Goal: Answer question/provide support: Share knowledge or assist other users

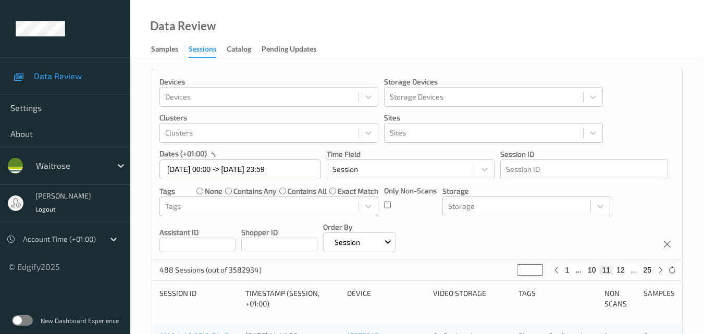
scroll to position [209, 0]
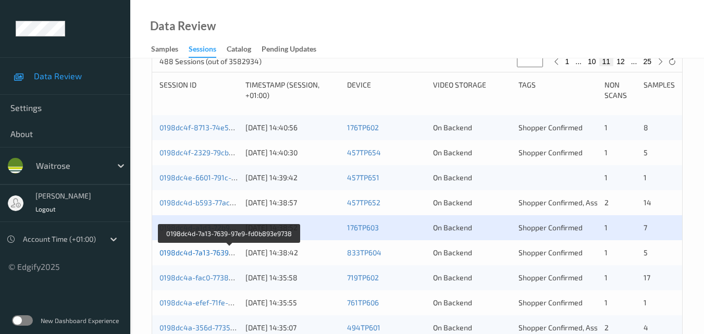
click at [194, 250] on link "0198dc4d-7a13-7639-97e9-fd0b893e9738" at bounding box center [230, 252] width 141 height 9
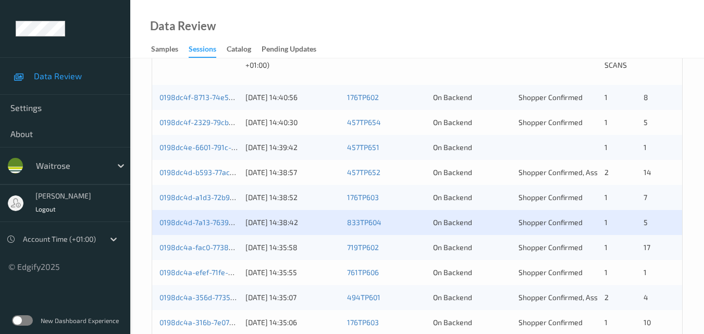
scroll to position [261, 0]
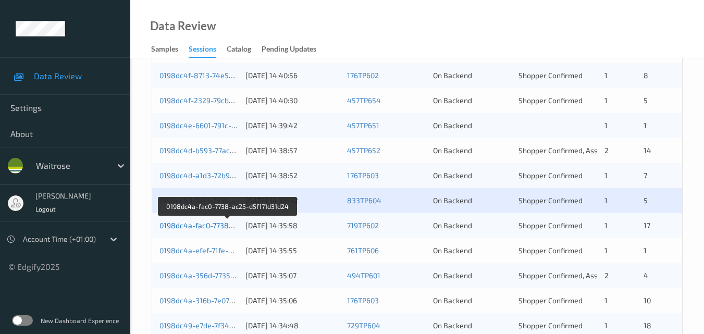
click at [198, 225] on link "0198dc4a-fac0-7738-ac25-d5f171d31d24" at bounding box center [228, 225] width 137 height 9
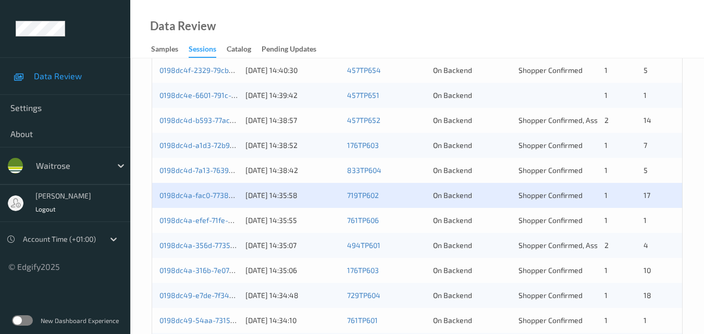
scroll to position [313, 0]
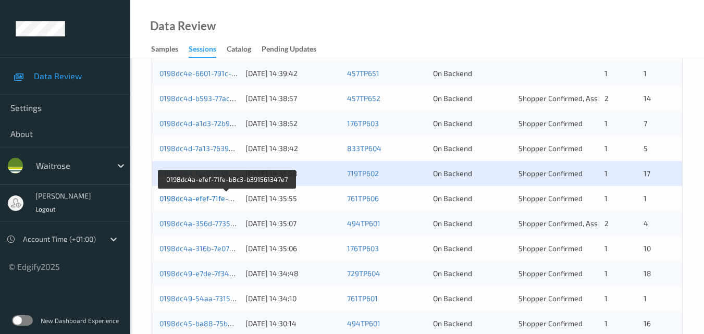
click at [214, 197] on link "0198dc4a-efef-71fe-b8c3-b391561347e7" at bounding box center [228, 198] width 136 height 9
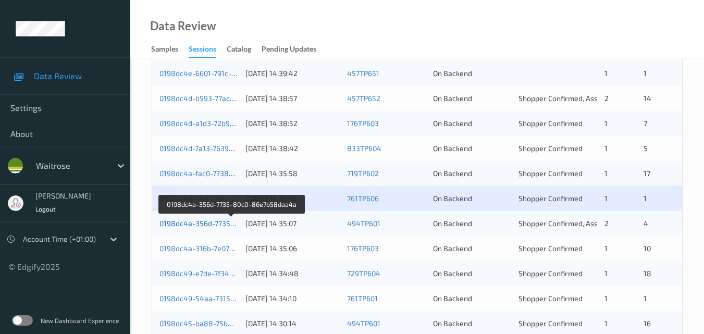
click at [203, 222] on link "0198dc4a-356d-7735-80c0-86e7b58daa4a" at bounding box center [232, 223] width 145 height 9
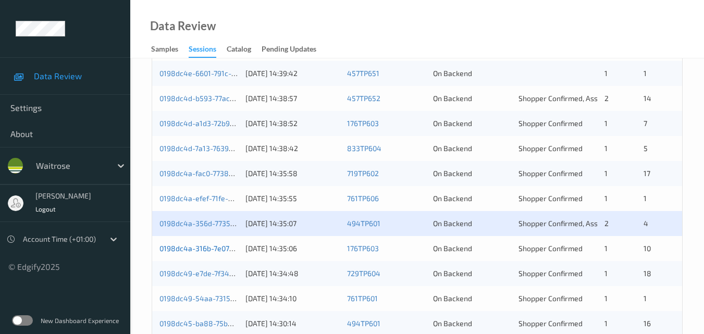
click at [209, 250] on link "0198dc4a-316b-7e07-8efe-934e833e3606" at bounding box center [231, 248] width 143 height 9
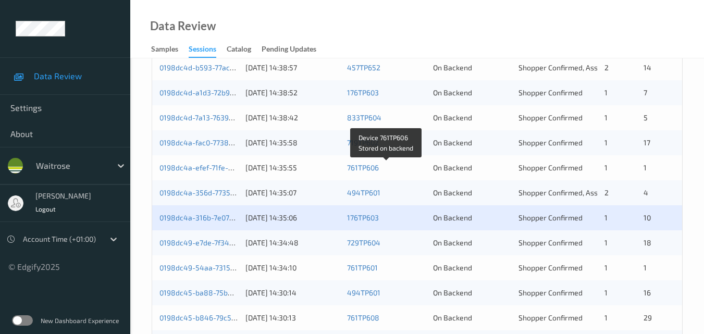
scroll to position [365, 0]
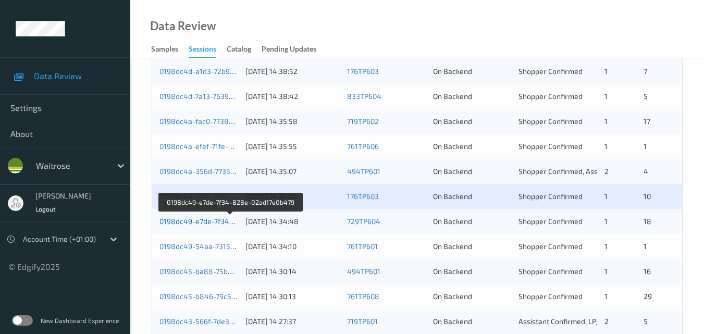
click at [222, 222] on link "0198dc49-e7de-7f34-828e-02ad17e0b479" at bounding box center [231, 221] width 142 height 9
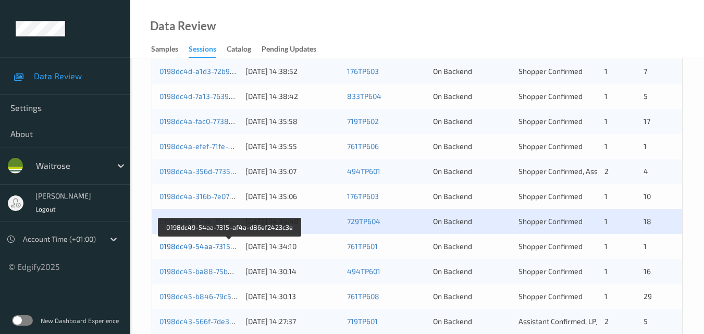
click at [210, 250] on link "0198dc49-54aa-7315-af4a-d86ef2423c3e" at bounding box center [231, 246] width 142 height 9
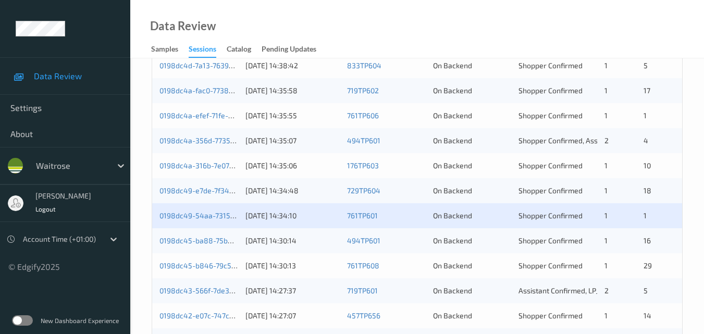
scroll to position [417, 0]
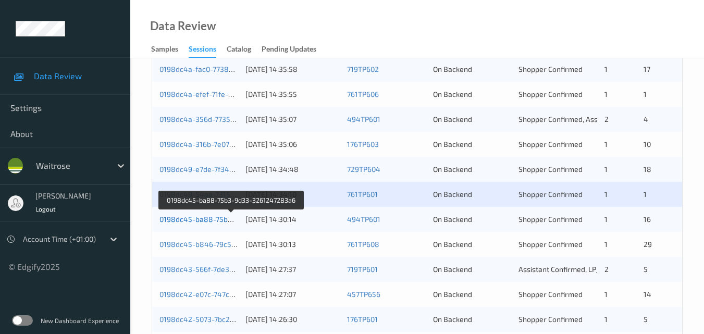
click at [206, 220] on link "0198dc45-ba88-75b3-9d33-3261247283a6" at bounding box center [232, 219] width 145 height 9
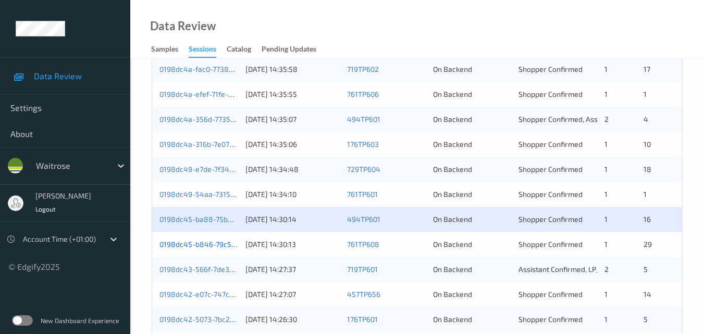
click at [195, 242] on link "0198dc45-b846-79c5-bee9-a1b2fde82f62" at bounding box center [230, 244] width 141 height 9
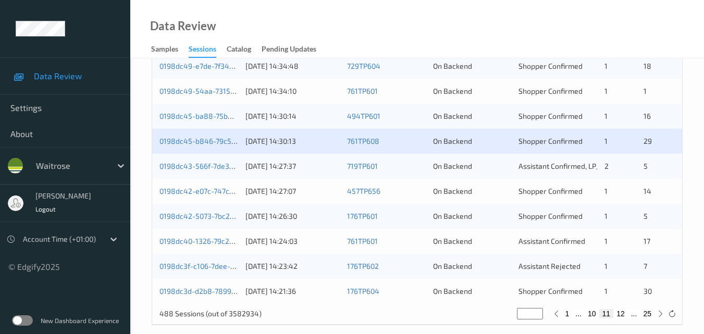
scroll to position [521, 0]
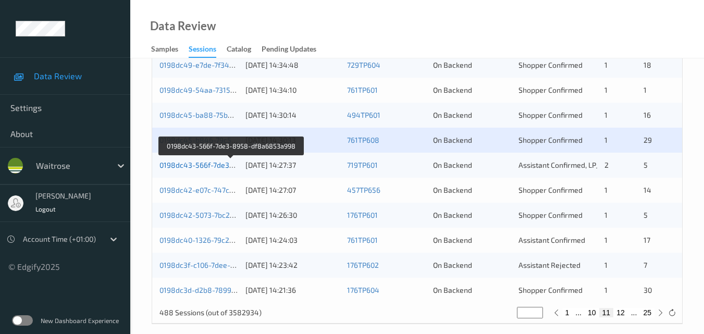
click at [210, 163] on link "0198dc43-566f-7de3-8958-df8a6853a998" at bounding box center [232, 165] width 144 height 9
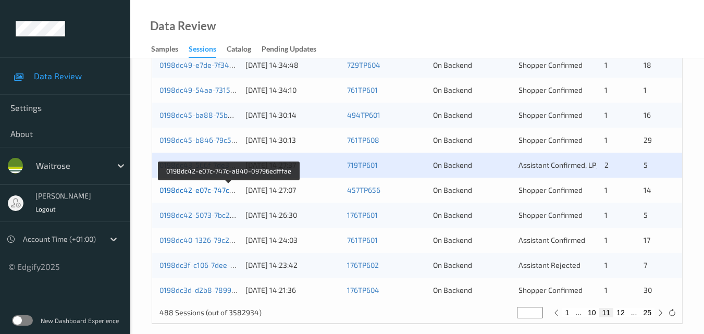
click at [212, 192] on link "0198dc42-e07c-747c-a840-09796edfffae" at bounding box center [229, 190] width 139 height 9
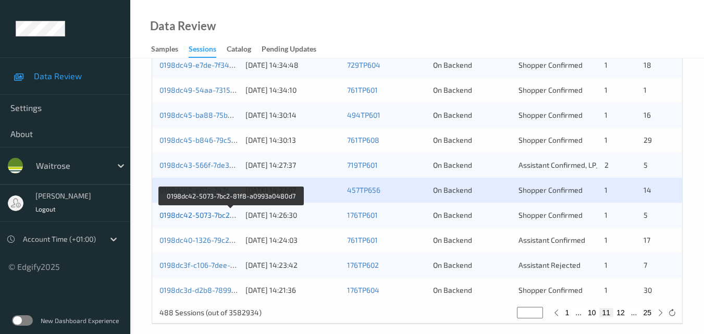
click at [201, 213] on link "0198dc42-5073-7bc2-81f8-a0993a0480d7" at bounding box center [231, 215] width 142 height 9
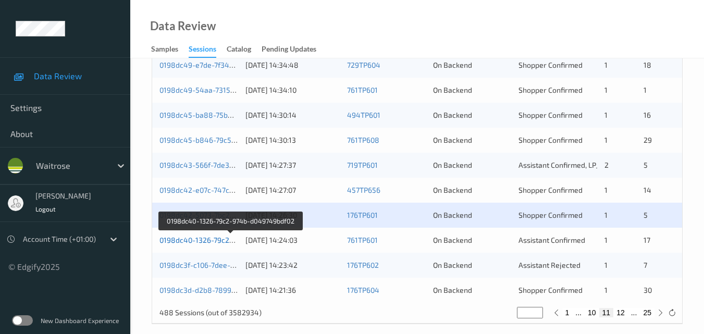
click at [204, 241] on link "0198dc40-1326-79c2-974b-d049749bdf02" at bounding box center [231, 240] width 142 height 9
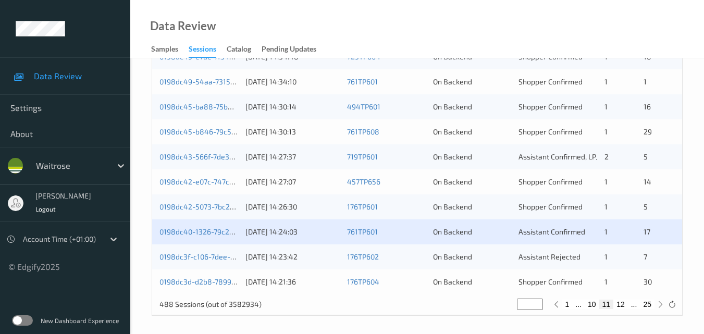
scroll to position [533, 0]
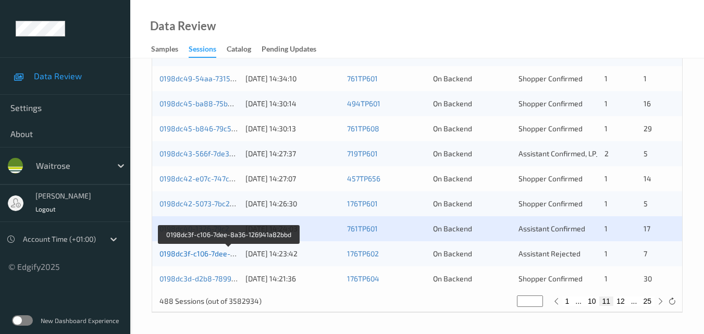
click at [189, 254] on link "0198dc3f-c106-7dee-8a36-126941a82bbd" at bounding box center [230, 253] width 140 height 9
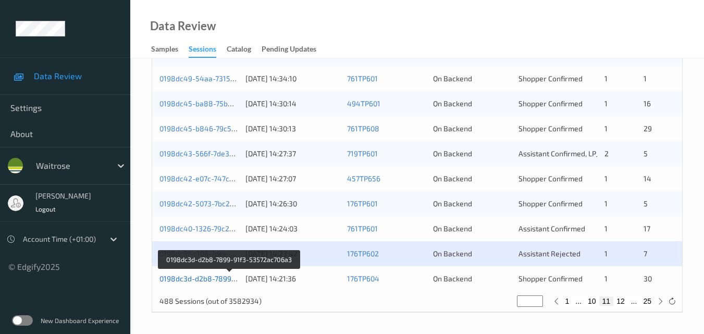
click at [192, 278] on link "0198dc3d-d2b8-7899-91f3-53572ac706a3" at bounding box center [230, 278] width 141 height 9
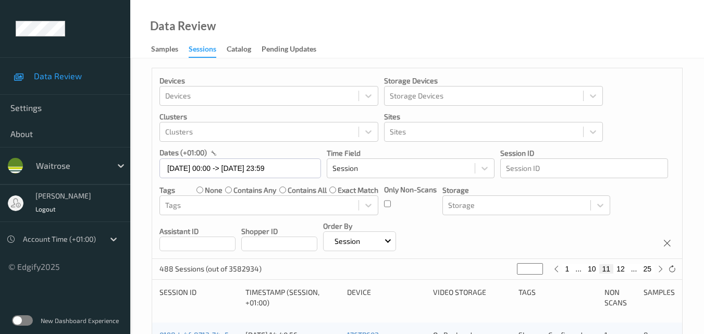
scroll to position [0, 0]
click at [294, 172] on input "24/08/2025 00:00 -> 24/08/2025 23:59" at bounding box center [241, 170] width 162 height 20
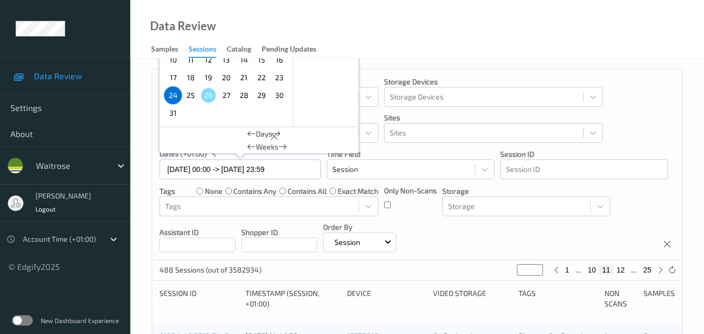
click at [188, 98] on span "25" at bounding box center [191, 95] width 15 height 15
type input "25/08/2025 00:00"
type input "*"
click at [188, 98] on span "25" at bounding box center [191, 95] width 15 height 15
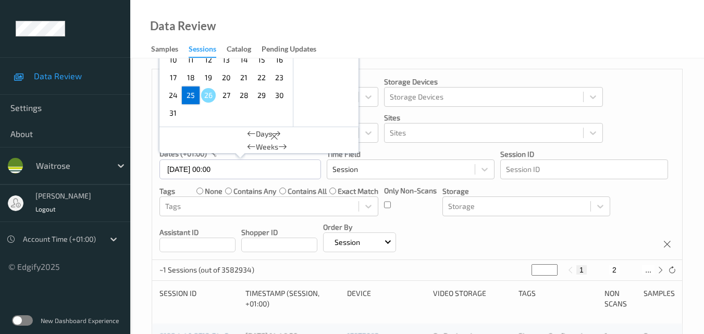
type input "25/08/2025 00:00 -> 25/08/2025 23:59"
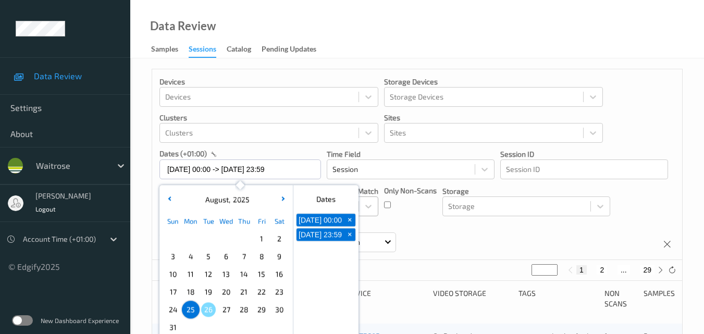
scroll to position [52, 0]
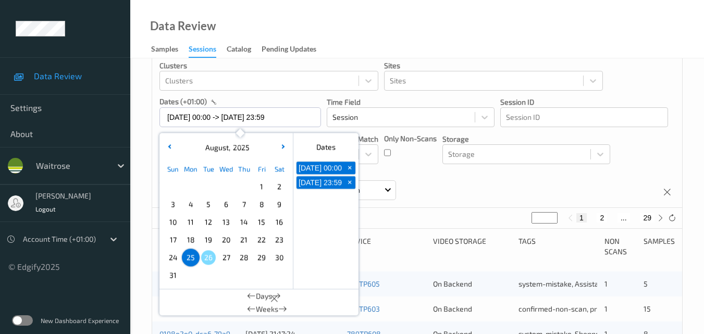
click at [481, 181] on div "Devices Devices Storage Devices Storage Devices Clusters Clusters Sites Sites d…" at bounding box center [417, 112] width 530 height 191
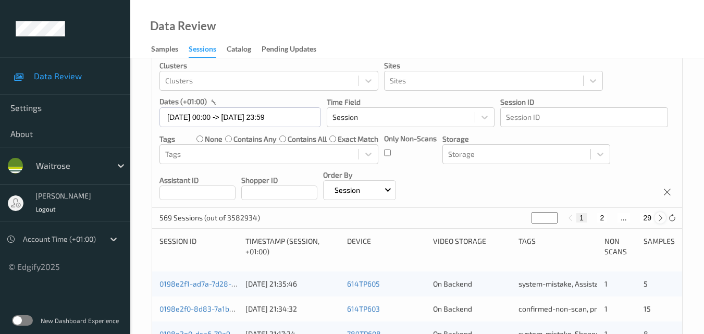
click at [659, 217] on icon at bounding box center [661, 218] width 8 height 8
type input "*"
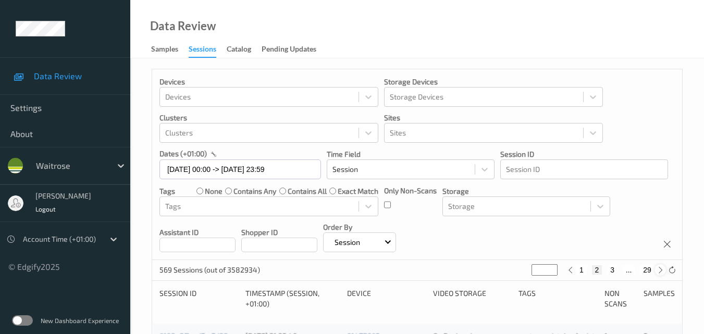
click at [659, 217] on div "Devices Devices Storage Devices Storage Devices Clusters Clusters Sites Sites d…" at bounding box center [417, 164] width 530 height 191
click at [659, 269] on icon at bounding box center [661, 270] width 8 height 8
type input "*"
click at [659, 269] on icon at bounding box center [661, 270] width 8 height 8
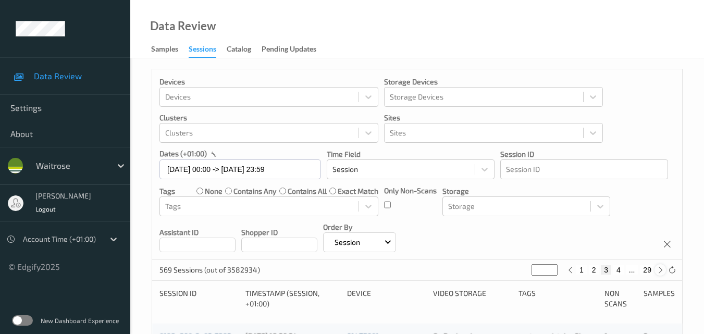
type input "*"
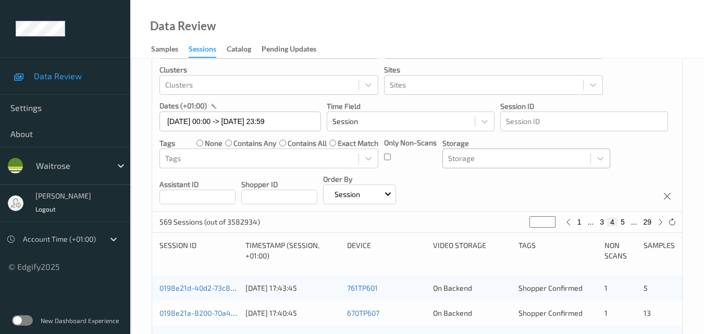
scroll to position [104, 0]
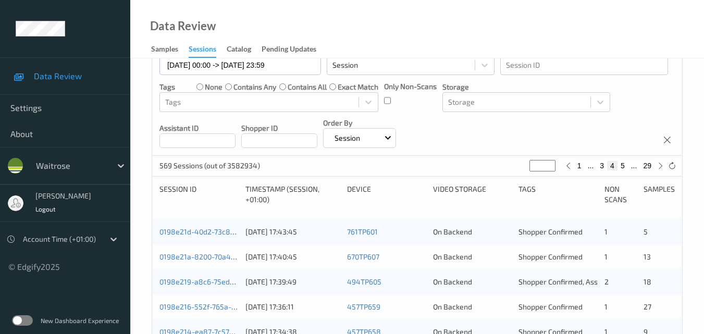
click at [207, 237] on div "0198e21d-40d2-73c8-98b1-d05a5f2f60fd" at bounding box center [199, 232] width 79 height 10
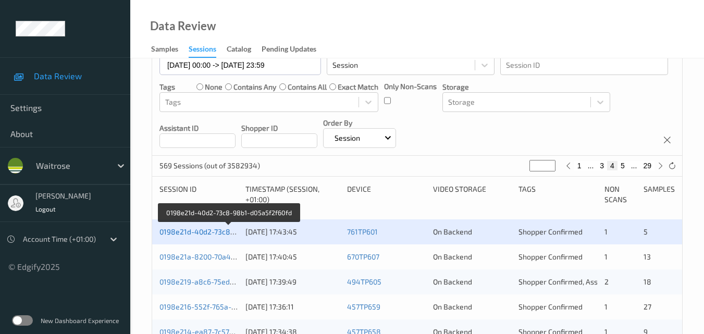
click at [202, 230] on link "0198e21d-40d2-73c8-98b1-d05a5f2f60fd" at bounding box center [229, 231] width 139 height 9
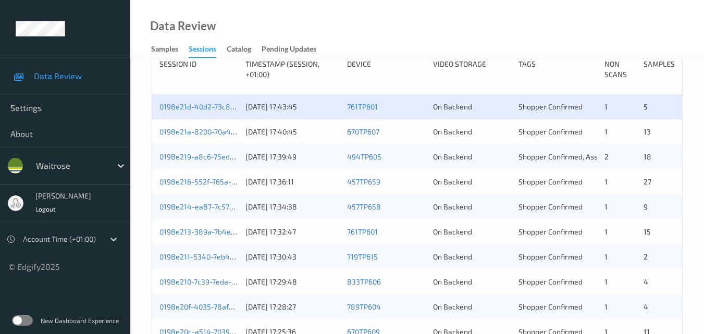
scroll to position [220, 0]
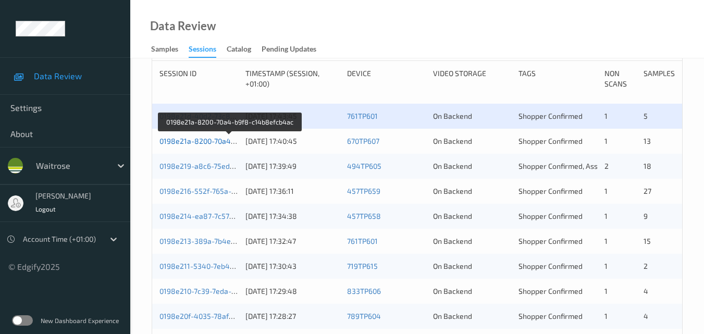
click at [185, 141] on link "0198e21a-8200-70a4-b9f8-c14b8efcb4ac" at bounding box center [230, 141] width 141 height 9
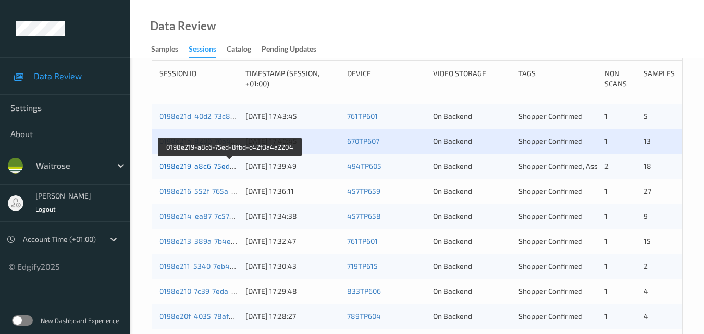
click at [207, 169] on link "0198e219-a8c6-75ed-8fbd-c42f3a4a2204" at bounding box center [231, 166] width 142 height 9
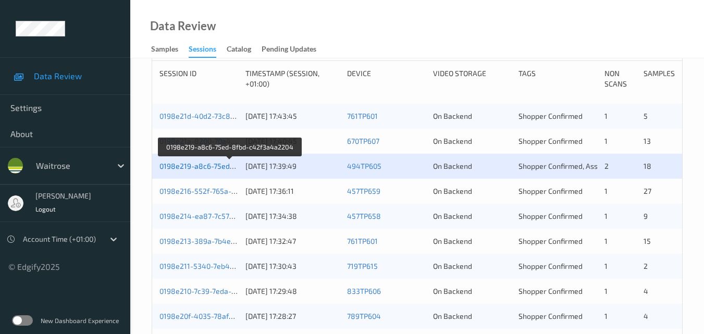
click at [208, 165] on link "0198e219-a8c6-75ed-8fbd-c42f3a4a2204" at bounding box center [231, 166] width 142 height 9
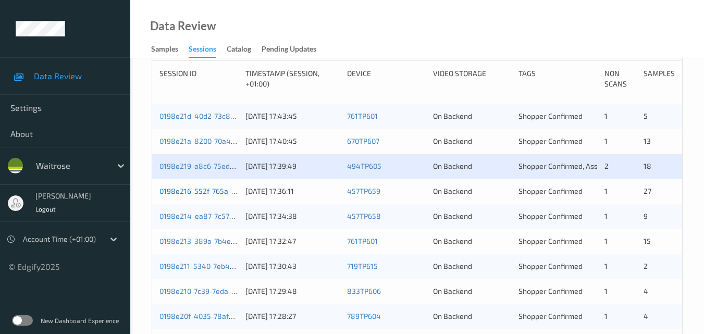
click at [190, 189] on link "0198e216-552f-765a-9905-b56232caef46" at bounding box center [230, 191] width 140 height 9
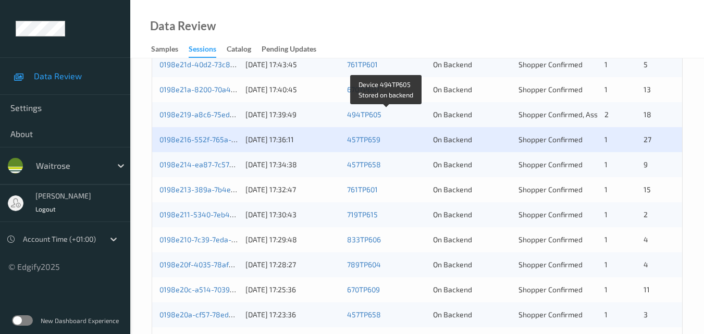
scroll to position [272, 0]
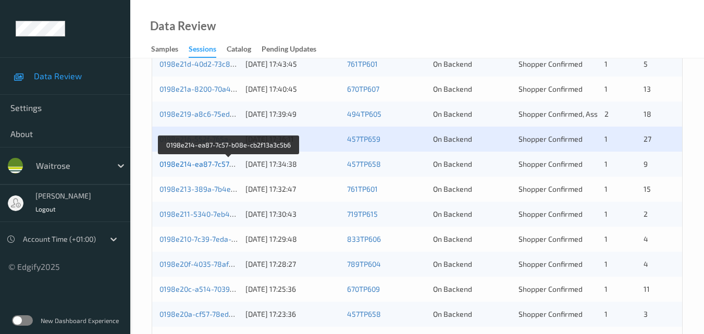
click at [213, 162] on link "0198e214-ea87-7c57-b08e-cb2f13a3c5b6" at bounding box center [230, 164] width 140 height 9
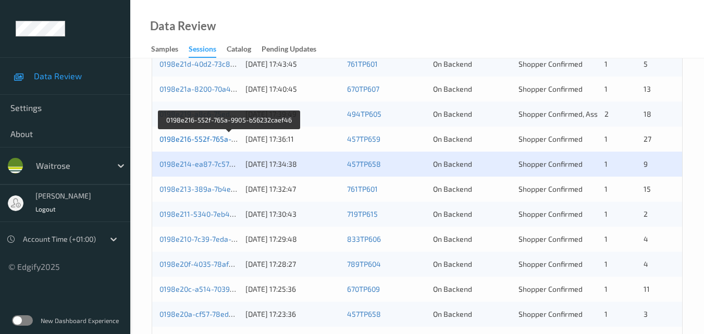
click at [206, 139] on link "0198e216-552f-765a-9905-b56232caef46" at bounding box center [230, 139] width 140 height 9
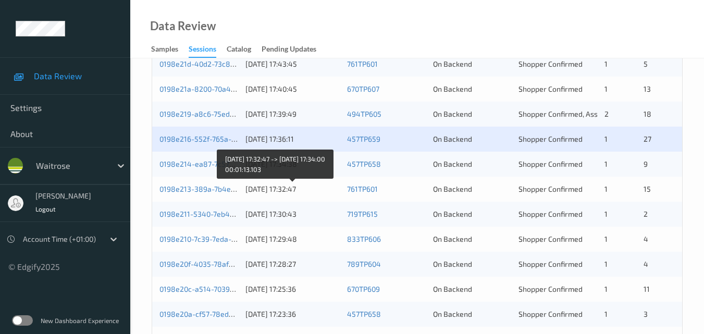
scroll to position [220, 0]
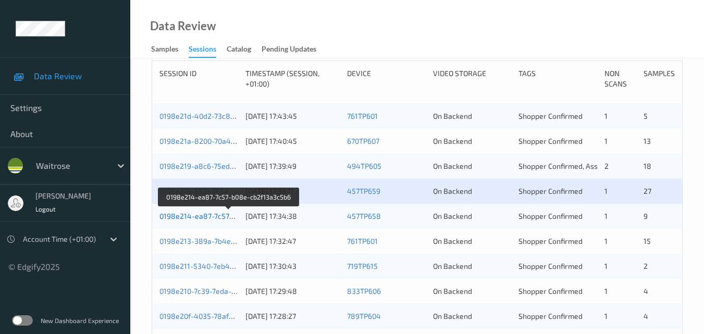
click at [198, 216] on link "0198e214-ea87-7c57-b08e-cb2f13a3c5b6" at bounding box center [230, 216] width 140 height 9
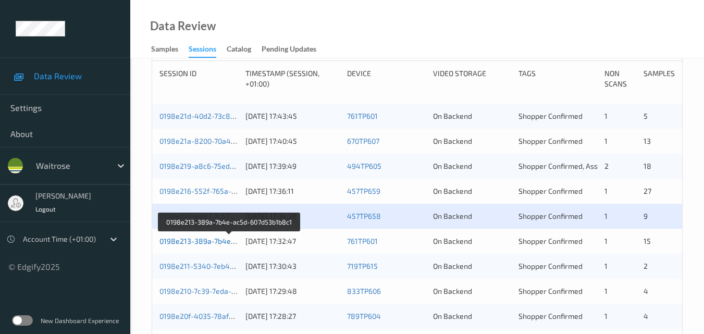
click at [206, 244] on link "0198e213-389a-7b4e-ac5d-607d53b1b8c1" at bounding box center [230, 241] width 141 height 9
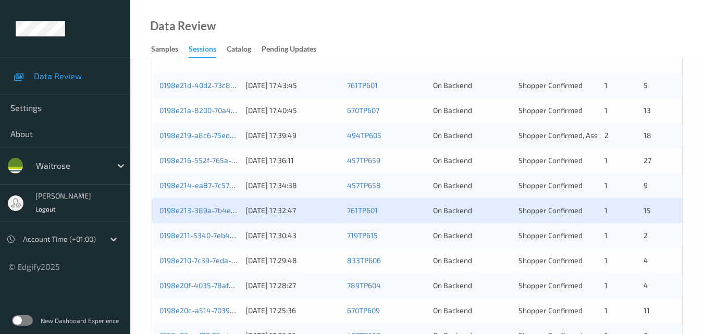
scroll to position [272, 0]
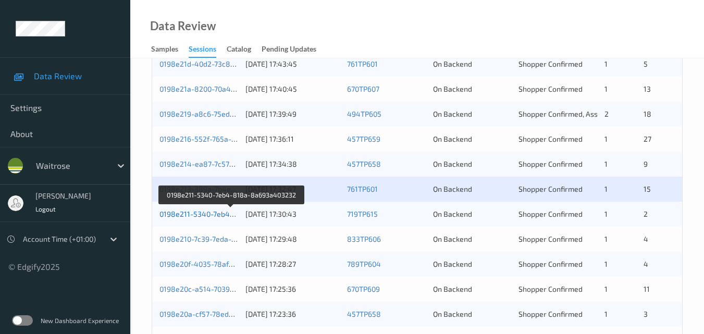
click at [202, 212] on link "0198e211-5340-7eb4-818a-8a693a403232" at bounding box center [232, 214] width 144 height 9
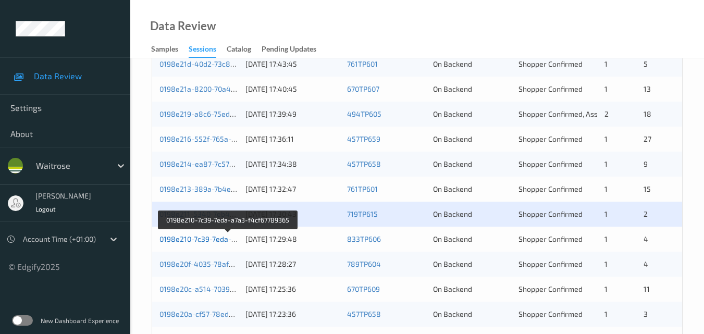
click at [212, 238] on link "0198e210-7c39-7eda-a7a3-f4cf67789365" at bounding box center [229, 239] width 138 height 9
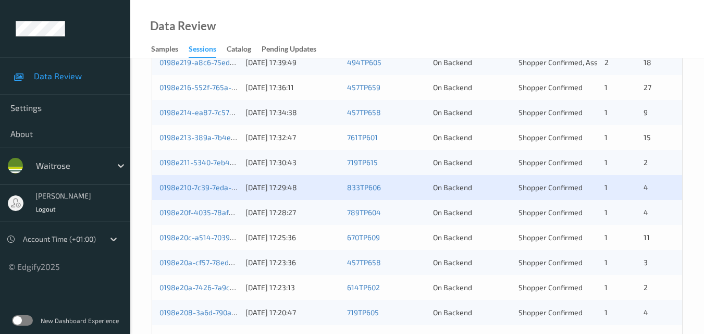
scroll to position [324, 0]
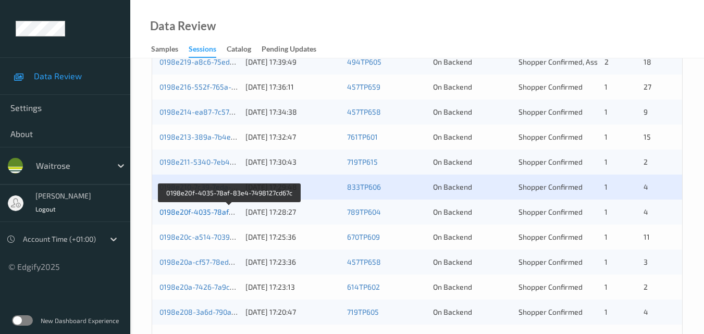
click at [190, 210] on link "0198e20f-4035-78af-83e4-7498127cd67c" at bounding box center [230, 212] width 140 height 9
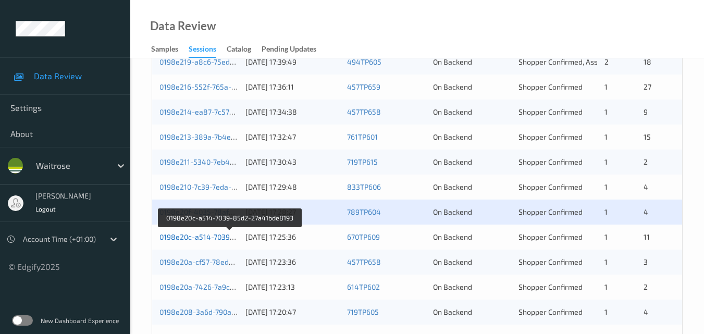
click at [199, 235] on link "0198e20c-a514-7039-85d2-27a41bde8193" at bounding box center [231, 237] width 142 height 9
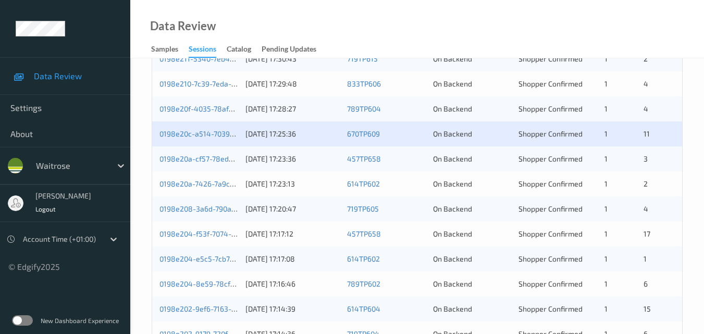
scroll to position [429, 0]
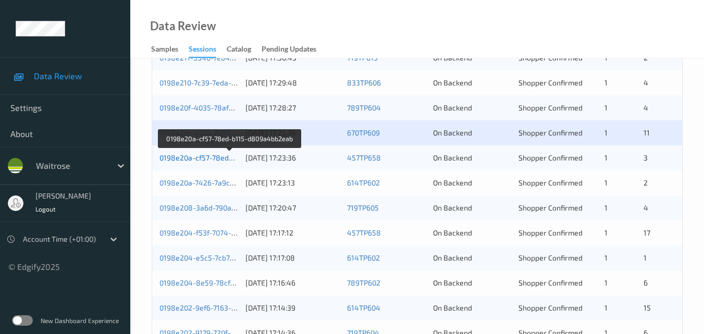
click at [200, 160] on link "0198e20a-cf57-78ed-b115-d809a4bb2eab" at bounding box center [230, 157] width 141 height 9
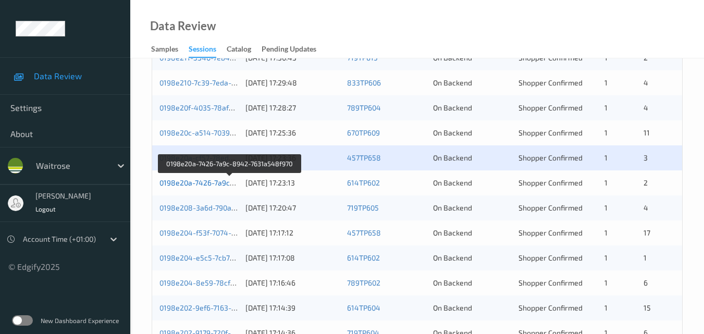
click at [210, 180] on link "0198e20a-7426-7a9c-8942-7631a548f970" at bounding box center [230, 182] width 141 height 9
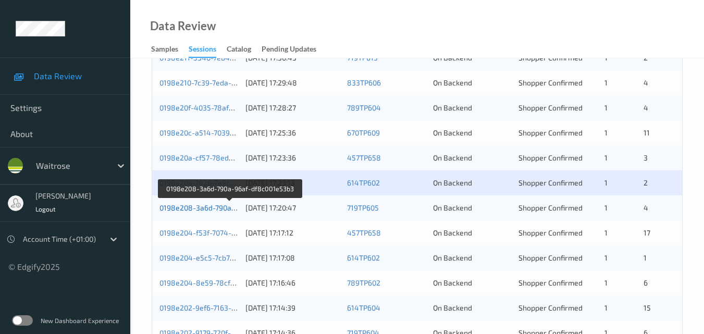
click at [198, 208] on link "0198e208-3a6d-790a-96af-df8c001e53b3" at bounding box center [230, 207] width 141 height 9
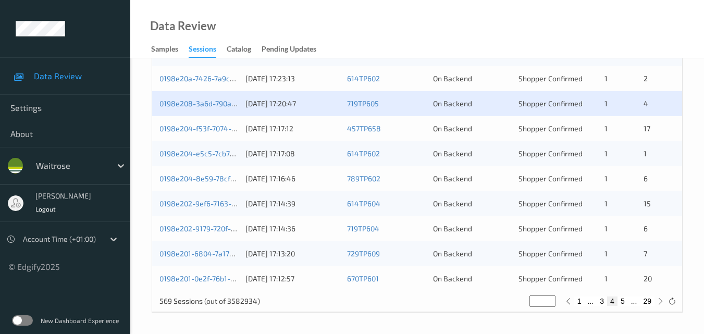
scroll to position [481, 0]
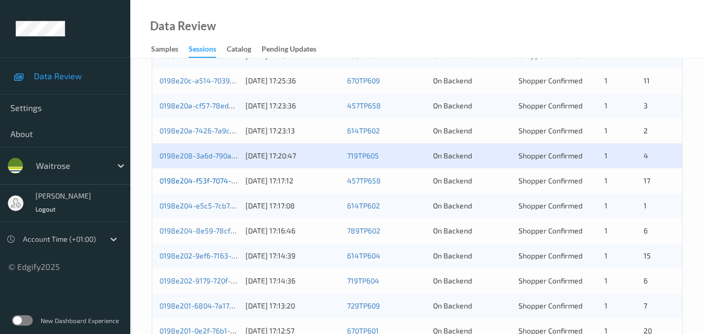
click at [212, 181] on link "0198e204-f53f-7074-82e9-58227aafbf8d" at bounding box center [230, 180] width 140 height 9
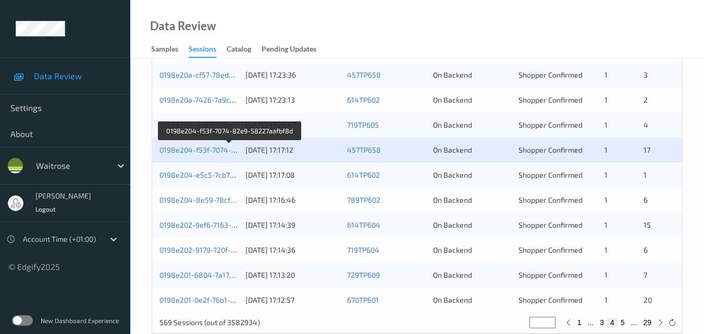
scroll to position [533, 0]
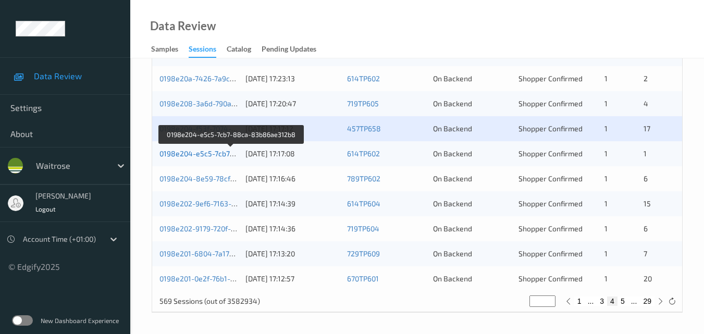
click at [207, 152] on link "0198e204-e5c5-7cb7-88ca-83b86ae312b8" at bounding box center [232, 153] width 144 height 9
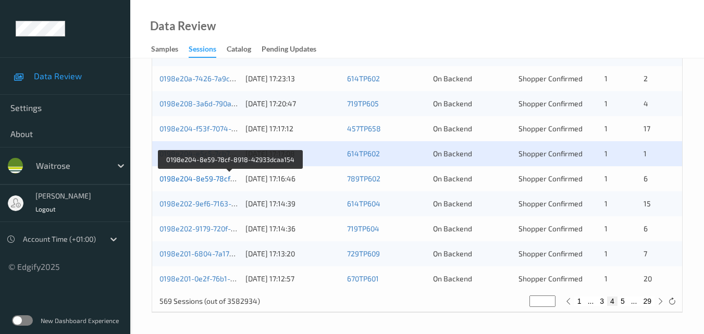
click at [209, 176] on link "0198e204-8e59-78cf-8918-42933dcaa154" at bounding box center [231, 178] width 143 height 9
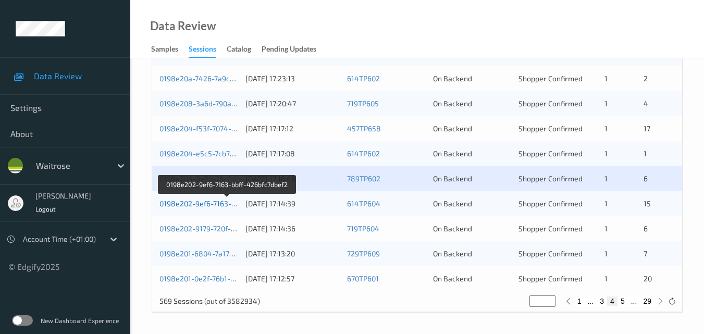
click at [202, 204] on link "0198e202-9ef6-7163-bbff-426bfc7dbef2" at bounding box center [227, 203] width 135 height 9
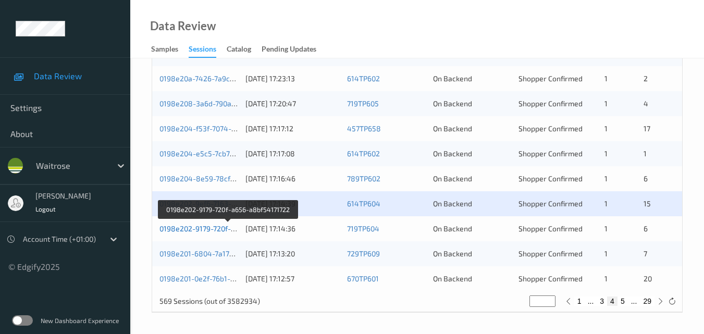
click at [218, 226] on link "0198e202-9179-720f-a656-a8bf54171722" at bounding box center [229, 228] width 138 height 9
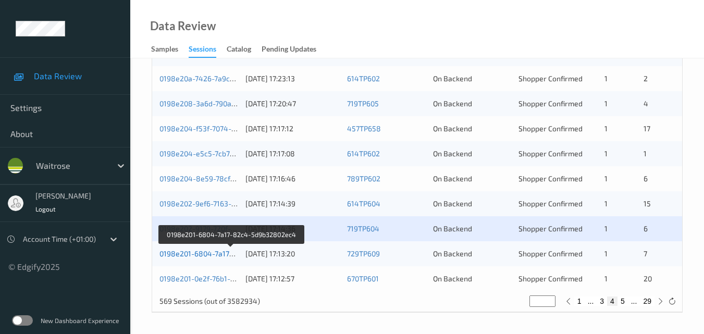
click at [209, 252] on link "0198e201-6804-7a17-82c4-5d9b32802ec4" at bounding box center [232, 253] width 144 height 9
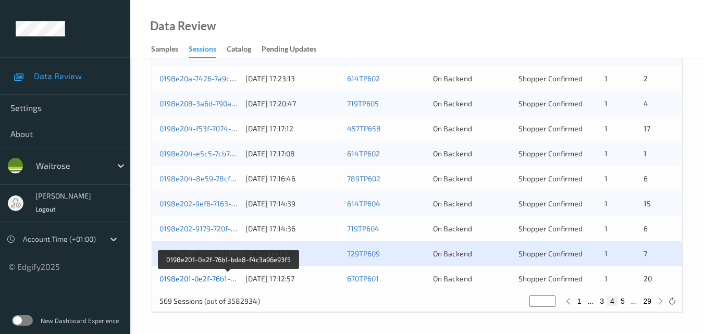
click at [202, 279] on link "0198e201-0e2f-76b1-bda8-f4c3a96e93f5" at bounding box center [229, 278] width 138 height 9
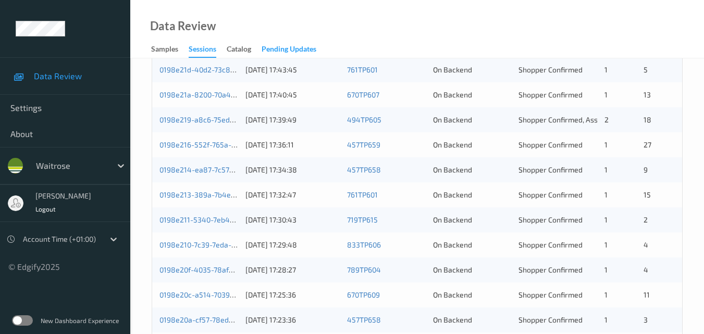
scroll to position [168, 0]
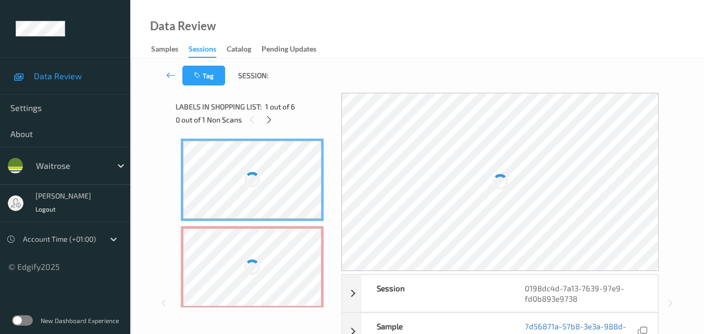
click at [399, 15] on div "Data Review Samples Sessions Catalog Pending Updates" at bounding box center [417, 29] width 574 height 58
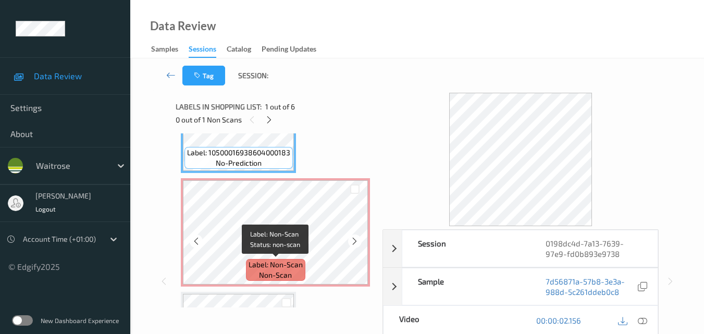
scroll to position [52, 0]
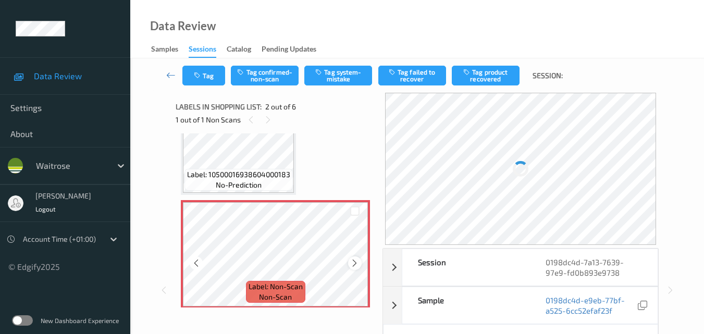
click at [352, 260] on icon at bounding box center [354, 263] width 9 height 9
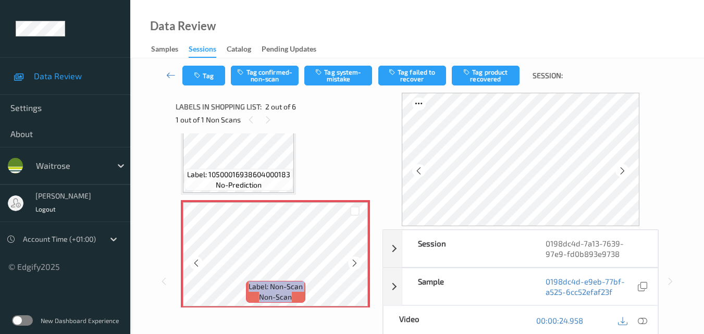
click at [352, 260] on icon at bounding box center [354, 263] width 9 height 9
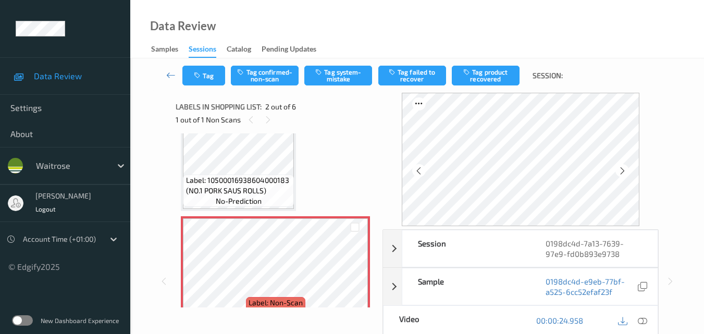
scroll to position [0, 0]
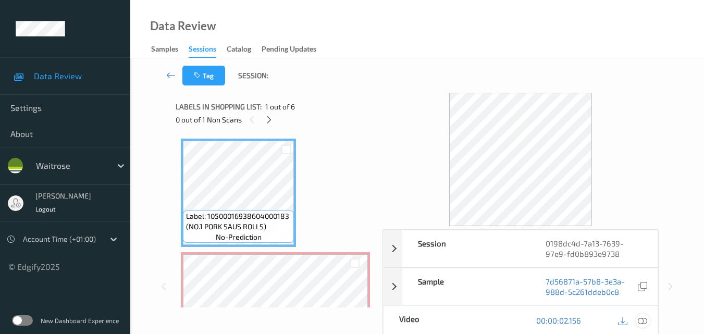
click at [644, 321] on icon at bounding box center [642, 320] width 9 height 9
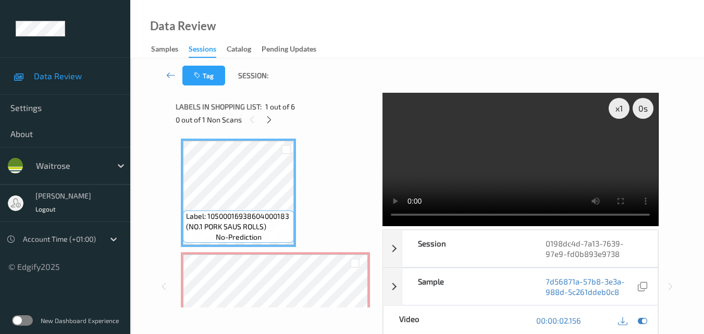
click at [385, 27] on div "Data Review Samples Sessions Catalog Pending Updates" at bounding box center [417, 29] width 574 height 58
click at [387, 220] on div "x 1 0 s Session 0198dc4d-7a13-7639-97e9-fd0b893e9738 Session ID 0198dc4d-7a13-7…" at bounding box center [417, 286] width 483 height 387
click at [489, 160] on video at bounding box center [521, 159] width 276 height 133
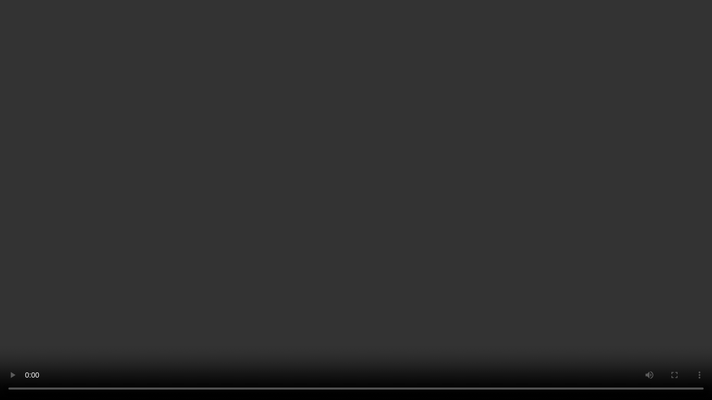
click at [520, 256] on video at bounding box center [356, 200] width 712 height 400
click at [514, 251] on video at bounding box center [356, 200] width 712 height 400
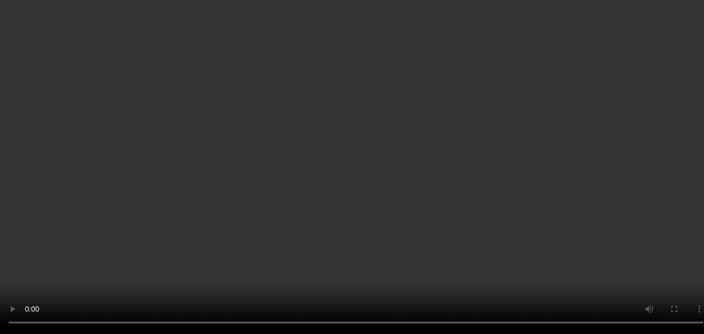
scroll to position [104, 0]
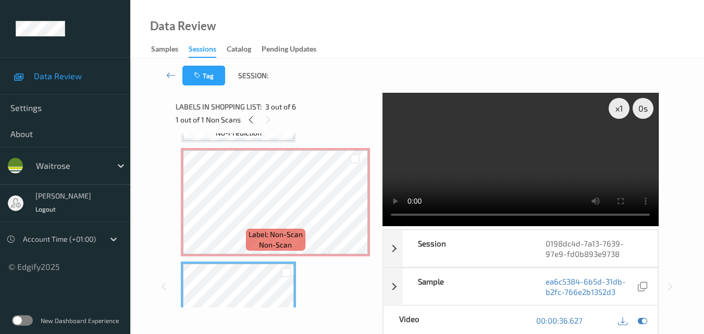
click at [485, 176] on video at bounding box center [521, 159] width 276 height 133
click at [461, 168] on video at bounding box center [521, 159] width 276 height 133
click at [503, 172] on video at bounding box center [521, 159] width 276 height 133
click at [509, 168] on video at bounding box center [521, 159] width 276 height 133
click at [491, 147] on video at bounding box center [521, 159] width 276 height 133
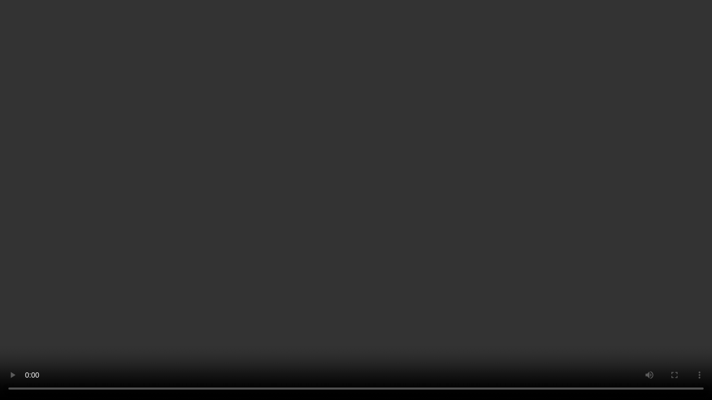
click at [484, 257] on video at bounding box center [356, 200] width 712 height 400
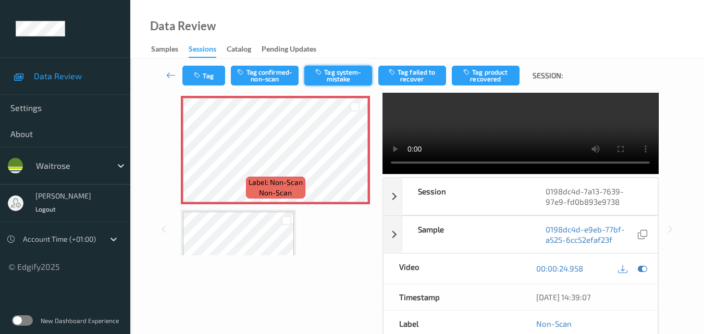
click at [340, 78] on button "Tag system-mistake" at bounding box center [339, 76] width 68 height 20
click at [208, 82] on button "Tag" at bounding box center [204, 76] width 43 height 20
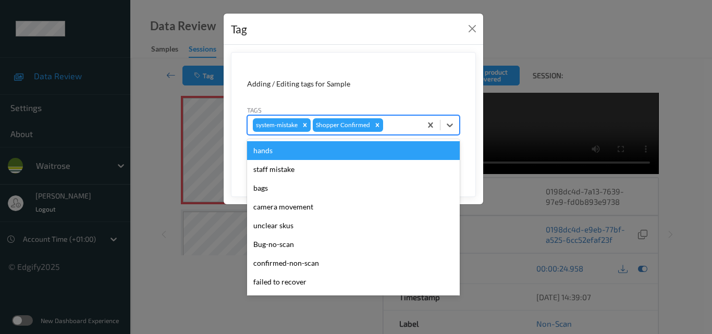
click at [391, 123] on div at bounding box center [400, 125] width 31 height 13
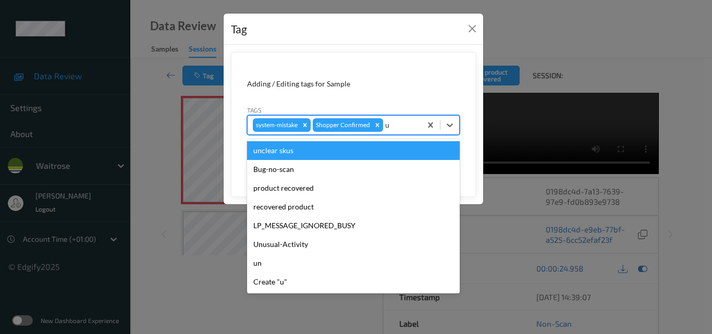
type input "un"
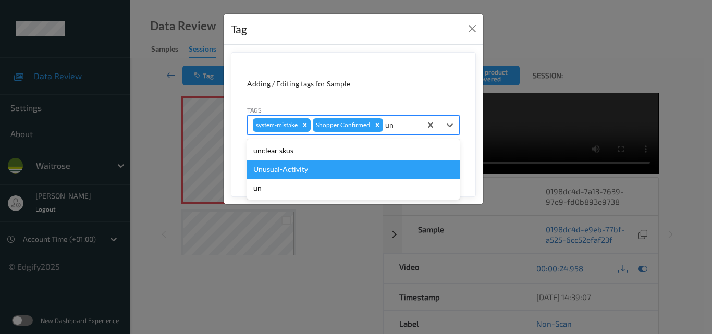
click at [310, 178] on div "Unusual-Activity" at bounding box center [353, 169] width 213 height 19
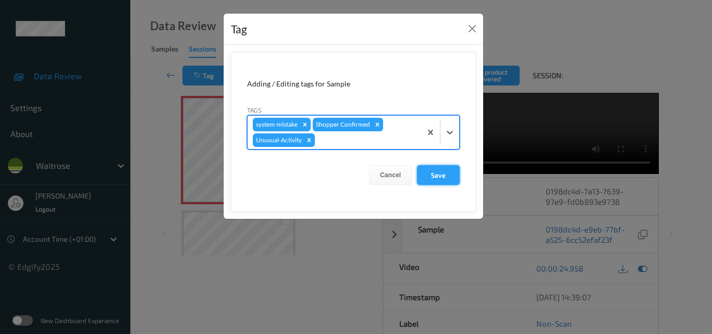
click at [436, 181] on button "Save" at bounding box center [438, 175] width 43 height 20
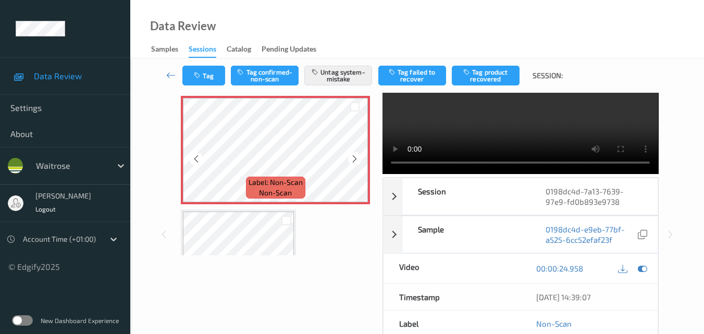
scroll to position [156, 0]
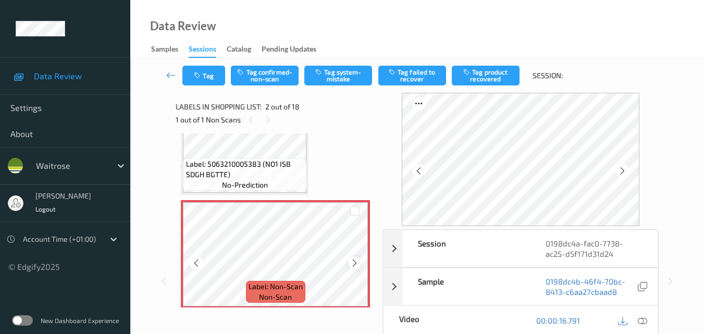
scroll to position [42, 0]
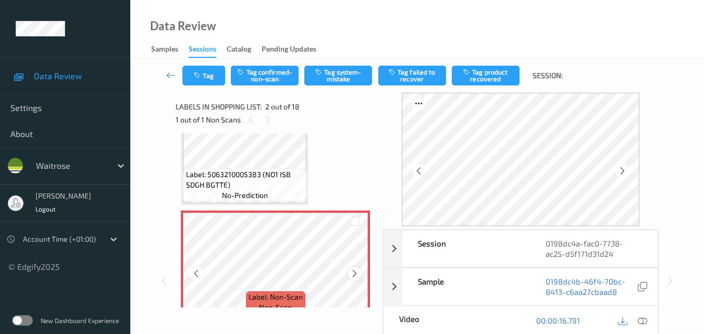
click at [350, 275] on icon at bounding box center [354, 273] width 9 height 9
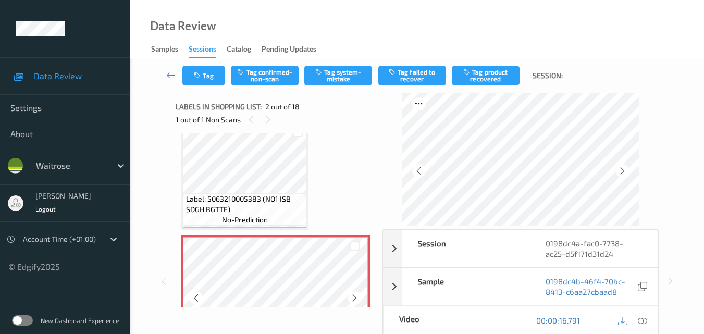
scroll to position [0, 0]
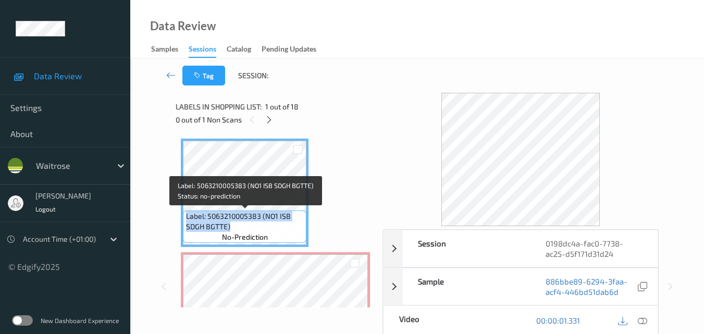
drag, startPoint x: 237, startPoint y: 230, endPoint x: 184, endPoint y: 217, distance: 55.4
click at [184, 217] on div "Label: 5063210005383 (NO1 ISB SDGH BGTTE) no-prediction" at bounding box center [245, 227] width 124 height 32
copy span "Label: 5063210005383 (NO1 ISB SDGH BGTTE)"
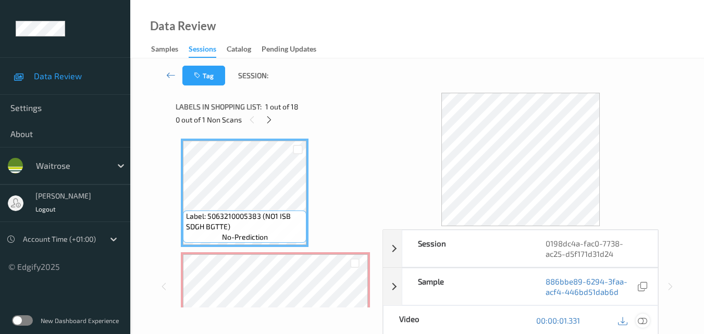
click at [647, 321] on icon at bounding box center [642, 320] width 9 height 9
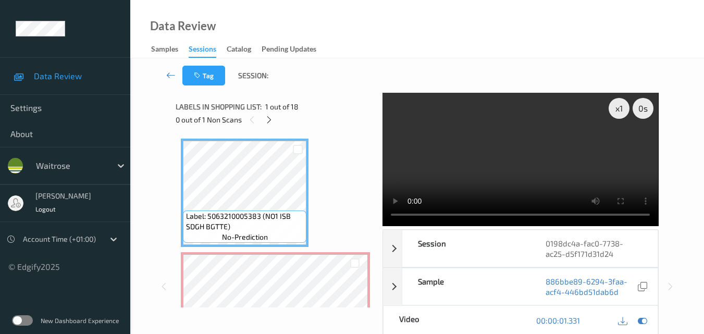
click at [537, 151] on video at bounding box center [521, 159] width 276 height 133
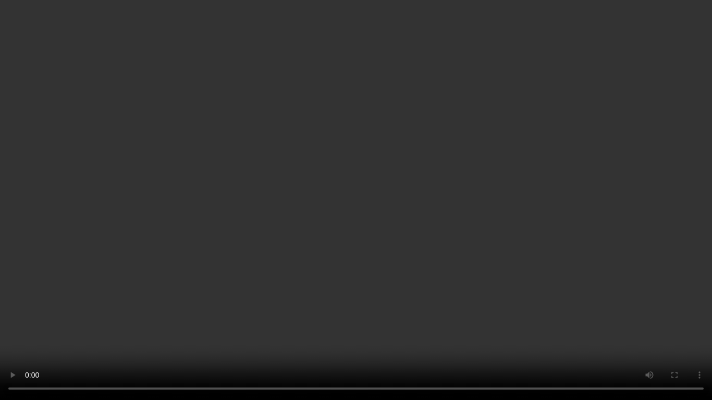
click at [499, 202] on video at bounding box center [356, 200] width 712 height 400
click at [449, 193] on video at bounding box center [356, 200] width 712 height 400
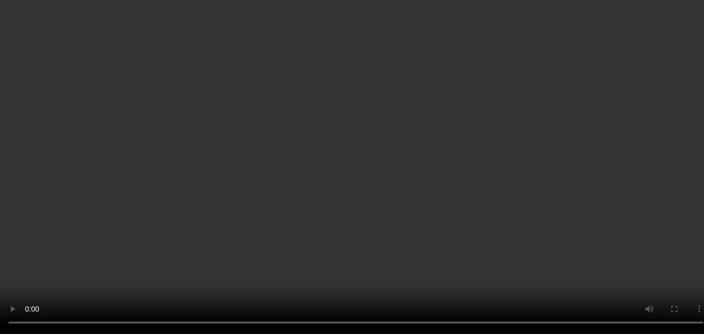
scroll to position [104, 0]
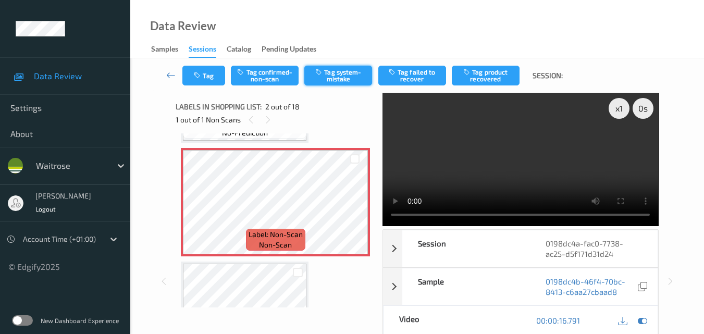
click at [350, 80] on button "Tag system-mistake" at bounding box center [339, 76] width 68 height 20
click at [337, 76] on button "Tag system-mistake" at bounding box center [339, 76] width 68 height 20
click at [343, 76] on button "Tag system-mistake" at bounding box center [339, 76] width 68 height 20
click at [206, 74] on button "Tag" at bounding box center [204, 76] width 43 height 20
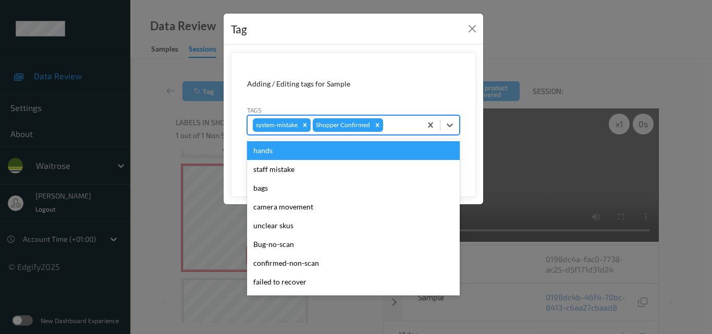
click at [402, 131] on div "system-mistake Shopper Confirmed" at bounding box center [335, 125] width 174 height 18
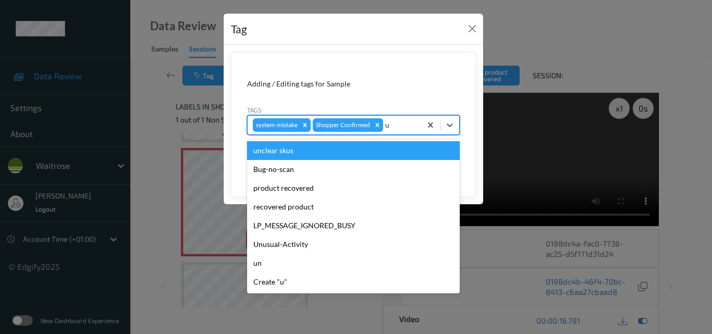
type input "un"
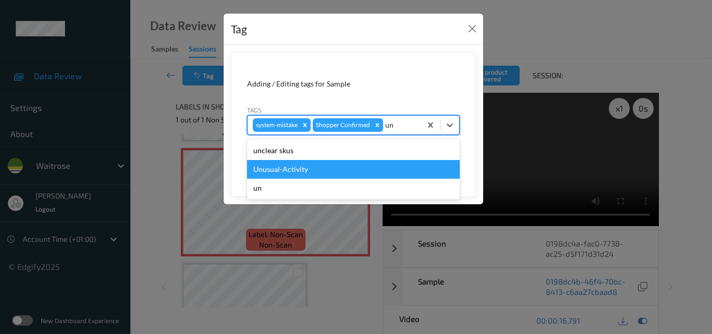
click at [347, 166] on div "Unusual-Activity" at bounding box center [353, 169] width 213 height 19
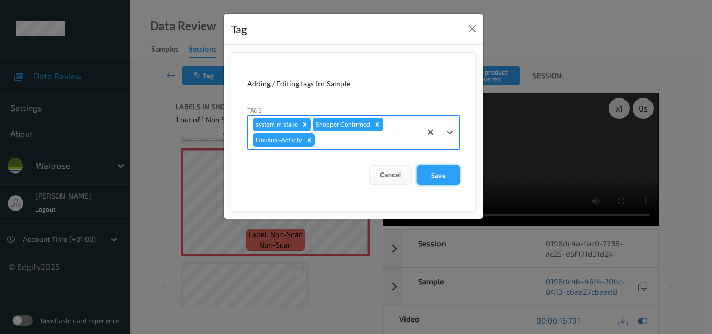
click at [448, 180] on button "Save" at bounding box center [438, 175] width 43 height 20
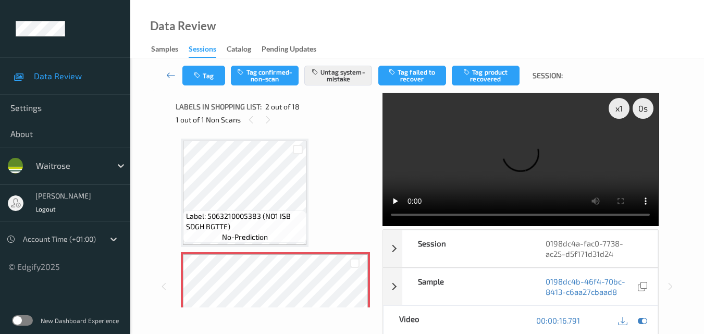
scroll to position [52, 0]
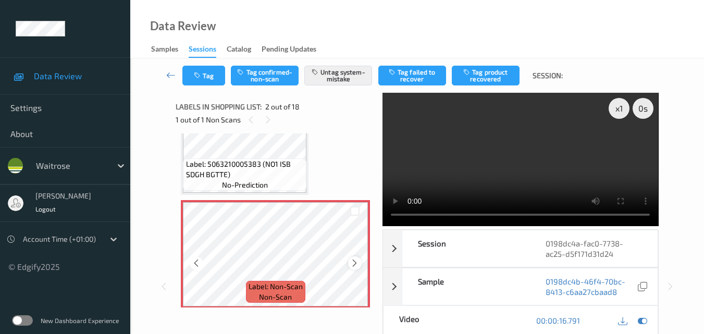
click at [356, 265] on icon at bounding box center [354, 263] width 9 height 9
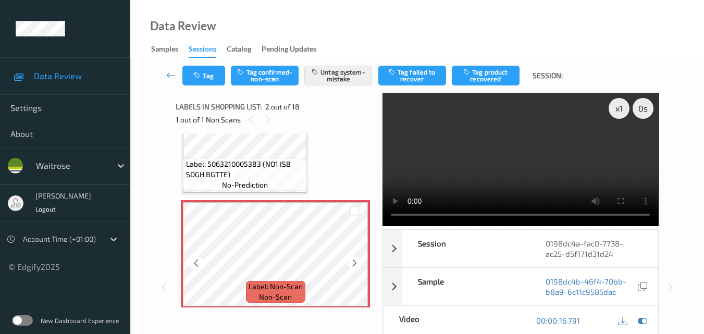
click at [356, 265] on icon at bounding box center [354, 263] width 9 height 9
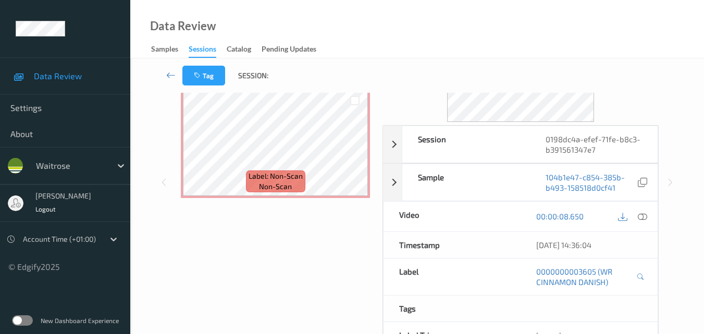
scroll to position [52, 0]
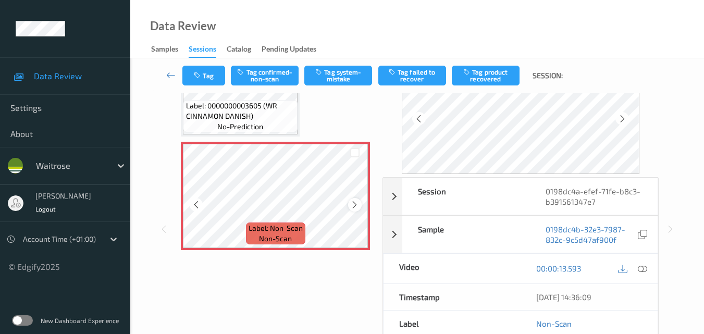
click at [360, 206] on div at bounding box center [354, 204] width 13 height 13
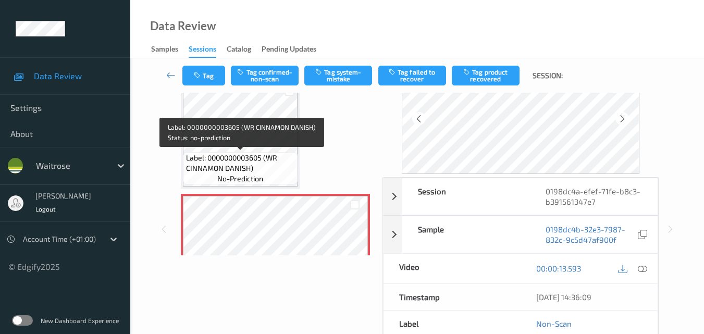
click at [254, 158] on span "Label: 0000000003605 (WR CINNAMON DANISH)" at bounding box center [241, 163] width 110 height 21
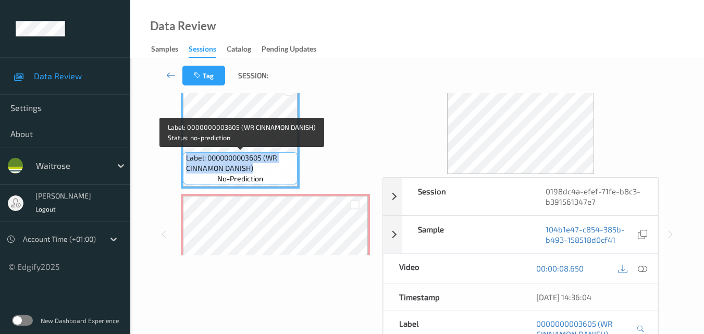
drag, startPoint x: 257, startPoint y: 168, endPoint x: 184, endPoint y: 161, distance: 73.4
click at [184, 161] on div "Label: 0000000003605 (WR CINNAMON DANISH) no-prediction" at bounding box center [240, 168] width 115 height 32
copy span "Label: 0000000003605 (WR CINNAMON DANISH)"
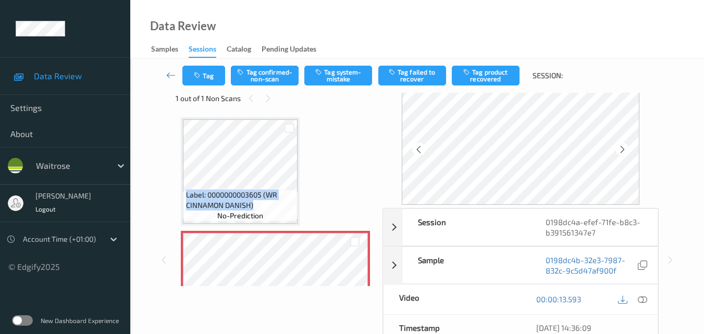
scroll to position [0, 0]
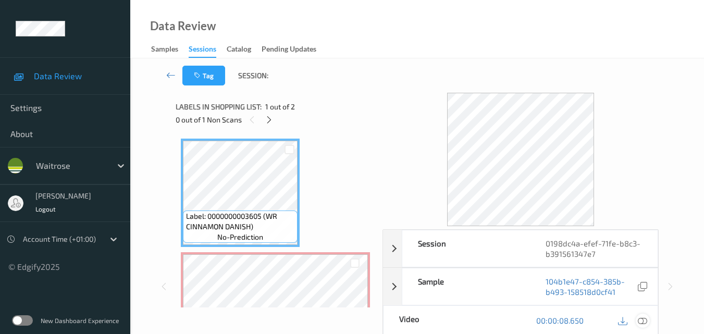
click at [647, 320] on icon at bounding box center [642, 320] width 9 height 9
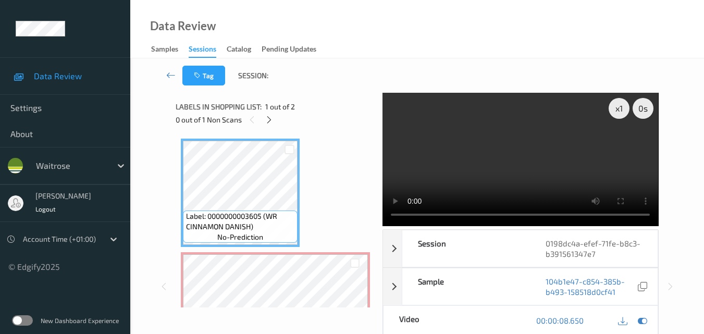
click at [529, 176] on video at bounding box center [521, 159] width 276 height 133
click at [510, 161] on video at bounding box center [521, 159] width 276 height 133
click at [388, 218] on video at bounding box center [521, 159] width 276 height 133
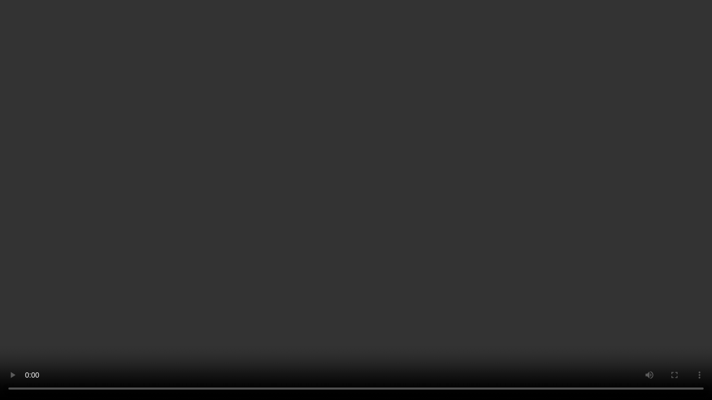
click at [595, 235] on video at bounding box center [356, 200] width 712 height 400
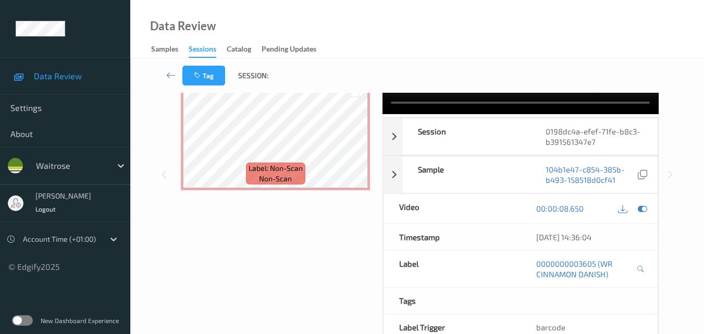
scroll to position [52, 0]
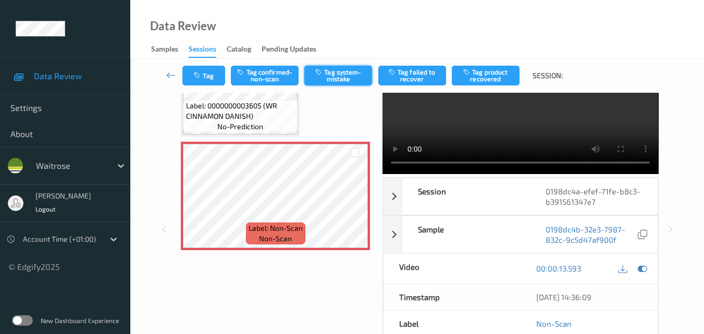
click at [332, 74] on button "Tag system-mistake" at bounding box center [339, 76] width 68 height 20
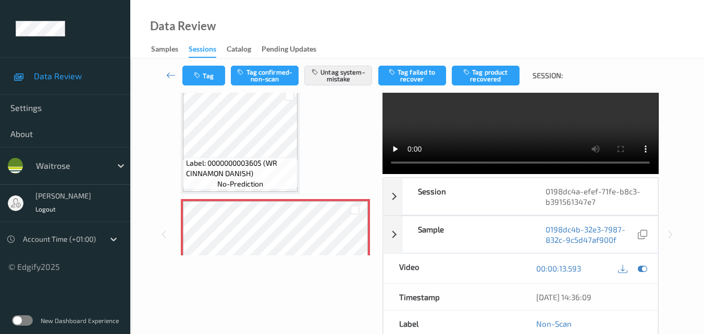
scroll to position [0, 0]
click at [206, 78] on button "Tag" at bounding box center [204, 76] width 43 height 20
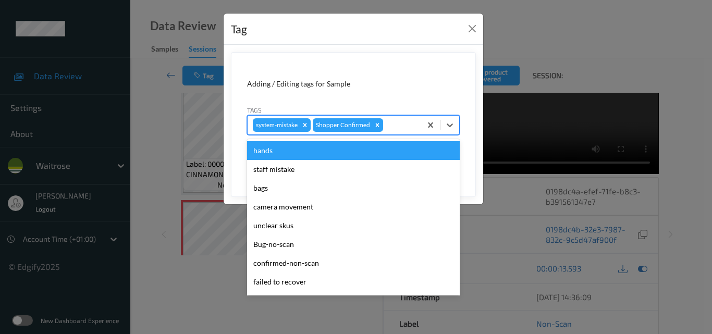
click at [397, 124] on div at bounding box center [400, 125] width 31 height 13
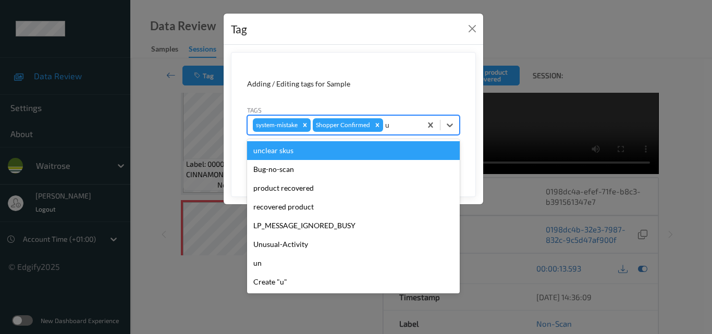
type input "un"
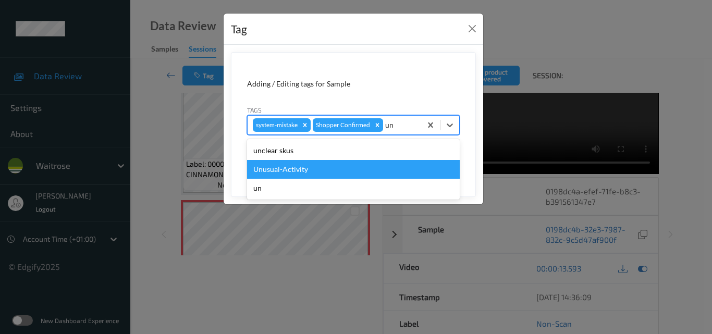
click at [359, 167] on div "Unusual-Activity" at bounding box center [353, 169] width 213 height 19
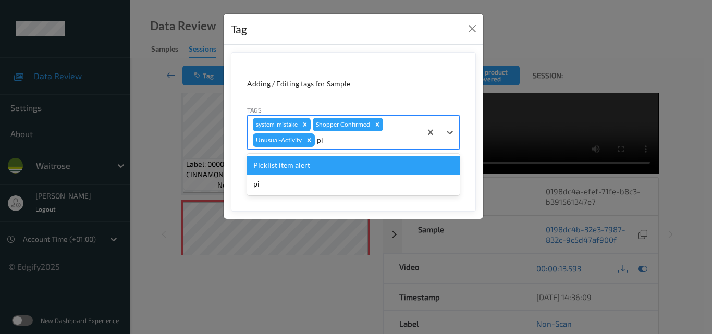
type input "pic"
click at [356, 167] on div "Picklist item alert" at bounding box center [353, 165] width 213 height 19
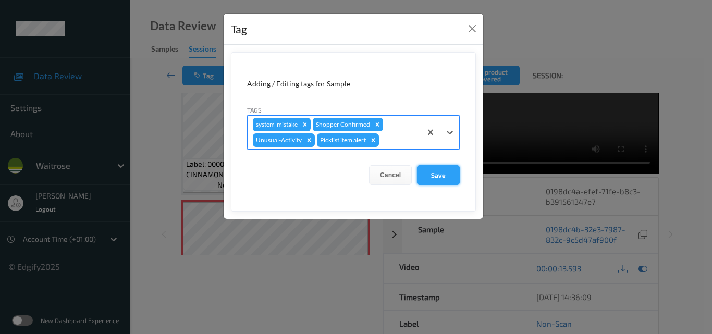
click at [447, 179] on button "Save" at bounding box center [438, 175] width 43 height 20
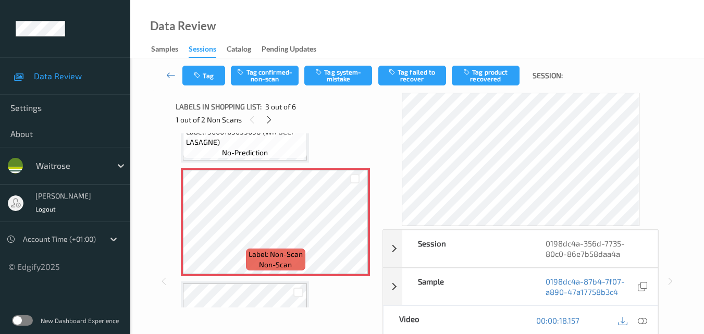
scroll to position [146, 0]
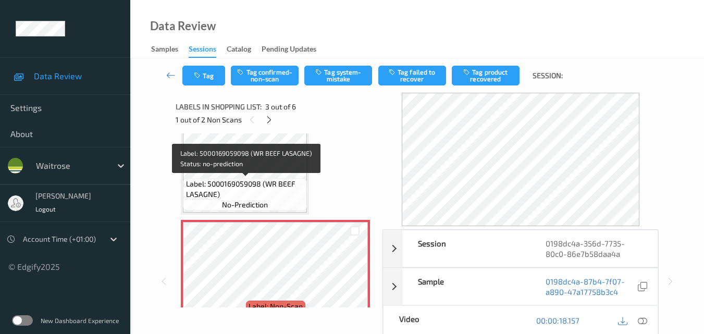
click at [259, 185] on span "Label: 5000169059098 (WR BEEF LASAGNE)" at bounding box center [245, 189] width 119 height 21
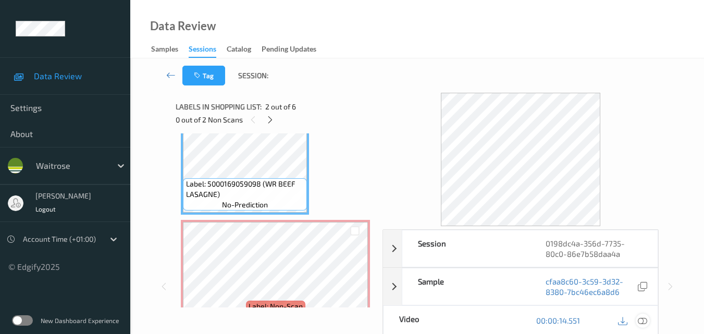
click at [646, 322] on icon at bounding box center [642, 320] width 9 height 9
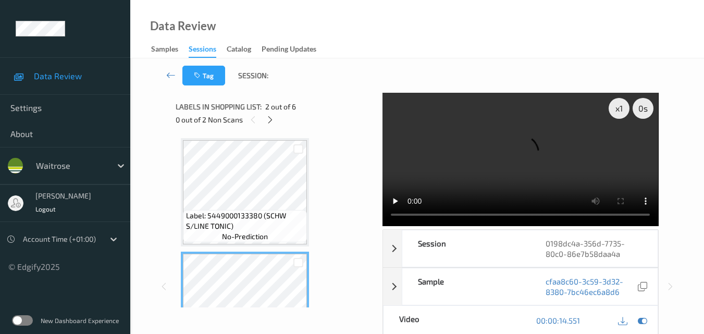
scroll to position [0, 0]
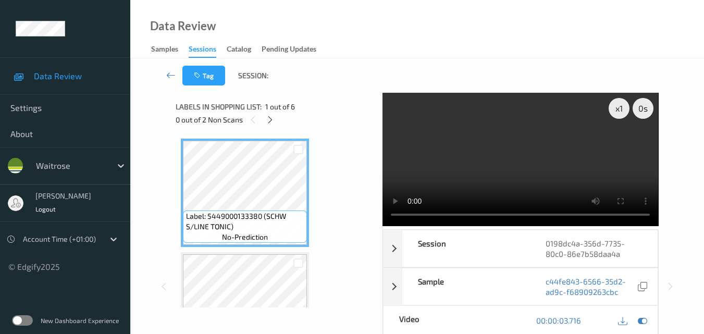
click at [536, 151] on video at bounding box center [521, 159] width 276 height 133
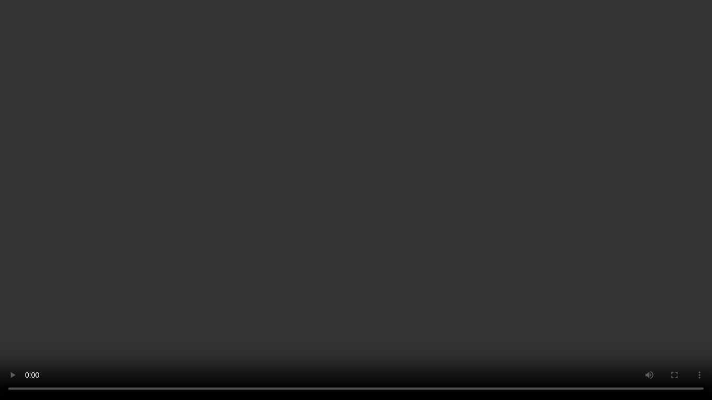
click at [478, 236] on video at bounding box center [356, 200] width 712 height 400
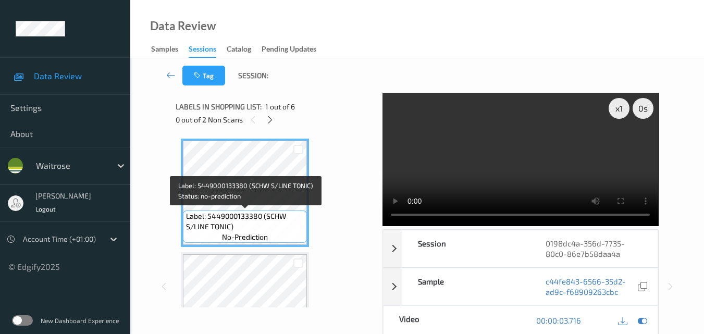
click at [273, 218] on span "Label: 5449000133380 (SCHW S/LINE TONIC)" at bounding box center [245, 221] width 119 height 21
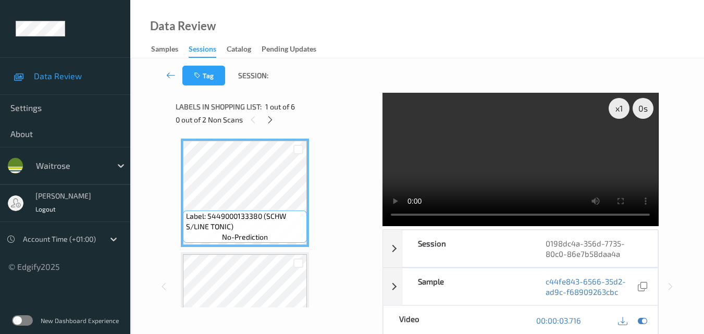
click at [535, 167] on video at bounding box center [521, 159] width 276 height 133
click at [358, 221] on div "x 1 0 s Session 0198dc4a-356d-7735-80c0-86e7b58daa4a Session ID 0198dc4a-356d-7…" at bounding box center [417, 286] width 483 height 387
click at [512, 173] on video at bounding box center [521, 159] width 276 height 133
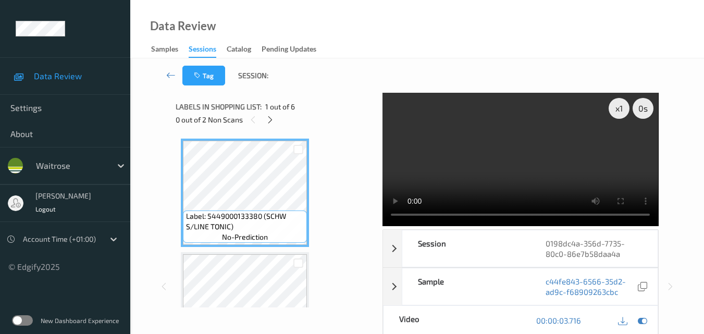
click at [512, 173] on video at bounding box center [521, 159] width 276 height 133
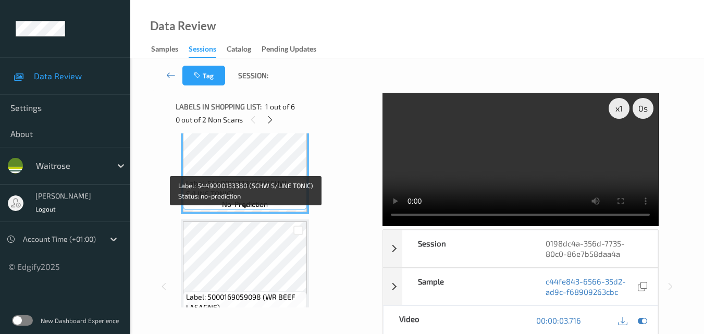
scroll to position [52, 0]
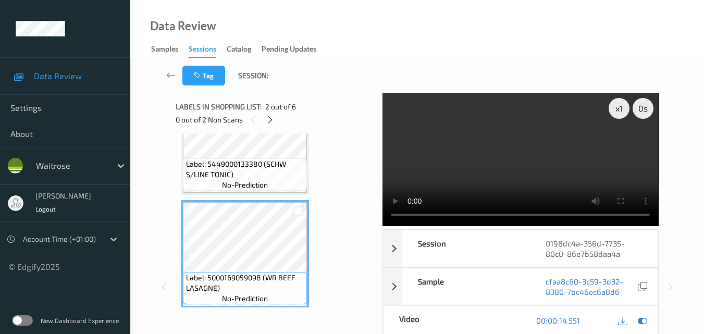
click at [557, 185] on video at bounding box center [521, 159] width 276 height 133
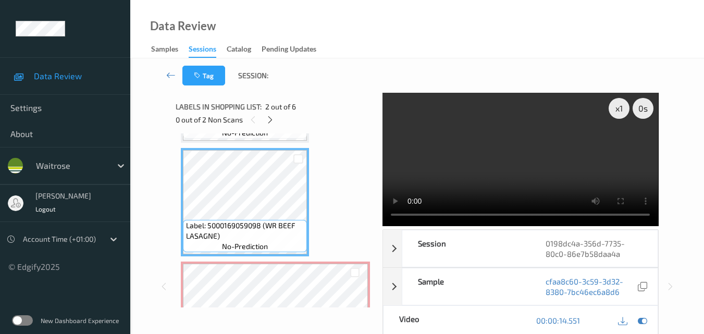
click at [527, 172] on video at bounding box center [521, 159] width 276 height 133
click at [520, 173] on video at bounding box center [521, 159] width 276 height 133
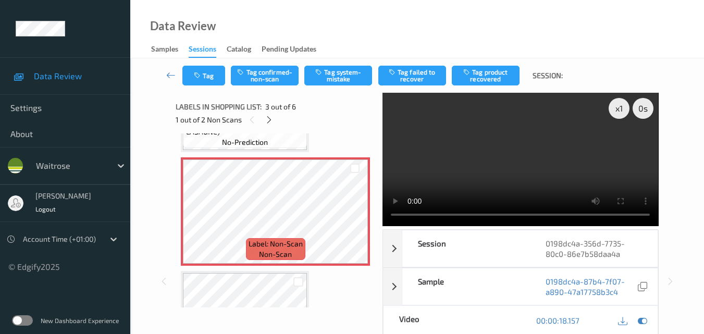
scroll to position [156, 0]
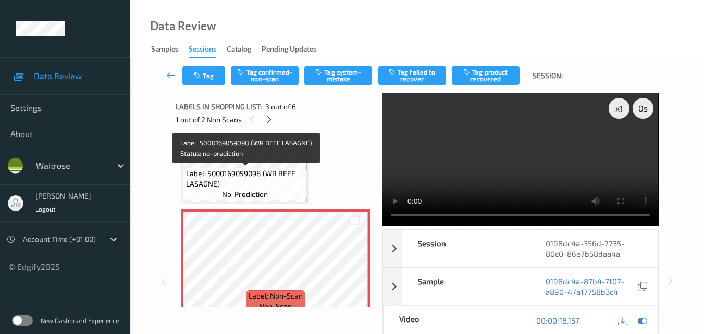
click at [257, 171] on span "Label: 5000169059098 (WR BEEF LASAGNE)" at bounding box center [245, 178] width 119 height 21
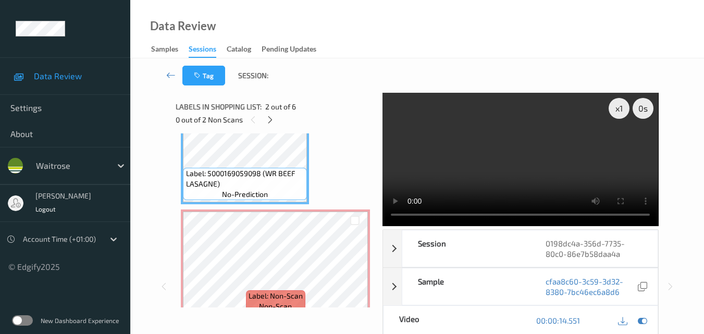
click at [507, 156] on video at bounding box center [521, 159] width 276 height 133
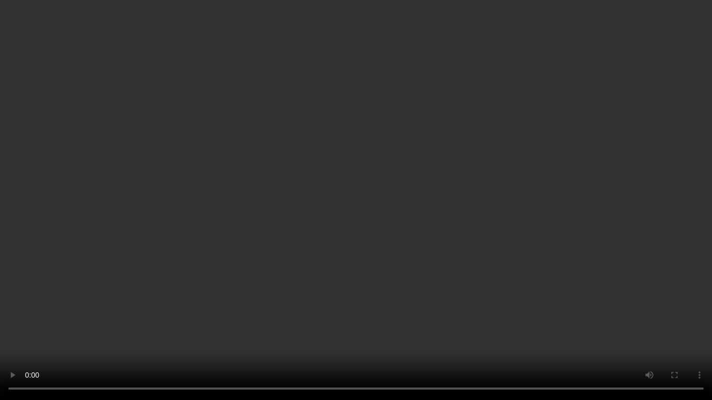
click at [461, 225] on video at bounding box center [356, 200] width 712 height 400
click at [451, 231] on video at bounding box center [356, 200] width 712 height 400
click at [322, 184] on video at bounding box center [356, 200] width 712 height 400
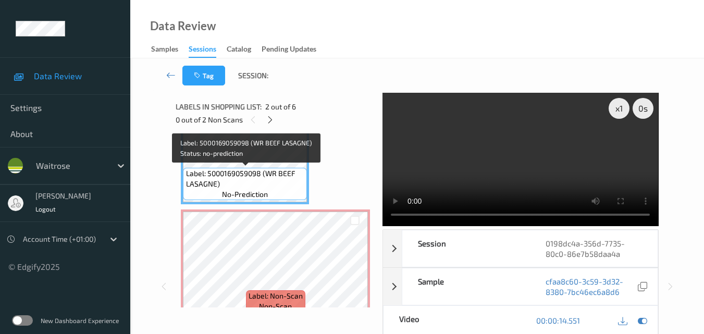
click at [270, 181] on span "Label: 5000169059098 (WR BEEF LASAGNE)" at bounding box center [245, 178] width 119 height 21
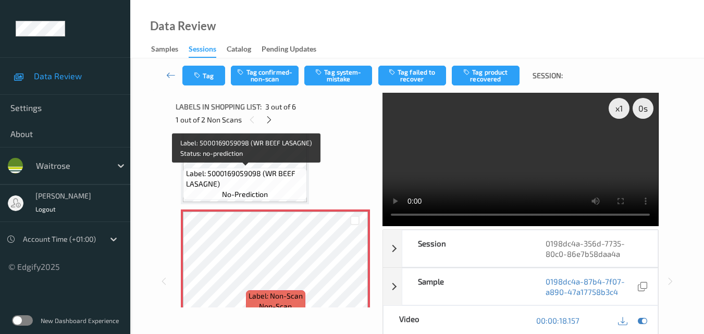
click at [259, 174] on span "Label: 5000169059098 (WR BEEF LASAGNE)" at bounding box center [245, 178] width 119 height 21
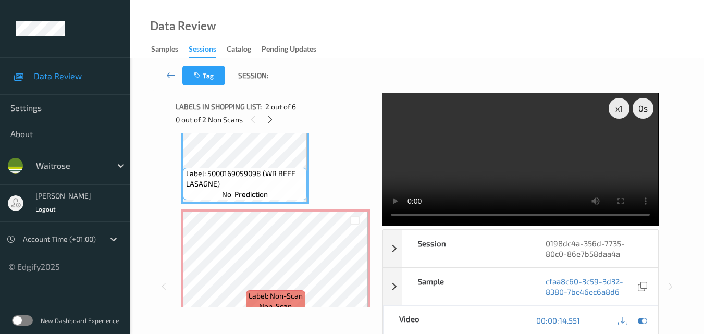
click at [529, 165] on video at bounding box center [521, 159] width 276 height 133
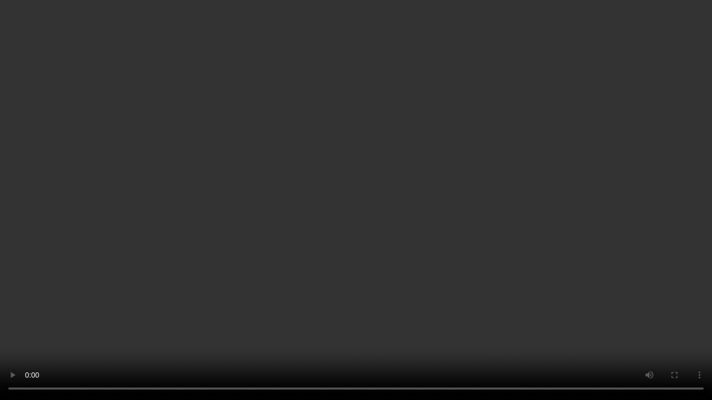
click at [525, 232] on video at bounding box center [356, 200] width 712 height 400
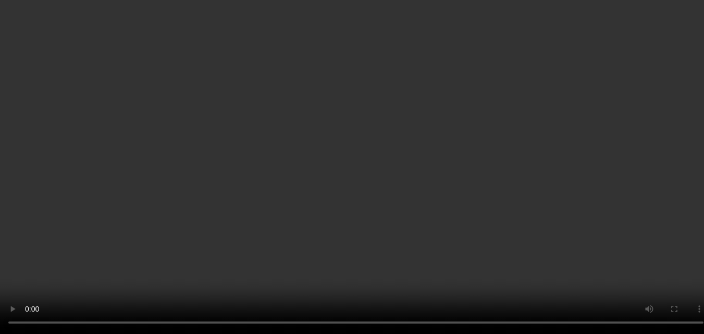
scroll to position [209, 0]
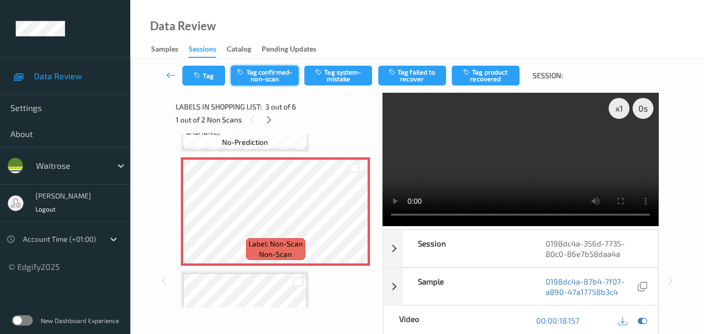
click at [275, 79] on button "Tag confirmed-non-scan" at bounding box center [265, 76] width 68 height 20
click at [274, 75] on button "Tag confirmed-non-scan" at bounding box center [265, 76] width 68 height 20
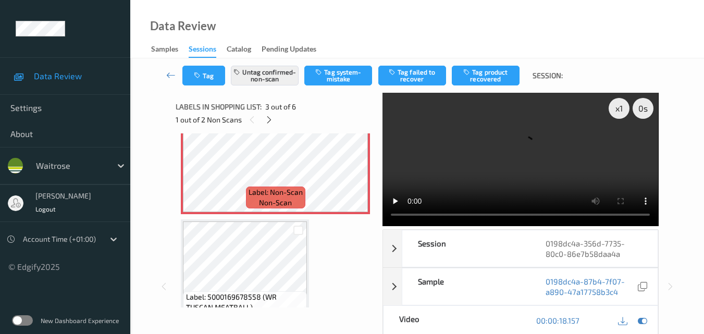
scroll to position [261, 0]
click at [481, 79] on button "Tag product recovered" at bounding box center [486, 76] width 68 height 20
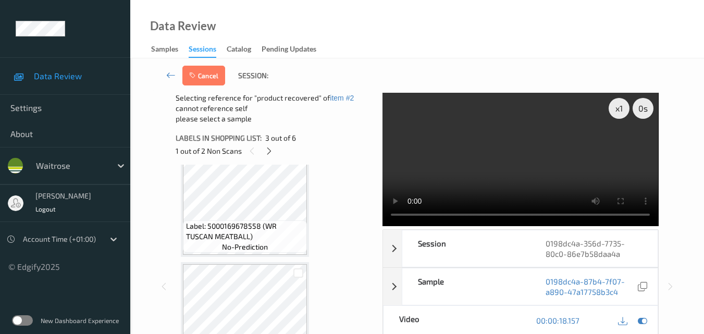
scroll to position [365, 0]
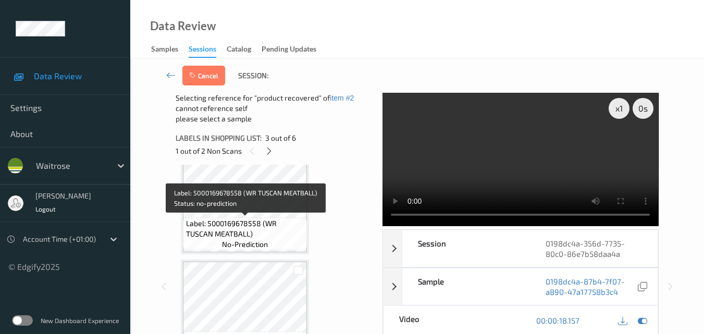
click at [225, 232] on span "Label: 5000169678558 (WR TUSCAN MEATBALL)" at bounding box center [245, 228] width 119 height 21
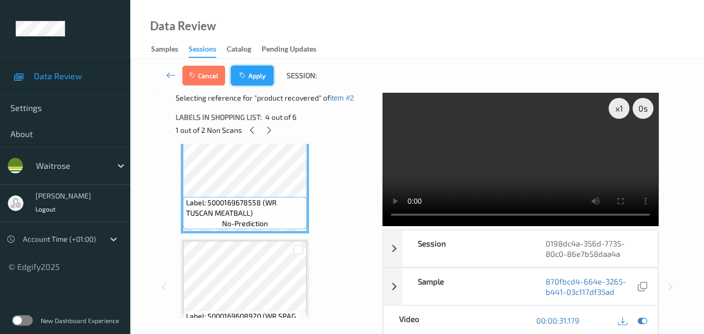
click at [258, 74] on button "Apply" at bounding box center [252, 76] width 43 height 20
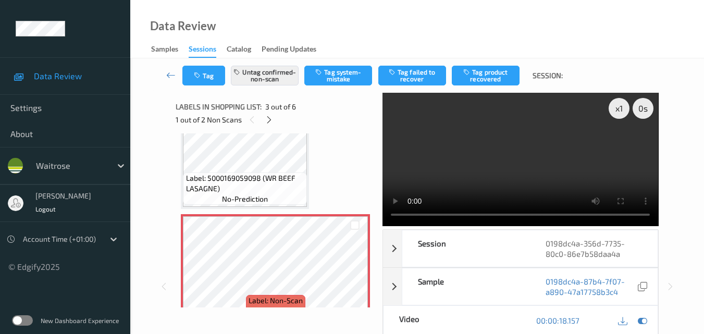
scroll to position [171, 0]
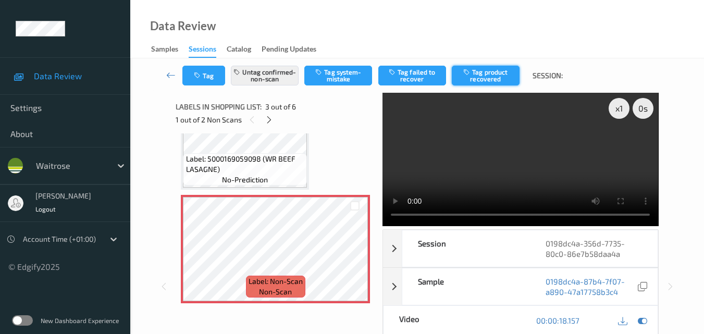
click at [493, 79] on button "Tag product recovered" at bounding box center [486, 76] width 68 height 20
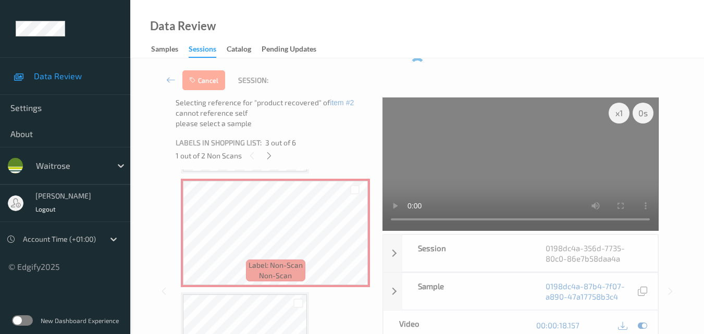
scroll to position [327, 0]
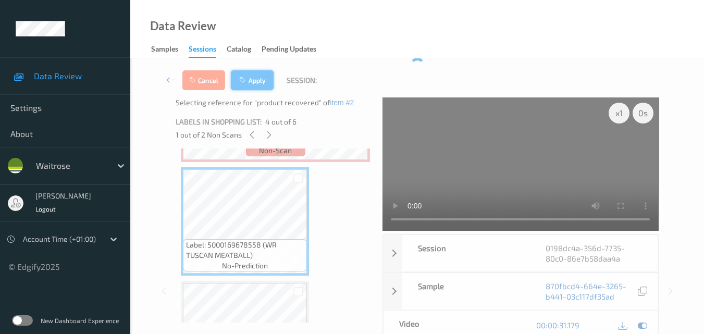
click at [261, 75] on button "Apply" at bounding box center [252, 80] width 43 height 20
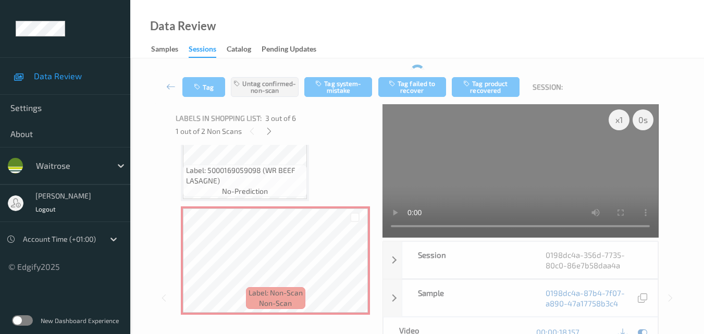
scroll to position [0, 0]
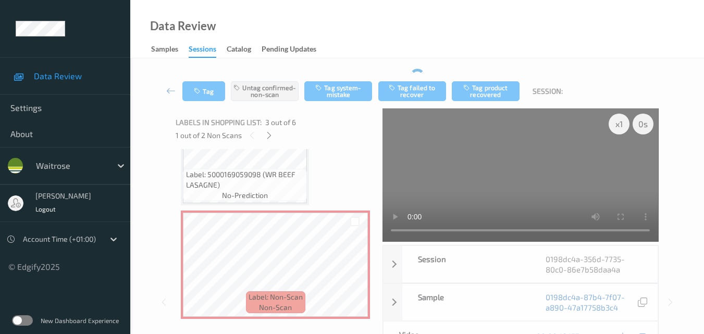
click at [696, 201] on div "Tag Untag confirmed-non-scan Tag system-mistake Tag failed to recover Tag produ…" at bounding box center [417, 287] width 574 height 459
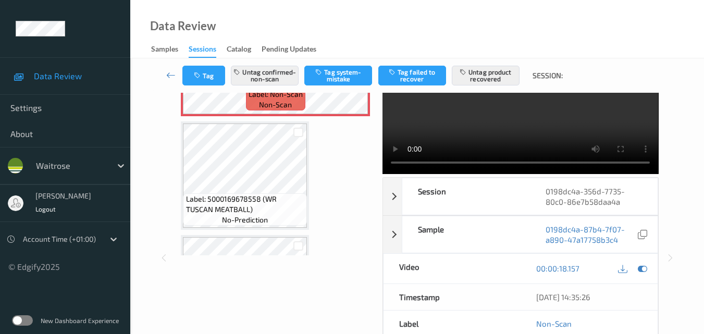
scroll to position [327, 0]
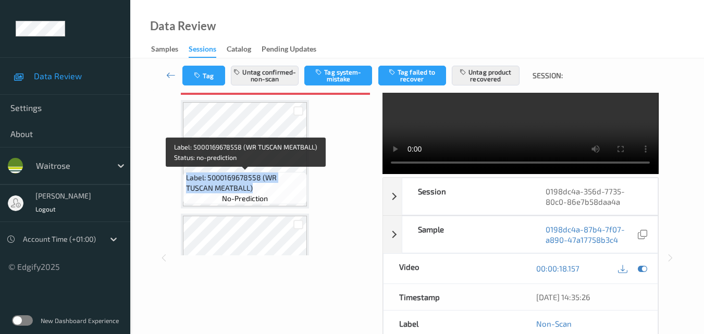
drag, startPoint x: 224, startPoint y: 189, endPoint x: 186, endPoint y: 182, distance: 39.2
click at [186, 182] on span "Label: 5000169678558 (WR TUSCAN MEATBALL)" at bounding box center [245, 183] width 119 height 21
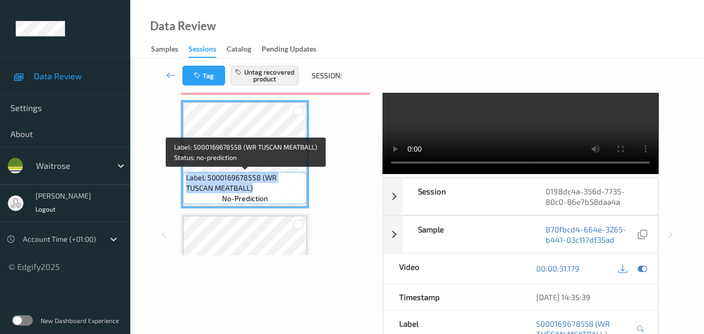
copy span "Label: 5000169678558 (WR TUSCAN MEATBALL)"
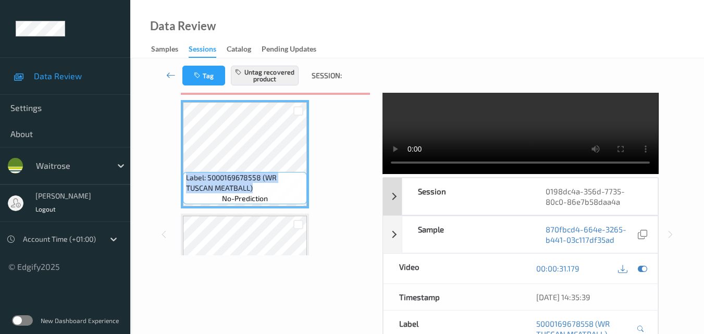
scroll to position [0, 0]
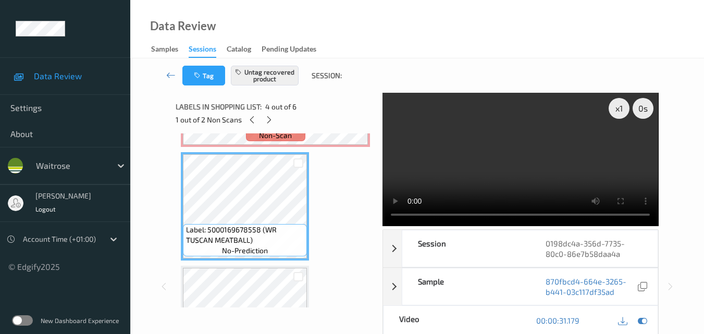
click at [336, 193] on div "Label: 5449000133380 (SCHW S/LINE TONIC) no-prediction Label: 5000169059098 (WR…" at bounding box center [275, 149] width 189 height 677
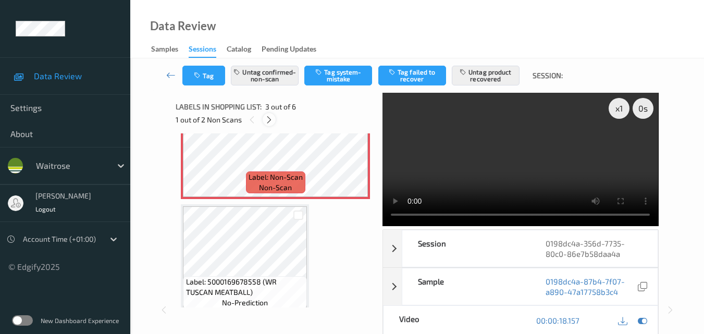
click at [271, 117] on icon at bounding box center [269, 119] width 9 height 9
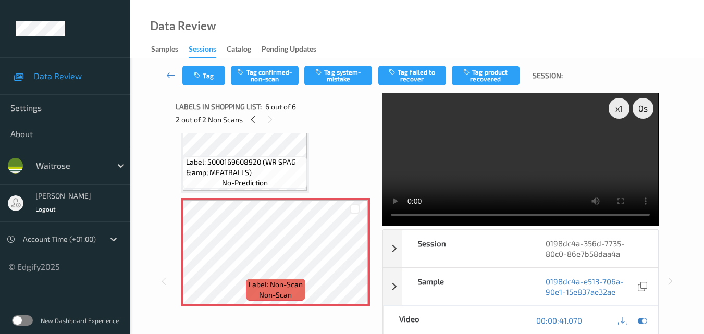
scroll to position [513, 0]
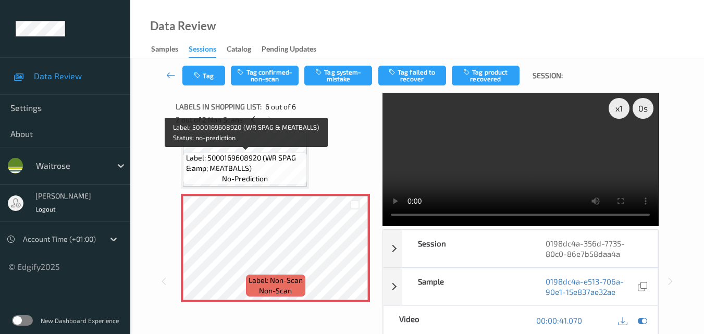
click at [278, 165] on span "Label: 5000169608920 (WR SPAG &amp; MEATBALLS)" at bounding box center [245, 163] width 119 height 21
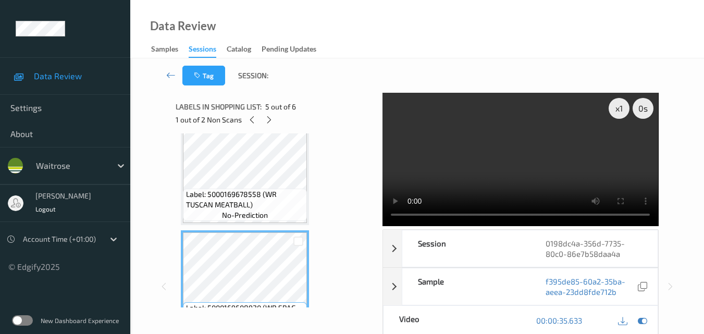
scroll to position [357, 0]
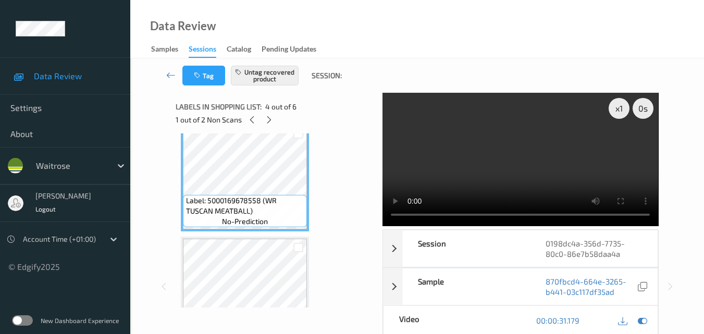
click at [513, 163] on video at bounding box center [521, 159] width 276 height 133
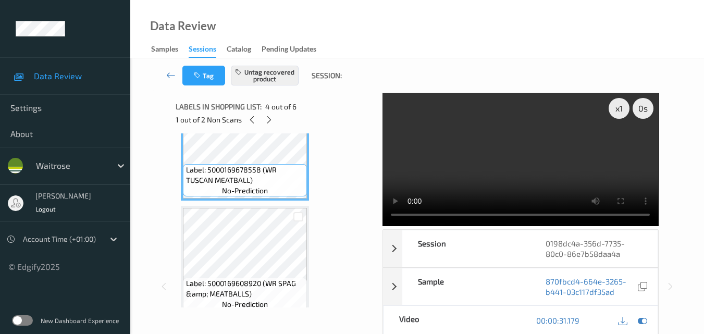
scroll to position [409, 0]
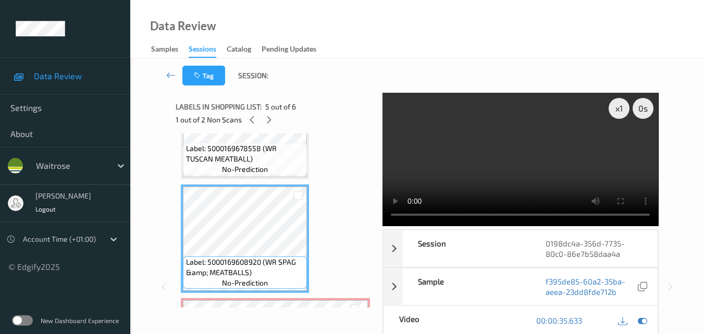
click at [493, 179] on video at bounding box center [521, 159] width 276 height 133
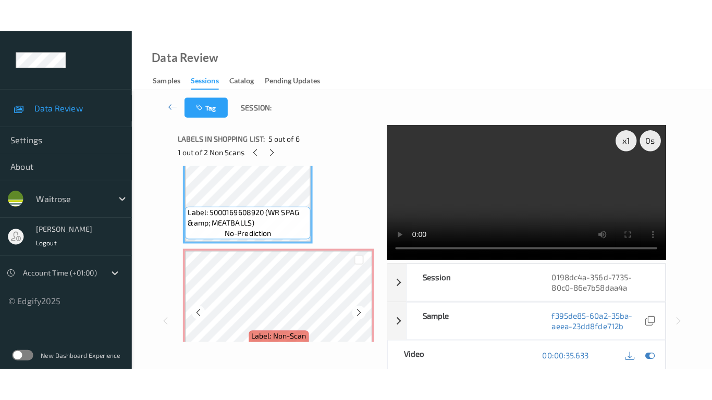
scroll to position [513, 0]
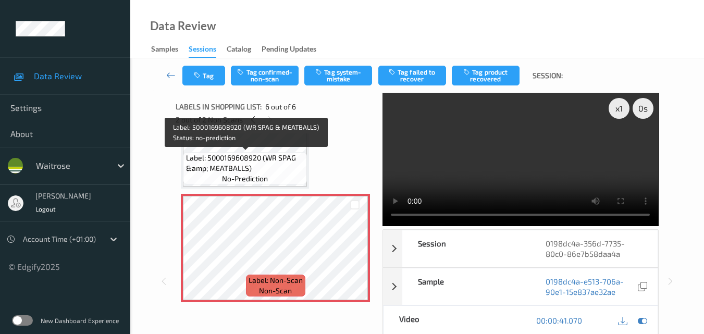
click at [297, 167] on span "Label: 5000169608920 (WR SPAG &amp; MEATBALLS)" at bounding box center [245, 163] width 119 height 21
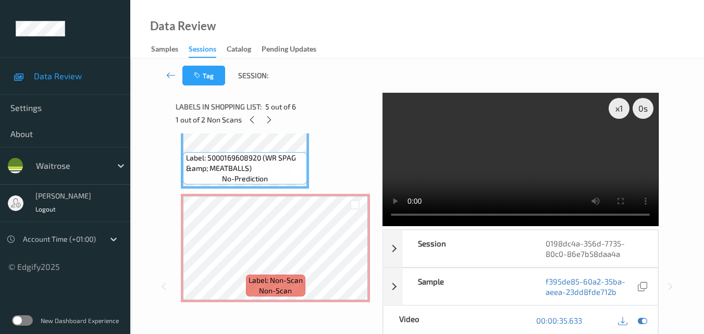
click at [480, 151] on video at bounding box center [521, 159] width 276 height 133
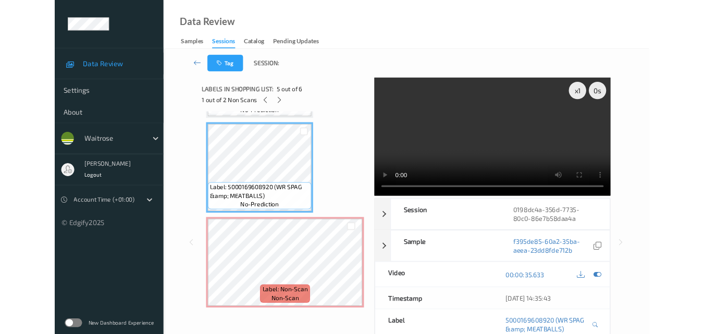
scroll to position [447, 0]
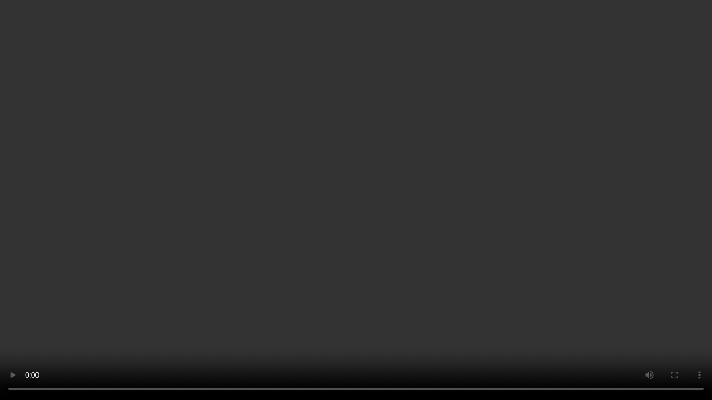
click at [460, 236] on video at bounding box center [356, 200] width 712 height 400
click at [458, 269] on video at bounding box center [356, 200] width 712 height 400
click at [409, 251] on video at bounding box center [356, 200] width 712 height 400
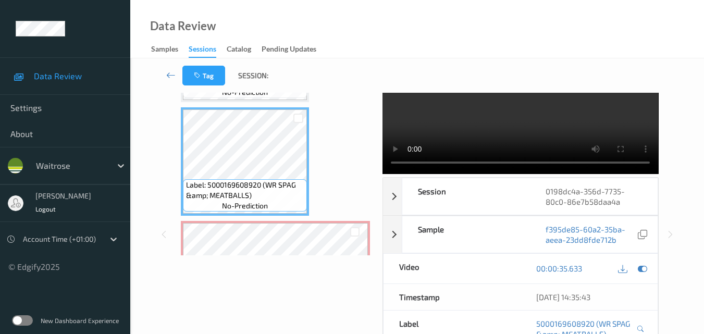
scroll to position [461, 0]
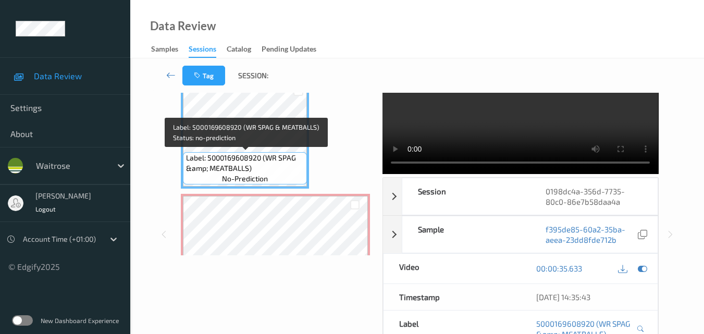
click at [284, 167] on span "Label: 5000169608920 (WR SPAG &amp; MEATBALLS)" at bounding box center [245, 163] width 119 height 21
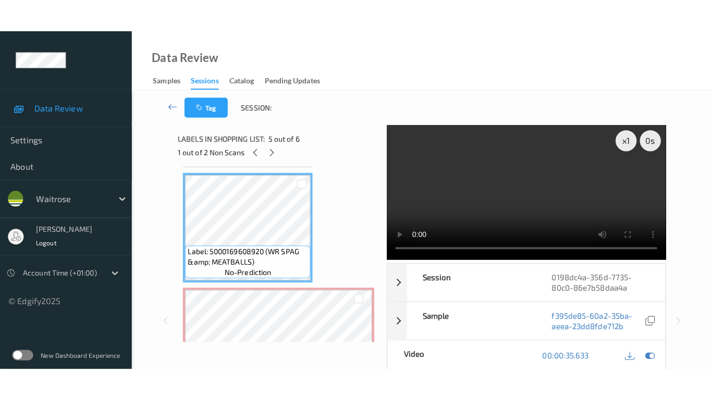
scroll to position [513, 0]
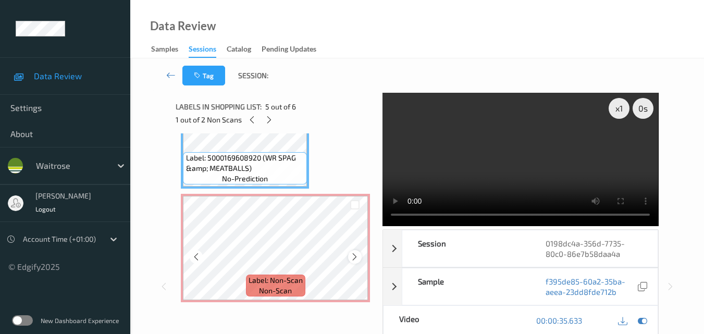
click at [350, 257] on icon at bounding box center [354, 256] width 9 height 9
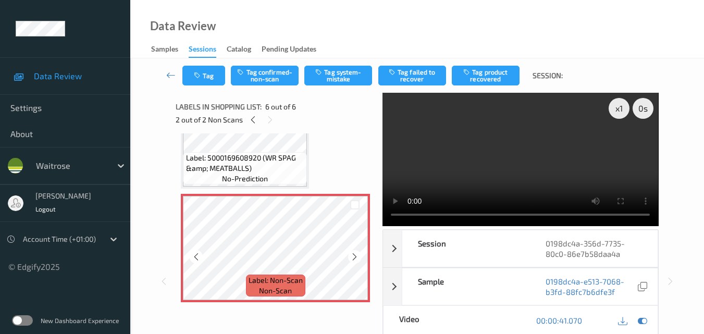
click at [350, 257] on icon at bounding box center [354, 256] width 9 height 9
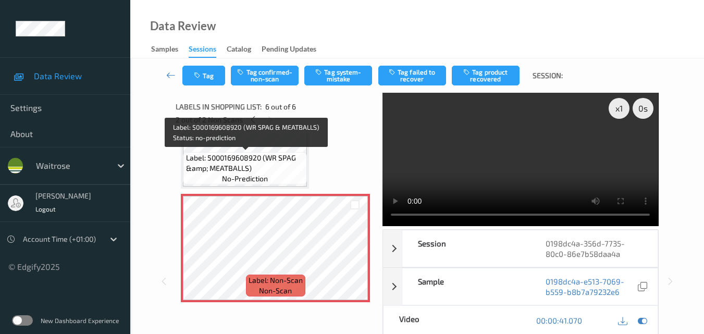
click at [276, 168] on span "Label: 5000169608920 (WR SPAG &amp; MEATBALLS)" at bounding box center [245, 163] width 119 height 21
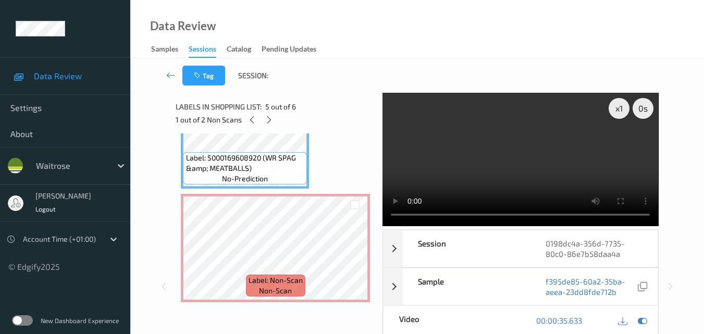
click at [552, 152] on video at bounding box center [521, 159] width 276 height 133
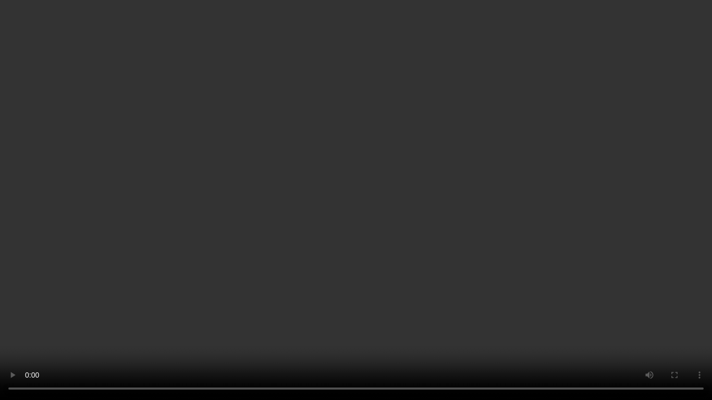
click at [465, 233] on video at bounding box center [356, 200] width 712 height 400
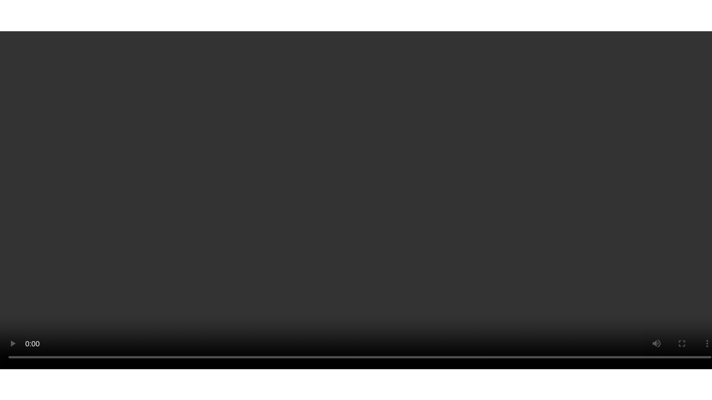
scroll to position [513, 0]
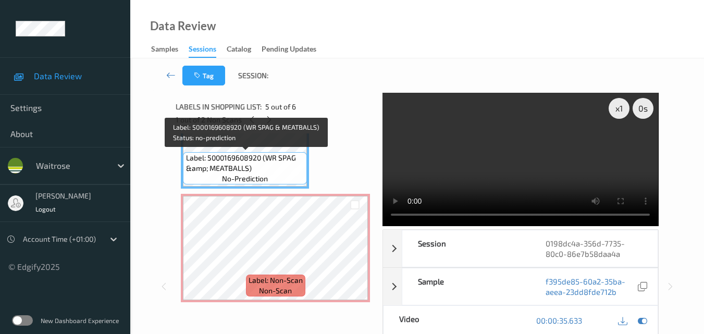
click at [270, 171] on span "Label: 5000169608920 (WR SPAG &amp; MEATBALLS)" at bounding box center [245, 163] width 119 height 21
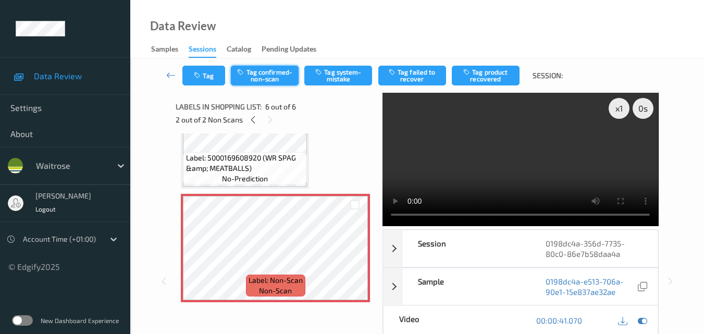
click at [273, 79] on button "Tag confirmed-non-scan" at bounding box center [265, 76] width 68 height 20
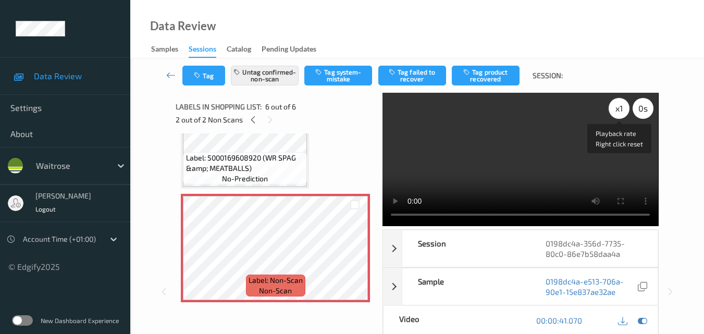
click at [620, 113] on div "x 1" at bounding box center [619, 108] width 21 height 21
click at [487, 153] on video at bounding box center [521, 159] width 276 height 133
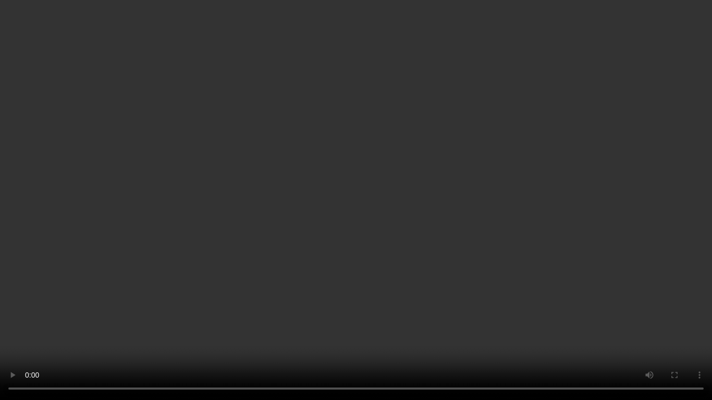
click at [421, 123] on video at bounding box center [356, 200] width 712 height 400
click at [449, 165] on video at bounding box center [356, 200] width 712 height 400
click at [393, 160] on video at bounding box center [356, 200] width 712 height 400
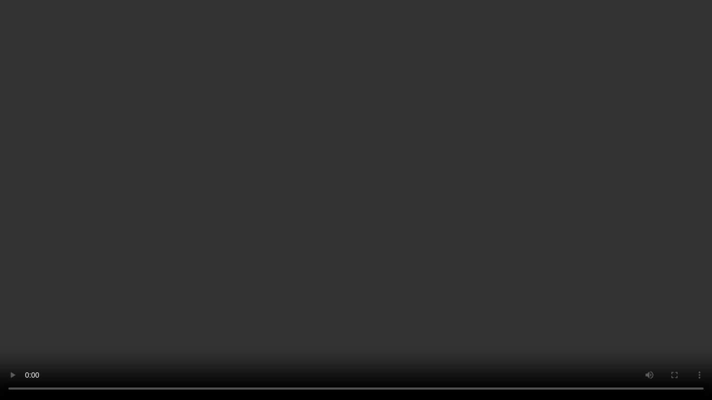
click at [393, 160] on video at bounding box center [356, 200] width 712 height 400
click at [417, 144] on video at bounding box center [356, 200] width 712 height 400
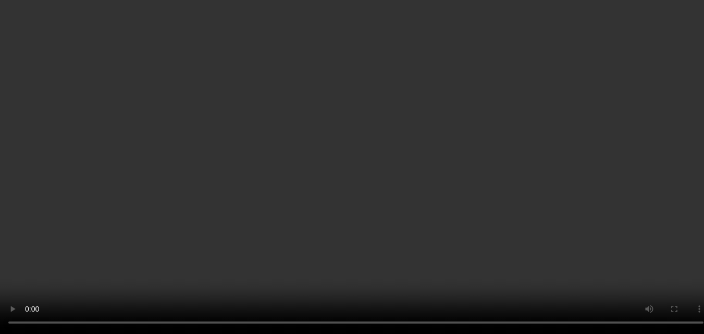
scroll to position [513, 0]
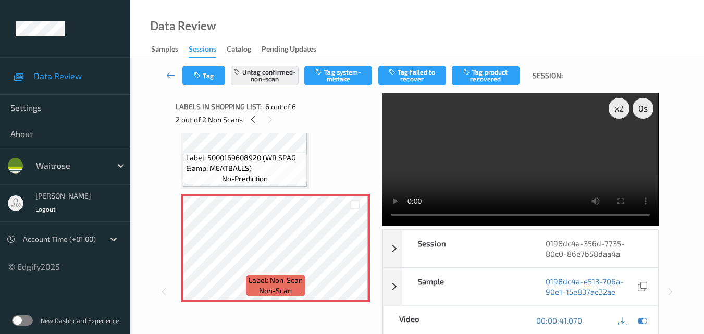
click at [573, 170] on video at bounding box center [521, 159] width 276 height 133
click at [573, 157] on video at bounding box center [521, 159] width 276 height 133
click at [546, 160] on video at bounding box center [521, 159] width 276 height 133
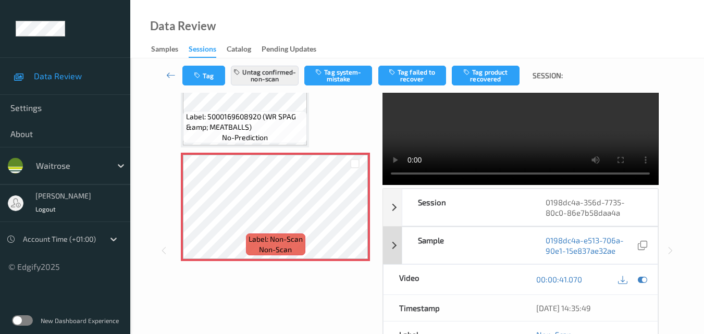
scroll to position [0, 0]
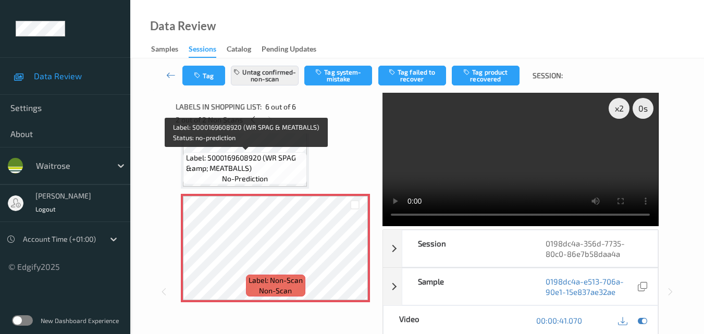
click at [287, 169] on span "Label: 5000169608920 (WR SPAG &amp; MEATBALLS)" at bounding box center [245, 163] width 119 height 21
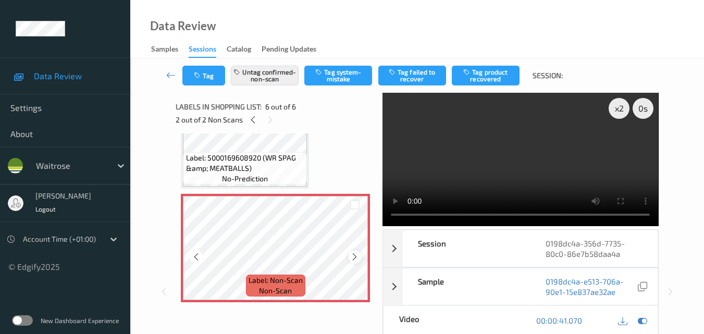
click at [354, 260] on icon at bounding box center [354, 256] width 9 height 9
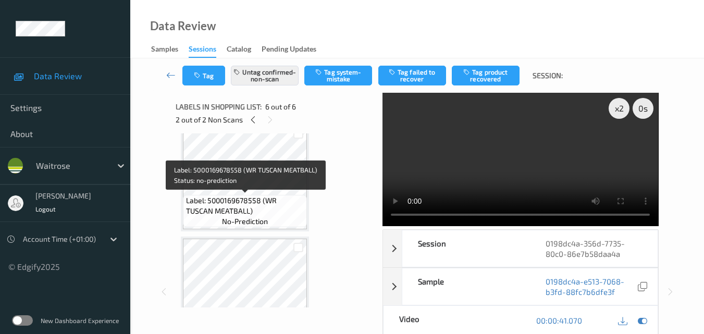
click at [252, 201] on span "Label: 5000169678558 (WR TUSCAN MEATBALL)" at bounding box center [245, 206] width 119 height 21
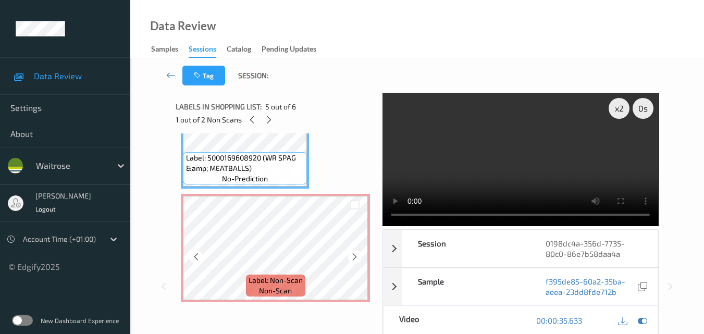
scroll to position [357, 0]
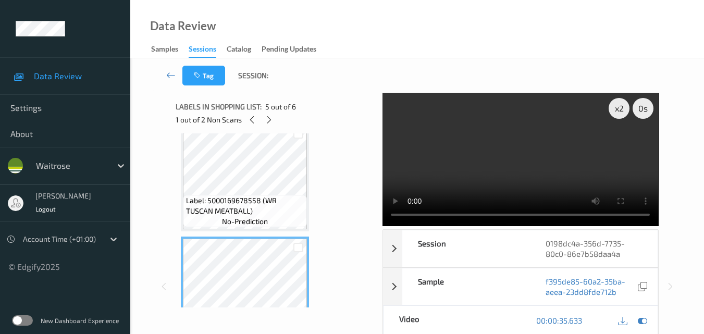
click at [252, 208] on span "Label: 5000169678558 (WR TUSCAN MEATBALL)" at bounding box center [245, 206] width 119 height 21
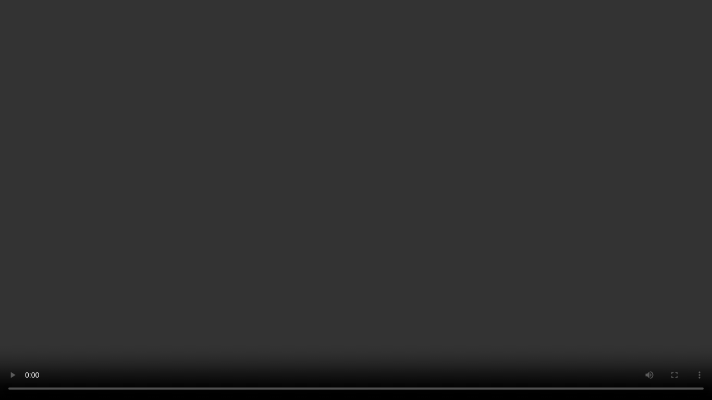
click at [393, 198] on video at bounding box center [356, 200] width 712 height 400
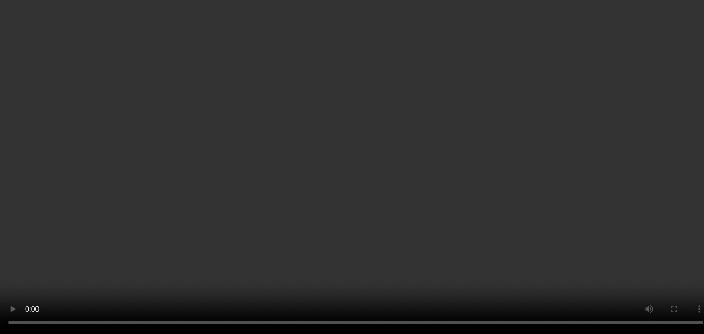
scroll to position [513, 0]
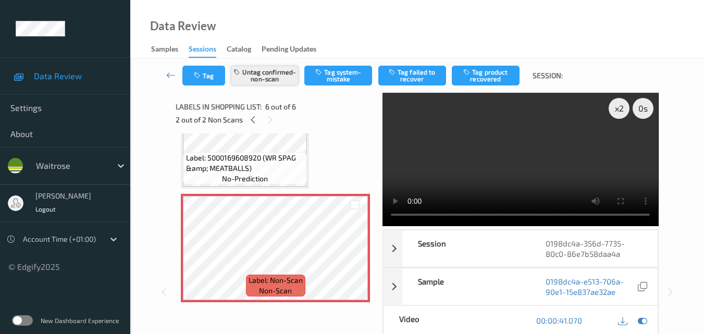
click at [270, 82] on button "Untag confirmed-non-scan" at bounding box center [265, 76] width 68 height 20
click at [338, 75] on button "Tag system-mistake" at bounding box center [339, 76] width 68 height 20
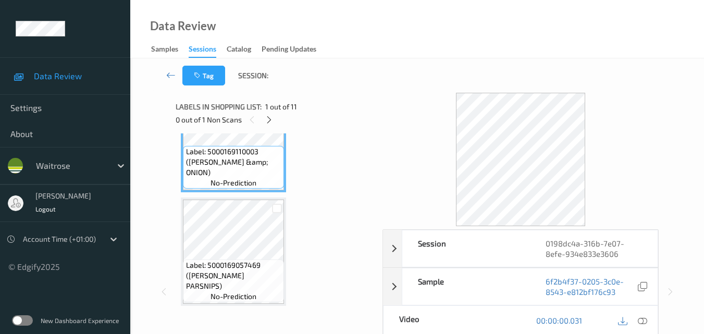
scroll to position [104, 0]
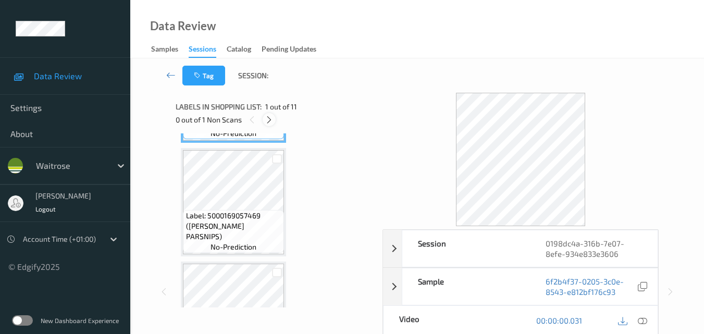
click at [271, 118] on icon at bounding box center [269, 119] width 9 height 9
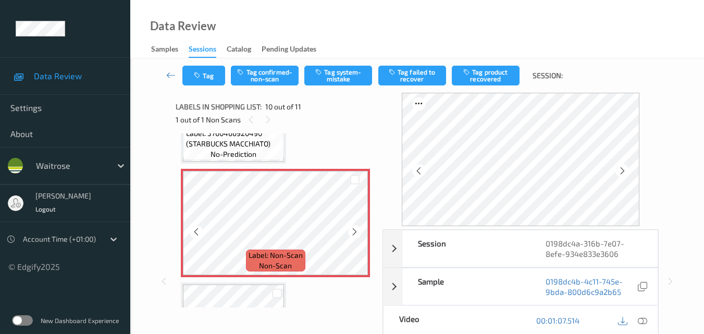
scroll to position [967, 0]
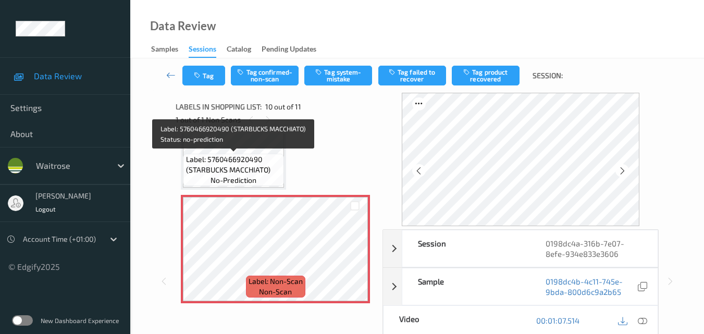
click at [265, 167] on span "Label: 5760466920490 (STARBUCKS MACCHIATO)" at bounding box center [234, 164] width 96 height 21
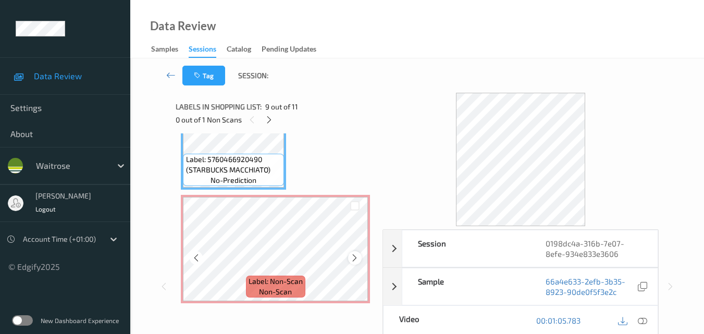
click at [359, 256] on icon at bounding box center [354, 257] width 9 height 9
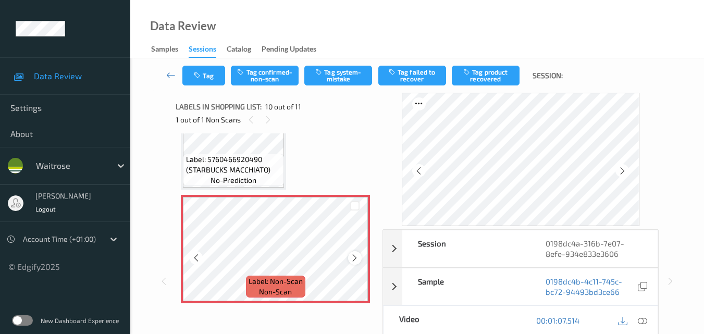
click at [358, 256] on icon at bounding box center [354, 257] width 9 height 9
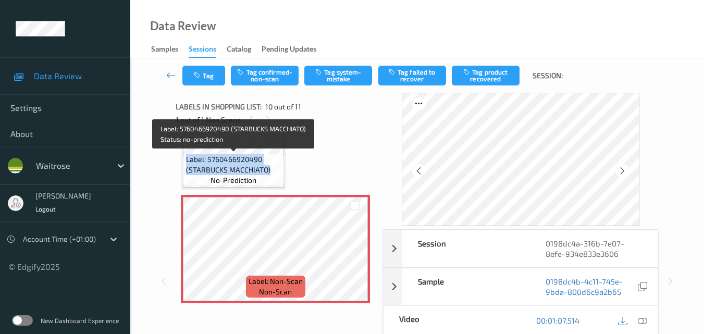
drag, startPoint x: 274, startPoint y: 170, endPoint x: 183, endPoint y: 160, distance: 91.8
click at [183, 160] on div "Label: 5760466920490 (STARBUCKS MACCHIATO) no-prediction" at bounding box center [233, 170] width 101 height 32
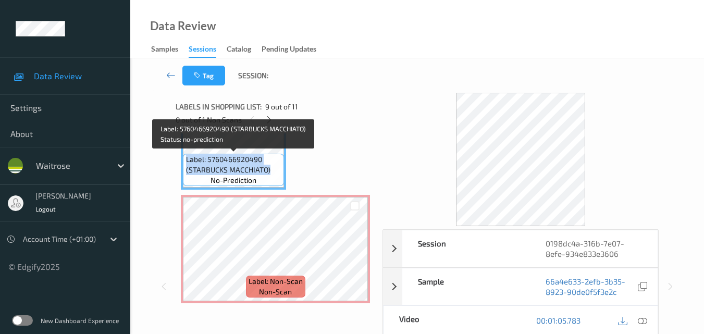
copy span "Label: 5760466920490 (STARBUCKS MACCHIATO)"
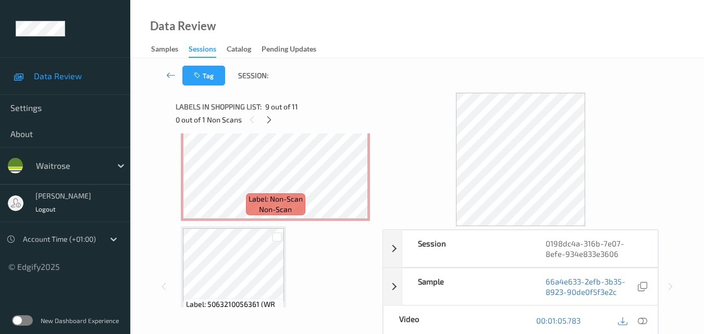
scroll to position [1029, 0]
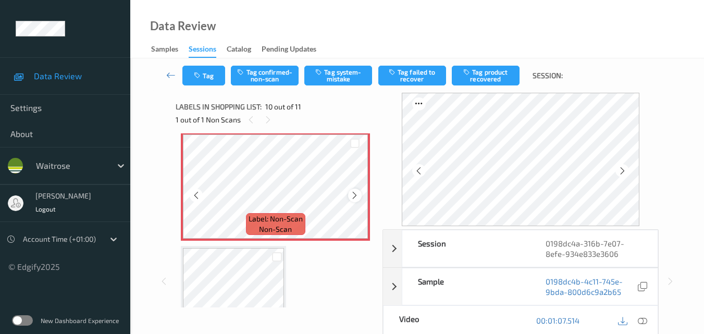
click at [357, 193] on icon at bounding box center [354, 195] width 9 height 9
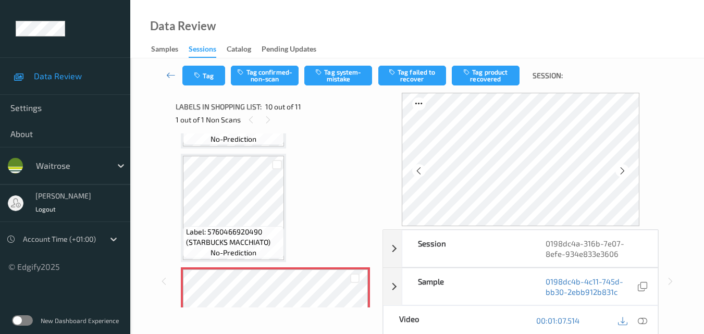
scroll to position [873, 0]
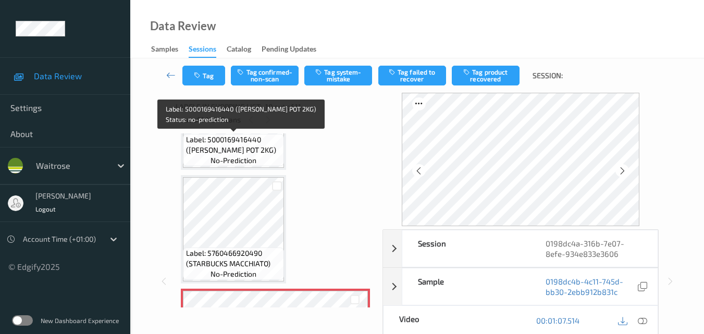
click at [240, 151] on span "Label: 5000169416440 (WR M PIPER POT 2KG)" at bounding box center [234, 145] width 96 height 21
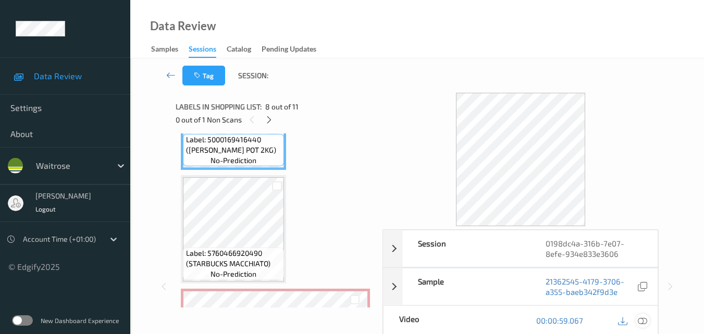
click at [644, 319] on icon at bounding box center [642, 320] width 9 height 9
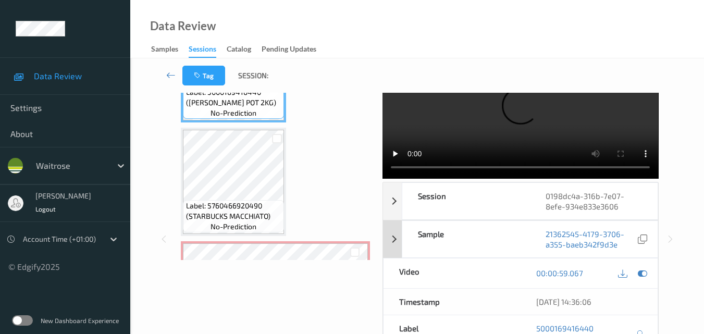
scroll to position [0, 0]
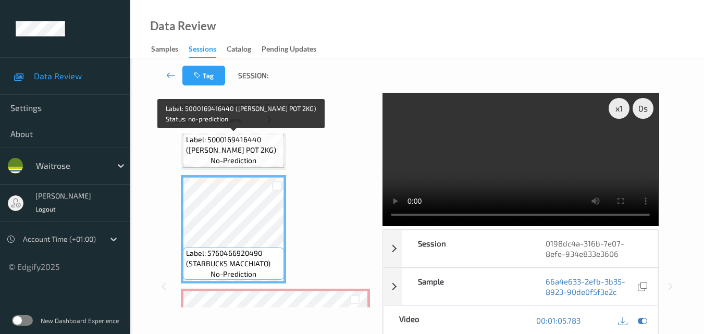
click at [241, 149] on span "Label: 5000169416440 (WR M PIPER POT 2KG)" at bounding box center [234, 145] width 96 height 21
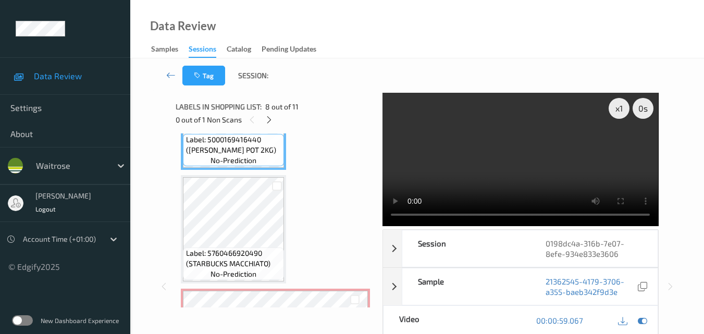
click at [502, 139] on video at bounding box center [521, 159] width 276 height 133
click at [504, 153] on video at bounding box center [521, 159] width 276 height 133
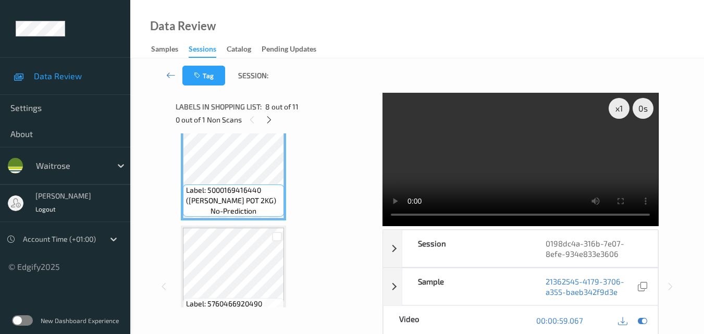
scroll to position [821, 0]
click at [485, 166] on video at bounding box center [521, 159] width 276 height 133
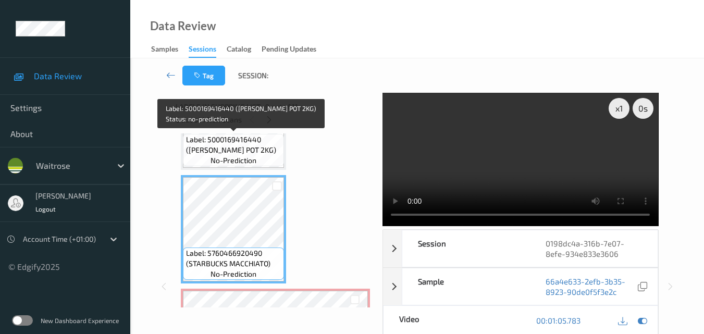
click at [262, 152] on span "Label: 5000169416440 (WR M PIPER POT 2KG)" at bounding box center [234, 145] width 96 height 21
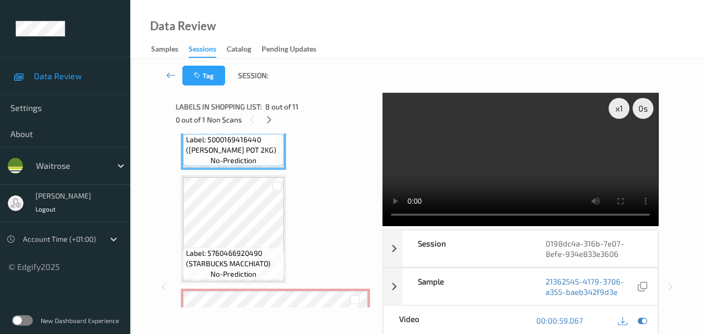
click at [505, 163] on video at bounding box center [521, 159] width 276 height 133
click at [532, 161] on video at bounding box center [521, 159] width 276 height 133
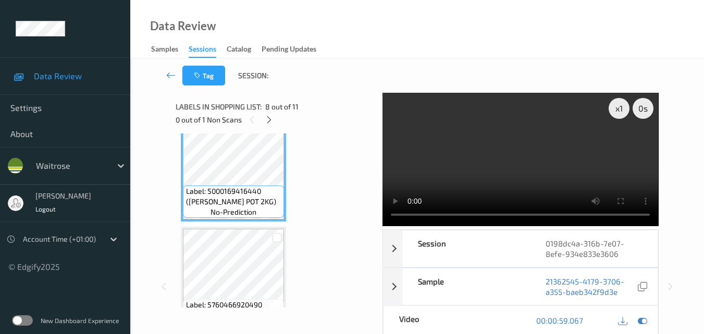
scroll to position [821, 0]
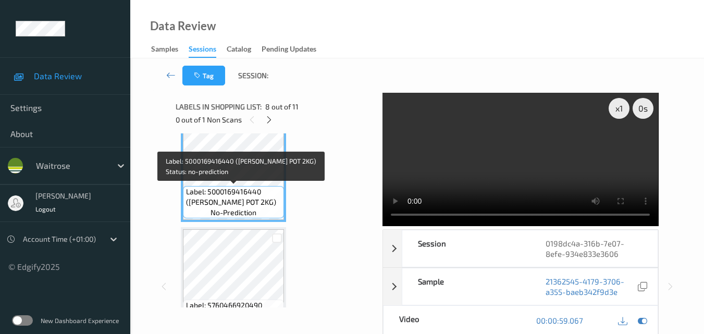
click at [249, 199] on span "Label: 5000169416440 (WR M PIPER POT 2KG)" at bounding box center [234, 197] width 96 height 21
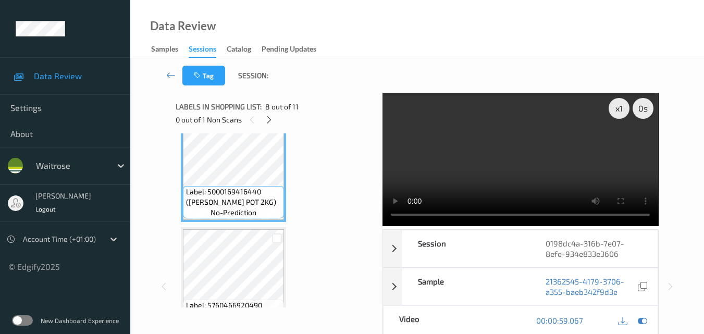
click at [519, 165] on video at bounding box center [521, 159] width 276 height 133
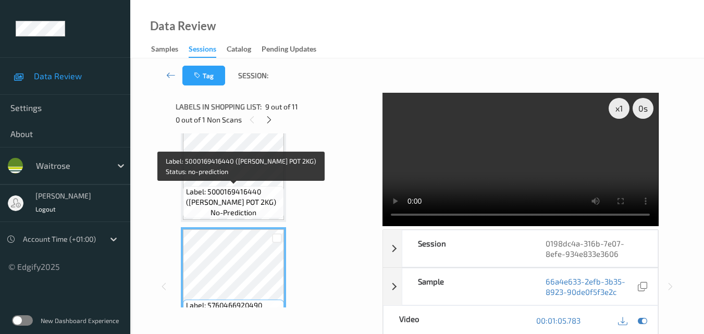
click at [253, 192] on span "Label: 5000169416440 (WR M PIPER POT 2KG)" at bounding box center [234, 197] width 96 height 21
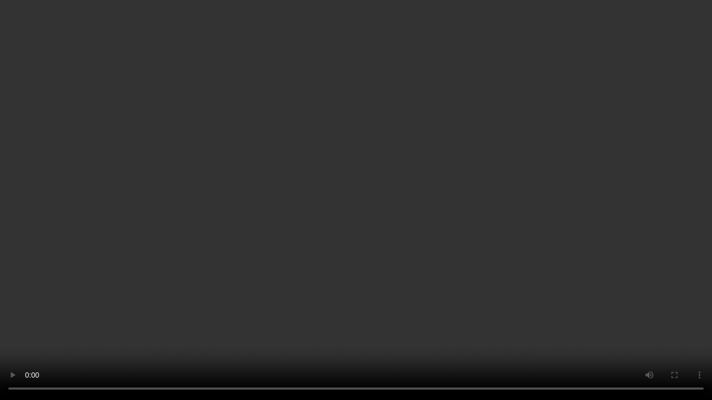
click at [548, 238] on video at bounding box center [356, 200] width 712 height 400
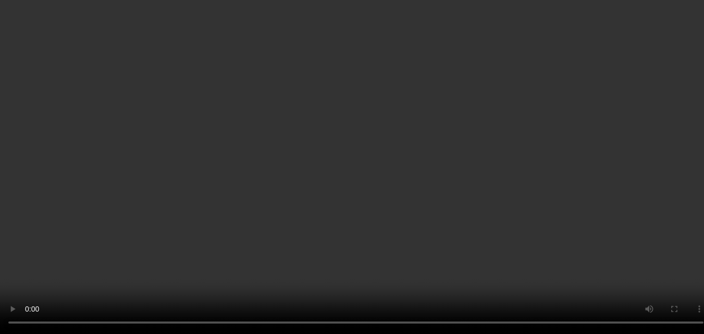
scroll to position [977, 0]
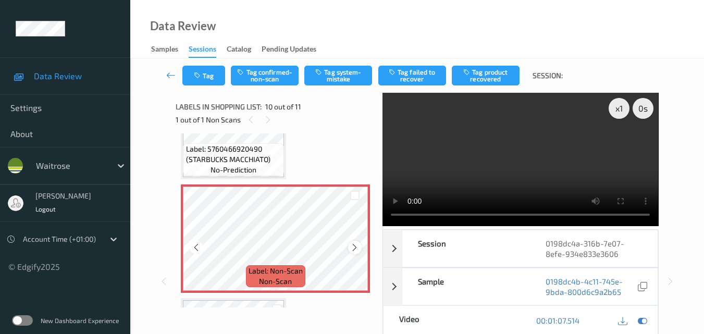
click at [355, 246] on icon at bounding box center [354, 247] width 9 height 9
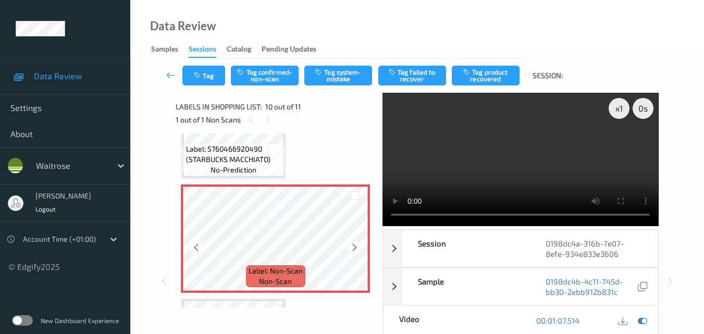
click at [355, 246] on icon at bounding box center [354, 247] width 9 height 9
click at [354, 248] on icon at bounding box center [354, 247] width 9 height 9
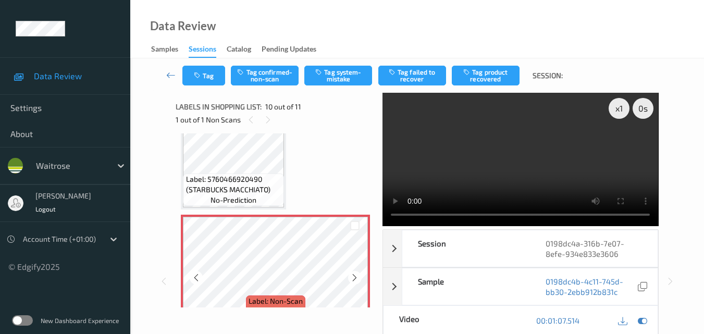
scroll to position [925, 0]
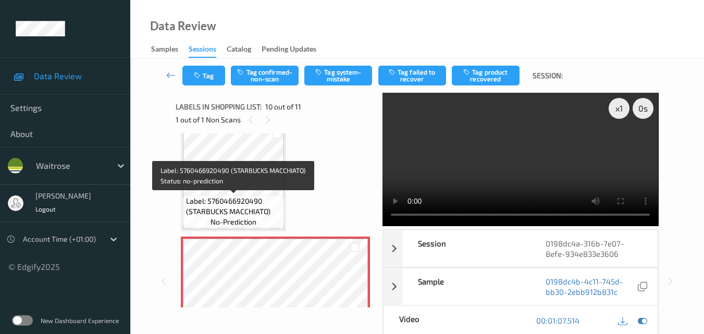
click at [247, 207] on span "Label: 5760466920490 (STARBUCKS MACCHIATO)" at bounding box center [234, 206] width 96 height 21
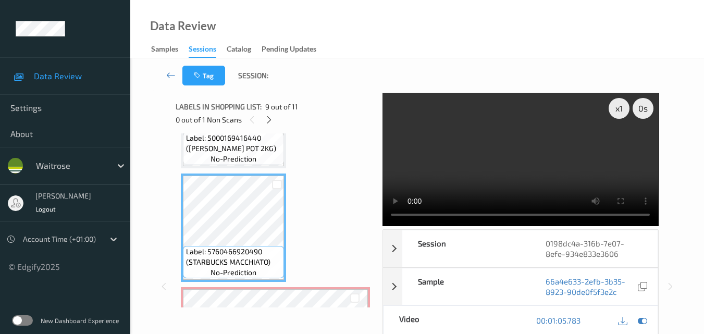
scroll to position [873, 0]
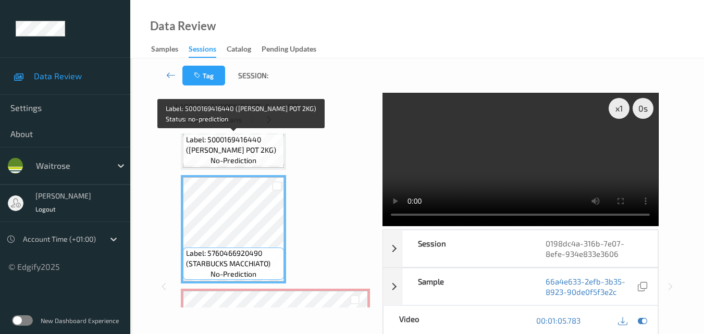
click at [272, 152] on span "Label: 5000169416440 (WR M PIPER POT 2KG)" at bounding box center [234, 145] width 96 height 21
click at [235, 149] on span "Label: 5000169416440 (WR M PIPER POT 2KG)" at bounding box center [234, 145] width 96 height 21
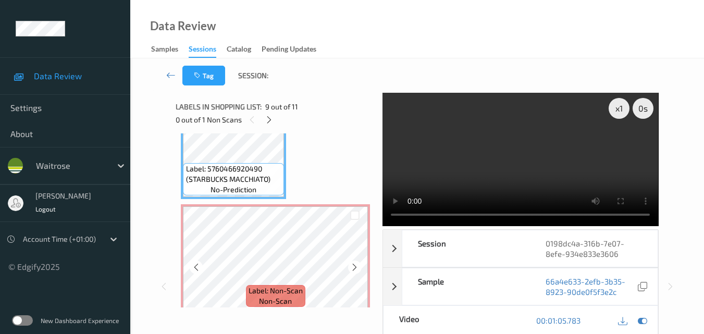
scroll to position [977, 0]
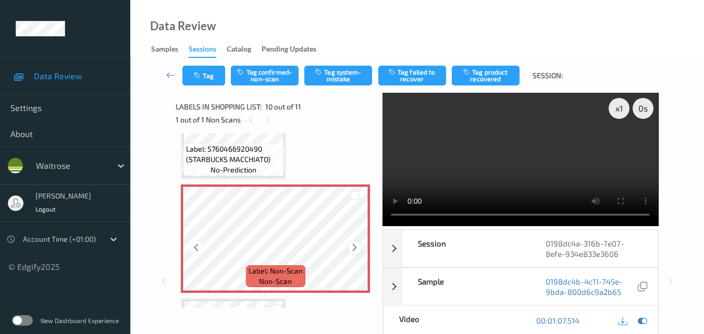
click at [358, 247] on icon at bounding box center [354, 247] width 9 height 9
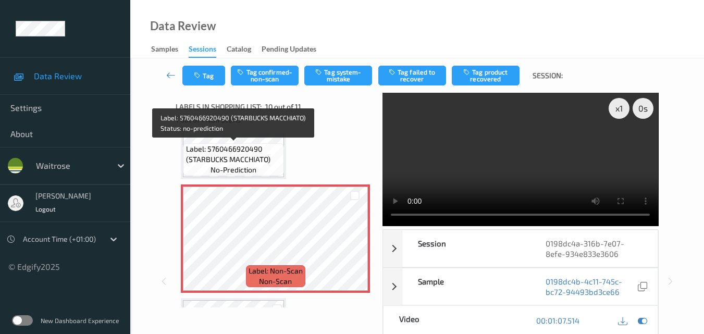
click at [270, 158] on span "Label: 5760466920490 (STARBUCKS MACCHIATO)" at bounding box center [234, 154] width 96 height 21
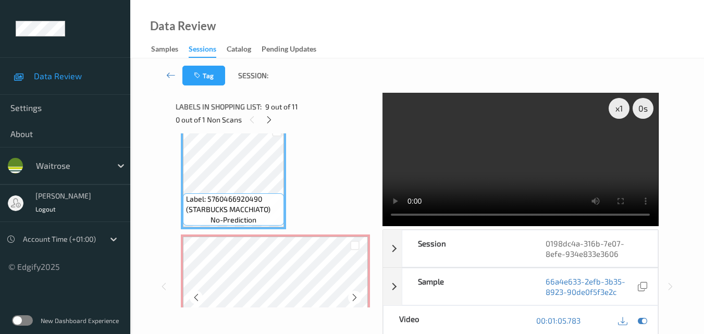
scroll to position [925, 0]
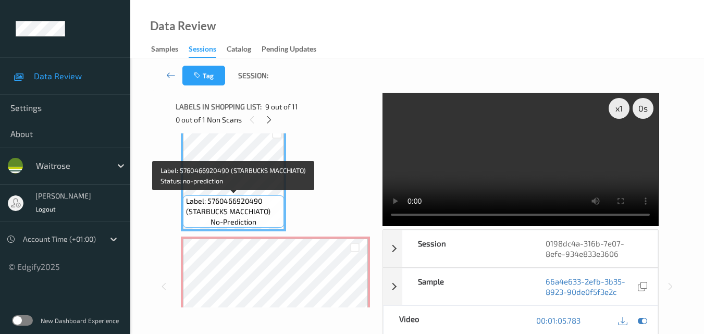
click at [238, 212] on span "Label: 5760466920490 (STARBUCKS MACCHIATO)" at bounding box center [234, 206] width 96 height 21
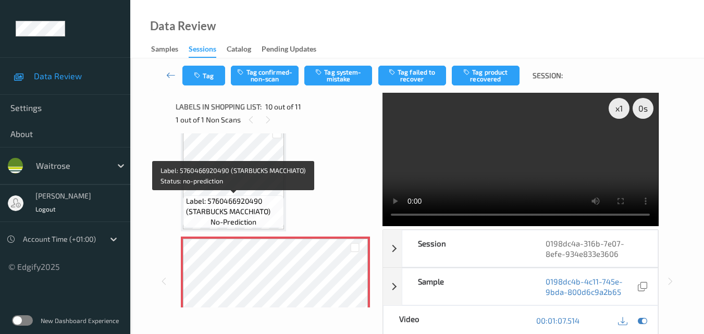
click at [249, 197] on span "Label: 5760466920490 (STARBUCKS MACCHIATO)" at bounding box center [234, 206] width 96 height 21
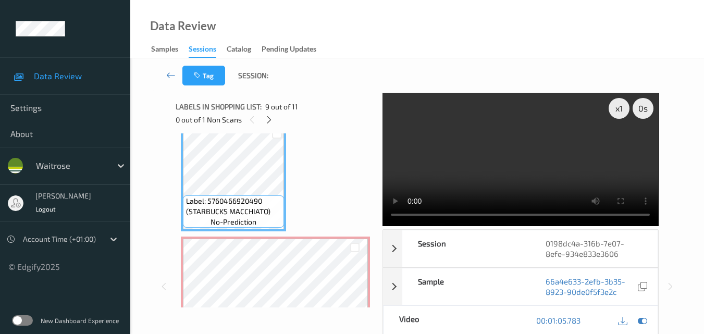
click at [538, 165] on video at bounding box center [521, 159] width 276 height 133
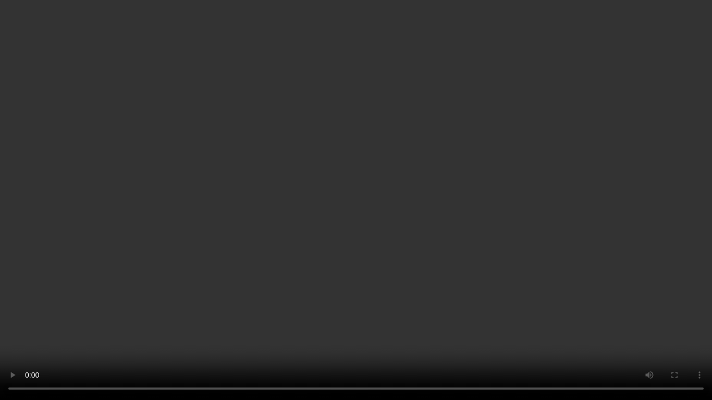
click at [403, 287] on video at bounding box center [356, 200] width 712 height 400
click at [394, 264] on video at bounding box center [356, 200] width 712 height 400
click at [411, 248] on video at bounding box center [356, 200] width 712 height 400
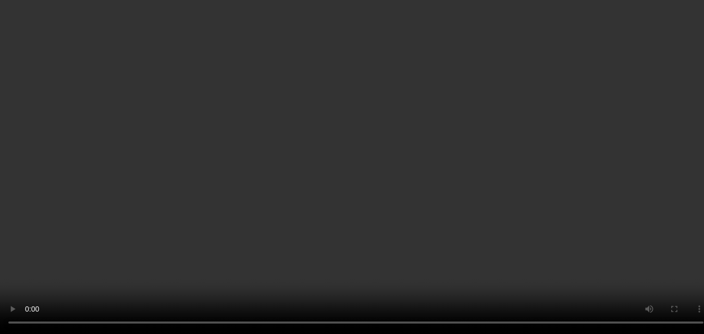
scroll to position [873, 0]
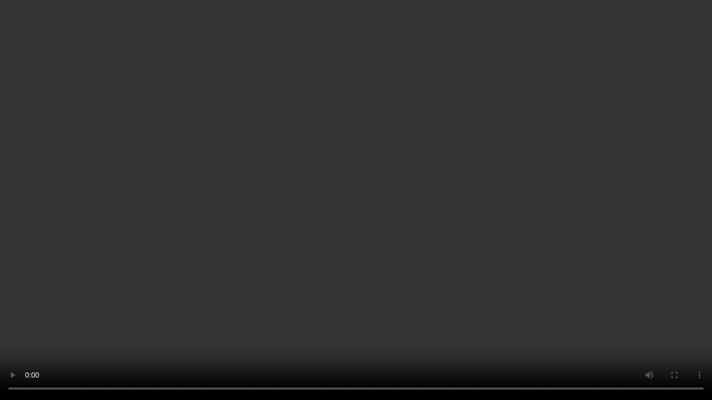
click at [355, 237] on video at bounding box center [356, 200] width 712 height 400
click at [401, 227] on video at bounding box center [356, 200] width 712 height 400
click at [407, 272] on video at bounding box center [356, 200] width 712 height 400
click at [340, 225] on video at bounding box center [356, 200] width 712 height 400
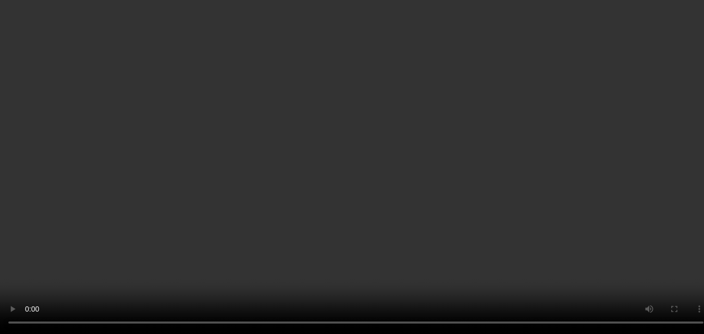
scroll to position [1029, 0]
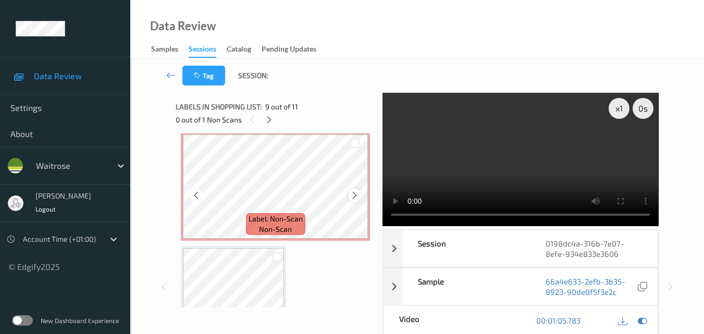
click at [352, 197] on icon at bounding box center [354, 195] width 9 height 9
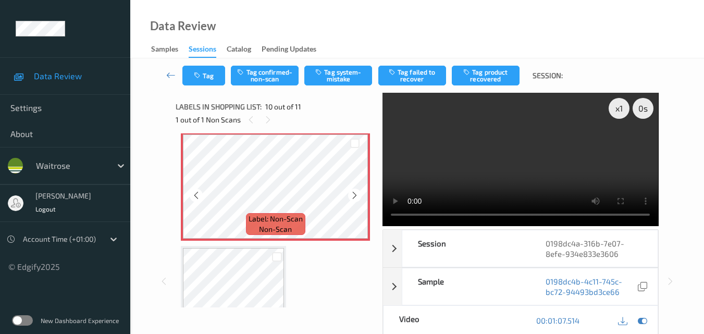
click at [352, 197] on icon at bounding box center [354, 195] width 9 height 9
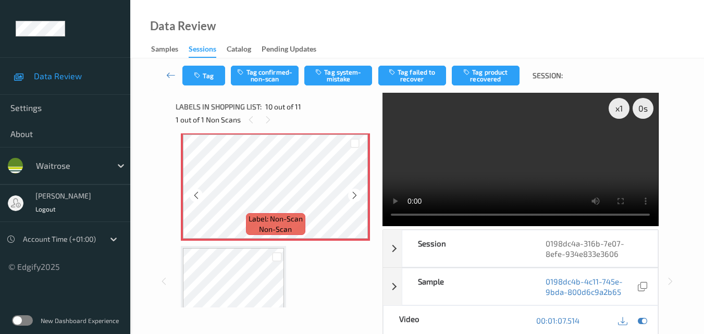
click at [352, 197] on icon at bounding box center [354, 195] width 9 height 9
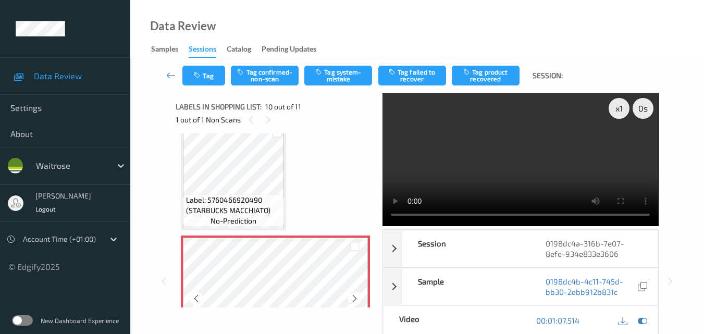
scroll to position [925, 0]
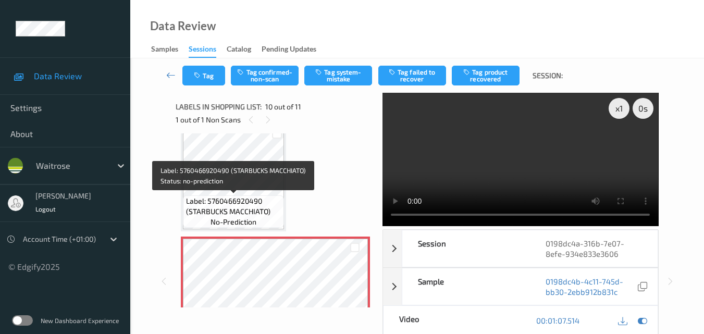
click at [251, 201] on span "Label: 5760466920490 (STARBUCKS MACCHIATO)" at bounding box center [234, 206] width 96 height 21
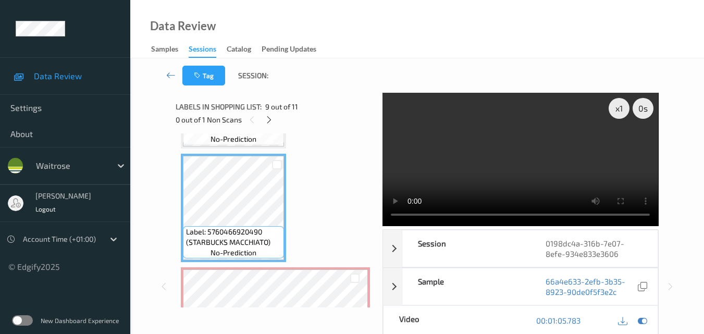
scroll to position [873, 0]
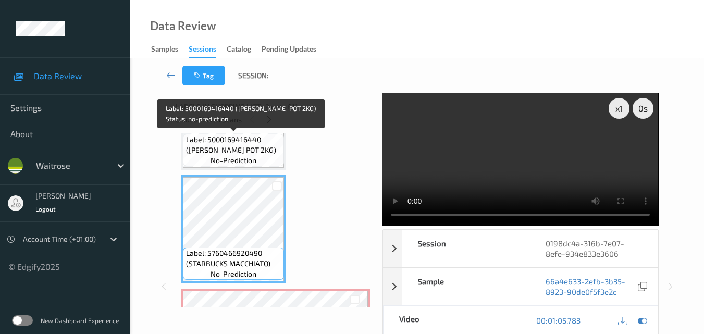
click at [248, 150] on span "Label: 5000169416440 (WR M PIPER POT 2KG)" at bounding box center [234, 145] width 96 height 21
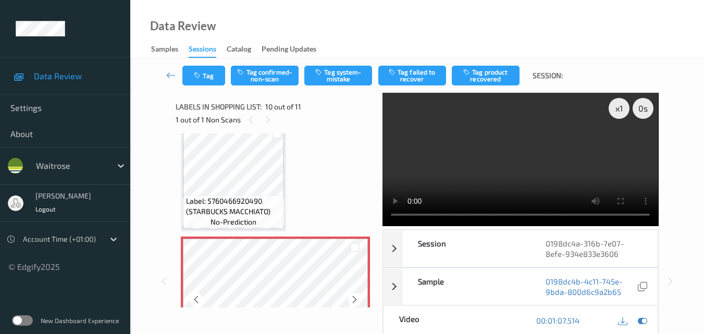
scroll to position [977, 0]
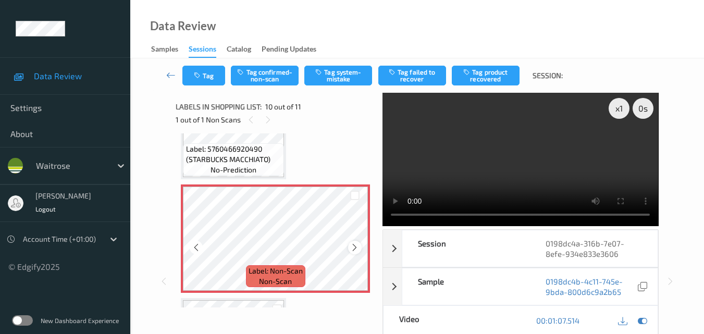
click at [355, 247] on icon at bounding box center [354, 247] width 9 height 9
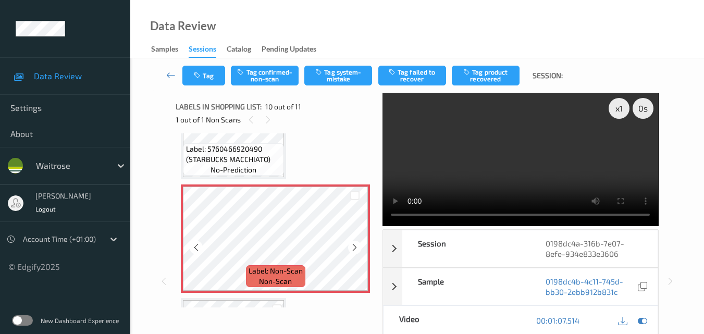
click at [355, 247] on icon at bounding box center [354, 247] width 9 height 9
click at [340, 75] on button "Tag system-mistake" at bounding box center [339, 76] width 68 height 20
click at [201, 75] on icon "button" at bounding box center [198, 75] width 9 height 7
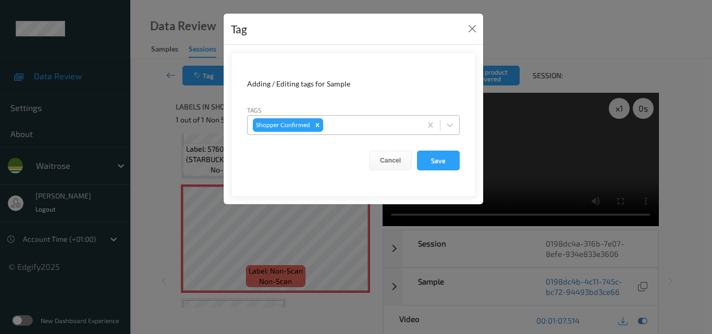
click at [350, 130] on div at bounding box center [370, 125] width 91 height 13
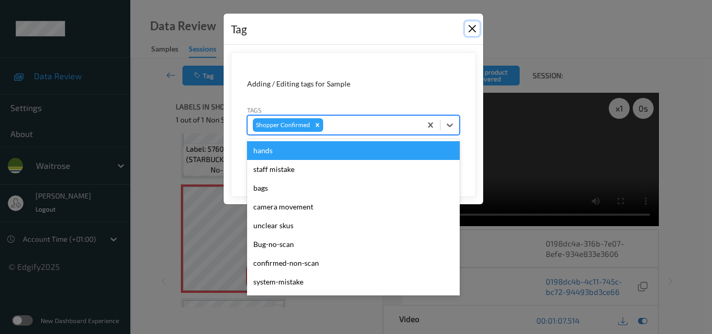
click at [471, 28] on button "Close" at bounding box center [472, 28] width 15 height 15
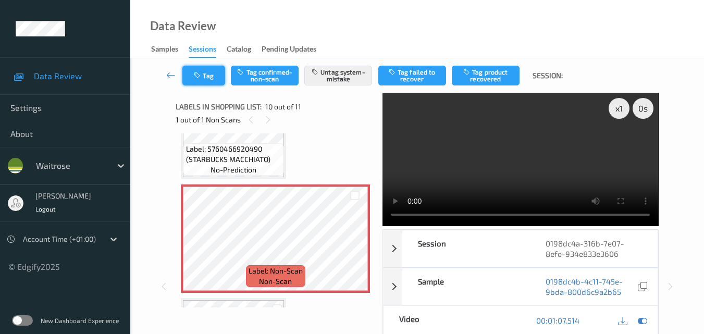
click at [215, 81] on button "Tag" at bounding box center [204, 76] width 43 height 20
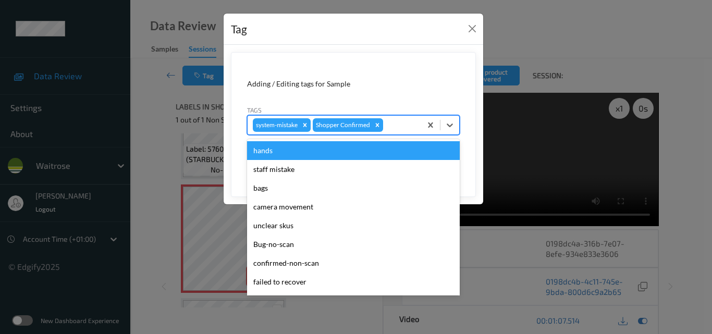
click at [393, 130] on div at bounding box center [400, 125] width 31 height 13
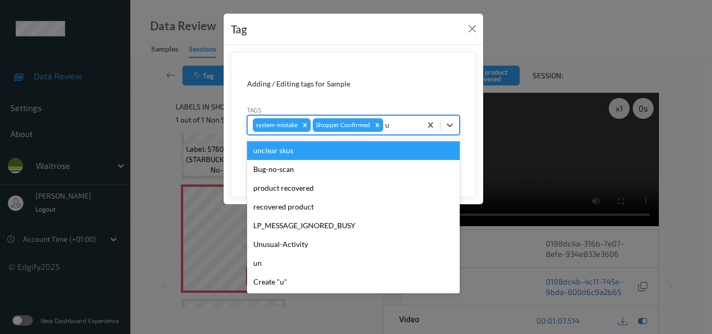
type input "un"
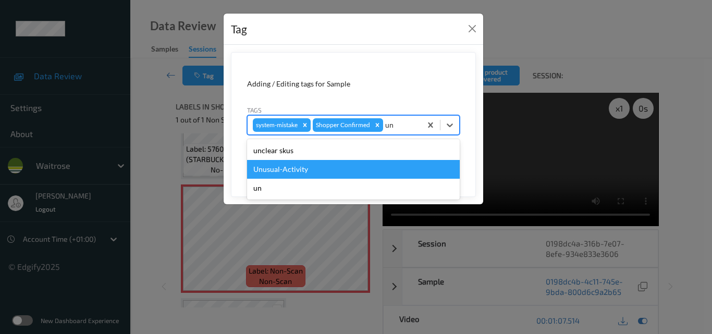
click at [320, 175] on div "Unusual-Activity" at bounding box center [353, 169] width 213 height 19
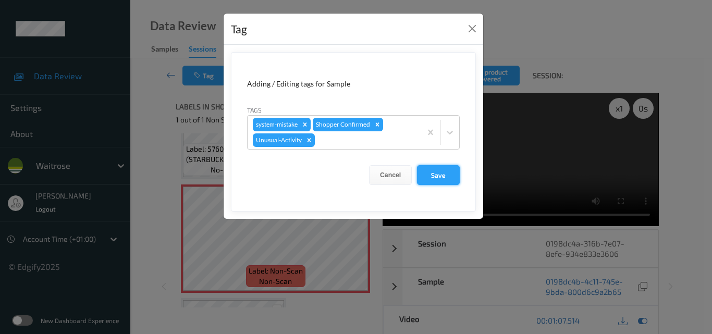
click at [451, 180] on button "Save" at bounding box center [438, 175] width 43 height 20
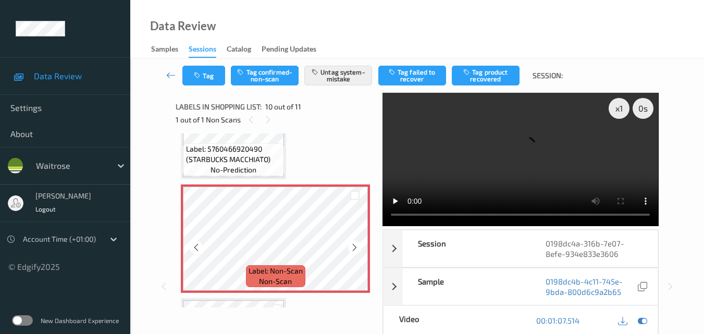
scroll to position [1029, 0]
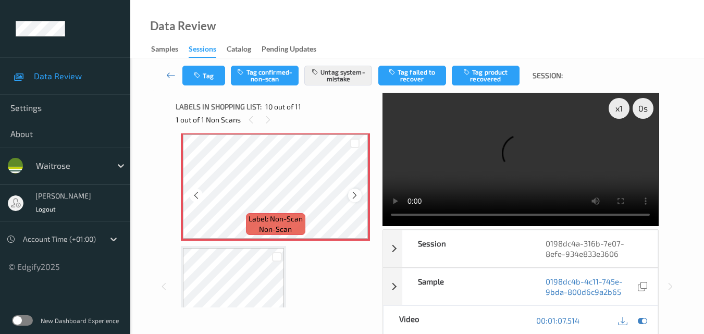
click at [357, 197] on icon at bounding box center [354, 195] width 9 height 9
click at [550, 155] on video at bounding box center [521, 159] width 276 height 133
click at [621, 111] on div "x 1" at bounding box center [619, 108] width 21 height 21
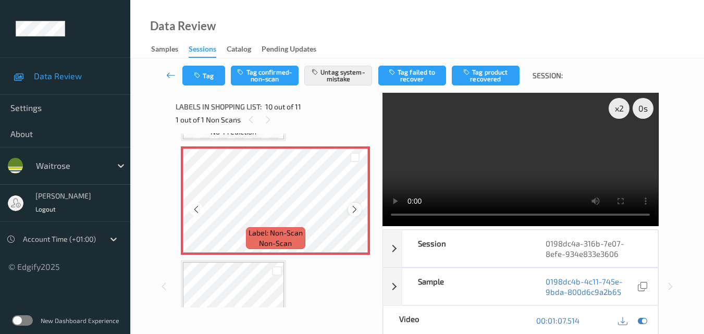
click at [355, 210] on icon at bounding box center [354, 209] width 9 height 9
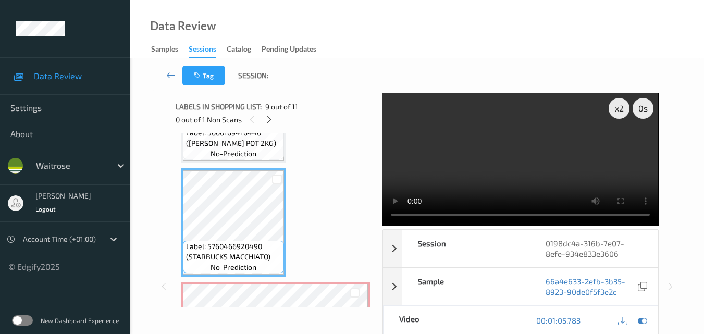
scroll to position [859, 0]
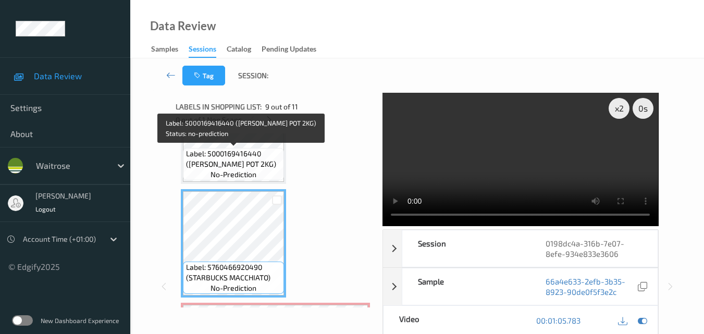
click at [244, 163] on span "Label: 5000169416440 (WR M PIPER POT 2KG)" at bounding box center [234, 159] width 96 height 21
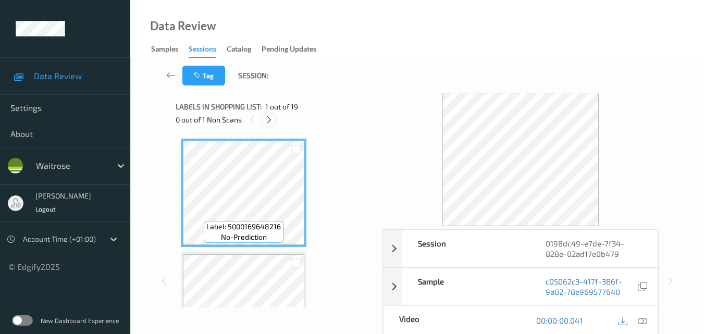
click at [269, 120] on icon at bounding box center [269, 119] width 9 height 9
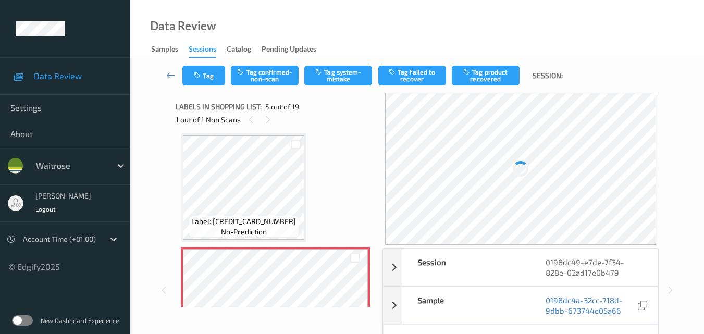
scroll to position [398, 0]
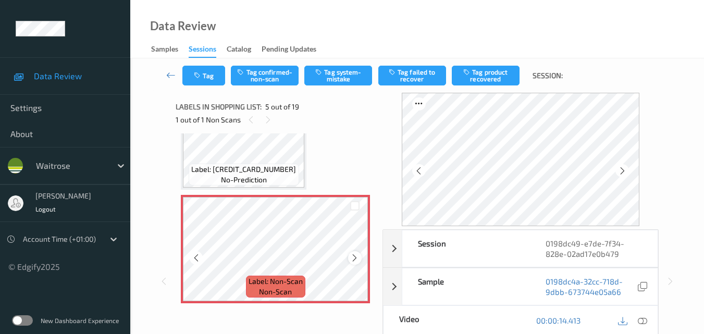
click at [354, 262] on icon at bounding box center [354, 257] width 9 height 9
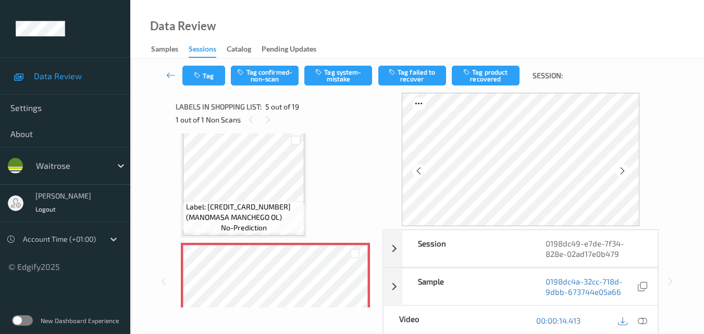
scroll to position [336, 0]
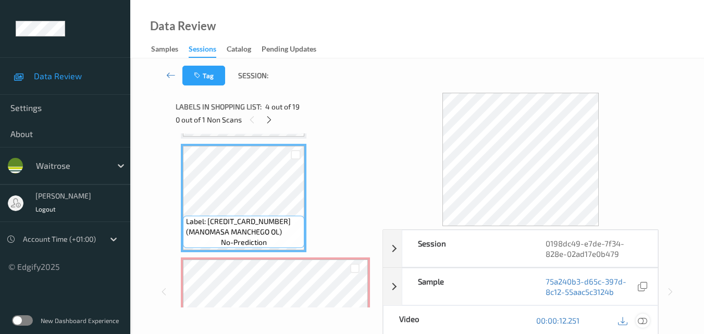
click at [644, 324] on icon at bounding box center [642, 320] width 9 height 9
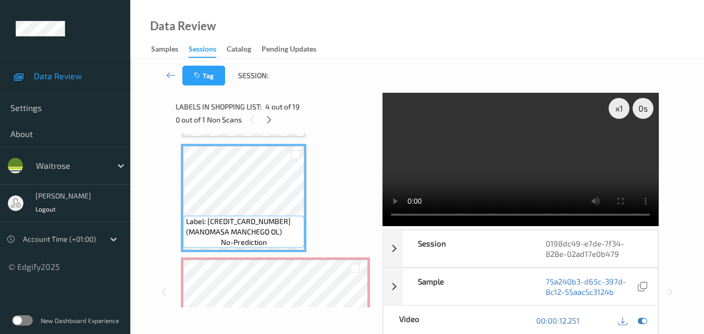
click at [496, 155] on video at bounding box center [521, 159] width 276 height 133
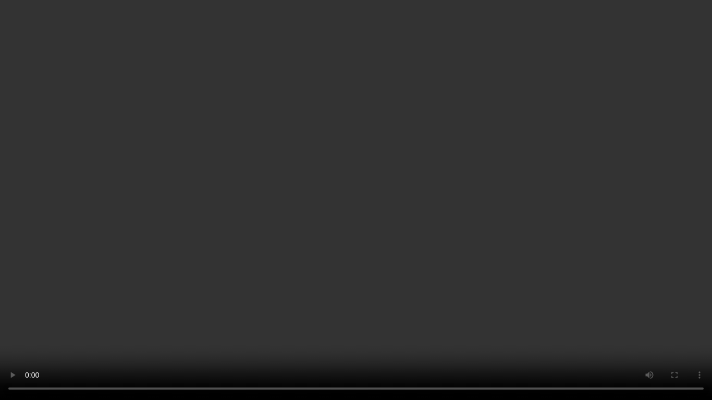
click at [493, 238] on video at bounding box center [356, 200] width 712 height 400
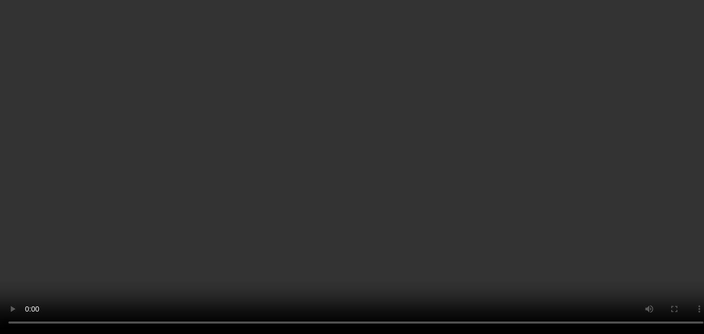
scroll to position [388, 0]
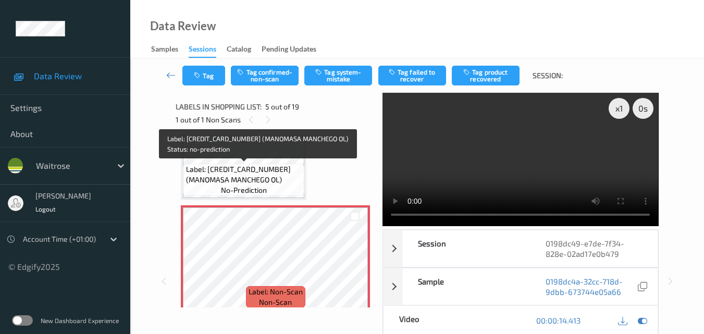
click at [264, 177] on span "Label: [CREDIT_CARD_NUMBER] (MANOMASA MANCHEGO OL)" at bounding box center [244, 174] width 116 height 21
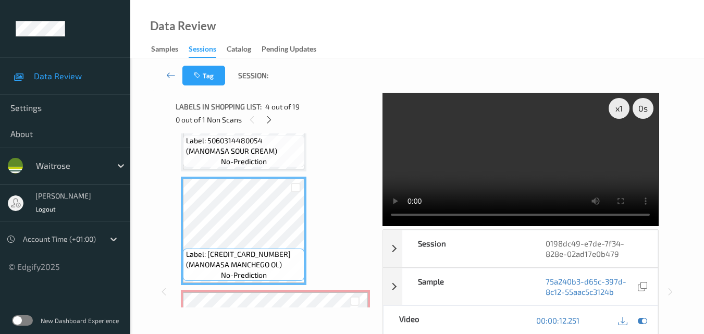
scroll to position [284, 0]
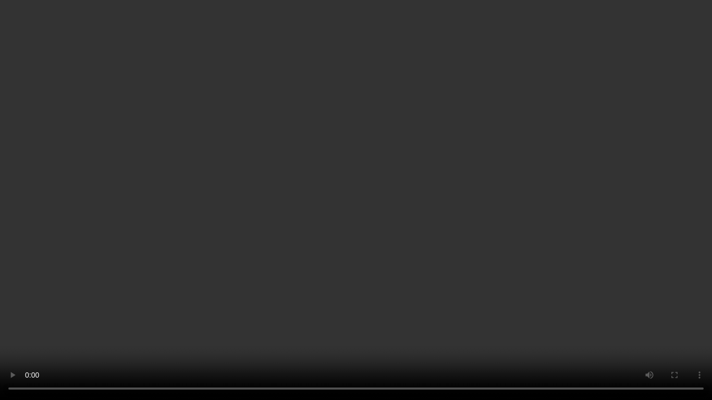
click at [442, 203] on video at bounding box center [356, 200] width 712 height 400
click at [361, 186] on video at bounding box center [356, 200] width 712 height 400
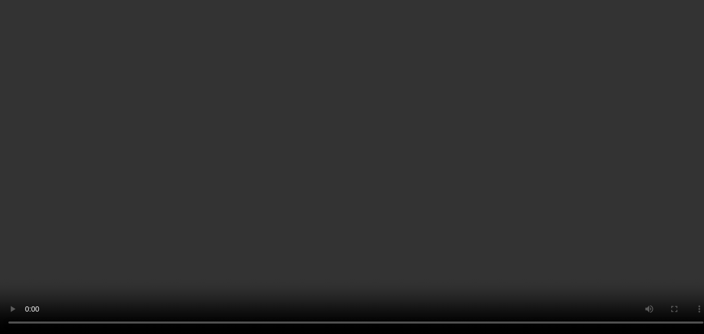
scroll to position [388, 0]
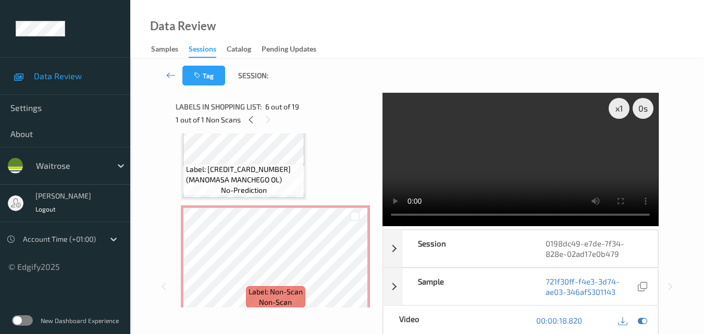
click at [270, 184] on span "Label: [CREDIT_CARD_NUMBER] (MANOMASA MANCHEGO OL)" at bounding box center [244, 174] width 116 height 21
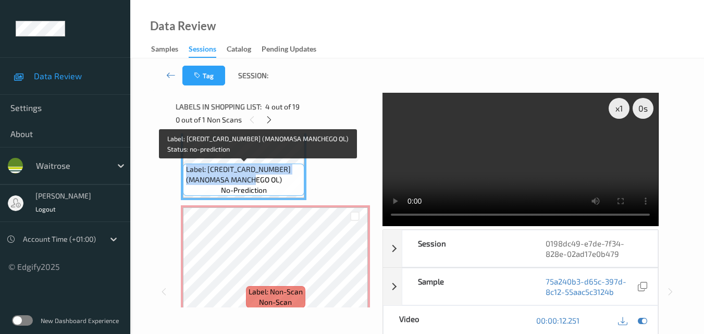
drag, startPoint x: 285, startPoint y: 180, endPoint x: 187, endPoint y: 171, distance: 98.0
click at [187, 171] on span "Label: [CREDIT_CARD_NUMBER] (MANOMASA MANCHEGO OL)" at bounding box center [244, 174] width 116 height 21
copy span "Label: [CREDIT_CARD_NUMBER] (MANOMASA MANCHEGO OL)"
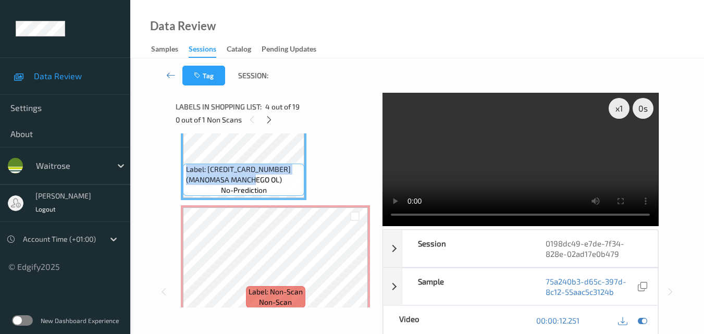
click at [519, 145] on video at bounding box center [521, 159] width 276 height 133
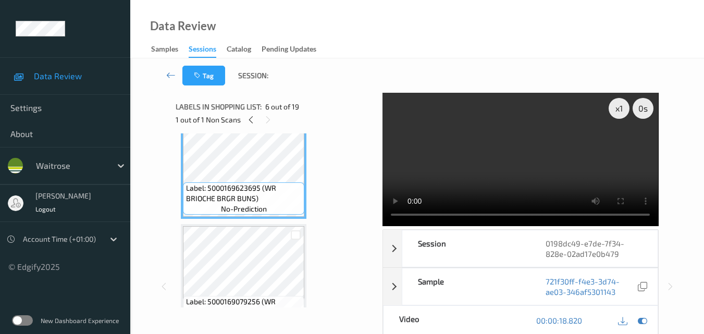
scroll to position [649, 0]
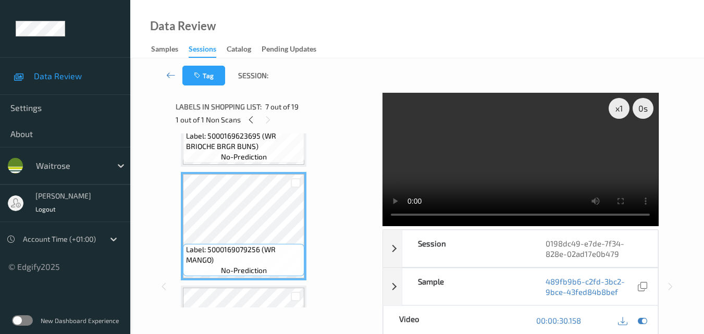
click at [552, 155] on video at bounding box center [521, 159] width 276 height 133
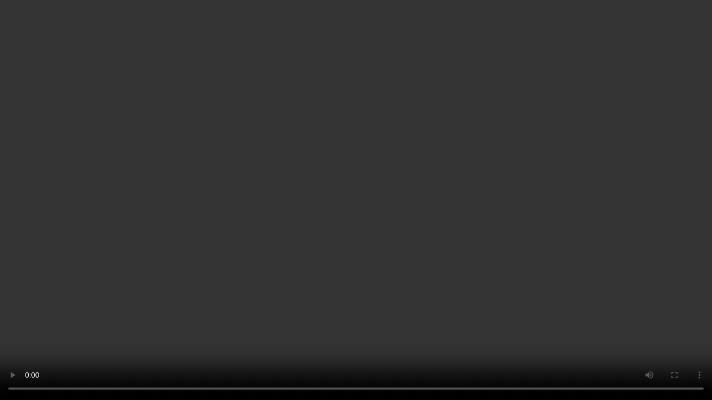
click at [361, 228] on video at bounding box center [356, 200] width 712 height 400
click at [464, 237] on video at bounding box center [356, 200] width 712 height 400
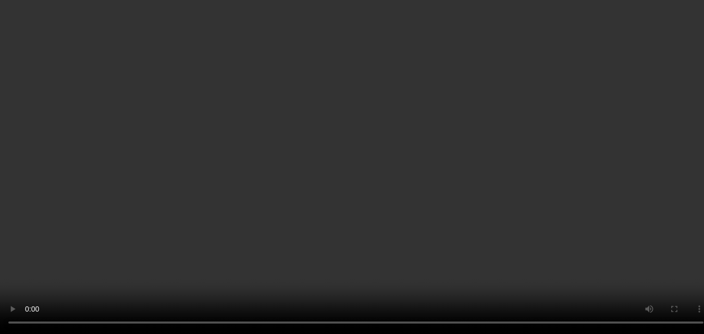
scroll to position [440, 0]
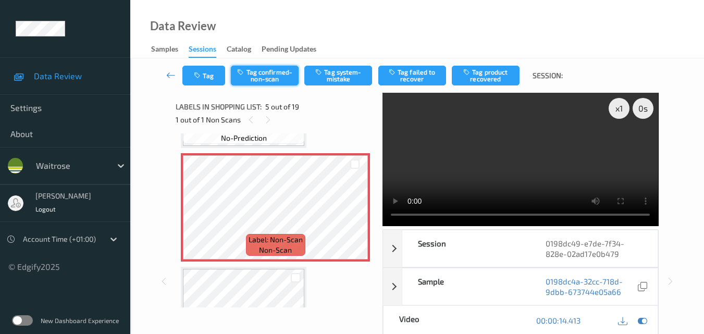
click at [272, 80] on button "Tag confirmed-non-scan" at bounding box center [265, 76] width 68 height 20
click at [469, 167] on video at bounding box center [521, 159] width 276 height 133
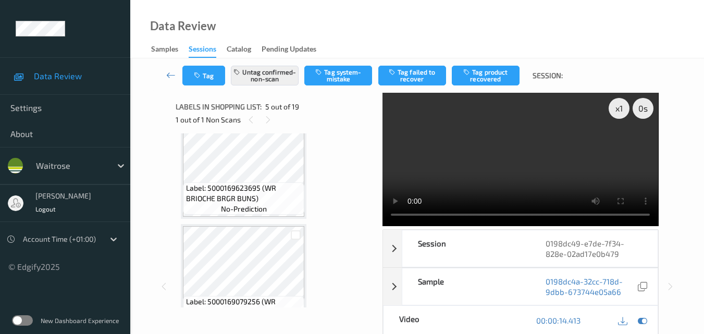
scroll to position [649, 0]
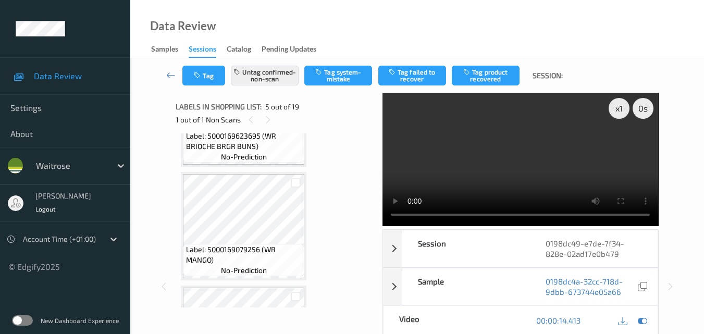
click at [570, 136] on video at bounding box center [521, 159] width 276 height 133
click at [519, 159] on video at bounding box center [521, 159] width 276 height 133
click at [493, 76] on button "Tag product recovered" at bounding box center [486, 76] width 68 height 20
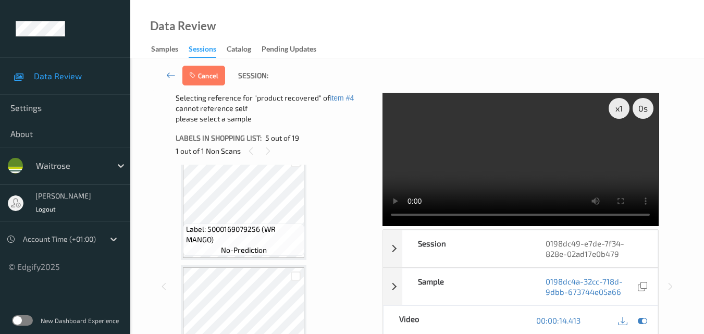
scroll to position [701, 0]
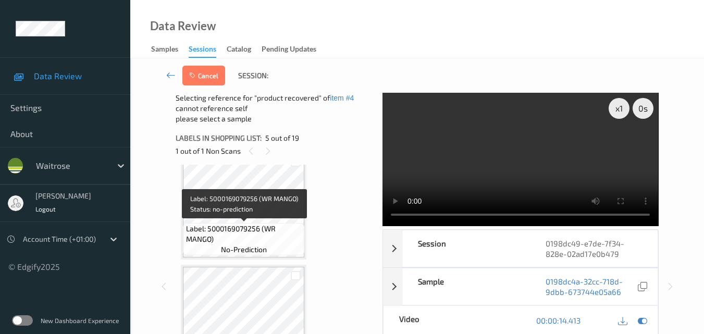
click at [252, 225] on span "Label: 5000169079256 (WR MANGO)" at bounding box center [244, 234] width 116 height 21
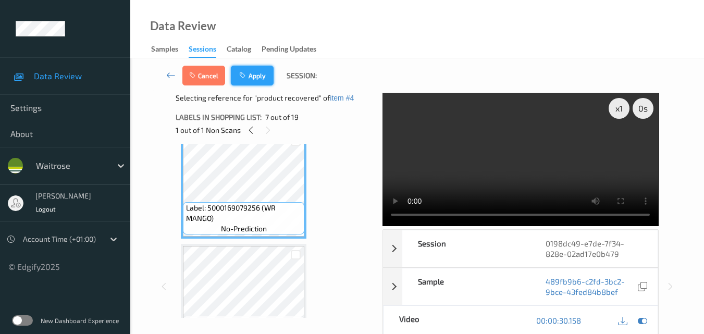
click at [264, 76] on button "Apply" at bounding box center [252, 76] width 43 height 20
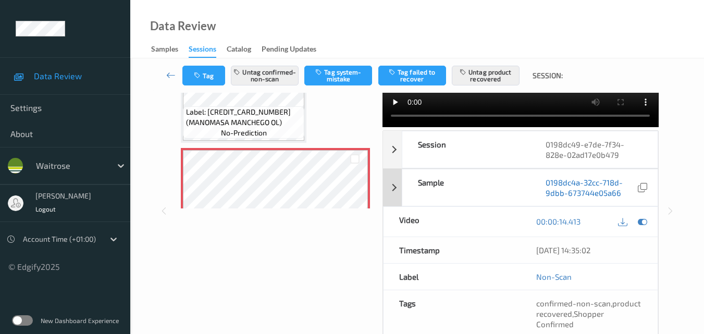
scroll to position [104, 0]
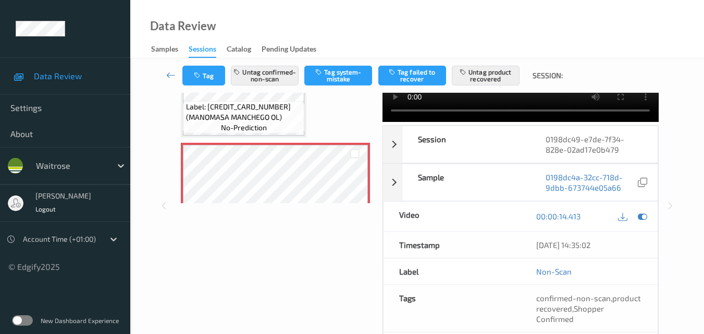
click at [390, 37] on div "Data Review Samples Sessions Catalog Pending Updates" at bounding box center [417, 29] width 574 height 58
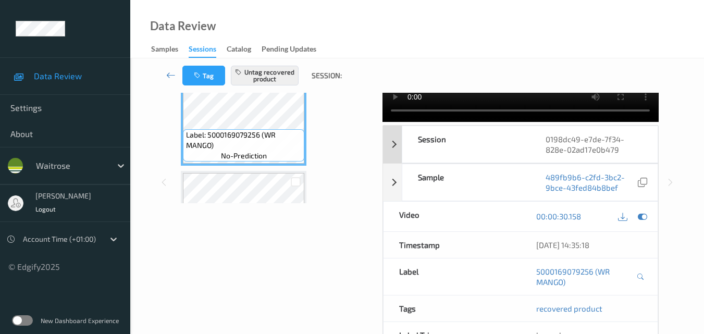
scroll to position [52, 0]
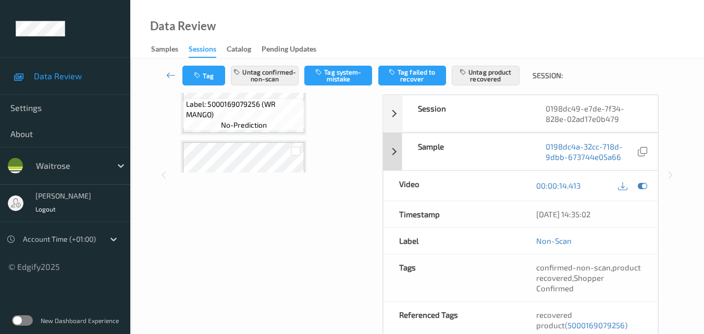
scroll to position [156, 0]
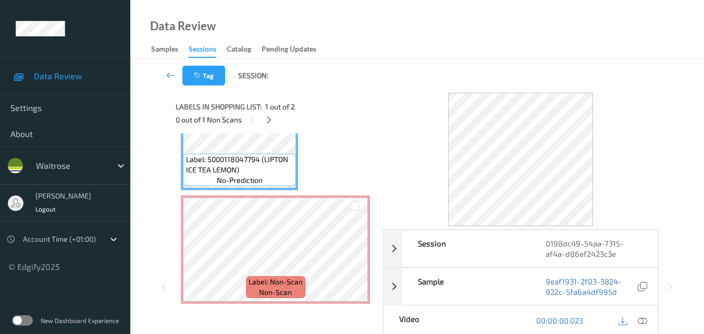
scroll to position [58, 0]
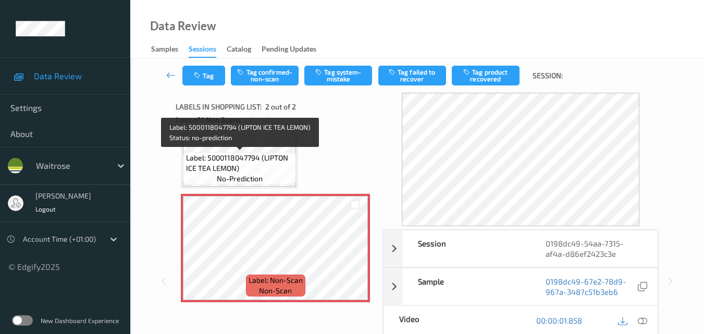
click at [275, 165] on span "Label: 5000118047794 (LIPTON ICE TEA LEMON)" at bounding box center [240, 163] width 108 height 21
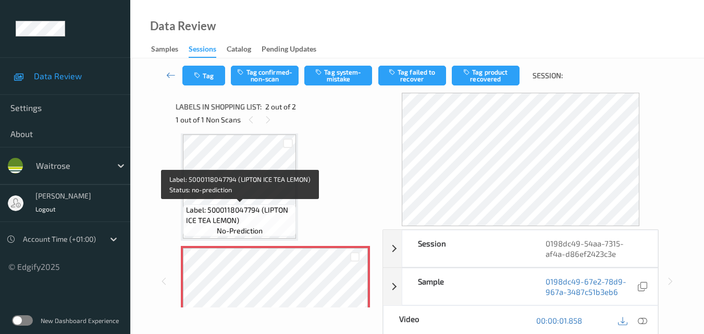
scroll to position [0, 0]
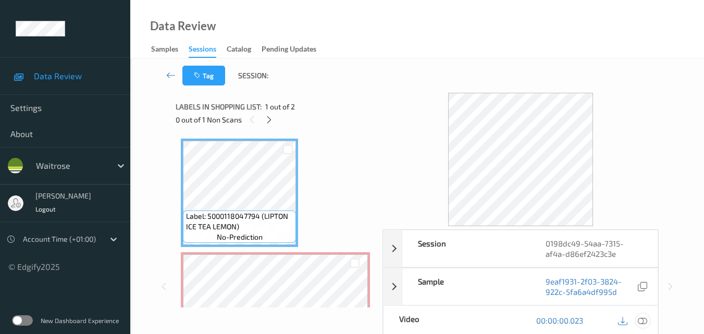
click at [646, 321] on icon at bounding box center [642, 320] width 9 height 9
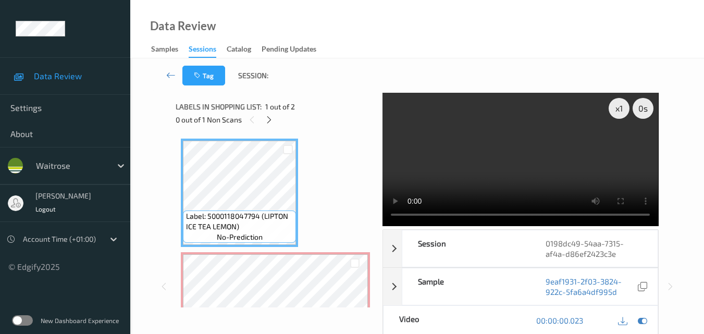
click at [506, 148] on video at bounding box center [521, 159] width 276 height 133
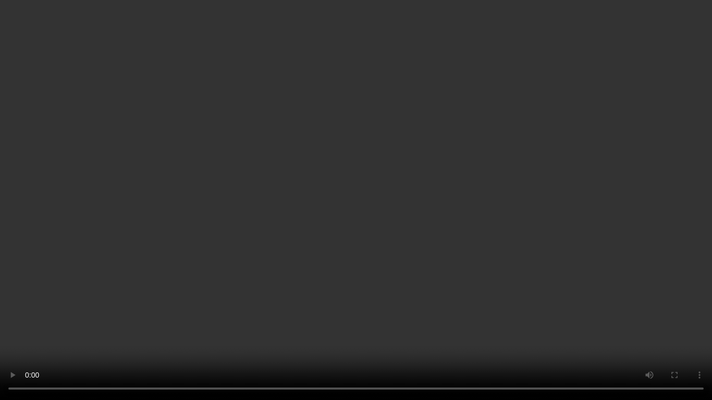
click at [397, 198] on video at bounding box center [356, 200] width 712 height 400
click at [395, 198] on video at bounding box center [356, 200] width 712 height 400
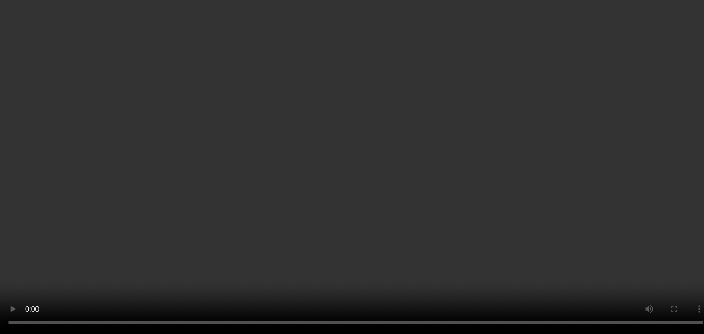
scroll to position [52, 0]
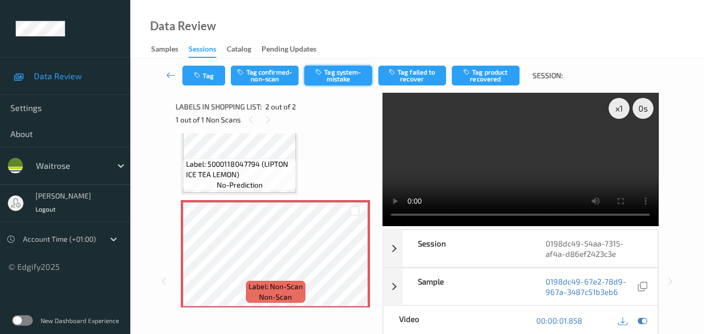
click at [337, 76] on button "Tag system-mistake" at bounding box center [339, 76] width 68 height 20
click at [204, 79] on button "Tag" at bounding box center [204, 76] width 43 height 20
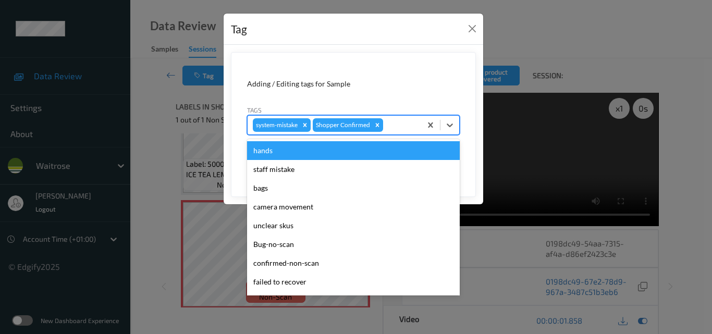
click at [392, 126] on div at bounding box center [400, 125] width 31 height 13
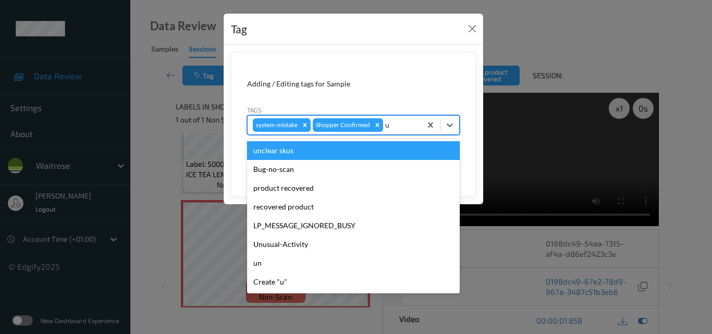
type input "un"
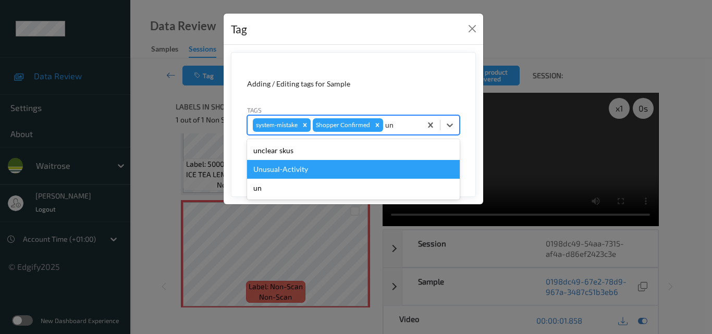
click at [326, 172] on div "Unusual-Activity" at bounding box center [353, 169] width 213 height 19
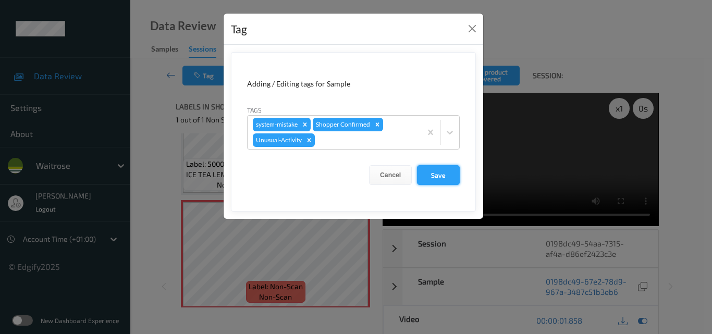
click at [429, 169] on button "Save" at bounding box center [438, 175] width 43 height 20
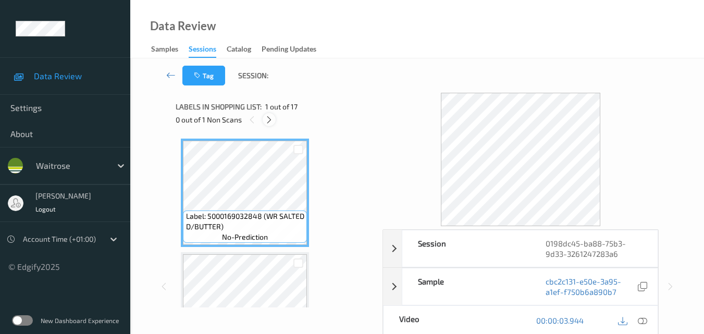
click at [271, 120] on icon at bounding box center [269, 119] width 9 height 9
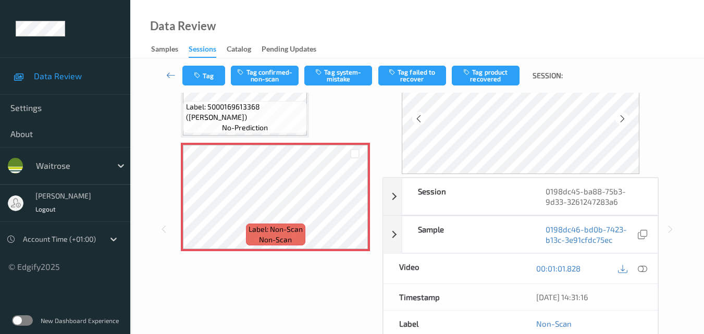
scroll to position [346, 0]
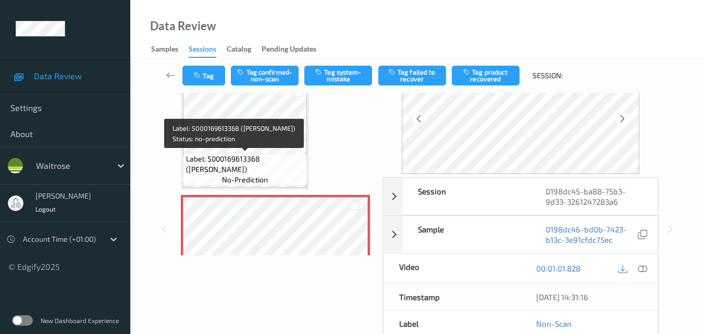
click at [287, 173] on span "Label: 5000169613368 (DORG BROWN BLOOMER)" at bounding box center [245, 164] width 119 height 21
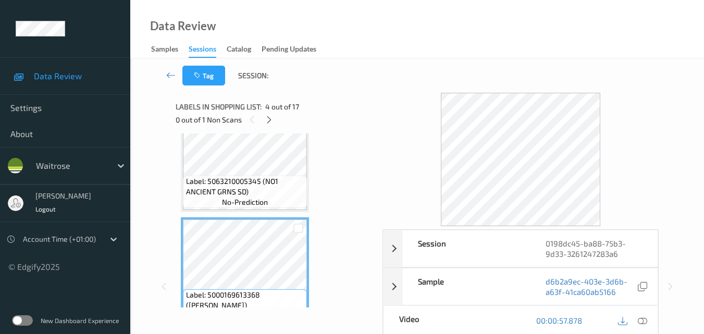
scroll to position [242, 0]
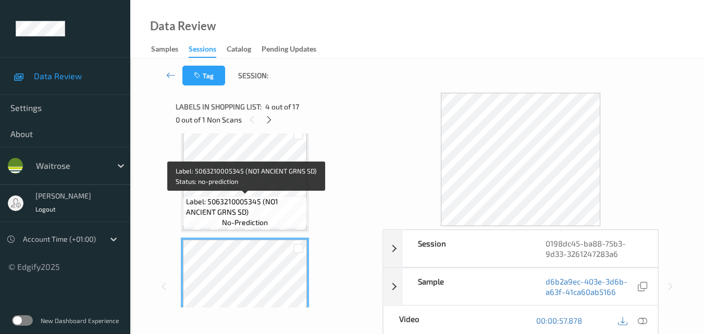
click at [284, 199] on span "Label: 5063210005345 (NO1 ANCIENT GRNS SD)" at bounding box center [245, 207] width 119 height 21
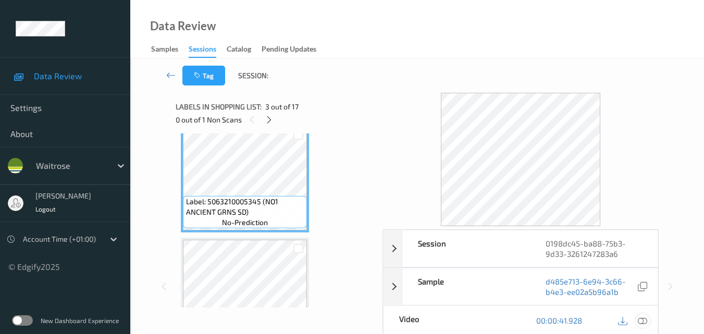
click at [646, 321] on icon at bounding box center [642, 320] width 9 height 9
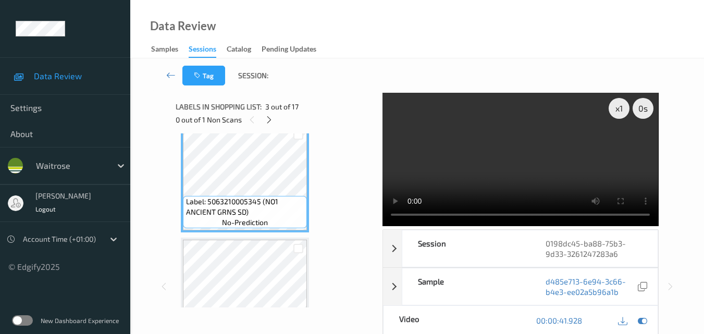
click at [480, 174] on video at bounding box center [521, 159] width 276 height 133
click at [533, 172] on video at bounding box center [521, 159] width 276 height 133
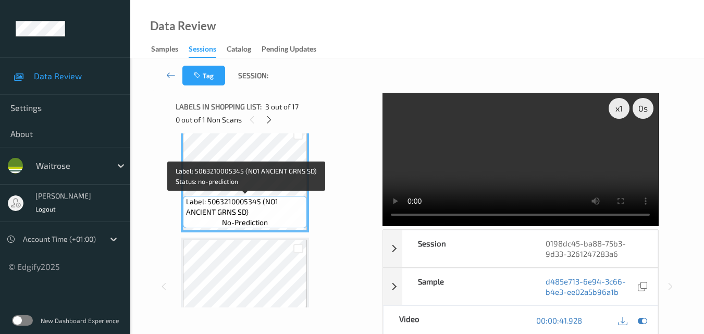
scroll to position [346, 0]
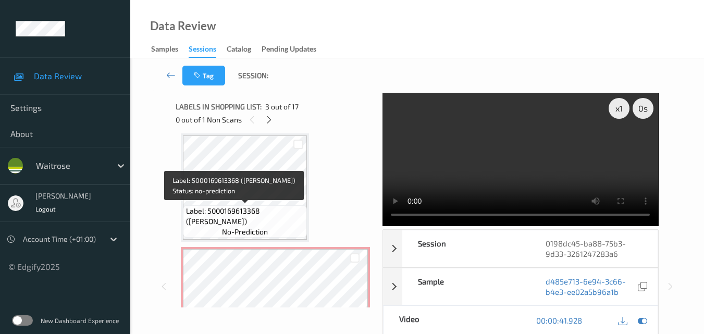
click at [282, 205] on div "Label: 5000169613368 (DORG BROWN BLOOMER) no-prediction" at bounding box center [245, 221] width 124 height 32
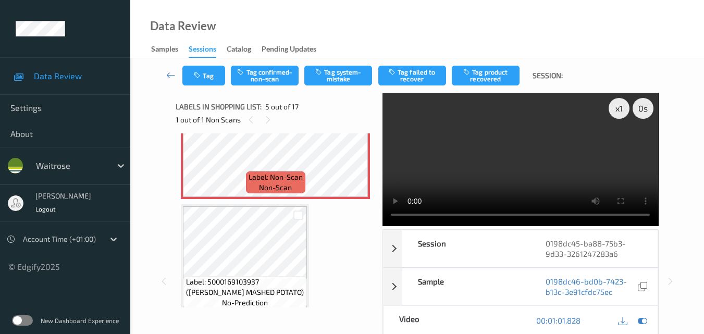
scroll to position [451, 0]
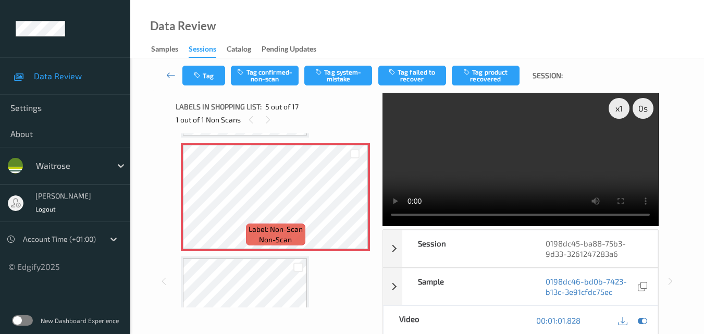
click at [533, 162] on video at bounding box center [521, 159] width 276 height 133
click at [512, 163] on video at bounding box center [521, 159] width 276 height 133
click at [332, 77] on button "Tag system-mistake" at bounding box center [339, 76] width 68 height 20
click at [204, 80] on button "Tag" at bounding box center [204, 76] width 43 height 20
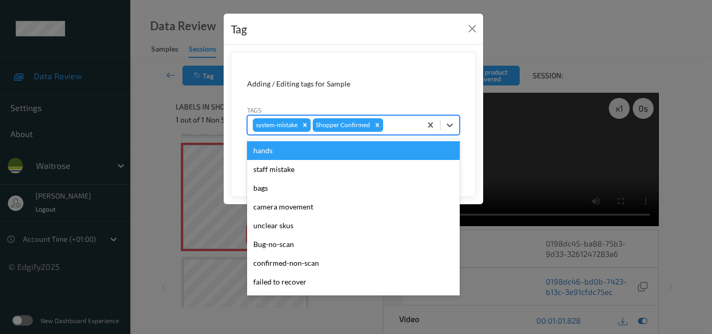
click at [402, 129] on div at bounding box center [400, 125] width 31 height 13
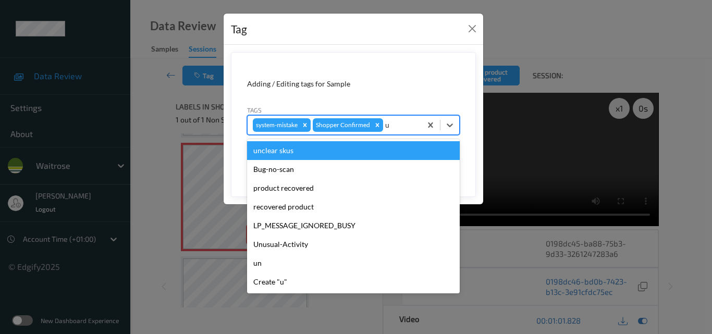
type input "un"
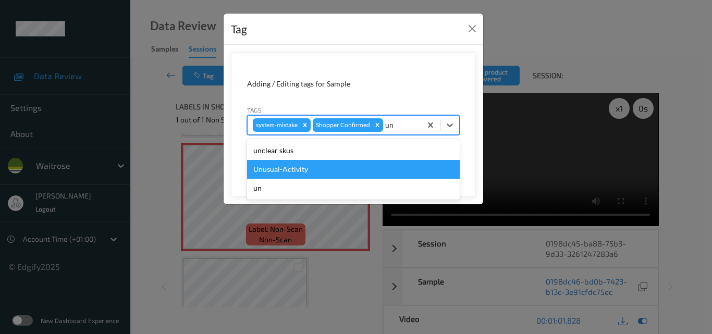
click at [305, 176] on div "Unusual-Activity" at bounding box center [353, 169] width 213 height 19
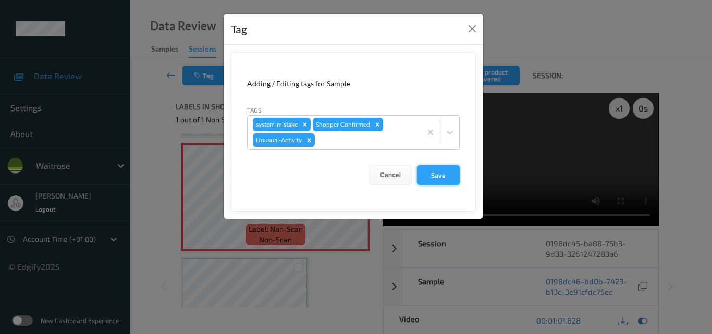
click at [457, 166] on button "Save" at bounding box center [438, 175] width 43 height 20
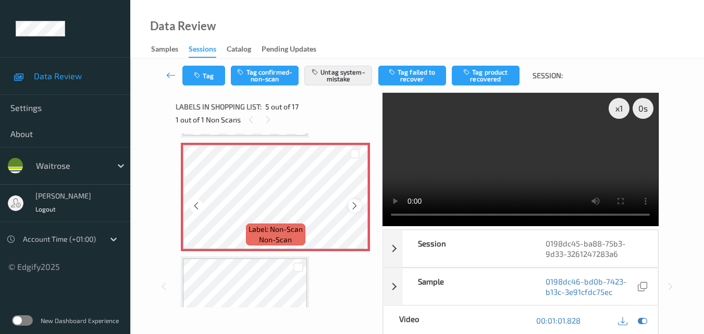
click at [349, 202] on div at bounding box center [354, 205] width 13 height 13
click at [353, 203] on icon at bounding box center [354, 205] width 9 height 9
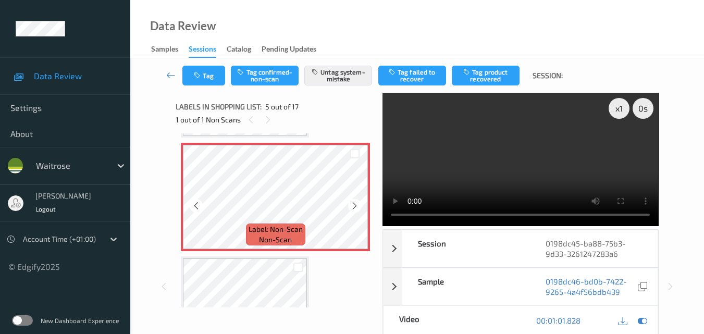
click at [353, 203] on icon at bounding box center [354, 205] width 9 height 9
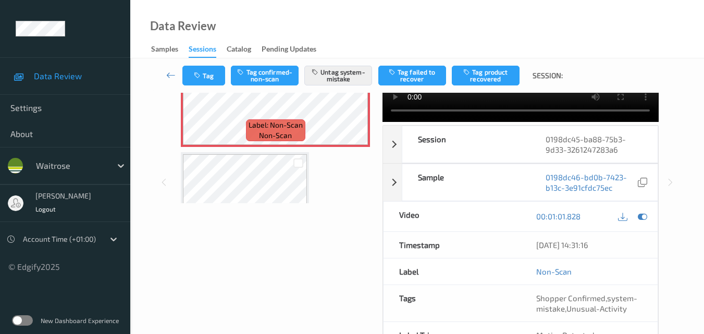
scroll to position [346, 0]
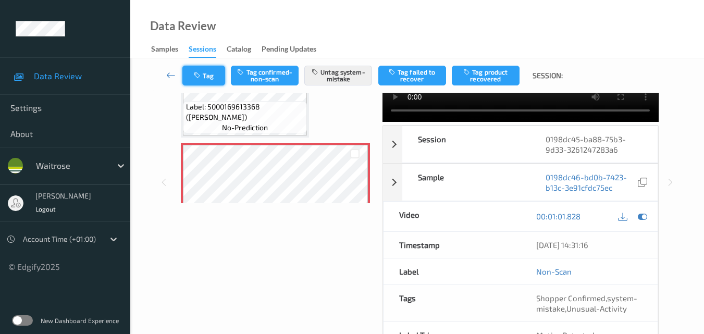
click at [207, 79] on button "Tag" at bounding box center [204, 76] width 43 height 20
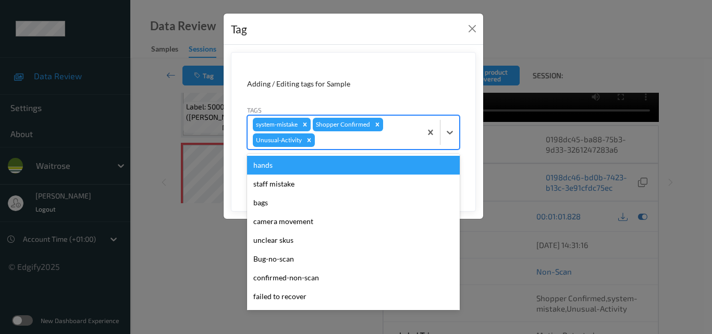
click at [336, 140] on div at bounding box center [366, 140] width 99 height 13
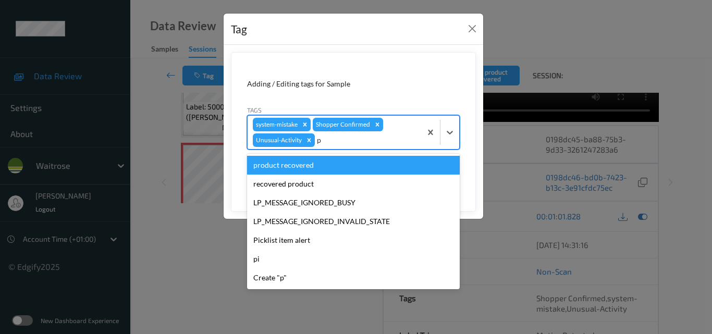
type input "pi"
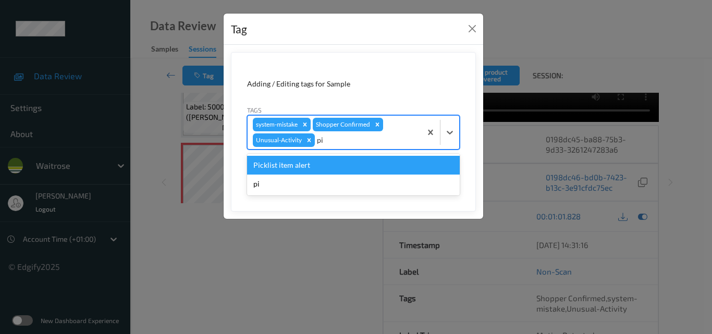
click at [315, 164] on div "Picklist item alert" at bounding box center [353, 165] width 213 height 19
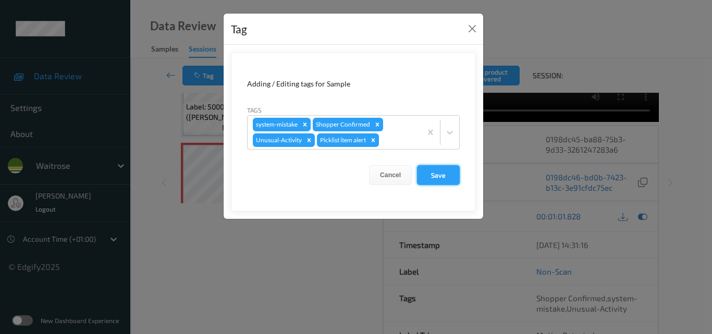
click at [448, 176] on button "Save" at bounding box center [438, 175] width 43 height 20
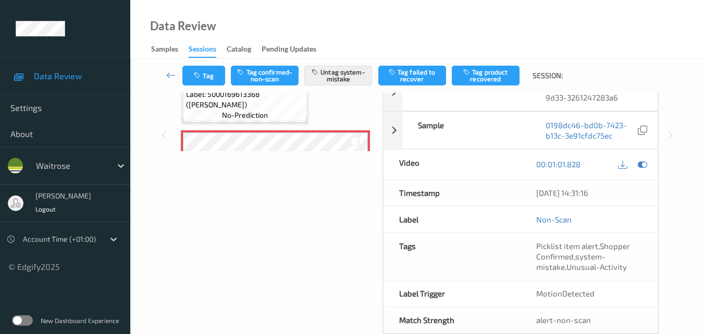
scroll to position [294, 0]
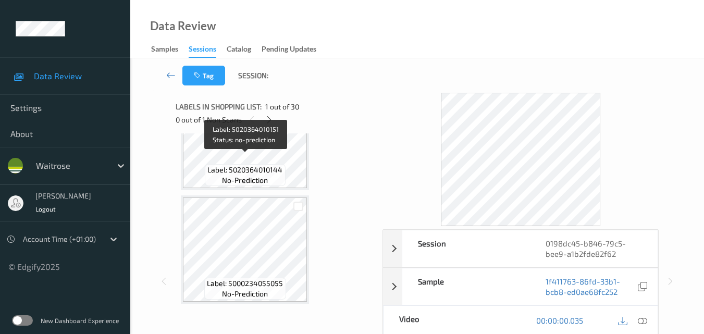
scroll to position [626, 0]
click at [267, 119] on icon at bounding box center [269, 119] width 9 height 9
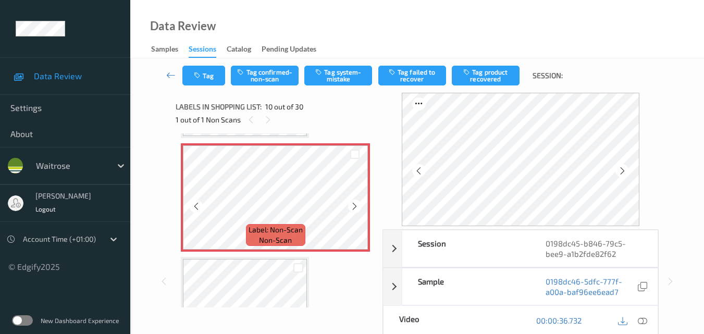
scroll to position [1019, 0]
click at [622, 173] on icon at bounding box center [622, 170] width 9 height 9
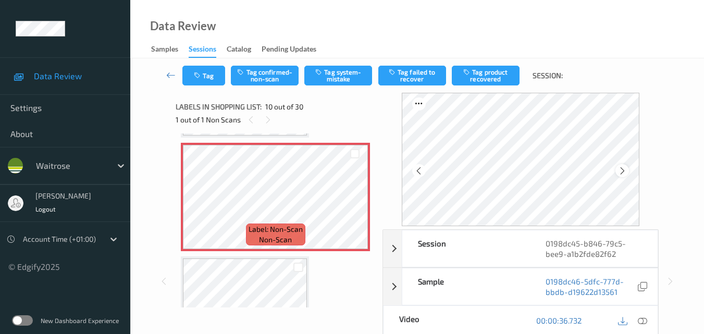
click at [622, 172] on icon at bounding box center [622, 170] width 9 height 9
click at [351, 205] on icon at bounding box center [354, 205] width 9 height 9
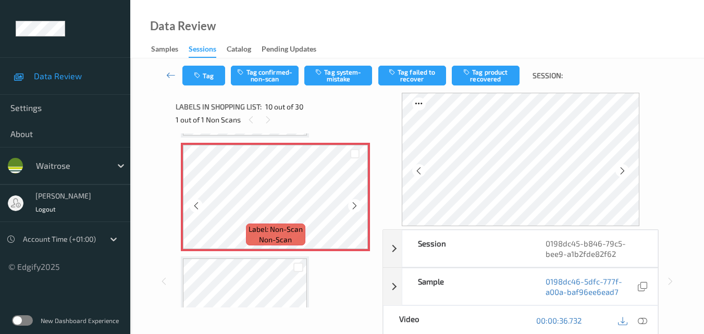
click at [351, 205] on icon at bounding box center [354, 205] width 9 height 9
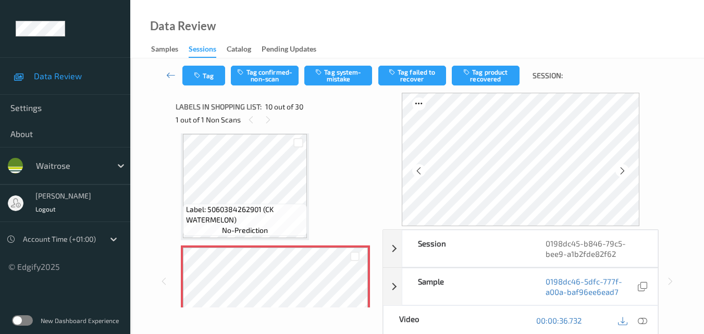
scroll to position [915, 0]
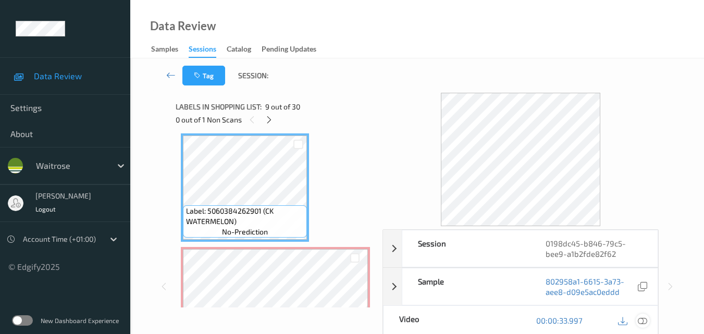
click at [646, 320] on icon at bounding box center [642, 320] width 9 height 9
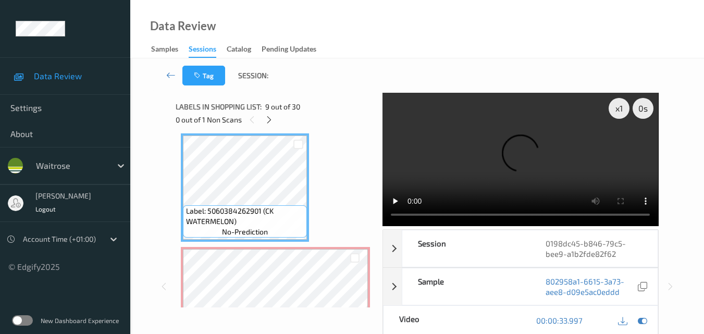
scroll to position [810, 0]
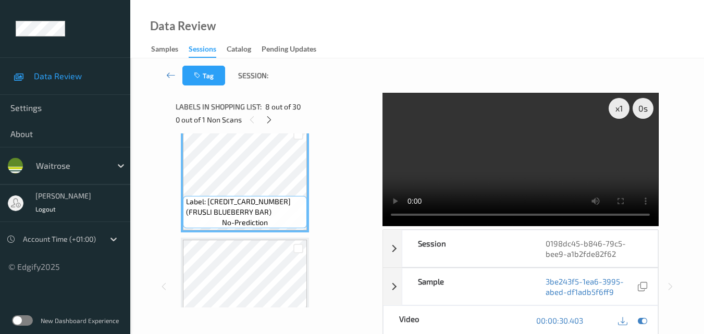
click at [515, 139] on video at bounding box center [521, 159] width 276 height 133
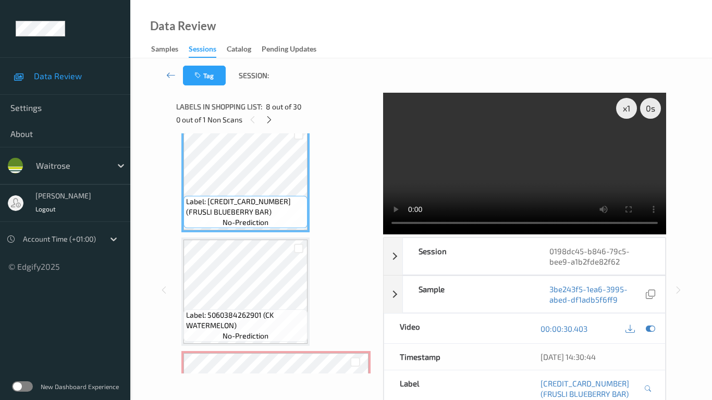
click at [510, 218] on video at bounding box center [524, 164] width 283 height 142
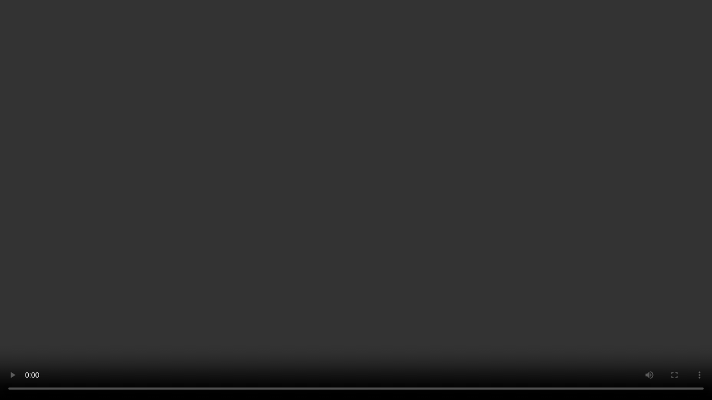
click at [393, 185] on video at bounding box center [356, 200] width 712 height 400
click at [476, 189] on video at bounding box center [356, 200] width 712 height 400
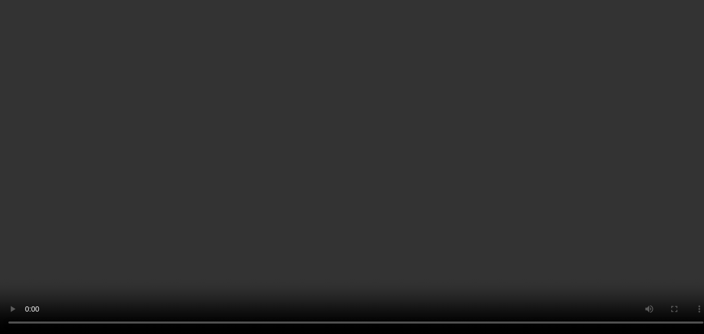
scroll to position [915, 0]
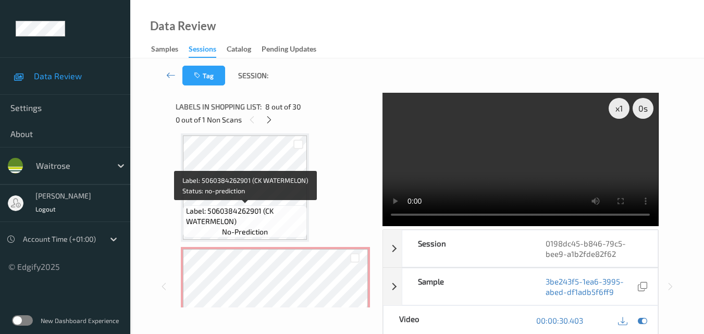
click at [232, 220] on span "Label: 5060384262901 (CK WATERMELON)" at bounding box center [245, 216] width 119 height 21
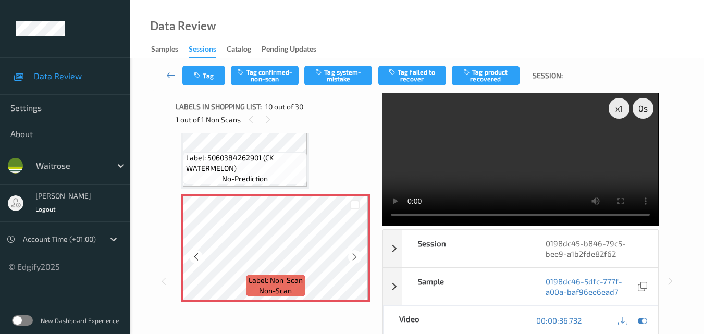
scroll to position [967, 0]
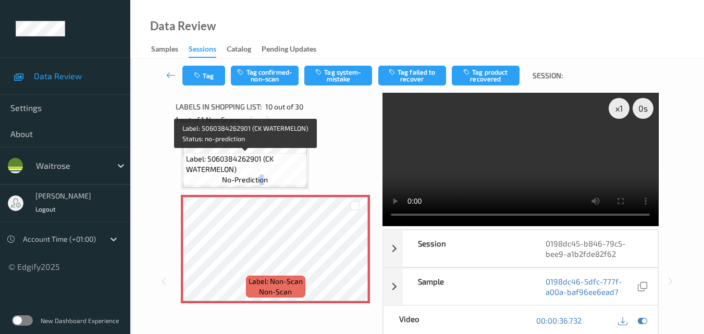
click at [262, 178] on span "no-prediction" at bounding box center [245, 180] width 46 height 10
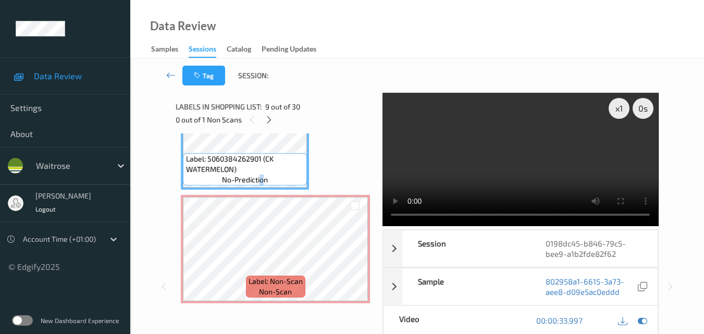
click at [493, 153] on video at bounding box center [521, 159] width 276 height 133
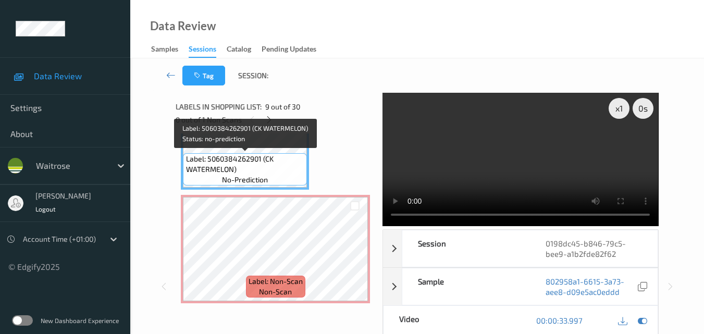
click at [256, 166] on span "Label: 5060384262901 (CK WATERMELON)" at bounding box center [245, 164] width 119 height 21
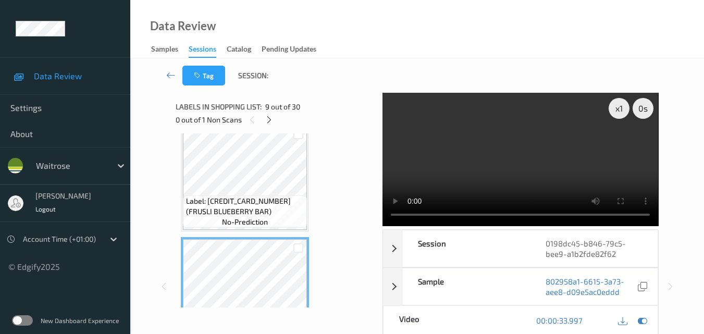
scroll to position [810, 0]
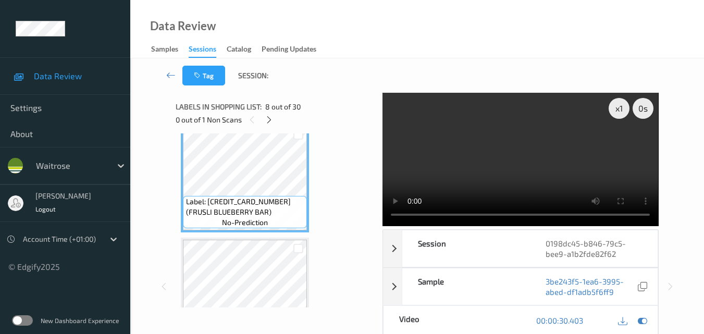
click at [551, 162] on video at bounding box center [521, 159] width 276 height 133
click at [490, 159] on video at bounding box center [521, 159] width 276 height 133
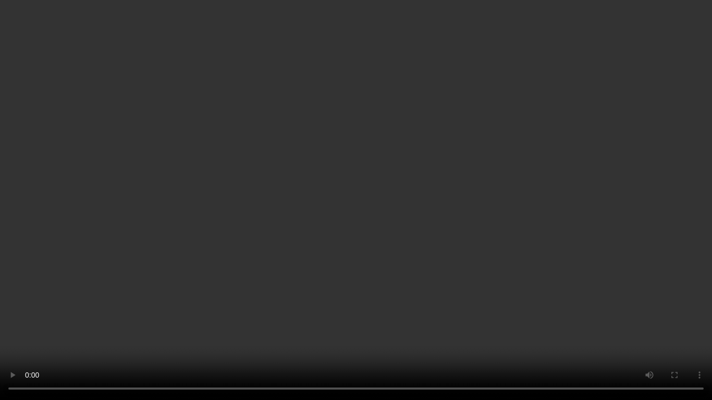
click at [599, 253] on video at bounding box center [356, 200] width 712 height 400
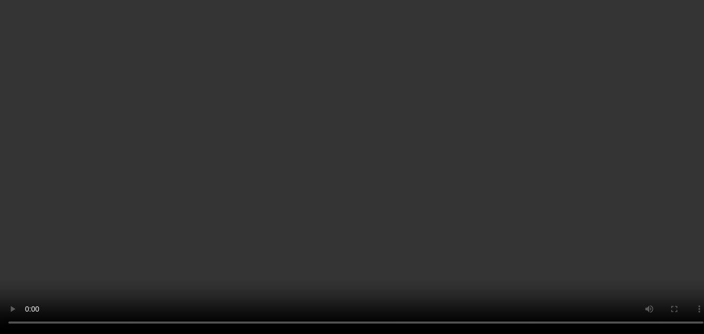
scroll to position [915, 0]
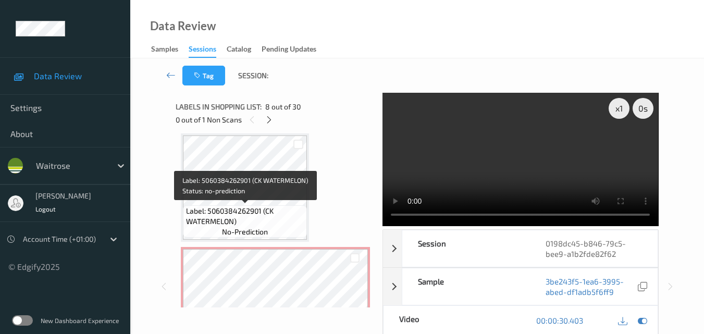
click at [265, 214] on span "Label: 5060384262901 (CK WATERMELON)" at bounding box center [245, 216] width 119 height 21
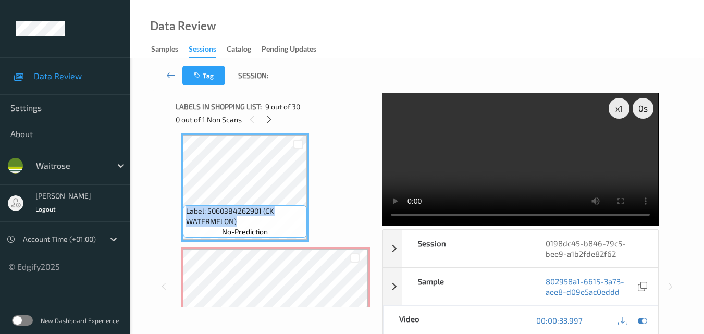
drag, startPoint x: 244, startPoint y: 218, endPoint x: 181, endPoint y: 213, distance: 62.8
click at [181, 213] on div "Label: 5060384262901 (CK WATERMELON) no-prediction" at bounding box center [245, 187] width 128 height 108
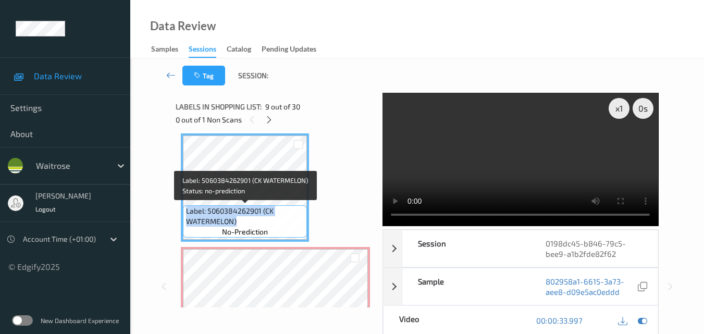
click at [259, 220] on span "Label: 5060384262901 (CK WATERMELON)" at bounding box center [245, 216] width 119 height 21
drag, startPoint x: 242, startPoint y: 222, endPoint x: 187, endPoint y: 209, distance: 56.8
click at [187, 209] on span "Label: 5060384262901 (CK WATERMELON)" at bounding box center [245, 216] width 119 height 21
copy span "Label: 5060384262901 (CK WATERMELON)"
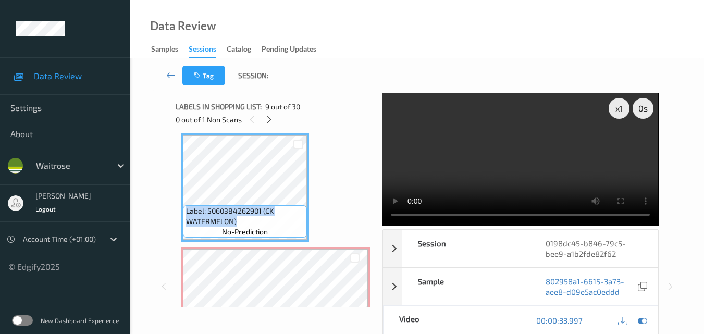
click at [497, 115] on video at bounding box center [521, 159] width 276 height 133
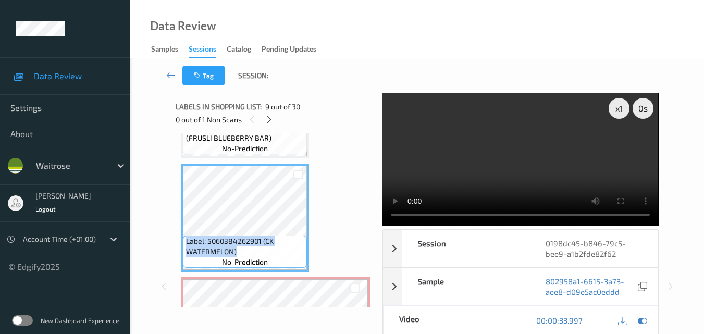
scroll to position [862, 0]
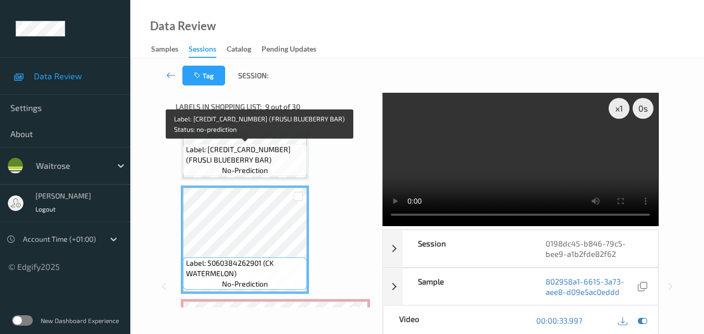
click at [256, 162] on span "Label: [CREDIT_CARD_NUMBER] (FRUSLI BLUEBERRY BAR)" at bounding box center [245, 154] width 119 height 21
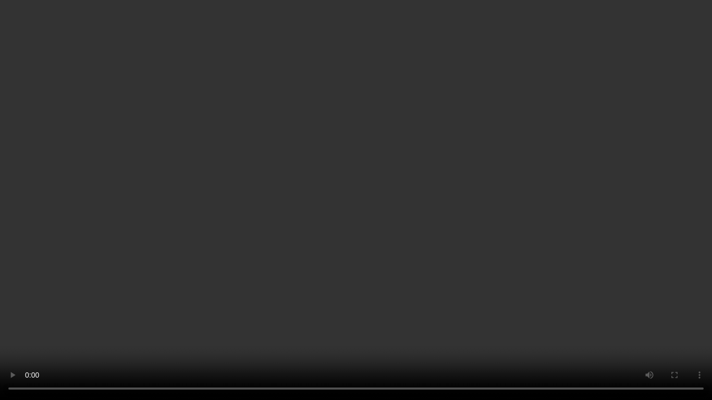
click at [552, 228] on video at bounding box center [356, 200] width 712 height 400
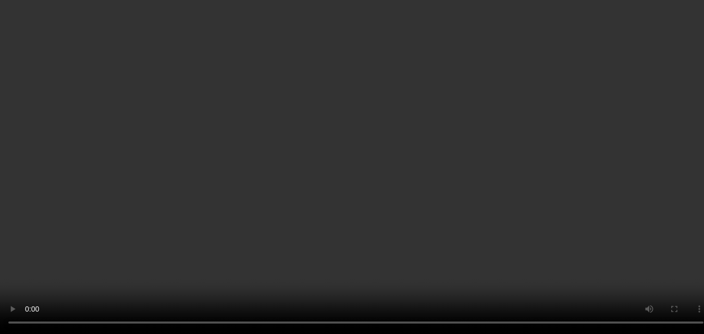
scroll to position [915, 0]
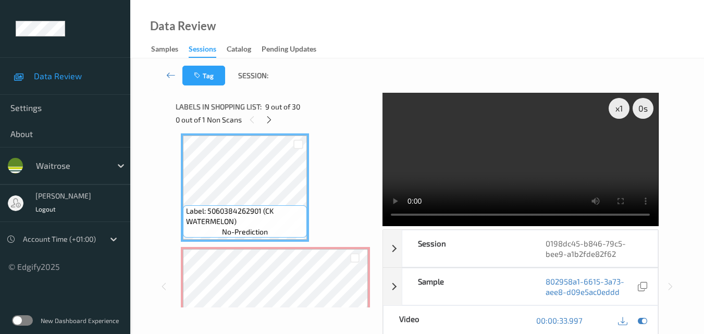
click at [502, 159] on video at bounding box center [521, 159] width 276 height 133
click at [488, 161] on video at bounding box center [521, 159] width 276 height 133
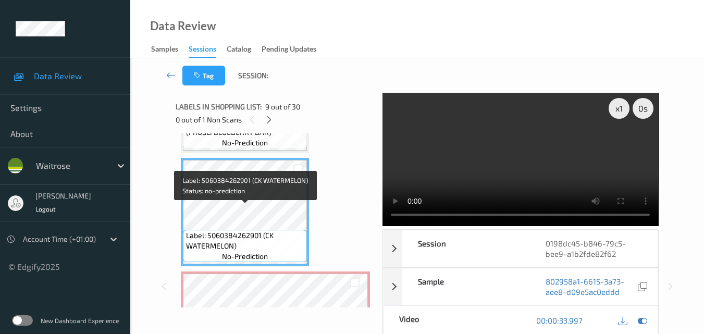
scroll to position [862, 0]
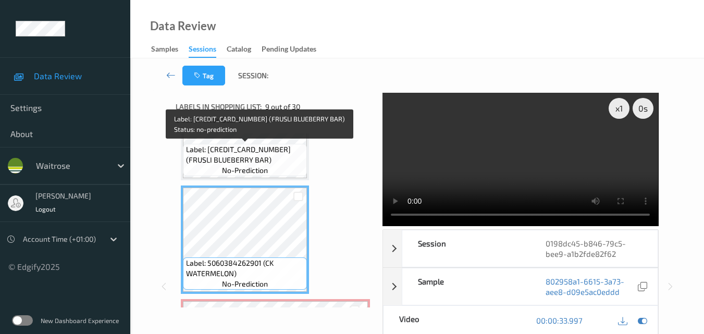
click at [274, 164] on span "Label: 5010477323194 (FRUSLI BLUEBERRY BAR)" at bounding box center [245, 154] width 119 height 21
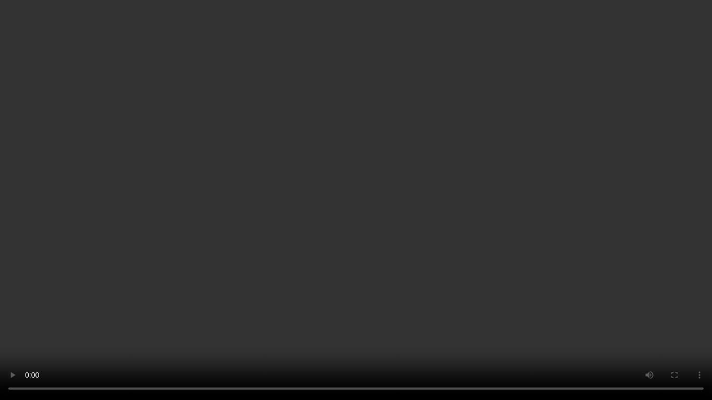
click at [441, 235] on video at bounding box center [356, 200] width 712 height 400
click at [418, 254] on video at bounding box center [356, 200] width 712 height 400
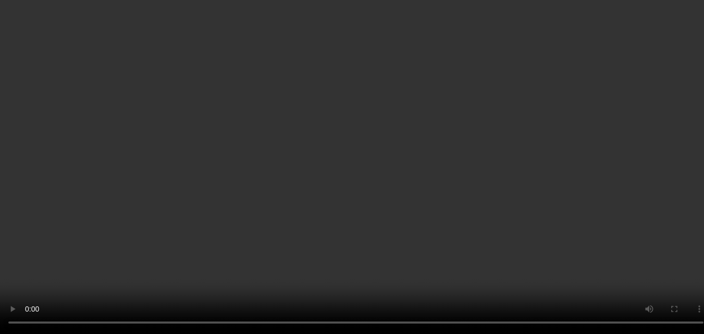
scroll to position [1123, 0]
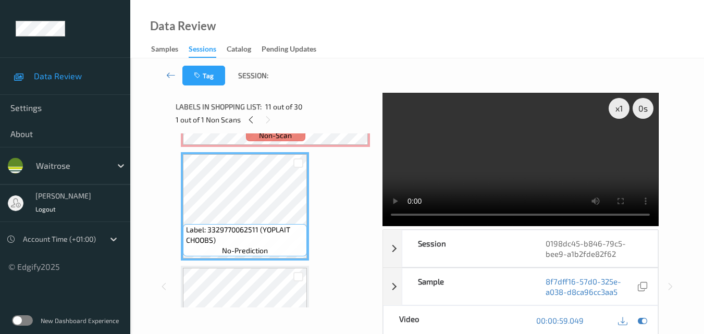
click at [517, 164] on video at bounding box center [521, 159] width 276 height 133
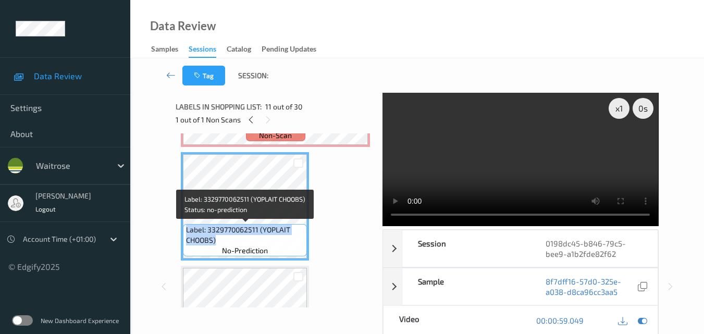
drag, startPoint x: 222, startPoint y: 242, endPoint x: 184, endPoint y: 230, distance: 39.8
click at [184, 230] on div "Label: 3329770062511 (YOPLAIT CHOOBS) no-prediction" at bounding box center [245, 240] width 124 height 32
copy span "Label: 3329770062511 (YOPLAIT CHOOBS)"
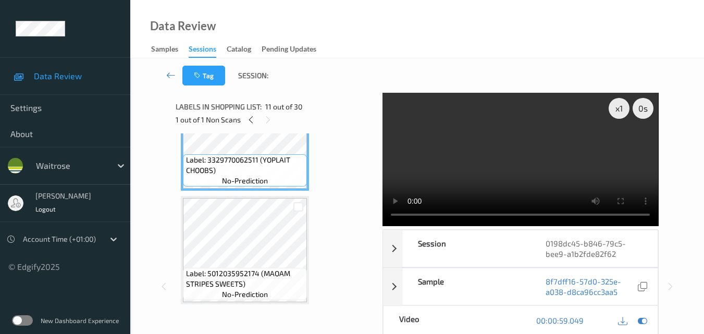
scroll to position [1280, 0]
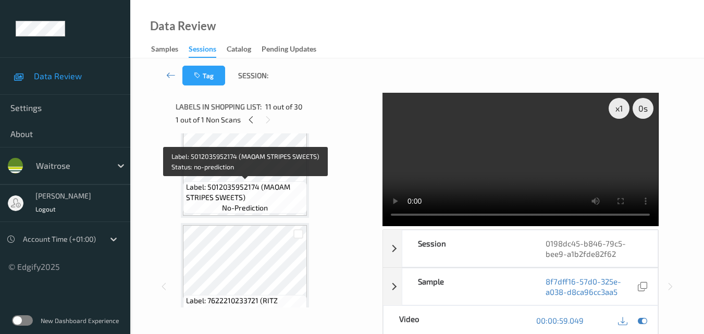
click at [256, 187] on span "Label: 5012035952174 (MAOAM STRIPES SWEETS)" at bounding box center [245, 192] width 119 height 21
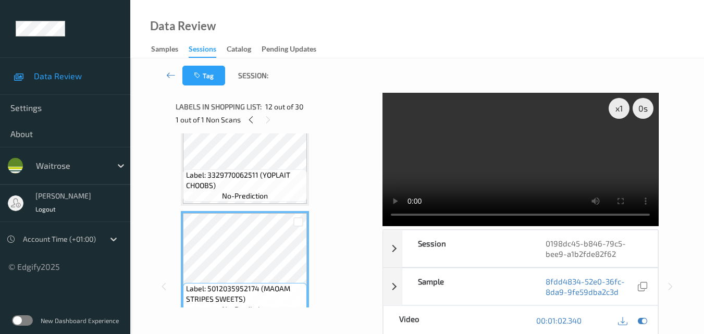
scroll to position [1175, 0]
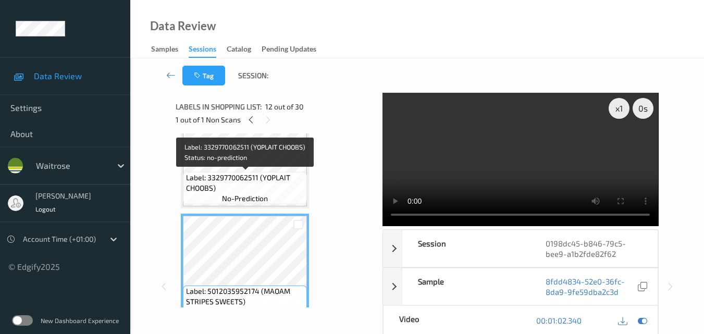
click at [258, 184] on span "Label: 3329770062511 (YOPLAIT CHOOBS)" at bounding box center [245, 183] width 119 height 21
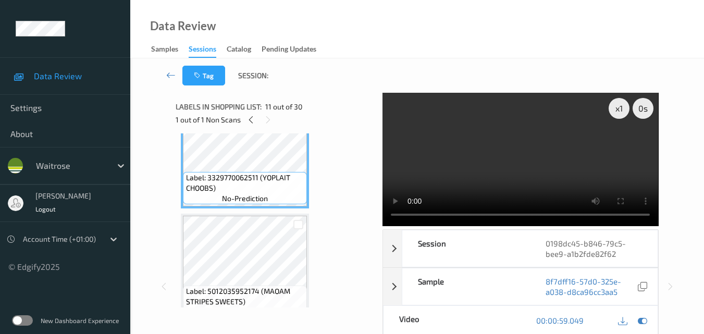
click at [475, 176] on video at bounding box center [521, 159] width 276 height 133
click at [592, 174] on video at bounding box center [521, 159] width 276 height 133
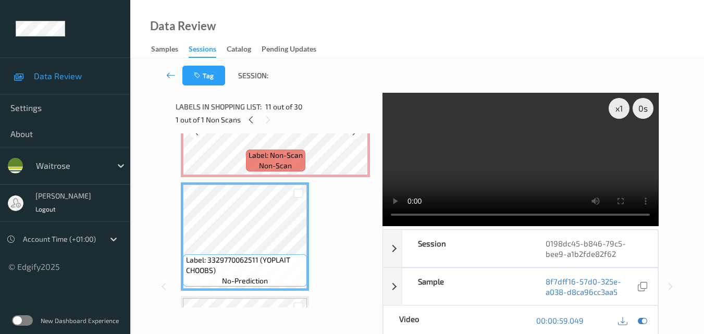
scroll to position [1071, 0]
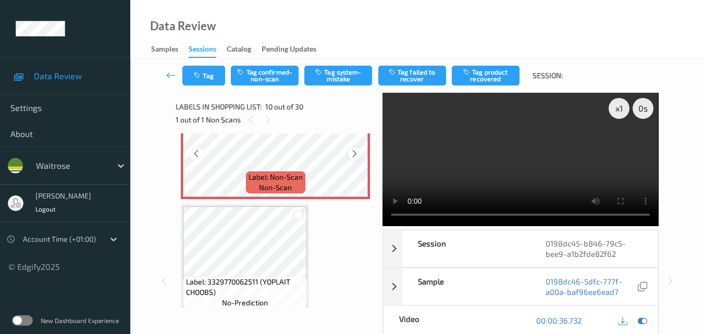
click at [355, 155] on icon at bounding box center [354, 153] width 9 height 9
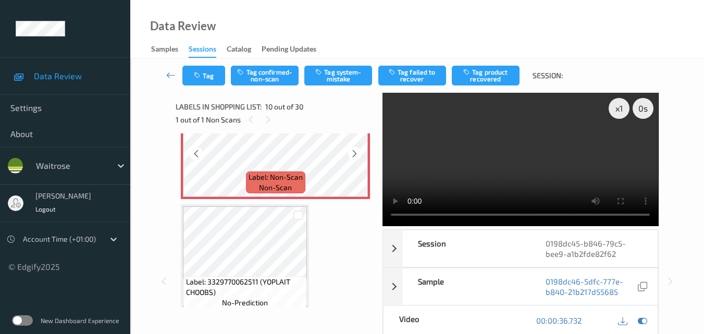
click at [355, 155] on icon at bounding box center [354, 153] width 9 height 9
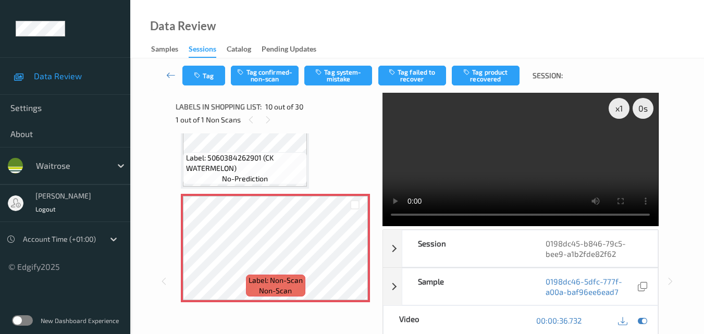
scroll to position [967, 0]
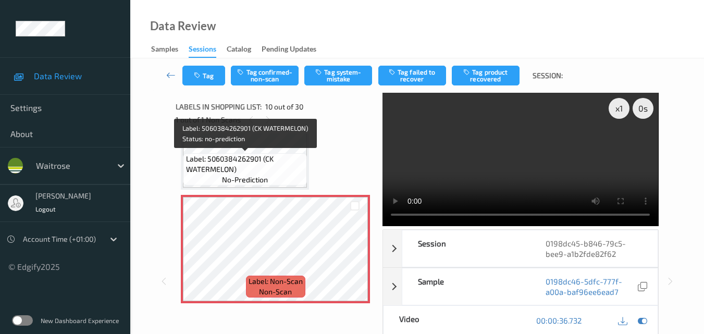
click at [274, 176] on div "Label: 5060384262901 (CK WATERMELON) no-prediction" at bounding box center [245, 169] width 124 height 32
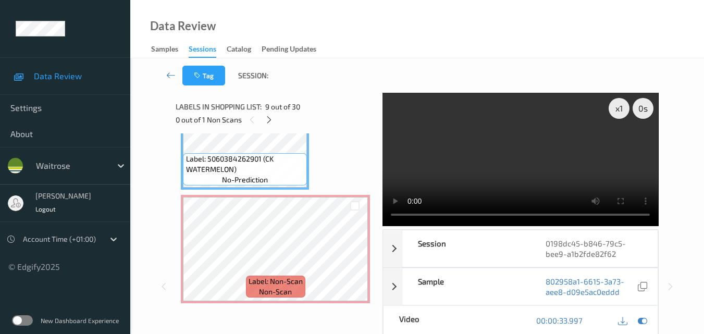
click at [527, 178] on video at bounding box center [521, 159] width 276 height 133
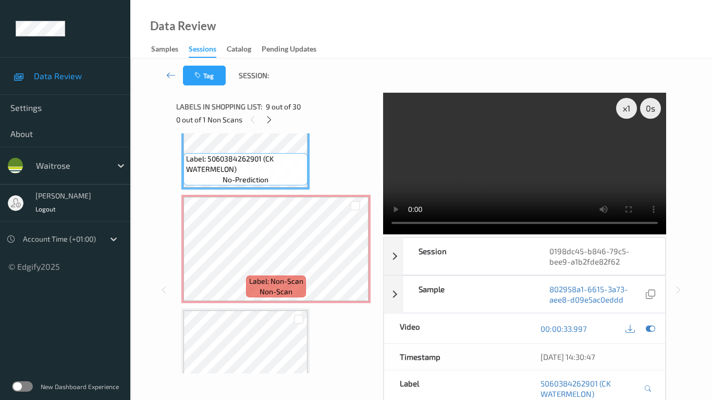
click at [404, 235] on video at bounding box center [524, 164] width 283 height 142
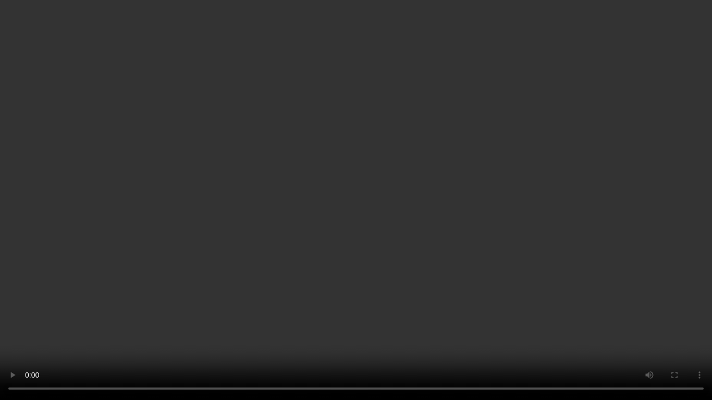
click at [404, 274] on video at bounding box center [356, 200] width 712 height 400
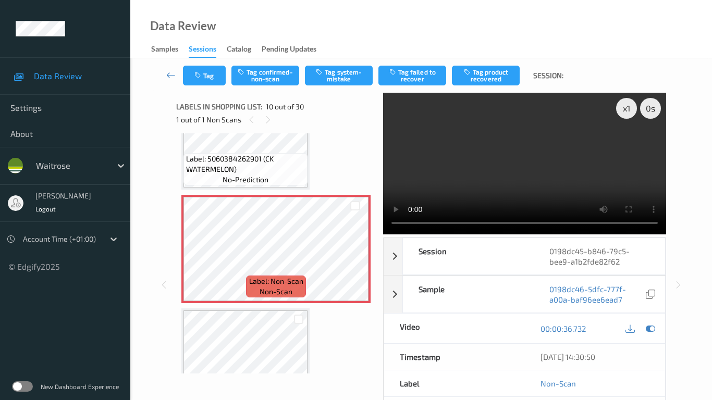
click at [494, 235] on video at bounding box center [524, 164] width 283 height 142
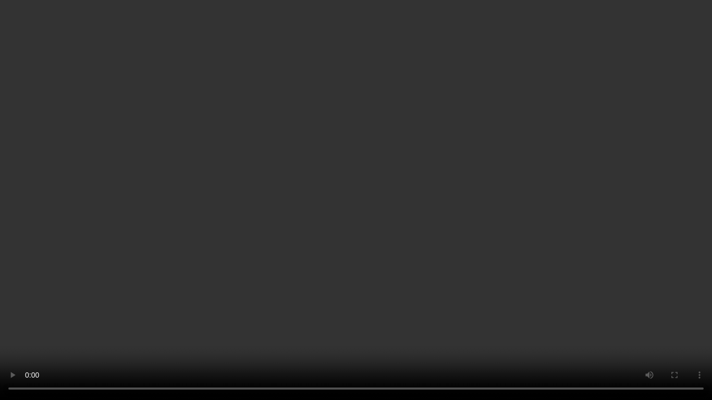
click at [490, 266] on video at bounding box center [356, 200] width 712 height 400
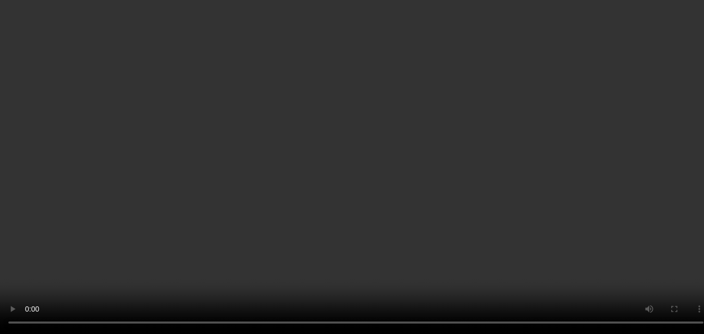
click at [245, 171] on span "Label: 5060384262901 (CK WATERMELON)" at bounding box center [245, 164] width 119 height 21
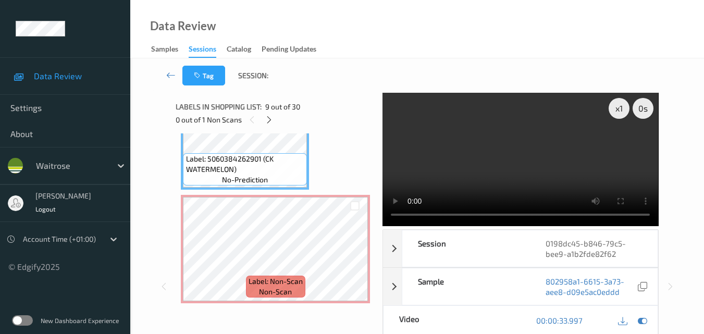
click at [613, 168] on video at bounding box center [521, 159] width 276 height 133
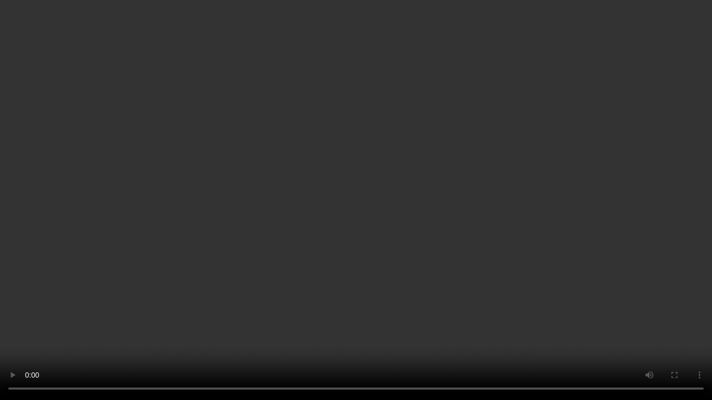
click at [463, 153] on video at bounding box center [356, 200] width 712 height 400
click at [432, 173] on video at bounding box center [356, 200] width 712 height 400
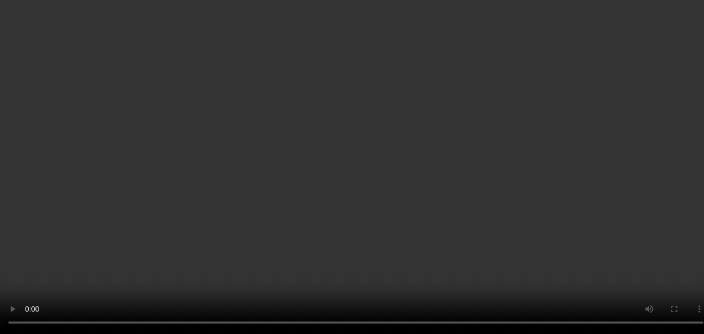
scroll to position [1019, 0]
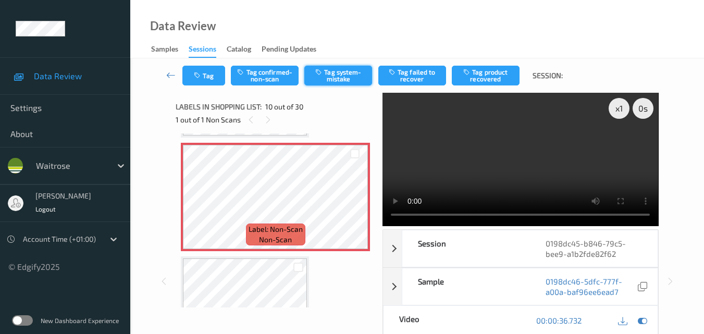
click at [337, 74] on button "Tag system-mistake" at bounding box center [339, 76] width 68 height 20
click at [203, 79] on button "Tag" at bounding box center [204, 76] width 43 height 20
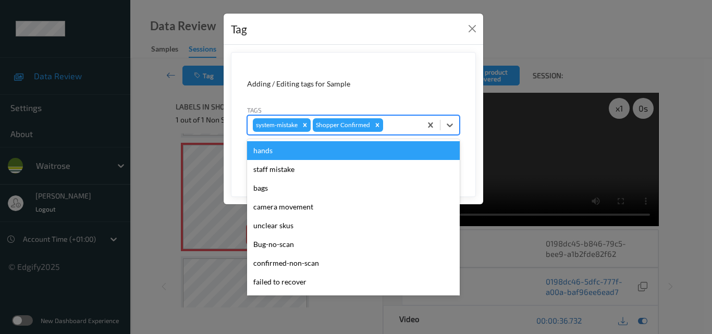
click at [400, 128] on div at bounding box center [400, 125] width 31 height 13
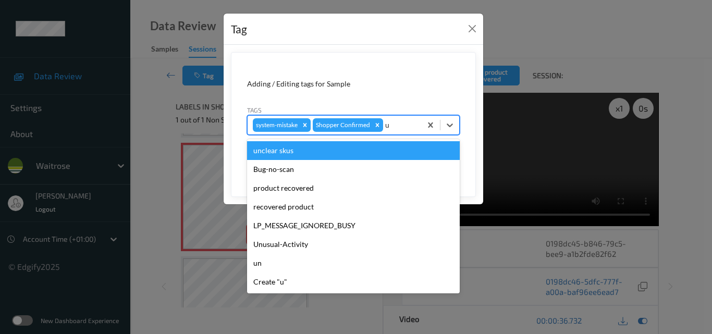
type input "un"
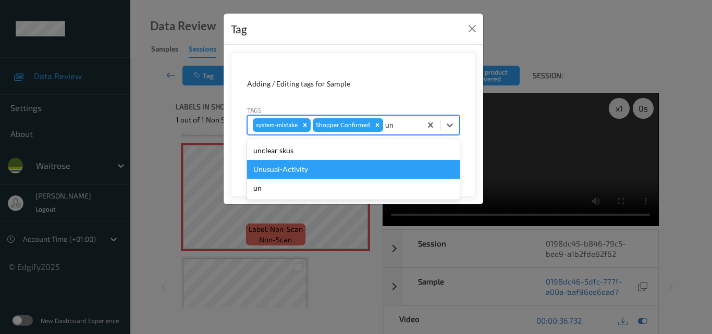
click at [340, 167] on div "Unusual-Activity" at bounding box center [353, 169] width 213 height 19
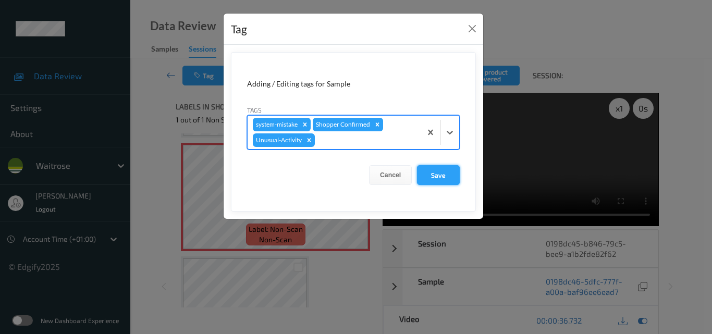
click at [437, 175] on button "Save" at bounding box center [438, 175] width 43 height 20
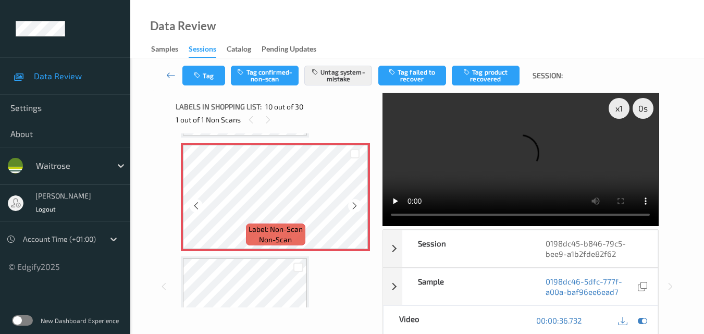
scroll to position [967, 0]
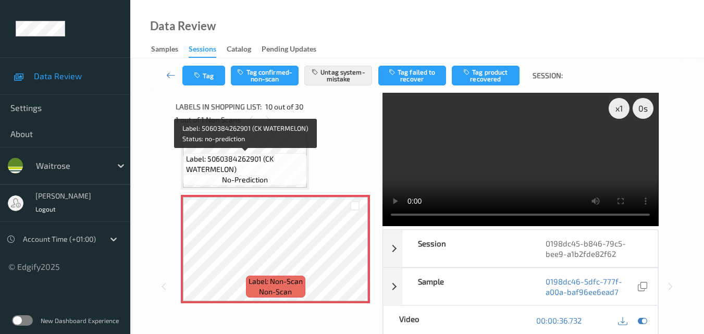
click at [275, 164] on span "Label: 5060384262901 (CK WATERMELON)" at bounding box center [245, 164] width 119 height 21
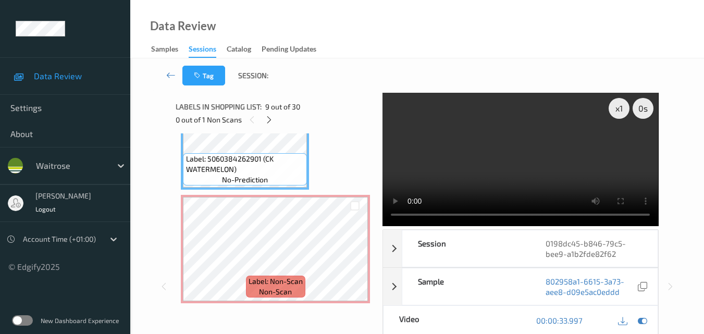
click at [514, 160] on video at bounding box center [521, 159] width 276 height 133
click at [516, 168] on video at bounding box center [521, 159] width 276 height 133
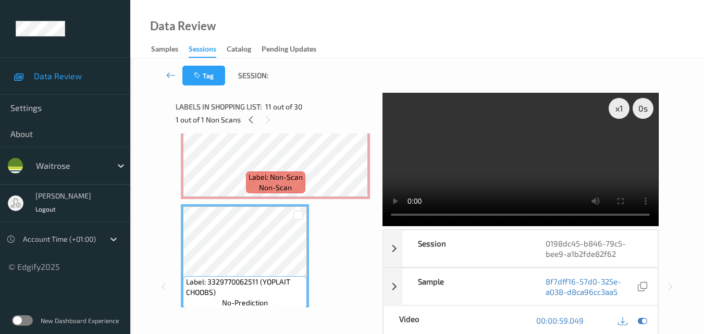
click at [541, 167] on video at bounding box center [521, 159] width 276 height 133
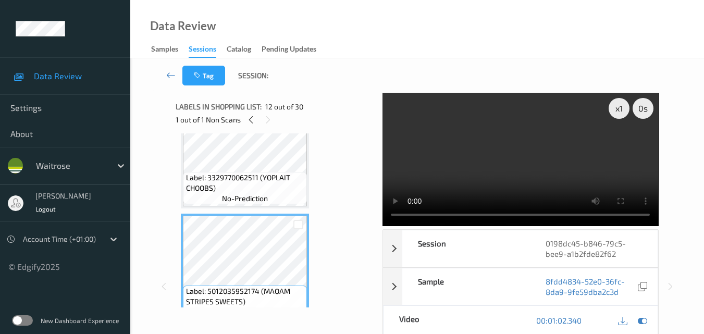
scroll to position [1123, 0]
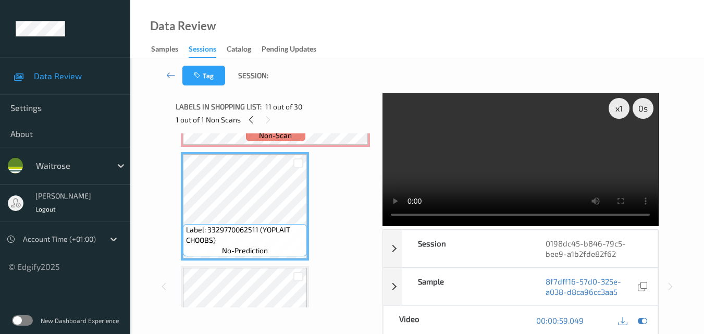
click at [558, 158] on video at bounding box center [521, 159] width 276 height 133
click at [525, 168] on video at bounding box center [521, 159] width 276 height 133
click at [526, 168] on video at bounding box center [521, 159] width 276 height 133
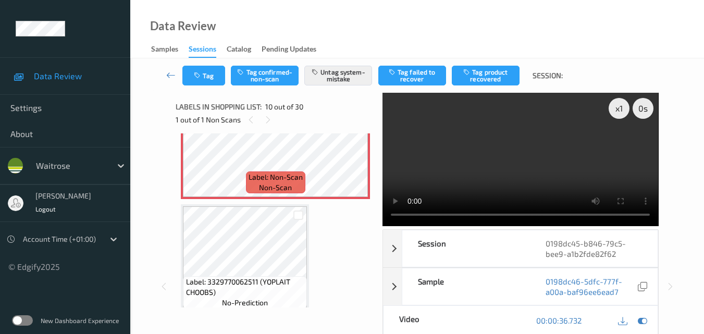
click at [562, 167] on video at bounding box center [521, 159] width 276 height 133
click at [490, 150] on video at bounding box center [521, 159] width 276 height 133
click at [534, 164] on video at bounding box center [521, 159] width 276 height 133
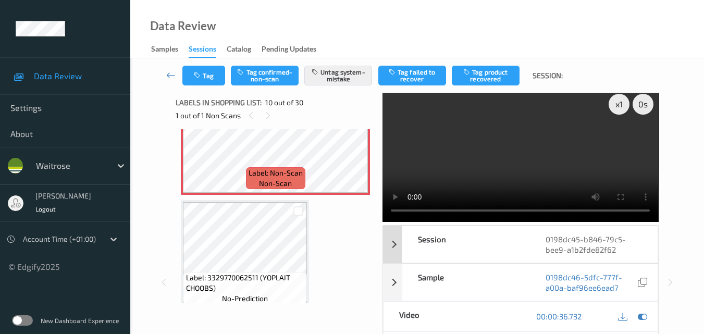
scroll to position [0, 0]
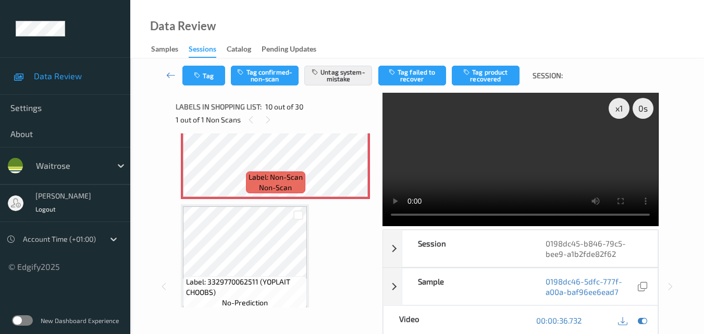
click at [538, 188] on video at bounding box center [521, 159] width 276 height 133
click at [519, 178] on video at bounding box center [521, 159] width 276 height 133
click at [361, 4] on div "Data Review Samples Sessions Catalog Pending Updates" at bounding box center [417, 29] width 574 height 58
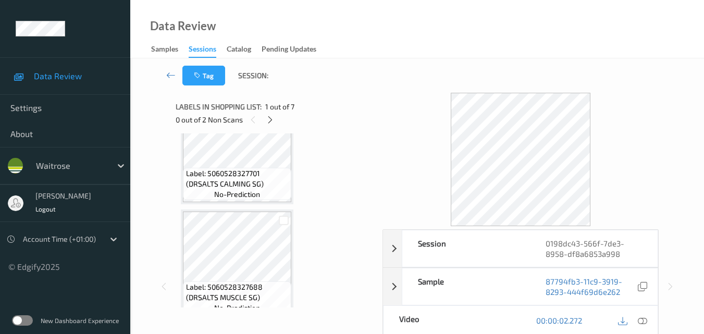
scroll to position [209, 0]
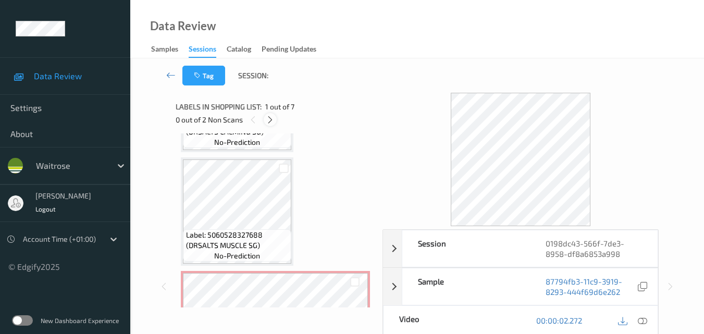
click at [268, 121] on icon at bounding box center [270, 119] width 9 height 9
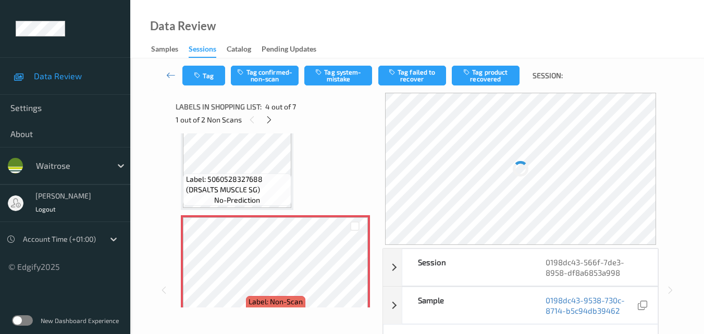
scroll to position [285, 0]
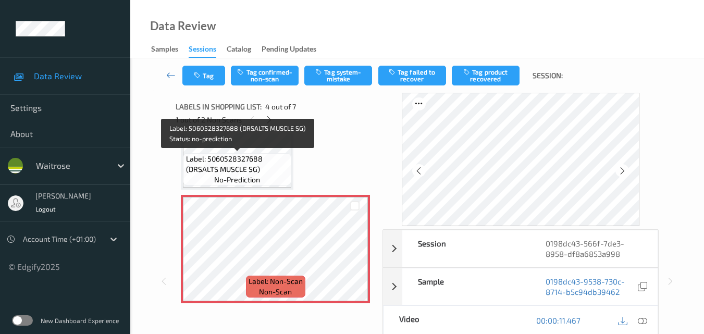
click at [257, 168] on span "Label: 5060528327688 (DRSALTS MUSCLE SG)" at bounding box center [237, 164] width 103 height 21
click at [265, 171] on span "Label: 5060528327688 (DRSALTS MUSCLE SG)" at bounding box center [237, 164] width 103 height 21
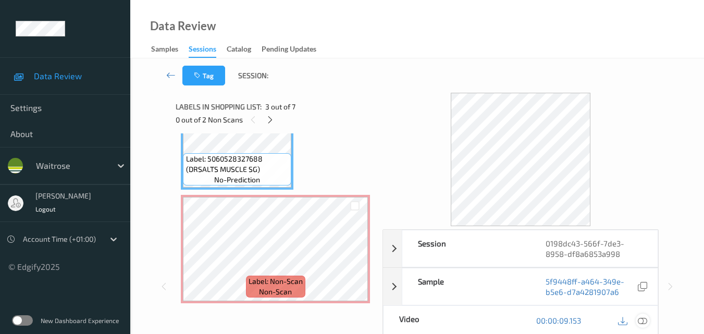
click at [645, 317] on icon at bounding box center [642, 320] width 9 height 9
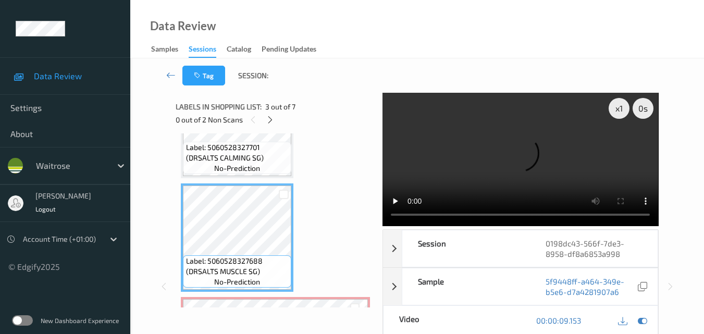
scroll to position [180, 0]
click at [532, 157] on video at bounding box center [521, 159] width 276 height 133
click at [512, 162] on video at bounding box center [521, 159] width 276 height 133
click at [501, 171] on video at bounding box center [521, 159] width 276 height 133
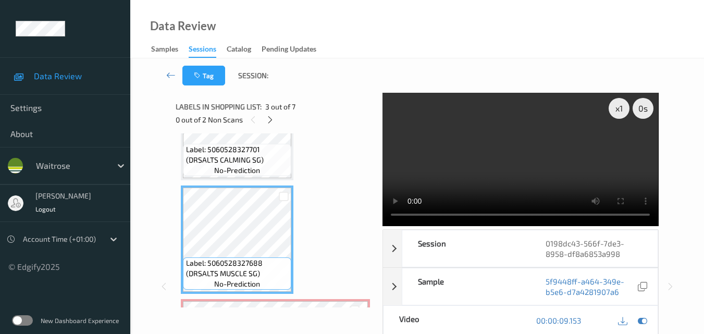
click at [469, 155] on video at bounding box center [521, 159] width 276 height 133
click at [491, 139] on video at bounding box center [521, 159] width 276 height 133
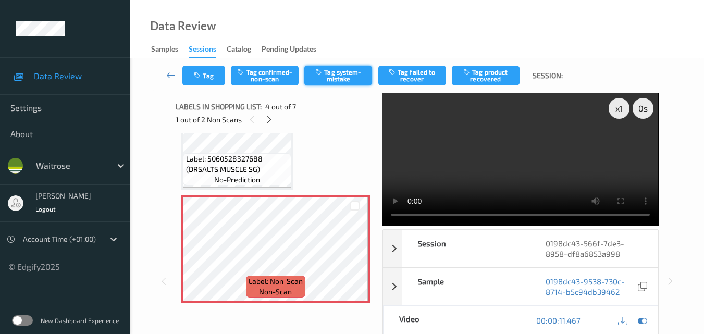
click at [343, 76] on button "Tag system-mistake" at bounding box center [339, 76] width 68 height 20
click at [208, 72] on button "Tag" at bounding box center [204, 76] width 43 height 20
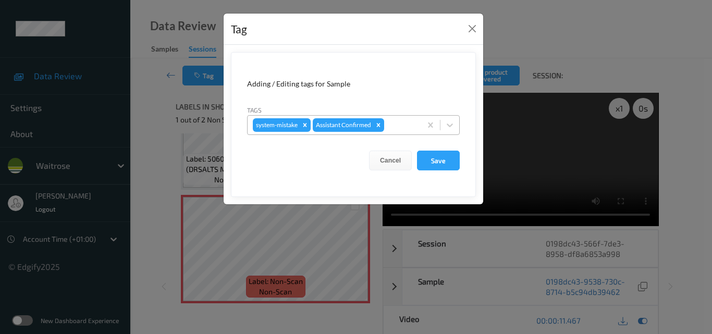
click at [406, 130] on div at bounding box center [401, 125] width 30 height 13
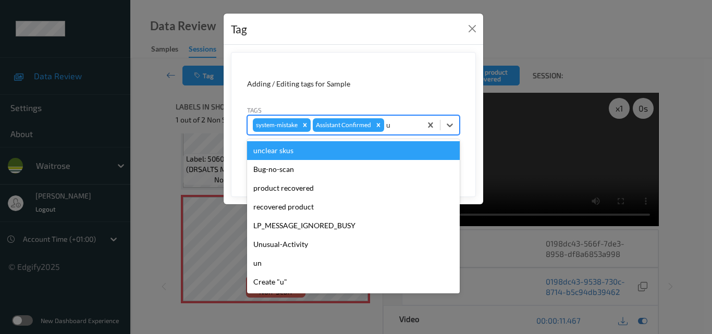
type input "un"
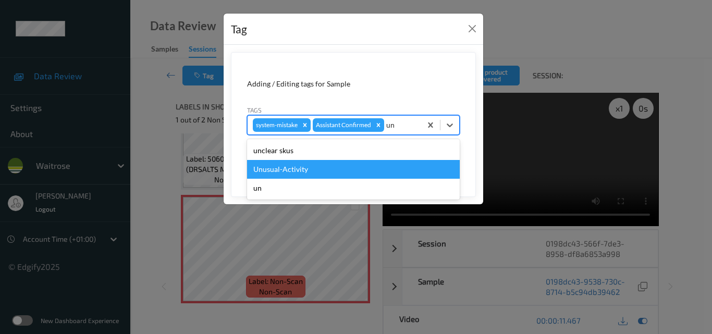
click at [337, 167] on div "Unusual-Activity" at bounding box center [353, 169] width 213 height 19
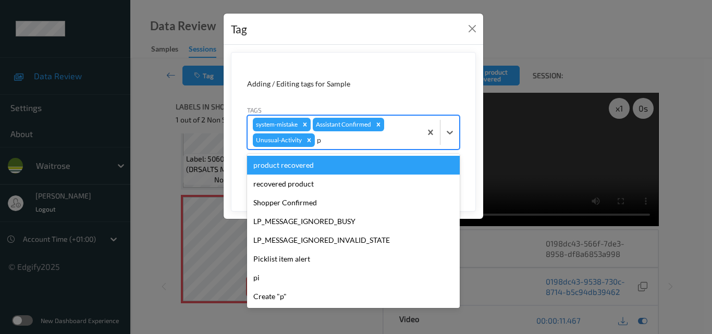
type input "pi"
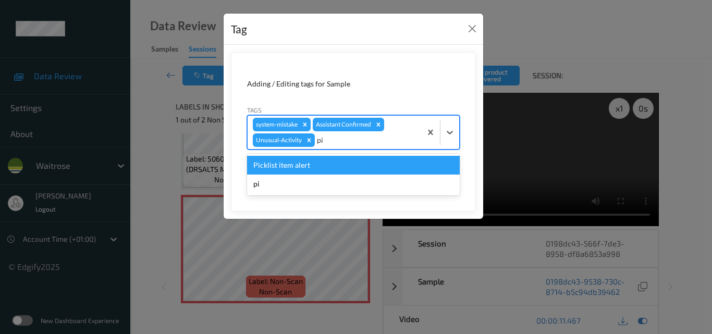
click at [337, 167] on div "Picklist item alert" at bounding box center [353, 165] width 213 height 19
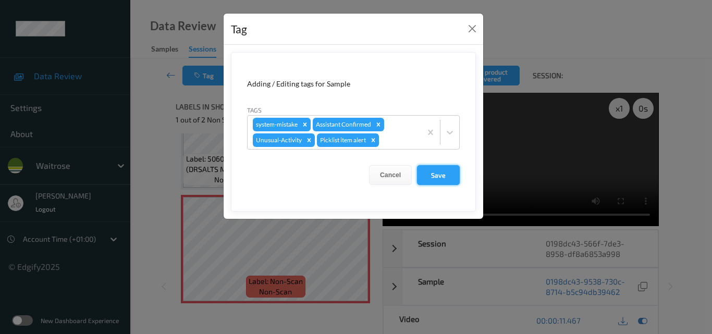
click at [430, 172] on button "Save" at bounding box center [438, 175] width 43 height 20
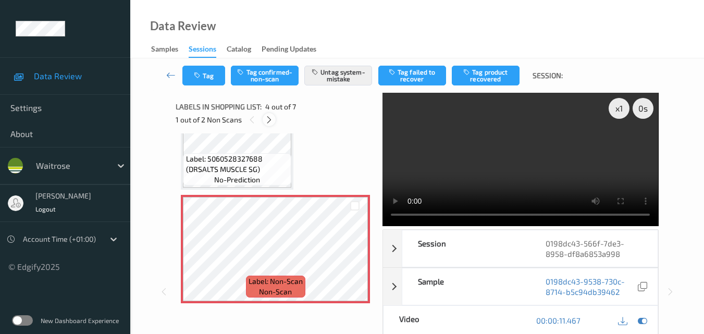
click at [267, 120] on icon at bounding box center [269, 119] width 9 height 9
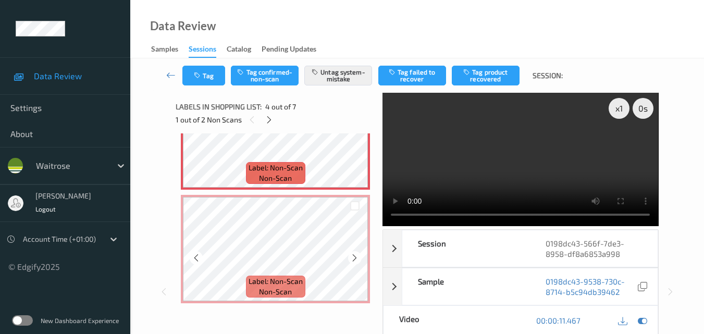
scroll to position [346, 0]
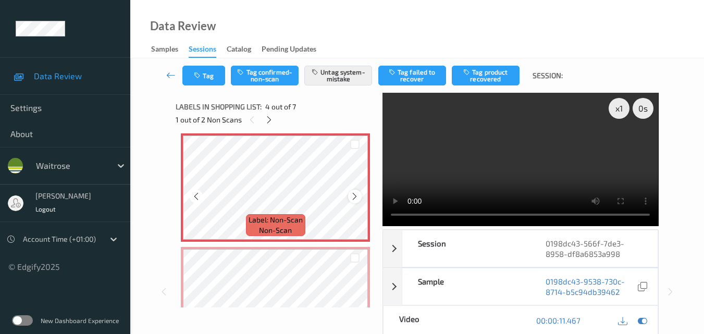
click at [356, 197] on icon at bounding box center [354, 196] width 9 height 9
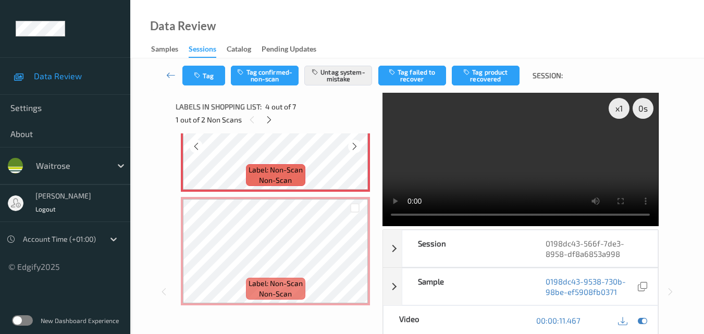
scroll to position [451, 0]
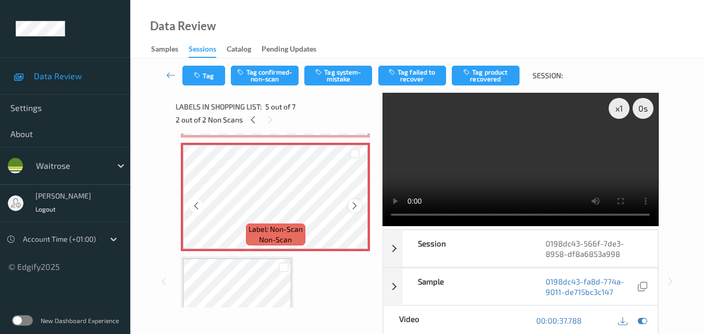
click at [357, 207] on icon at bounding box center [354, 205] width 9 height 9
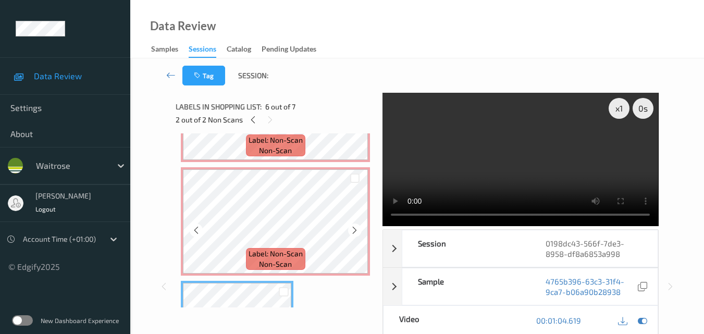
scroll to position [366, 0]
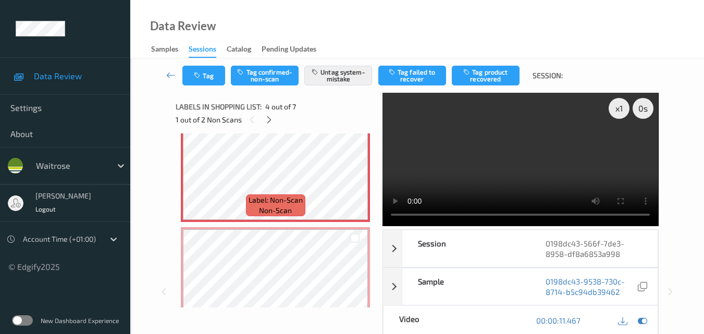
click at [535, 160] on video at bounding box center [521, 159] width 276 height 133
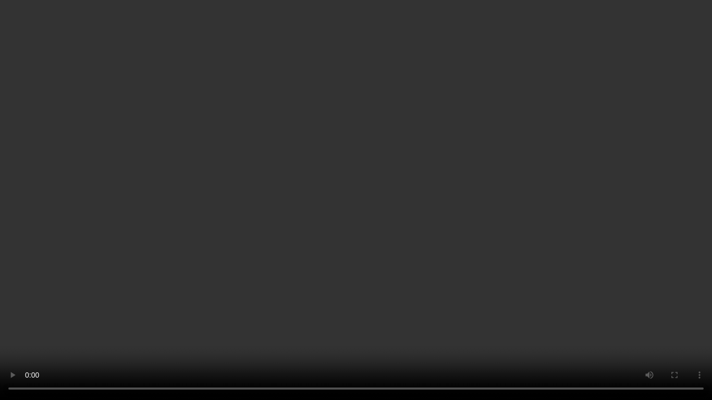
click at [559, 256] on video at bounding box center [356, 200] width 712 height 400
click at [560, 255] on video at bounding box center [356, 200] width 712 height 400
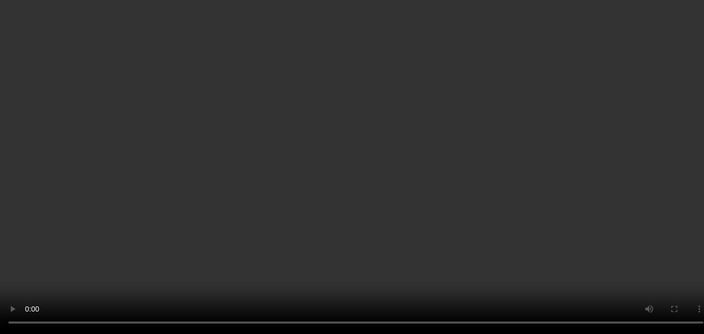
scroll to position [418, 0]
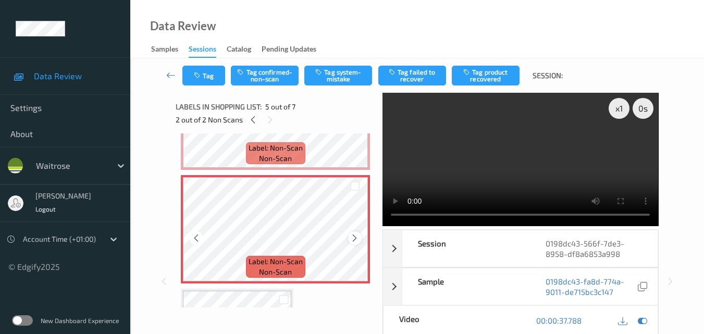
click at [351, 237] on icon at bounding box center [354, 238] width 9 height 9
click at [495, 156] on video at bounding box center [521, 159] width 276 height 133
click at [526, 156] on video at bounding box center [521, 159] width 276 height 133
click at [565, 177] on video at bounding box center [521, 159] width 276 height 133
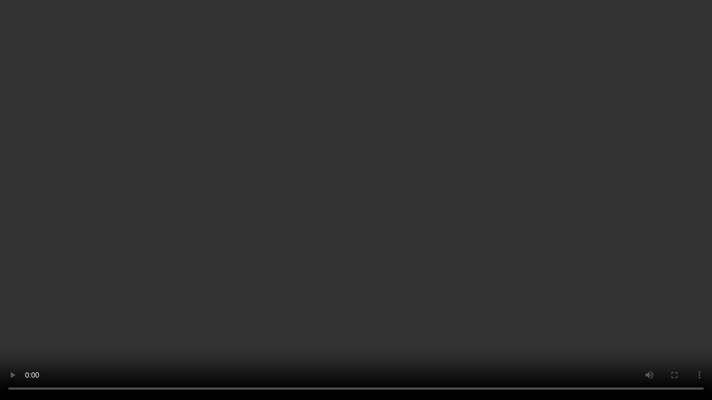
click at [589, 249] on video at bounding box center [356, 200] width 712 height 400
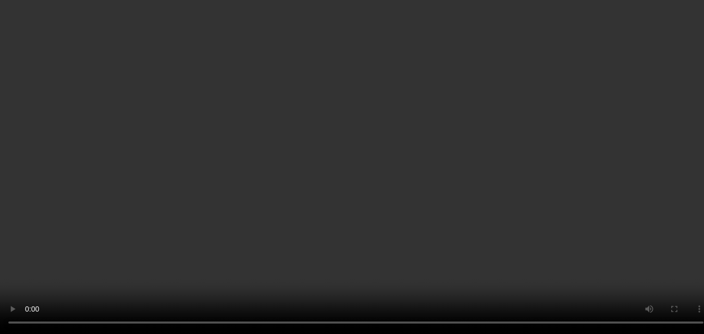
scroll to position [366, 0]
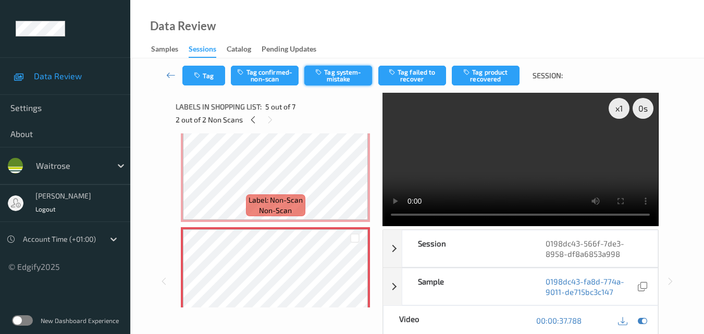
click at [334, 75] on button "Tag system-mistake" at bounding box center [339, 76] width 68 height 20
click at [205, 77] on button "Tag" at bounding box center [204, 76] width 43 height 20
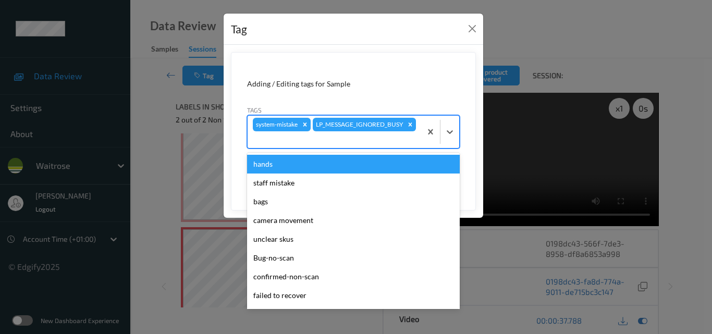
click at [370, 135] on div at bounding box center [334, 139] width 163 height 13
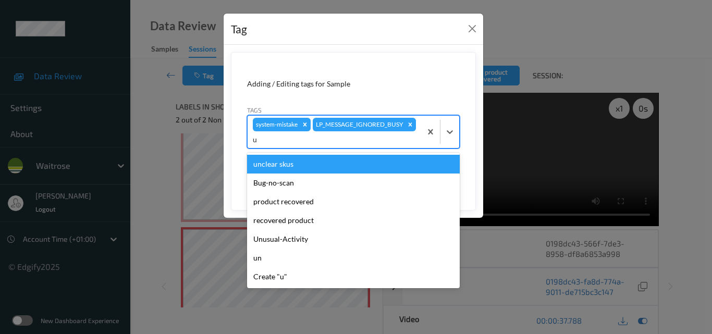
type input "un"
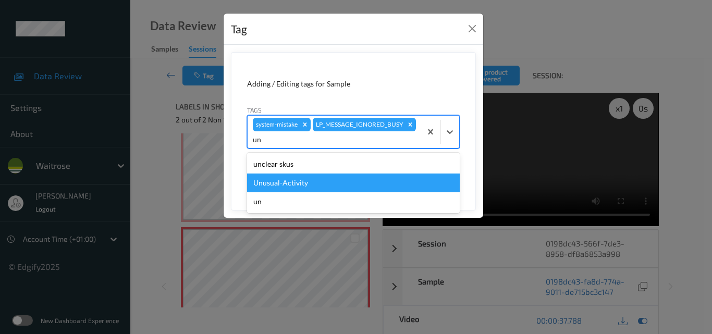
click at [315, 182] on div "Unusual-Activity" at bounding box center [353, 183] width 213 height 19
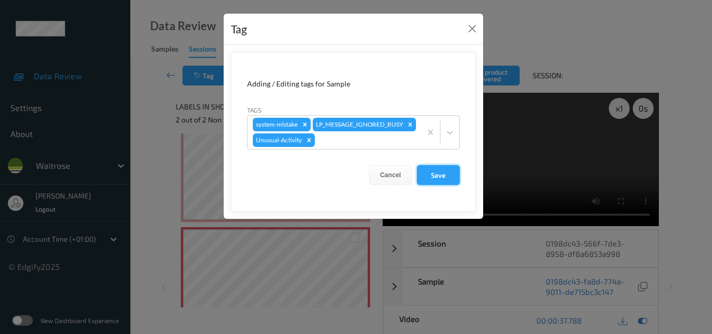
click at [450, 185] on button "Save" at bounding box center [438, 175] width 43 height 20
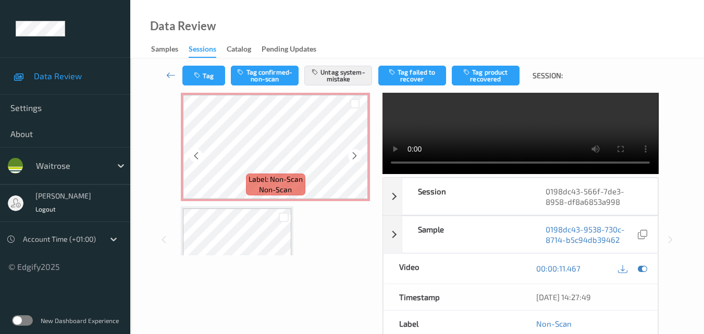
scroll to position [470, 0]
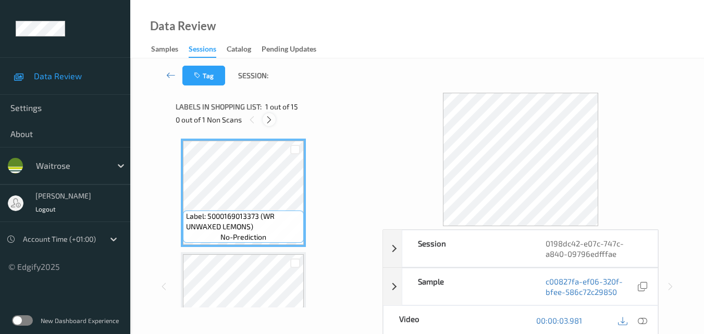
click at [267, 116] on icon at bounding box center [269, 119] width 9 height 9
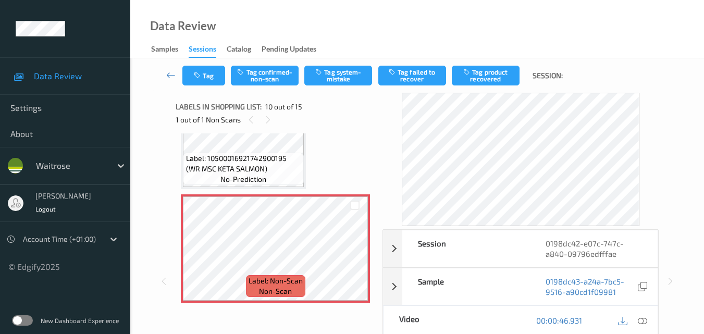
scroll to position [967, 0]
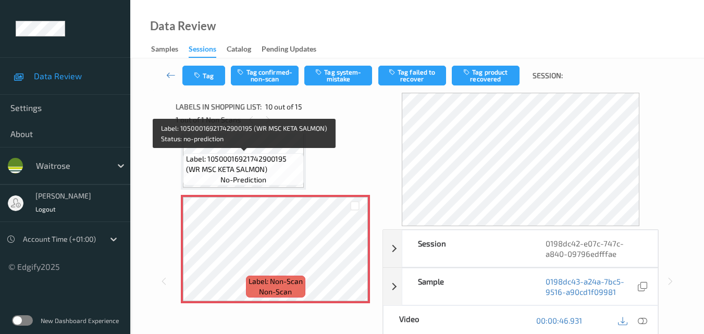
click at [284, 166] on span "Label: 10500016921742900195 (WR MSC KETA SALMON)" at bounding box center [244, 164] width 116 height 21
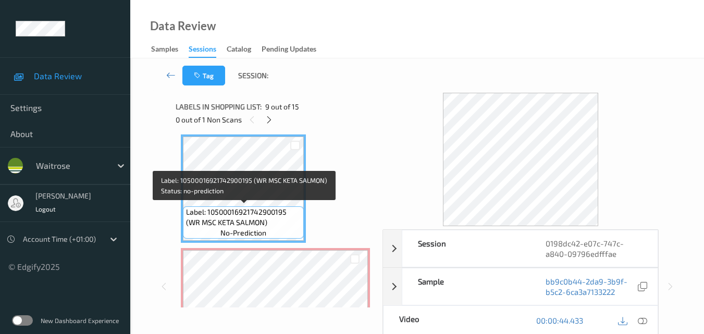
scroll to position [915, 0]
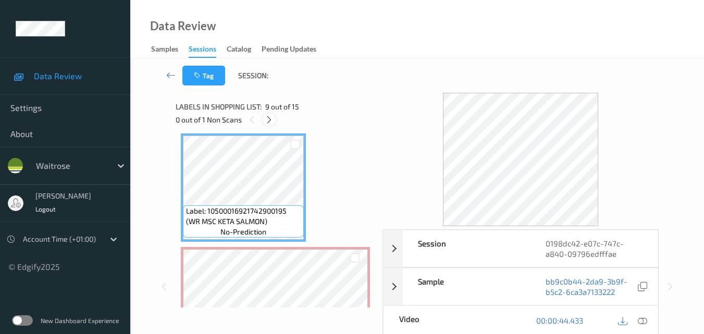
click at [270, 120] on icon at bounding box center [269, 119] width 9 height 9
click at [642, 319] on icon at bounding box center [642, 320] width 9 height 9
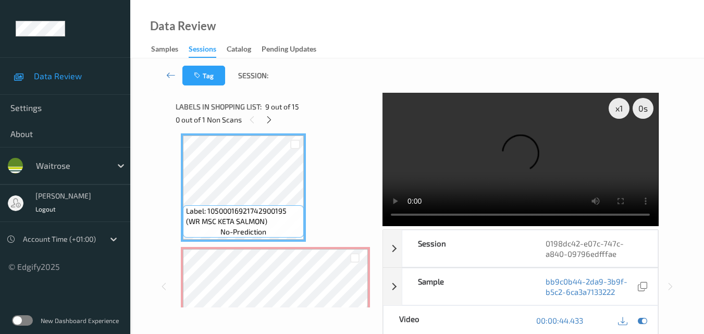
click at [467, 157] on video at bounding box center [521, 159] width 276 height 133
click at [540, 155] on video at bounding box center [521, 159] width 276 height 133
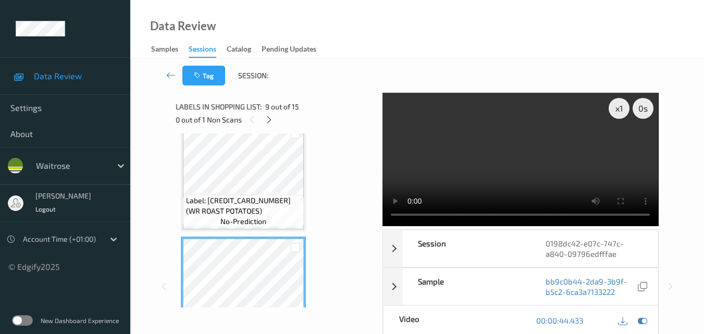
scroll to position [810, 0]
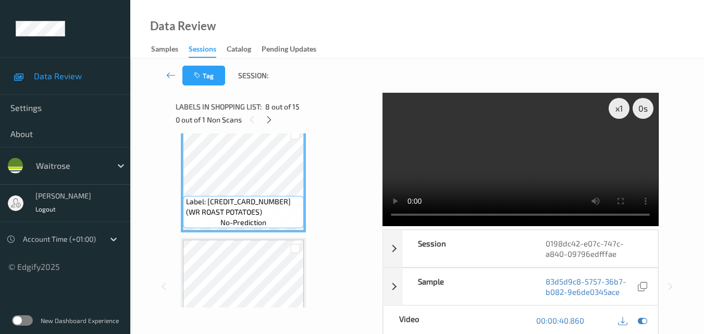
click at [553, 144] on video at bounding box center [521, 159] width 276 height 133
click at [584, 157] on video at bounding box center [521, 159] width 276 height 133
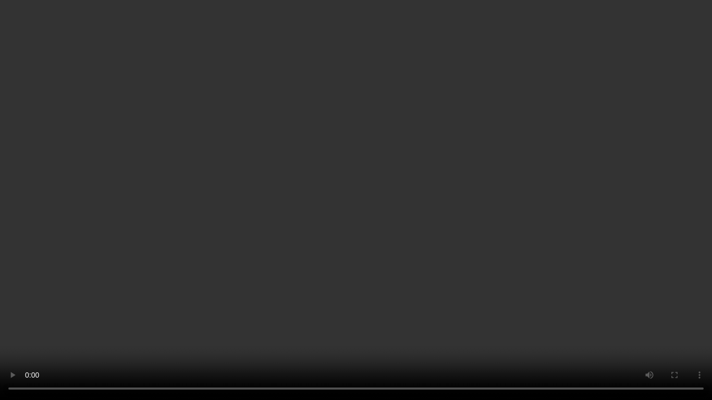
click at [466, 259] on video at bounding box center [356, 200] width 712 height 400
click at [397, 210] on video at bounding box center [356, 200] width 712 height 400
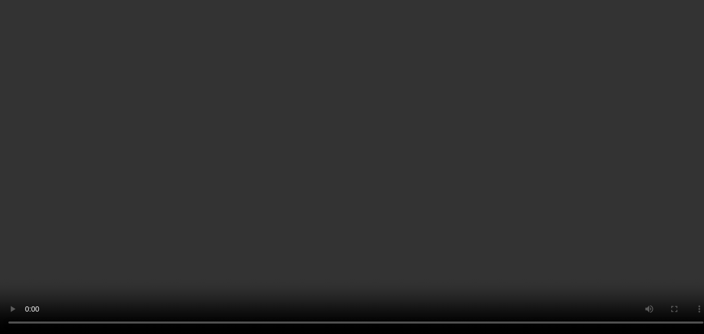
scroll to position [915, 0]
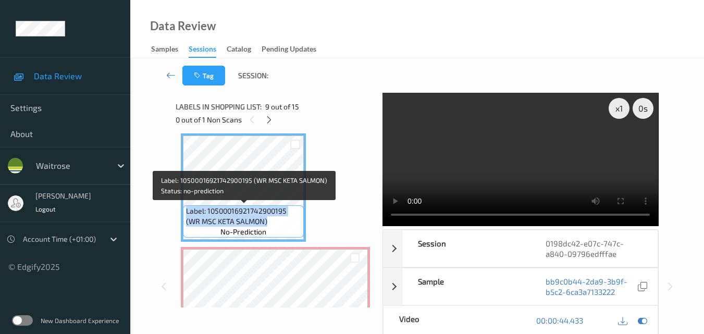
drag, startPoint x: 271, startPoint y: 220, endPoint x: 186, endPoint y: 211, distance: 85.5
click at [186, 211] on span "Label: 10500016921742900195 (WR MSC KETA SALMON)" at bounding box center [244, 216] width 116 height 21
copy span "Label: 10500016921742900195 (WR MSC KETA SALMON)"
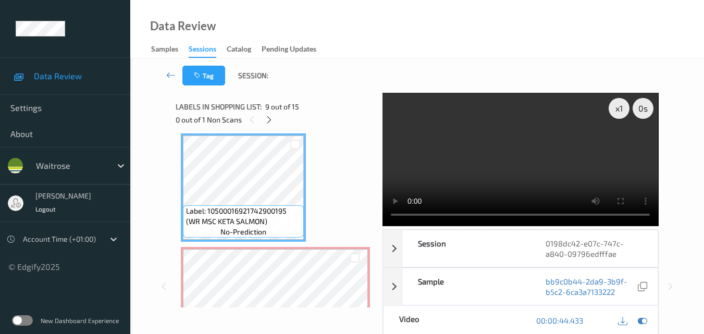
click at [330, 185] on div "Label: 5000169013373 (WR UNWAXED LEMONS) no-prediction Label: 5010003000339 ([P…" at bounding box center [275, 74] width 189 height 1700
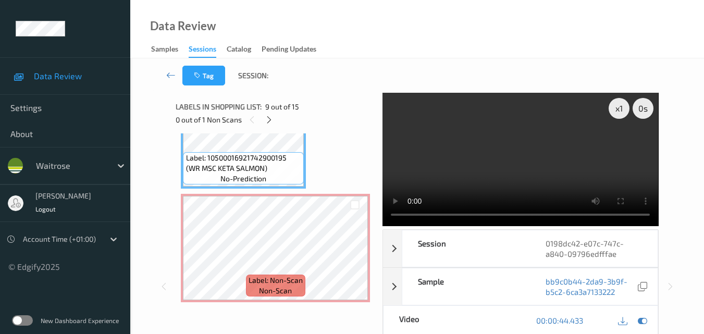
scroll to position [967, 0]
click at [505, 147] on video at bounding box center [521, 159] width 276 height 133
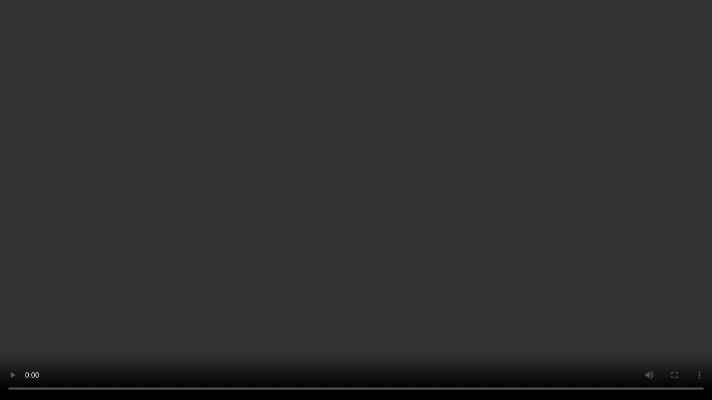
click at [508, 212] on video at bounding box center [356, 200] width 712 height 400
click at [556, 273] on video at bounding box center [356, 200] width 712 height 400
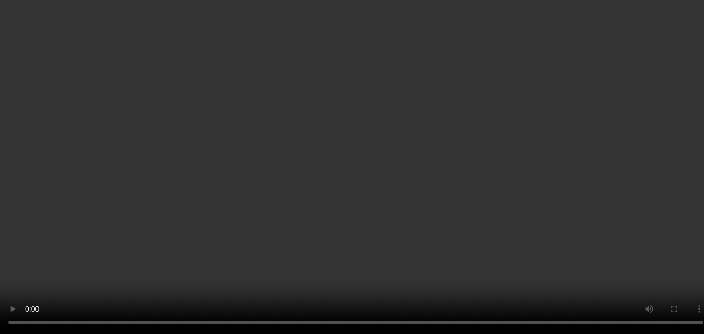
scroll to position [915, 0]
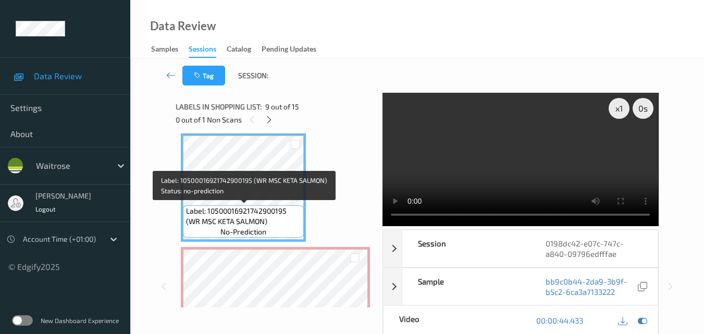
click at [272, 210] on span "Label: 10500016921742900195 (WR MSC KETA SALMON)" at bounding box center [244, 216] width 116 height 21
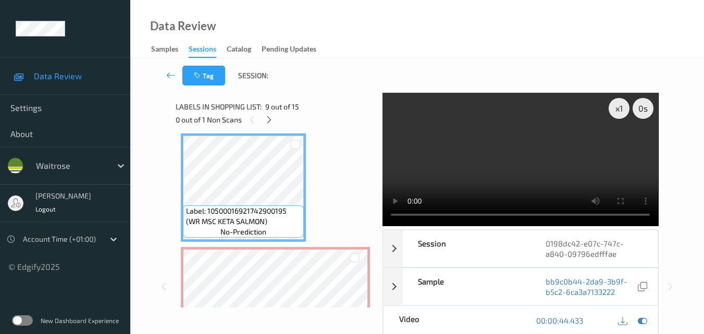
click at [563, 153] on video at bounding box center [521, 159] width 276 height 133
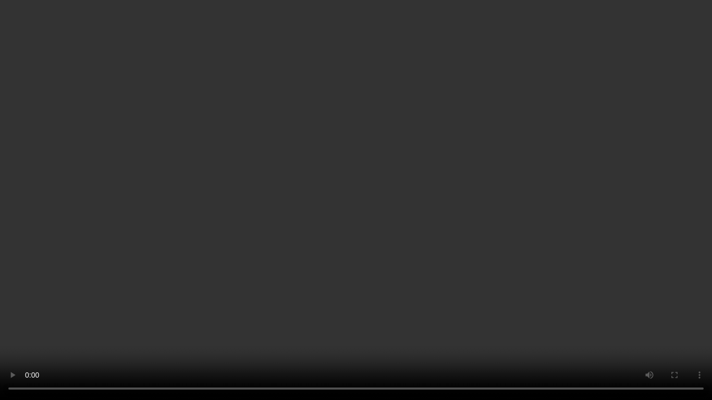
click at [484, 218] on video at bounding box center [356, 200] width 712 height 400
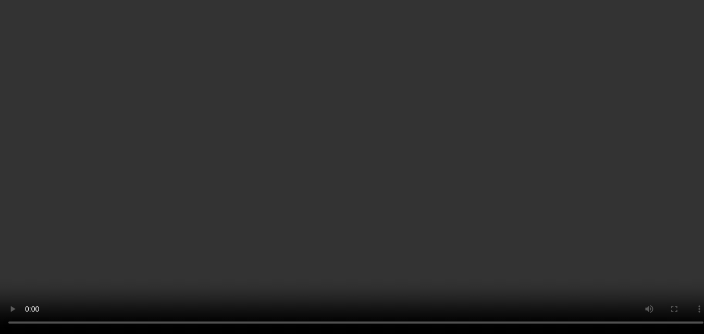
scroll to position [967, 0]
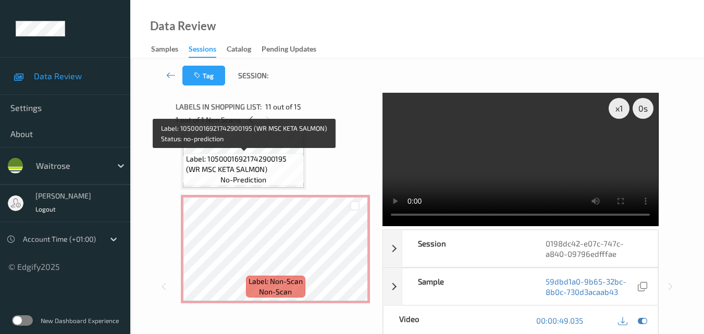
click at [260, 170] on span "Label: 10500016921742900195 (WR MSC KETA SALMON)" at bounding box center [244, 164] width 116 height 21
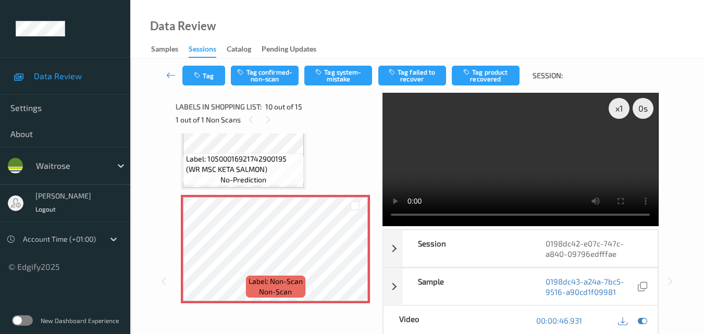
click at [525, 149] on video at bounding box center [521, 159] width 276 height 133
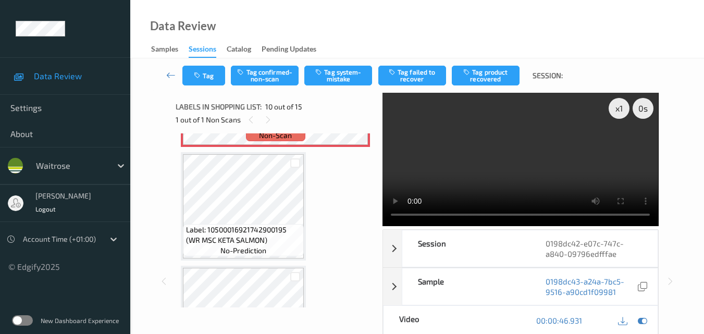
scroll to position [1071, 0]
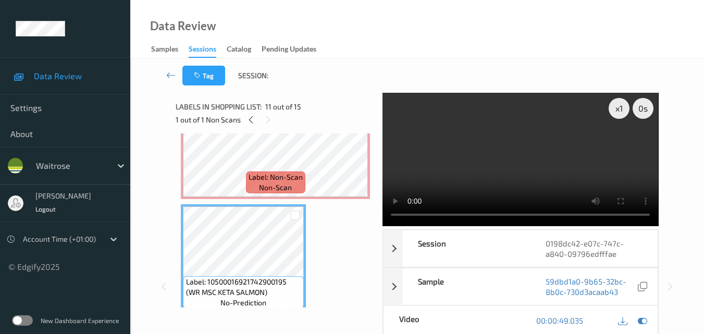
click at [524, 157] on video at bounding box center [521, 159] width 276 height 133
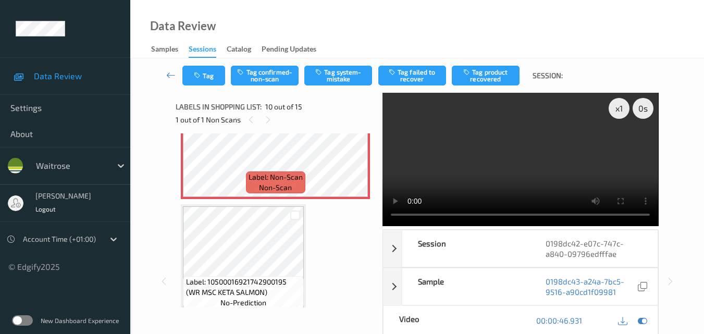
click at [467, 160] on video at bounding box center [521, 159] width 276 height 133
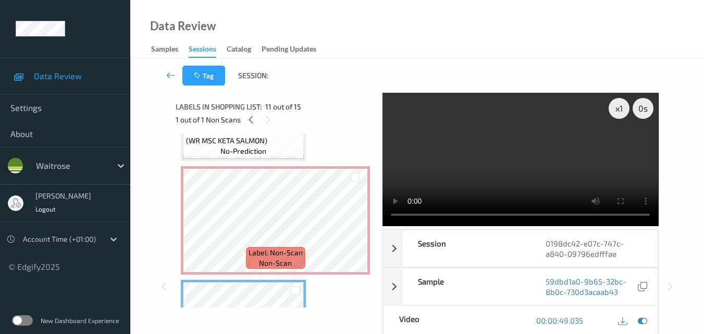
scroll to position [967, 0]
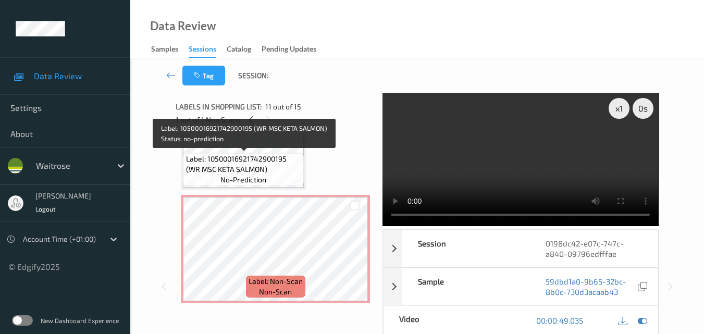
click at [282, 171] on span "Label: 10500016921742900195 (WR MSC KETA SALMON)" at bounding box center [244, 164] width 116 height 21
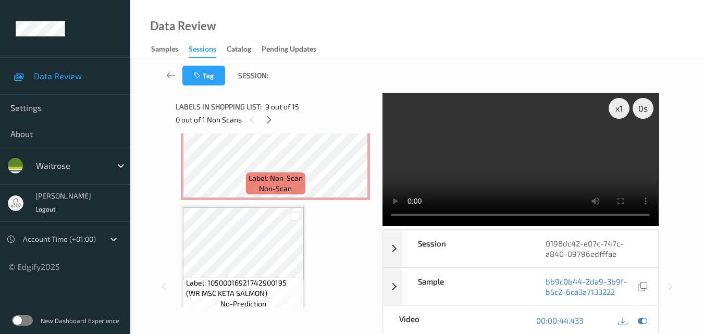
scroll to position [1071, 0]
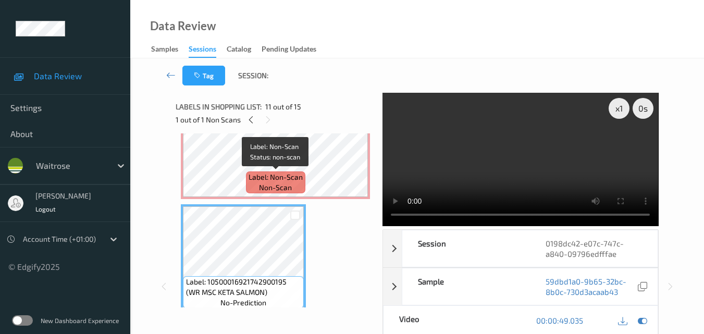
click at [286, 174] on span "Label: Non-Scan" at bounding box center [276, 177] width 54 height 10
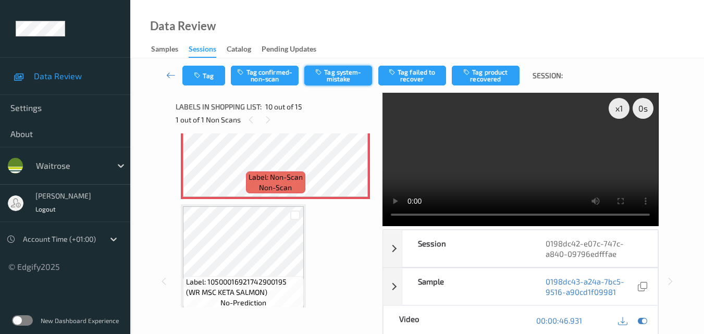
click at [338, 71] on button "Tag system-mistake" at bounding box center [339, 76] width 68 height 20
click at [203, 78] on icon "button" at bounding box center [198, 75] width 9 height 7
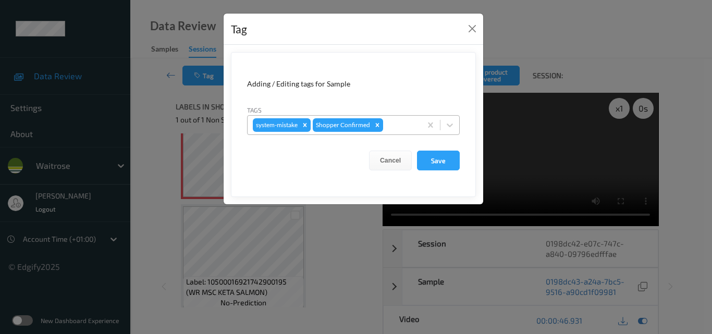
click at [392, 127] on div at bounding box center [400, 125] width 31 height 13
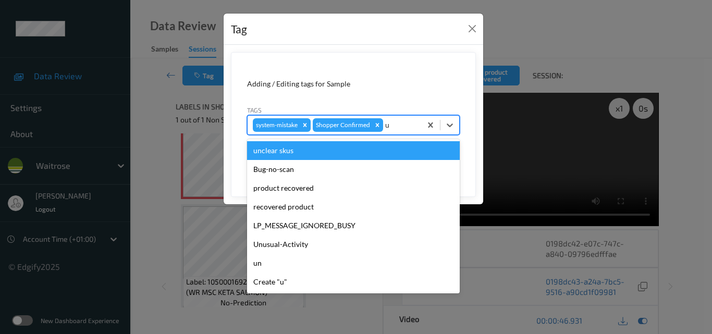
type input "un"
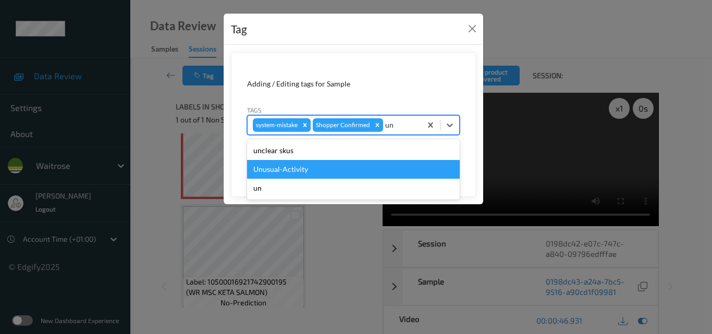
click at [331, 166] on div "Unusual-Activity" at bounding box center [353, 169] width 213 height 19
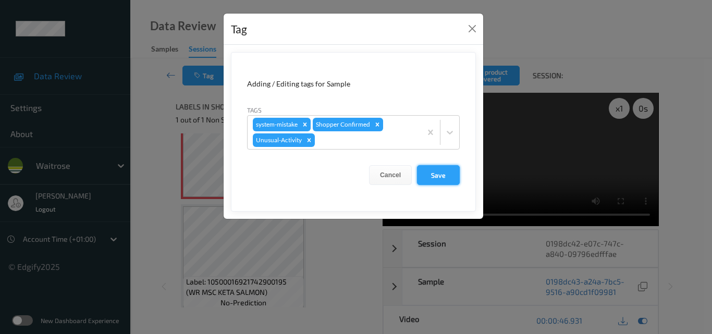
click at [455, 179] on button "Save" at bounding box center [438, 175] width 43 height 20
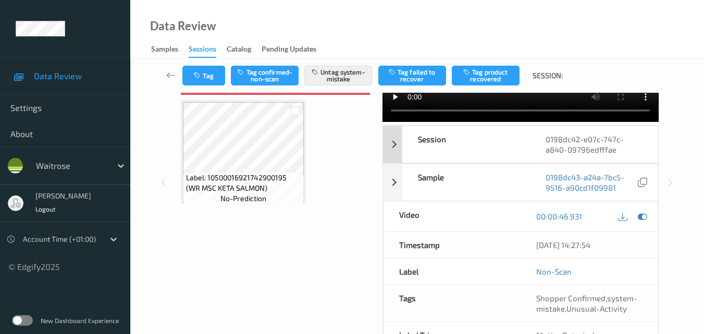
scroll to position [156, 0]
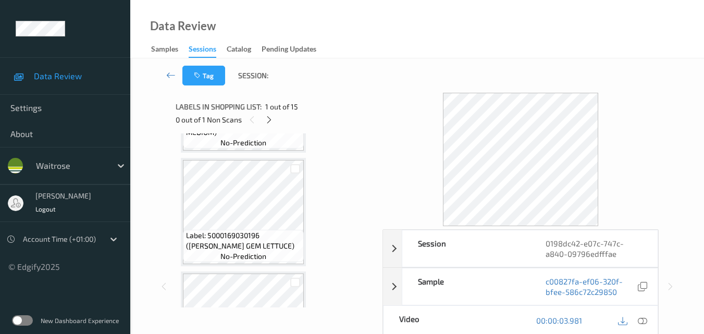
scroll to position [261, 0]
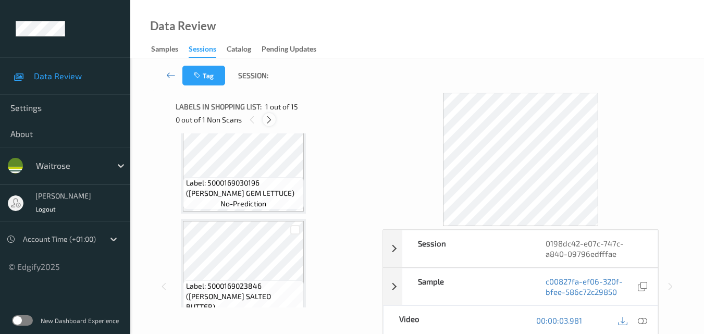
click at [270, 122] on icon at bounding box center [269, 119] width 9 height 9
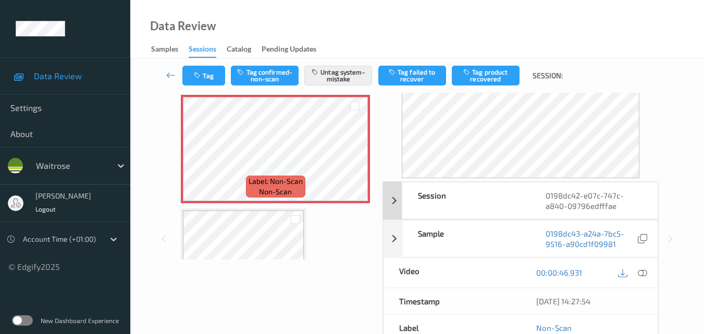
scroll to position [104, 0]
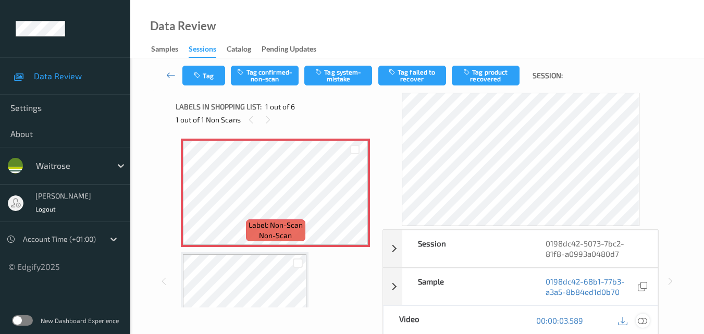
click at [644, 323] on icon at bounding box center [642, 320] width 9 height 9
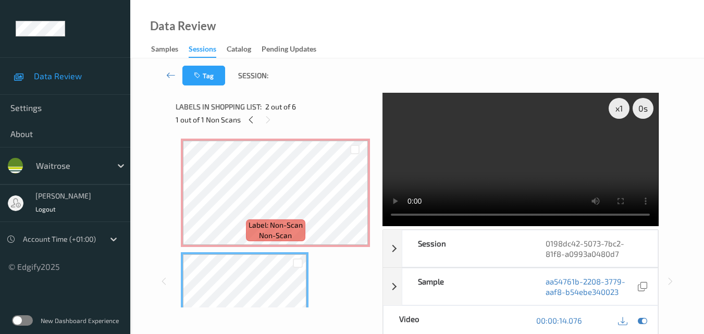
click at [509, 185] on video at bounding box center [521, 159] width 276 height 133
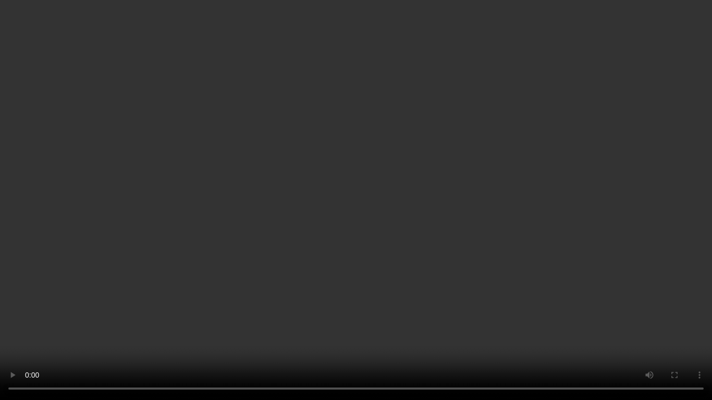
click at [456, 228] on video at bounding box center [356, 200] width 712 height 400
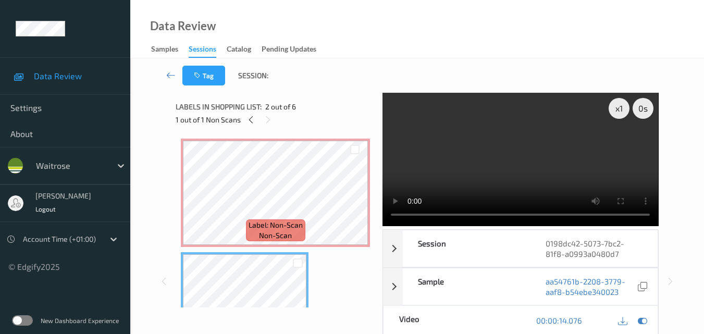
click at [526, 172] on video at bounding box center [521, 159] width 276 height 133
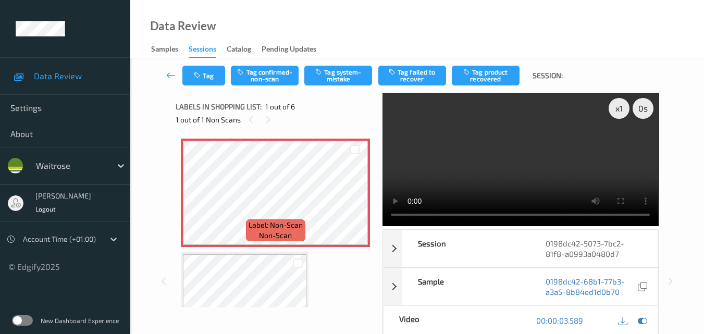
click at [567, 170] on video at bounding box center [521, 159] width 276 height 133
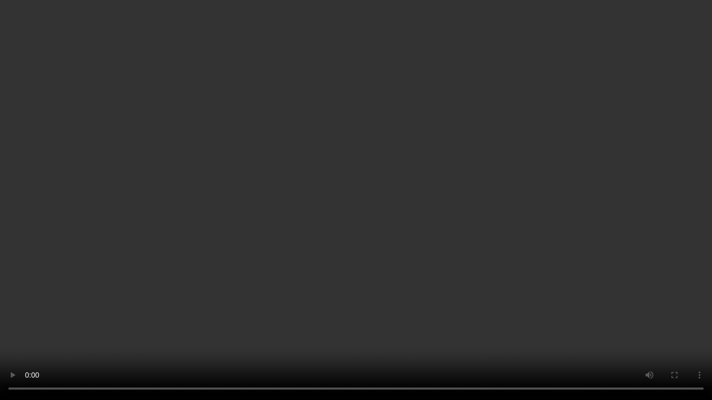
click at [565, 261] on video at bounding box center [356, 200] width 712 height 400
click at [410, 247] on video at bounding box center [356, 200] width 712 height 400
click at [381, 254] on video at bounding box center [356, 200] width 712 height 400
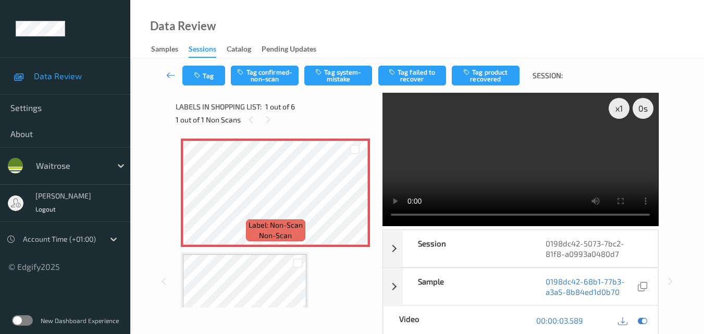
click at [503, 148] on video at bounding box center [521, 159] width 276 height 133
click at [556, 135] on video at bounding box center [521, 159] width 276 height 133
click at [336, 79] on button "Tag system-mistake" at bounding box center [339, 76] width 68 height 20
click at [213, 76] on button "Tag" at bounding box center [204, 76] width 43 height 20
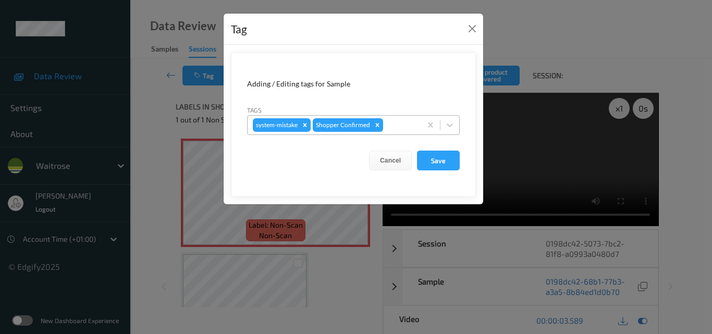
click at [388, 125] on div at bounding box center [400, 125] width 31 height 13
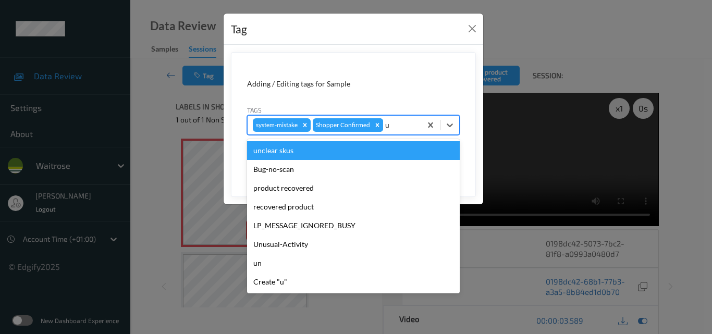
type input "un"
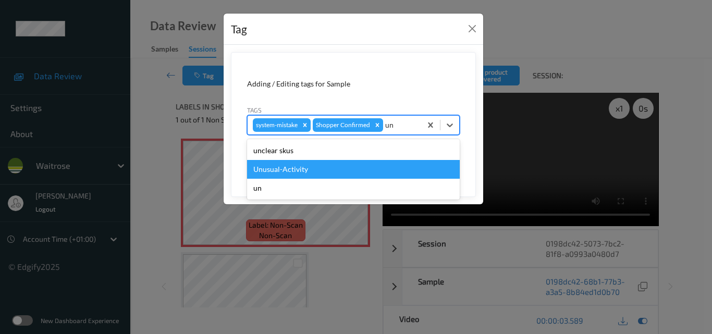
click at [298, 173] on div "Unusual-Activity" at bounding box center [353, 169] width 213 height 19
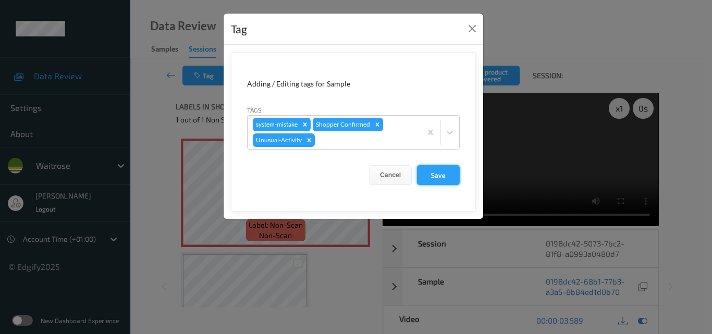
click at [442, 179] on button "Save" at bounding box center [438, 175] width 43 height 20
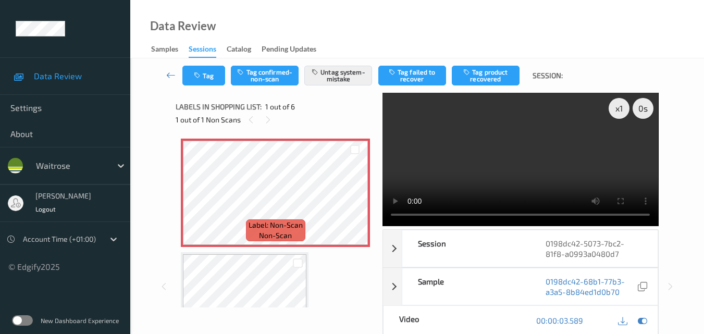
click at [367, 28] on div "Data Review Samples Sessions Catalog Pending Updates" at bounding box center [417, 29] width 574 height 58
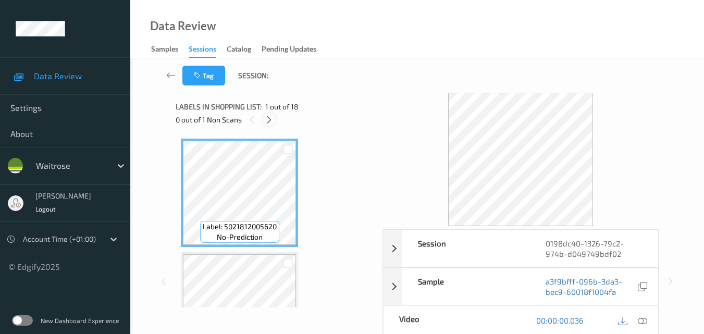
click at [265, 118] on icon at bounding box center [269, 119] width 9 height 9
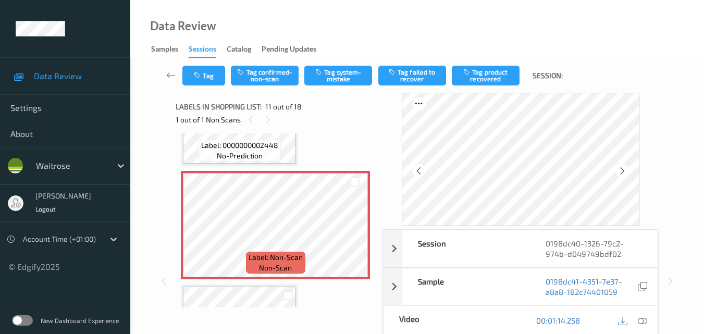
scroll to position [1133, 0]
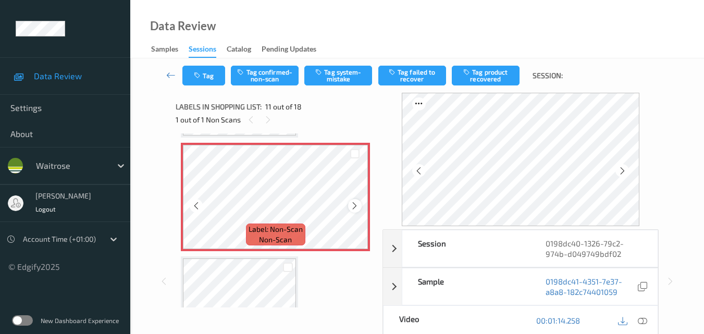
click at [358, 207] on icon at bounding box center [354, 205] width 9 height 9
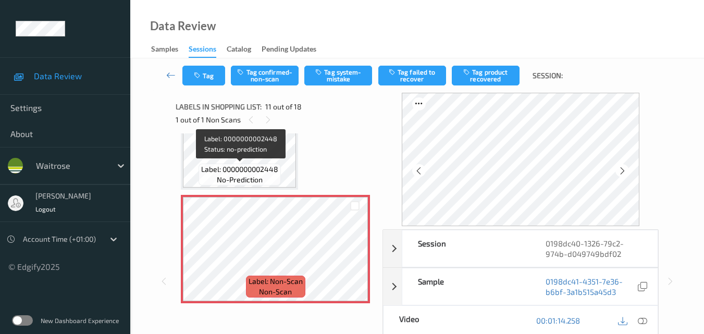
click at [265, 168] on span "Label: 0000000002448" at bounding box center [239, 169] width 77 height 10
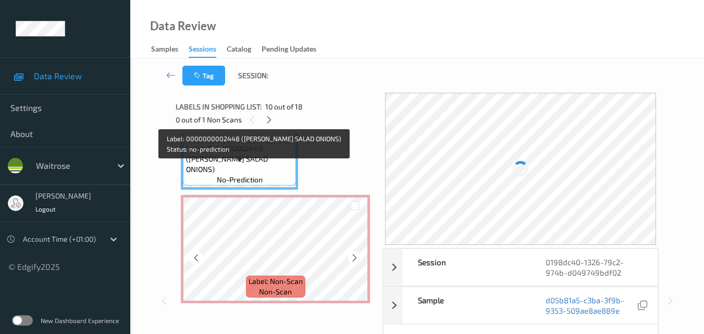
scroll to position [1070, 0]
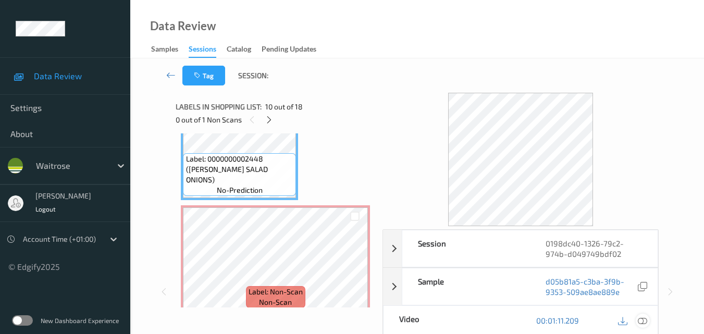
click at [646, 321] on icon at bounding box center [642, 320] width 9 height 9
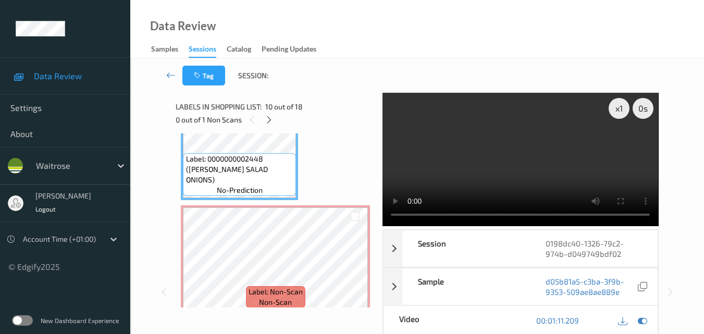
click at [503, 171] on video at bounding box center [521, 159] width 276 height 133
click at [474, 153] on video at bounding box center [521, 159] width 276 height 133
click at [471, 175] on video at bounding box center [521, 159] width 276 height 133
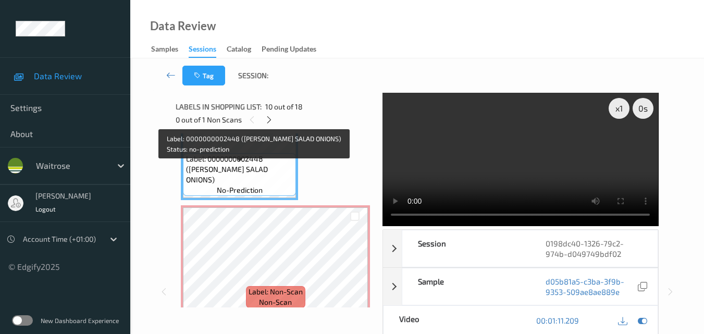
scroll to position [966, 0]
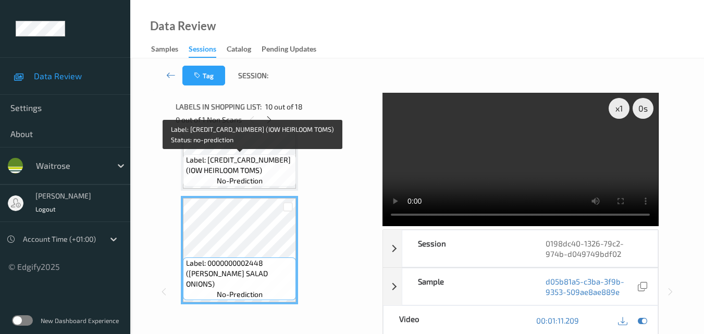
click at [264, 167] on span "Label: 5060192824414 (IOW HEIRLOOM TOMS)" at bounding box center [240, 165] width 108 height 21
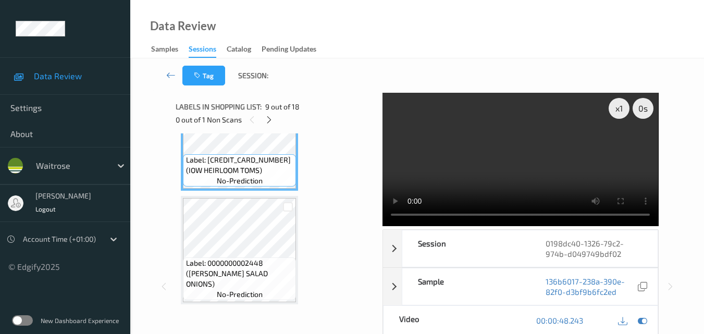
click at [586, 156] on video at bounding box center [521, 159] width 276 height 133
click at [560, 158] on video at bounding box center [521, 159] width 276 height 133
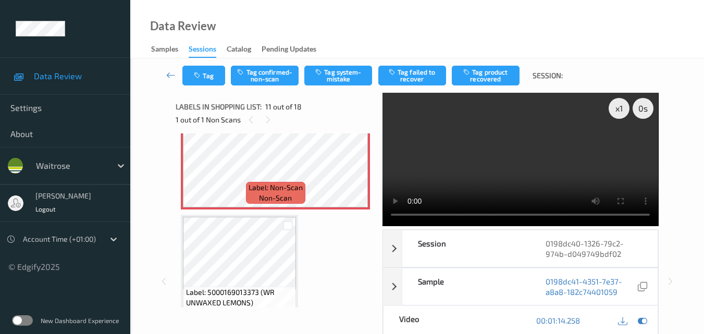
scroll to position [1122, 0]
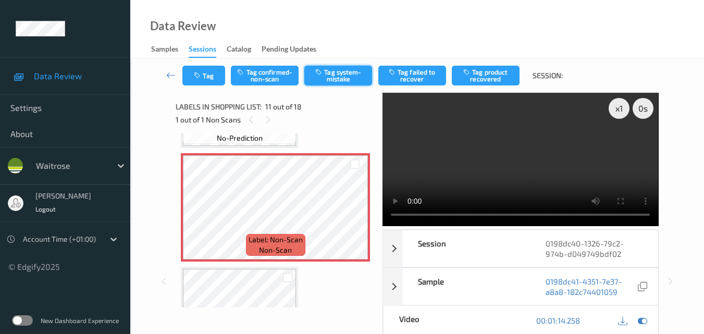
click at [339, 77] on button "Tag system-mistake" at bounding box center [339, 76] width 68 height 20
click at [211, 76] on button "Tag" at bounding box center [204, 76] width 43 height 20
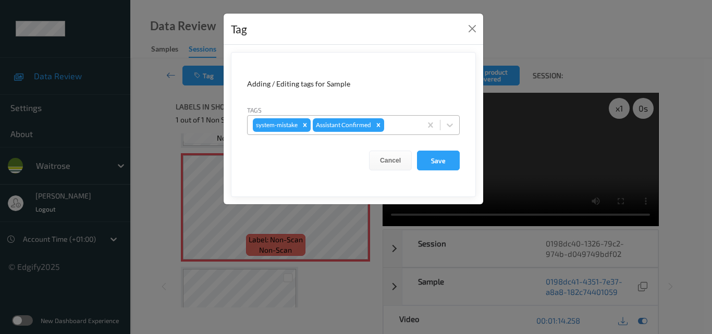
click at [407, 129] on div at bounding box center [401, 125] width 30 height 13
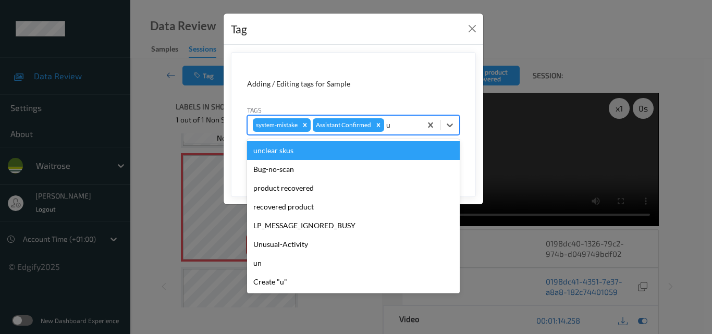
type input "un"
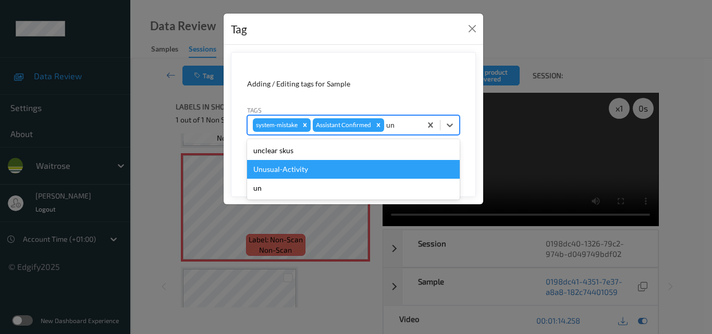
click at [351, 165] on div "Unusual-Activity" at bounding box center [353, 169] width 213 height 19
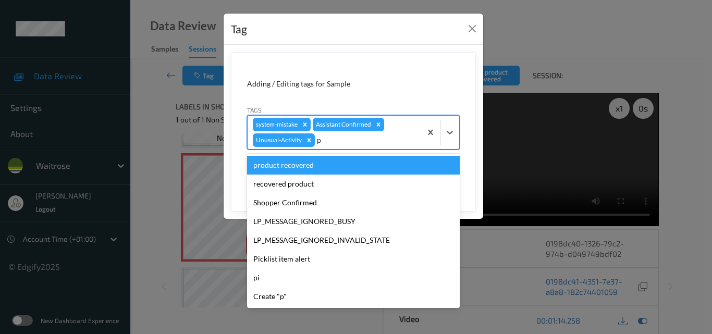
type input "pi"
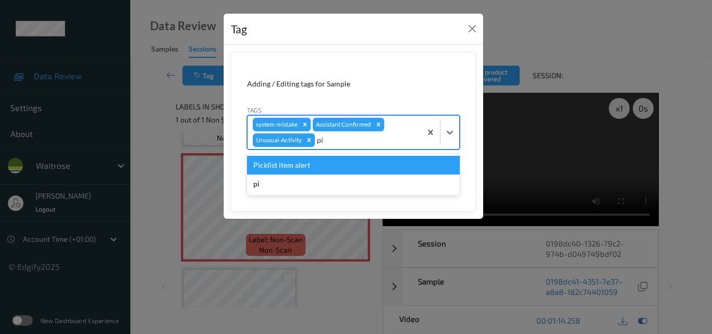
click at [351, 165] on div "Picklist item alert" at bounding box center [353, 165] width 213 height 19
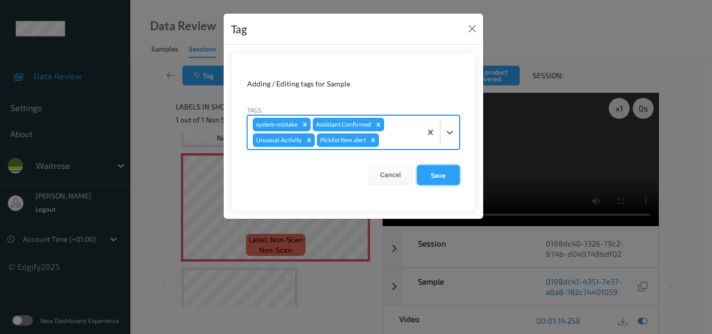
click at [440, 178] on button "Save" at bounding box center [438, 175] width 43 height 20
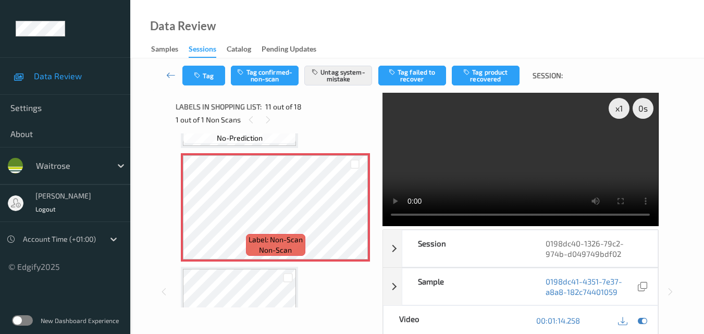
click at [371, 17] on div "Data Review Samples Sessions Catalog Pending Updates" at bounding box center [417, 29] width 574 height 58
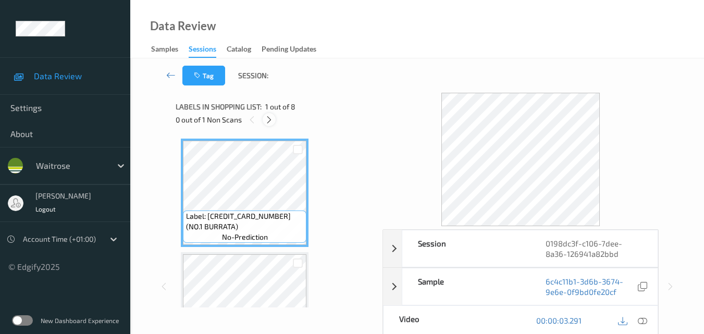
click at [269, 121] on icon at bounding box center [269, 119] width 9 height 9
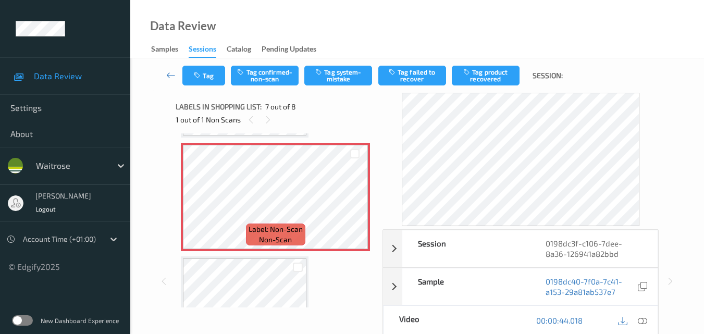
scroll to position [626, 0]
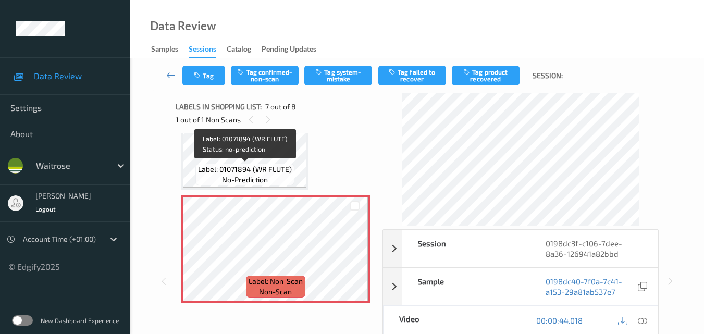
click at [272, 167] on span "Label: 01071894 (WR FLUTE)" at bounding box center [245, 169] width 94 height 10
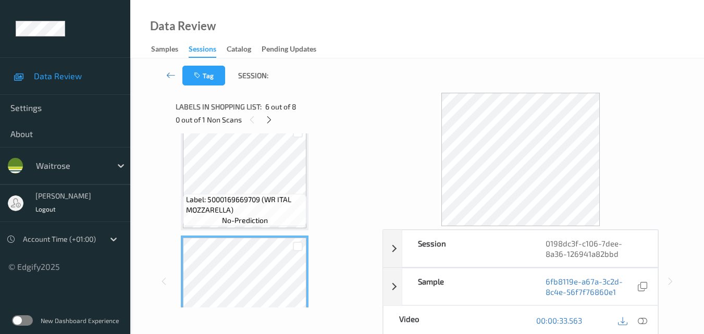
scroll to position [469, 0]
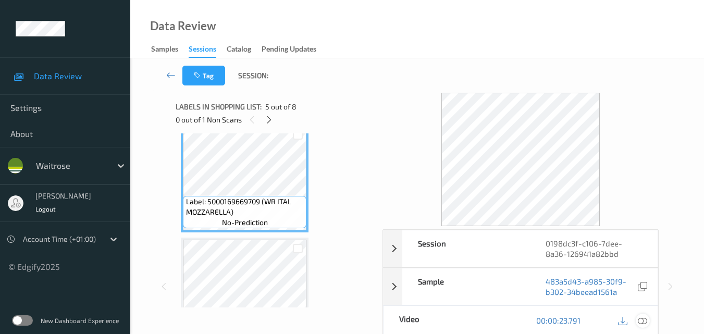
click at [646, 321] on icon at bounding box center [642, 320] width 9 height 9
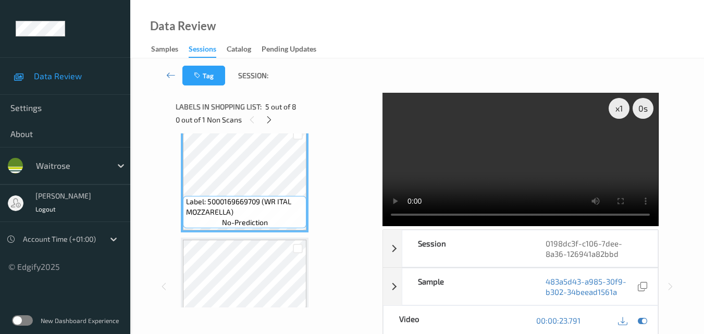
click at [501, 166] on video at bounding box center [521, 159] width 276 height 133
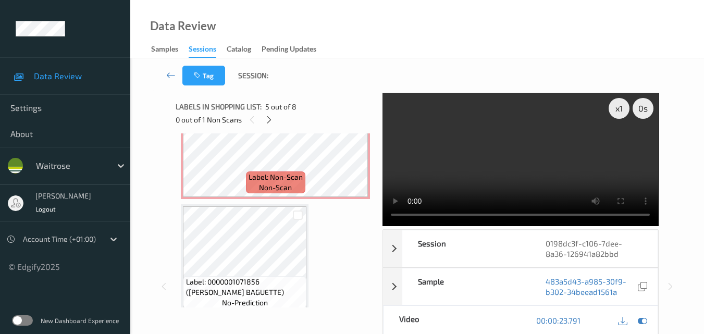
scroll to position [740, 0]
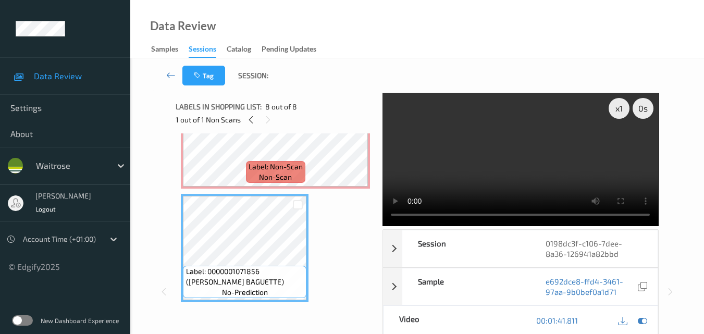
click at [550, 159] on video at bounding box center [521, 159] width 276 height 133
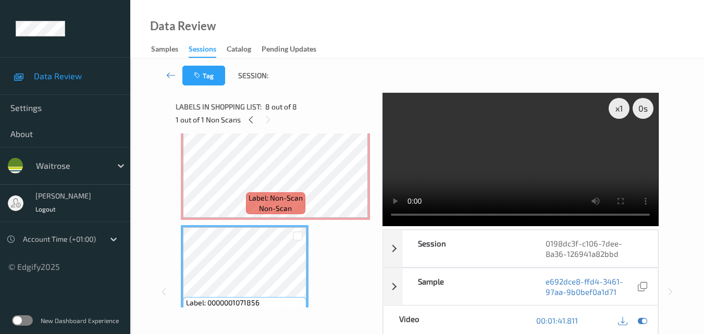
scroll to position [688, 0]
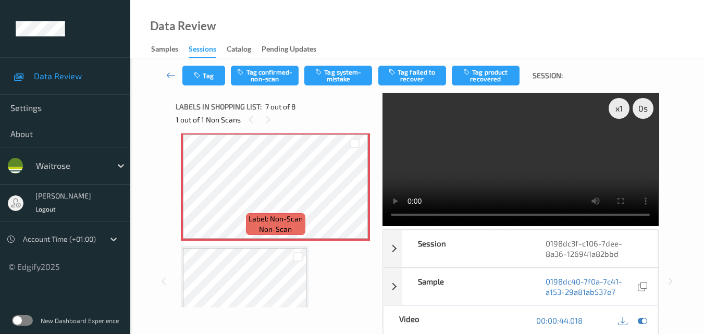
click at [553, 146] on video at bounding box center [521, 159] width 276 height 133
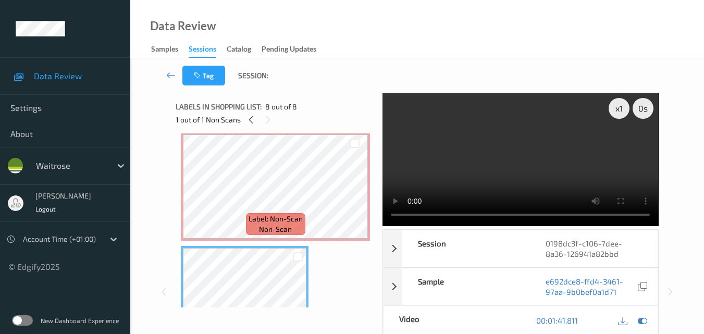
click at [572, 160] on video at bounding box center [521, 159] width 276 height 133
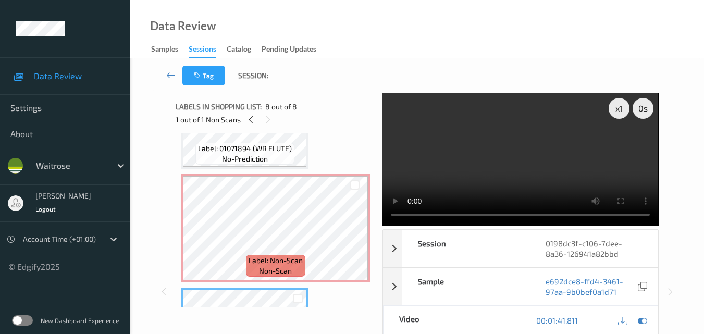
scroll to position [584, 0]
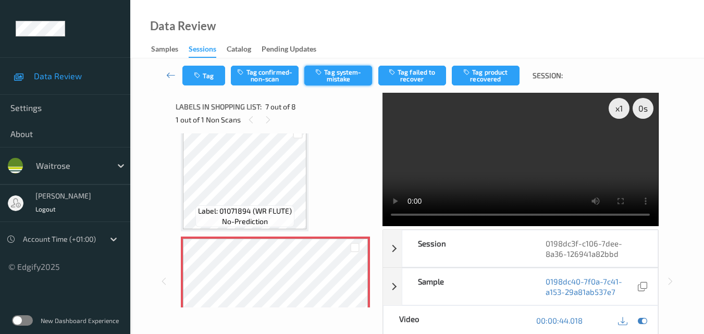
click at [336, 75] on button "Tag system-mistake" at bounding box center [339, 76] width 68 height 20
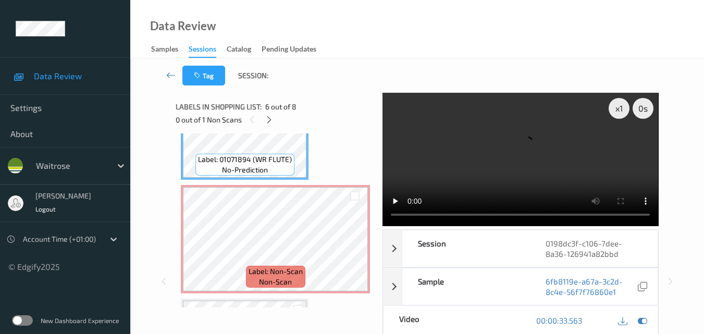
scroll to position [636, 0]
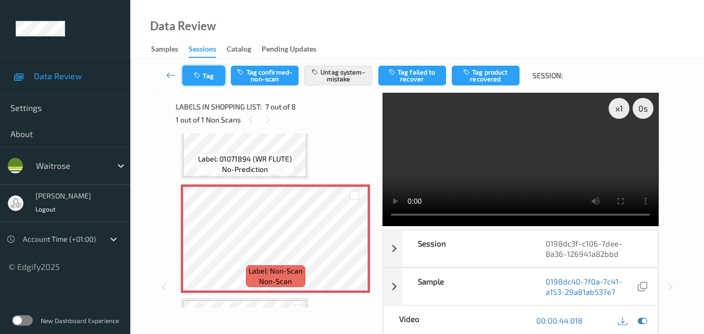
click at [220, 77] on button "Tag" at bounding box center [204, 76] width 43 height 20
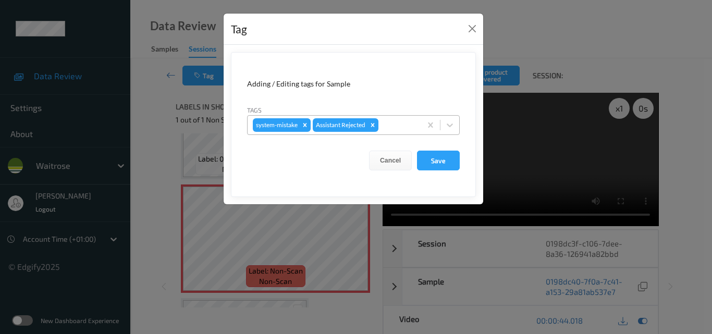
click at [393, 128] on div at bounding box center [398, 125] width 35 height 13
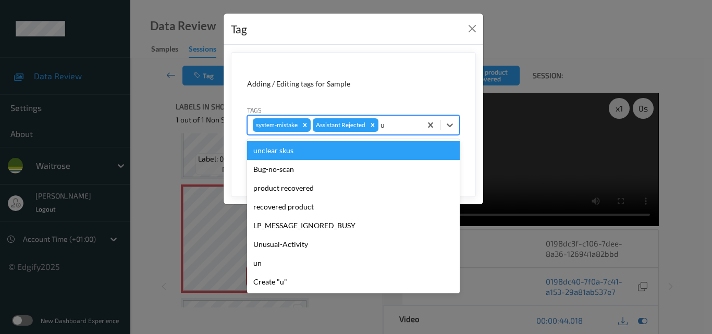
type input "un"
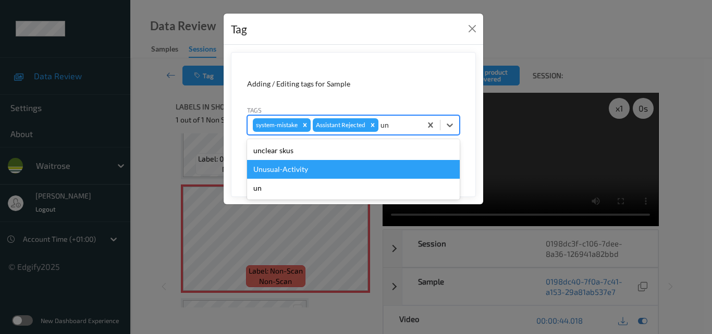
click at [315, 177] on div "Unusual-Activity" at bounding box center [353, 169] width 213 height 19
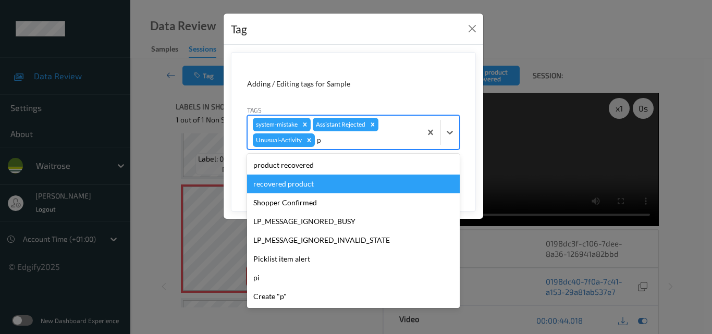
type input "pi"
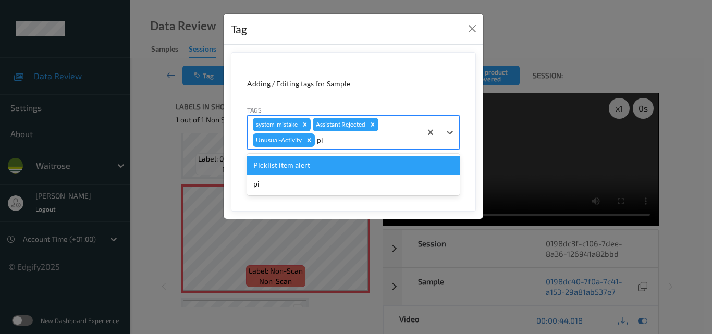
click at [311, 169] on div "Picklist item alert" at bounding box center [353, 165] width 213 height 19
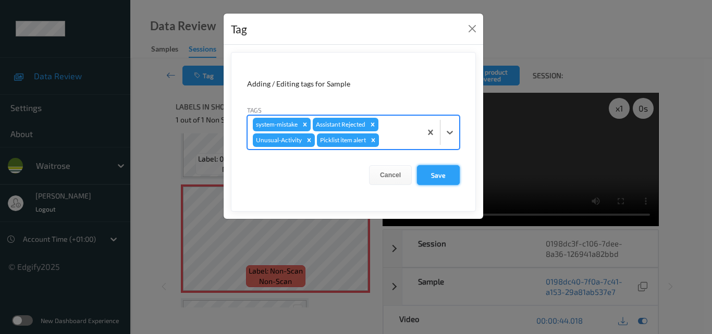
click at [448, 177] on button "Save" at bounding box center [438, 175] width 43 height 20
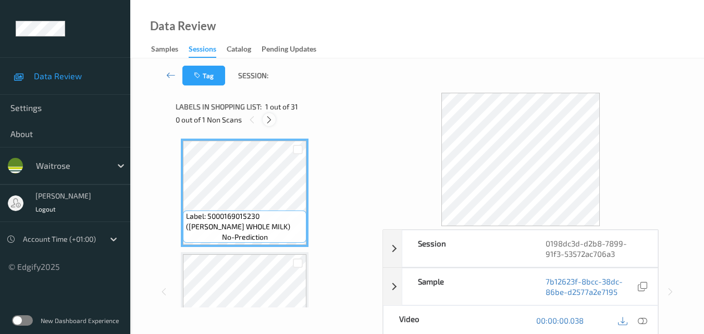
click at [270, 117] on icon at bounding box center [269, 119] width 9 height 9
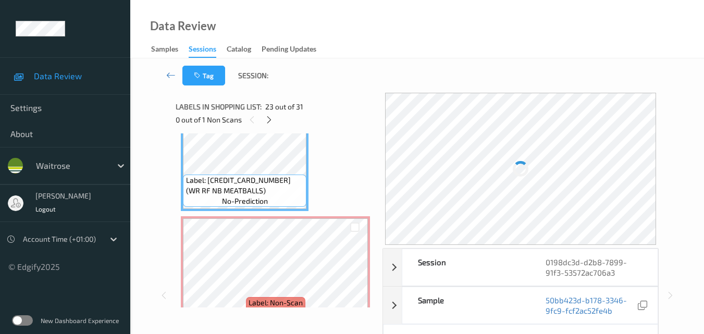
scroll to position [2558, 0]
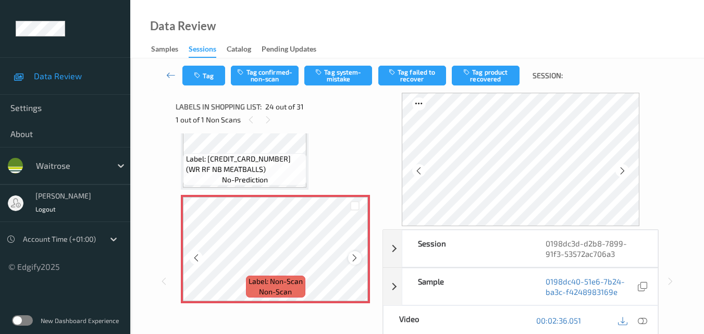
click at [358, 255] on icon at bounding box center [354, 257] width 9 height 9
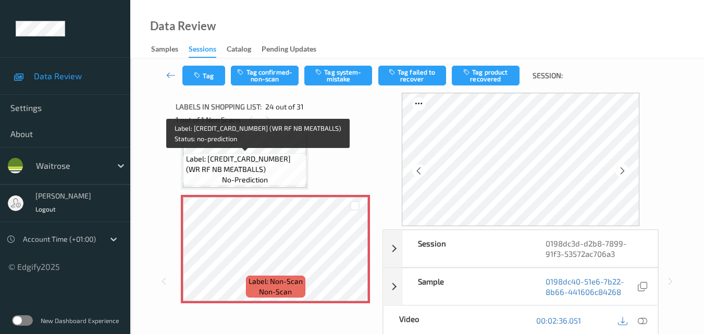
click at [277, 156] on span "Label: 5000169648339 (WR RF NB MEATBALLS)" at bounding box center [245, 164] width 118 height 21
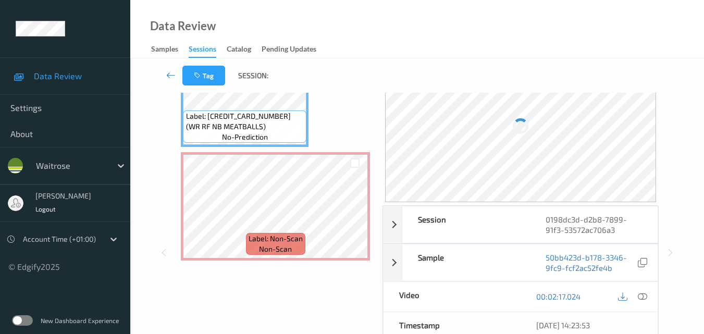
scroll to position [104, 0]
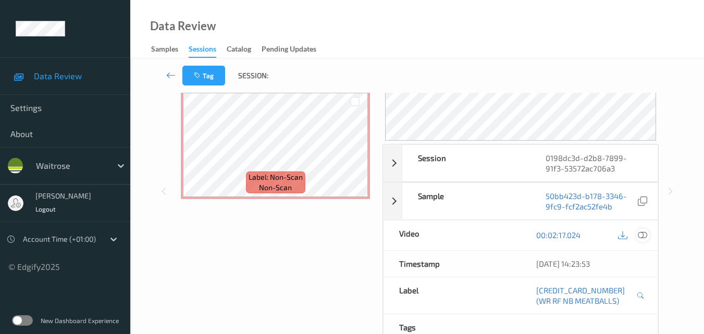
click at [644, 235] on icon at bounding box center [642, 234] width 9 height 9
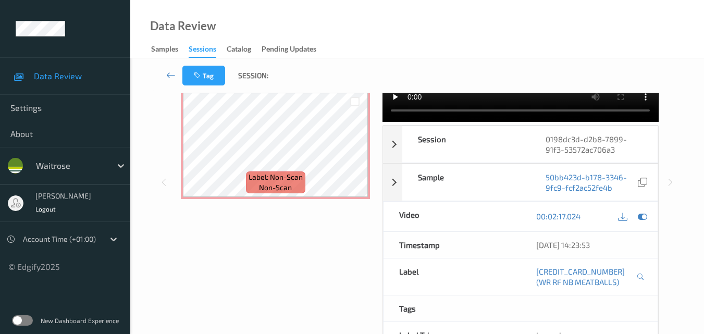
scroll to position [0, 0]
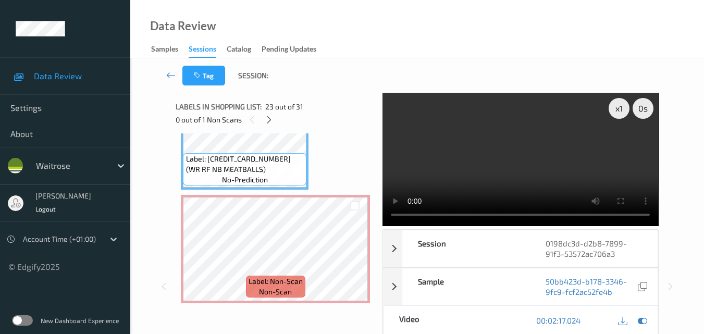
click at [488, 147] on video at bounding box center [521, 159] width 276 height 133
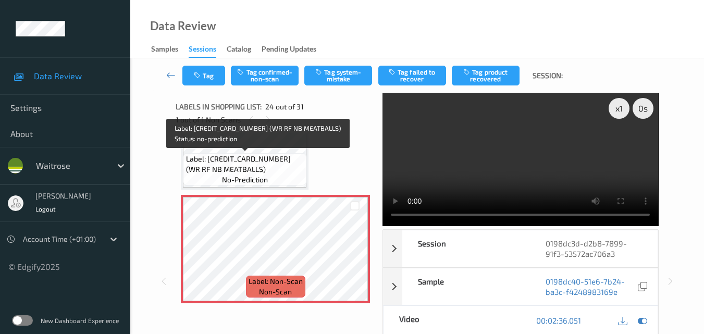
click at [270, 165] on span "Label: 5000169648339 (WR RF NB MEATBALLS)" at bounding box center [245, 164] width 118 height 21
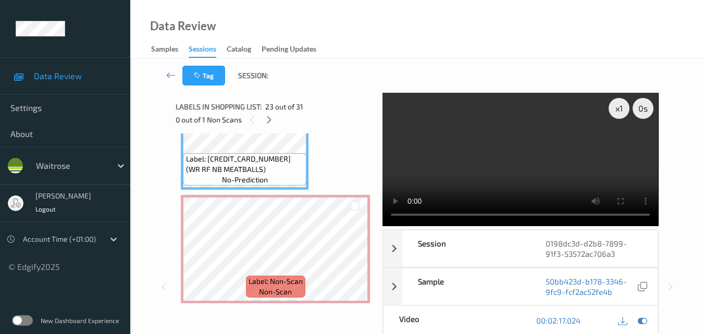
click at [551, 169] on video at bounding box center [521, 159] width 276 height 133
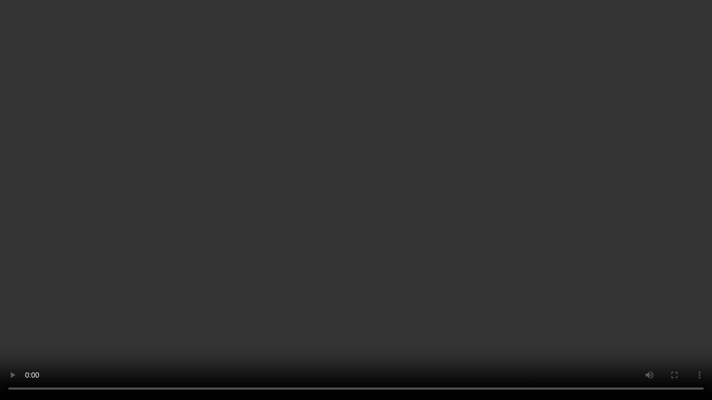
click at [396, 185] on video at bounding box center [356, 200] width 712 height 400
click at [327, 176] on video at bounding box center [356, 200] width 712 height 400
click at [312, 183] on video at bounding box center [356, 200] width 712 height 400
click at [374, 220] on video at bounding box center [356, 200] width 712 height 400
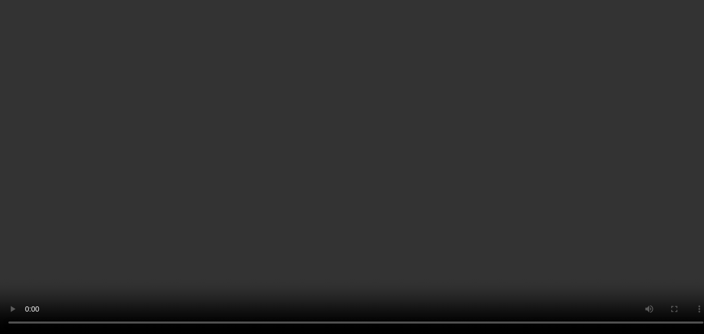
scroll to position [2350, 0]
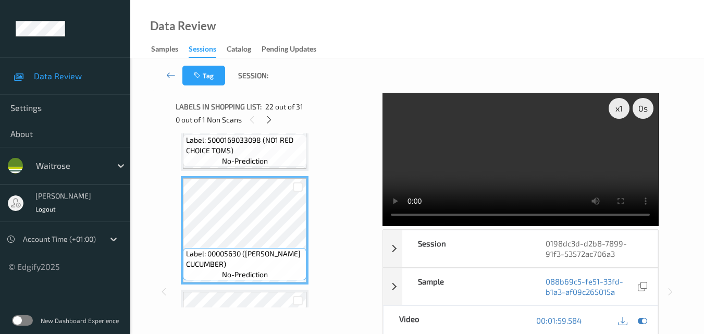
click at [513, 143] on video at bounding box center [521, 159] width 276 height 133
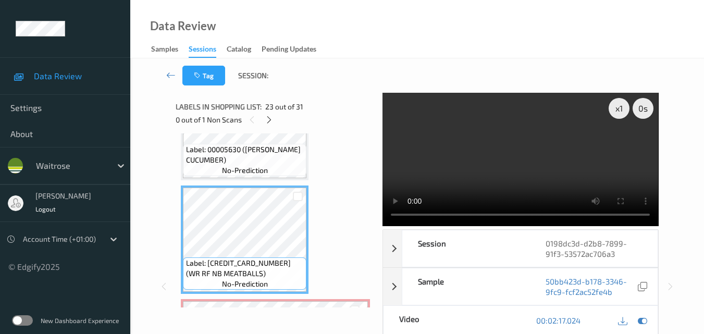
click at [521, 156] on video at bounding box center [521, 159] width 276 height 133
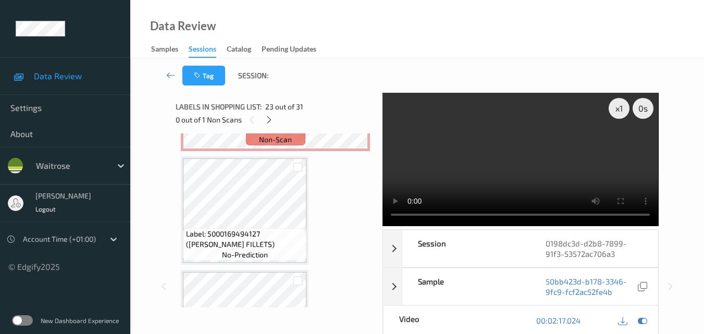
scroll to position [2715, 0]
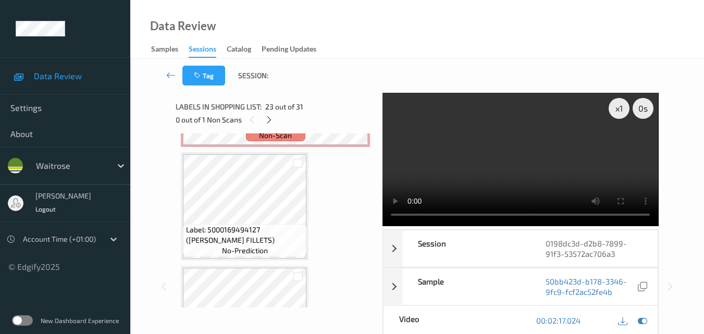
click at [514, 179] on video at bounding box center [521, 159] width 276 height 133
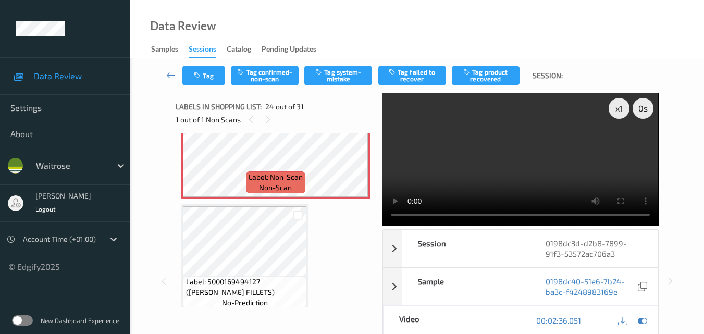
click at [517, 149] on video at bounding box center [521, 159] width 276 height 133
click at [549, 147] on video at bounding box center [521, 159] width 276 height 133
click at [588, 184] on video at bounding box center [521, 159] width 276 height 133
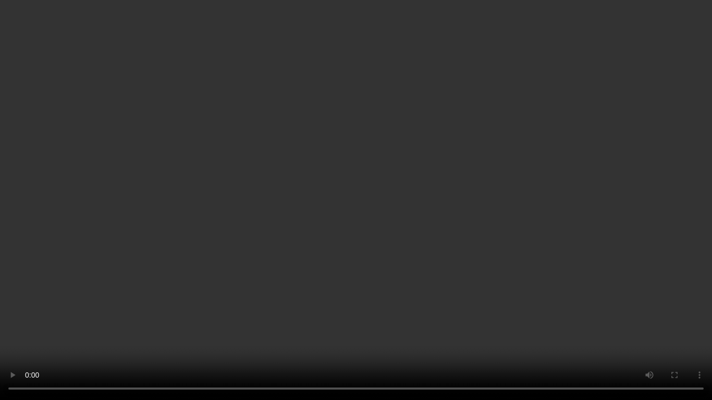
click at [474, 251] on video at bounding box center [356, 200] width 712 height 400
click at [487, 245] on video at bounding box center [356, 200] width 712 height 400
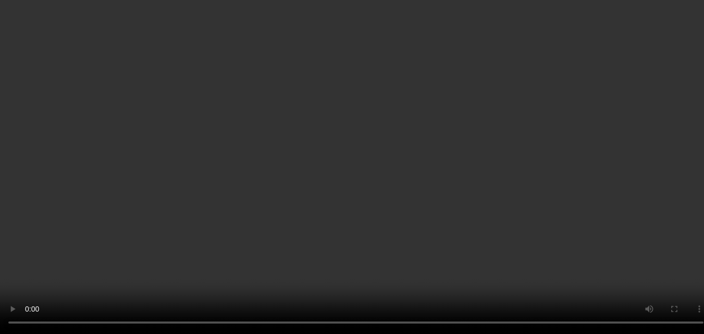
scroll to position [2558, 0]
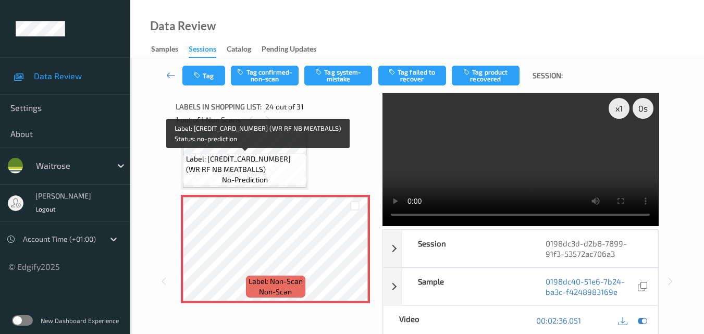
click at [233, 173] on span "Label: 5000169648339 (WR RF NB MEATBALLS)" at bounding box center [245, 164] width 118 height 21
click at [284, 166] on span "Label: 5000169648339 (WR RF NB MEATBALLS)" at bounding box center [245, 164] width 118 height 21
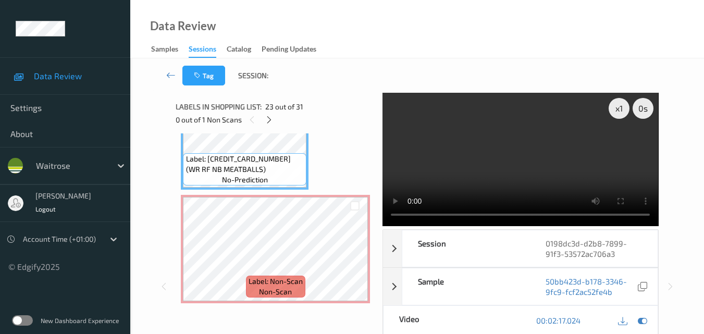
click at [498, 139] on video at bounding box center [521, 159] width 276 height 133
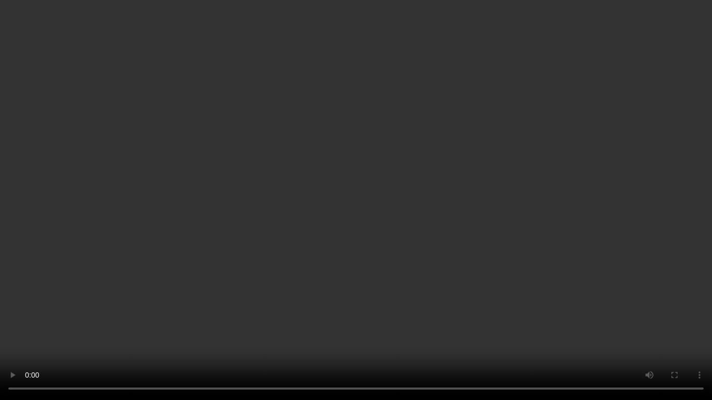
click at [502, 210] on video at bounding box center [356, 200] width 712 height 400
click at [467, 166] on video at bounding box center [356, 200] width 712 height 400
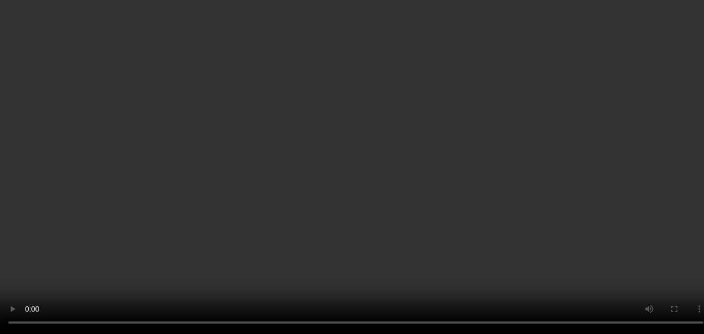
scroll to position [2662, 0]
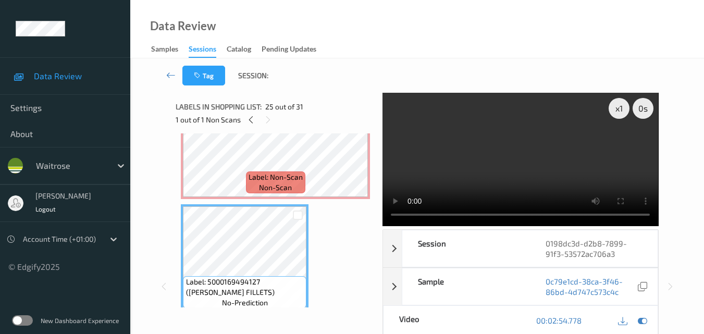
click at [513, 160] on video at bounding box center [521, 159] width 276 height 133
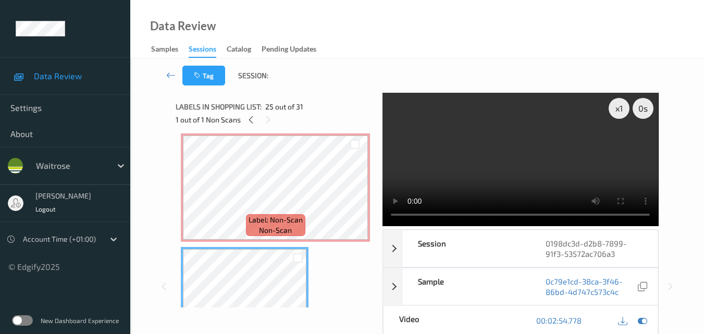
scroll to position [2610, 0]
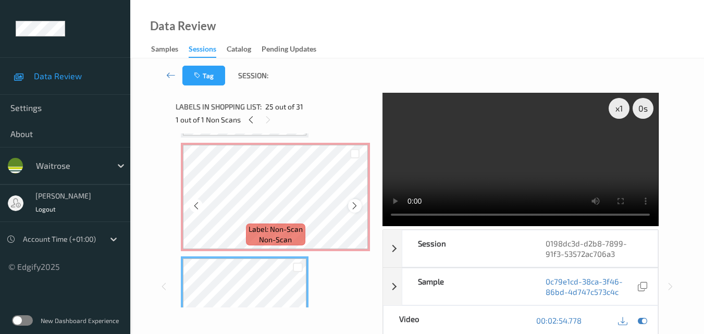
click at [352, 201] on div at bounding box center [354, 205] width 13 height 13
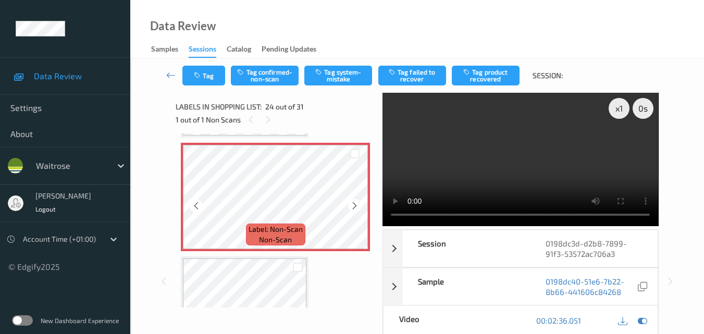
click at [352, 201] on div at bounding box center [354, 205] width 13 height 13
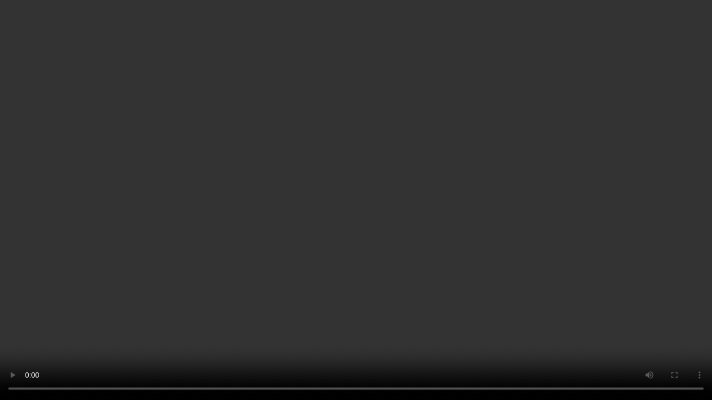
click at [491, 184] on video at bounding box center [356, 200] width 712 height 400
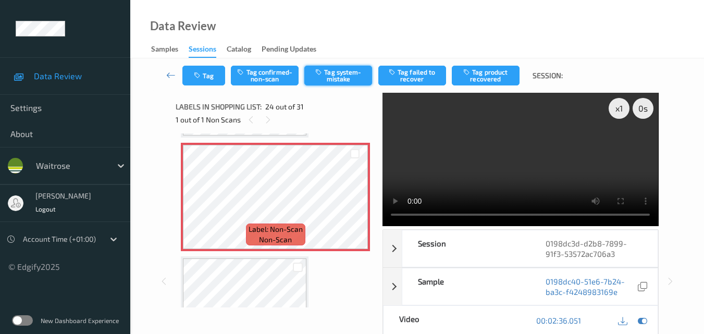
click at [337, 73] on button "Tag system-mistake" at bounding box center [339, 76] width 68 height 20
click at [202, 83] on button "Tag" at bounding box center [204, 76] width 43 height 20
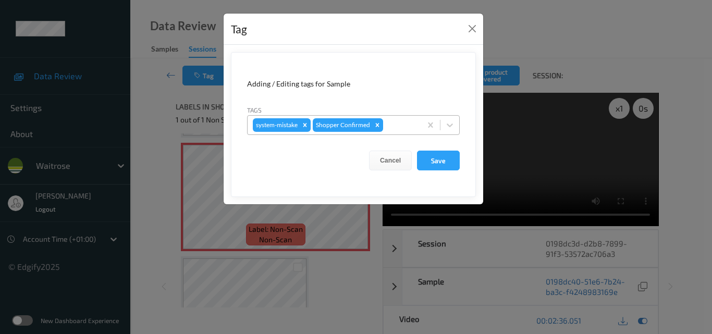
click at [391, 127] on div at bounding box center [400, 125] width 31 height 13
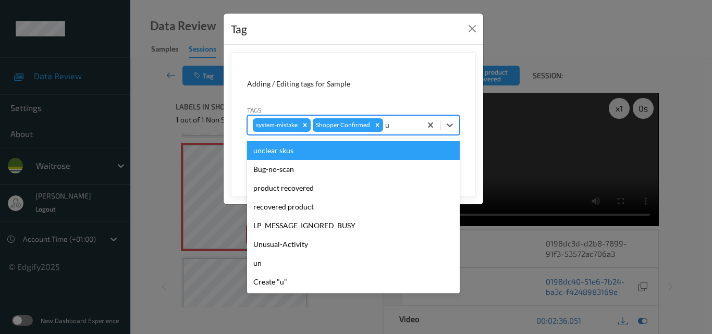
type input "un"
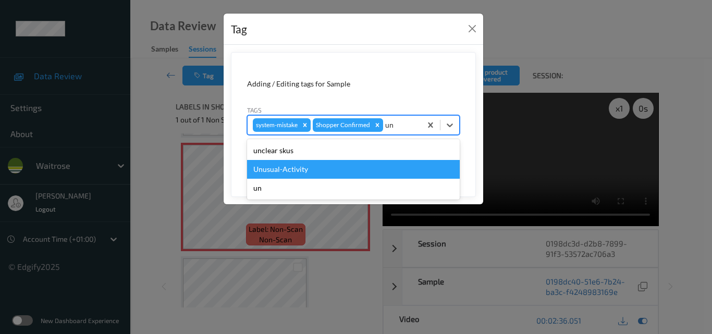
click at [356, 163] on div "Unusual-Activity" at bounding box center [353, 169] width 213 height 19
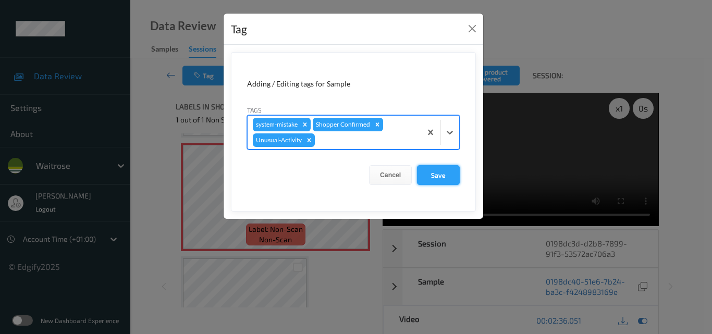
click at [437, 174] on button "Save" at bounding box center [438, 175] width 43 height 20
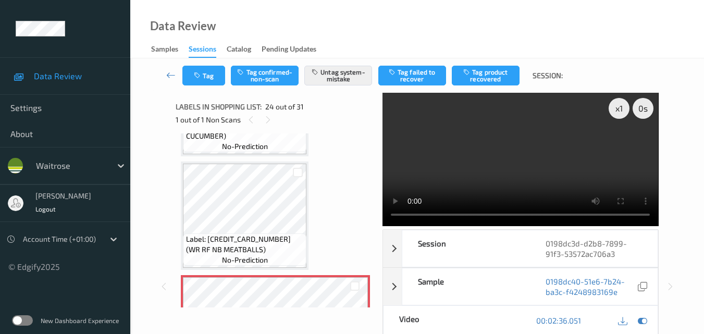
scroll to position [2506, 0]
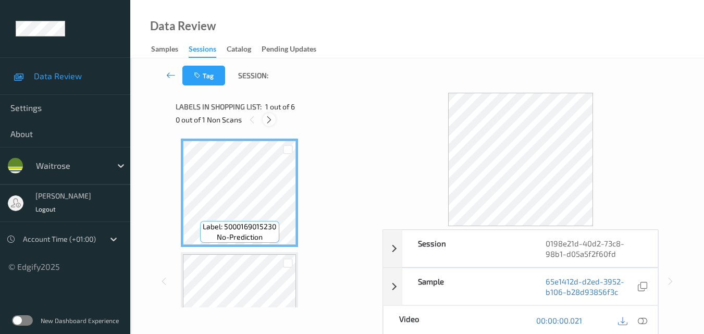
click at [268, 118] on icon at bounding box center [269, 119] width 9 height 9
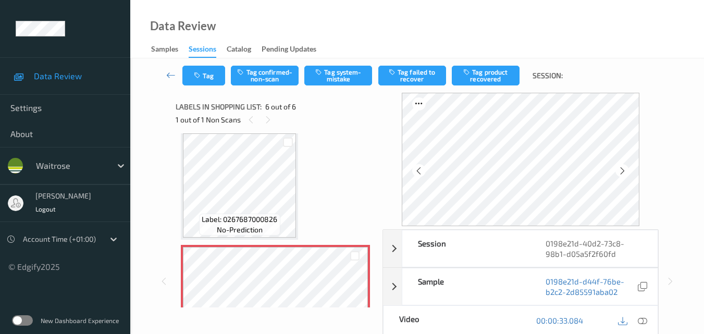
scroll to position [461, 0]
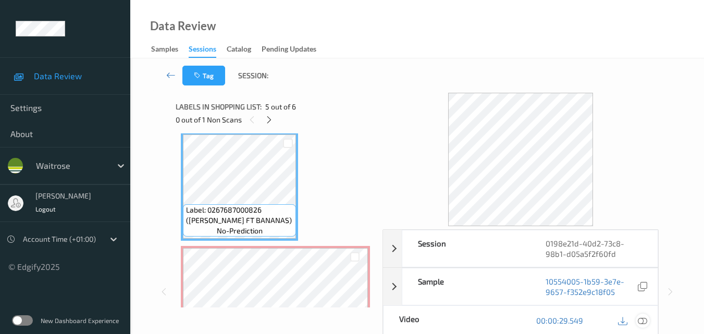
click at [646, 322] on icon at bounding box center [642, 320] width 9 height 9
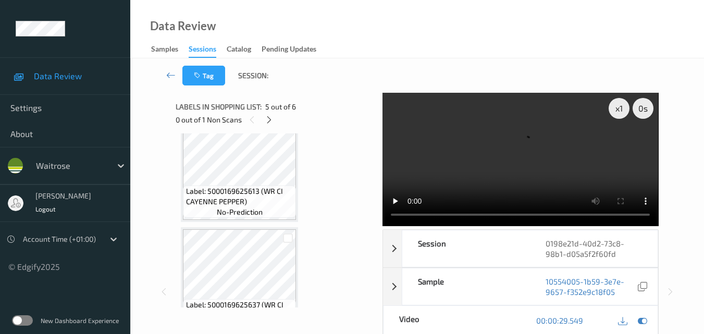
scroll to position [305, 0]
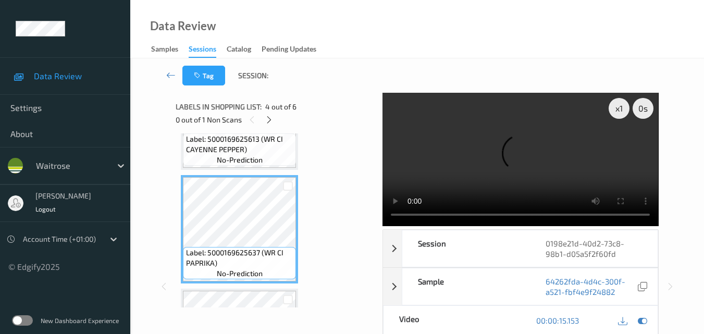
click at [553, 152] on video at bounding box center [521, 159] width 276 height 133
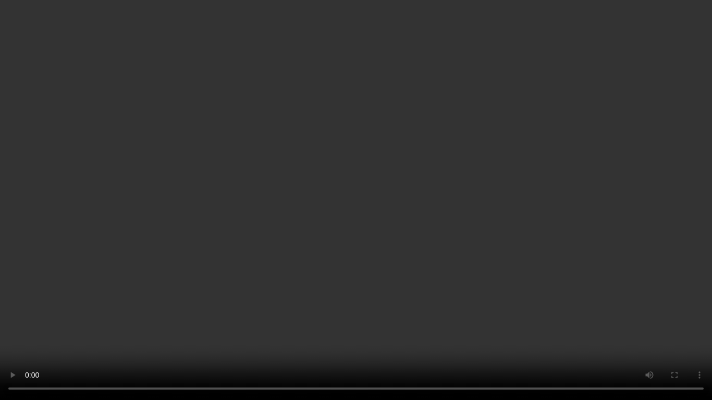
click at [454, 229] on video at bounding box center [356, 200] width 712 height 400
click at [387, 198] on video at bounding box center [356, 200] width 712 height 400
click at [488, 250] on video at bounding box center [356, 200] width 712 height 400
click at [443, 217] on video at bounding box center [356, 200] width 712 height 400
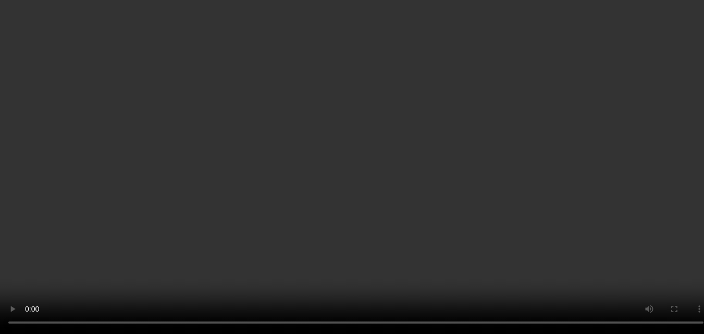
scroll to position [513, 0]
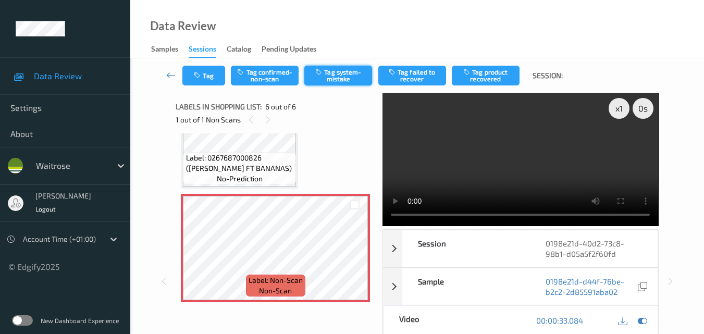
click at [346, 80] on button "Tag system-mistake" at bounding box center [339, 76] width 68 height 20
click at [202, 79] on button "Tag" at bounding box center [204, 76] width 43 height 20
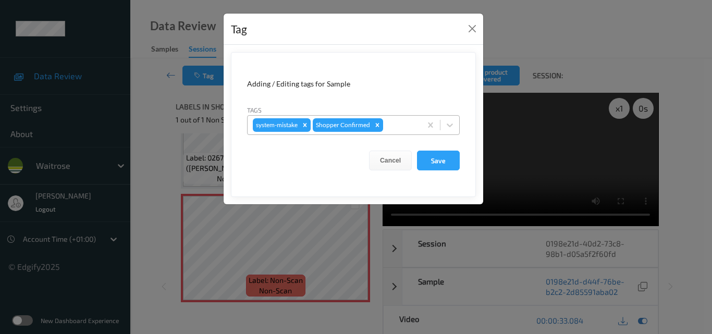
click at [402, 126] on div at bounding box center [400, 125] width 31 height 13
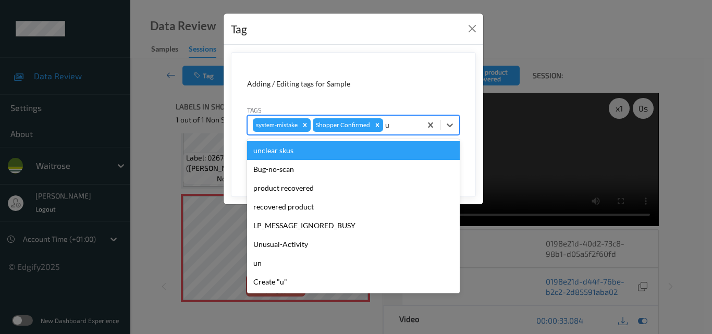
type input "un"
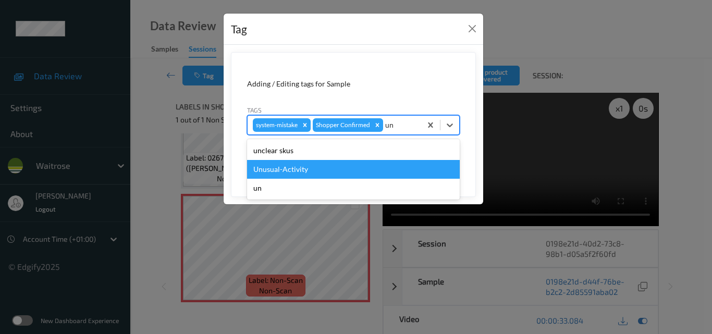
click at [329, 172] on div "Unusual-Activity" at bounding box center [353, 169] width 213 height 19
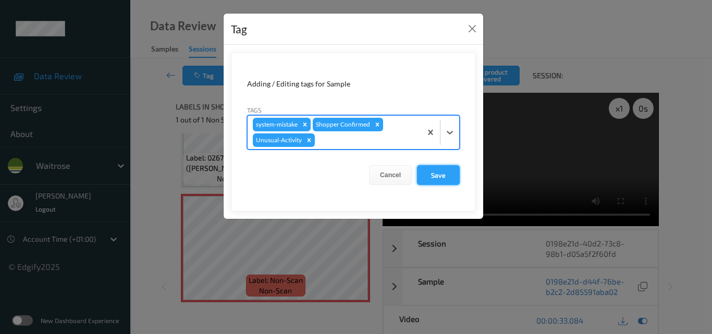
click at [442, 175] on button "Save" at bounding box center [438, 175] width 43 height 20
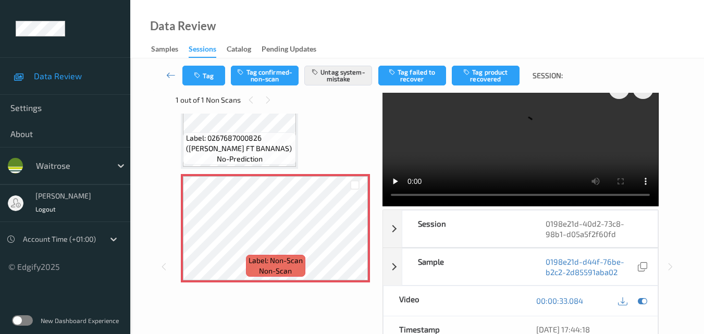
scroll to position [0, 0]
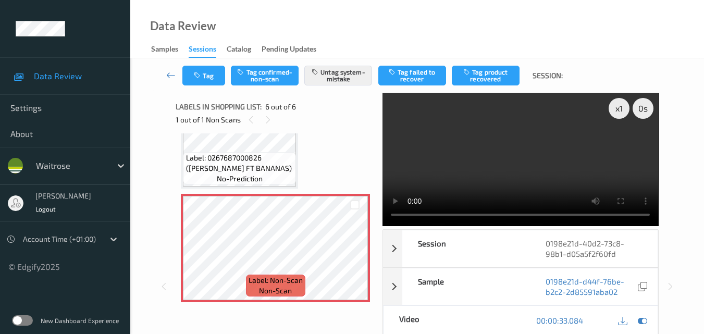
click at [517, 173] on video at bounding box center [521, 159] width 276 height 133
click at [591, 176] on video at bounding box center [521, 159] width 276 height 133
click at [351, 257] on icon at bounding box center [354, 256] width 9 height 9
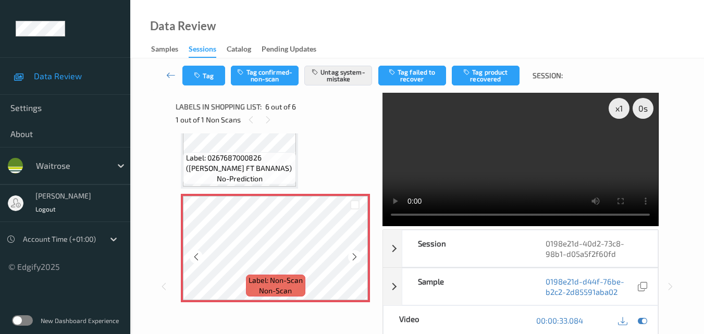
click at [351, 257] on icon at bounding box center [354, 256] width 9 height 9
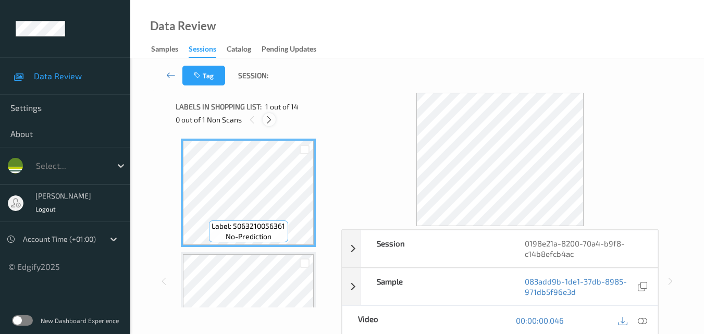
click at [268, 121] on icon at bounding box center [269, 119] width 9 height 9
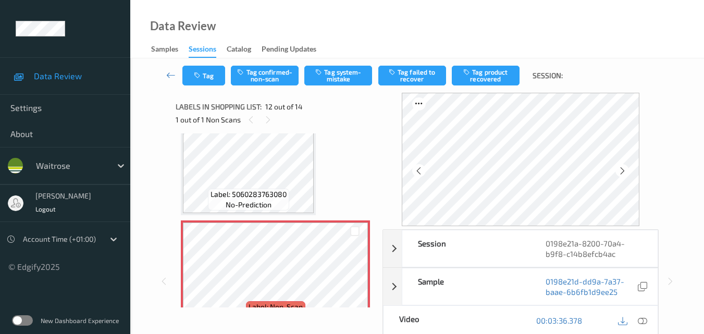
scroll to position [1221, 0]
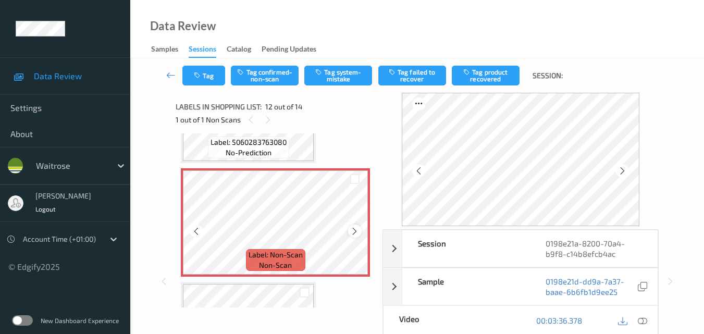
click at [354, 230] on icon at bounding box center [354, 231] width 9 height 9
click at [352, 232] on icon at bounding box center [354, 231] width 9 height 9
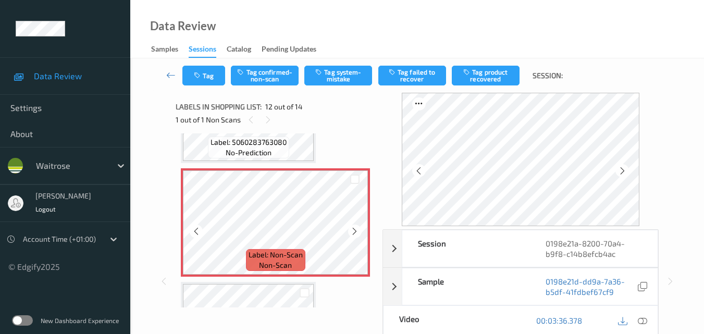
click at [352, 232] on icon at bounding box center [354, 231] width 9 height 9
click at [352, 232] on div "Label: Non-Scan non-scan" at bounding box center [275, 222] width 189 height 108
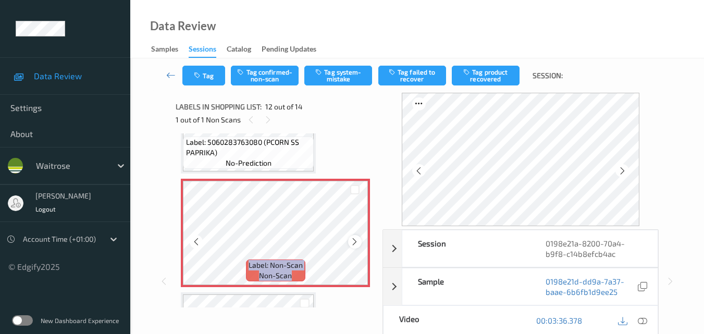
click at [357, 246] on icon at bounding box center [354, 241] width 9 height 9
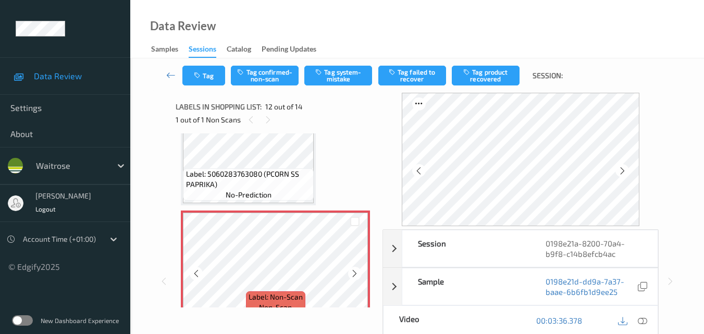
scroll to position [1158, 0]
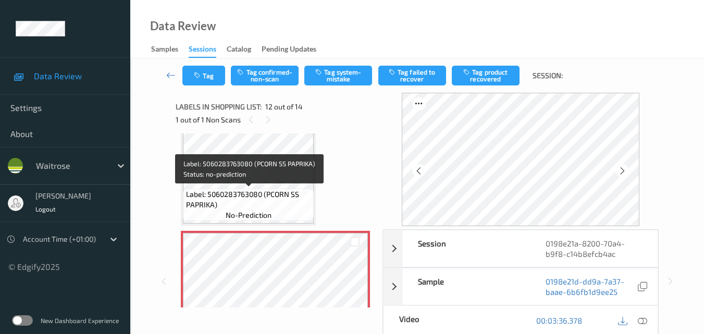
click at [288, 210] on span "Label: 5060283763080 (PCORN SS PAPRIKA)" at bounding box center [249, 199] width 126 height 21
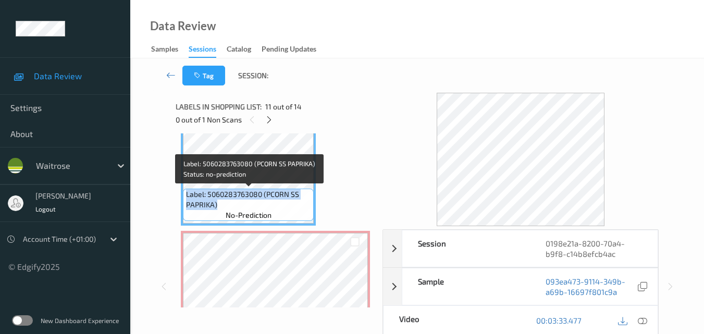
drag, startPoint x: 221, startPoint y: 206, endPoint x: 186, endPoint y: 196, distance: 36.5
click at [186, 196] on span "Label: 5060283763080 (PCORN SS PAPRIKA)" at bounding box center [249, 199] width 126 height 21
copy span "Label: 5060283763080 (PCORN SS PAPRIKA)"
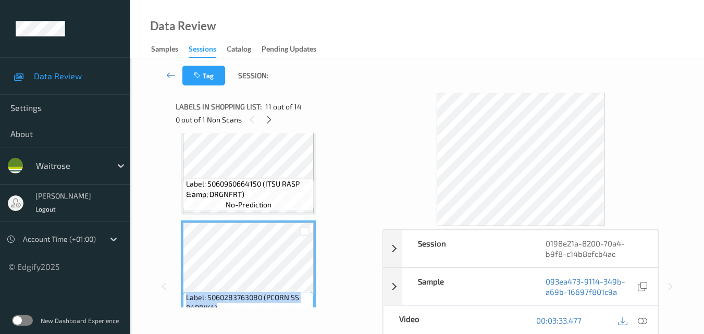
scroll to position [1054, 0]
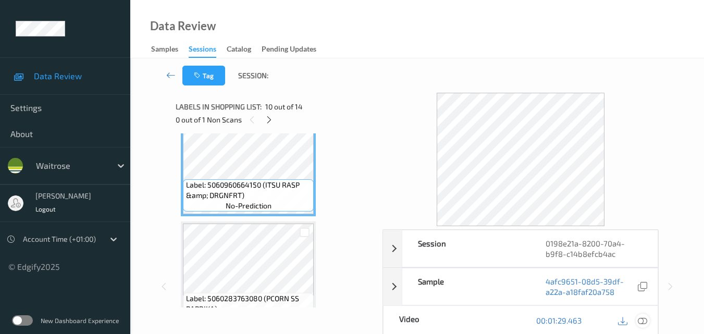
click at [646, 323] on icon at bounding box center [642, 320] width 9 height 9
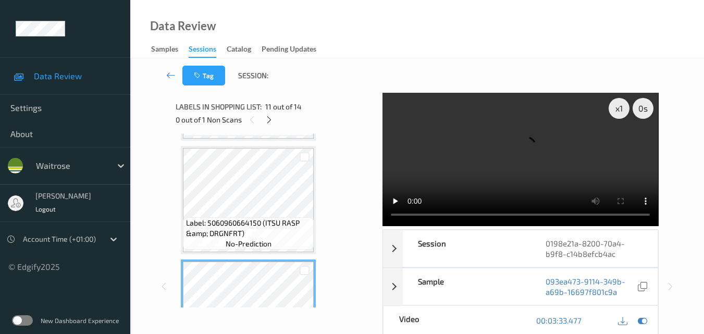
scroll to position [1002, 0]
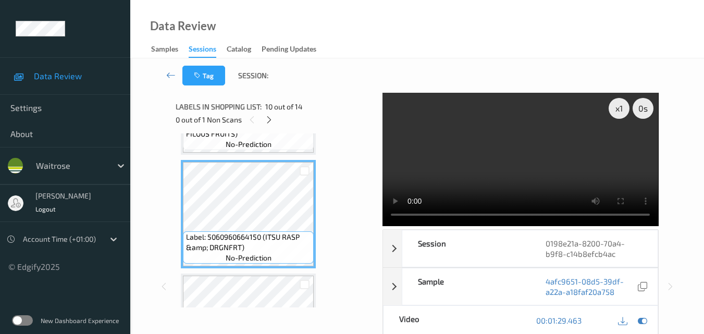
click at [455, 133] on video at bounding box center [521, 159] width 276 height 133
click at [469, 157] on video at bounding box center [521, 159] width 276 height 133
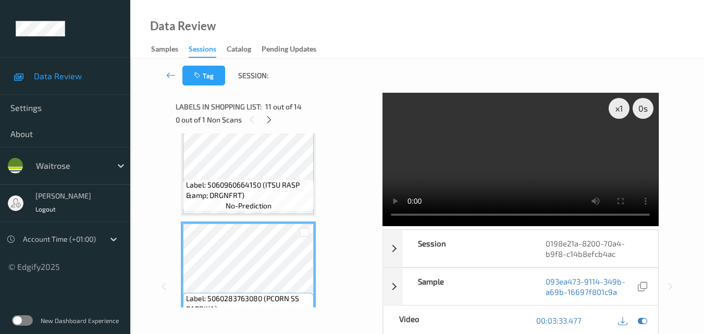
click at [509, 150] on video at bounding box center [521, 159] width 276 height 133
click at [508, 151] on video at bounding box center [521, 159] width 276 height 133
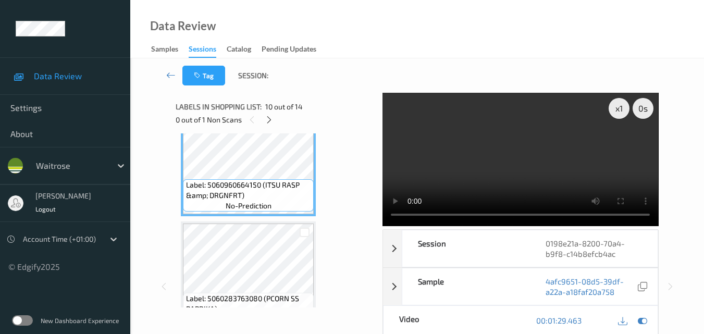
click at [539, 138] on video at bounding box center [521, 159] width 276 height 133
click at [529, 150] on video at bounding box center [521, 159] width 276 height 133
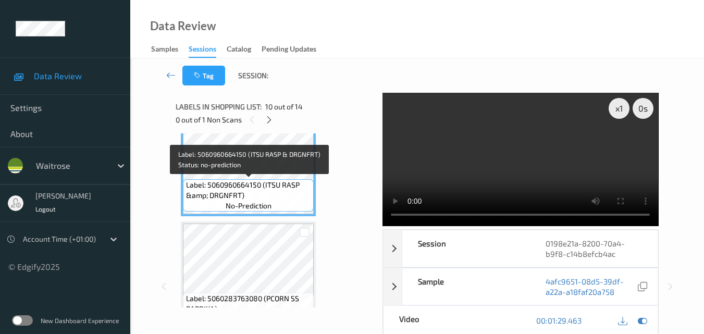
scroll to position [1002, 0]
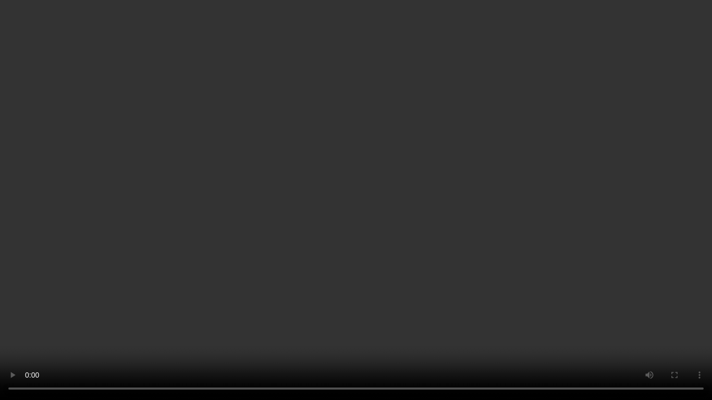
click at [388, 193] on video at bounding box center [356, 200] width 712 height 400
click at [422, 184] on video at bounding box center [356, 200] width 712 height 400
click at [460, 132] on video at bounding box center [356, 200] width 712 height 400
click at [524, 219] on video at bounding box center [356, 200] width 712 height 400
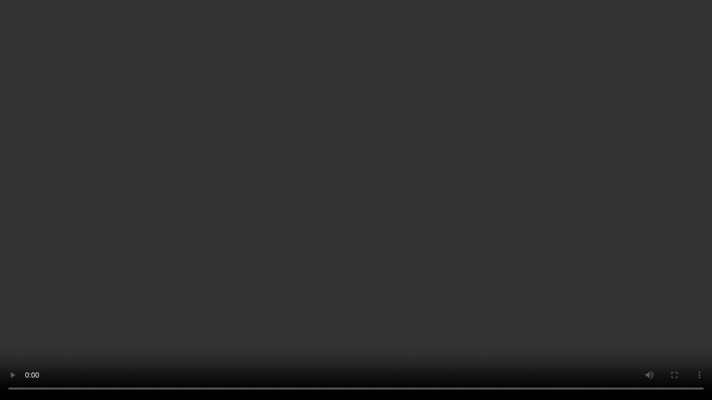
click at [429, 198] on video at bounding box center [356, 200] width 712 height 400
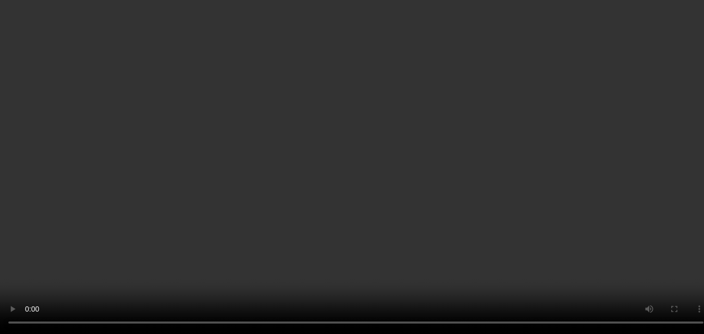
scroll to position [1158, 0]
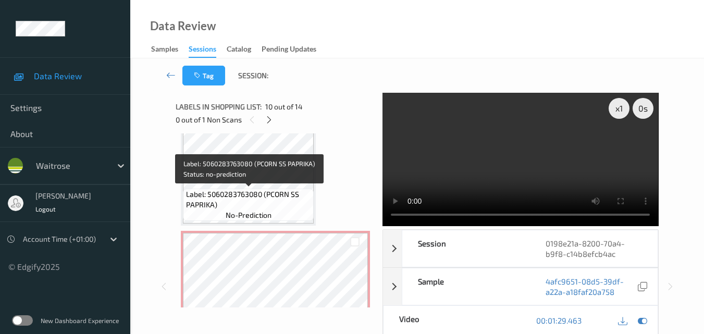
click at [268, 202] on span "Label: 5060283763080 (PCORN SS PAPRIKA)" at bounding box center [249, 199] width 126 height 21
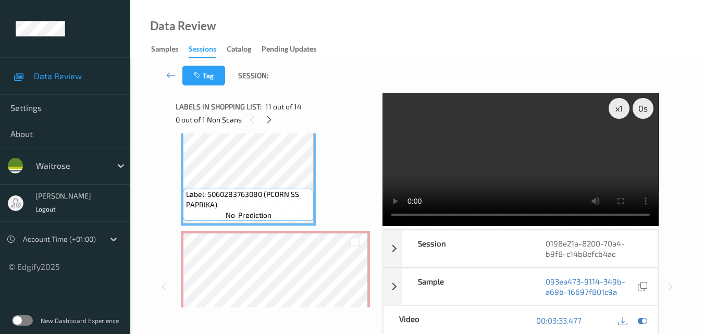
click at [546, 147] on video at bounding box center [521, 159] width 276 height 133
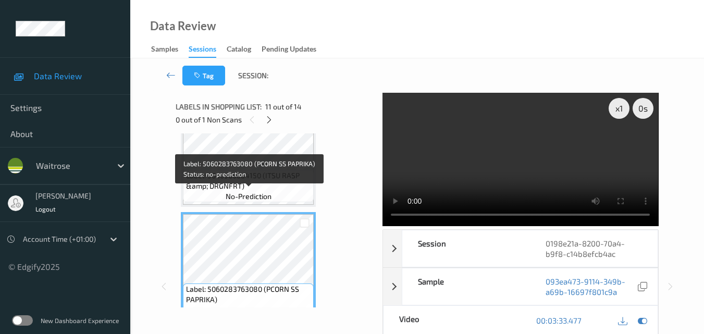
scroll to position [1054, 0]
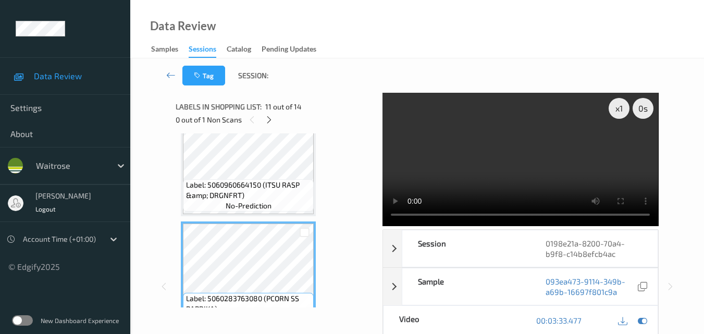
click at [467, 164] on video at bounding box center [521, 159] width 276 height 133
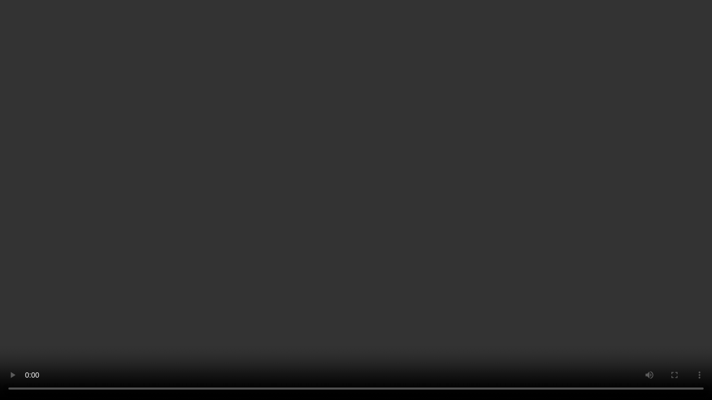
click at [471, 294] on video at bounding box center [356, 200] width 712 height 400
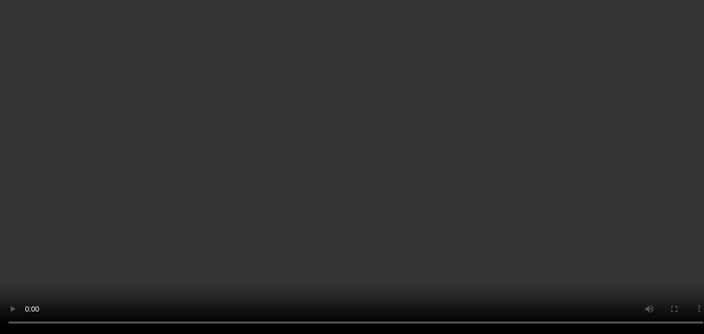
scroll to position [1106, 0]
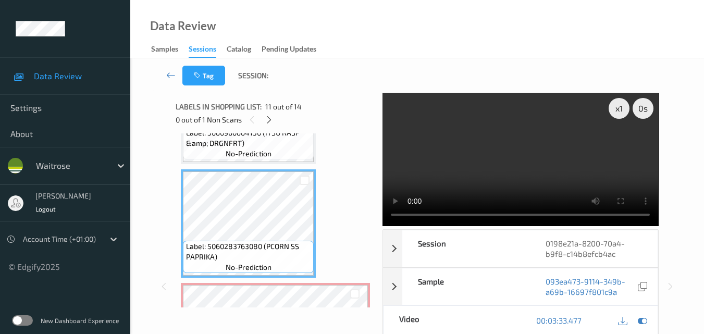
click at [481, 149] on video at bounding box center [521, 159] width 276 height 133
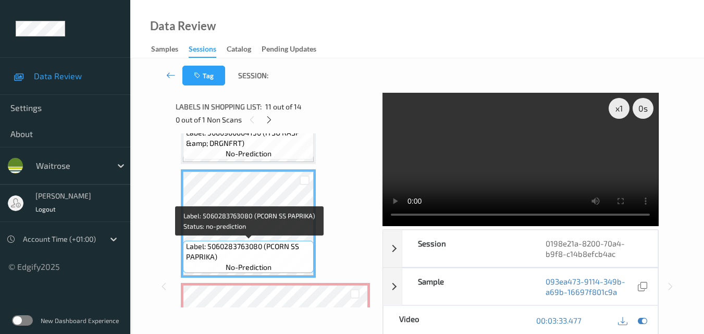
scroll to position [1054, 0]
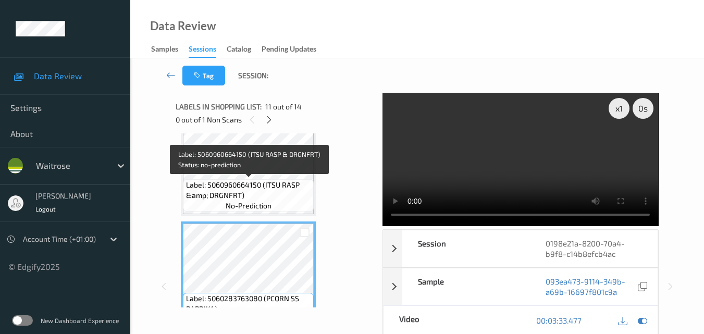
click at [296, 194] on span "Label: 5060960664150 (ITSU RASP &amp; DRGNFRT)" at bounding box center [249, 190] width 126 height 21
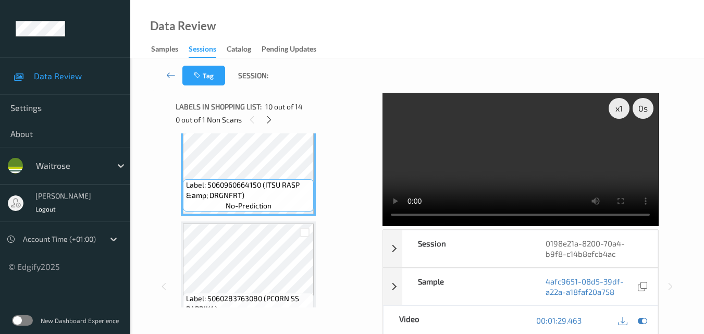
click at [575, 164] on video at bounding box center [521, 159] width 276 height 133
click at [569, 172] on video at bounding box center [521, 159] width 276 height 133
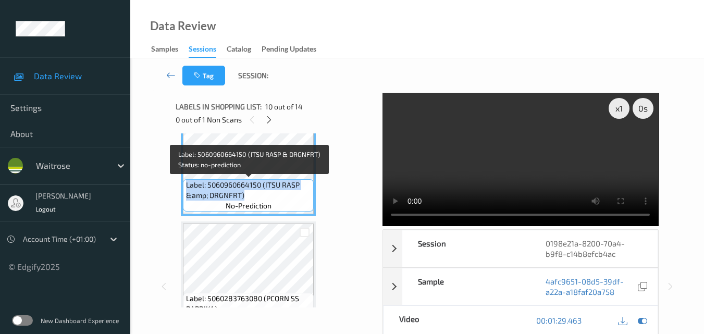
drag, startPoint x: 245, startPoint y: 194, endPoint x: 186, endPoint y: 187, distance: 58.9
click at [186, 187] on span "Label: 5060960664150 (ITSU RASP &amp; DRGNFRT)" at bounding box center [249, 190] width 126 height 21
copy span "Label: 5060960664150 (ITSU RASP &amp; DRGNFRT)"
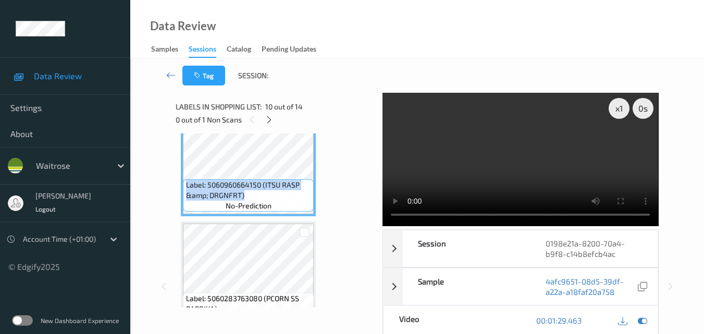
click at [466, 155] on video at bounding box center [521, 159] width 276 height 133
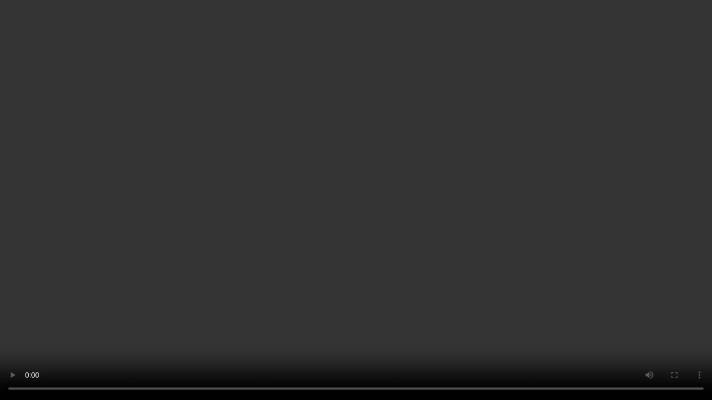
click at [333, 215] on video at bounding box center [356, 200] width 712 height 400
click at [477, 241] on video at bounding box center [356, 200] width 712 height 400
click at [528, 279] on video at bounding box center [356, 200] width 712 height 400
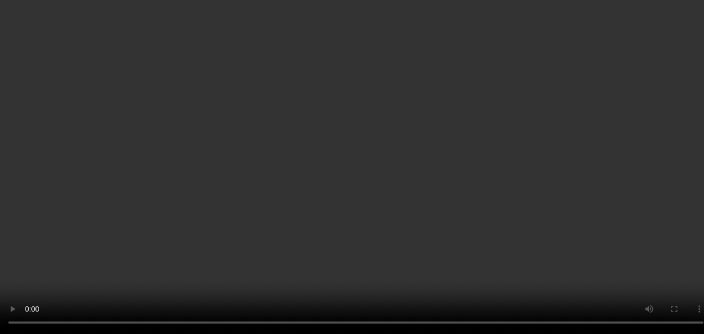
scroll to position [950, 0]
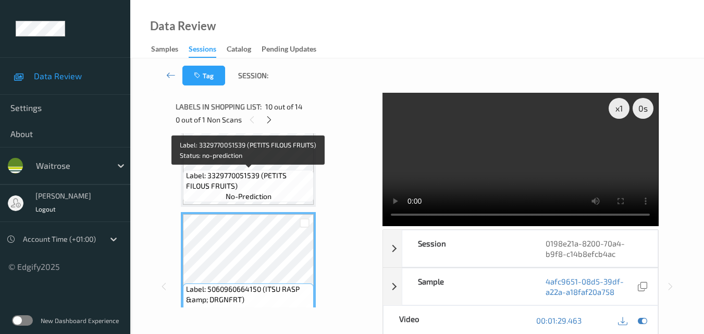
click at [254, 177] on span "Label: 3329770051539 (PETITS FILOUS FRUITS)" at bounding box center [249, 181] width 126 height 21
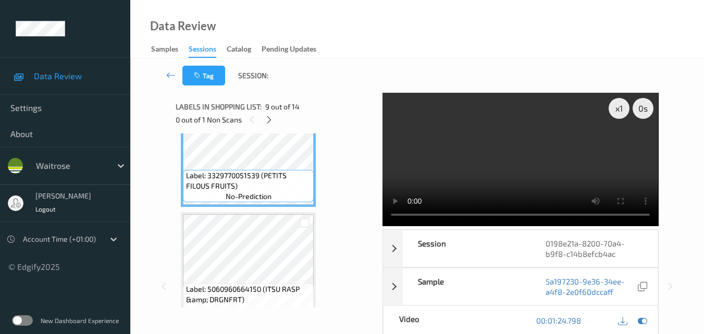
click at [522, 149] on video at bounding box center [521, 159] width 276 height 133
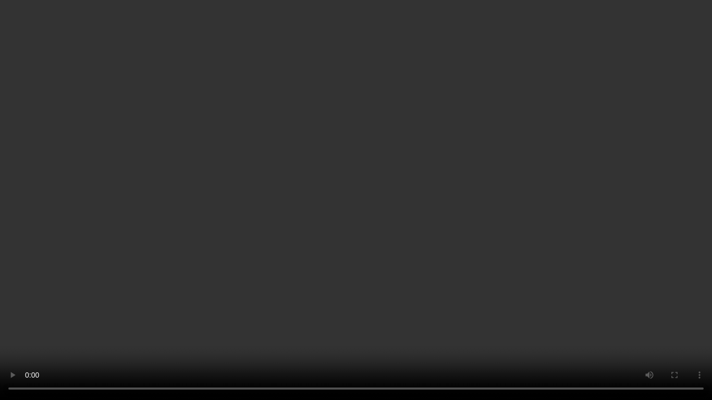
click at [419, 234] on video at bounding box center [356, 200] width 712 height 400
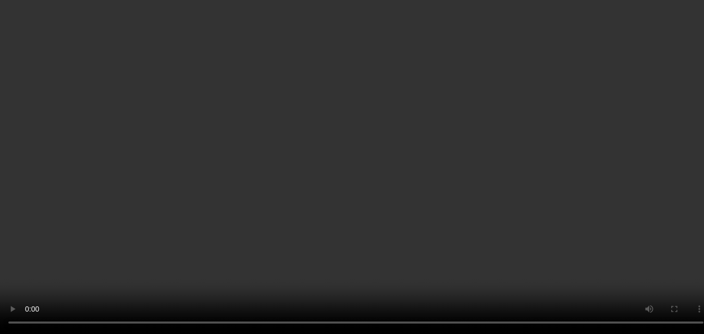
scroll to position [1054, 0]
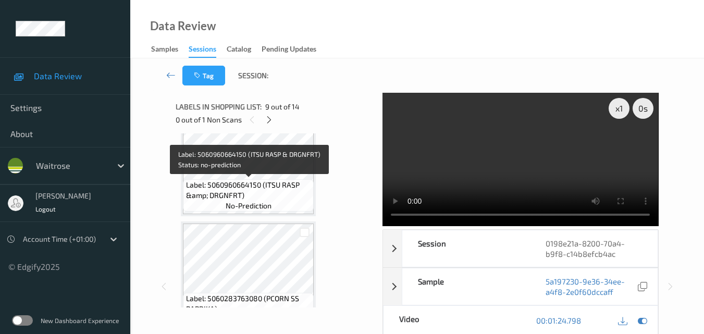
click at [265, 197] on span "Label: 5060960664150 (ITSU RASP &amp; DRGNFRT)" at bounding box center [249, 190] width 126 height 21
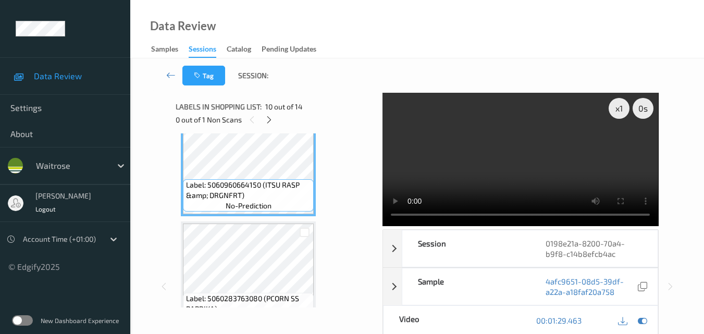
click at [484, 169] on video at bounding box center [521, 159] width 276 height 133
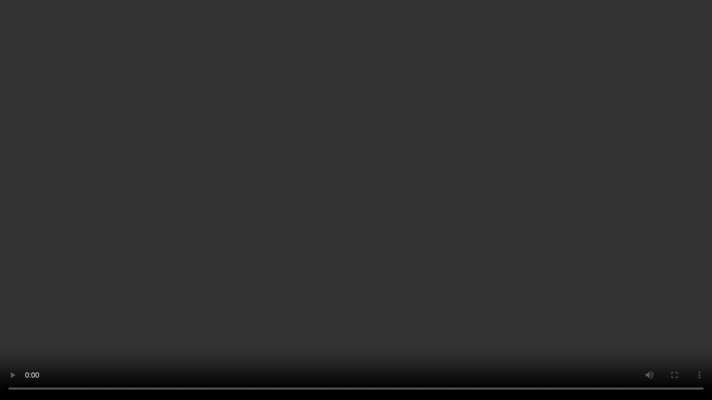
click at [369, 167] on video at bounding box center [356, 200] width 712 height 400
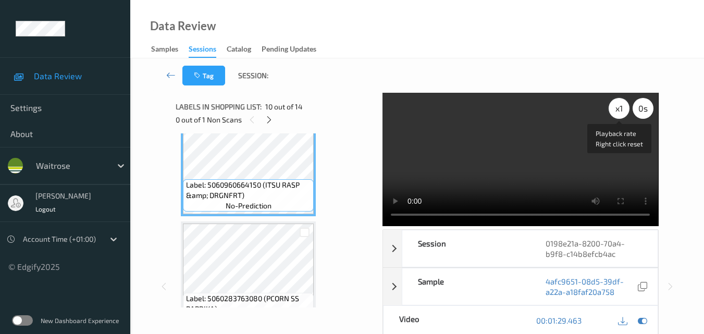
click at [624, 112] on div "x 1" at bounding box center [619, 108] width 21 height 21
click at [624, 112] on div "x 2" at bounding box center [619, 108] width 21 height 21
click at [624, 112] on div "x 4" at bounding box center [619, 108] width 21 height 21
click at [624, 112] on div "x 8" at bounding box center [619, 108] width 21 height 21
click at [507, 155] on video at bounding box center [521, 159] width 276 height 133
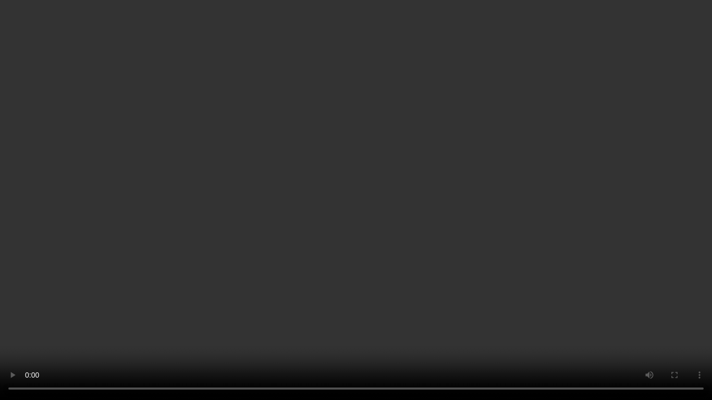
click at [516, 186] on video at bounding box center [356, 200] width 712 height 400
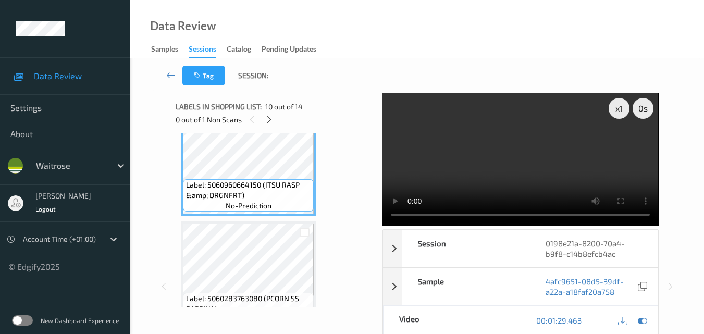
click at [529, 131] on video at bounding box center [521, 159] width 276 height 133
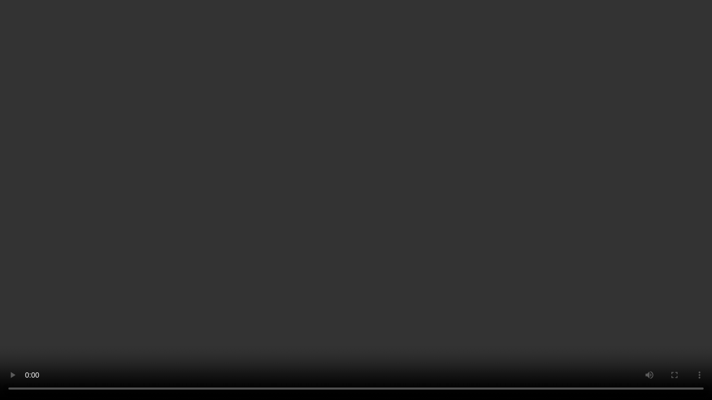
click at [484, 232] on video at bounding box center [356, 200] width 712 height 400
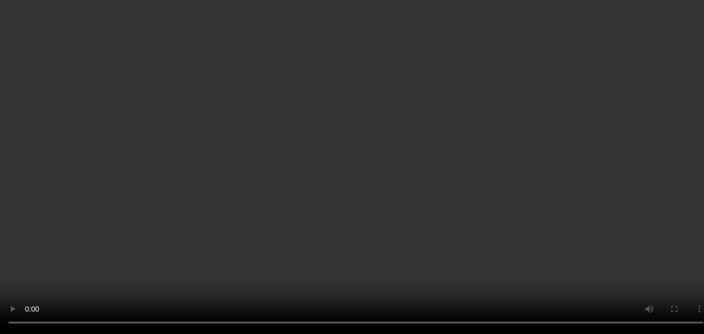
scroll to position [1210, 0]
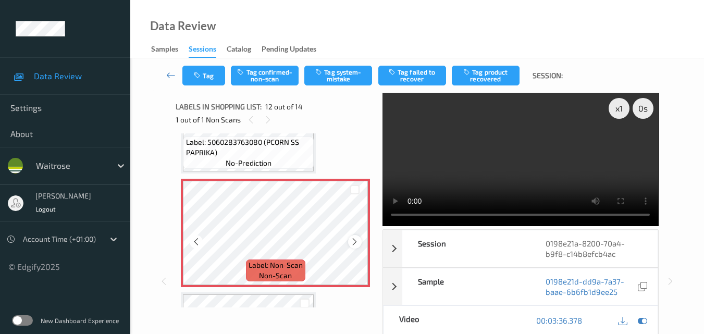
click at [355, 242] on icon at bounding box center [354, 241] width 9 height 9
click at [339, 75] on button "Tag system-mistake" at bounding box center [339, 76] width 68 height 20
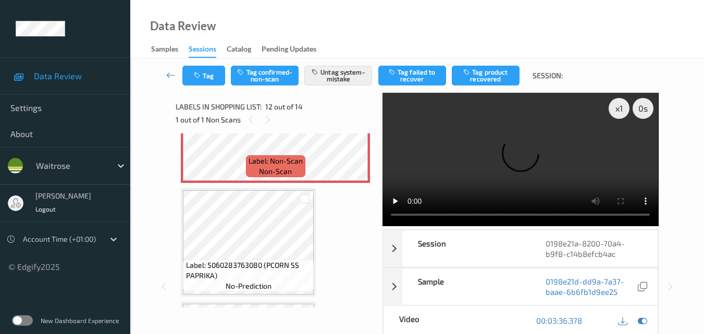
scroll to position [1367, 0]
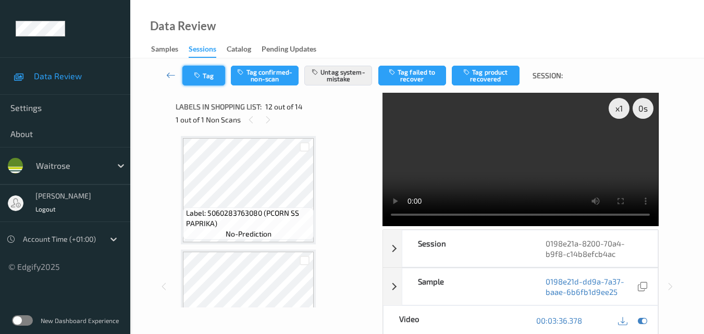
click at [205, 78] on button "Tag" at bounding box center [204, 76] width 43 height 20
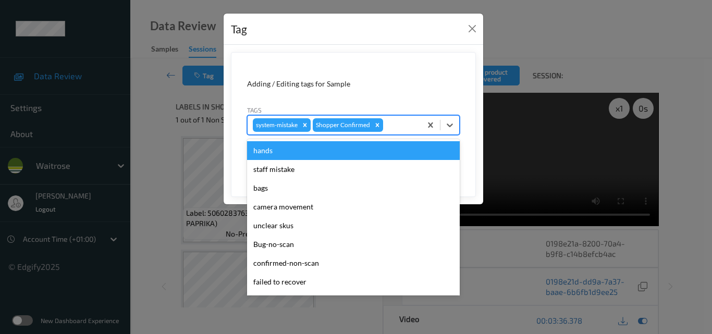
click at [394, 125] on div at bounding box center [400, 125] width 31 height 13
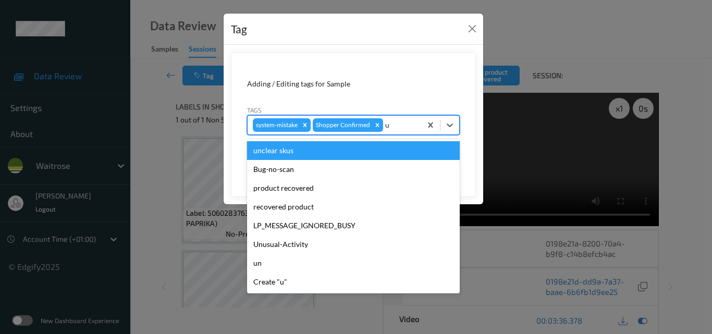
type input "un"
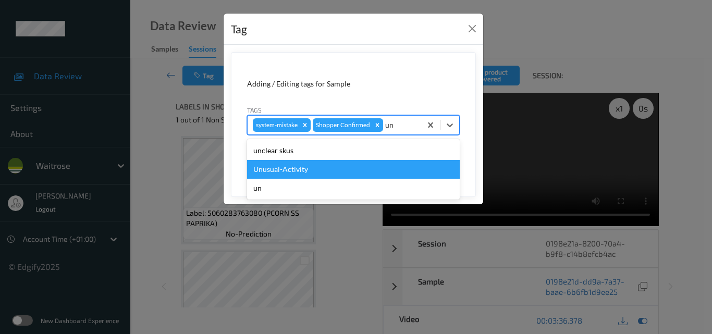
click at [317, 174] on div "Unusual-Activity" at bounding box center [353, 169] width 213 height 19
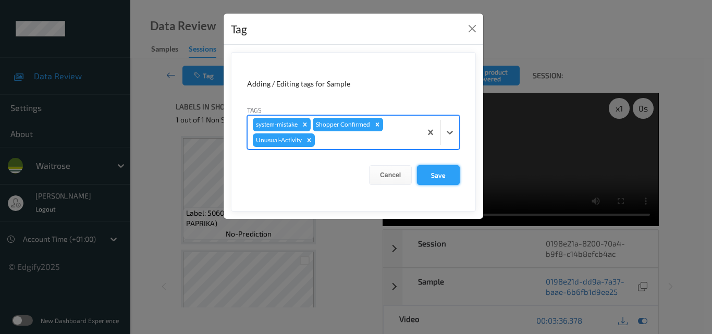
click at [448, 178] on button "Save" at bounding box center [438, 175] width 43 height 20
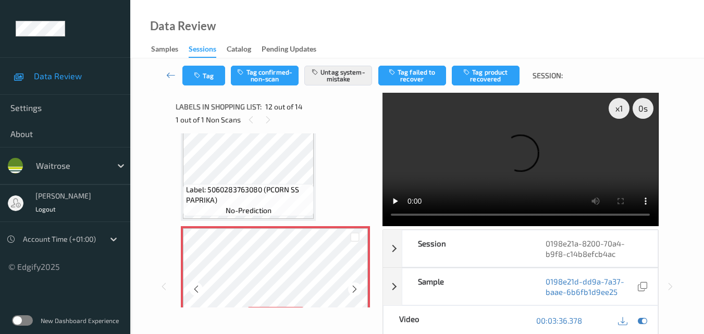
scroll to position [1162, 0]
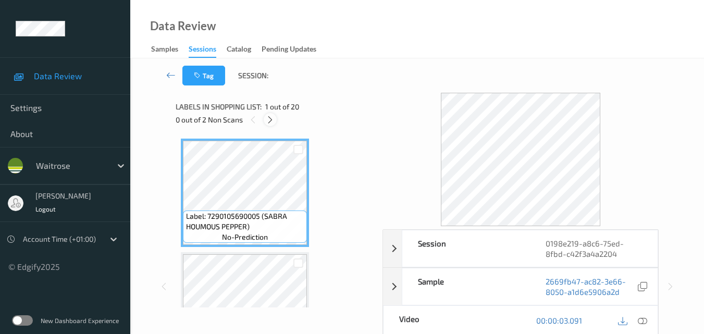
click at [270, 122] on icon at bounding box center [270, 119] width 9 height 9
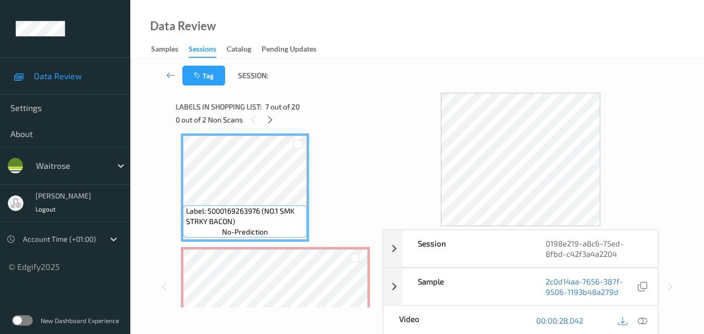
scroll to position [739, 0]
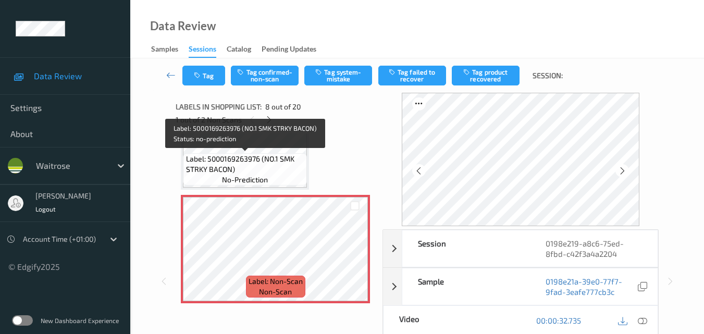
click at [274, 164] on span "Label: 5000169263976 (NO.1 SMK STRKY BACON)" at bounding box center [245, 164] width 119 height 21
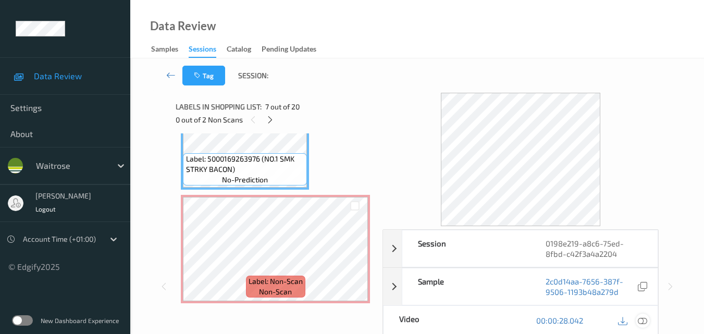
click at [644, 320] on icon at bounding box center [642, 320] width 9 height 9
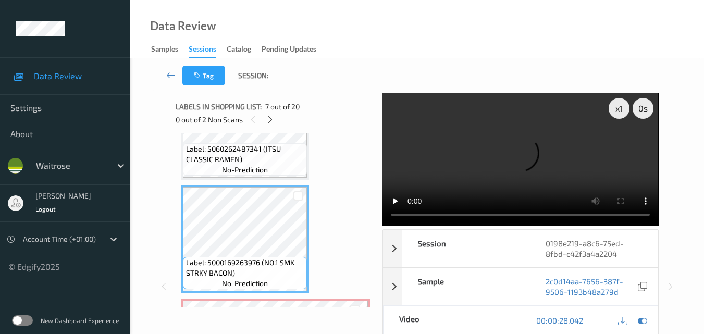
scroll to position [635, 0]
click at [512, 166] on video at bounding box center [521, 159] width 276 height 133
click at [519, 161] on video at bounding box center [521, 159] width 276 height 133
click at [539, 157] on video at bounding box center [521, 159] width 276 height 133
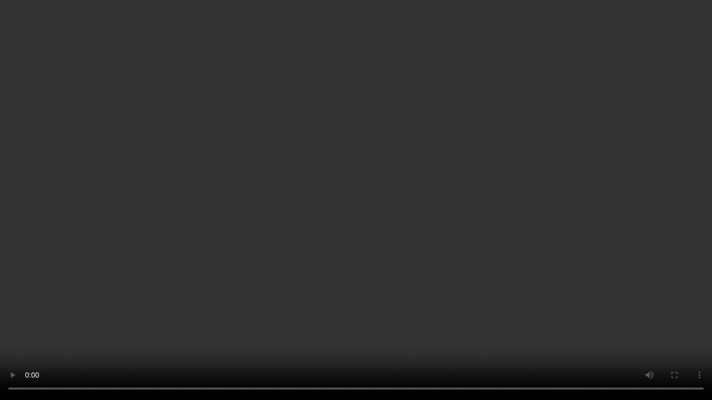
click at [405, 239] on video at bounding box center [356, 200] width 712 height 400
click at [310, 305] on video at bounding box center [356, 200] width 712 height 400
click at [246, 292] on video at bounding box center [356, 200] width 712 height 400
click at [194, 229] on video at bounding box center [356, 200] width 712 height 400
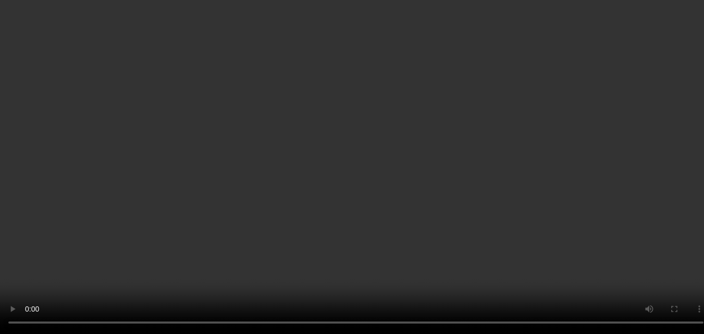
scroll to position [687, 0]
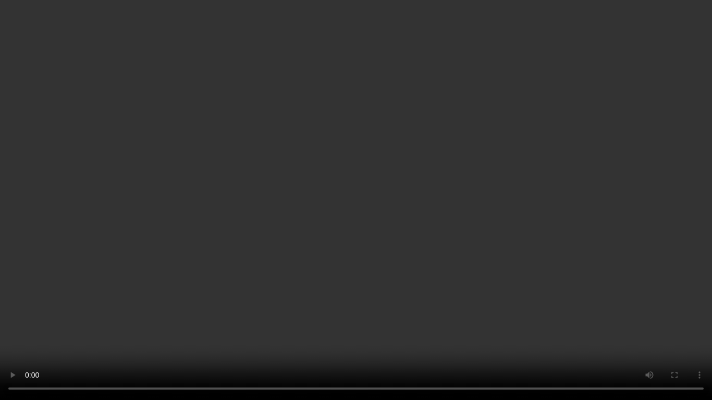
click at [499, 228] on video at bounding box center [356, 200] width 712 height 400
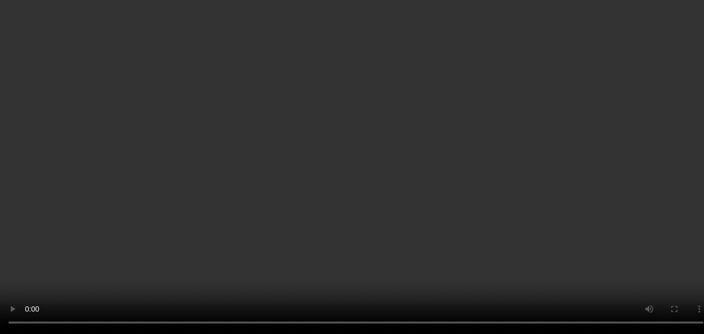
scroll to position [792, 0]
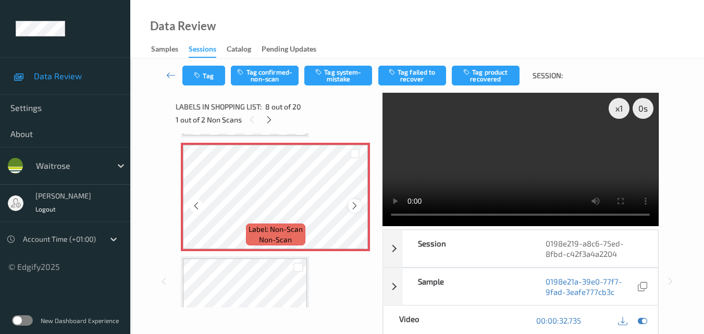
click at [354, 204] on icon at bounding box center [354, 205] width 9 height 9
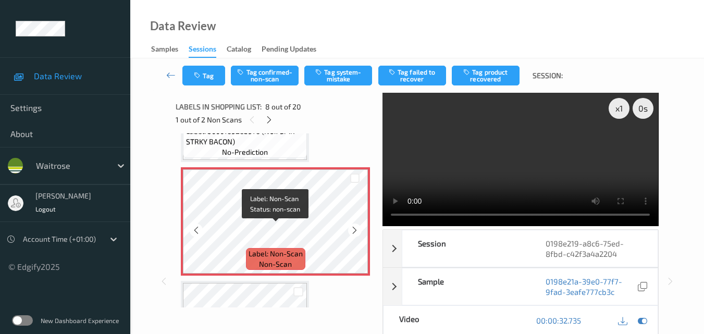
scroll to position [739, 0]
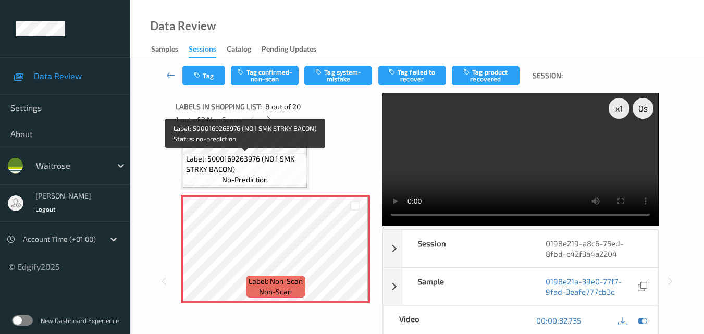
click at [261, 156] on span "Label: 5000169263976 (NO.1 SMK STRKY BACON)" at bounding box center [245, 164] width 119 height 21
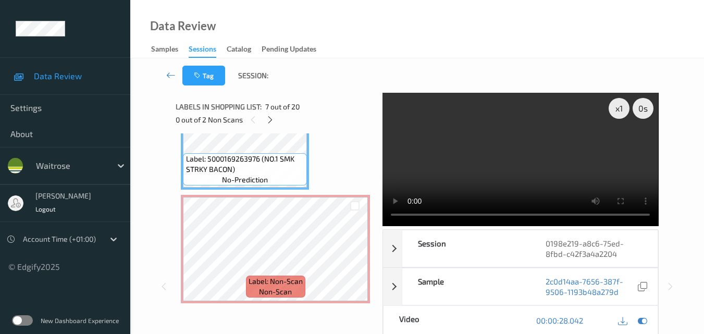
click at [502, 144] on video at bounding box center [521, 159] width 276 height 133
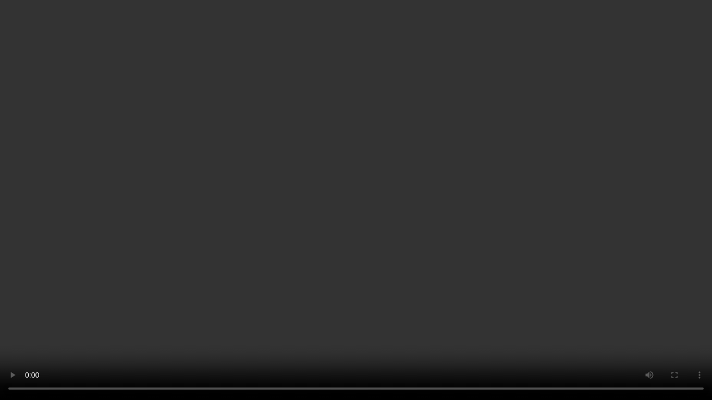
click at [459, 235] on video at bounding box center [356, 200] width 712 height 400
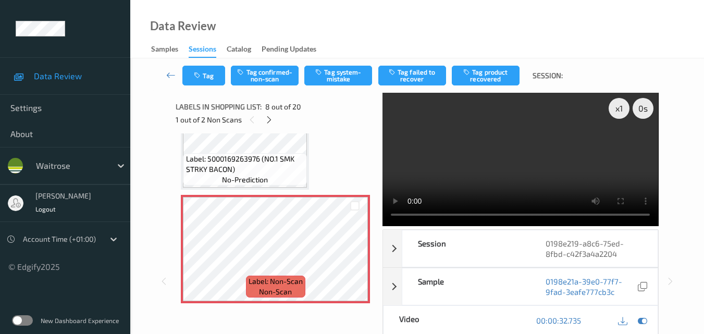
click at [551, 128] on video at bounding box center [521, 159] width 276 height 133
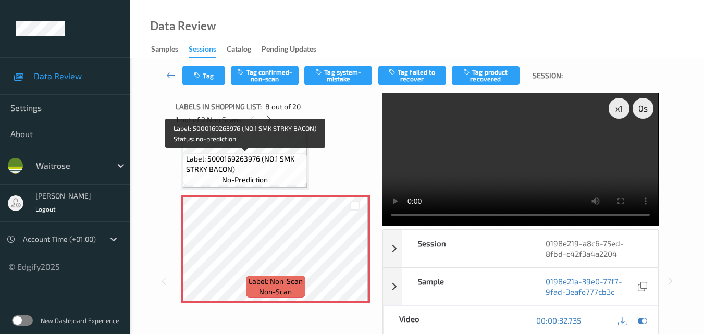
click at [269, 164] on span "Label: 5000169263976 (NO.1 SMK STRKY BACON)" at bounding box center [245, 164] width 119 height 21
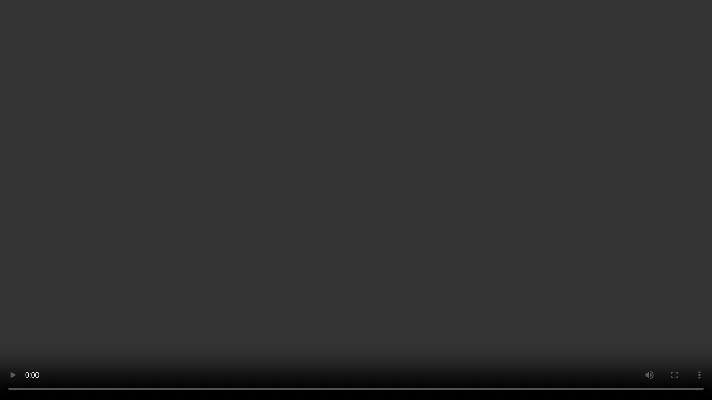
click at [617, 246] on video at bounding box center [356, 200] width 712 height 400
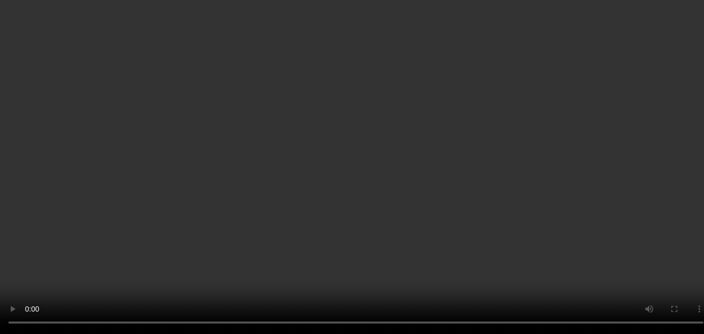
scroll to position [844, 0]
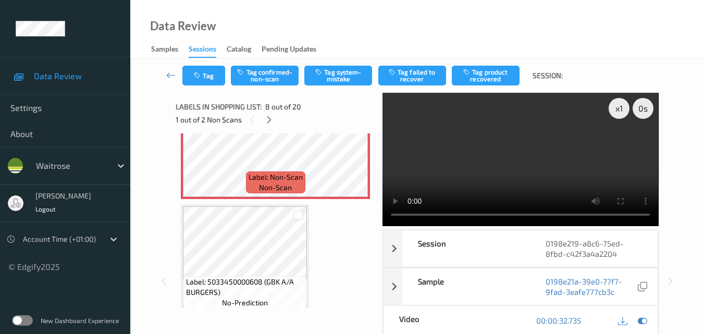
click at [573, 167] on video at bounding box center [521, 159] width 276 height 133
click at [562, 168] on video at bounding box center [521, 159] width 276 height 133
click at [350, 77] on button "Tag system-mistake" at bounding box center [339, 76] width 68 height 20
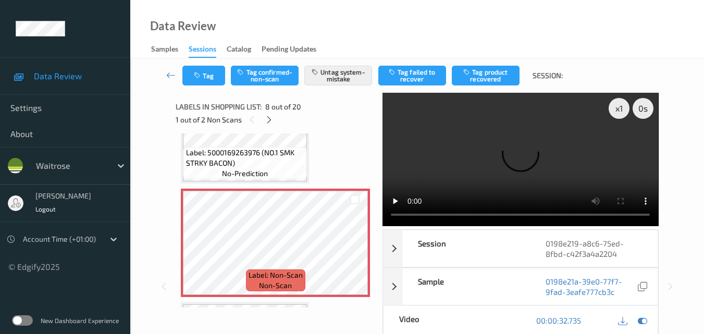
scroll to position [739, 0]
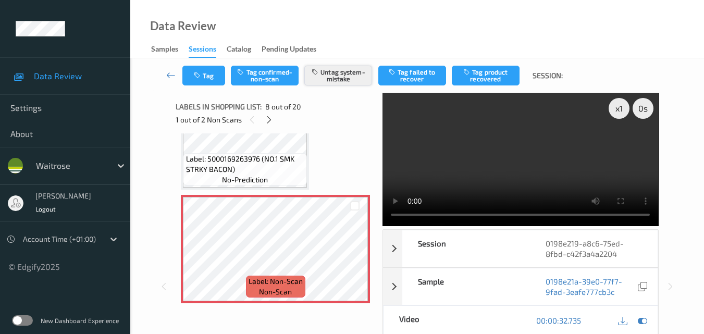
click at [348, 75] on button "Untag system-mistake" at bounding box center [339, 76] width 68 height 20
click at [482, 141] on video at bounding box center [521, 159] width 276 height 133
click at [476, 144] on video at bounding box center [521, 159] width 276 height 133
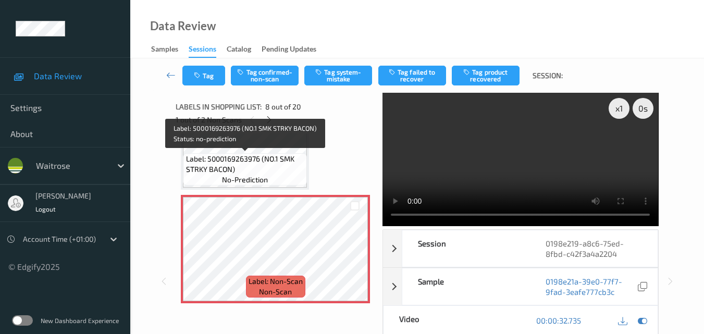
click at [287, 155] on span "Label: 5000169263976 (NO.1 SMK STRKY BACON)" at bounding box center [245, 164] width 119 height 21
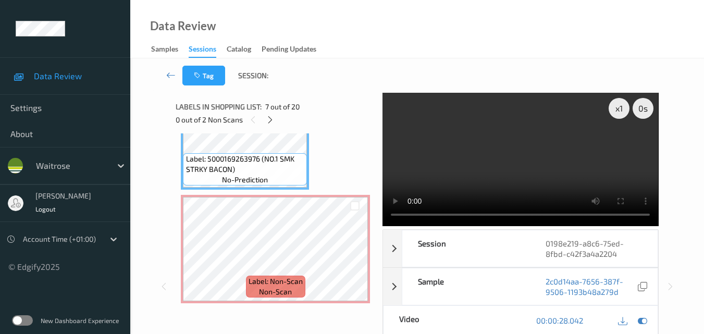
click at [446, 144] on video at bounding box center [521, 159] width 276 height 133
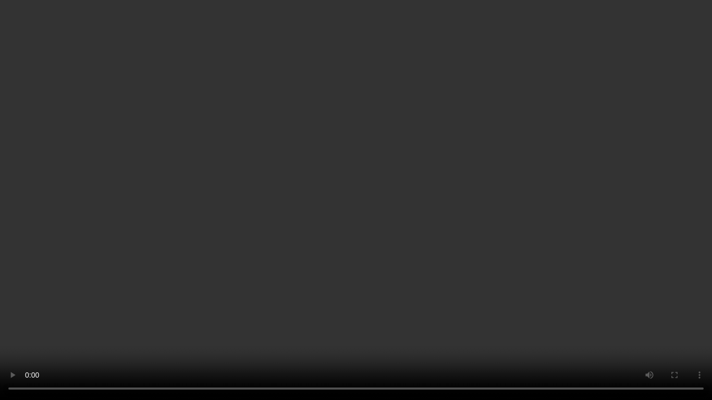
click at [590, 240] on video at bounding box center [356, 200] width 712 height 400
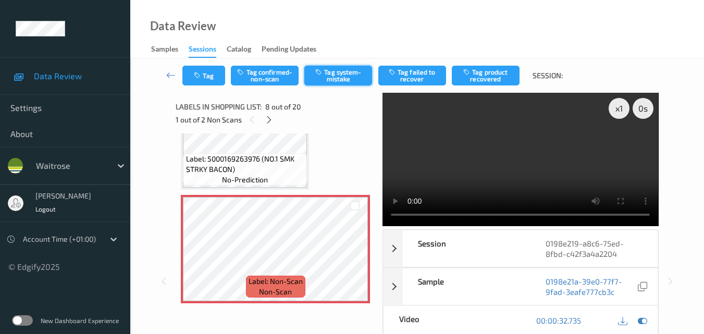
click at [339, 77] on button "Tag system-mistake" at bounding box center [339, 76] width 68 height 20
click at [209, 81] on button "Tag" at bounding box center [204, 76] width 43 height 20
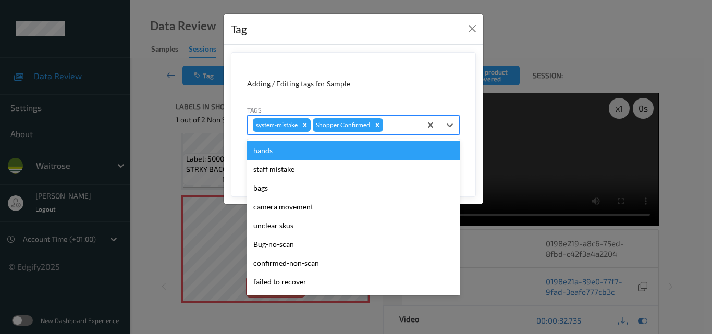
click at [392, 127] on div at bounding box center [400, 125] width 31 height 13
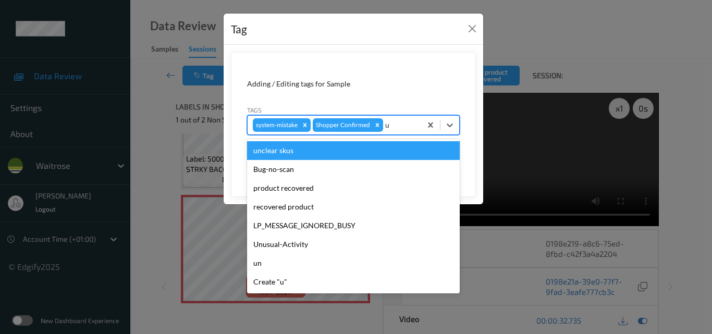
type input "un"
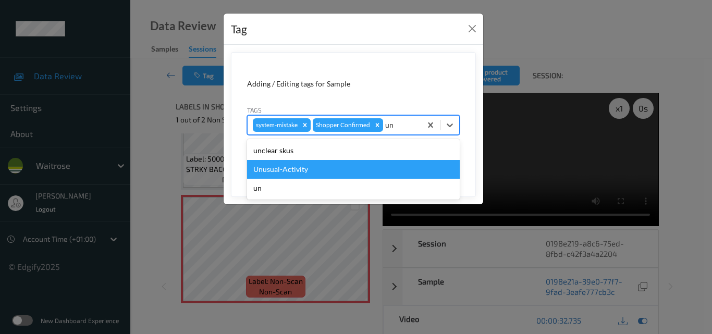
click at [349, 165] on div "Unusual-Activity" at bounding box center [353, 169] width 213 height 19
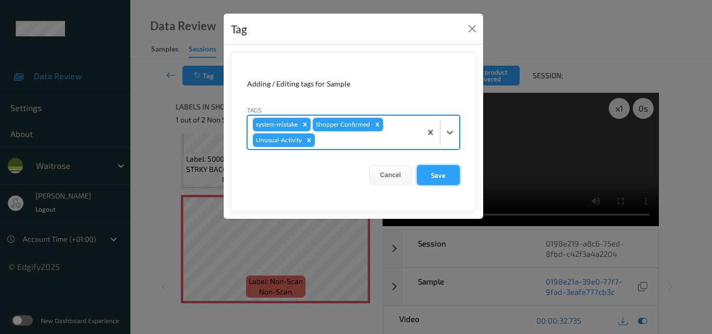
click at [441, 177] on button "Save" at bounding box center [438, 175] width 43 height 20
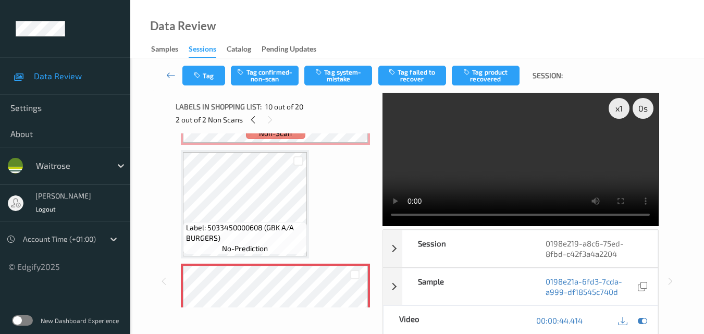
scroll to position [896, 0]
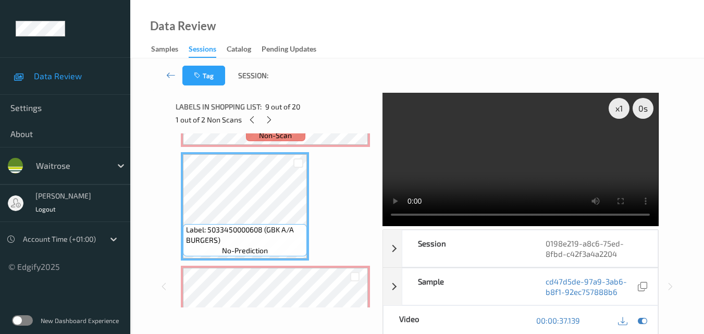
click at [521, 159] on video at bounding box center [521, 159] width 276 height 133
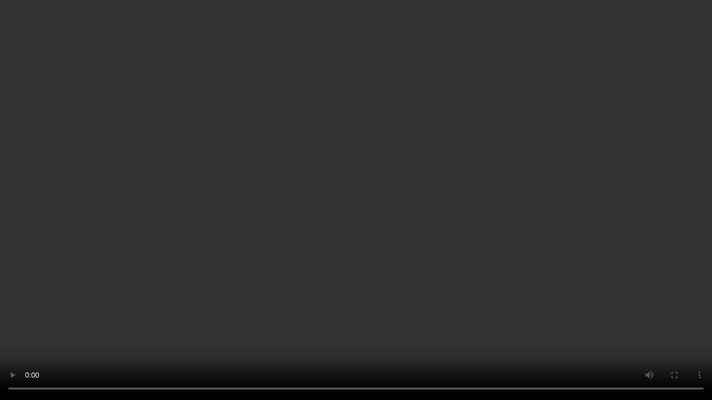
click at [617, 245] on video at bounding box center [356, 200] width 712 height 400
click at [391, 196] on video at bounding box center [356, 200] width 712 height 400
click at [382, 180] on video at bounding box center [356, 200] width 712 height 400
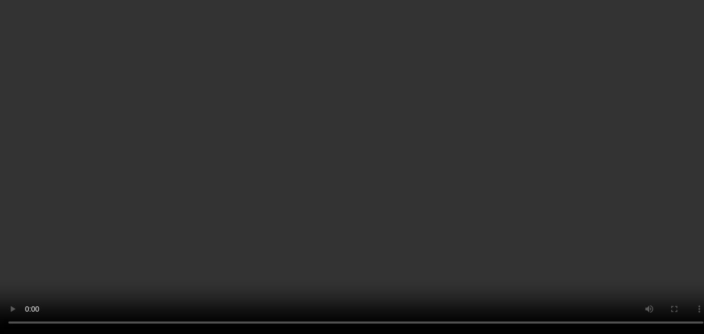
scroll to position [948, 0]
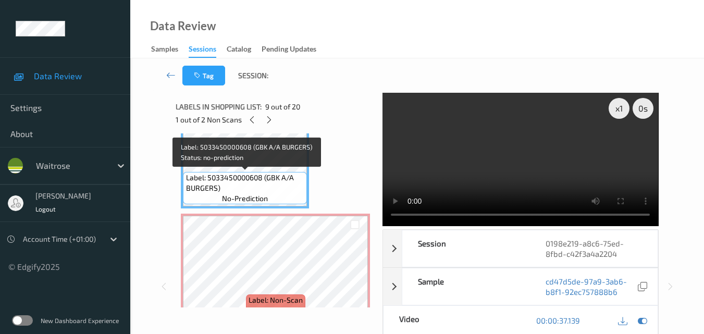
click at [274, 177] on span "Label: 5033450000608 (GBK A/A BURGERS)" at bounding box center [245, 183] width 119 height 21
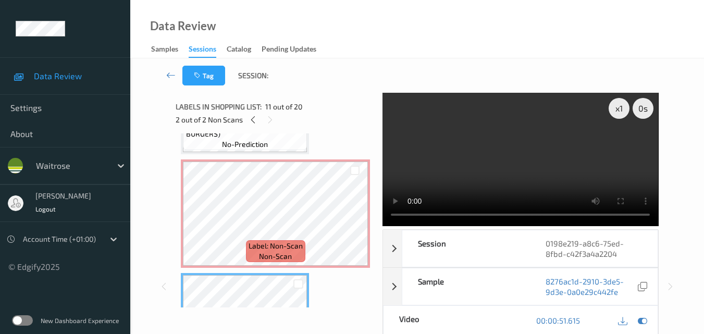
scroll to position [1000, 0]
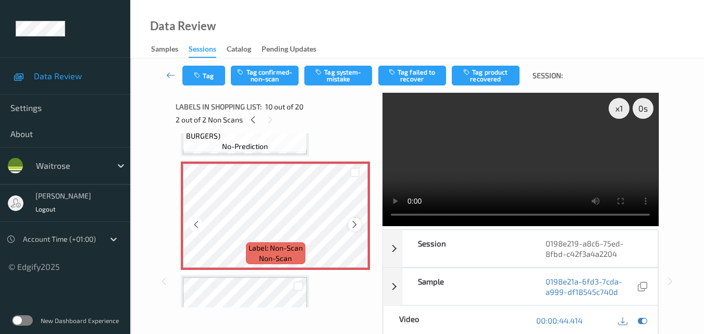
click at [351, 226] on icon at bounding box center [354, 224] width 9 height 9
click at [355, 224] on icon at bounding box center [354, 224] width 9 height 9
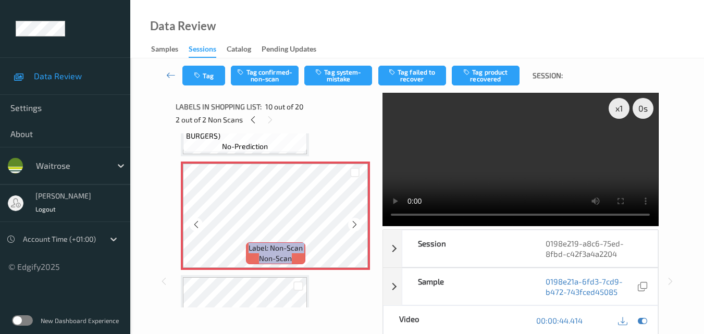
click at [355, 224] on icon at bounding box center [354, 224] width 9 height 9
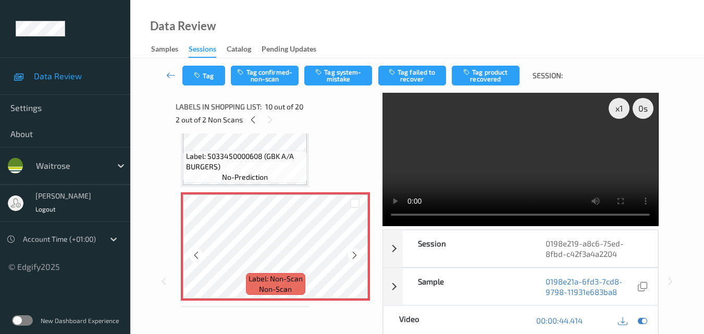
scroll to position [948, 0]
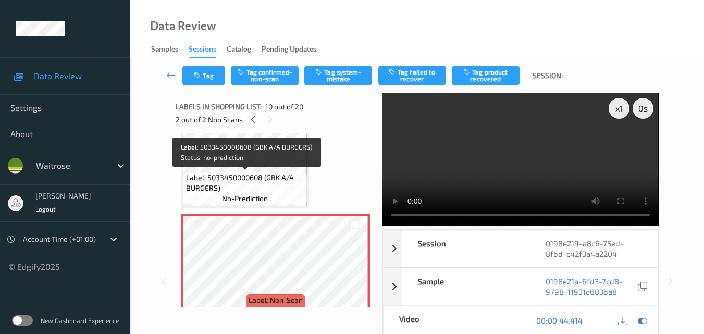
click at [281, 186] on span "Label: 5033450000608 (GBK A/A BURGERS)" at bounding box center [245, 183] width 119 height 21
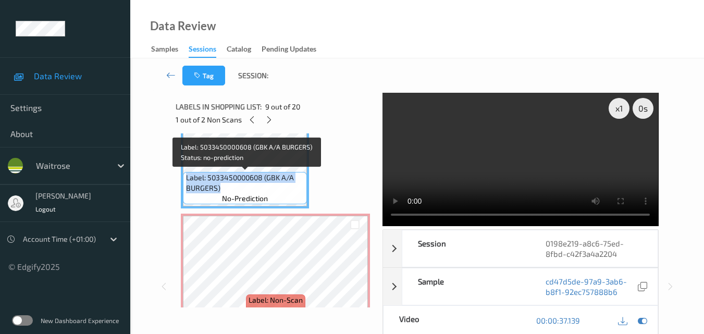
drag, startPoint x: 223, startPoint y: 188, endPoint x: 185, endPoint y: 183, distance: 38.0
click at [185, 183] on div "Label: 5033450000608 (GBK A/A BURGERS) no-prediction" at bounding box center [245, 188] width 124 height 32
copy span "Label: 5033450000608 (GBK A/A BURGERS)"
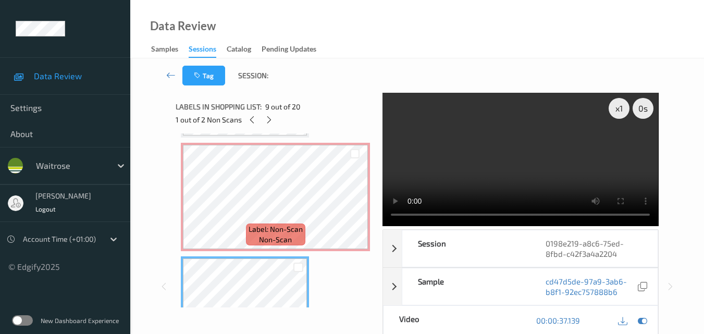
scroll to position [844, 0]
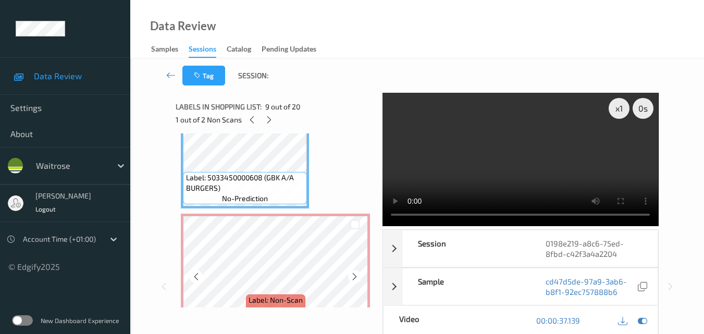
scroll to position [1000, 0]
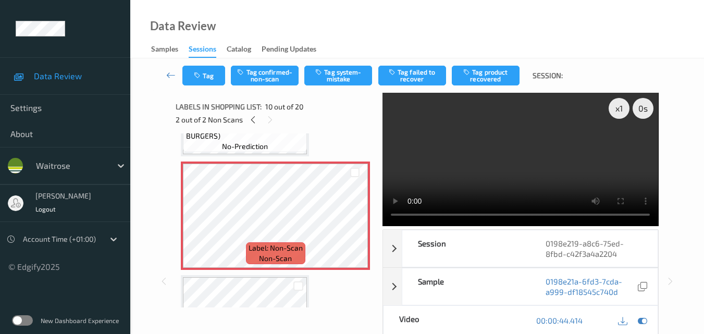
click at [501, 171] on video at bounding box center [521, 159] width 276 height 133
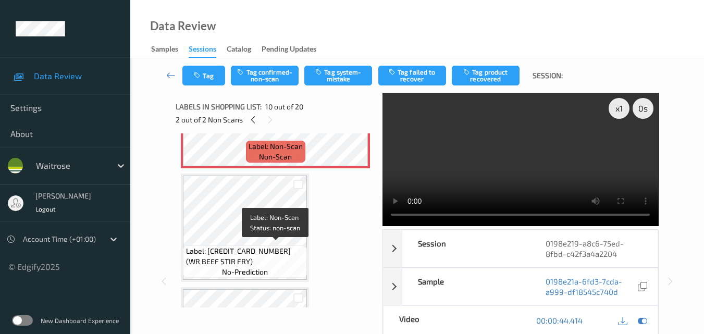
scroll to position [1104, 0]
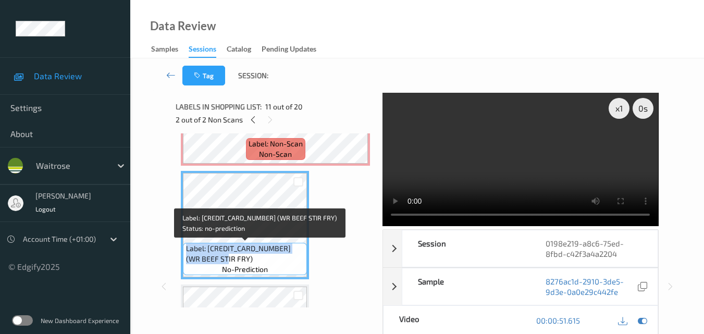
drag, startPoint x: 218, startPoint y: 257, endPoint x: 184, endPoint y: 247, distance: 35.7
click at [184, 247] on div "Label: 5063210015726 (WR BEEF STIR FRY) no-prediction" at bounding box center [245, 259] width 124 height 32
copy span "Label: 5063210015726 (WR BEEF STIR FRY)"
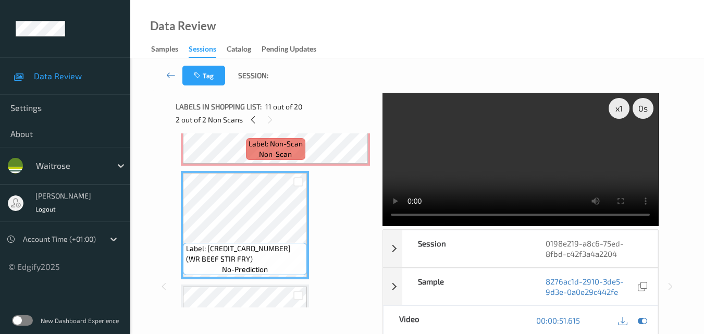
click at [335, 211] on div "Label: 7290105690005 (SABRA HOUMOUS PEPPER) no-prediction Label: 5000169647165 …" at bounding box center [275, 168] width 189 height 2268
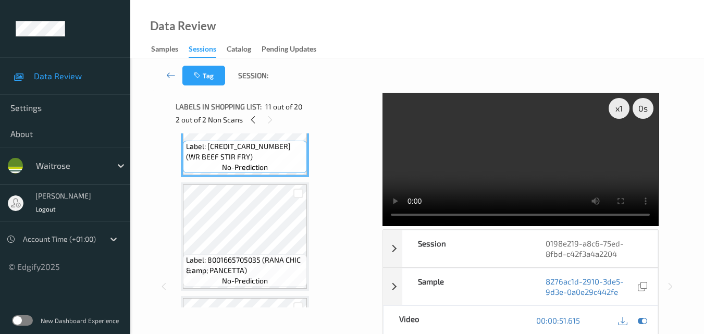
scroll to position [1209, 0]
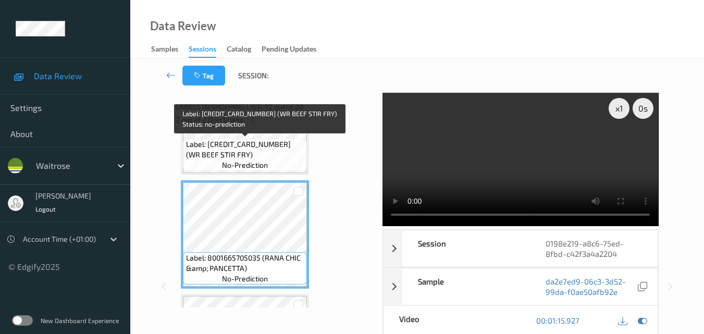
click at [253, 150] on span "Label: 5063210015726 (WR BEEF STIR FRY)" at bounding box center [245, 149] width 119 height 21
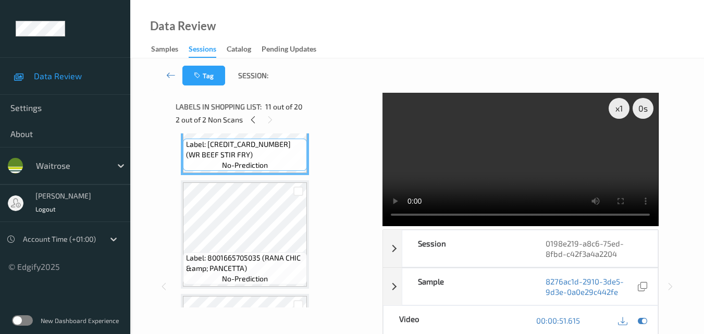
click at [557, 160] on video at bounding box center [521, 159] width 276 height 133
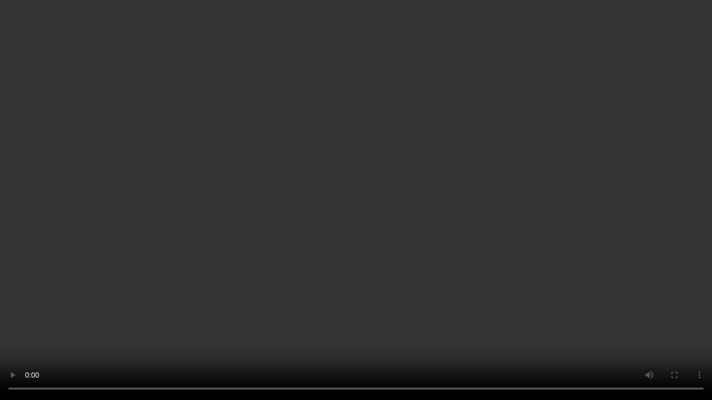
click at [466, 134] on video at bounding box center [356, 200] width 712 height 400
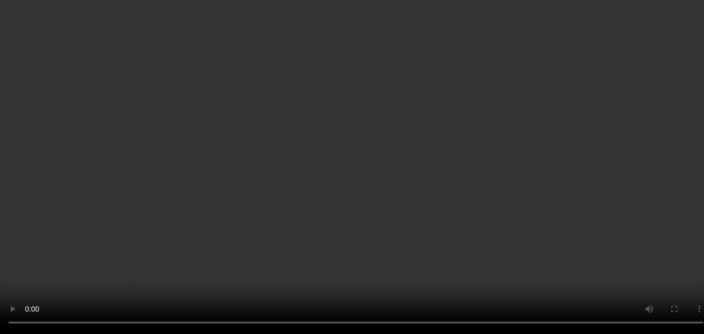
scroll to position [1000, 0]
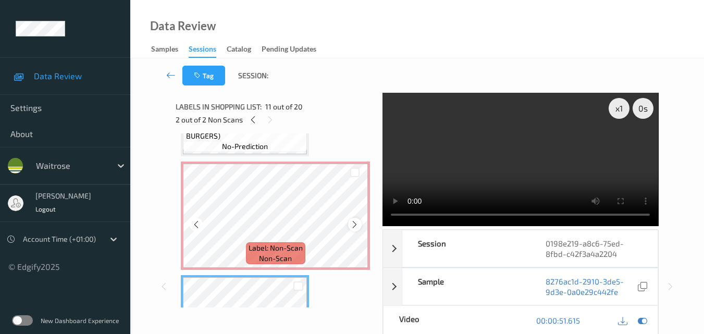
click at [351, 218] on div at bounding box center [354, 224] width 13 height 13
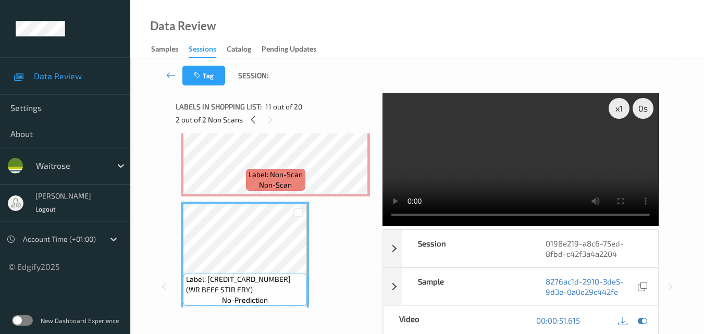
scroll to position [1052, 0]
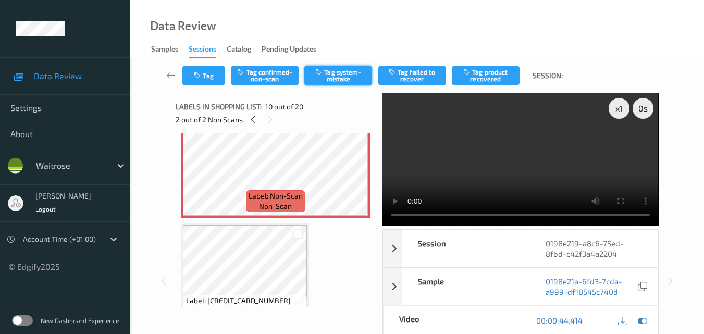
click at [340, 78] on button "Tag system-mistake" at bounding box center [339, 76] width 68 height 20
click at [352, 169] on icon at bounding box center [354, 172] width 9 height 9
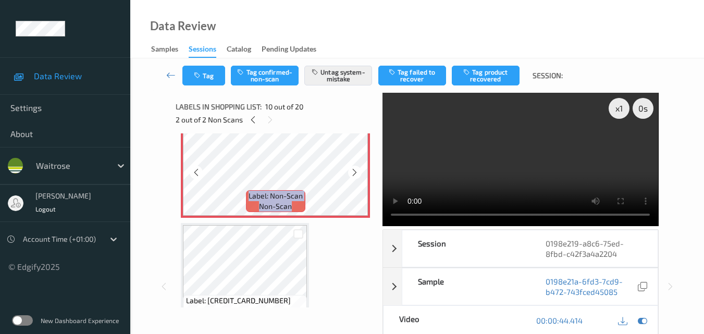
click at [352, 169] on icon at bounding box center [354, 172] width 9 height 9
click at [549, 145] on video at bounding box center [521, 159] width 276 height 133
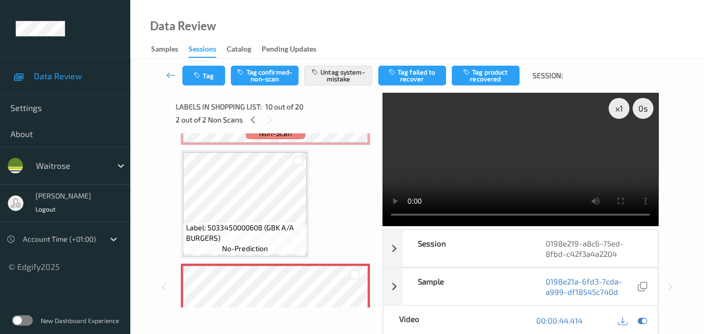
scroll to position [896, 0]
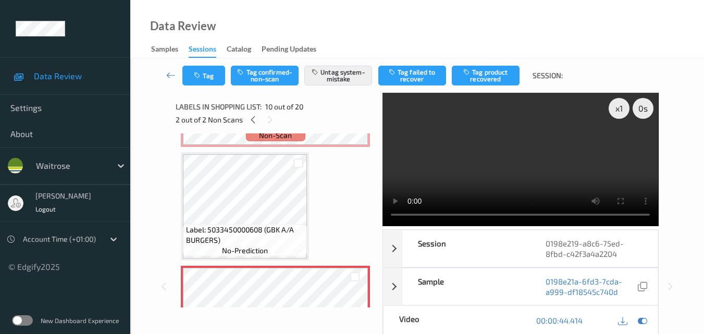
click at [551, 164] on video at bounding box center [521, 159] width 276 height 133
click at [520, 152] on video at bounding box center [521, 159] width 276 height 133
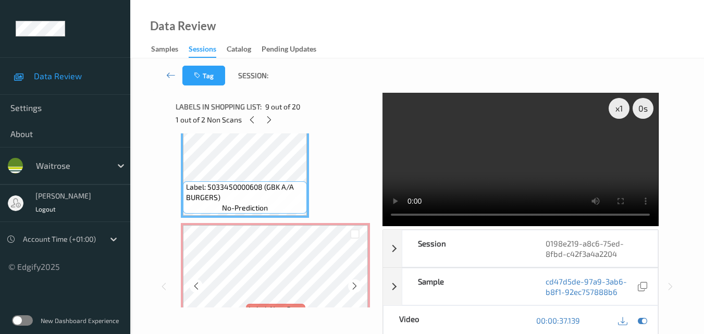
scroll to position [1000, 0]
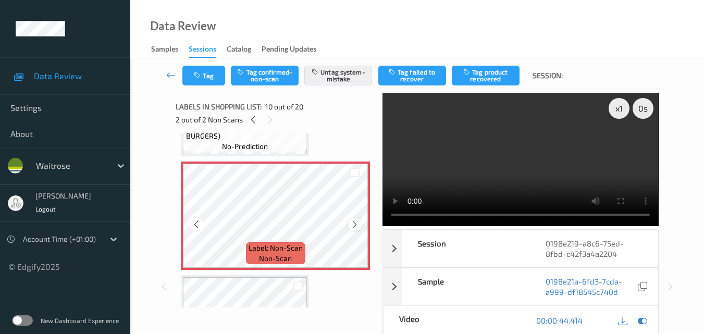
click at [351, 226] on icon at bounding box center [354, 224] width 9 height 9
click at [203, 76] on button "Tag" at bounding box center [204, 76] width 43 height 20
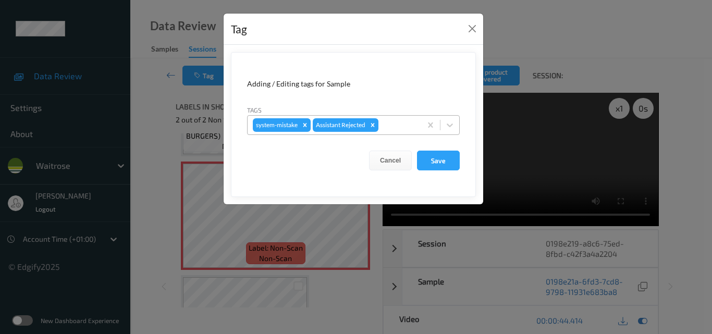
click at [395, 129] on div at bounding box center [398, 125] width 35 height 13
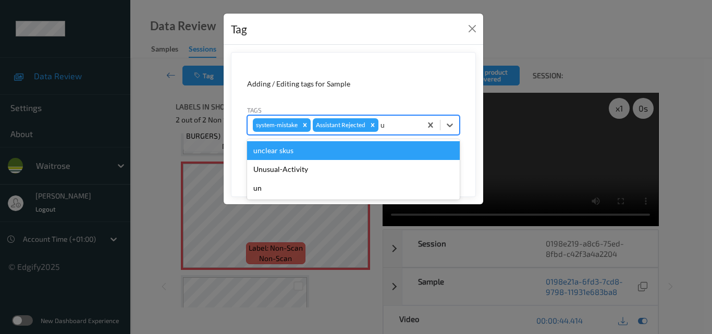
type input "un"
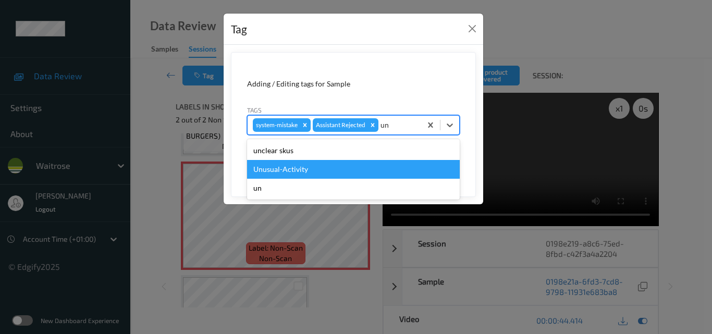
click at [281, 169] on div "Unusual-Activity" at bounding box center [353, 169] width 213 height 19
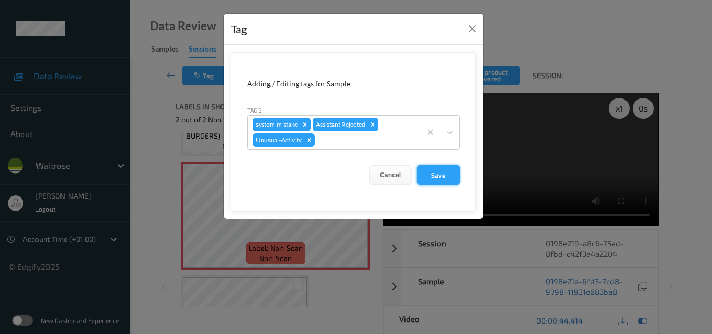
click at [439, 179] on button "Save" at bounding box center [438, 175] width 43 height 20
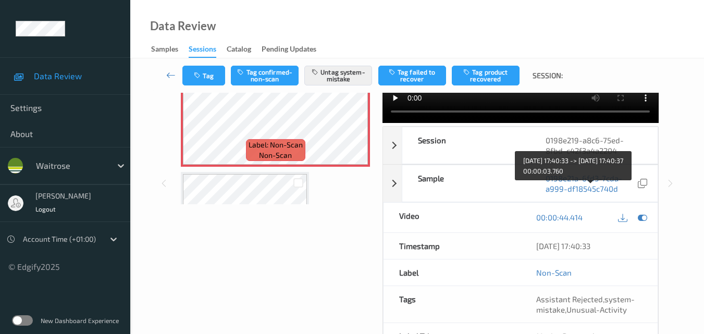
scroll to position [104, 0]
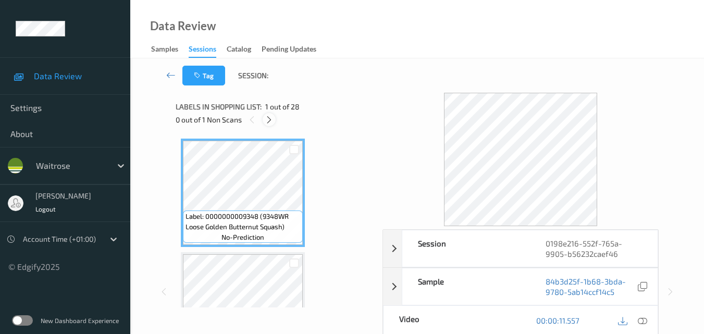
click at [269, 116] on icon at bounding box center [269, 119] width 9 height 9
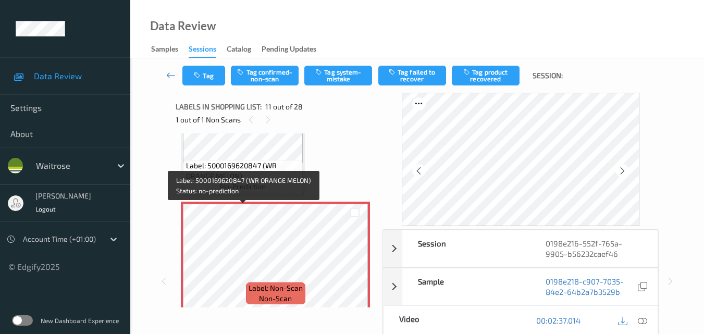
scroll to position [1133, 0]
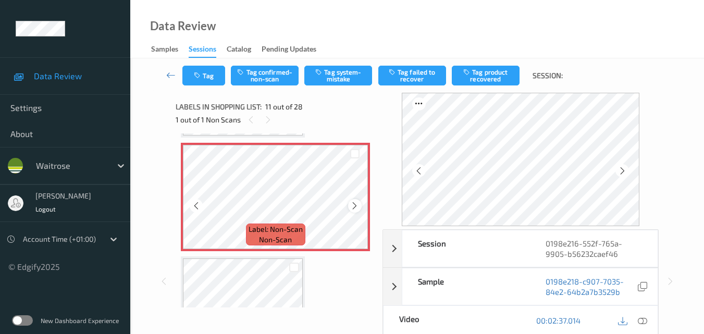
click at [352, 208] on icon at bounding box center [354, 205] width 9 height 9
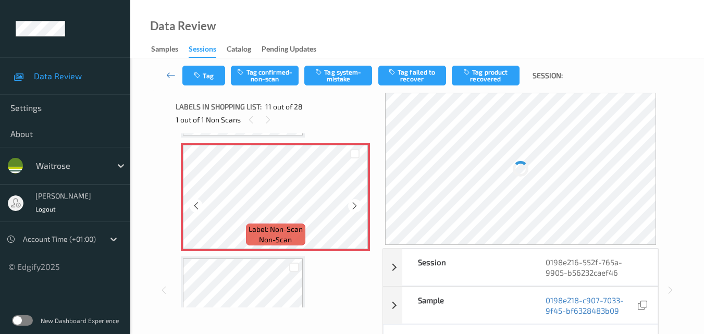
click at [352, 208] on icon at bounding box center [354, 205] width 9 height 9
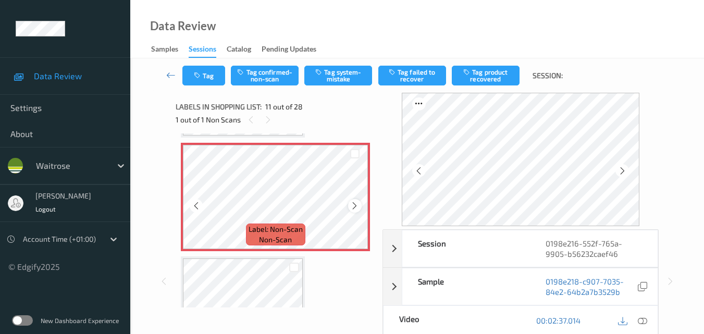
scroll to position [1080, 0]
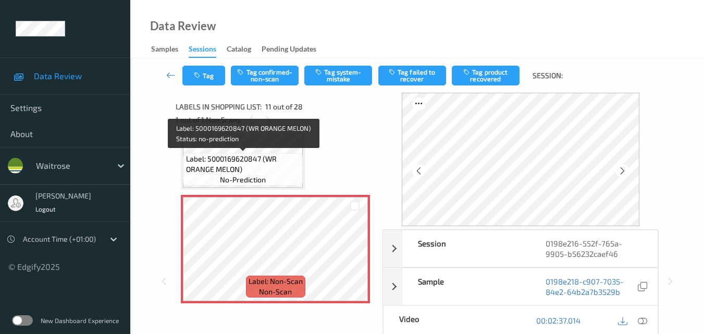
click at [260, 166] on span "Label: 5000169620847 (WR ORANGE MELON)" at bounding box center [243, 164] width 115 height 21
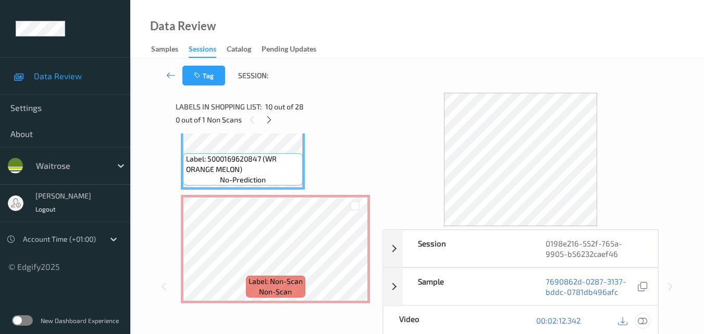
click at [648, 320] on icon at bounding box center [642, 320] width 9 height 9
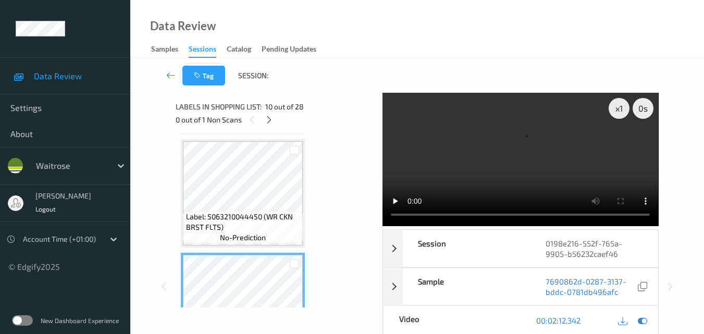
scroll to position [924, 0]
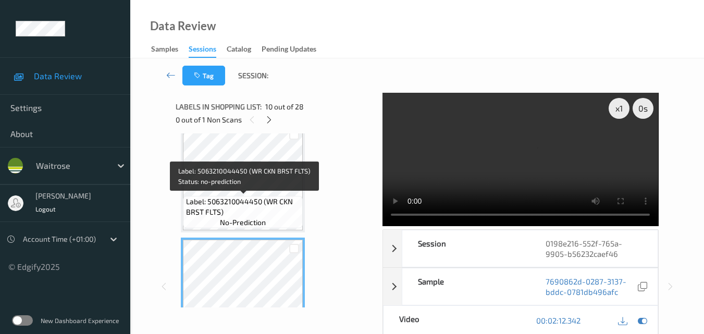
click at [259, 210] on span "Label: 5063210044450 (WR CKN BRST FLTS)" at bounding box center [243, 207] width 115 height 21
click at [252, 196] on div "Label: 5063210044450 (WR CKN BRST FLTS) no-prediction" at bounding box center [243, 212] width 120 height 32
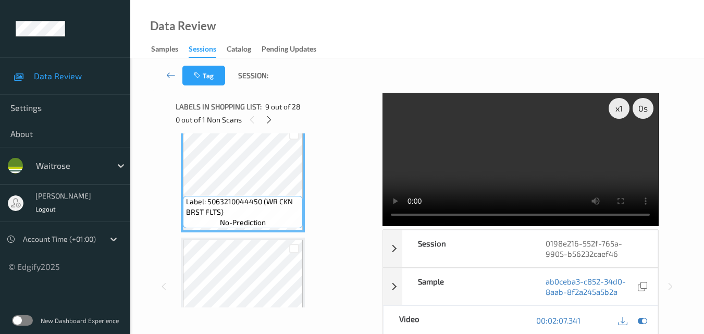
click at [539, 168] on video at bounding box center [521, 159] width 276 height 133
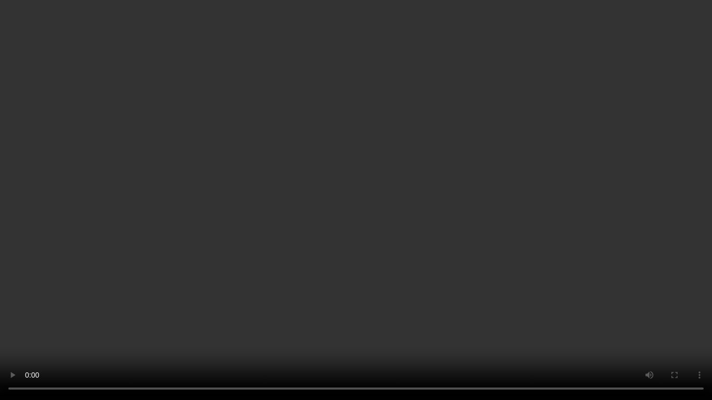
click at [317, 205] on video at bounding box center [356, 200] width 712 height 400
click at [327, 179] on video at bounding box center [356, 200] width 712 height 400
click at [425, 180] on video at bounding box center [356, 200] width 712 height 400
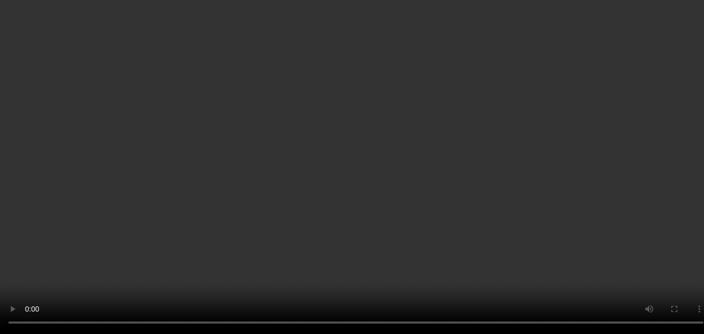
scroll to position [1080, 0]
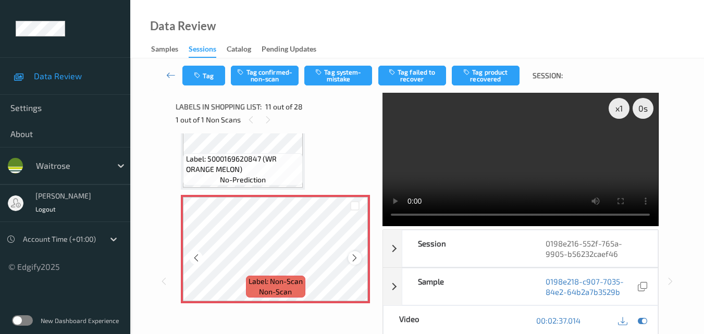
click at [355, 260] on icon at bounding box center [354, 257] width 9 height 9
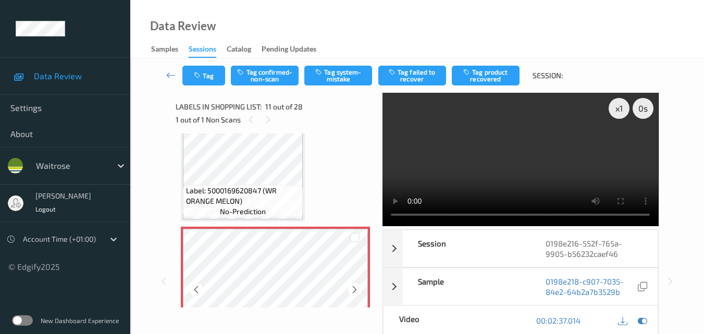
scroll to position [1028, 0]
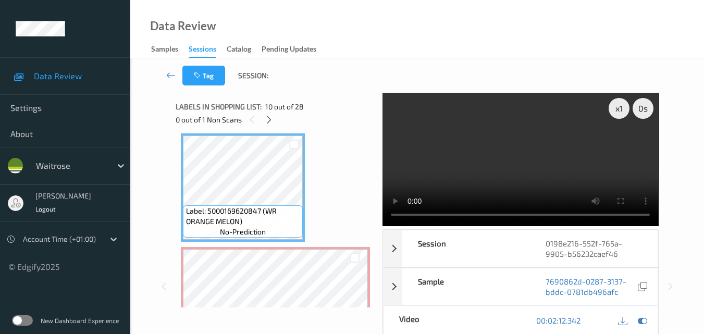
click at [555, 150] on video at bounding box center [521, 159] width 276 height 133
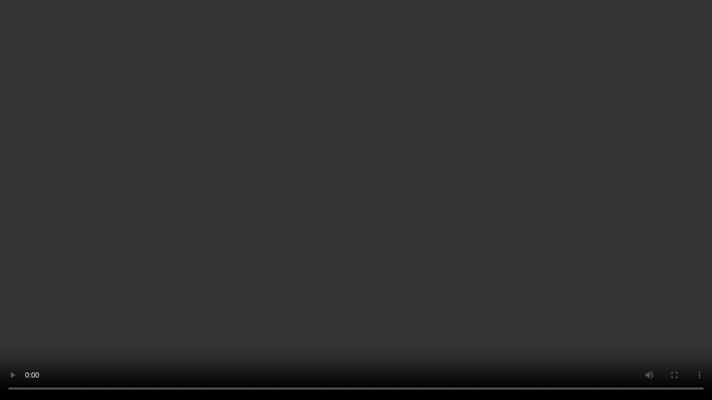
click at [497, 228] on video at bounding box center [356, 200] width 712 height 400
click at [432, 238] on video at bounding box center [356, 200] width 712 height 400
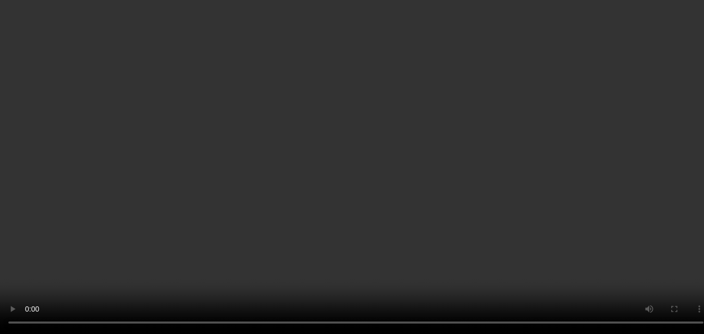
scroll to position [1080, 0]
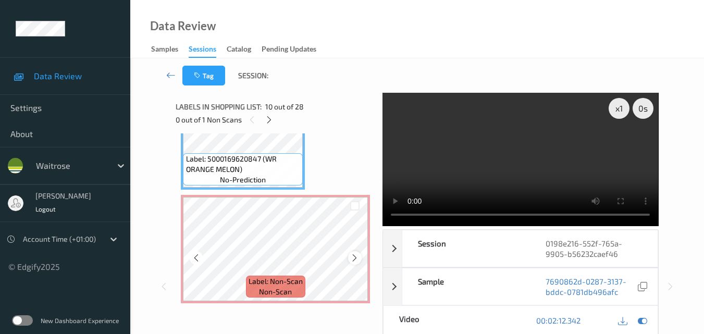
click at [353, 258] on icon at bounding box center [354, 257] width 9 height 9
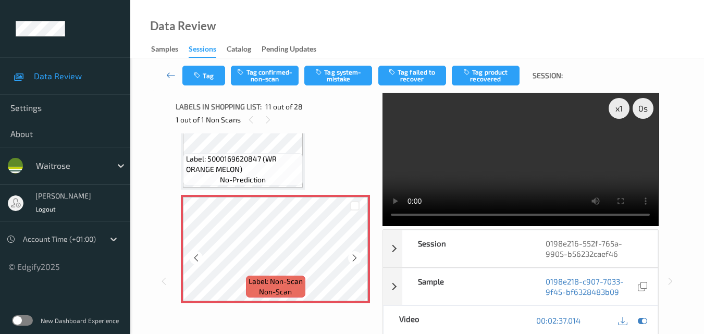
click at [353, 258] on icon at bounding box center [354, 257] width 9 height 9
click at [338, 76] on button "Tag system-mistake" at bounding box center [339, 76] width 68 height 20
click at [202, 78] on icon "button" at bounding box center [198, 75] width 9 height 7
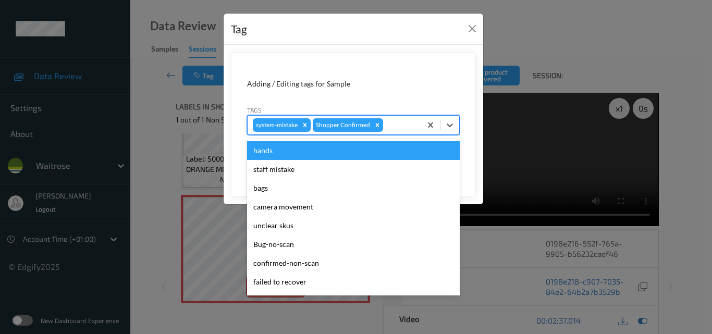
click at [397, 127] on div at bounding box center [400, 125] width 31 height 13
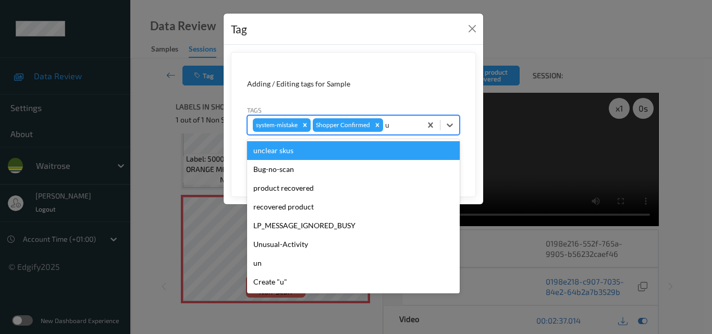
type input "un"
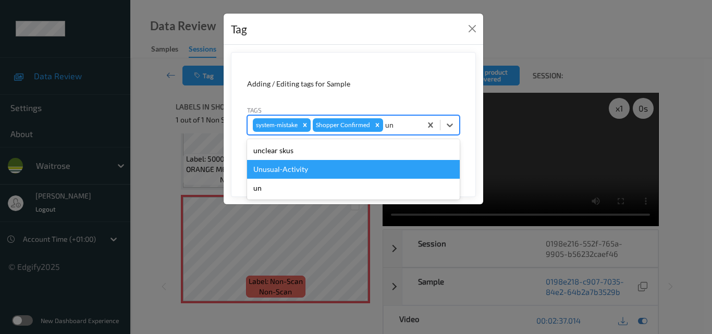
click at [315, 169] on div "Unusual-Activity" at bounding box center [353, 169] width 213 height 19
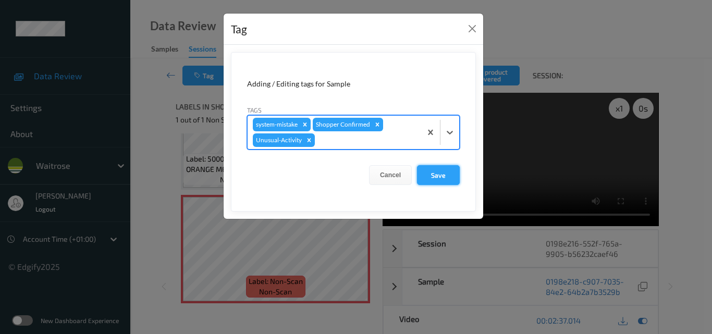
click at [444, 181] on button "Save" at bounding box center [438, 175] width 43 height 20
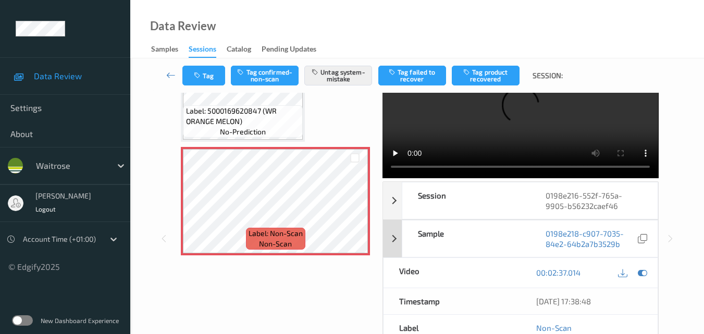
scroll to position [104, 0]
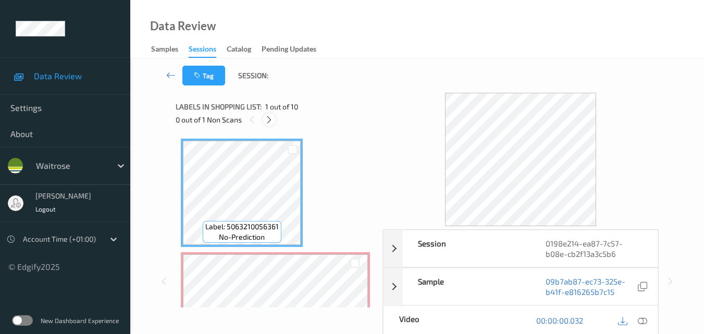
click at [270, 119] on icon at bounding box center [269, 119] width 9 height 9
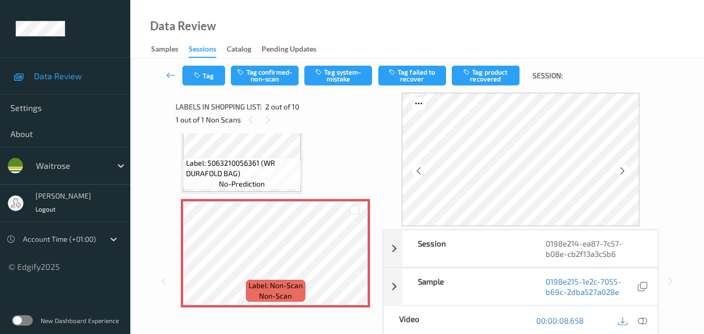
scroll to position [110, 0]
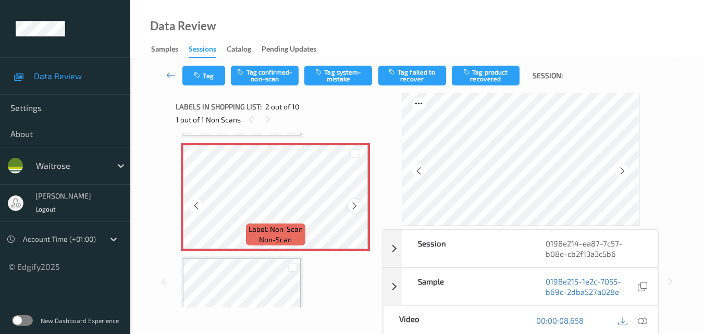
click at [359, 202] on icon at bounding box center [354, 205] width 9 height 9
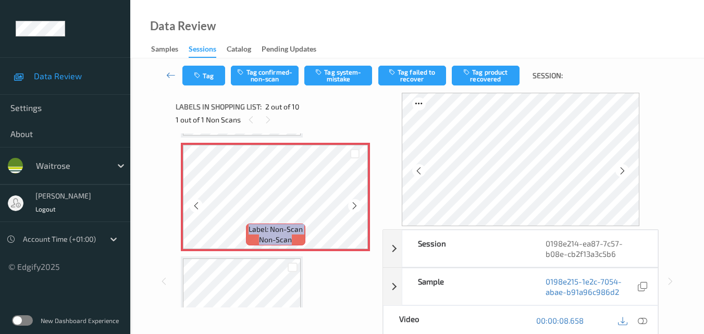
click at [359, 202] on icon at bounding box center [354, 205] width 9 height 9
click at [352, 206] on icon at bounding box center [354, 205] width 9 height 9
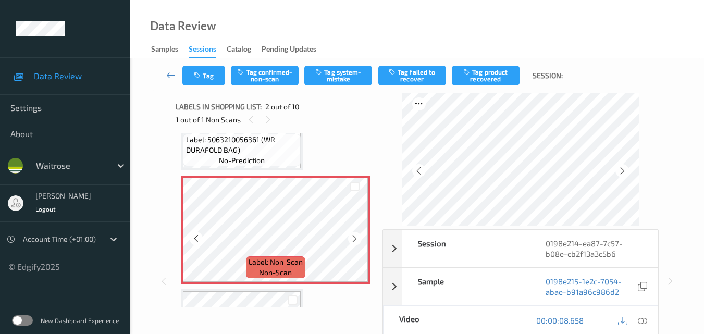
scroll to position [57, 0]
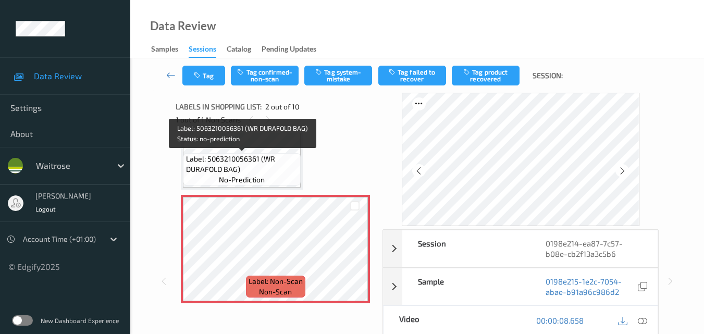
click at [251, 162] on span "Label: 5063210056361 (WR DURAFOLD BAG)" at bounding box center [242, 164] width 113 height 21
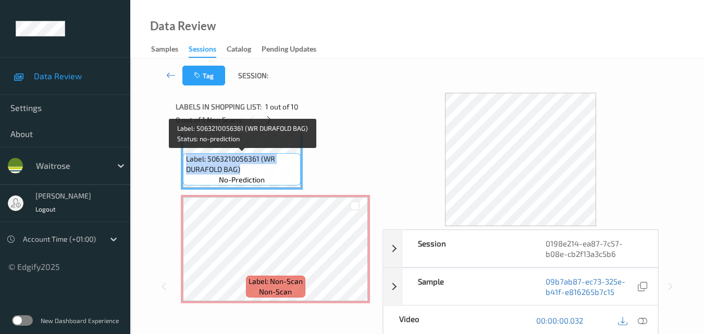
drag, startPoint x: 242, startPoint y: 171, endPoint x: 183, endPoint y: 161, distance: 59.8
click at [183, 161] on div "Label: 5063210056361 (WR DURAFOLD BAG) no-prediction" at bounding box center [242, 169] width 118 height 32
copy span "Label: 5063210056361 (WR DURAFOLD BAG)"
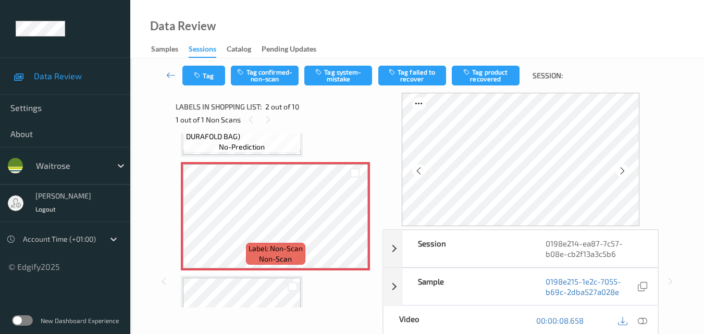
scroll to position [110, 0]
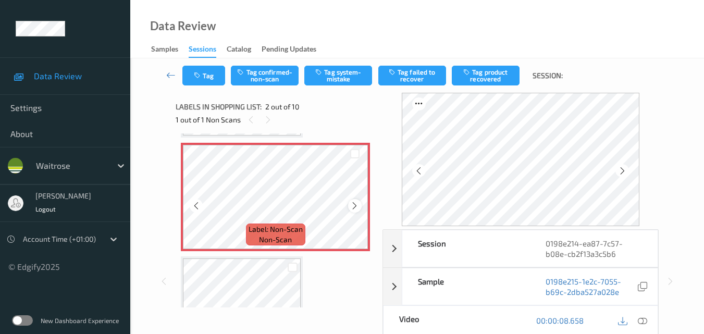
click at [348, 206] on div at bounding box center [354, 205] width 13 height 13
click at [352, 202] on icon at bounding box center [354, 205] width 9 height 9
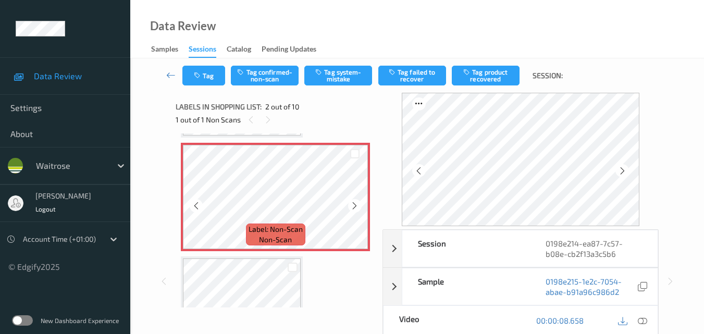
click at [352, 202] on icon at bounding box center [354, 205] width 9 height 9
click at [353, 202] on icon at bounding box center [354, 205] width 9 height 9
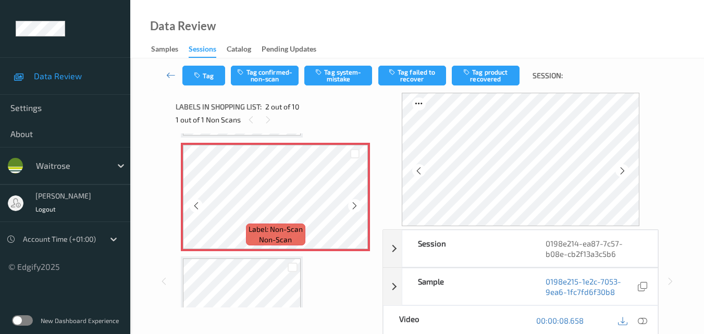
click at [353, 202] on icon at bounding box center [354, 205] width 9 height 9
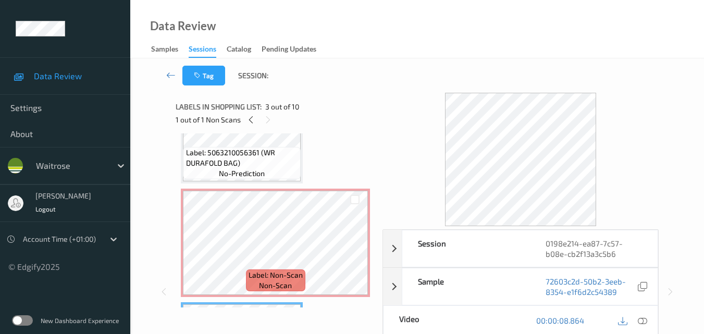
scroll to position [57, 0]
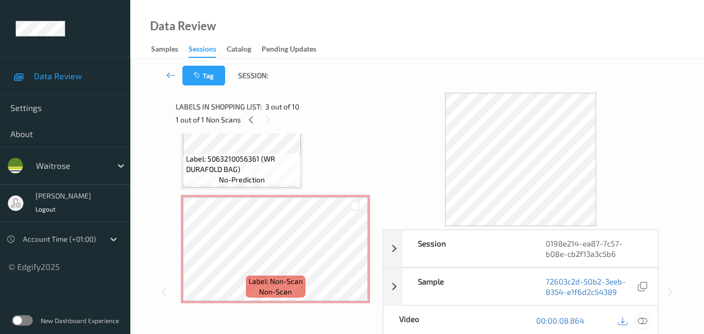
click at [646, 320] on icon at bounding box center [642, 320] width 9 height 9
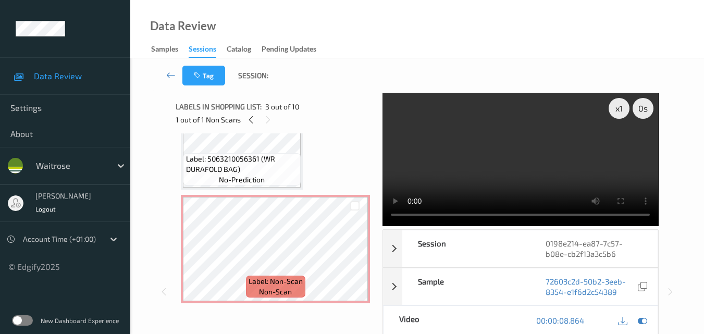
click at [513, 154] on video at bounding box center [521, 159] width 276 height 133
click at [527, 167] on video at bounding box center [521, 159] width 276 height 133
click at [518, 173] on video at bounding box center [521, 159] width 276 height 133
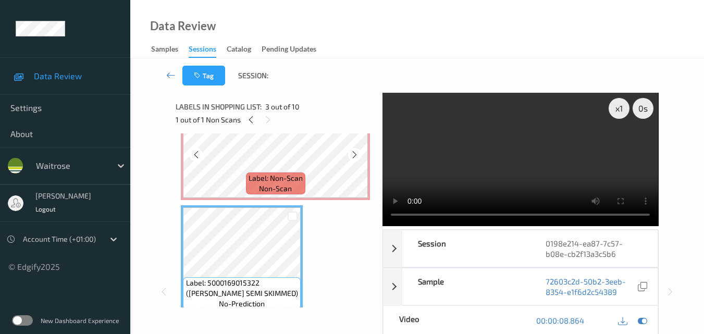
scroll to position [162, 0]
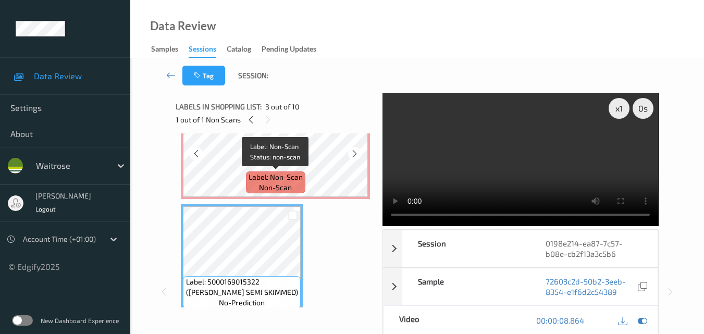
click at [292, 172] on div "Label: Non-Scan non-scan" at bounding box center [275, 183] width 59 height 22
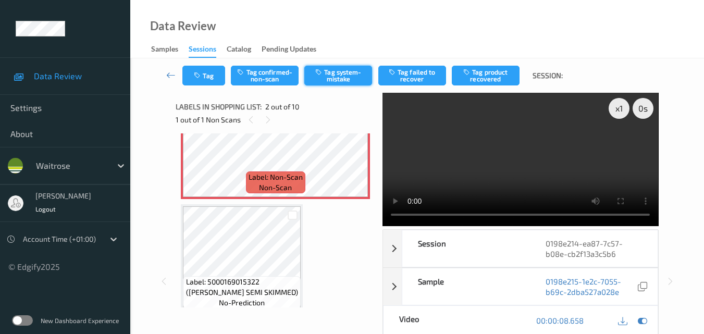
click at [338, 77] on button "Tag system-mistake" at bounding box center [339, 76] width 68 height 20
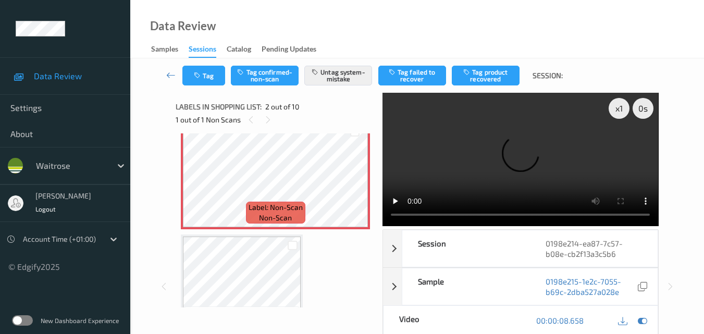
scroll to position [110, 0]
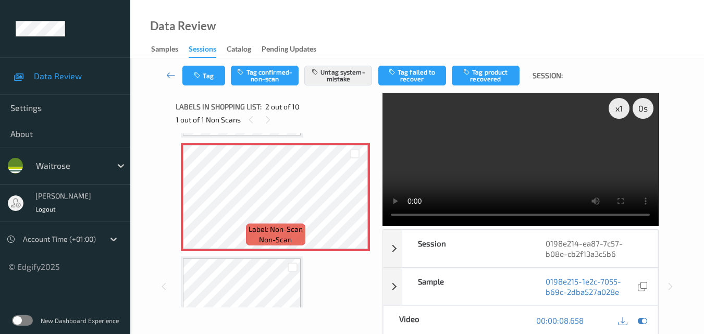
click at [480, 178] on video at bounding box center [521, 159] width 276 height 133
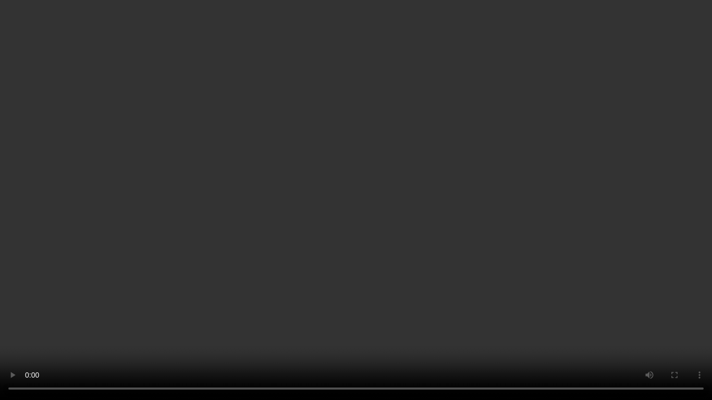
click at [568, 256] on video at bounding box center [356, 200] width 712 height 400
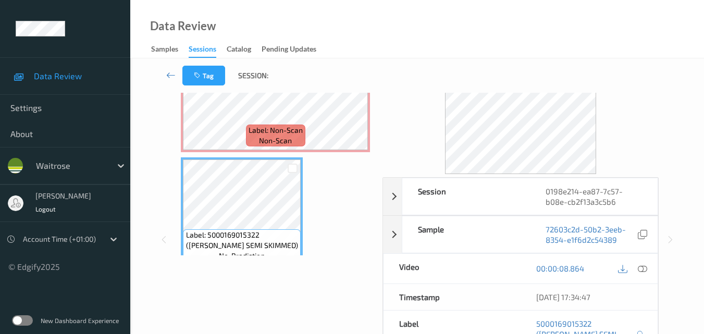
scroll to position [104, 0]
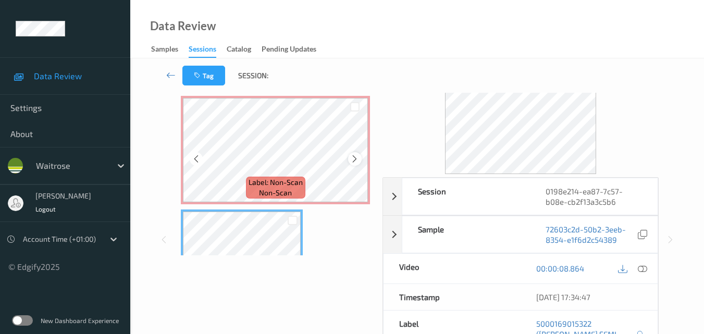
click at [354, 157] on icon at bounding box center [354, 158] width 9 height 9
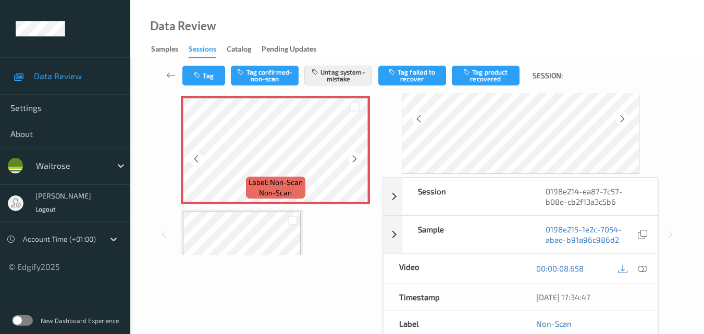
click at [354, 157] on icon at bounding box center [354, 158] width 9 height 9
click at [645, 264] on icon at bounding box center [642, 268] width 9 height 9
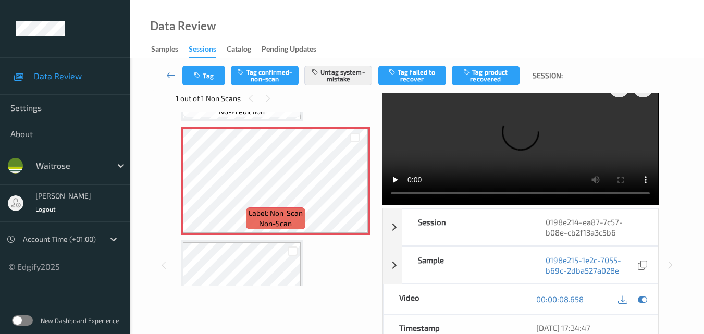
scroll to position [0, 0]
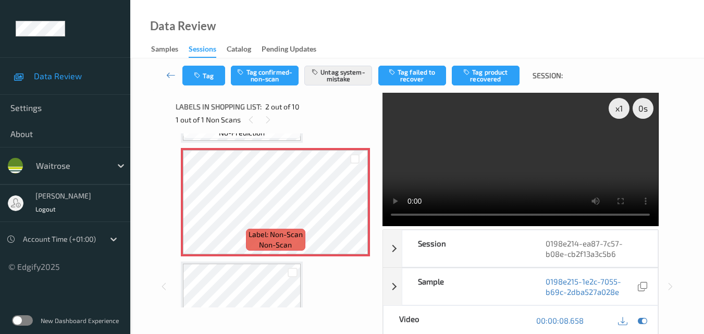
click at [440, 150] on video at bounding box center [521, 159] width 276 height 133
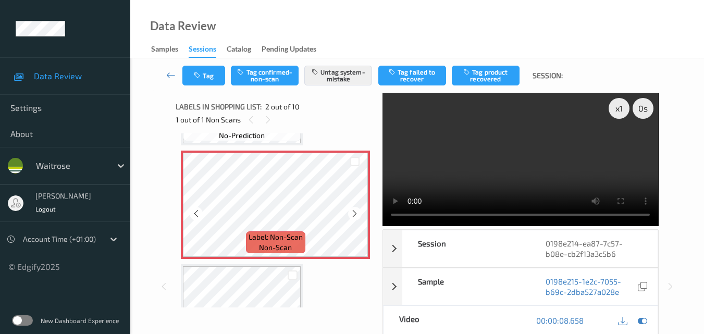
scroll to position [156, 0]
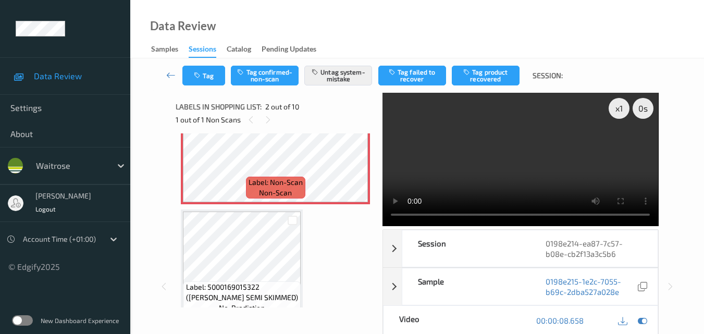
click at [541, 158] on video at bounding box center [521, 159] width 276 height 133
click at [499, 183] on video at bounding box center [521, 159] width 276 height 133
click at [524, 161] on video at bounding box center [521, 159] width 276 height 133
click at [560, 167] on video at bounding box center [521, 159] width 276 height 133
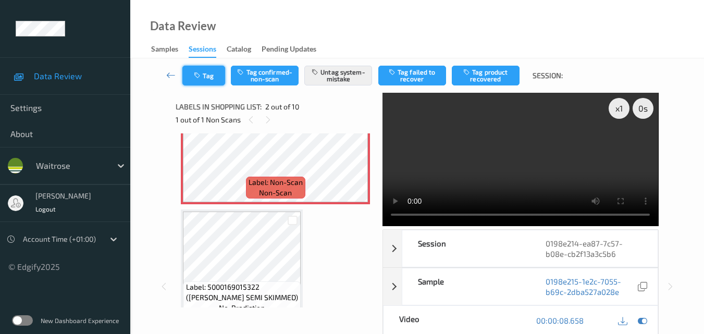
click at [209, 83] on button "Tag" at bounding box center [204, 76] width 43 height 20
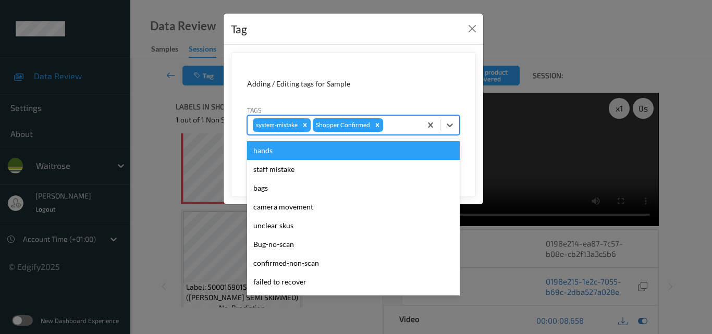
click at [393, 126] on div at bounding box center [400, 125] width 31 height 13
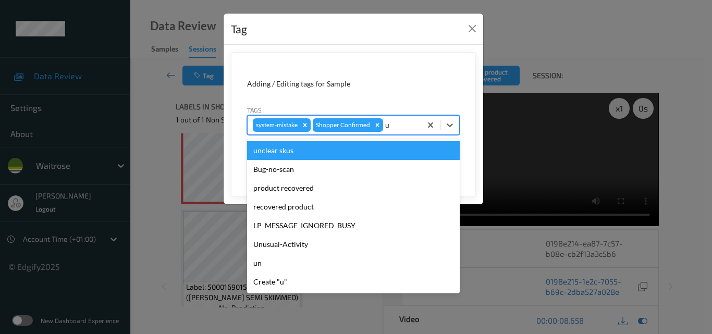
type input "un"
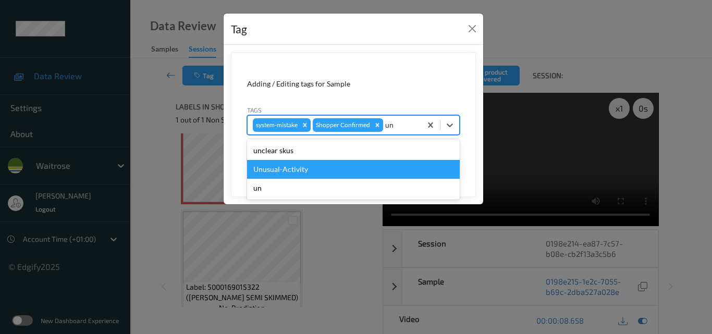
click at [316, 169] on div "Unusual-Activity" at bounding box center [353, 169] width 213 height 19
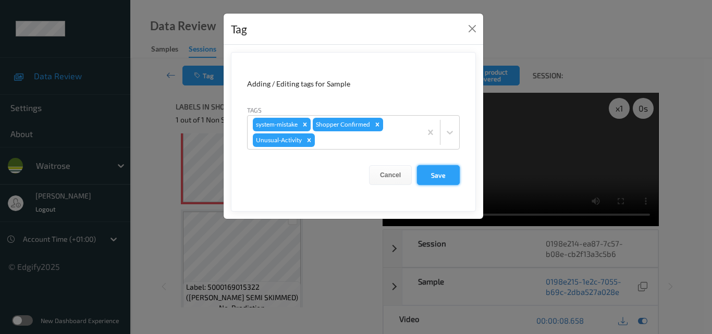
click at [437, 180] on button "Save" at bounding box center [438, 175] width 43 height 20
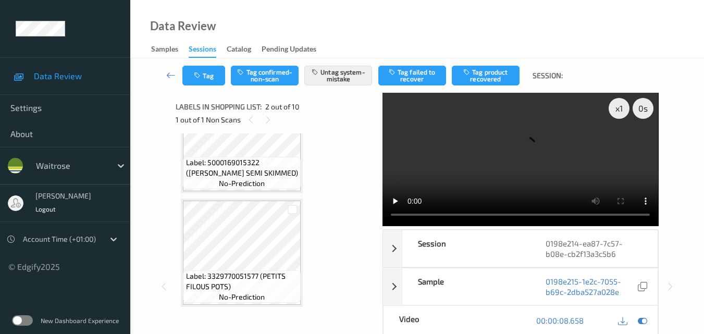
scroll to position [261, 0]
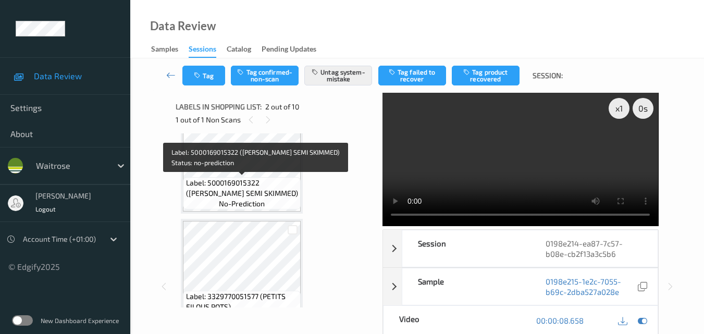
click at [276, 190] on span "Label: 5000169015322 ([PERSON_NAME] SEMI SKIMMED)" at bounding box center [242, 188] width 113 height 21
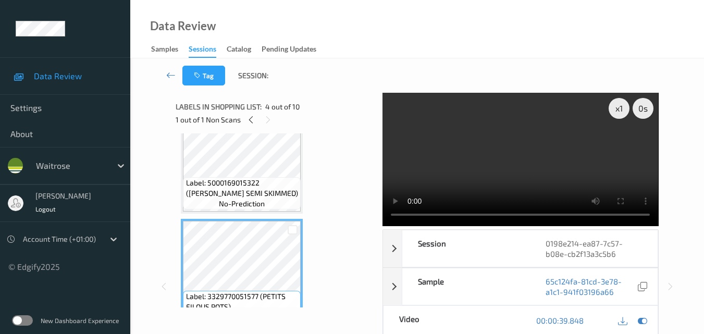
click at [500, 171] on video at bounding box center [521, 159] width 276 height 133
click at [497, 172] on video at bounding box center [521, 159] width 276 height 133
click at [508, 167] on video at bounding box center [521, 159] width 276 height 133
click at [503, 154] on video at bounding box center [521, 159] width 276 height 133
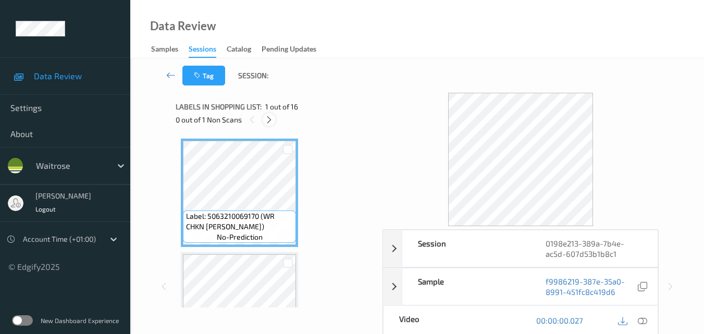
click at [271, 118] on icon at bounding box center [269, 119] width 9 height 9
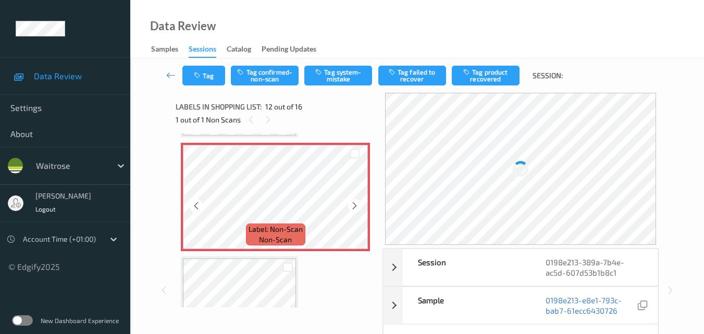
scroll to position [1194, 0]
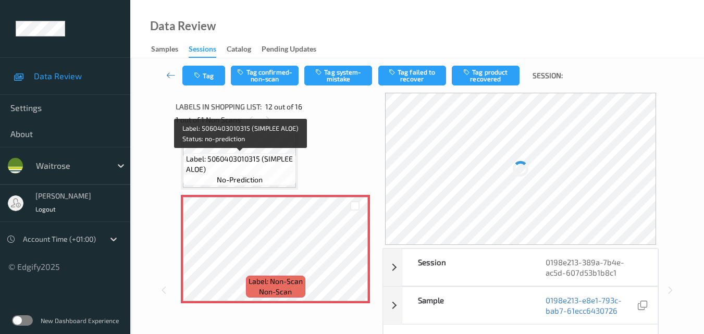
click at [262, 162] on span "Label: 5060403010315 (SIMPLEE ALOE)" at bounding box center [240, 164] width 108 height 21
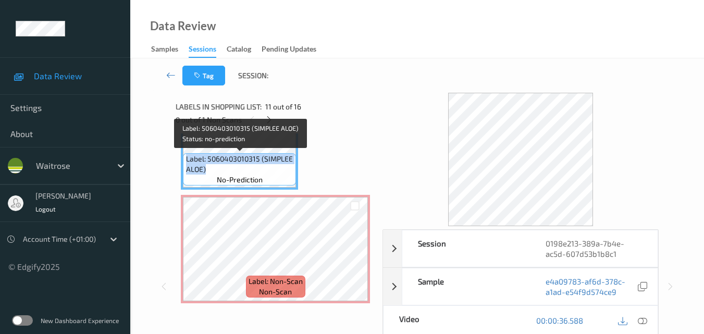
drag, startPoint x: 214, startPoint y: 167, endPoint x: 187, endPoint y: 161, distance: 27.9
click at [187, 161] on span "Label: 5060403010315 (SIMPLEE ALOE)" at bounding box center [240, 164] width 108 height 21
copy span "Label: 5060403010315 (SIMPLEE ALOE)"
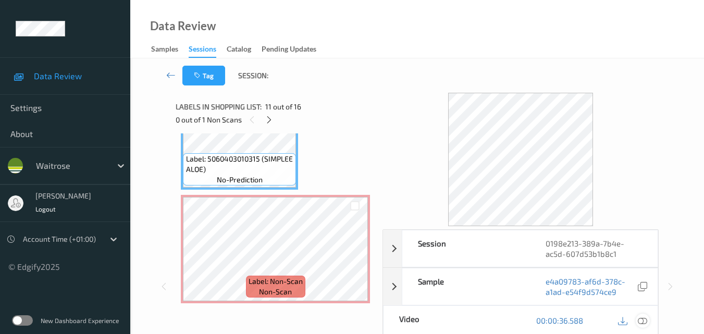
click at [647, 322] on icon at bounding box center [642, 320] width 9 height 9
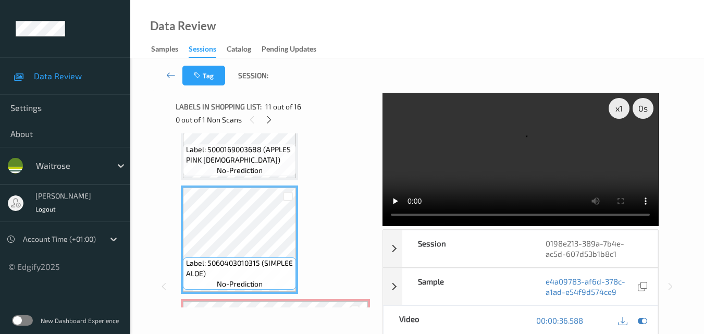
scroll to position [1142, 0]
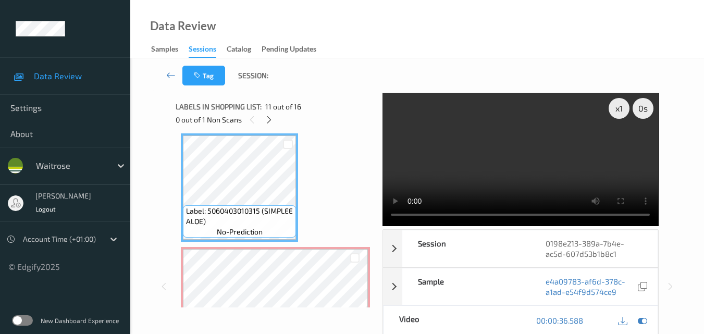
click at [496, 151] on video at bounding box center [521, 159] width 276 height 133
click at [521, 167] on video at bounding box center [521, 159] width 276 height 133
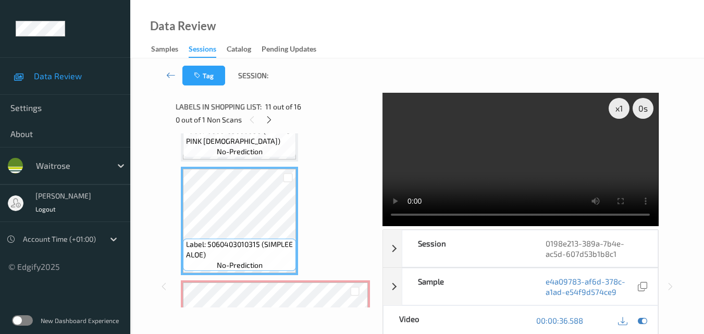
scroll to position [1090, 0]
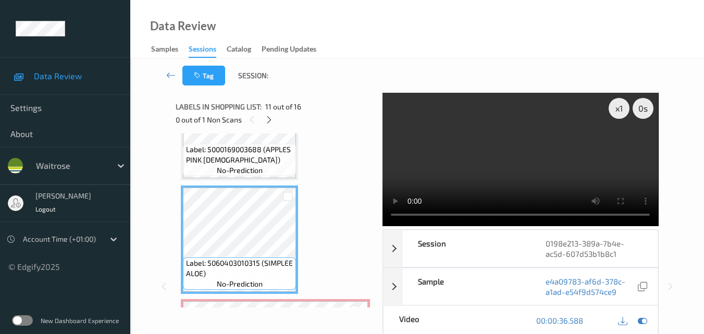
click at [552, 164] on video at bounding box center [521, 159] width 276 height 133
click at [568, 171] on video at bounding box center [521, 159] width 276 height 133
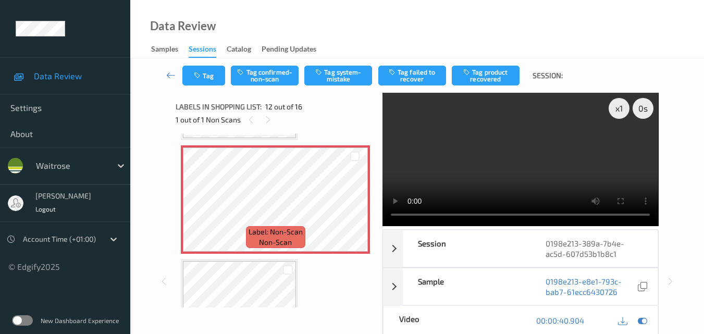
scroll to position [1246, 0]
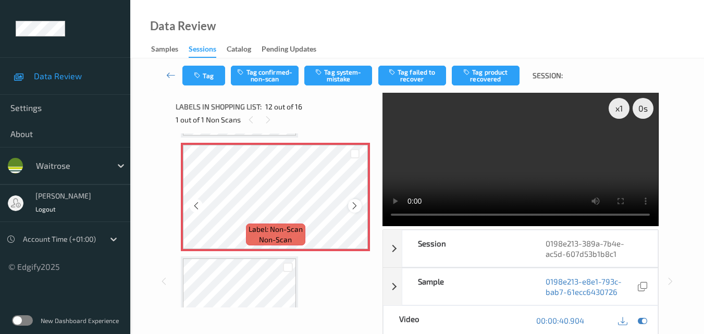
click at [356, 208] on icon at bounding box center [354, 205] width 9 height 9
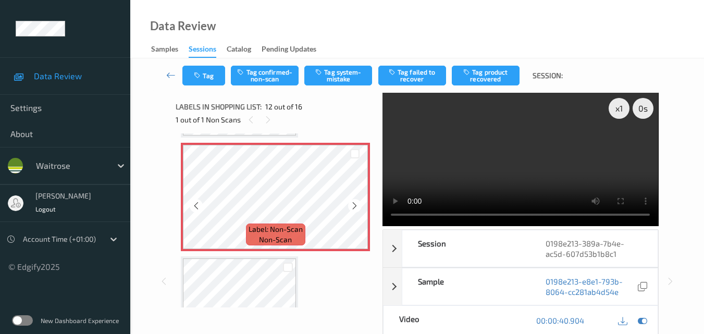
click at [356, 208] on icon at bounding box center [354, 205] width 9 height 9
click at [343, 78] on button "Tag system-mistake" at bounding box center [339, 76] width 68 height 20
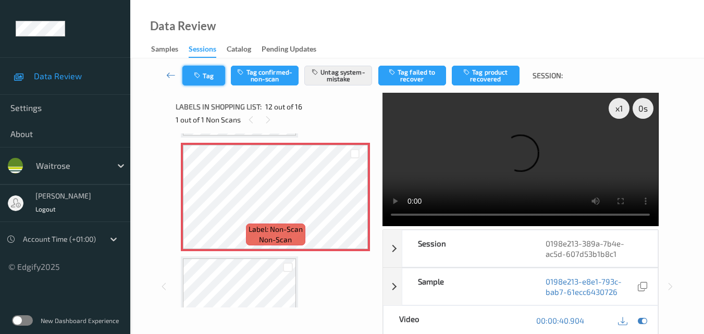
click at [207, 80] on button "Tag" at bounding box center [204, 76] width 43 height 20
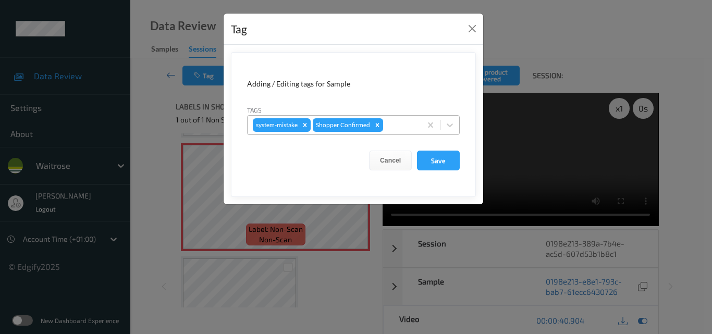
click at [409, 129] on div at bounding box center [400, 125] width 31 height 13
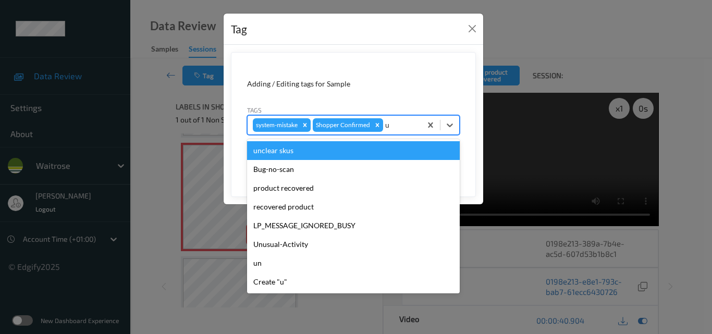
type input "un"
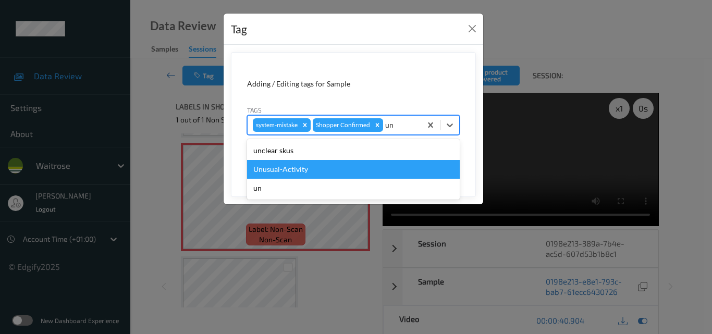
click at [364, 169] on div "Unusual-Activity" at bounding box center [353, 169] width 213 height 19
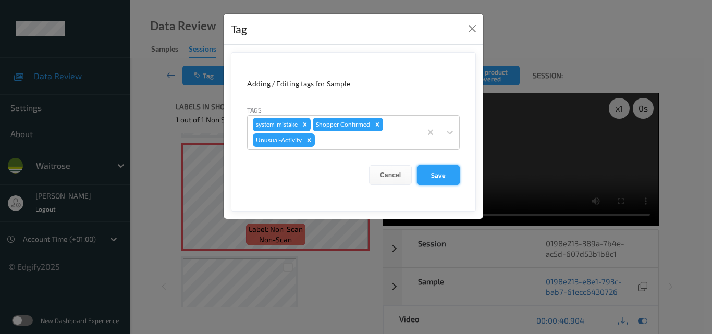
click at [451, 172] on button "Save" at bounding box center [438, 175] width 43 height 20
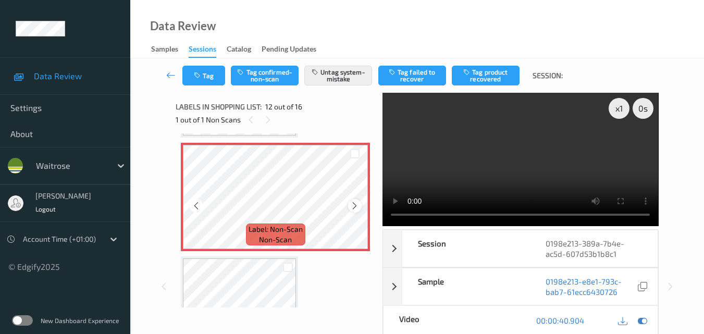
click at [357, 205] on icon at bounding box center [354, 205] width 9 height 9
click at [354, 201] on icon at bounding box center [354, 205] width 9 height 9
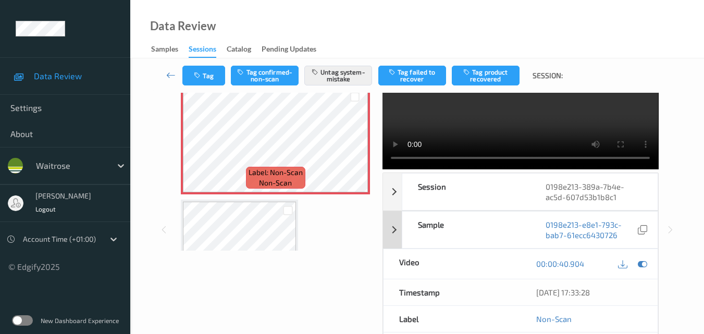
scroll to position [156, 0]
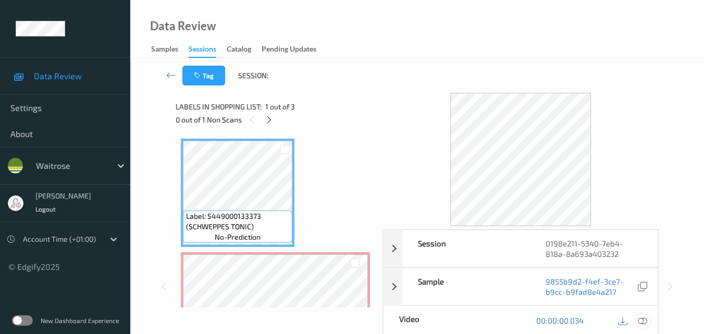
click at [643, 323] on icon at bounding box center [642, 320] width 9 height 9
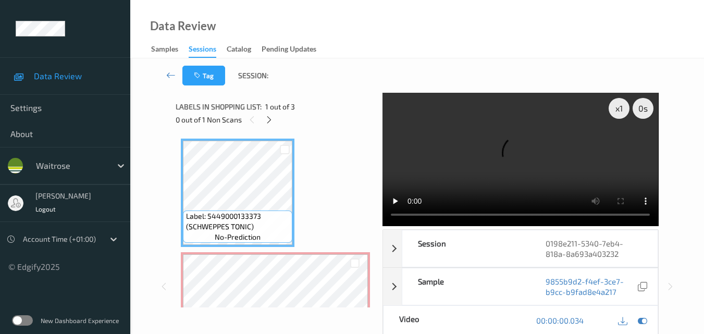
click at [338, 185] on div "Label: 5449000133373 (SCHWEPPES TONIC) no-prediction Label: Non-Scan non-scan L…" at bounding box center [275, 307] width 189 height 336
click at [530, 166] on video at bounding box center [521, 159] width 276 height 133
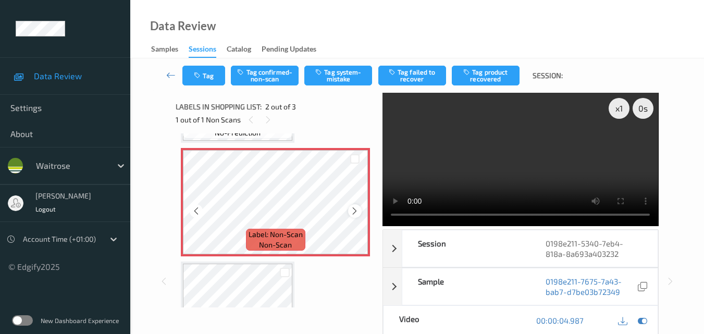
click at [352, 210] on icon at bounding box center [354, 210] width 9 height 9
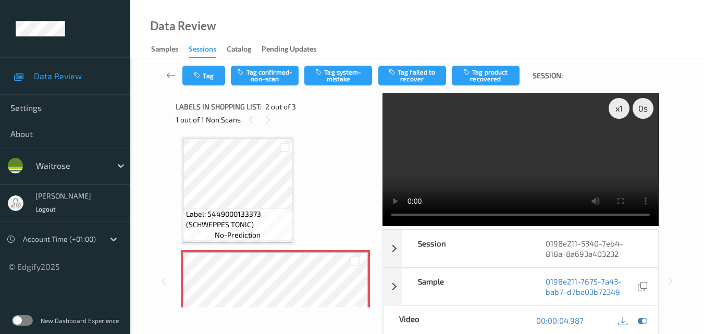
scroll to position [0, 0]
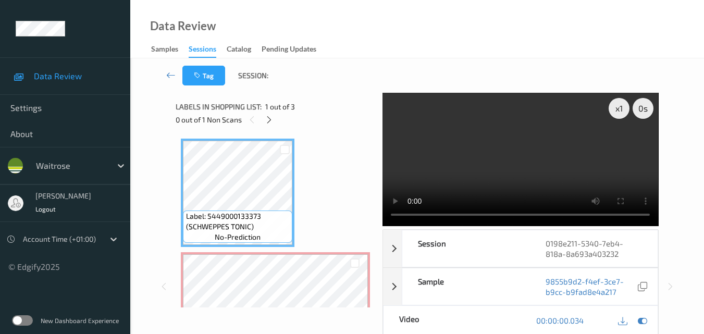
click at [551, 172] on video at bounding box center [521, 159] width 276 height 133
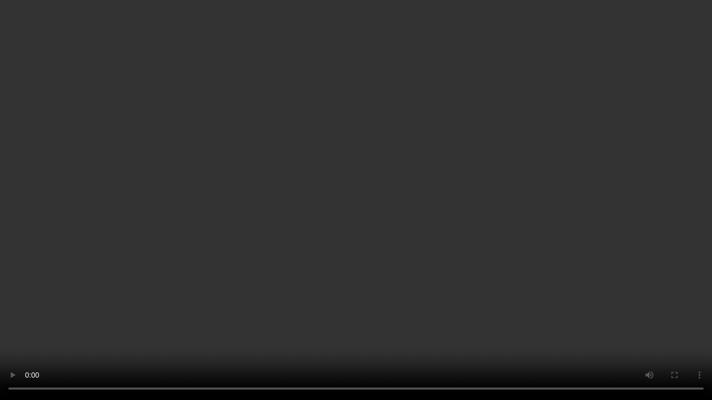
click at [496, 221] on video at bounding box center [356, 200] width 712 height 400
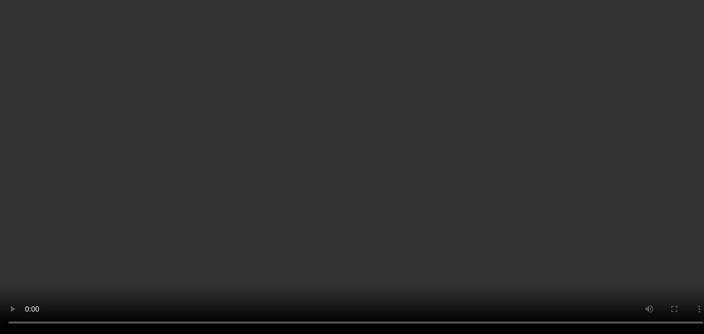
scroll to position [104, 0]
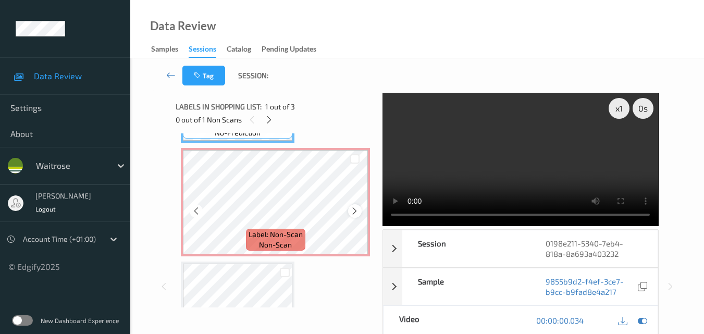
click at [354, 209] on icon at bounding box center [354, 210] width 9 height 9
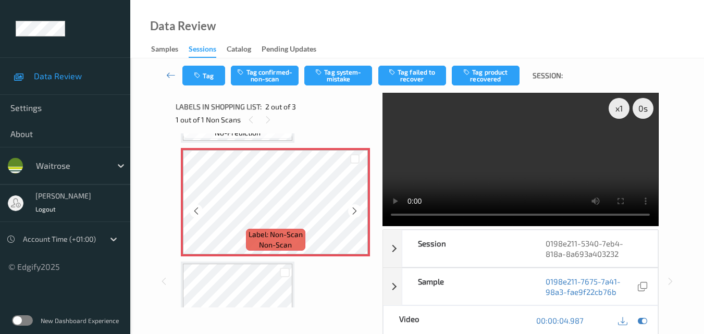
click at [354, 209] on icon at bounding box center [354, 210] width 9 height 9
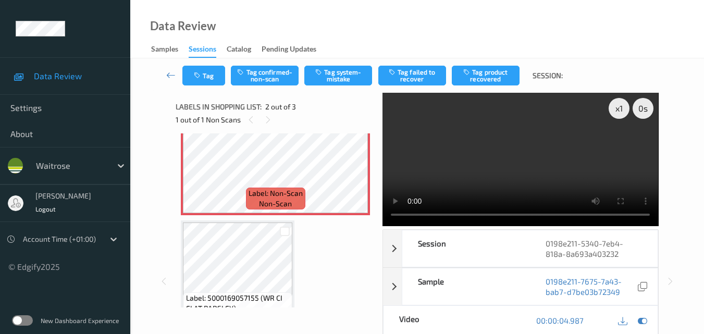
scroll to position [172, 0]
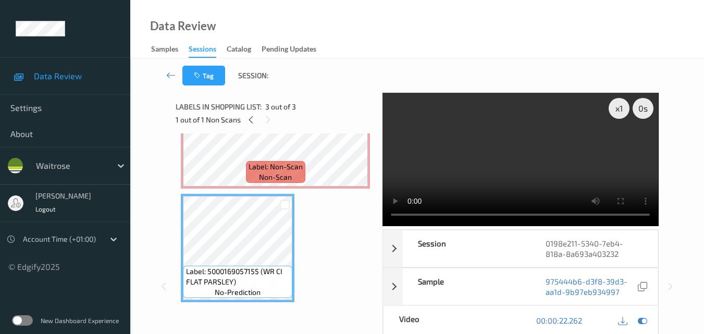
click at [535, 164] on video at bounding box center [521, 159] width 276 height 133
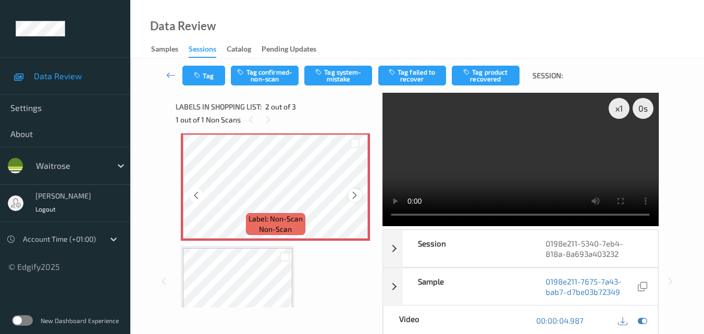
click at [356, 194] on icon at bounding box center [354, 195] width 9 height 9
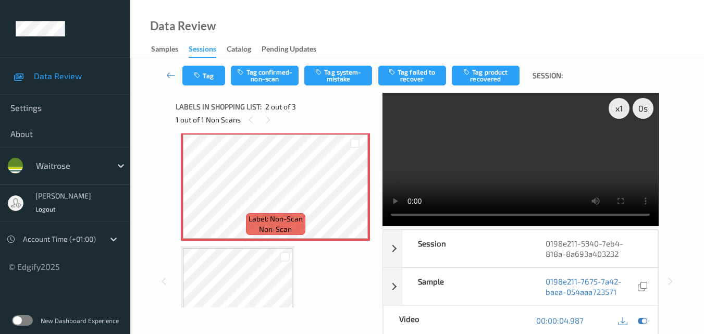
scroll to position [68, 0]
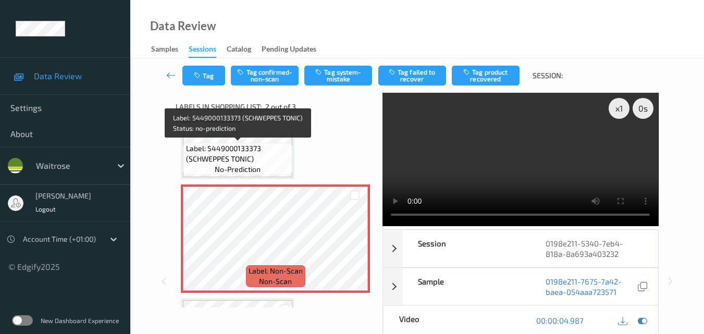
click at [257, 162] on span "Label: 5449000133373 (SCHWEPPES TONIC)" at bounding box center [238, 153] width 104 height 21
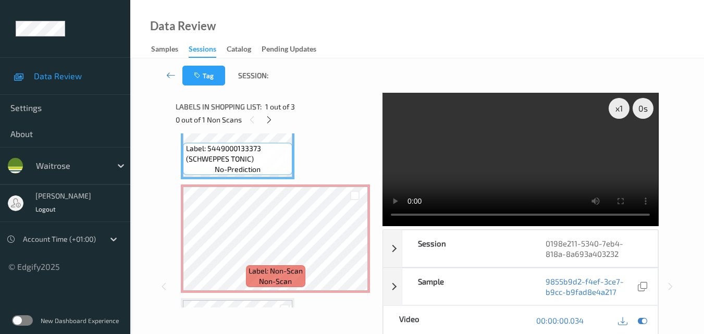
click at [556, 172] on video at bounding box center [521, 159] width 276 height 133
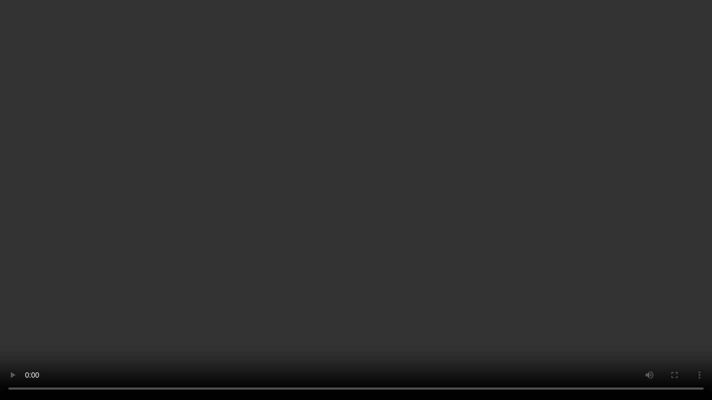
click at [481, 237] on video at bounding box center [356, 200] width 712 height 400
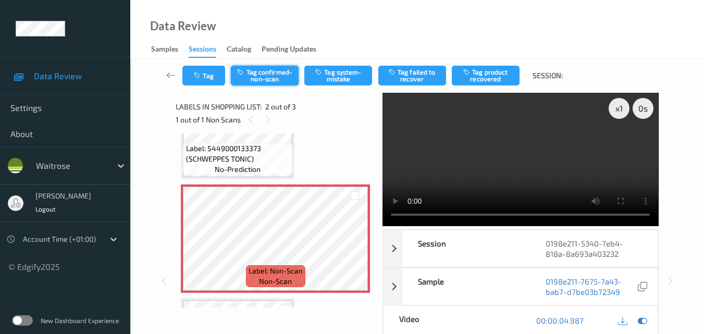
click at [260, 72] on button "Tag confirmed-non-scan" at bounding box center [265, 76] width 68 height 20
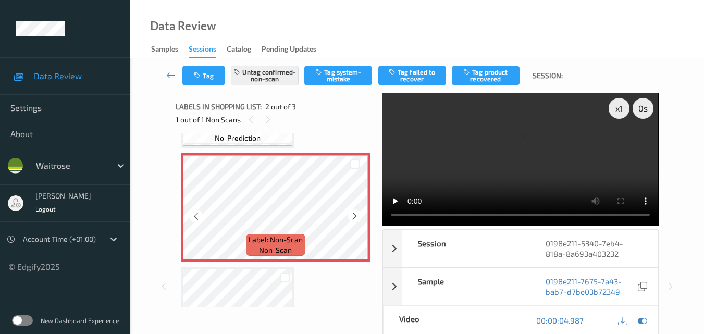
scroll to position [120, 0]
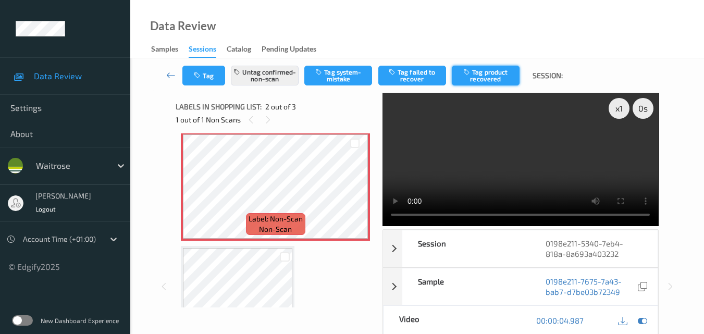
click at [491, 75] on button "Tag product recovered" at bounding box center [486, 76] width 68 height 20
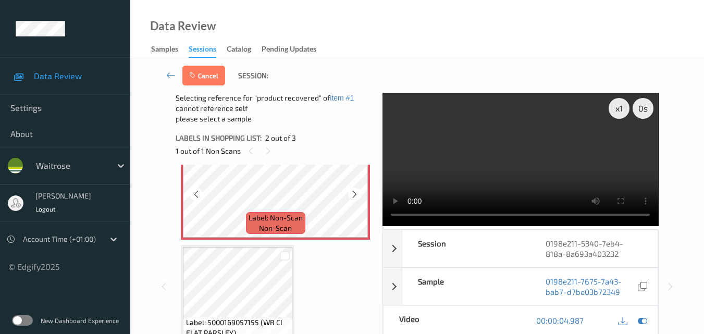
scroll to position [172, 0]
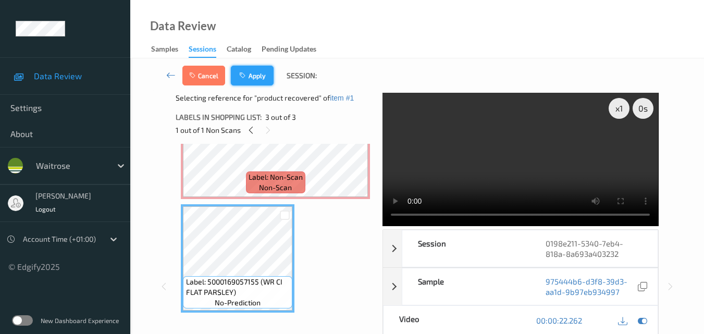
click at [258, 76] on button "Apply" at bounding box center [252, 76] width 43 height 20
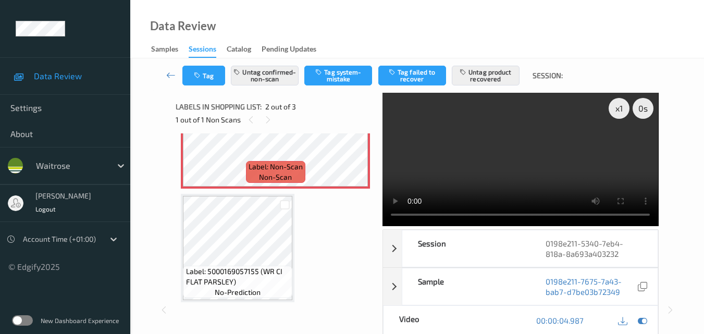
click at [419, 16] on div "Data Review Samples Sessions Catalog Pending Updates" at bounding box center [417, 29] width 574 height 58
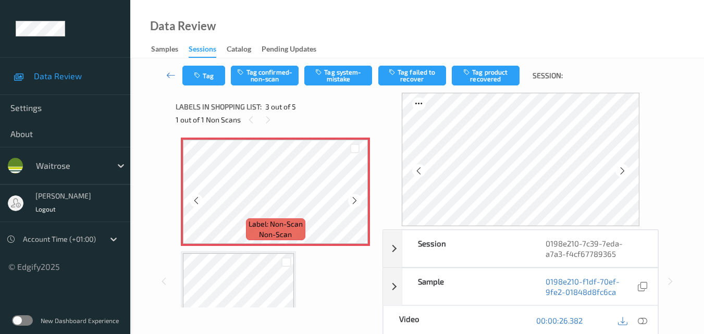
scroll to position [250, 0]
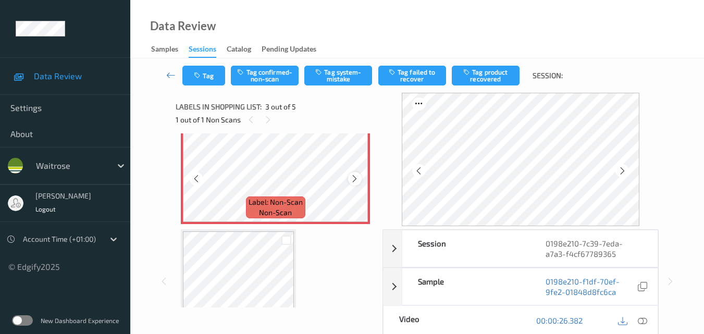
click at [354, 179] on icon at bounding box center [354, 178] width 9 height 9
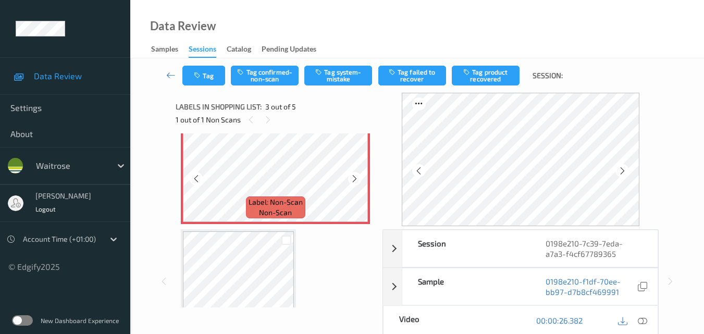
click at [354, 179] on icon at bounding box center [354, 178] width 9 height 9
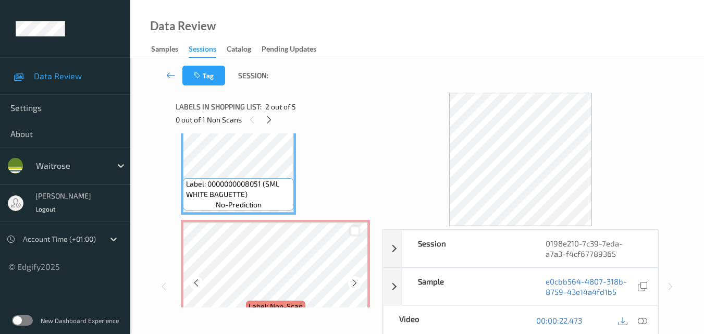
scroll to position [198, 0]
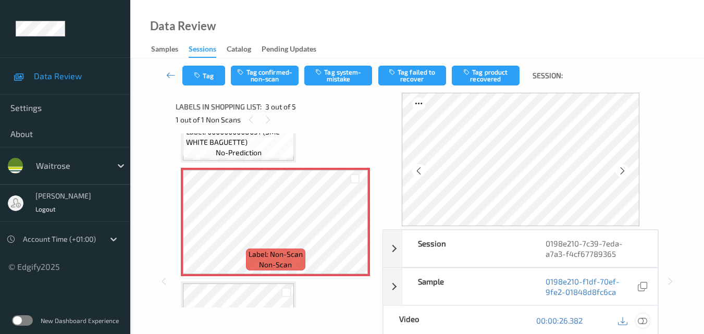
click at [645, 319] on icon at bounding box center [642, 320] width 9 height 9
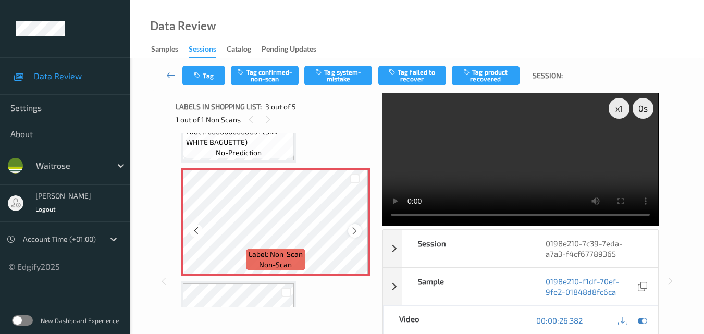
click at [356, 227] on icon at bounding box center [354, 230] width 9 height 9
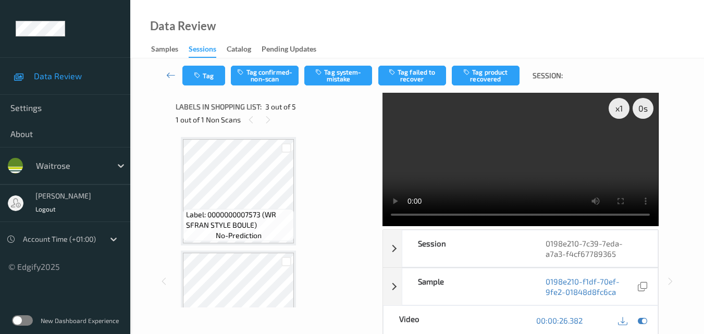
scroll to position [0, 0]
click at [479, 161] on video at bounding box center [521, 159] width 276 height 133
click at [542, 162] on video at bounding box center [521, 159] width 276 height 133
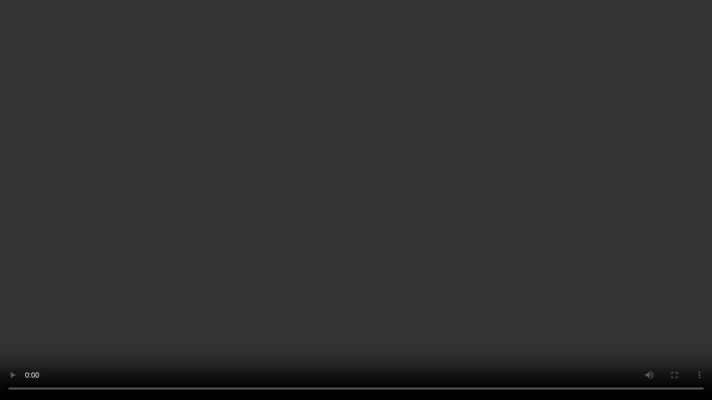
click at [368, 239] on video at bounding box center [356, 200] width 712 height 400
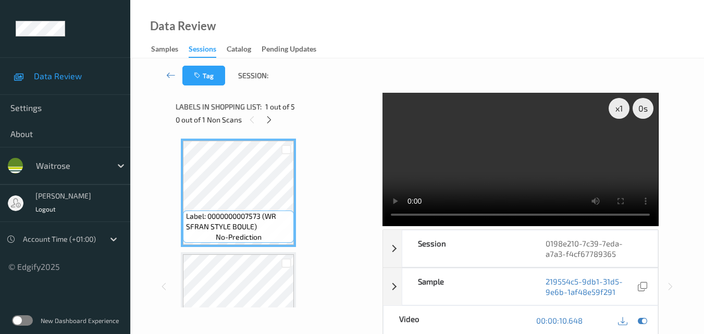
click at [516, 156] on video at bounding box center [521, 159] width 276 height 133
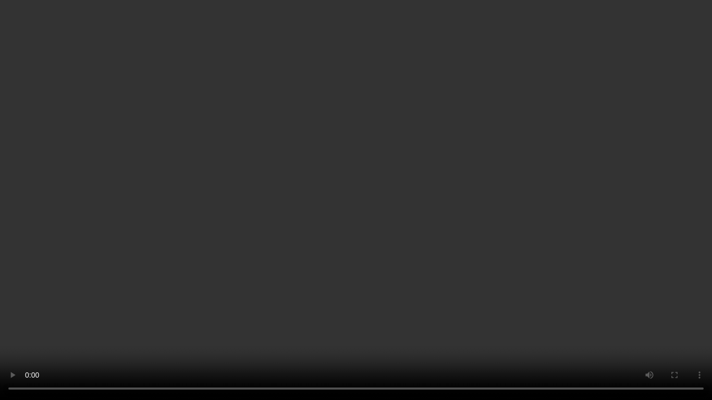
click at [436, 327] on video at bounding box center [356, 200] width 712 height 400
click at [454, 286] on video at bounding box center [356, 200] width 712 height 400
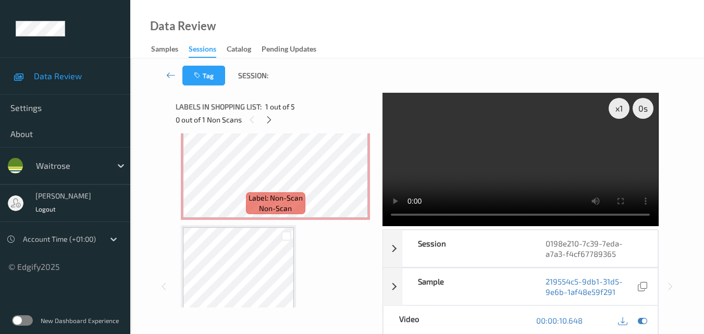
scroll to position [191, 0]
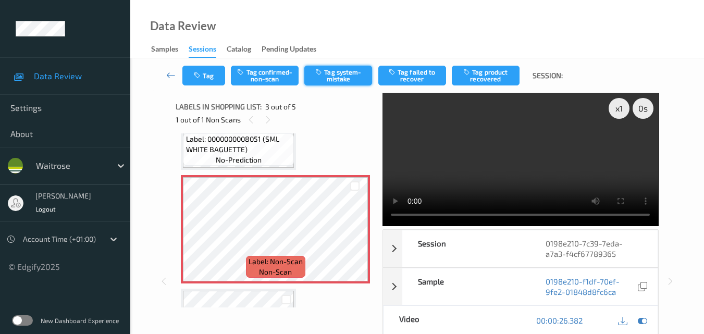
click at [337, 79] on button "Tag system-mistake" at bounding box center [339, 76] width 68 height 20
click at [205, 80] on button "Tag" at bounding box center [204, 76] width 43 height 20
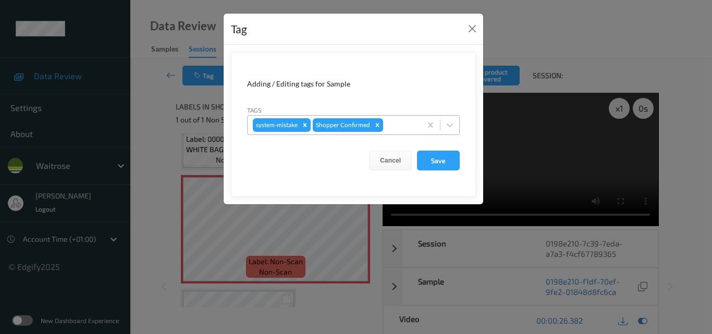
click at [410, 124] on div at bounding box center [400, 125] width 31 height 13
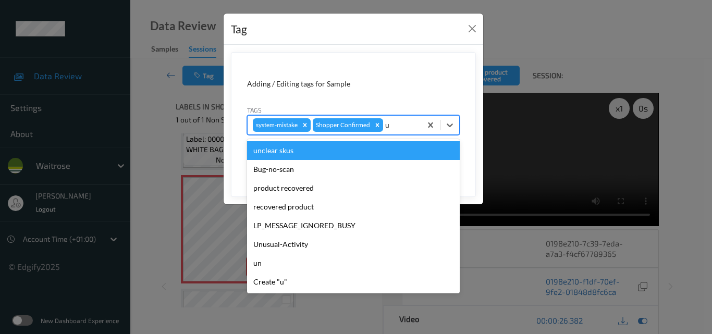
type input "un"
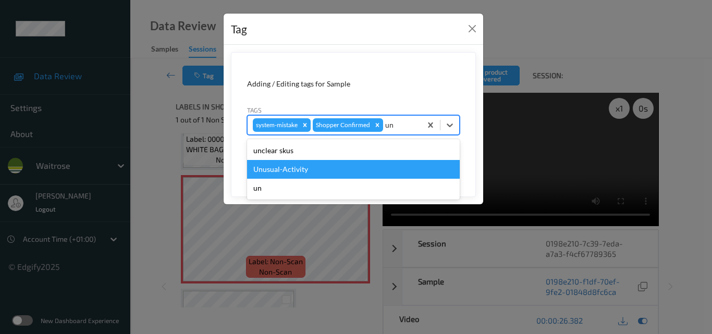
click at [331, 166] on div "Unusual-Activity" at bounding box center [353, 169] width 213 height 19
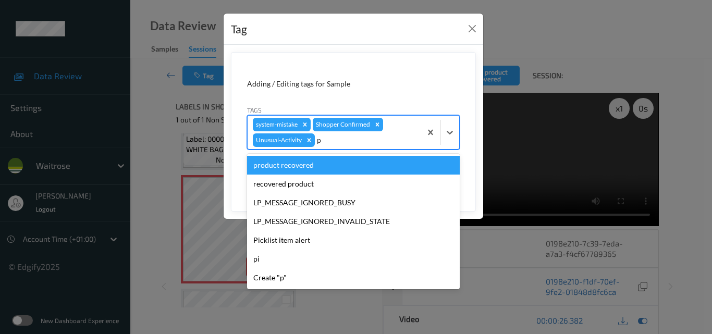
type input "pi"
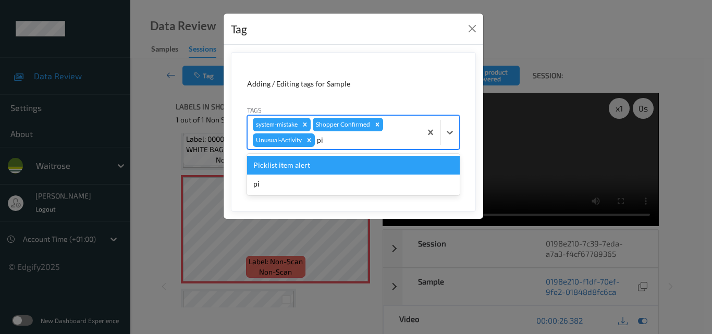
click at [331, 166] on div "Picklist item alert" at bounding box center [353, 165] width 213 height 19
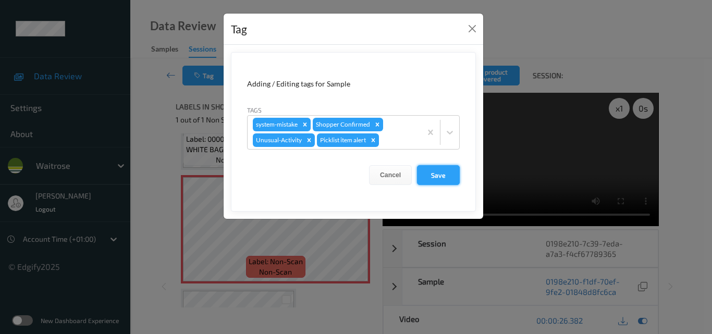
click at [431, 175] on button "Save" at bounding box center [438, 175] width 43 height 20
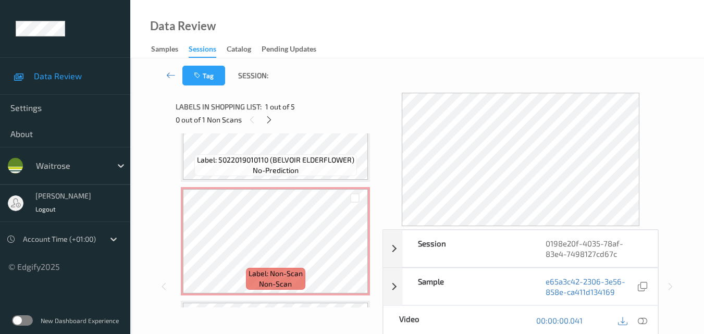
scroll to position [313, 0]
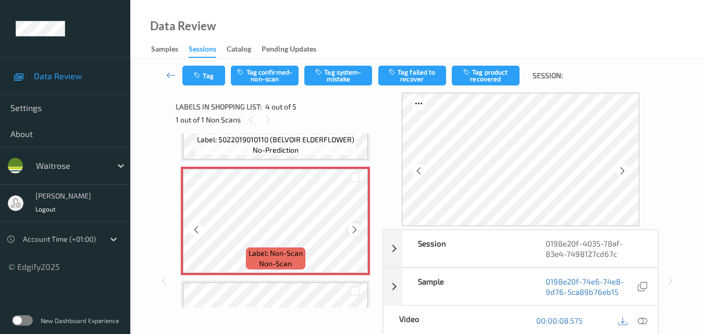
click at [355, 227] on icon at bounding box center [354, 229] width 9 height 9
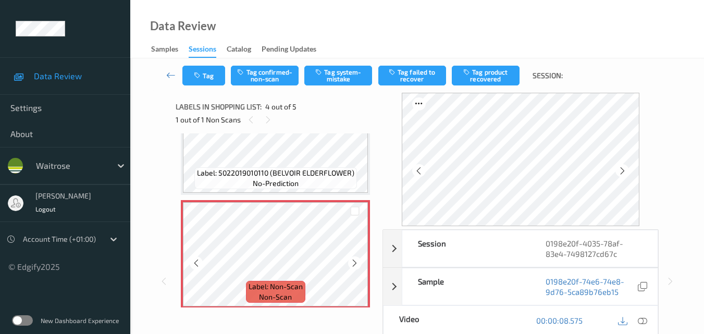
scroll to position [261, 0]
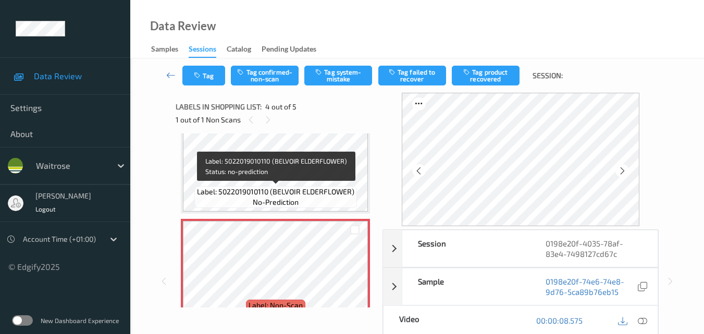
click at [320, 202] on div "Label: 5022019010110 (BELVOIR ELDERFLOWER) no-prediction" at bounding box center [275, 197] width 163 height 22
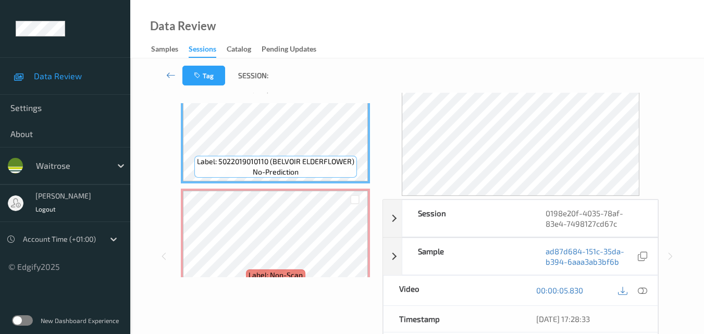
scroll to position [52, 0]
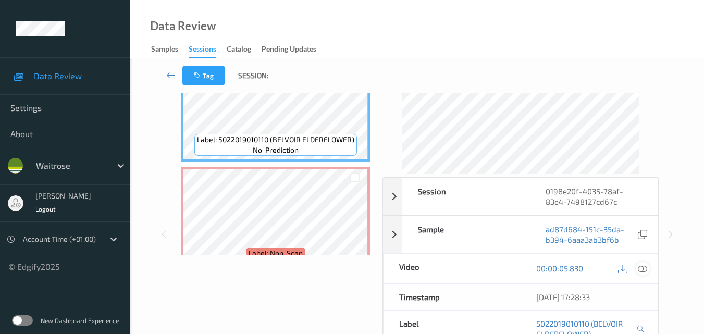
click at [645, 266] on icon at bounding box center [642, 268] width 9 height 9
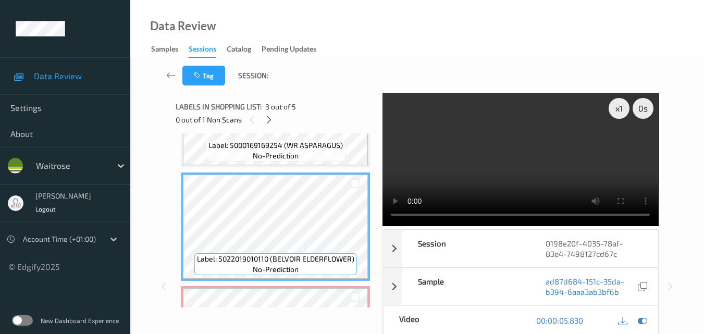
scroll to position [191, 0]
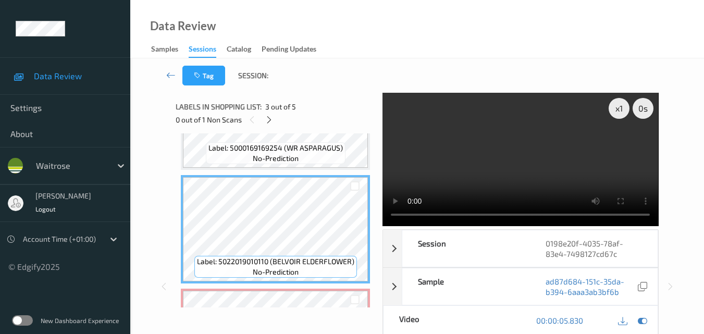
click at [471, 166] on video at bounding box center [521, 159] width 276 height 133
click at [560, 123] on video at bounding box center [521, 159] width 276 height 133
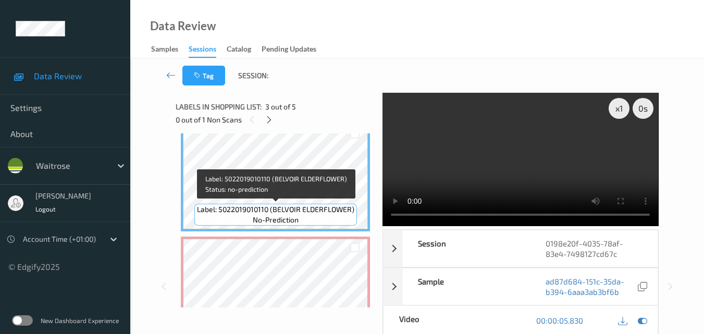
scroll to position [295, 0]
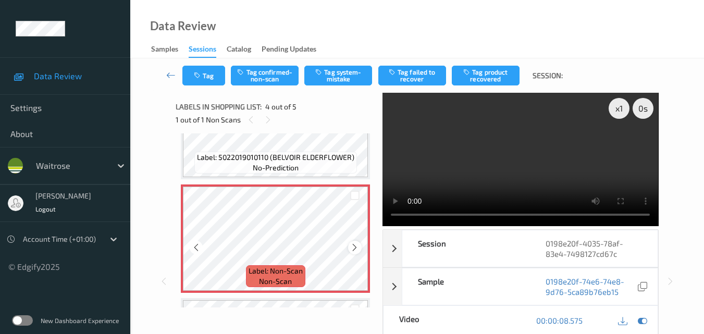
click at [355, 253] on div at bounding box center [354, 247] width 13 height 13
click at [358, 248] on icon at bounding box center [354, 247] width 9 height 9
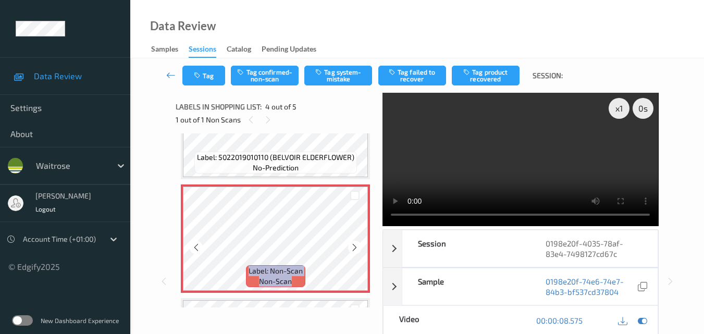
click at [358, 248] on icon at bounding box center [354, 247] width 9 height 9
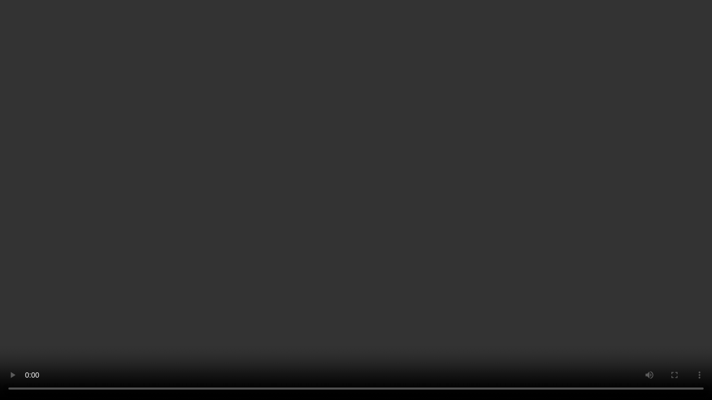
click at [424, 242] on video at bounding box center [356, 200] width 712 height 400
click at [427, 174] on video at bounding box center [356, 200] width 712 height 400
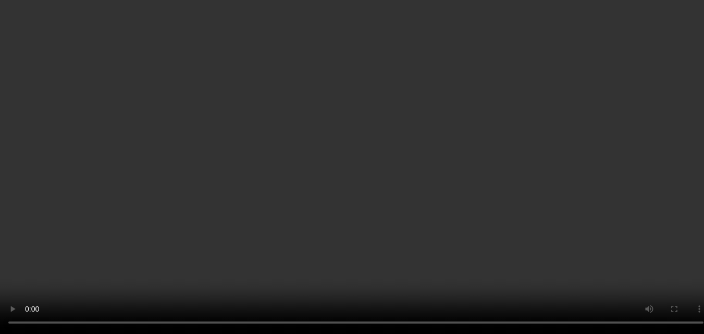
scroll to position [295, 0]
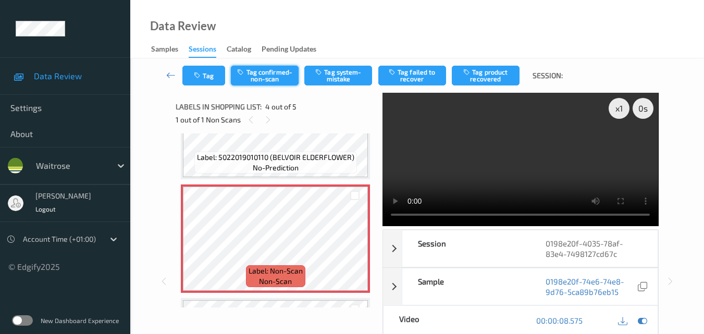
click at [268, 79] on button "Tag confirmed-non-scan" at bounding box center [265, 76] width 68 height 20
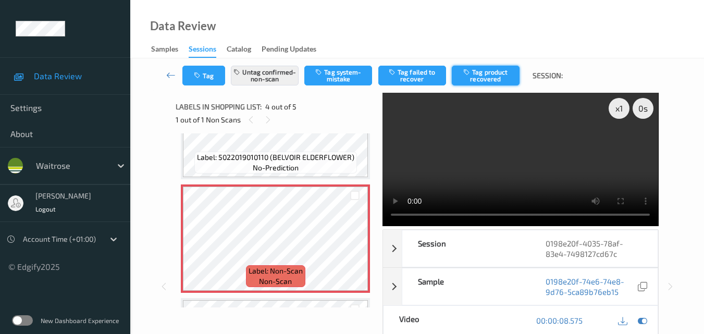
click at [504, 79] on button "Tag product recovered" at bounding box center [486, 76] width 68 height 20
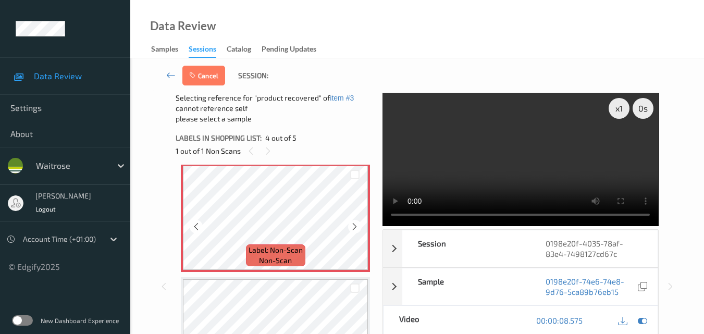
scroll to position [399, 0]
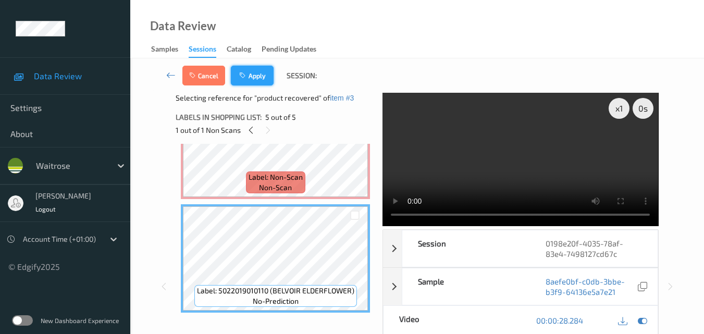
click at [255, 78] on button "Apply" at bounding box center [252, 76] width 43 height 20
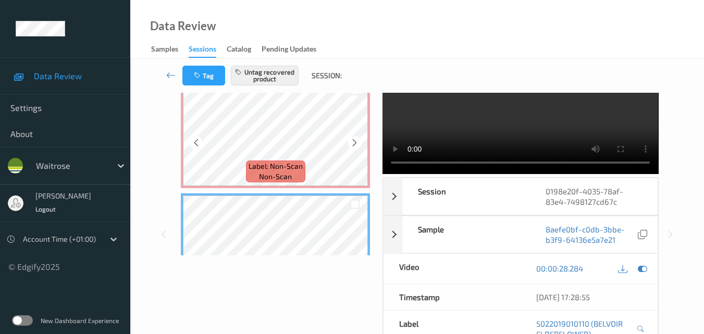
scroll to position [347, 0]
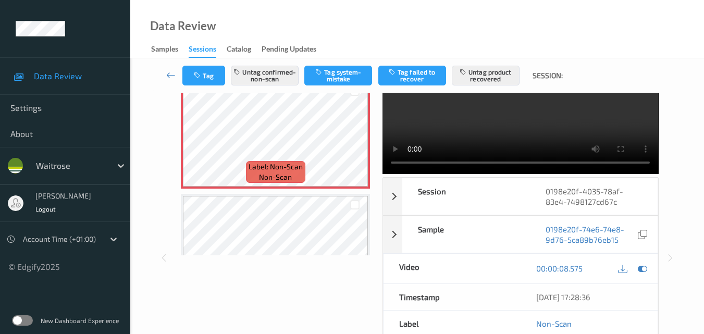
click at [521, 123] on video at bounding box center [521, 107] width 276 height 133
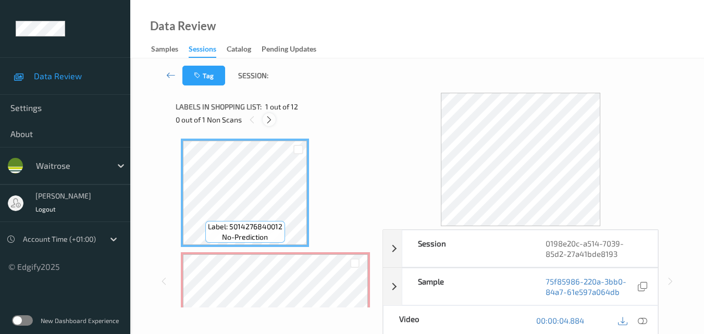
click at [270, 120] on icon at bounding box center [269, 119] width 9 height 9
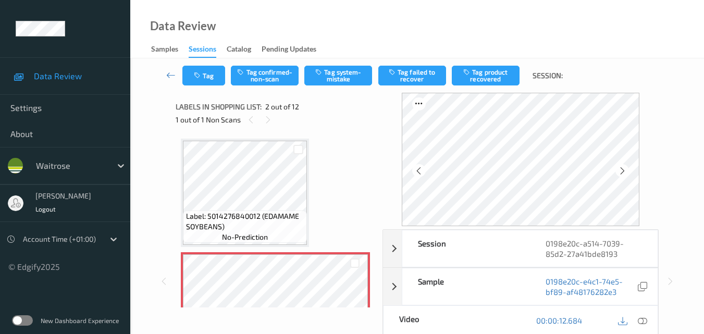
scroll to position [52, 0]
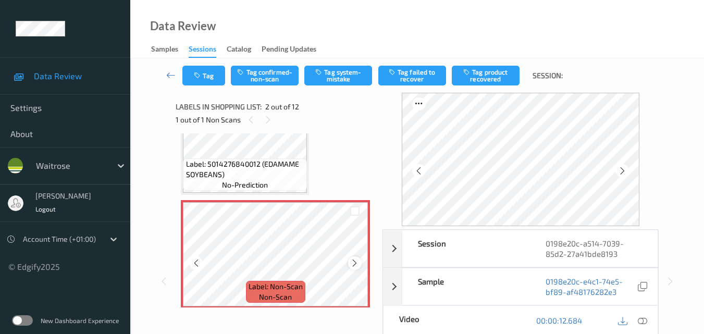
click at [352, 263] on icon at bounding box center [354, 263] width 9 height 9
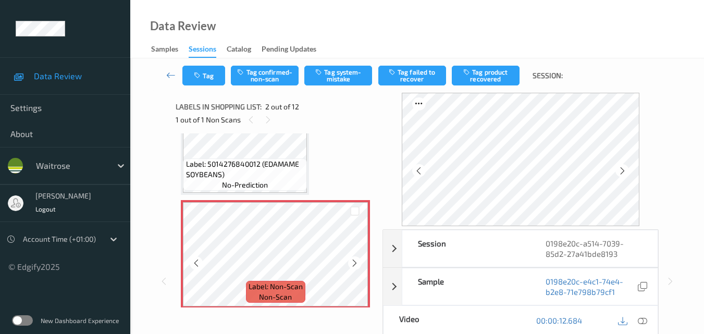
click at [352, 263] on icon at bounding box center [354, 263] width 9 height 9
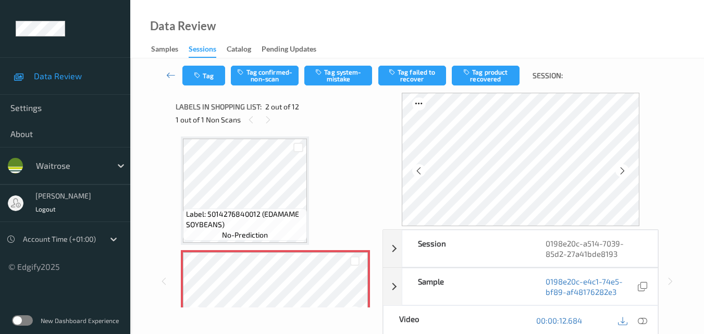
scroll to position [0, 0]
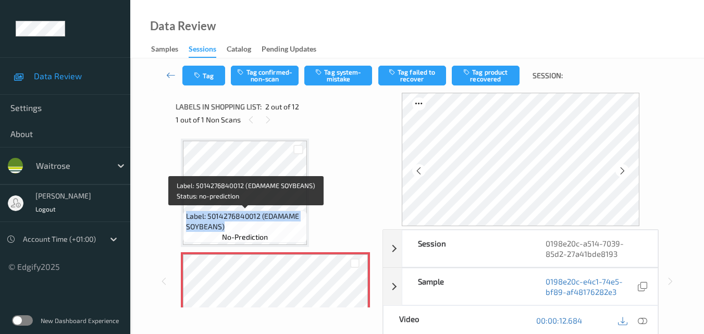
drag, startPoint x: 230, startPoint y: 225, endPoint x: 187, endPoint y: 217, distance: 44.5
click at [187, 217] on span "Label: 5014276840012 (EDAMAME SOYBEANS)" at bounding box center [245, 221] width 119 height 21
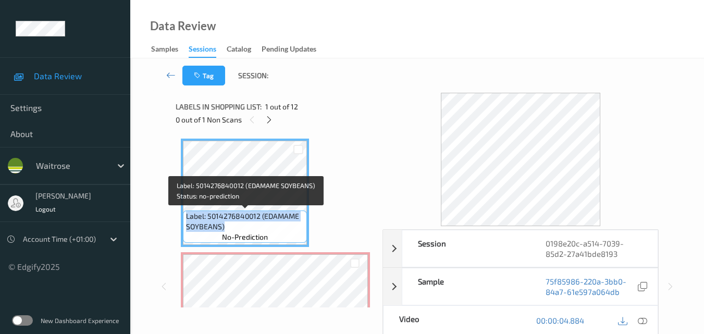
copy span "Label: 5014276840012 (EDAMAME SOYBEANS)"
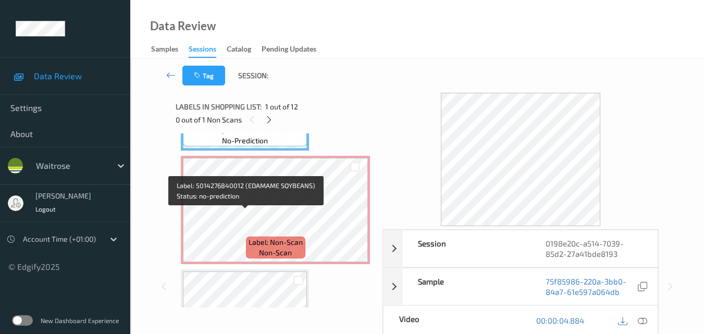
scroll to position [104, 0]
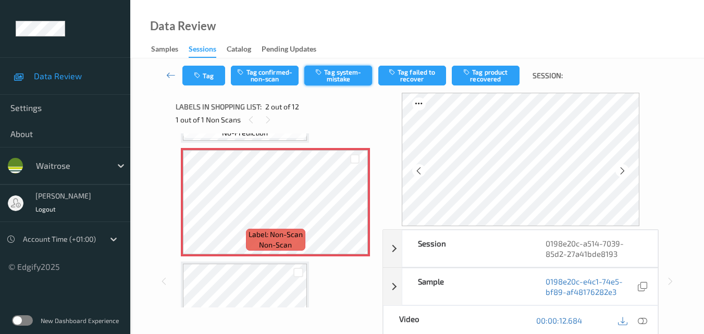
click at [339, 78] on button "Tag system-mistake" at bounding box center [339, 76] width 68 height 20
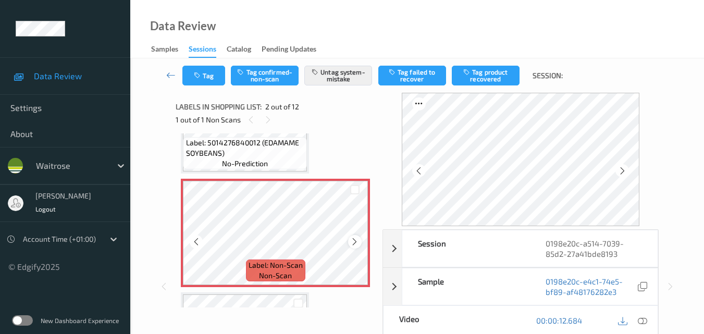
scroll to position [52, 0]
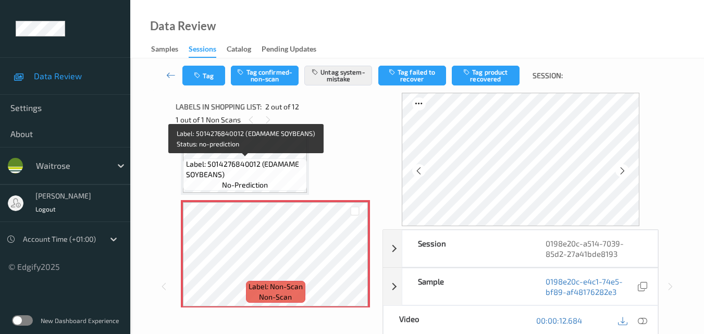
click at [293, 178] on span "Label: 5014276840012 (EDAMAME SOYBEANS)" at bounding box center [245, 169] width 119 height 21
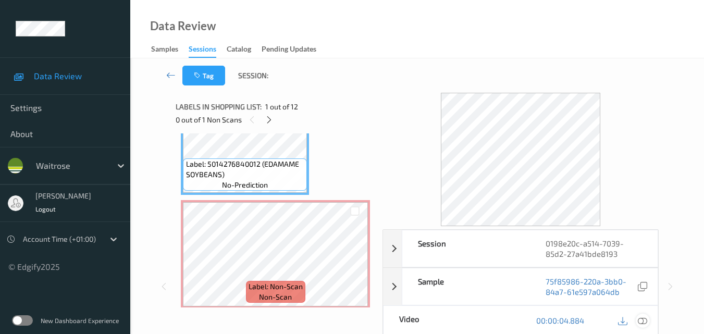
click at [647, 320] on icon at bounding box center [642, 320] width 9 height 9
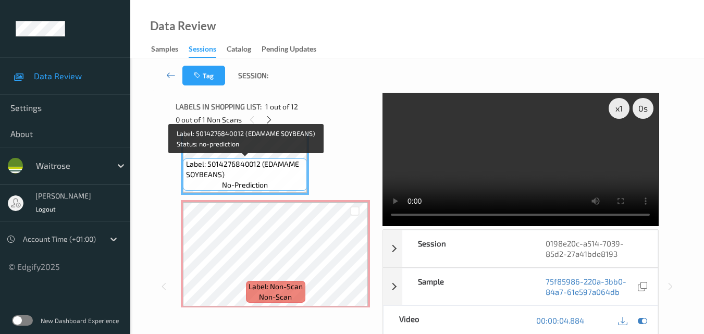
click at [289, 170] on span "Label: 5014276840012 (EDAMAME SOYBEANS)" at bounding box center [245, 169] width 119 height 21
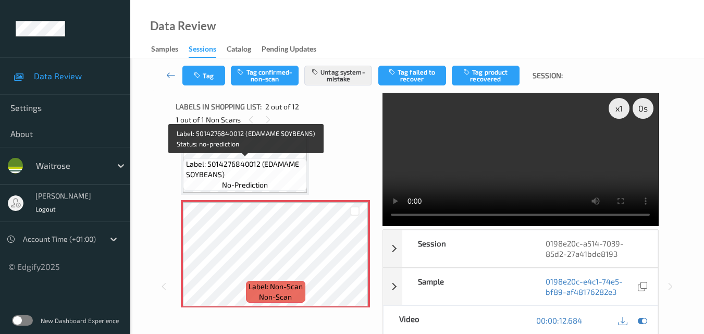
click at [258, 168] on span "Label: 5014276840012 (EDAMAME SOYBEANS)" at bounding box center [245, 169] width 119 height 21
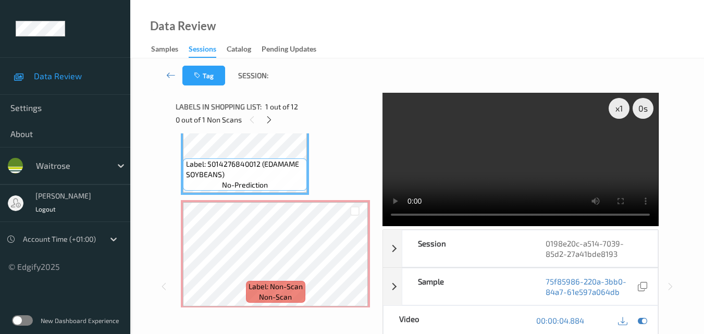
click at [518, 145] on video at bounding box center [521, 159] width 276 height 133
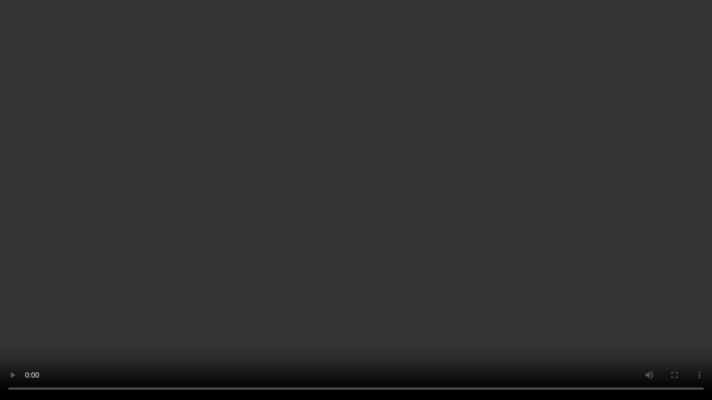
click at [623, 248] on video at bounding box center [356, 200] width 712 height 400
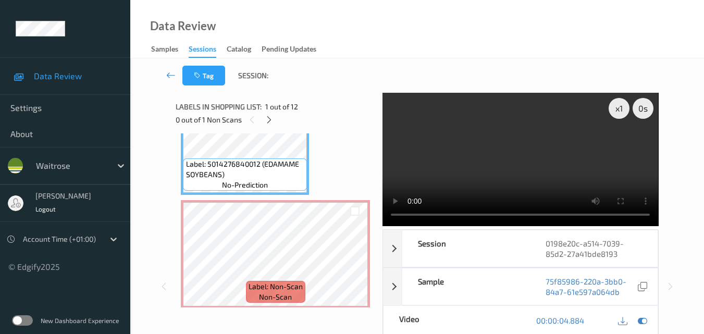
click at [520, 159] on video at bounding box center [521, 159] width 276 height 133
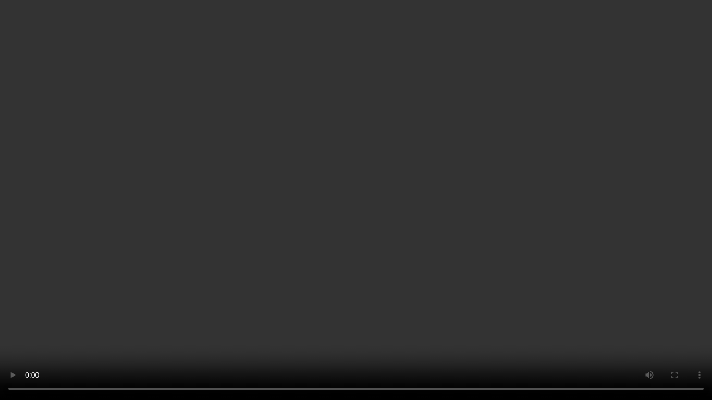
click at [419, 181] on video at bounding box center [356, 200] width 712 height 400
click at [463, 231] on video at bounding box center [356, 200] width 712 height 400
click at [455, 237] on video at bounding box center [356, 200] width 712 height 400
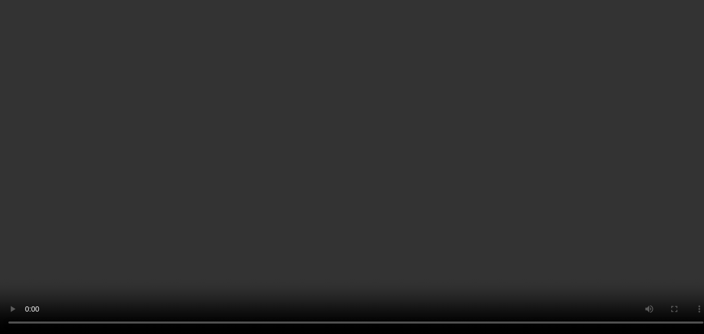
scroll to position [156, 0]
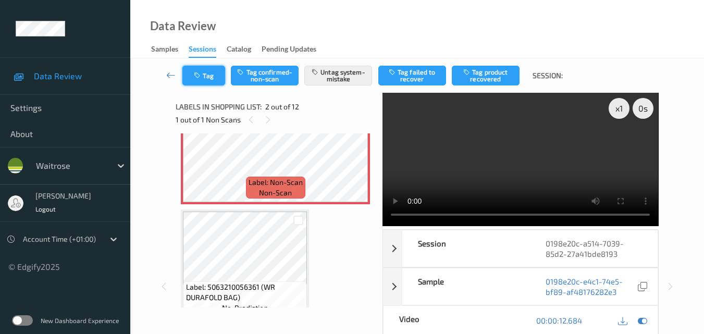
click at [210, 80] on button "Tag" at bounding box center [204, 76] width 43 height 20
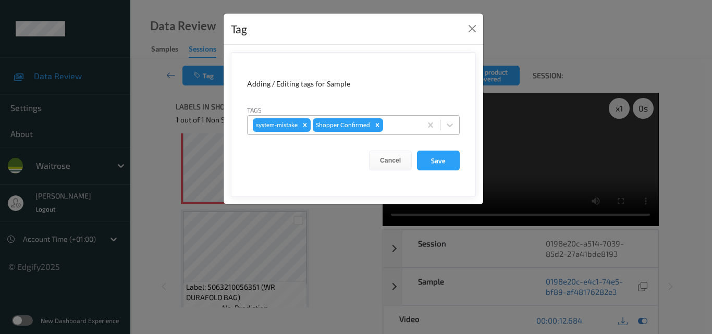
click at [399, 130] on div at bounding box center [400, 125] width 31 height 13
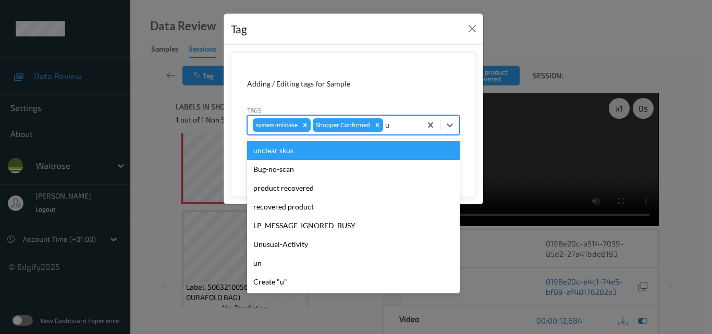
type input "un"
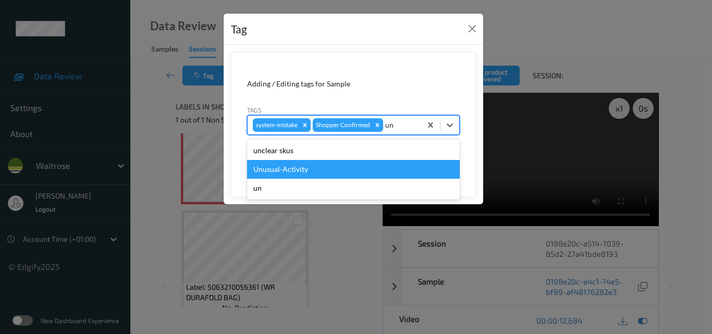
click at [350, 169] on div "Unusual-Activity" at bounding box center [353, 169] width 213 height 19
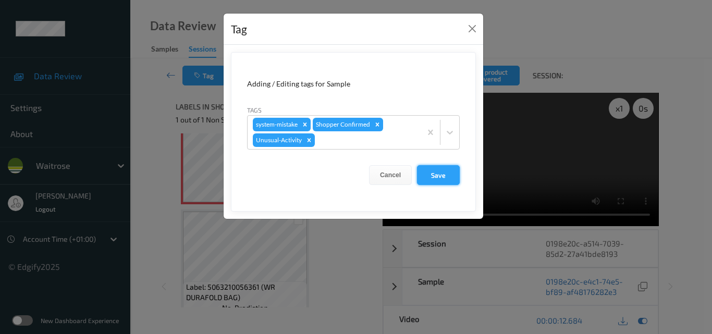
click at [443, 180] on button "Save" at bounding box center [438, 175] width 43 height 20
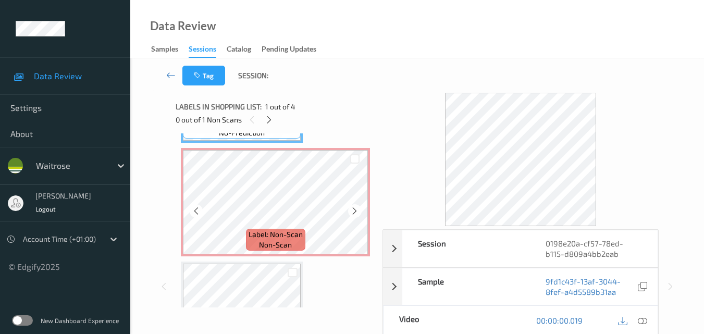
scroll to position [52, 0]
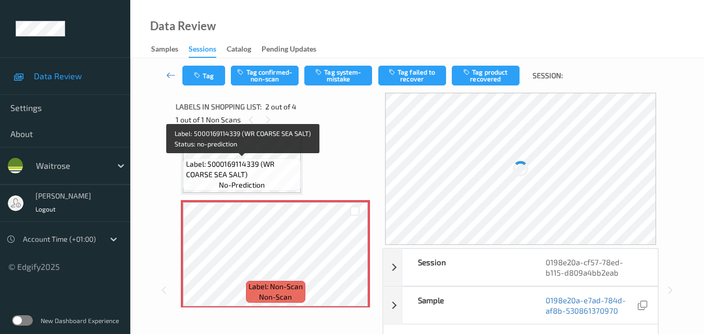
click at [272, 176] on span "Label: 5000169114339 (WR COARSE SEA SALT)" at bounding box center [242, 169] width 113 height 21
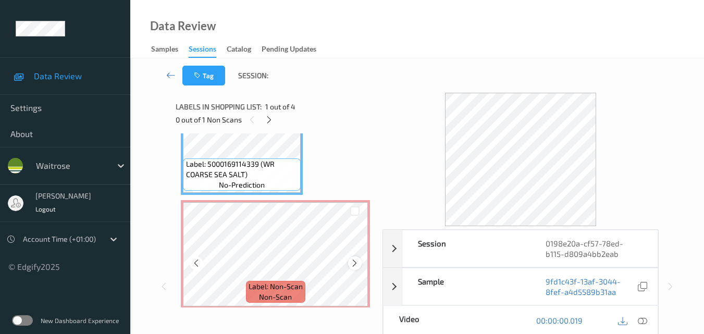
click at [354, 262] on icon at bounding box center [354, 263] width 9 height 9
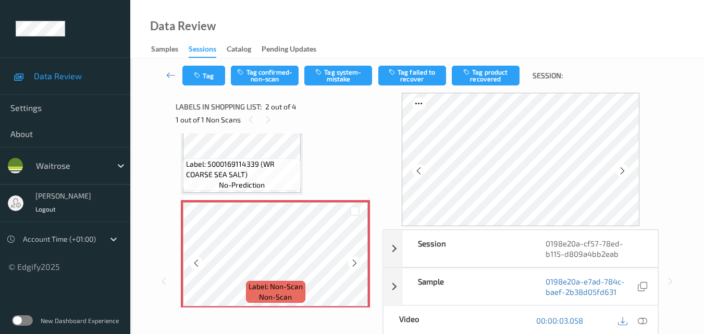
click at [354, 262] on icon at bounding box center [354, 263] width 9 height 9
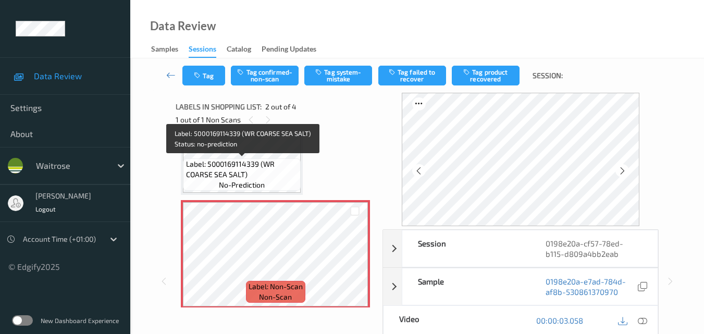
click at [277, 164] on span "Label: 5000169114339 (WR COARSE SEA SALT)" at bounding box center [242, 169] width 113 height 21
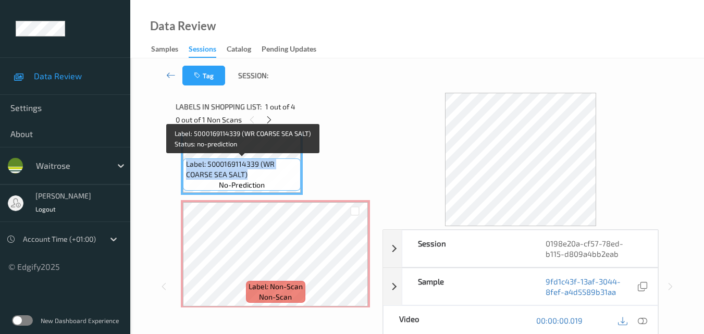
drag, startPoint x: 248, startPoint y: 174, endPoint x: 184, endPoint y: 166, distance: 64.1
click at [184, 166] on div "Label: 5000169114339 (WR COARSE SEA SALT) no-prediction" at bounding box center [242, 175] width 118 height 32
copy span "Label: 5000169114339 (WR COARSE SEA SALT)"
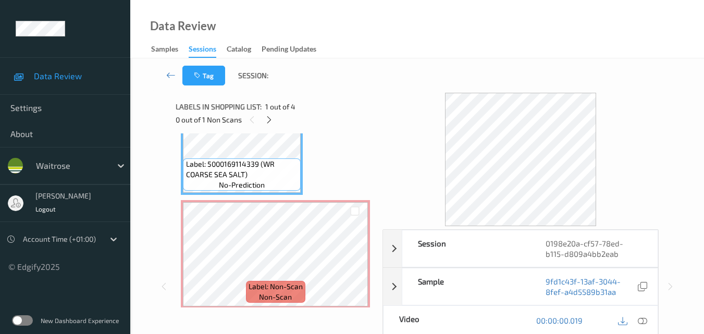
click at [329, 168] on div "Label: 5000169114339 (WR COARSE SEA SALT) no-prediction Label: Non-Scan non-sca…" at bounding box center [275, 311] width 189 height 449
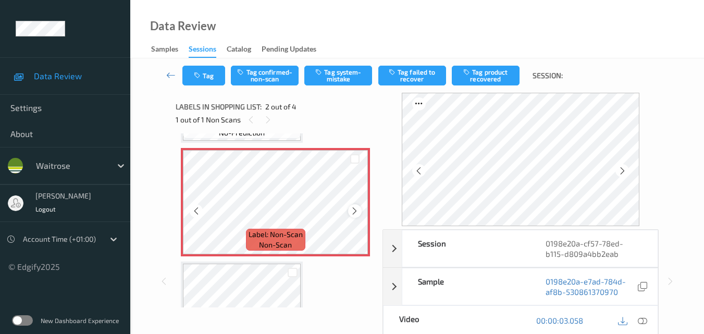
click at [355, 213] on icon at bounding box center [354, 210] width 9 height 9
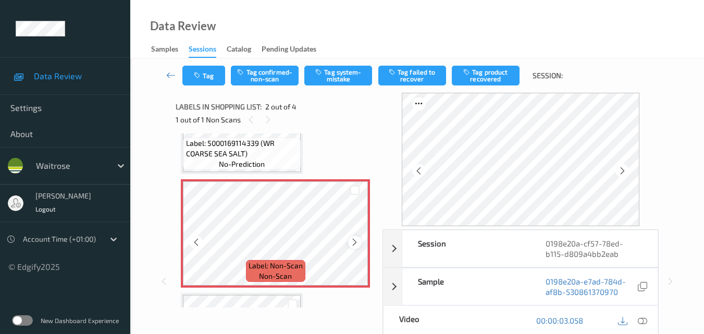
scroll to position [52, 0]
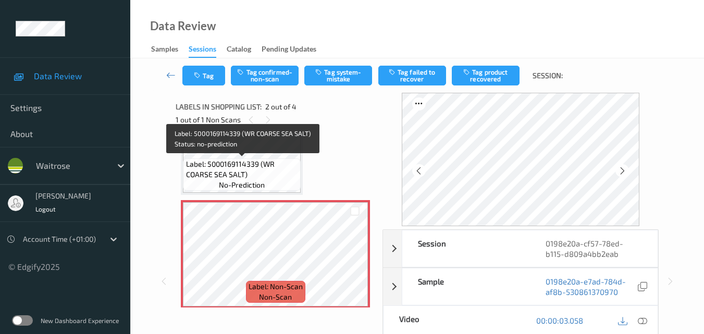
click at [270, 164] on span "Label: 5000169114339 (WR COARSE SEA SALT)" at bounding box center [242, 169] width 113 height 21
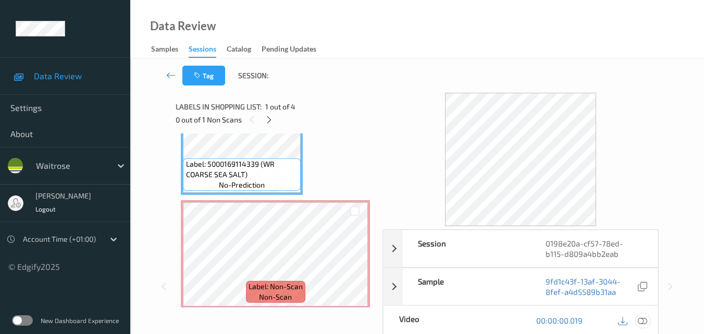
click at [649, 319] on div at bounding box center [643, 321] width 14 height 14
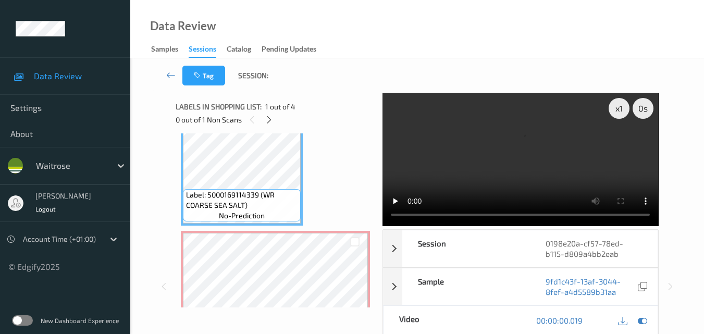
scroll to position [0, 0]
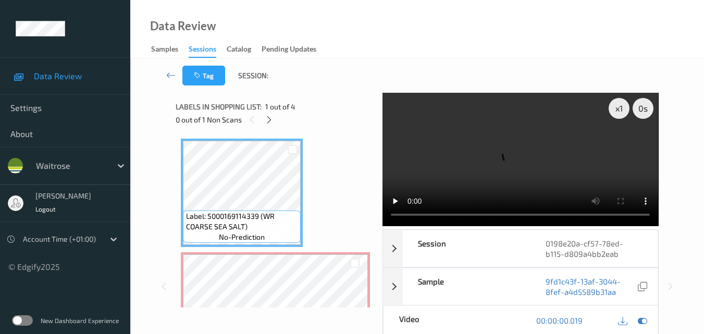
click at [508, 153] on video at bounding box center [521, 159] width 276 height 133
click at [522, 164] on video at bounding box center [521, 159] width 276 height 133
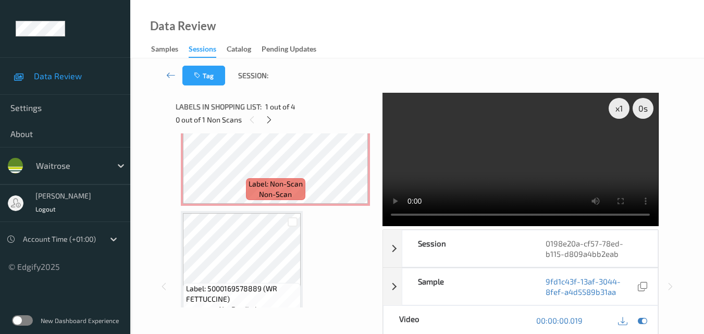
scroll to position [156, 0]
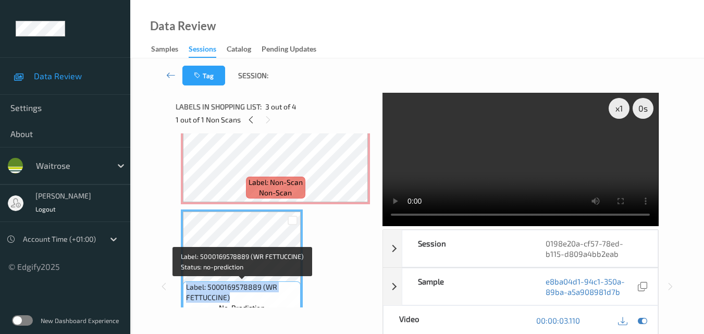
drag, startPoint x: 234, startPoint y: 297, endPoint x: 185, endPoint y: 287, distance: 50.0
click at [185, 287] on div "Label: 5000169578889 (WR FETTUCCINE) no-prediction" at bounding box center [242, 298] width 118 height 32
copy span "Label: 5000169578889 (WR FETTUCCINE)"
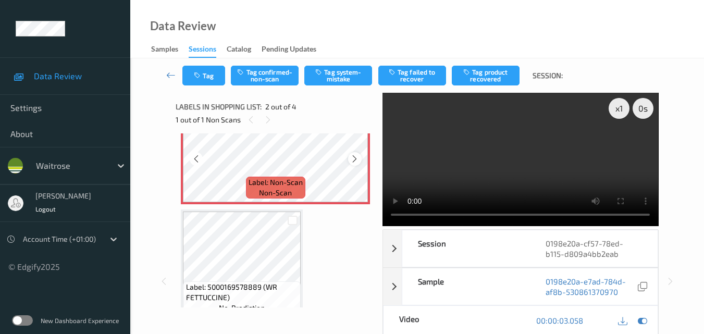
click at [352, 155] on icon at bounding box center [354, 158] width 9 height 9
click at [351, 154] on icon at bounding box center [354, 158] width 9 height 9
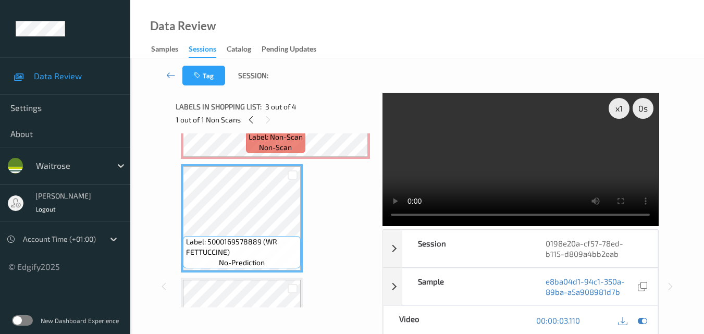
scroll to position [181, 0]
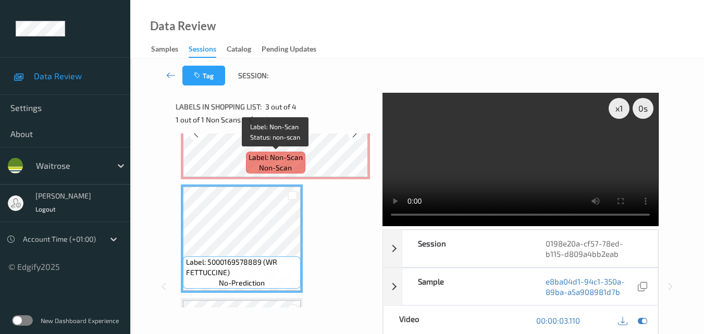
click at [291, 157] on span "Label: Non-Scan" at bounding box center [276, 157] width 54 height 10
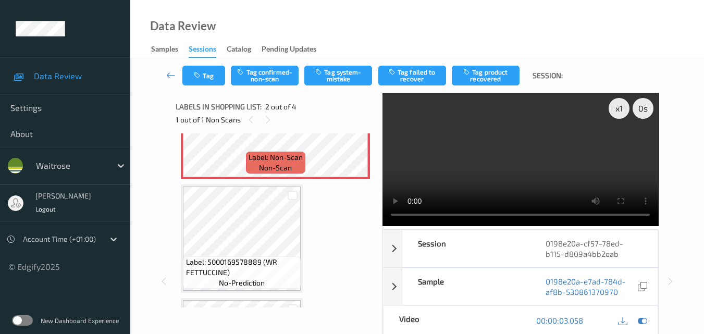
click at [513, 164] on video at bounding box center [521, 159] width 276 height 133
click at [515, 147] on video at bounding box center [521, 159] width 276 height 133
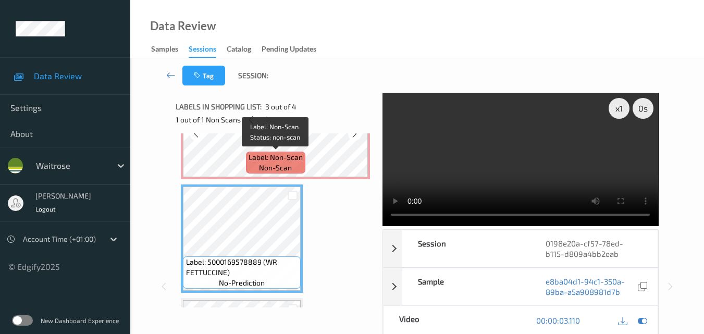
click at [275, 157] on span "Label: Non-Scan" at bounding box center [276, 157] width 54 height 10
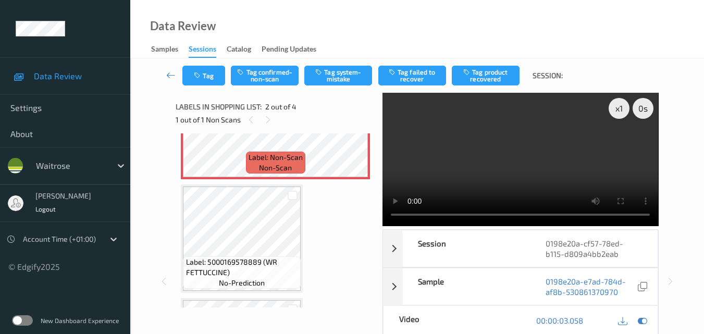
click at [515, 152] on video at bounding box center [521, 159] width 276 height 133
click at [508, 156] on video at bounding box center [521, 159] width 276 height 133
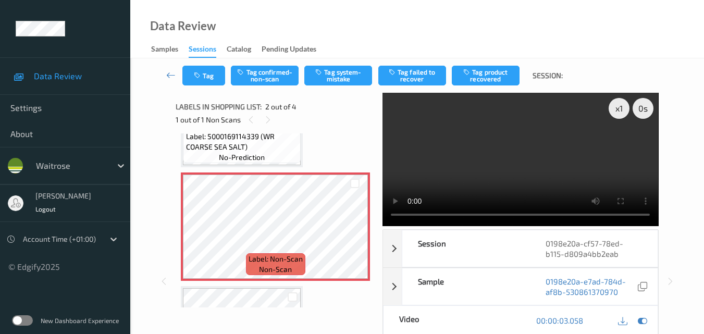
scroll to position [77, 0]
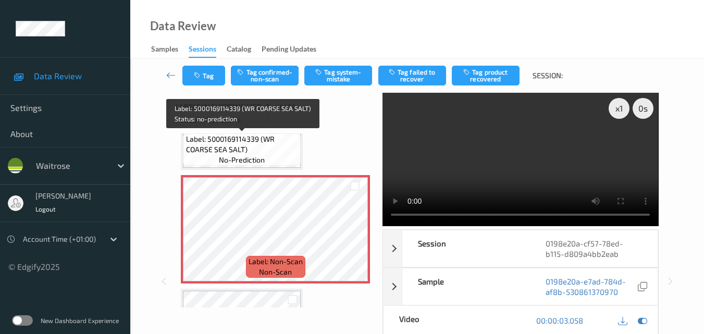
click at [254, 150] on span "Label: 5000169114339 (WR COARSE SEA SALT)" at bounding box center [242, 144] width 113 height 21
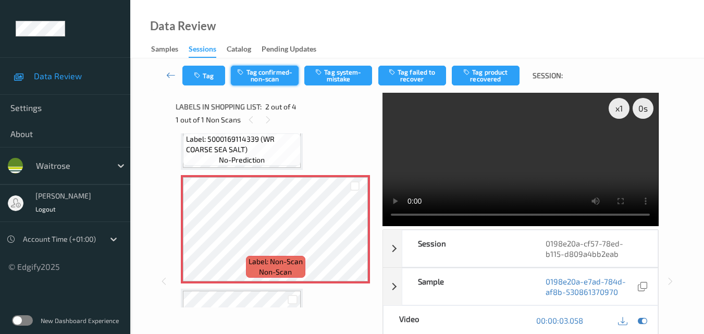
click at [261, 76] on button "Tag confirmed-non-scan" at bounding box center [265, 76] width 68 height 20
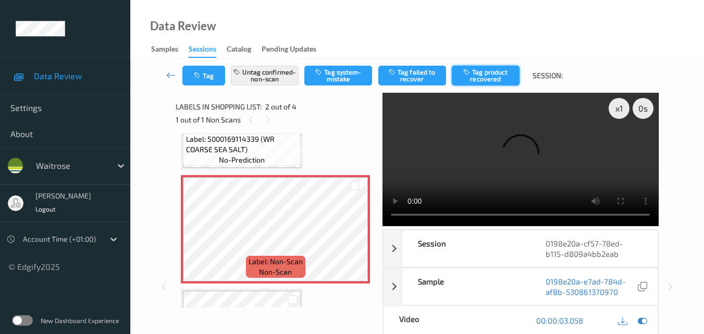
click at [489, 77] on button "Tag product recovered" at bounding box center [486, 76] width 68 height 20
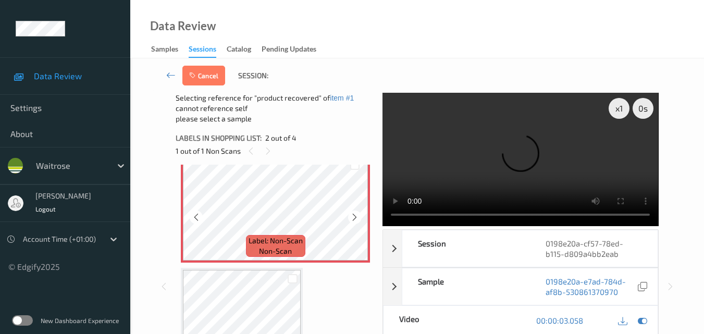
scroll to position [181, 0]
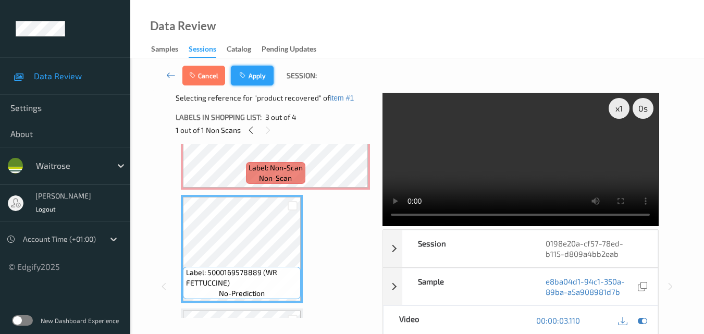
click at [254, 76] on button "Apply" at bounding box center [252, 76] width 43 height 20
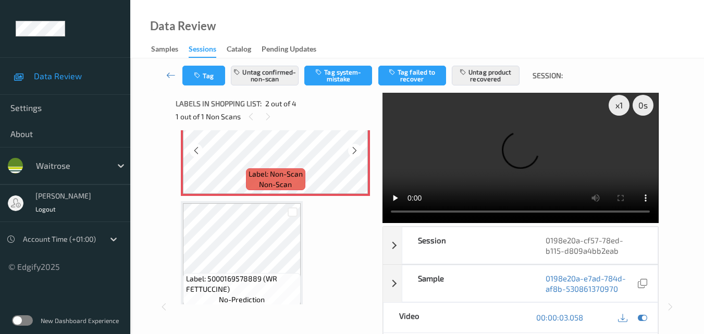
scroll to position [214, 0]
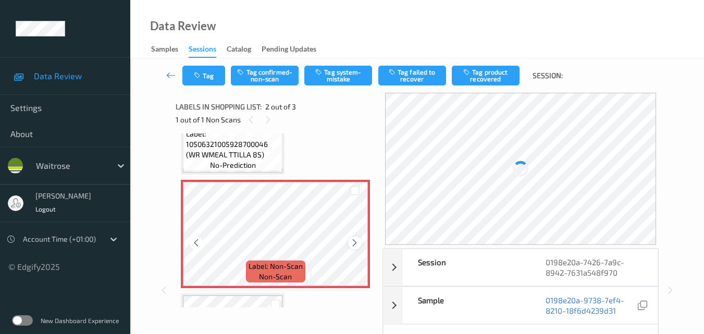
scroll to position [52, 0]
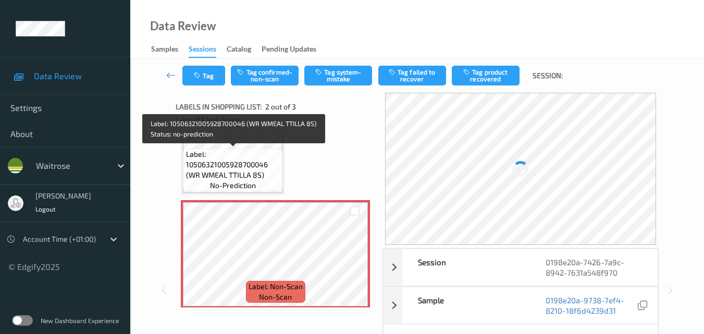
click at [261, 172] on span "Label: 10506321005928700046 (WR WMEAL TTILLA 8S)" at bounding box center [233, 164] width 94 height 31
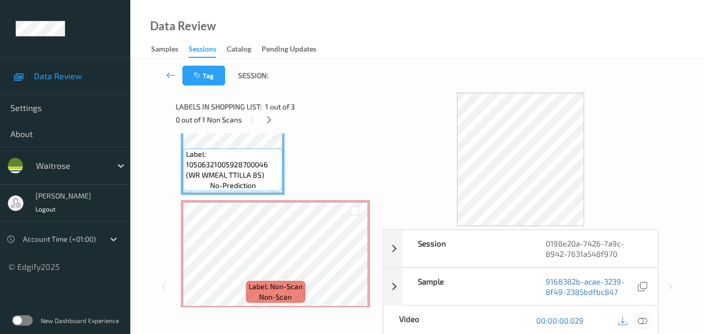
click at [644, 318] on icon at bounding box center [642, 320] width 9 height 9
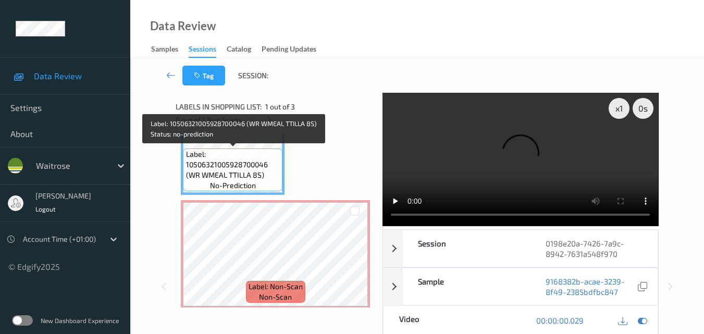
click at [239, 173] on span "Label: 10506321005928700046 (WR WMEAL TTILLA 8S)" at bounding box center [233, 164] width 94 height 31
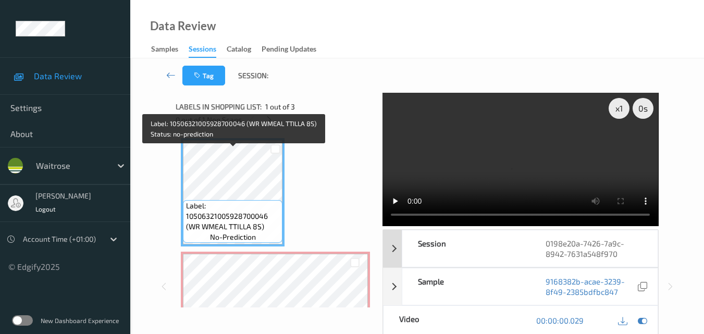
scroll to position [0, 0]
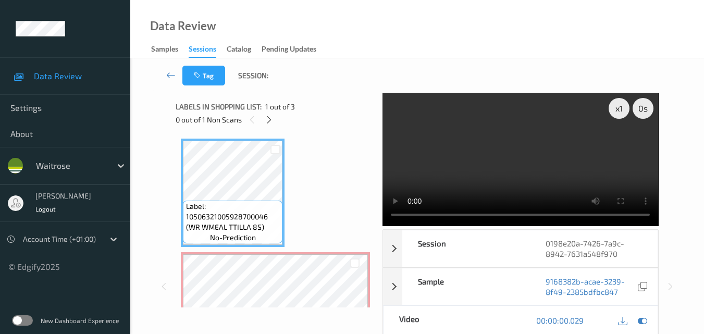
click at [514, 169] on video at bounding box center [521, 159] width 276 height 133
click at [467, 181] on video at bounding box center [521, 159] width 276 height 133
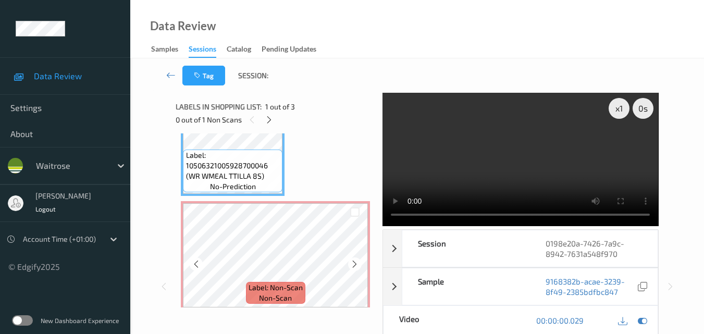
scroll to position [52, 0]
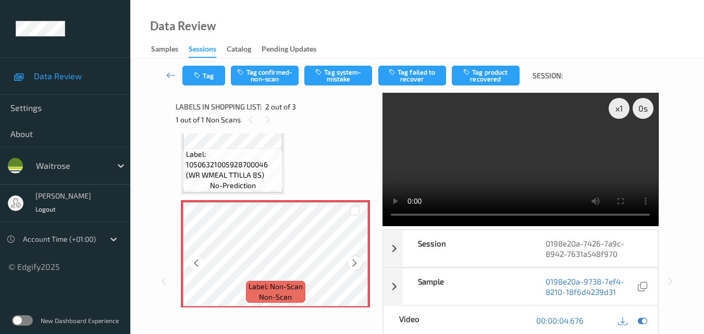
click at [354, 266] on icon at bounding box center [354, 263] width 9 height 9
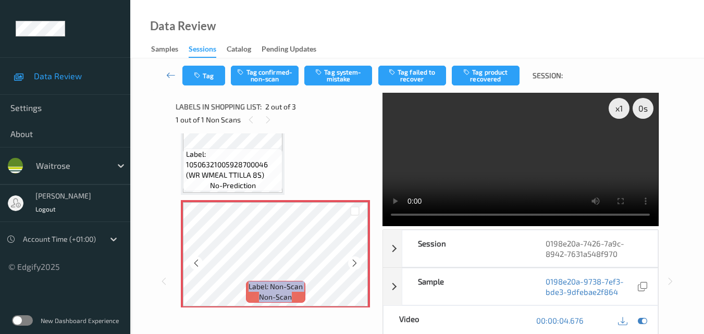
click at [354, 266] on icon at bounding box center [354, 263] width 9 height 9
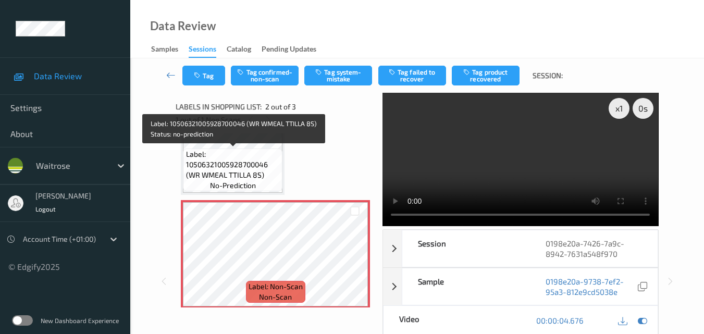
click at [244, 166] on span "Label: 10506321005928700046 (WR WMEAL TTILLA 8S)" at bounding box center [233, 164] width 94 height 31
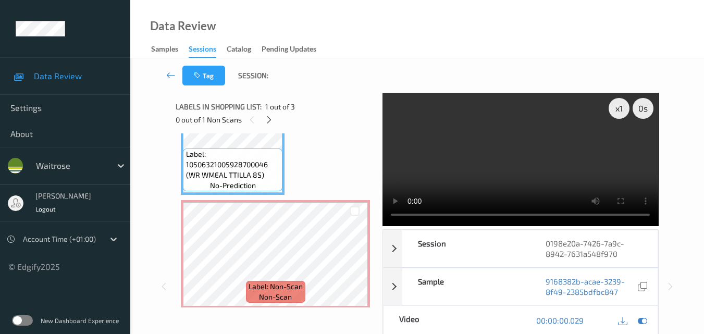
click at [463, 145] on video at bounding box center [521, 159] width 276 height 133
click at [616, 174] on video at bounding box center [521, 159] width 276 height 133
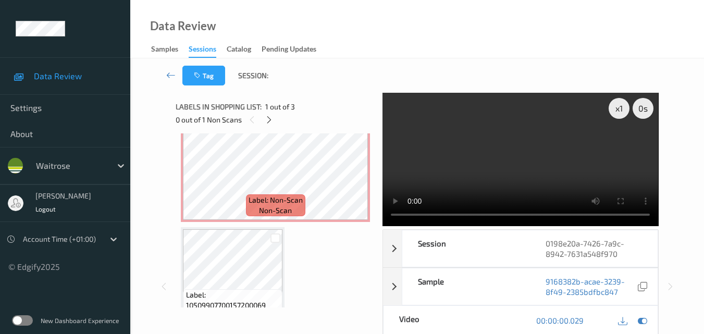
scroll to position [120, 0]
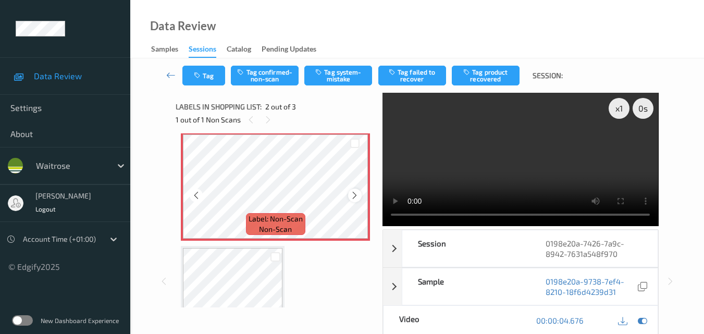
click at [355, 196] on icon at bounding box center [354, 195] width 9 height 9
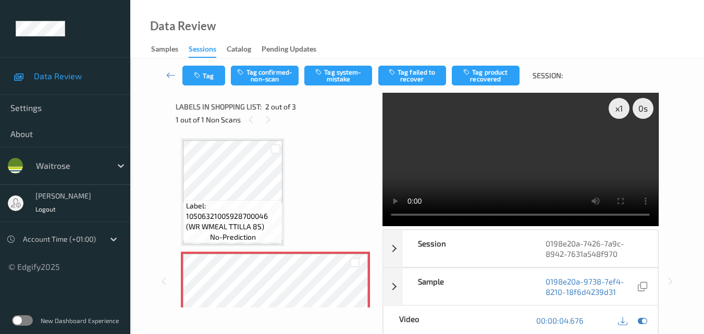
scroll to position [0, 0]
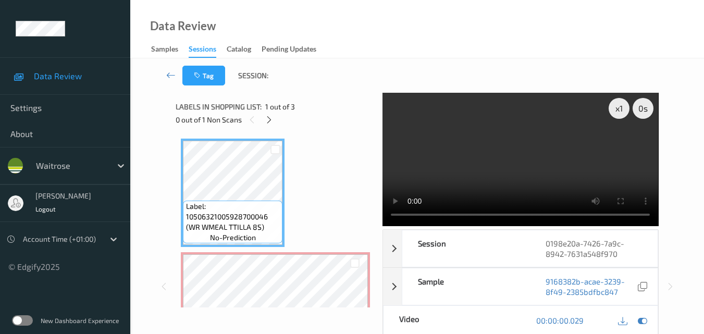
click at [526, 167] on video at bounding box center [521, 159] width 276 height 133
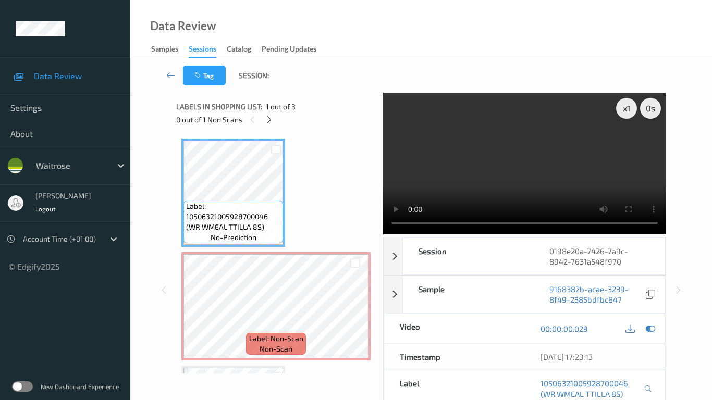
click at [484, 235] on video at bounding box center [524, 164] width 283 height 142
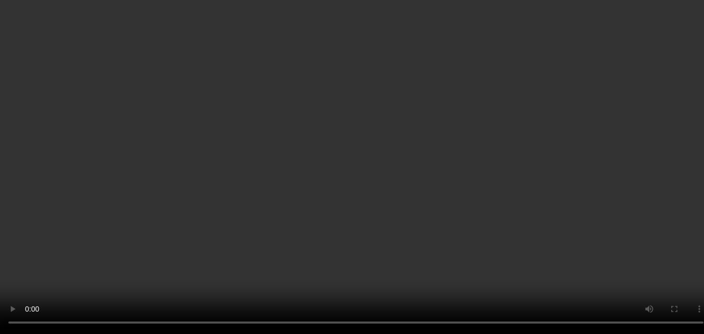
scroll to position [104, 0]
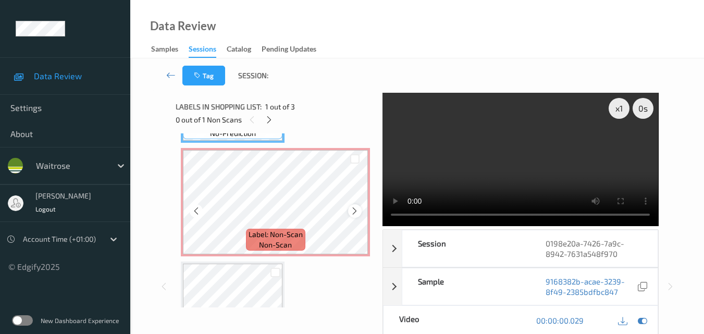
click at [352, 210] on icon at bounding box center [354, 210] width 9 height 9
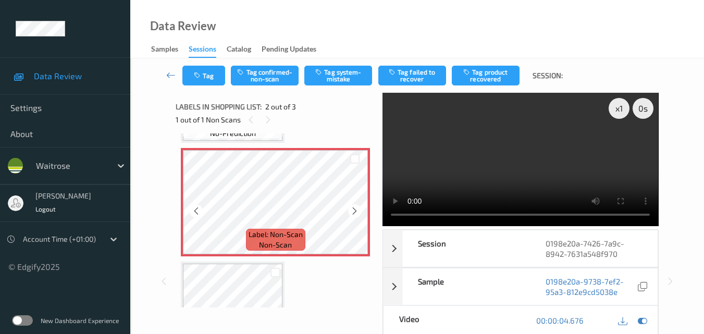
click at [352, 210] on icon at bounding box center [354, 210] width 9 height 9
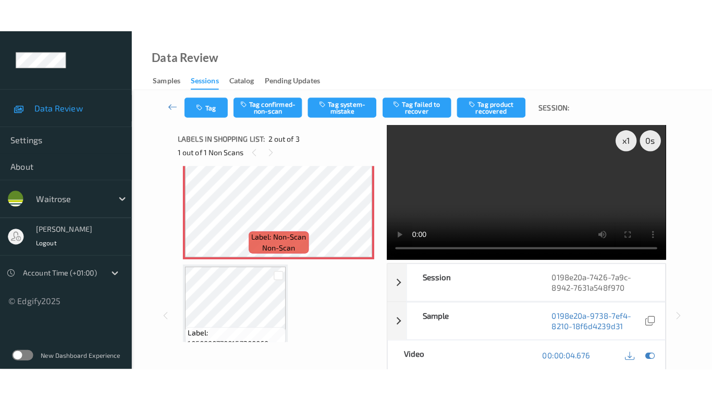
scroll to position [156, 0]
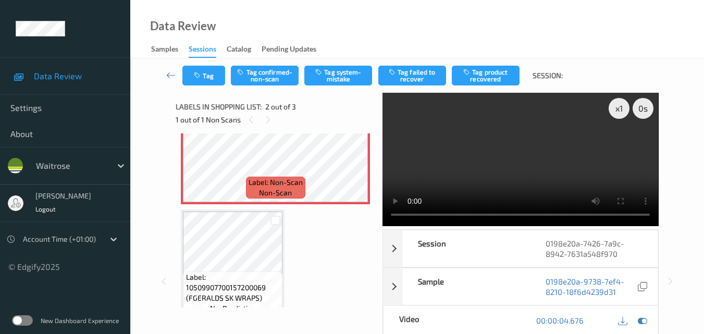
click at [526, 148] on video at bounding box center [521, 159] width 276 height 133
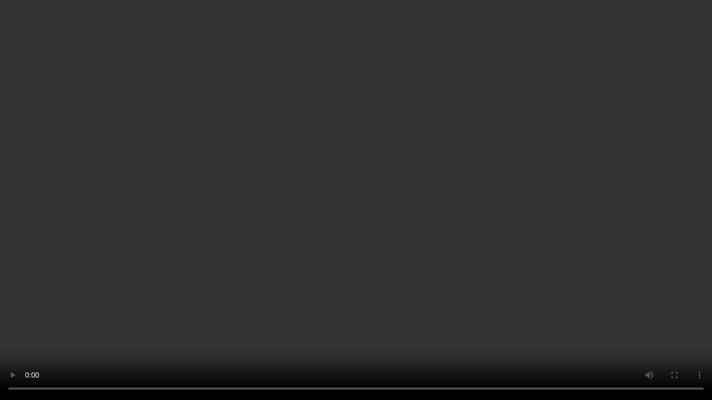
click at [334, 264] on video at bounding box center [356, 200] width 712 height 400
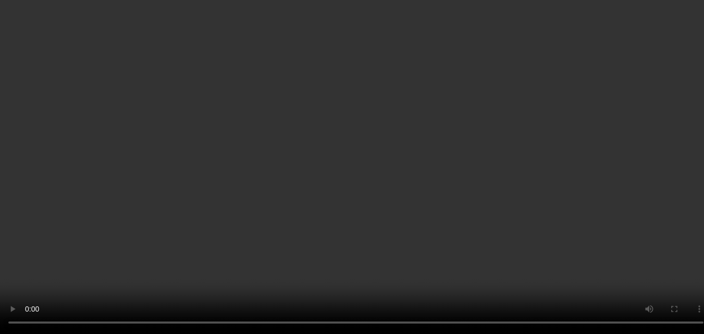
scroll to position [0, 0]
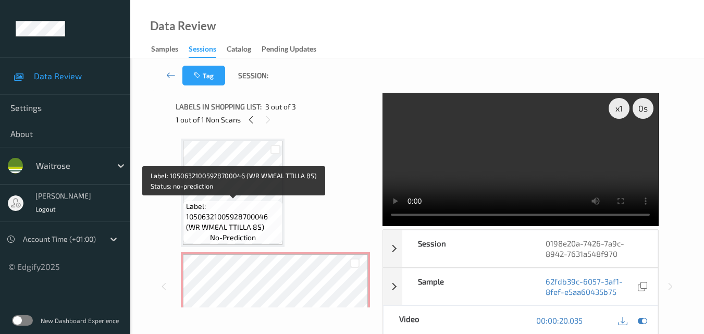
click at [248, 212] on span "Label: 10506321005928700046 (WR WMEAL TTILLA 8S)" at bounding box center [233, 216] width 94 height 31
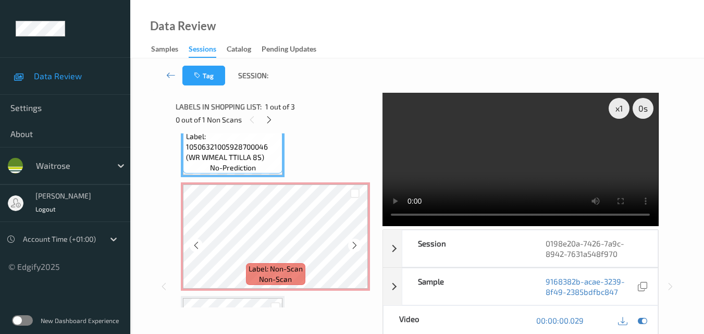
scroll to position [68, 0]
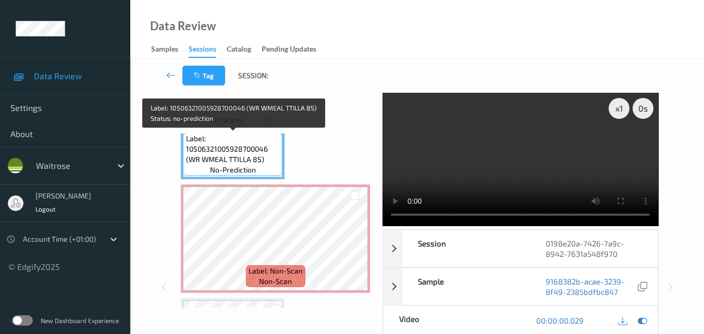
click at [250, 161] on span "Label: 10506321005928700046 (WR WMEAL TTILLA 8S)" at bounding box center [233, 148] width 94 height 31
click at [257, 161] on span "Label: 10506321005928700046 (WR WMEAL TTILLA 8S)" at bounding box center [233, 148] width 94 height 31
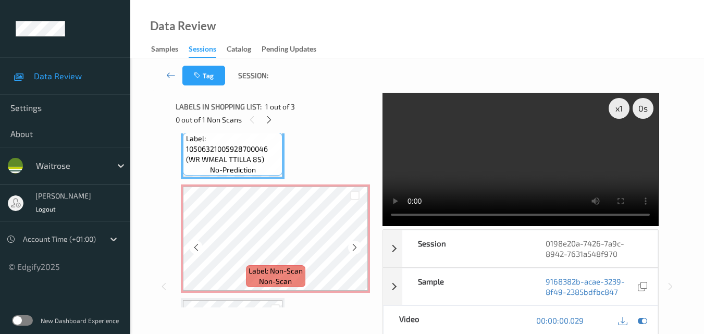
scroll to position [120, 0]
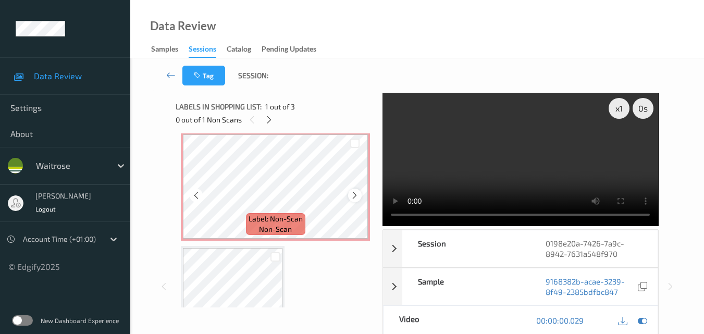
click at [352, 191] on icon at bounding box center [354, 195] width 9 height 9
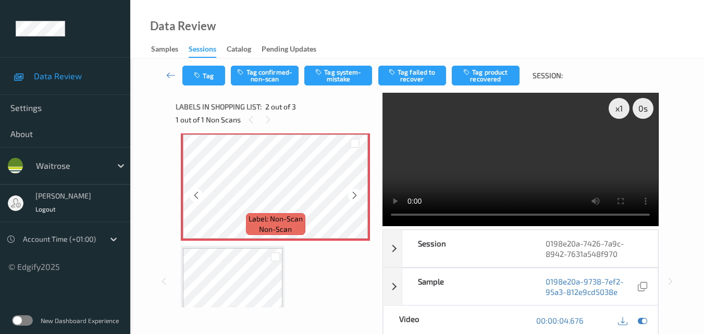
click at [352, 191] on icon at bounding box center [354, 195] width 9 height 9
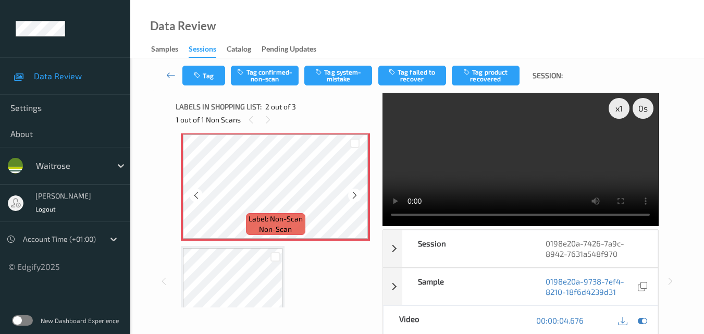
click at [352, 191] on icon at bounding box center [354, 195] width 9 height 9
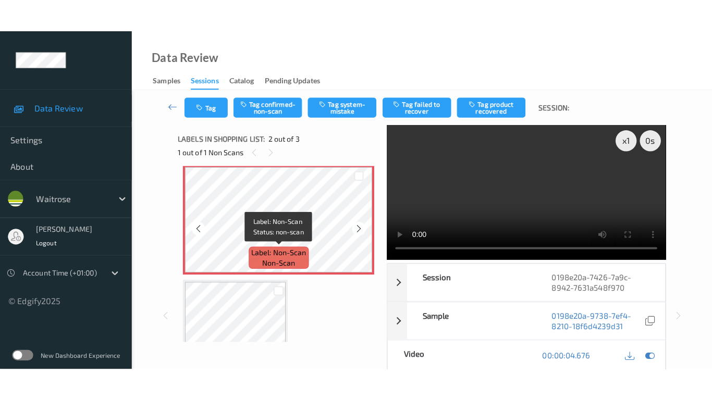
scroll to position [172, 0]
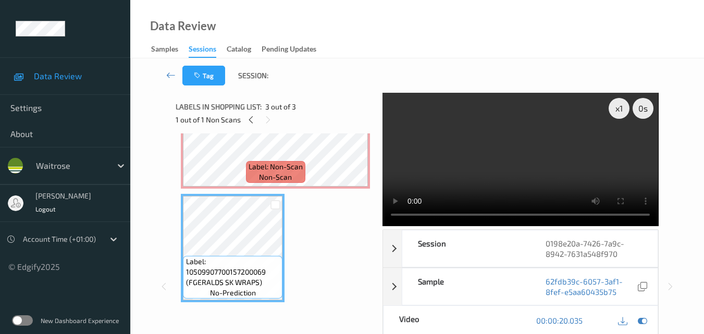
click at [388, 218] on video at bounding box center [521, 159] width 276 height 133
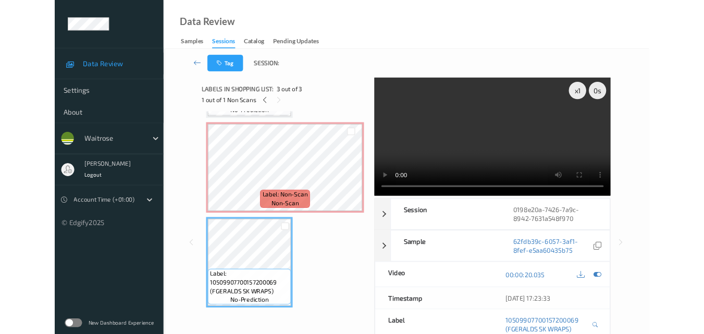
scroll to position [106, 0]
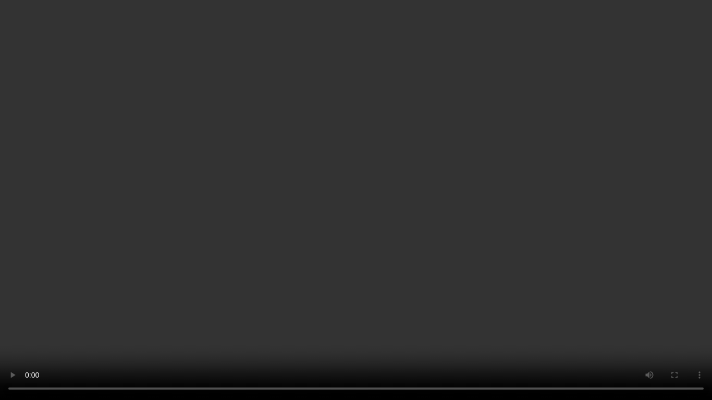
click at [684, 229] on video at bounding box center [356, 200] width 712 height 400
click at [321, 251] on video at bounding box center [356, 200] width 712 height 400
click at [399, 237] on video at bounding box center [356, 200] width 712 height 400
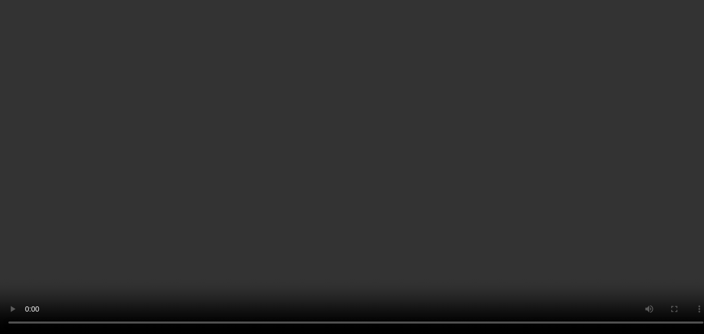
scroll to position [0, 0]
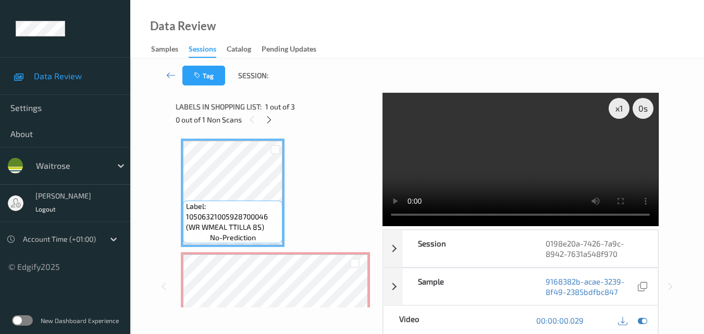
click at [488, 165] on video at bounding box center [521, 159] width 276 height 133
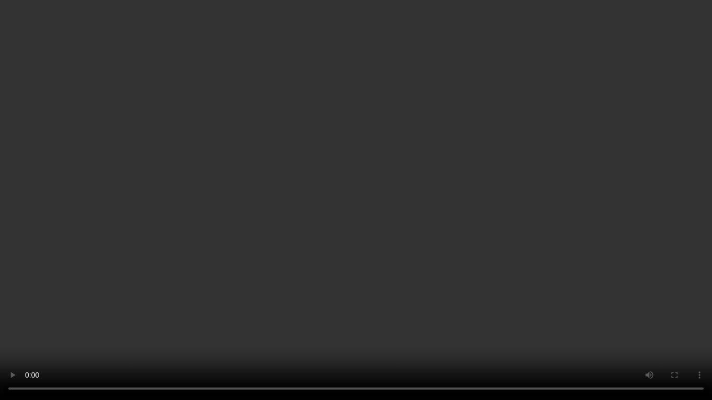
click at [13, 334] on video at bounding box center [356, 200] width 712 height 400
click at [271, 223] on video at bounding box center [356, 200] width 712 height 400
click at [240, 281] on video at bounding box center [356, 200] width 712 height 400
click at [459, 264] on video at bounding box center [356, 200] width 712 height 400
click at [505, 276] on video at bounding box center [356, 200] width 712 height 400
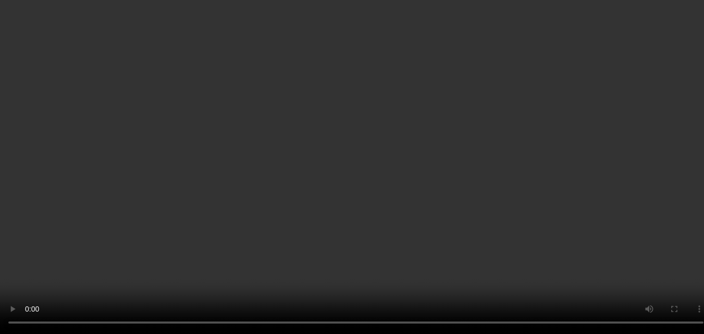
scroll to position [104, 0]
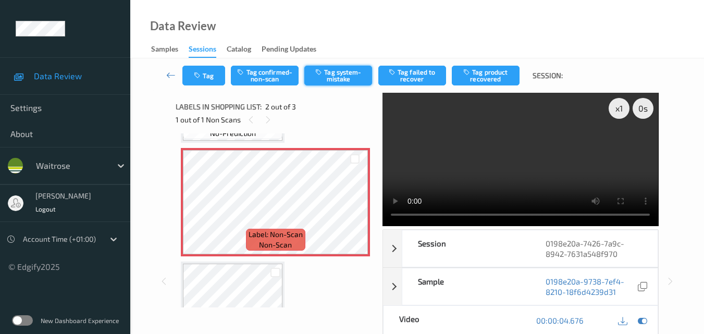
click at [340, 76] on button "Tag system-mistake" at bounding box center [339, 76] width 68 height 20
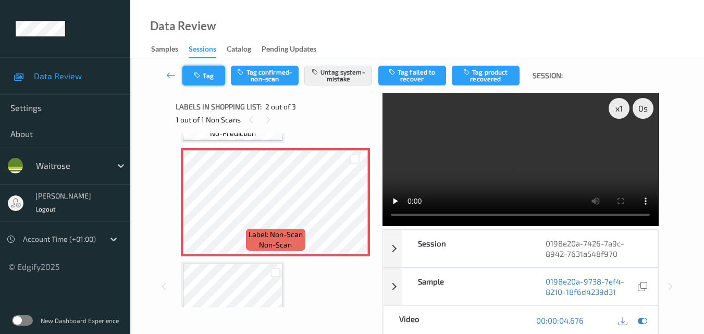
click at [212, 76] on button "Tag" at bounding box center [204, 76] width 43 height 20
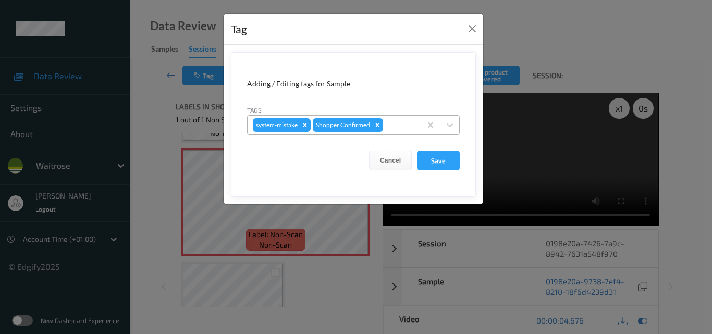
click at [399, 129] on div at bounding box center [400, 125] width 31 height 13
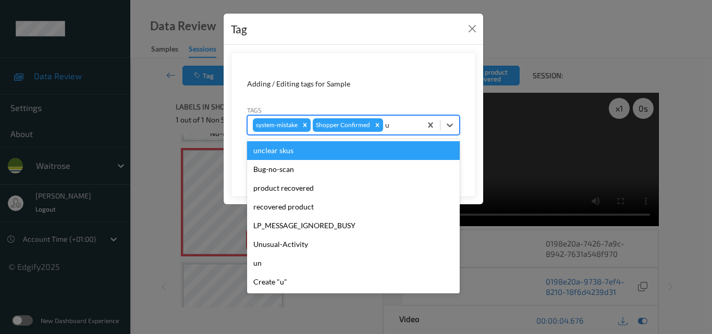
type input "un"
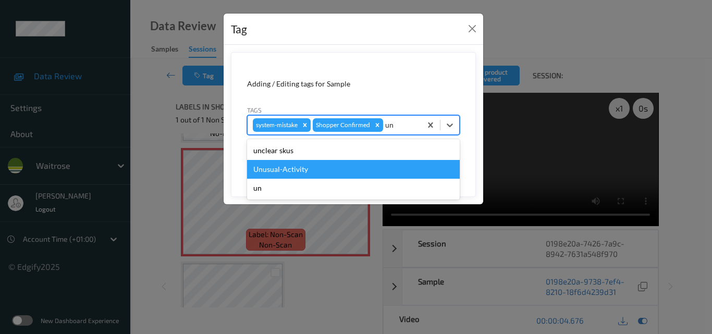
click at [324, 172] on div "Unusual-Activity" at bounding box center [353, 169] width 213 height 19
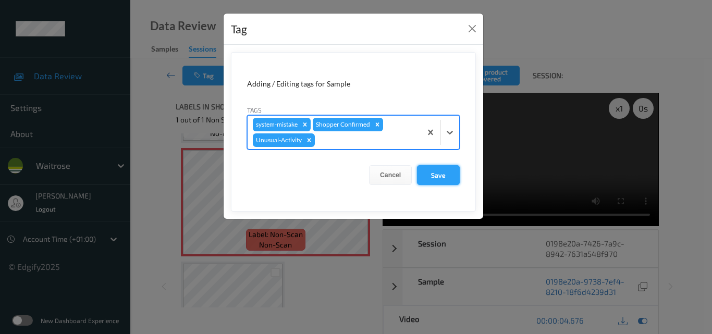
click at [454, 175] on button "Save" at bounding box center [438, 175] width 43 height 20
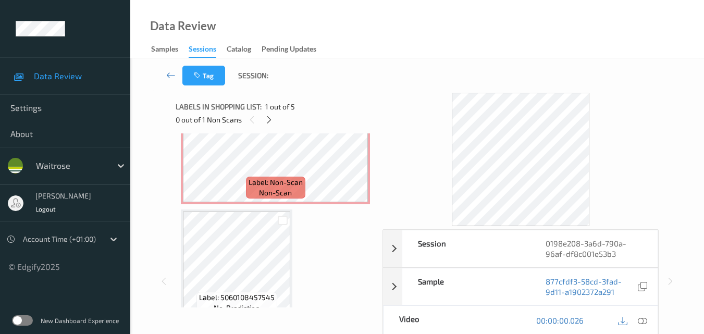
scroll to position [104, 0]
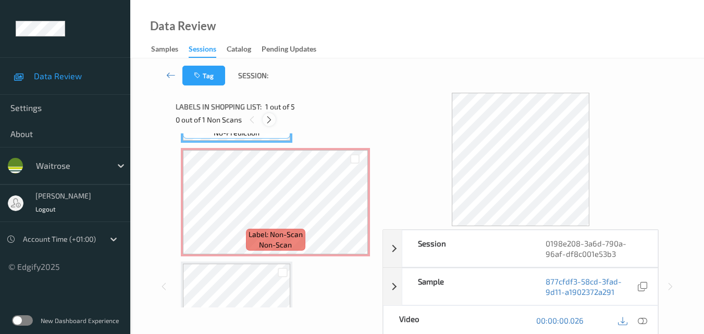
click at [267, 118] on icon at bounding box center [269, 119] width 9 height 9
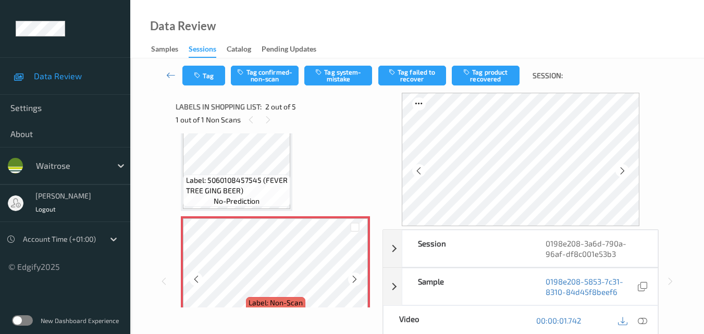
scroll to position [57, 0]
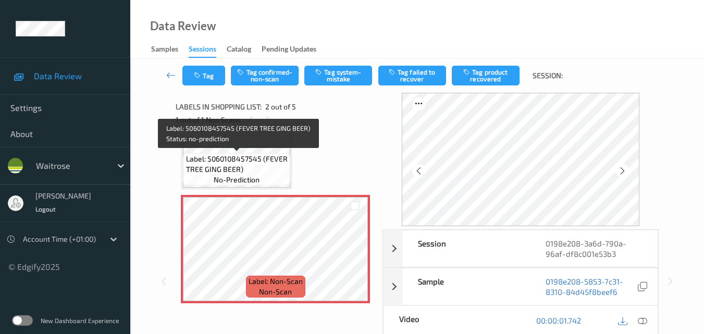
click at [264, 164] on span "Label: 5060108457545 (FEVER TREE GING BEER)" at bounding box center [237, 164] width 102 height 21
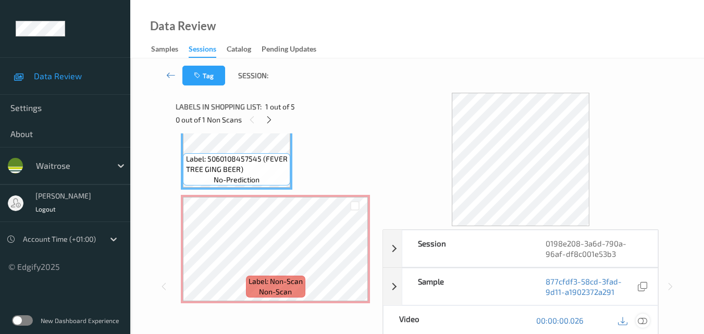
click at [645, 321] on icon at bounding box center [642, 320] width 9 height 9
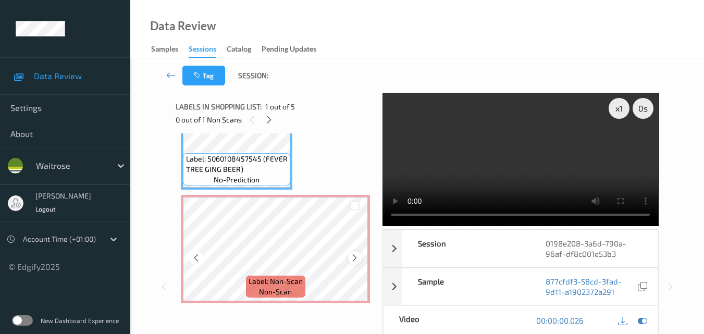
click at [352, 256] on icon at bounding box center [354, 257] width 9 height 9
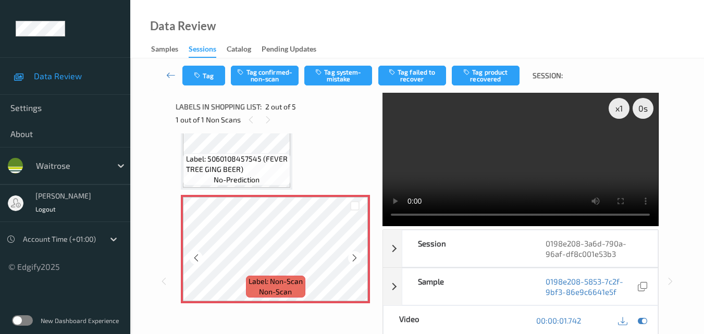
click at [352, 256] on icon at bounding box center [354, 257] width 9 height 9
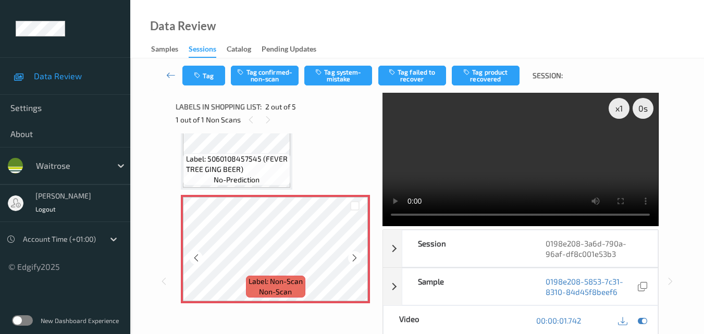
click at [352, 256] on icon at bounding box center [354, 257] width 9 height 9
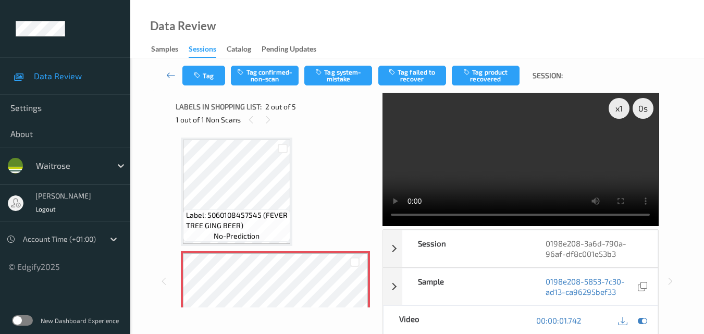
scroll to position [0, 0]
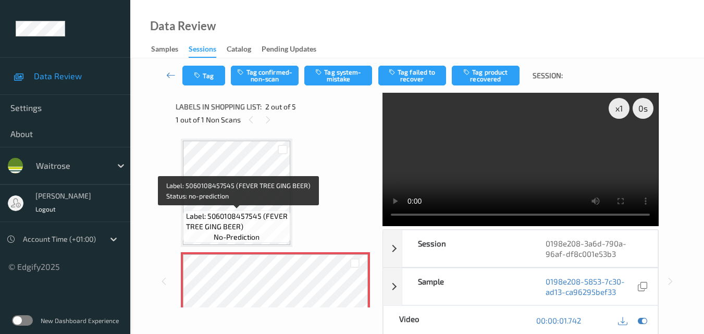
click at [236, 215] on span "Label: 5060108457545 (FEVER TREE GING BEER)" at bounding box center [237, 221] width 102 height 21
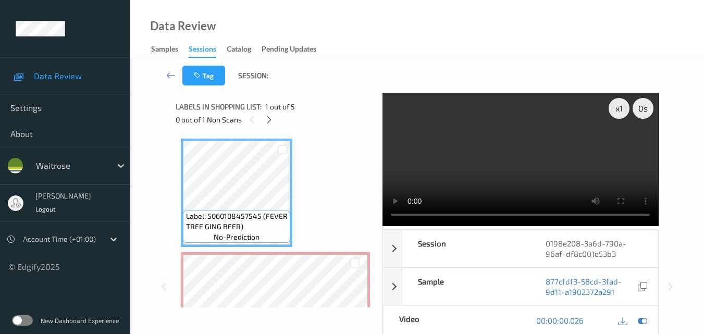
click at [588, 161] on video at bounding box center [521, 159] width 276 height 133
click at [550, 161] on video at bounding box center [521, 159] width 276 height 133
click at [535, 154] on video at bounding box center [521, 159] width 276 height 133
click at [560, 169] on video at bounding box center [521, 159] width 276 height 133
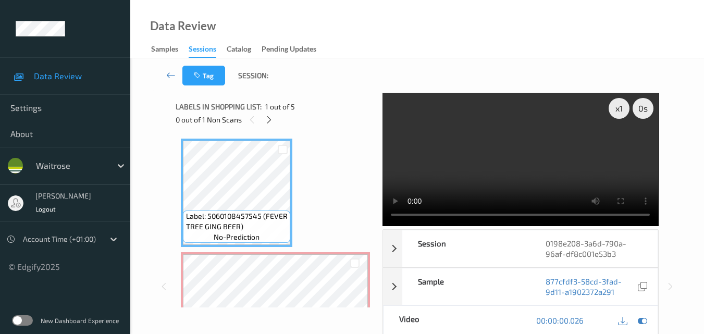
click at [560, 168] on video at bounding box center [521, 159] width 276 height 133
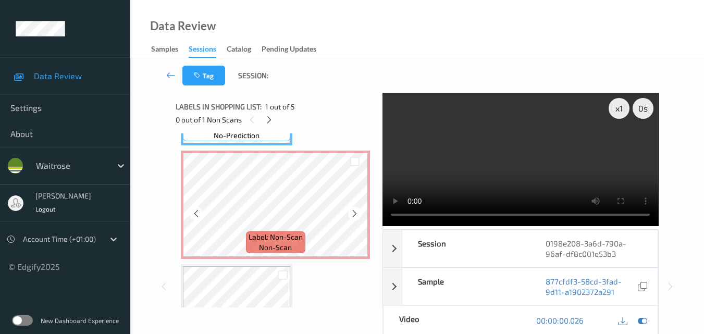
scroll to position [104, 0]
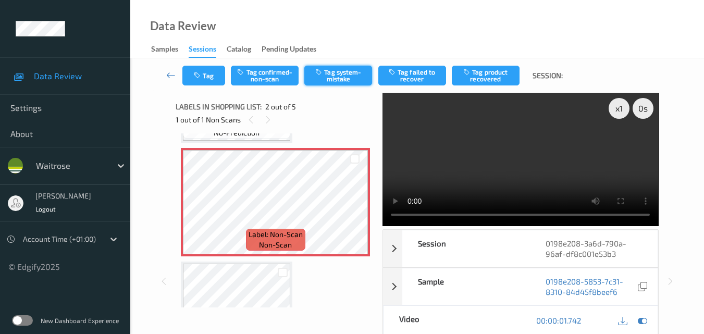
click at [347, 69] on button "Tag system-mistake" at bounding box center [339, 76] width 68 height 20
click at [200, 80] on button "Tag" at bounding box center [204, 76] width 43 height 20
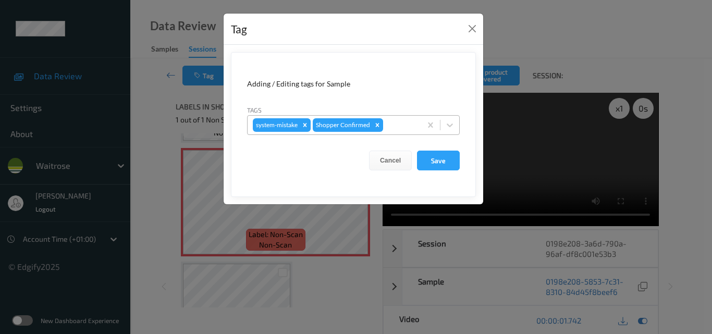
click at [402, 123] on div at bounding box center [400, 125] width 31 height 13
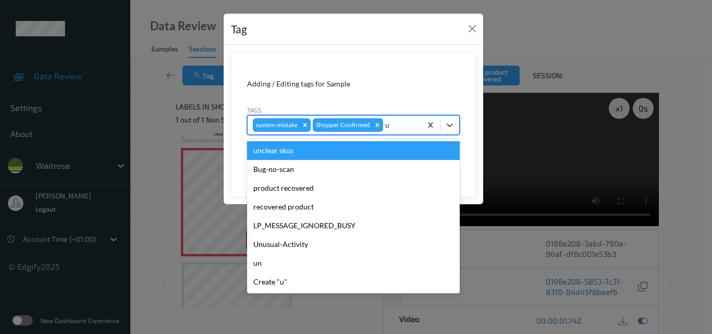
type input "un"
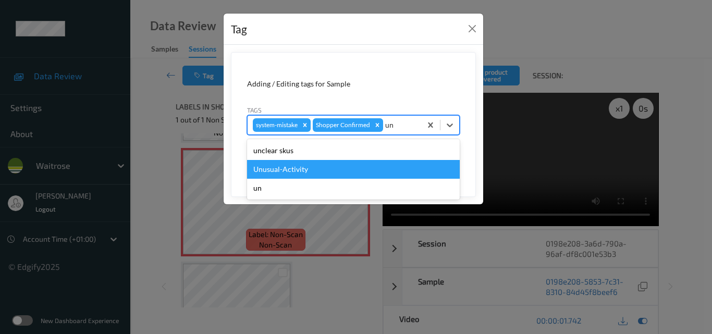
click at [340, 166] on div "Unusual-Activity" at bounding box center [353, 169] width 213 height 19
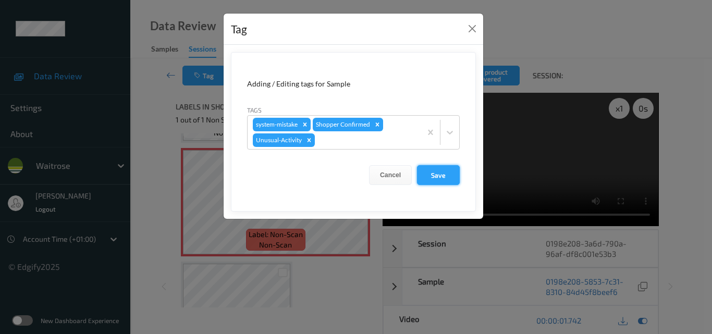
click at [431, 174] on button "Save" at bounding box center [438, 175] width 43 height 20
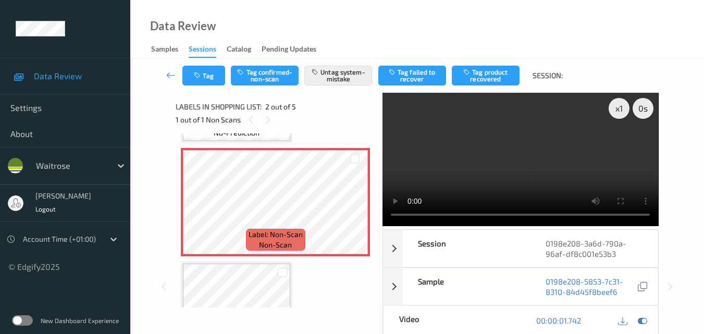
click at [553, 157] on video at bounding box center [521, 159] width 276 height 133
click at [554, 161] on video at bounding box center [521, 159] width 276 height 133
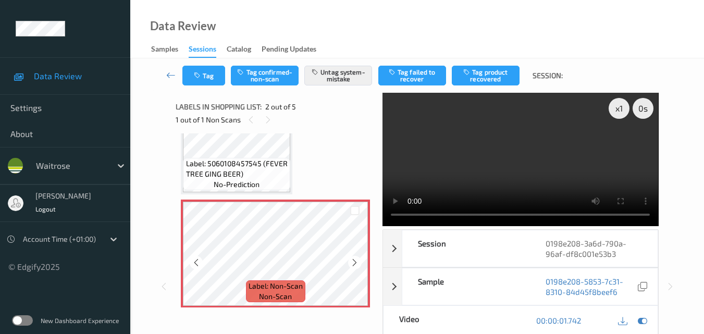
scroll to position [52, 0]
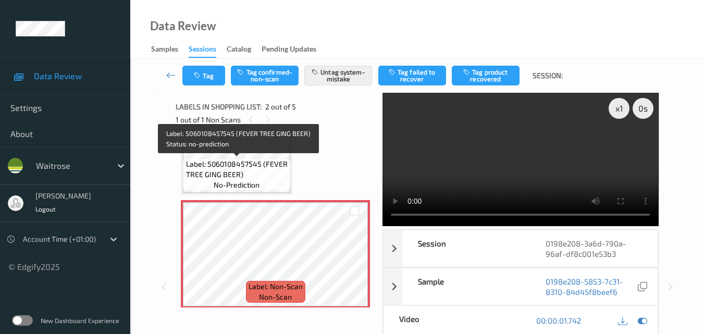
click at [259, 175] on span "Label: 5060108457545 (FEVER TREE GING BEER)" at bounding box center [237, 169] width 102 height 21
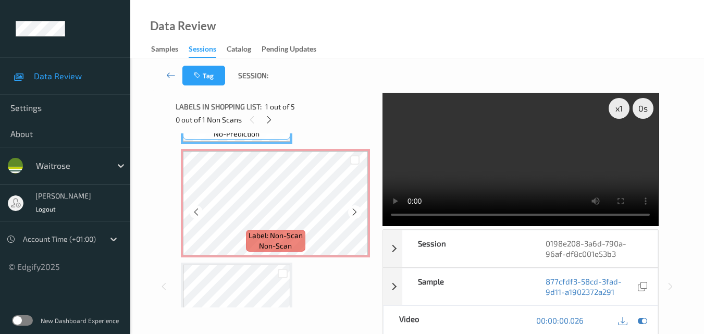
scroll to position [104, 0]
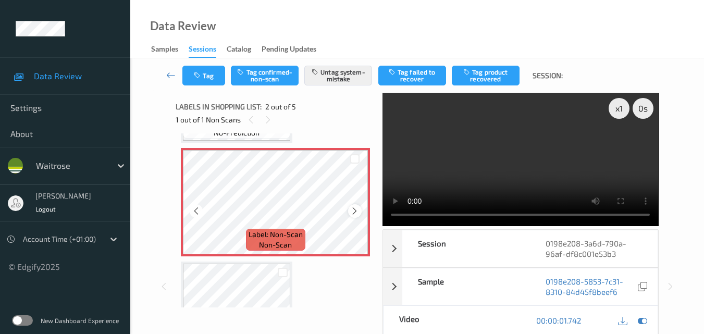
click at [354, 211] on icon at bounding box center [354, 210] width 9 height 9
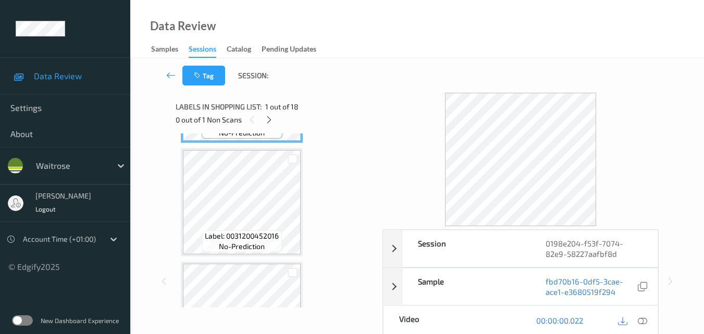
scroll to position [209, 0]
click at [266, 118] on icon at bounding box center [269, 119] width 9 height 9
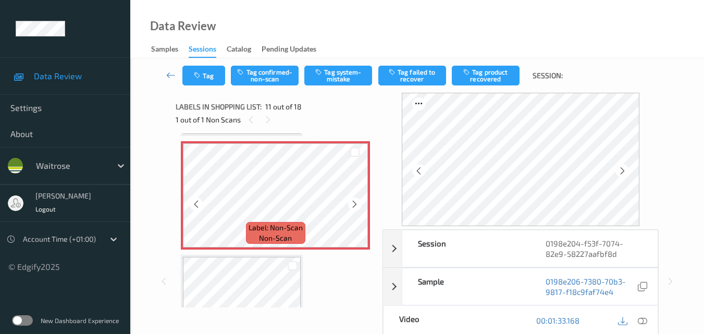
scroll to position [1133, 0]
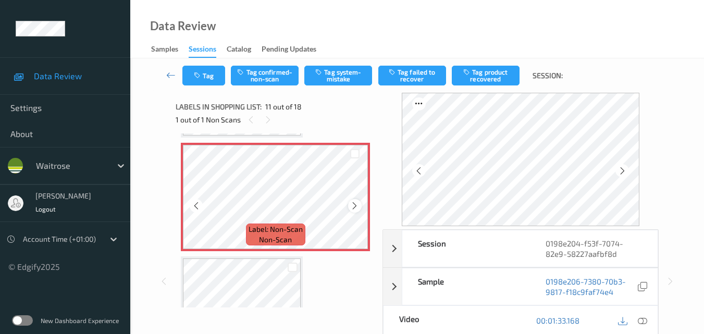
click at [356, 204] on icon at bounding box center [354, 205] width 9 height 9
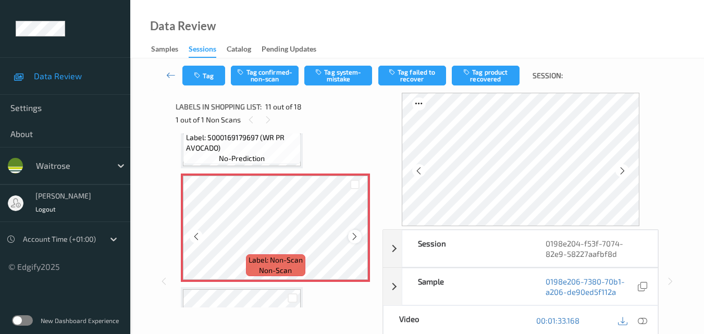
scroll to position [1080, 0]
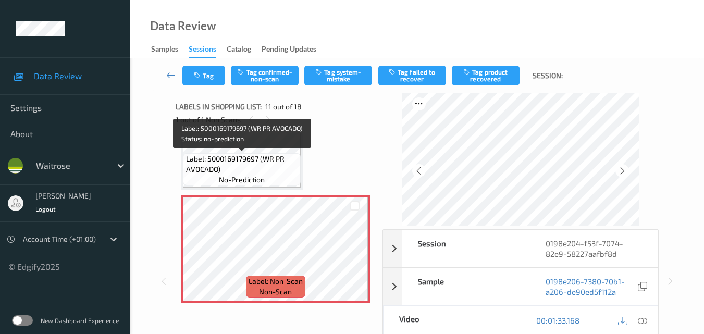
click at [281, 173] on span "Label: 5000169179697 (WR PR AVOCADO)" at bounding box center [242, 164] width 113 height 21
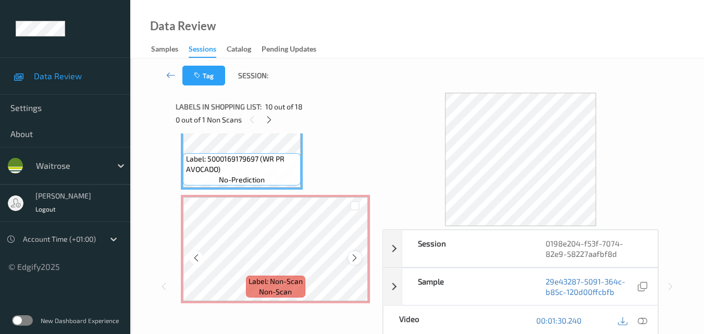
click at [354, 255] on icon at bounding box center [354, 257] width 9 height 9
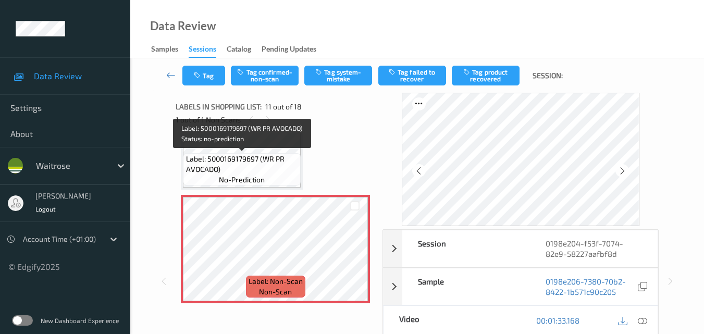
click at [238, 163] on span "Label: 5000169179697 (WR PR AVOCADO)" at bounding box center [242, 164] width 113 height 21
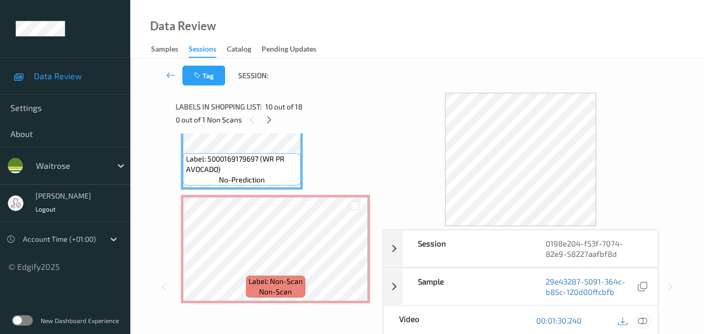
click at [647, 324] on icon at bounding box center [642, 320] width 9 height 9
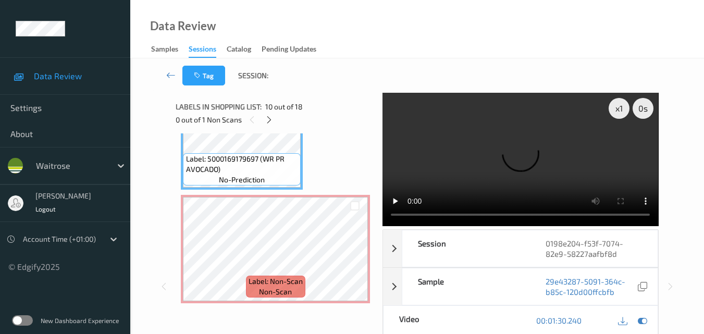
scroll to position [924, 0]
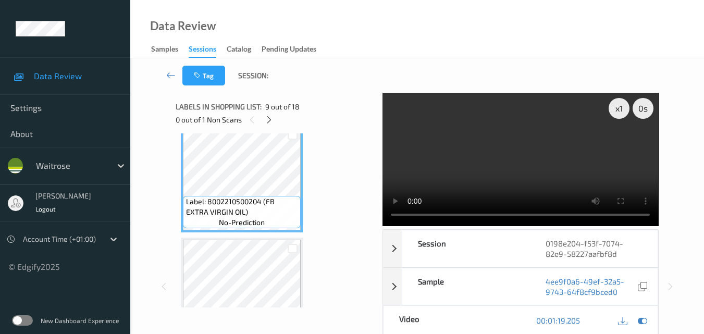
click at [469, 157] on video at bounding box center [521, 159] width 276 height 133
click at [534, 161] on video at bounding box center [521, 159] width 276 height 133
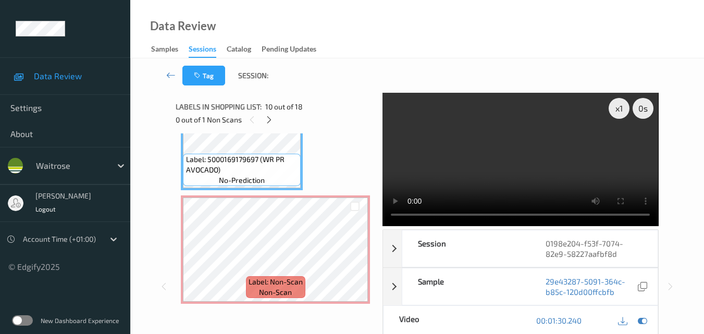
scroll to position [1080, 0]
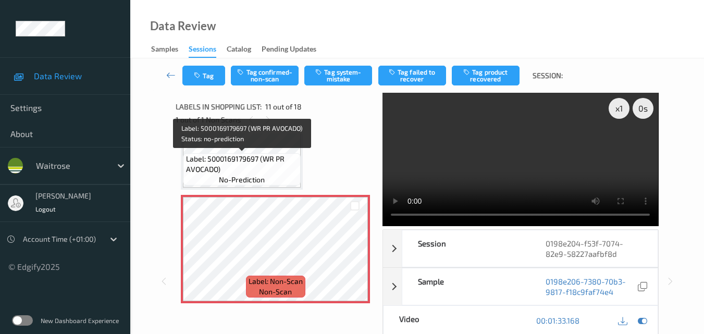
click at [251, 161] on span "Label: 5000169179697 (WR PR AVOCADO)" at bounding box center [242, 164] width 113 height 21
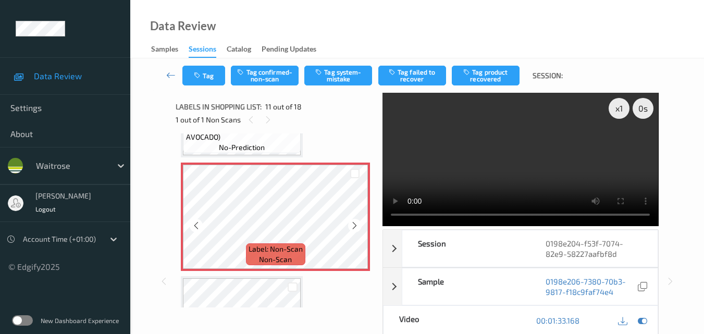
scroll to position [1133, 0]
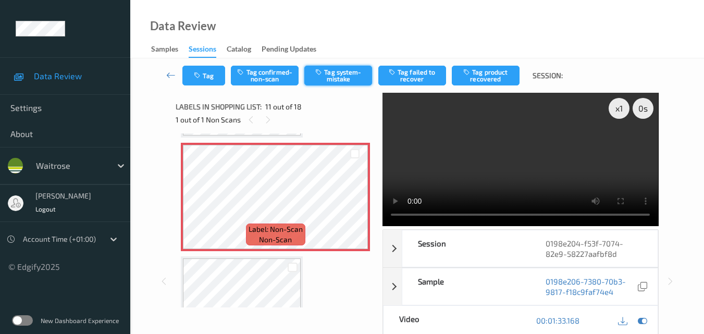
click at [340, 77] on button "Tag system-mistake" at bounding box center [339, 76] width 68 height 20
click at [206, 74] on button "Tag" at bounding box center [204, 76] width 43 height 20
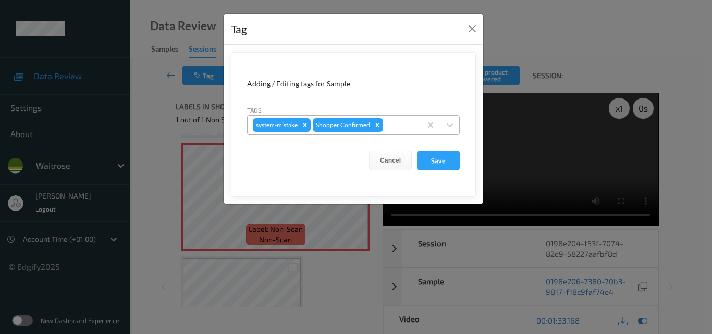
click at [406, 128] on div at bounding box center [400, 125] width 31 height 13
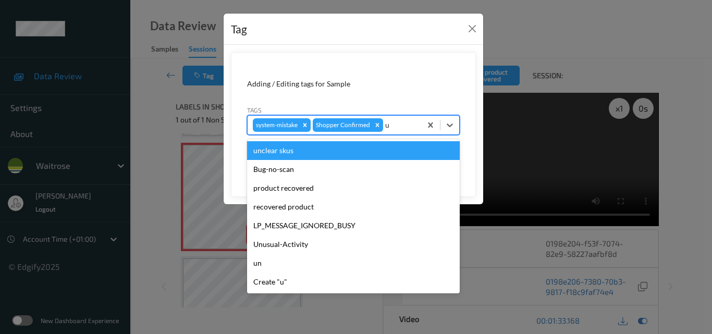
type input "un"
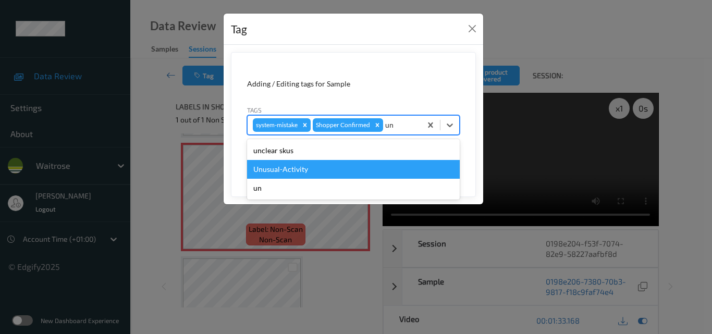
click at [335, 167] on div "Unusual-Activity" at bounding box center [353, 169] width 213 height 19
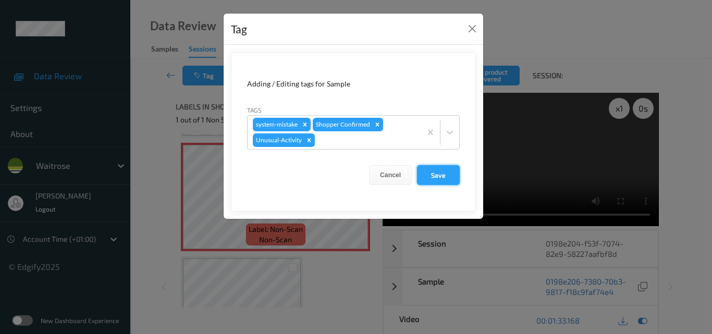
click at [445, 169] on button "Save" at bounding box center [438, 175] width 43 height 20
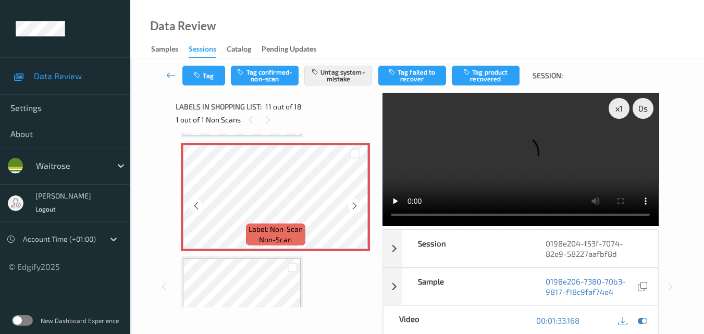
scroll to position [1080, 0]
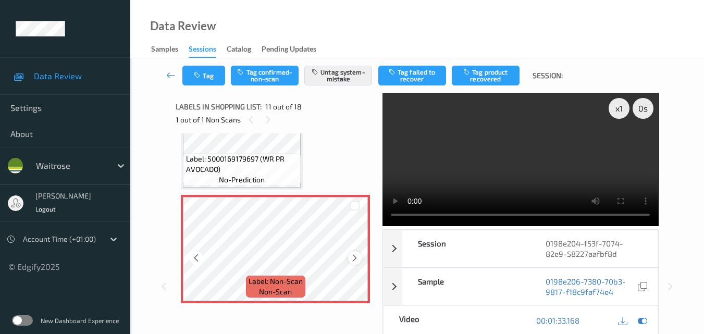
click at [355, 258] on icon at bounding box center [354, 257] width 9 height 9
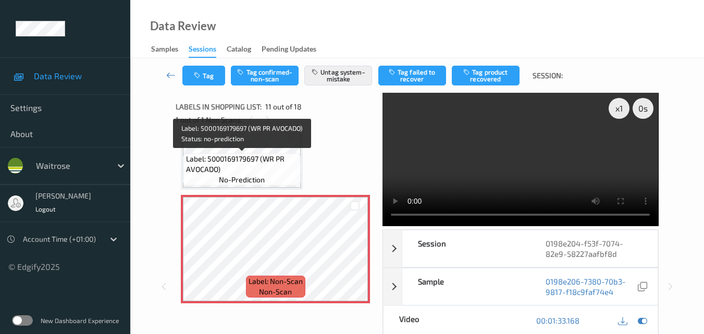
click at [262, 165] on span "Label: 5000169179697 (WR PR AVOCADO)" at bounding box center [242, 164] width 113 height 21
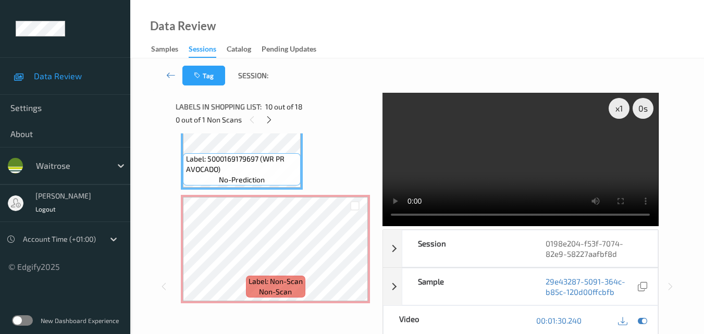
click at [497, 157] on video at bounding box center [521, 159] width 276 height 133
click at [504, 153] on video at bounding box center [521, 159] width 276 height 133
click at [569, 167] on video at bounding box center [521, 159] width 276 height 133
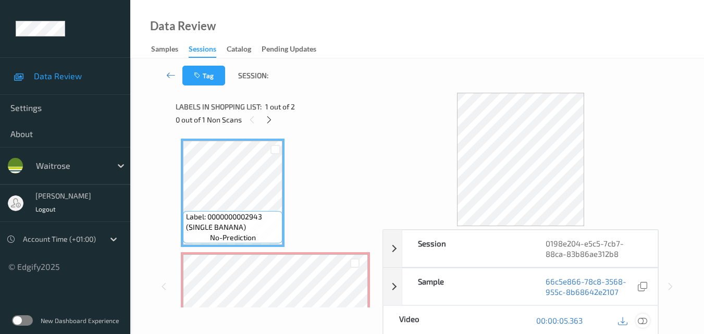
click at [646, 318] on icon at bounding box center [642, 320] width 9 height 9
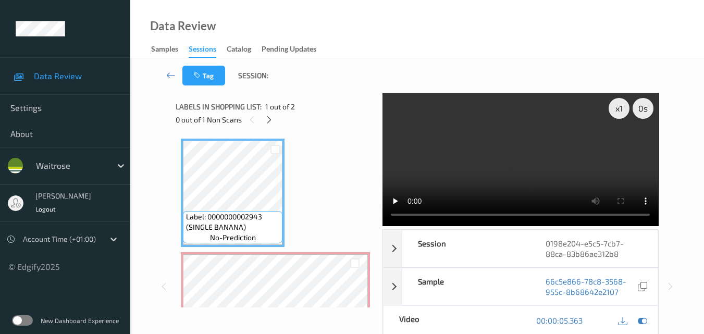
click at [396, 218] on video at bounding box center [521, 159] width 276 height 133
click at [504, 165] on video at bounding box center [521, 159] width 276 height 133
click at [538, 180] on video at bounding box center [521, 159] width 276 height 133
click at [507, 171] on video at bounding box center [521, 159] width 276 height 133
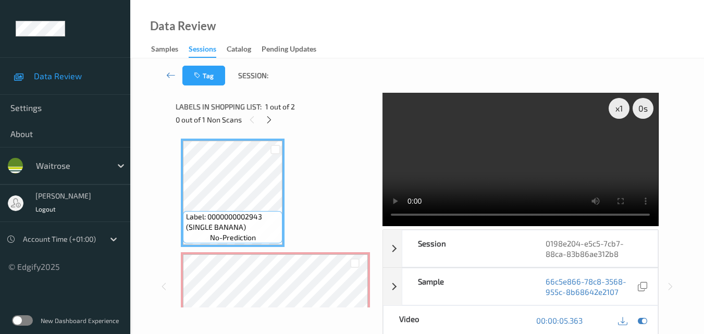
click at [601, 175] on video at bounding box center [521, 159] width 276 height 133
click at [555, 166] on video at bounding box center [521, 159] width 276 height 133
click at [536, 155] on video at bounding box center [521, 159] width 276 height 133
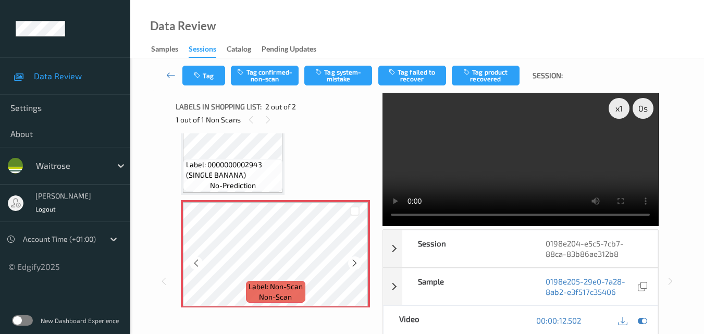
scroll to position [58, 0]
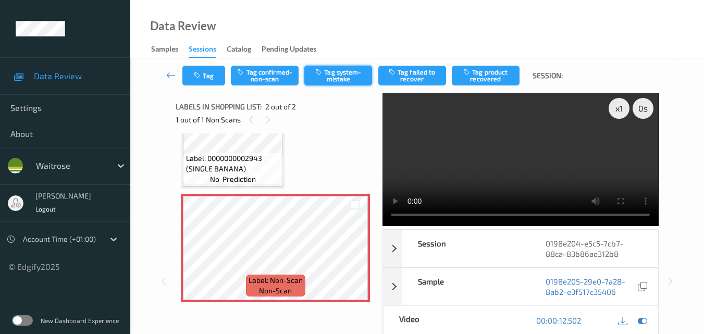
click at [338, 77] on button "Tag system-mistake" at bounding box center [339, 76] width 68 height 20
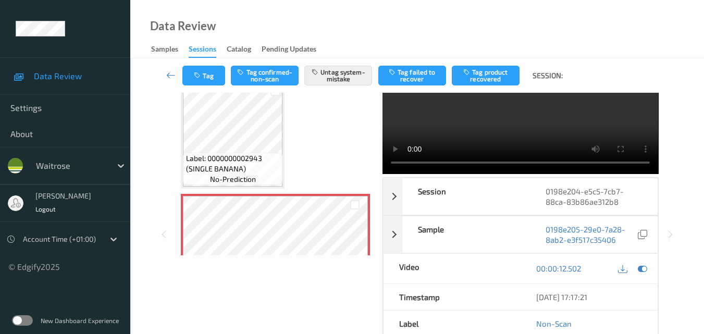
scroll to position [0, 0]
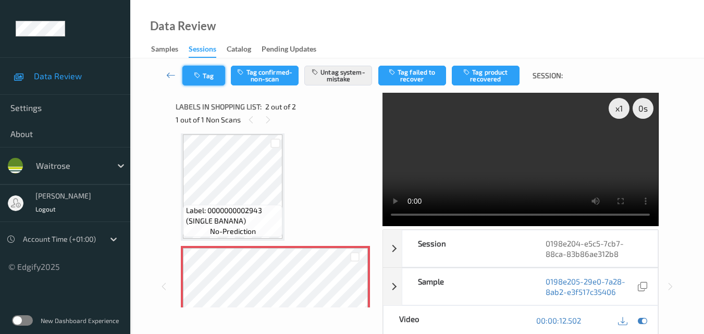
click at [209, 81] on button "Tag" at bounding box center [204, 76] width 43 height 20
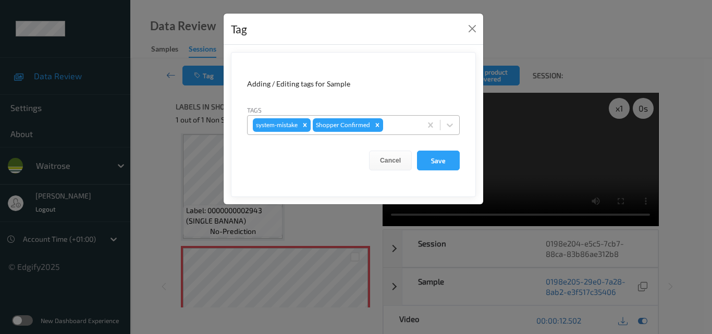
click at [396, 124] on div at bounding box center [400, 125] width 31 height 13
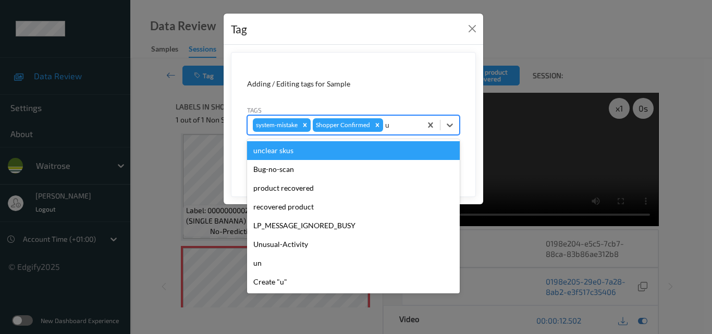
type input "un"
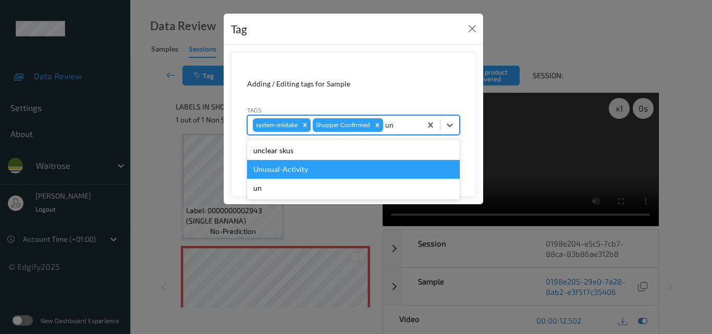
click at [326, 166] on div "Unusual-Activity" at bounding box center [353, 169] width 213 height 19
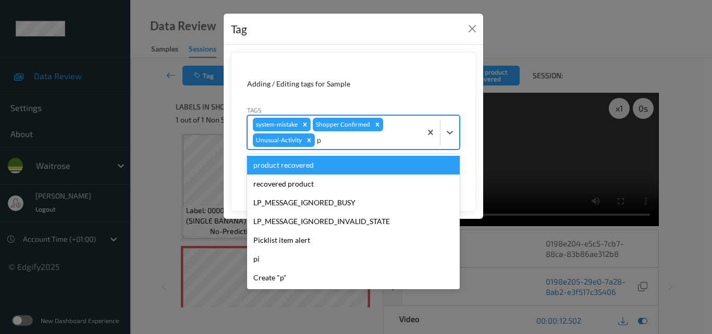
type input "pi"
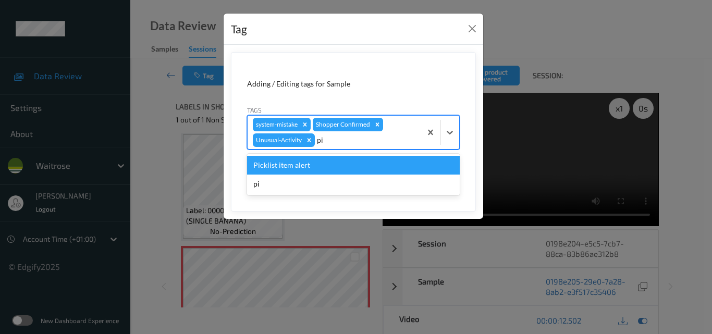
click at [326, 166] on div "Picklist item alert" at bounding box center [353, 165] width 213 height 19
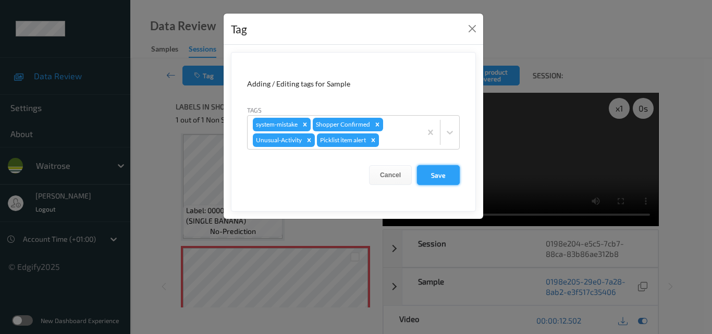
click at [439, 179] on button "Save" at bounding box center [438, 175] width 43 height 20
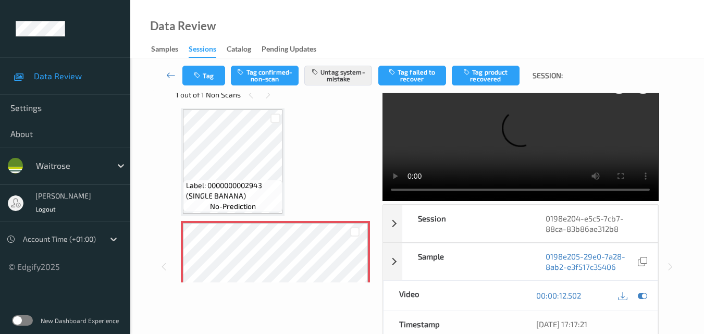
scroll to position [21, 0]
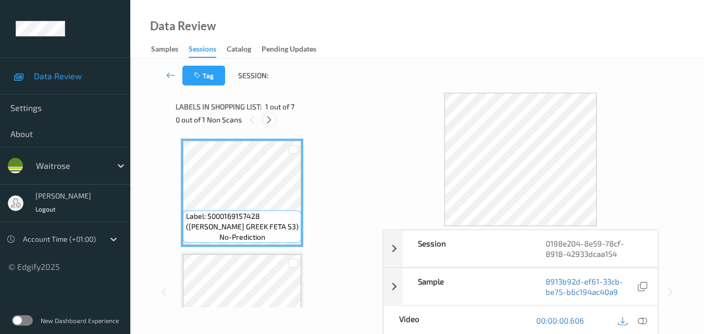
click at [266, 123] on icon at bounding box center [269, 119] width 9 height 9
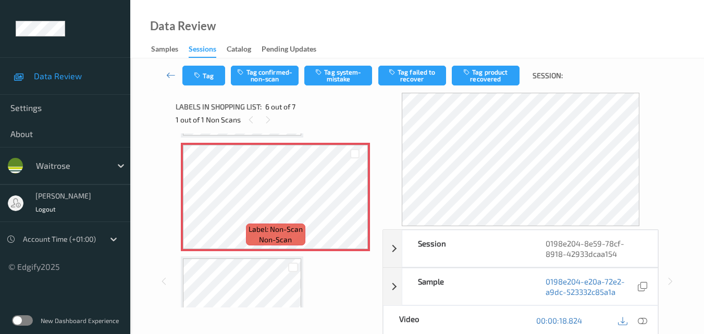
scroll to position [512, 0]
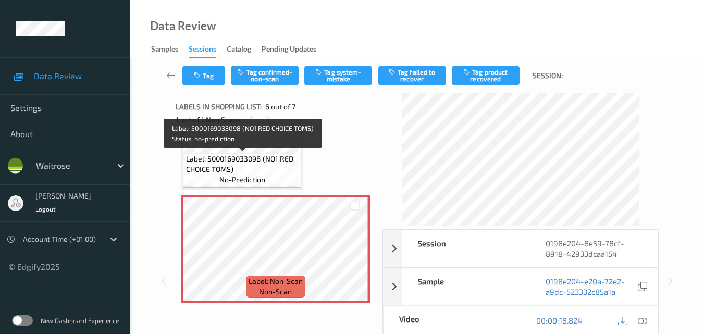
click at [267, 173] on span "Label: 5000169033098 (NO1 RED CHOICE TOMS)" at bounding box center [242, 164] width 113 height 21
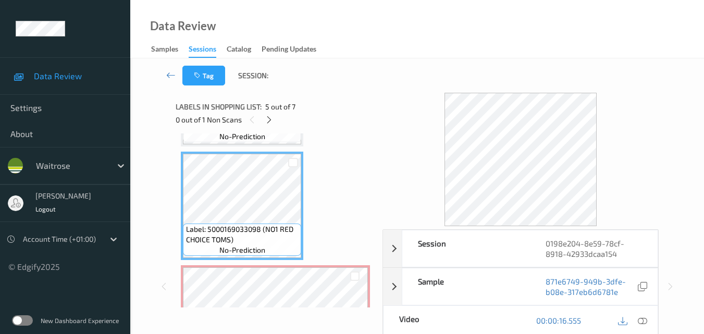
scroll to position [408, 0]
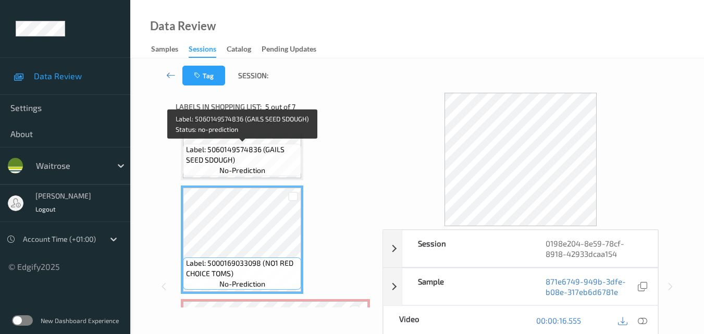
click at [271, 162] on span "Label: 5060149574836 (GAILS SEED SDOUGH)" at bounding box center [242, 154] width 113 height 21
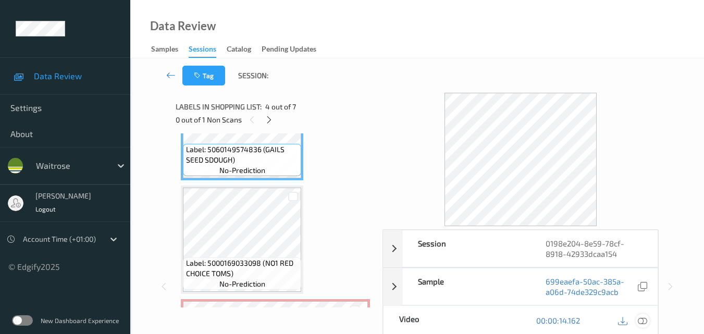
click at [643, 322] on icon at bounding box center [642, 320] width 9 height 9
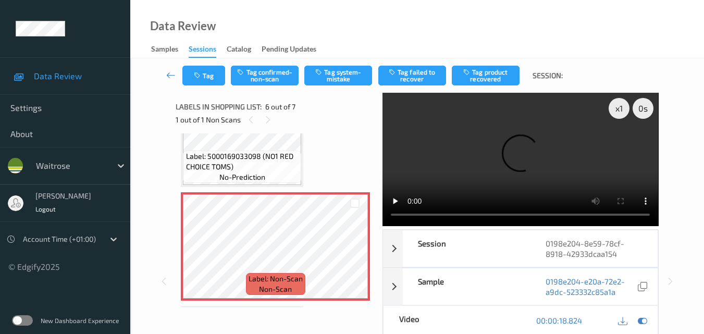
scroll to position [512, 0]
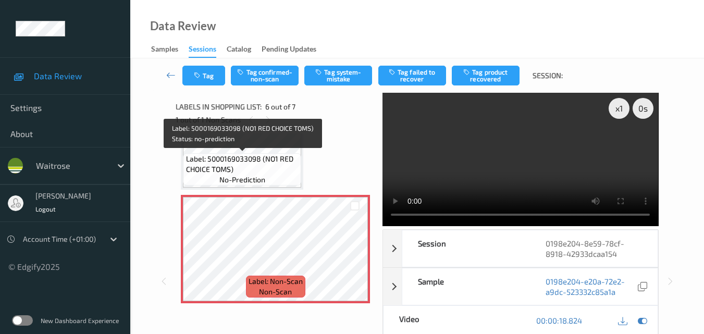
click at [282, 162] on span "Label: 5000169033098 (NO1 RED CHOICE TOMS)" at bounding box center [242, 164] width 113 height 21
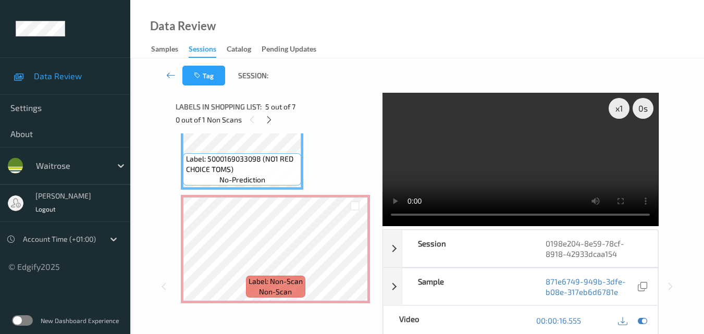
click at [501, 153] on video at bounding box center [521, 159] width 276 height 133
click at [532, 175] on video at bounding box center [521, 159] width 276 height 133
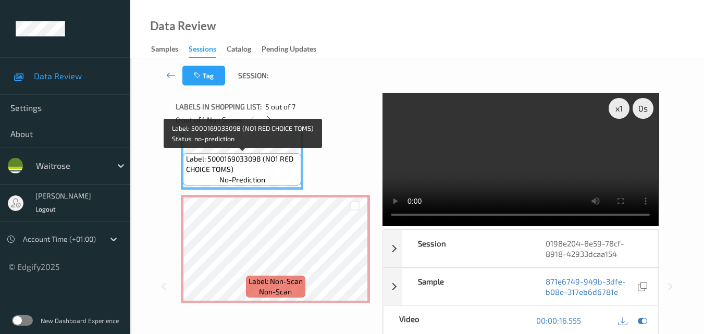
click at [255, 154] on span "Label: 5000169033098 (NO1 RED CHOICE TOMS)" at bounding box center [242, 164] width 113 height 21
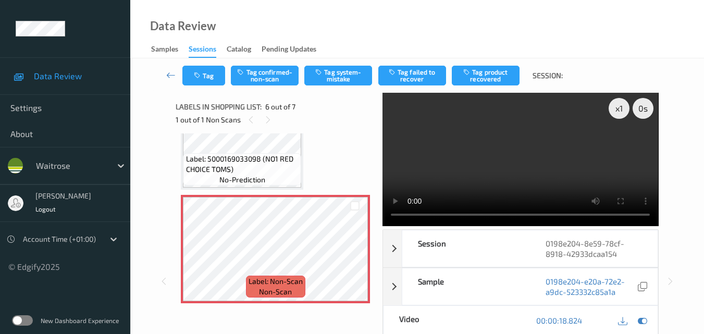
click at [258, 172] on span "Label: 5000169033098 (NO1 RED CHOICE TOMS)" at bounding box center [242, 164] width 113 height 21
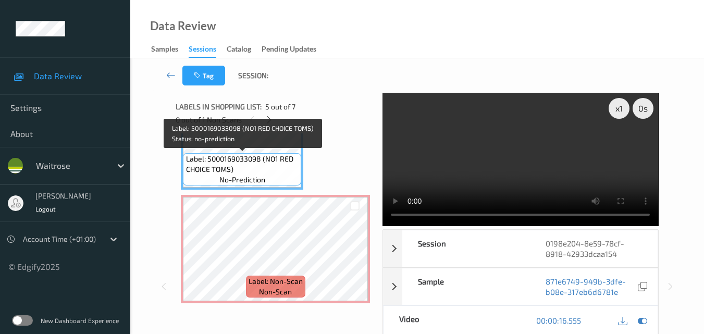
click at [261, 161] on span "Label: 5000169033098 (NO1 RED CHOICE TOMS)" at bounding box center [242, 164] width 113 height 21
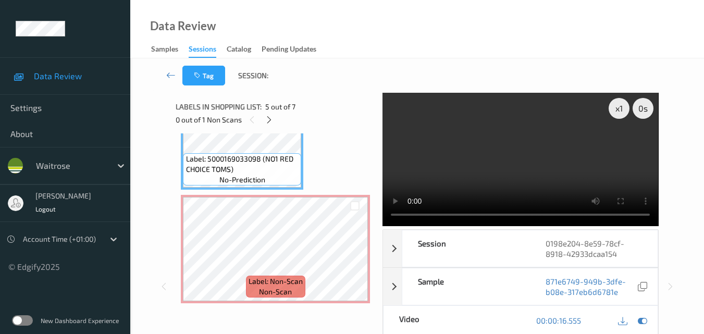
click at [517, 165] on video at bounding box center [521, 159] width 276 height 133
click at [504, 165] on video at bounding box center [521, 159] width 276 height 133
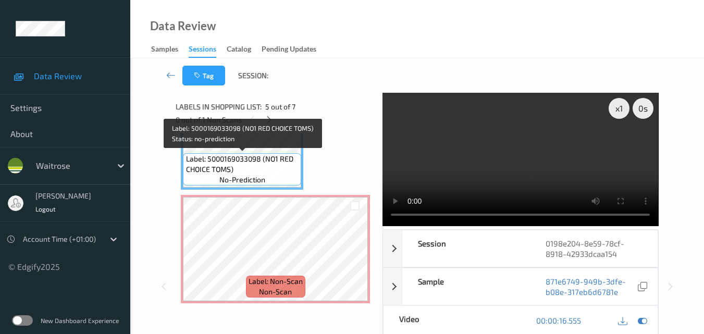
click at [271, 165] on span "Label: 5000169033098 (NO1 RED CHOICE TOMS)" at bounding box center [242, 164] width 113 height 21
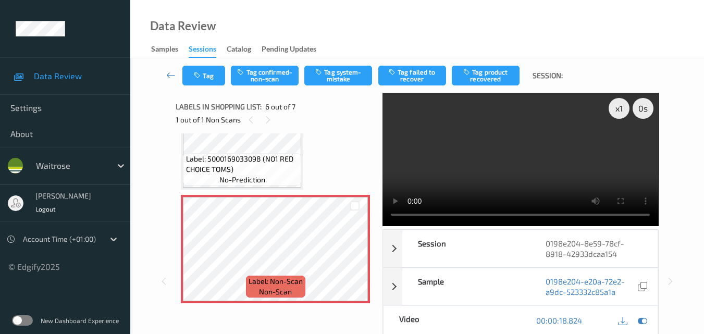
click at [552, 183] on video at bounding box center [521, 159] width 276 height 133
click at [536, 175] on video at bounding box center [521, 159] width 276 height 133
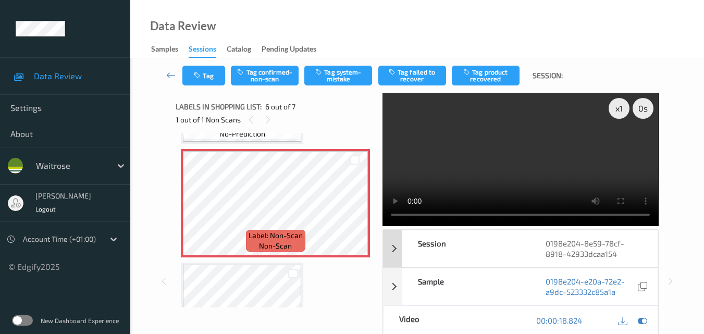
scroll to position [616, 0]
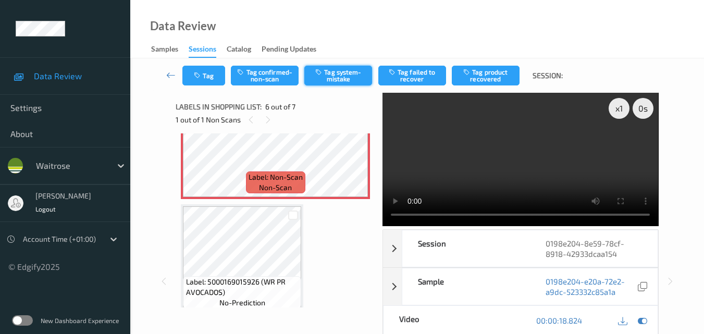
click at [347, 79] on button "Tag system-mistake" at bounding box center [339, 76] width 68 height 20
click at [209, 79] on button "Tag" at bounding box center [204, 76] width 43 height 20
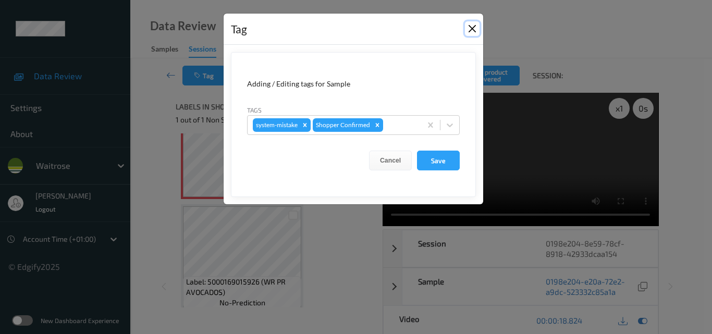
click at [472, 26] on button "Close" at bounding box center [472, 28] width 15 height 15
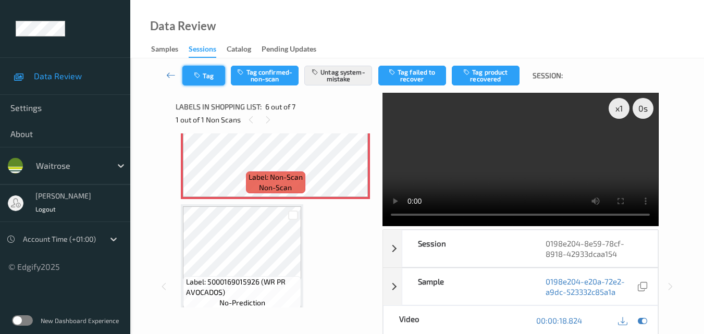
click at [204, 73] on button "Tag" at bounding box center [204, 76] width 43 height 20
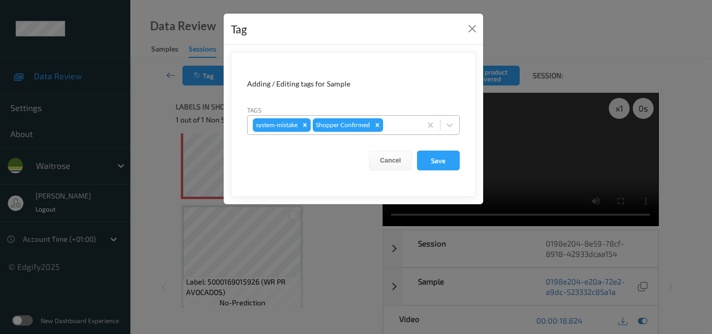
click at [394, 126] on div at bounding box center [400, 125] width 31 height 13
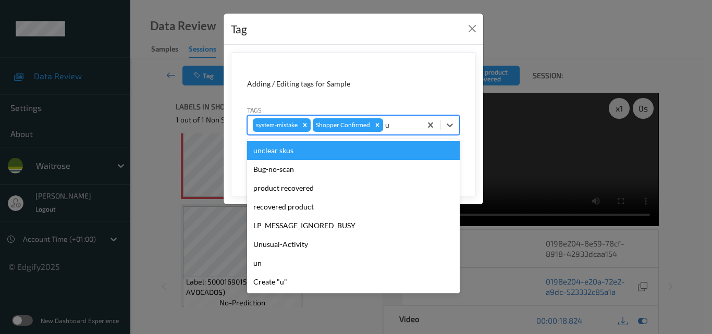
type input "un"
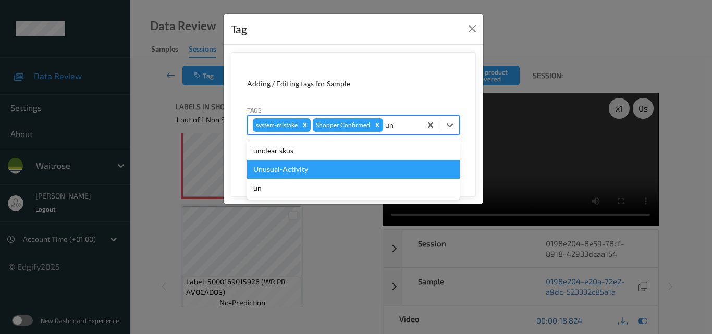
click at [332, 164] on div "Unusual-Activity" at bounding box center [353, 169] width 213 height 19
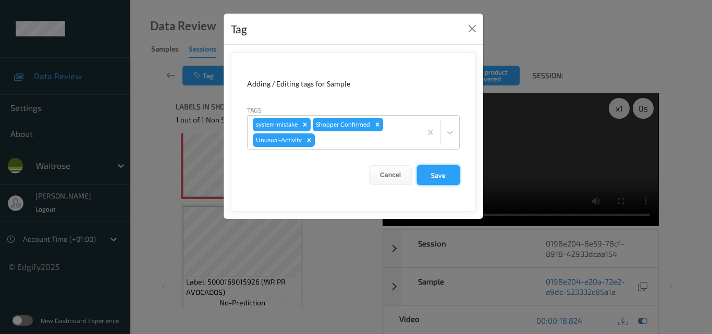
click at [431, 172] on button "Save" at bounding box center [438, 175] width 43 height 20
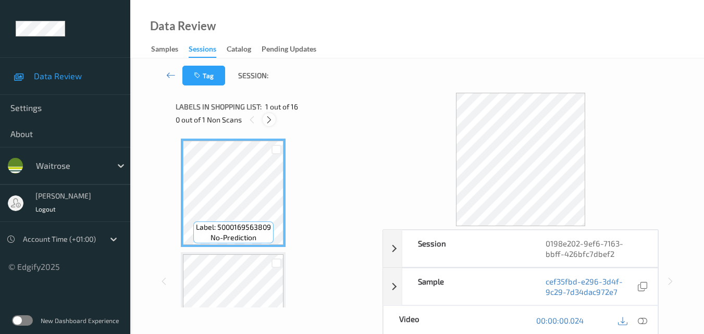
click at [268, 121] on icon at bounding box center [269, 119] width 9 height 9
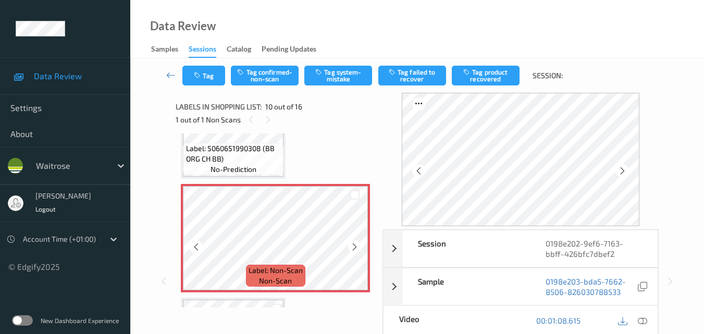
scroll to position [956, 0]
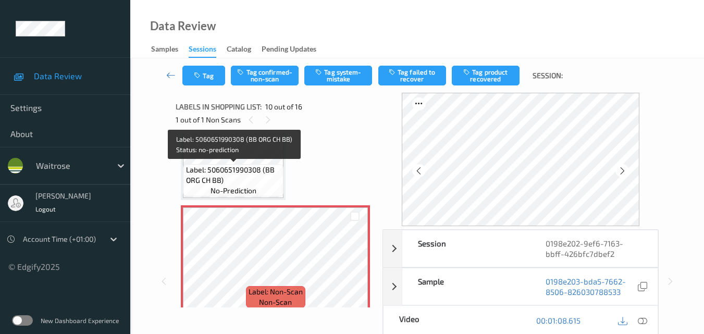
click at [261, 181] on span "Label: 5060651990308 (BB ORG CH BB)" at bounding box center [233, 175] width 95 height 21
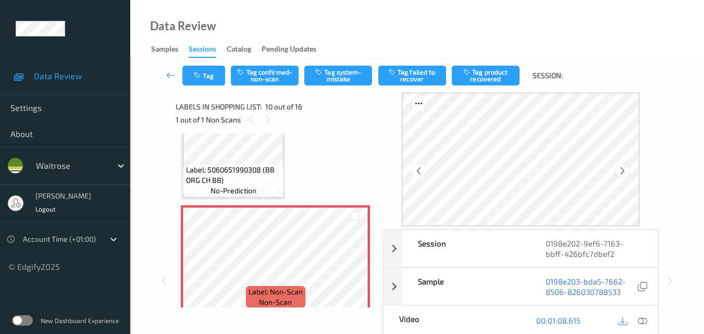
click at [627, 173] on icon at bounding box center [622, 170] width 9 height 9
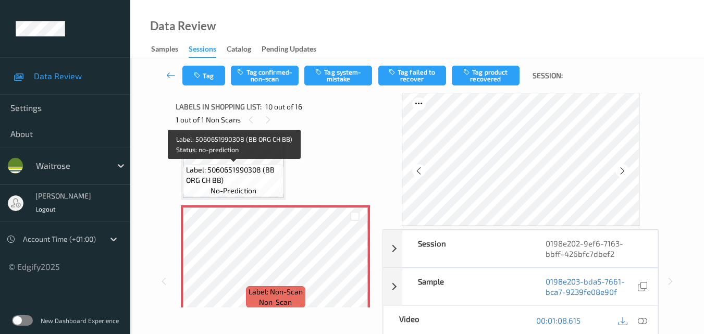
click at [270, 168] on span "Label: 5060651990308 (BB ORG CH BB)" at bounding box center [233, 175] width 95 height 21
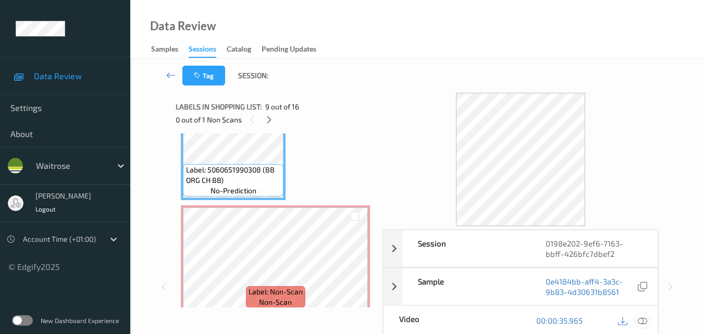
click at [644, 321] on icon at bounding box center [642, 320] width 9 height 9
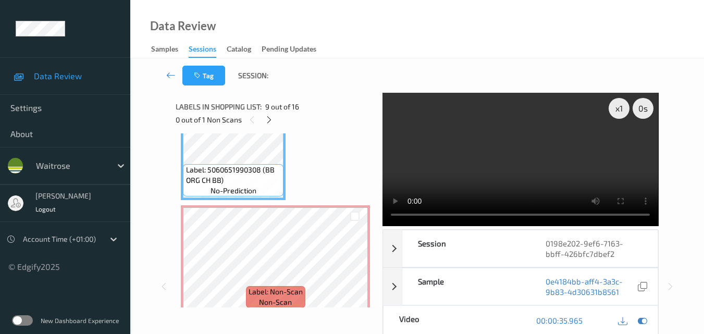
click at [471, 171] on video at bounding box center [521, 159] width 276 height 133
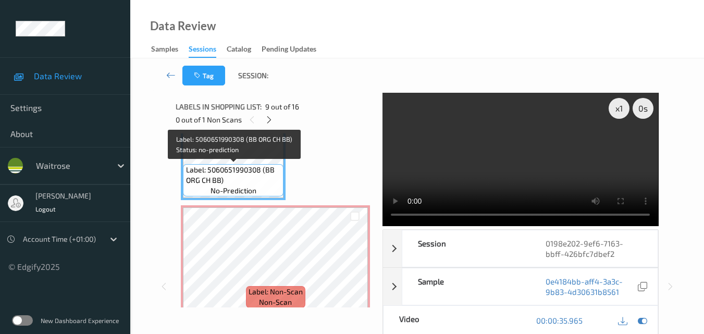
click at [274, 178] on span "Label: 5060651990308 (BB ORG CH BB)" at bounding box center [233, 175] width 95 height 21
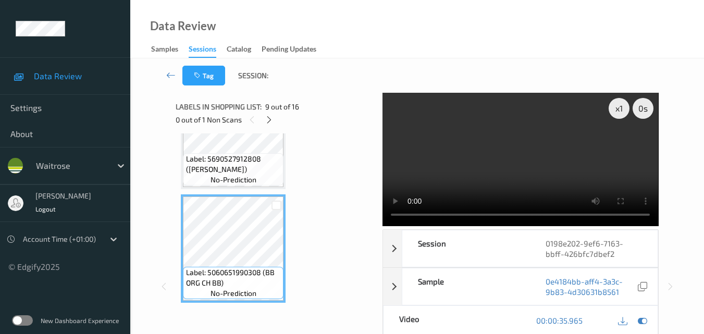
scroll to position [852, 0]
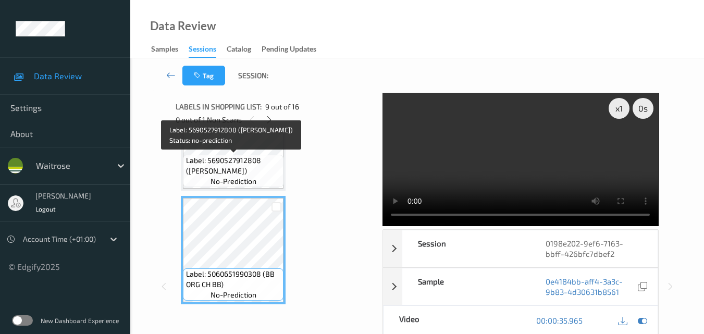
click at [257, 170] on span "Label: 5690527912808 (ISEY SKYR VANILLA)" at bounding box center [233, 165] width 95 height 21
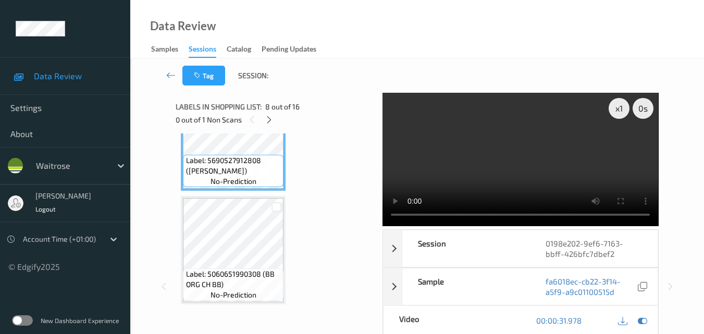
click at [545, 176] on video at bounding box center [521, 159] width 276 height 133
click at [497, 161] on video at bounding box center [521, 159] width 276 height 133
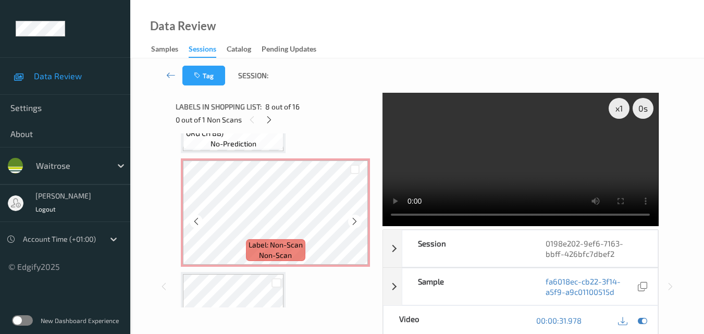
scroll to position [1008, 0]
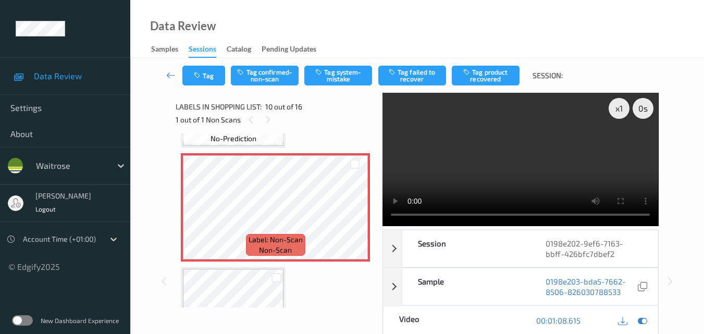
click at [538, 164] on video at bounding box center [521, 159] width 276 height 133
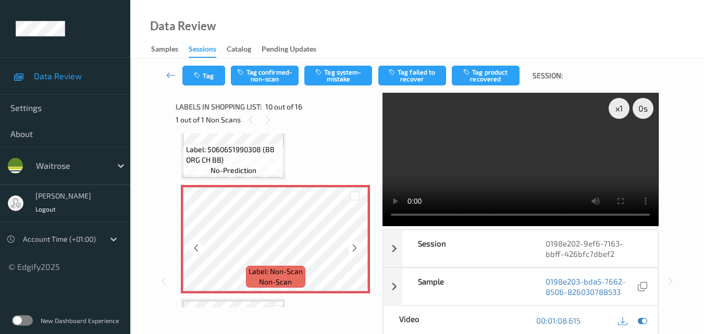
scroll to position [956, 0]
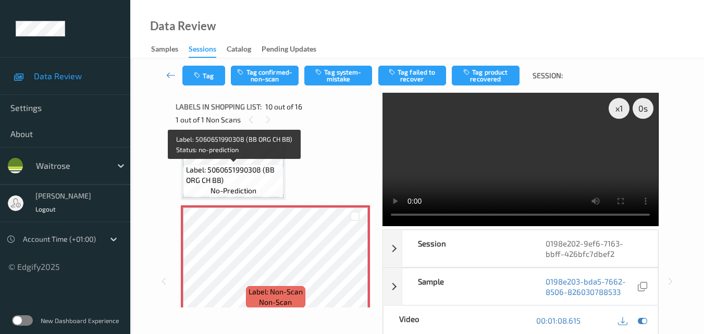
click at [244, 166] on span "Label: 5060651990308 (BB ORG CH BB)" at bounding box center [233, 175] width 95 height 21
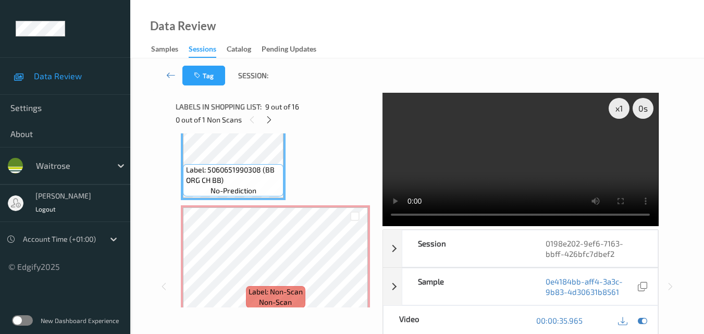
click at [502, 155] on video at bounding box center [521, 159] width 276 height 133
click at [618, 114] on div "x 1" at bounding box center [619, 108] width 21 height 21
click at [565, 142] on video at bounding box center [521, 159] width 276 height 133
click at [623, 110] on div "x 2" at bounding box center [619, 108] width 21 height 21
click at [623, 110] on div "x 4" at bounding box center [619, 108] width 21 height 21
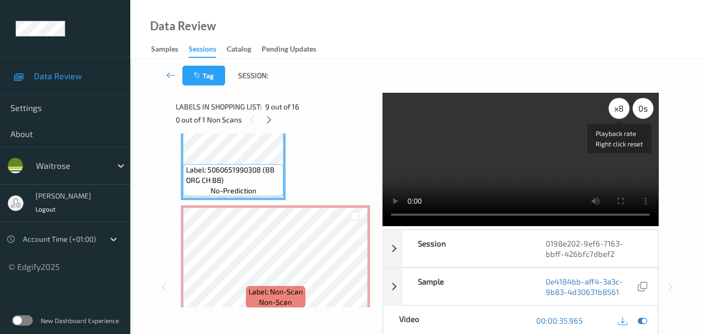
click at [623, 110] on div "x 8" at bounding box center [619, 108] width 21 height 21
click at [623, 110] on div "x 1" at bounding box center [619, 108] width 21 height 21
click at [623, 110] on div "x 2" at bounding box center [619, 108] width 21 height 21
click at [623, 110] on div "x 4" at bounding box center [619, 108] width 21 height 21
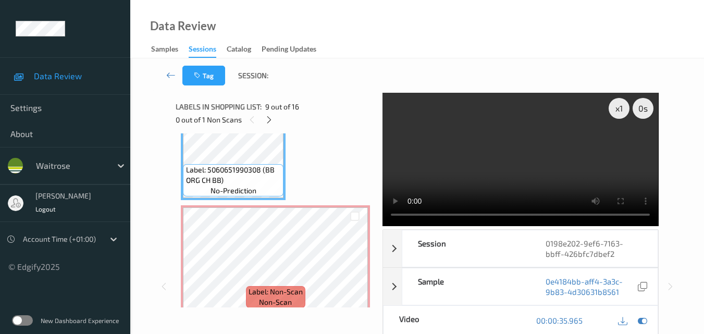
click at [523, 140] on video at bounding box center [521, 159] width 276 height 133
click at [577, 160] on video at bounding box center [521, 159] width 276 height 133
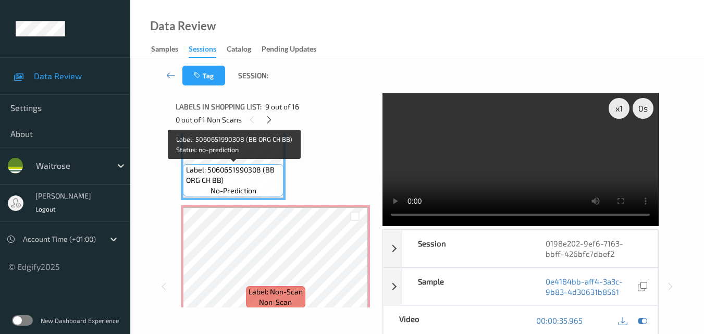
click at [250, 177] on span "Label: 5060651990308 (BB ORG CH BB)" at bounding box center [233, 175] width 95 height 21
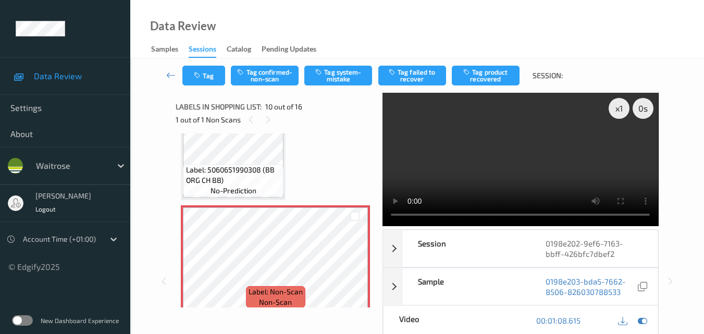
click at [524, 184] on video at bounding box center [521, 159] width 276 height 133
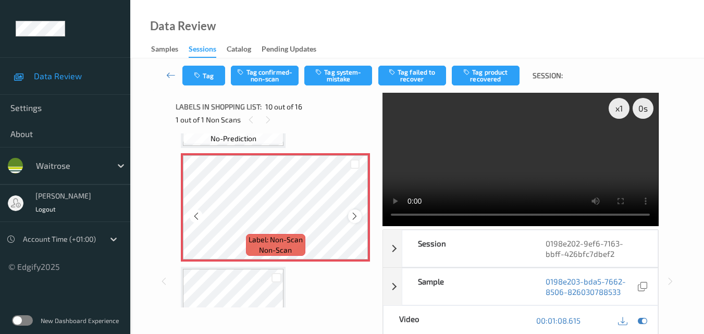
click at [352, 217] on icon at bounding box center [354, 216] width 9 height 9
click at [260, 82] on button "Tag confirmed-non-scan" at bounding box center [265, 76] width 68 height 20
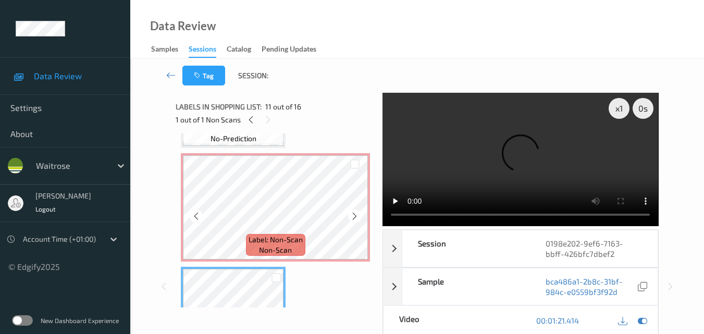
scroll to position [1061, 0]
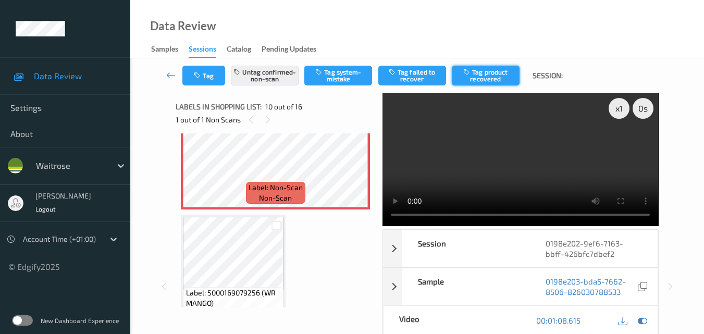
click at [492, 75] on button "Tag product recovered" at bounding box center [486, 76] width 68 height 20
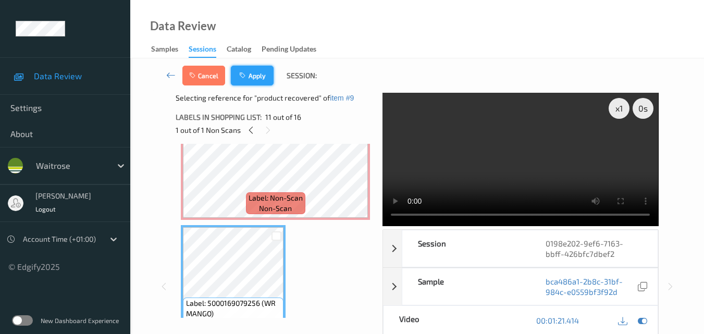
click at [252, 71] on button "Apply" at bounding box center [252, 76] width 43 height 20
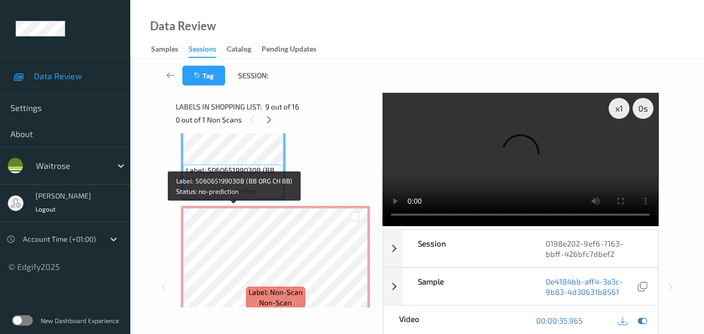
scroll to position [1019, 0]
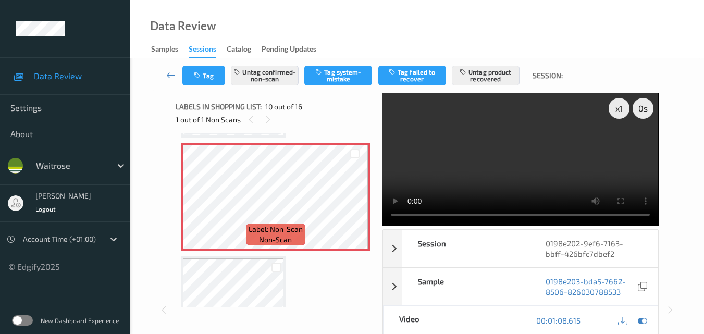
click at [495, 164] on video at bounding box center [521, 159] width 276 height 133
click at [543, 155] on video at bounding box center [521, 159] width 276 height 133
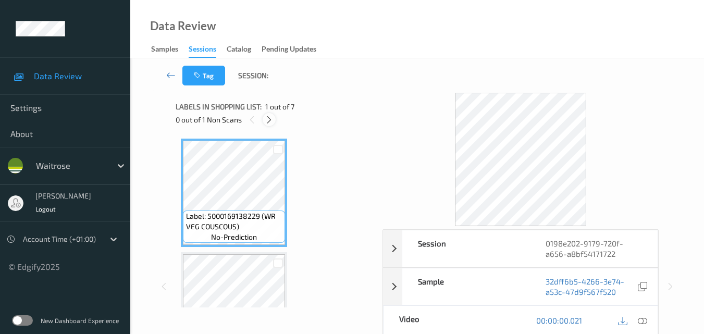
click at [271, 120] on icon at bounding box center [269, 119] width 9 height 9
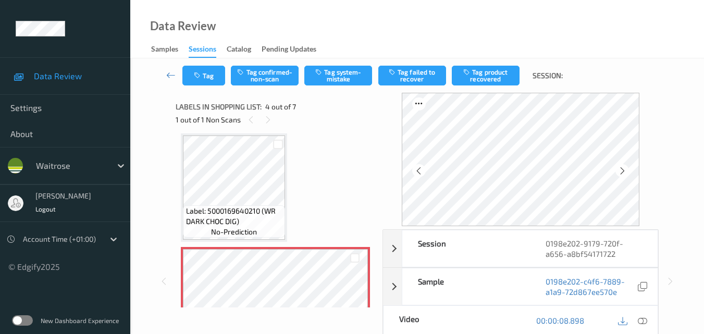
scroll to position [337, 0]
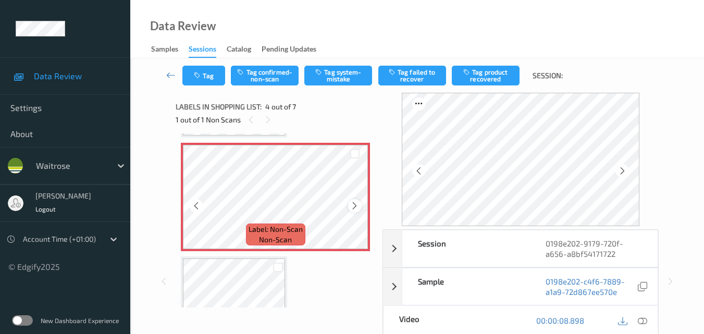
click at [352, 205] on icon at bounding box center [354, 205] width 9 height 9
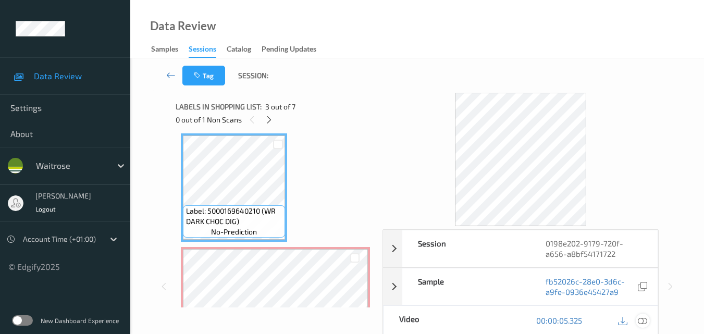
click at [644, 322] on icon at bounding box center [642, 320] width 9 height 9
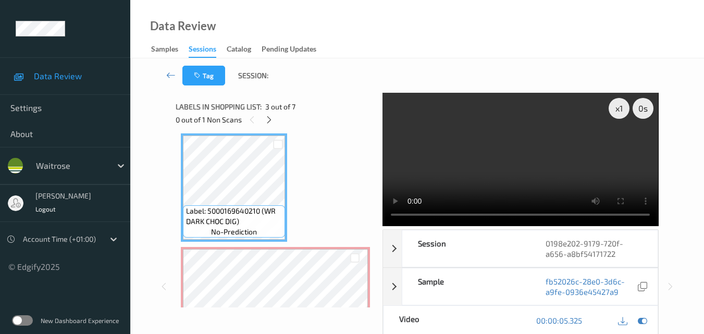
click at [519, 155] on video at bounding box center [521, 159] width 276 height 133
click at [573, 179] on video at bounding box center [521, 159] width 276 height 133
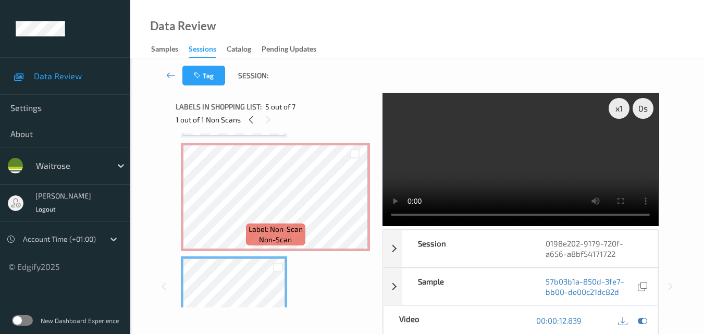
scroll to position [285, 0]
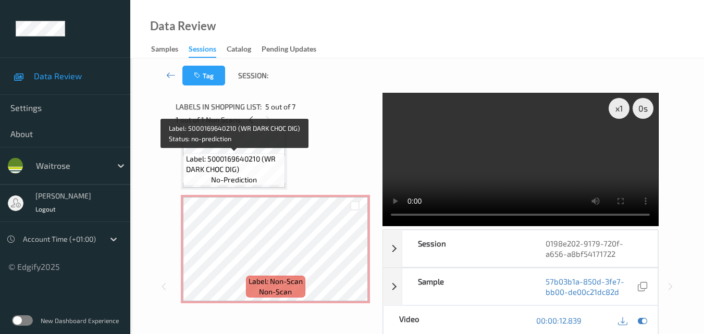
click at [248, 169] on span "Label: 5000169640210 (WR DARK CHOC DIG)" at bounding box center [234, 164] width 97 height 21
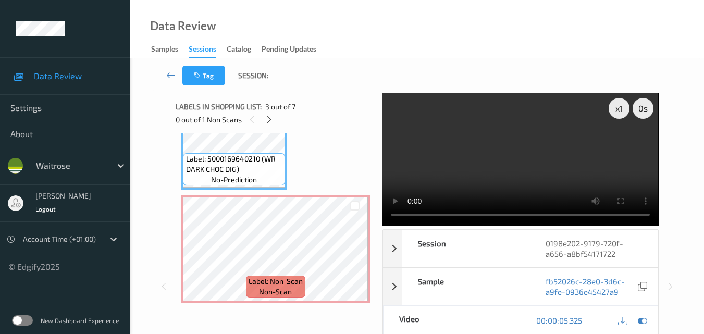
click at [484, 157] on video at bounding box center [521, 159] width 276 height 133
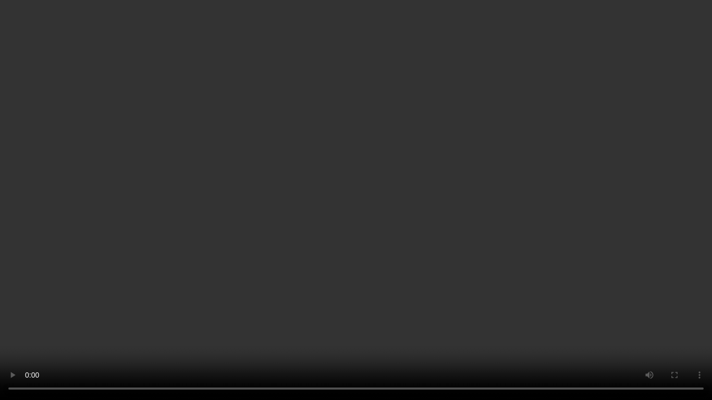
click at [553, 224] on video at bounding box center [356, 200] width 712 height 400
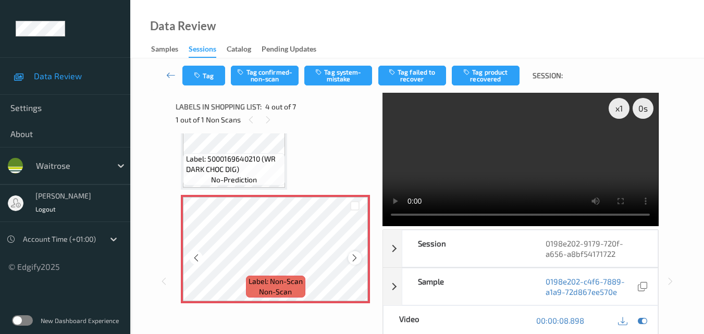
click at [356, 257] on icon at bounding box center [354, 257] width 9 height 9
click at [262, 74] on button "Tag confirmed-non-scan" at bounding box center [265, 76] width 68 height 20
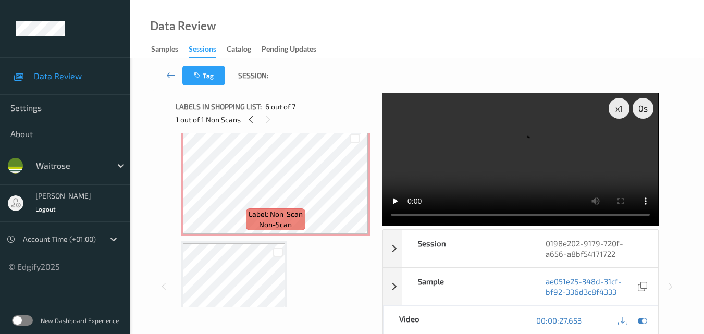
scroll to position [337, 0]
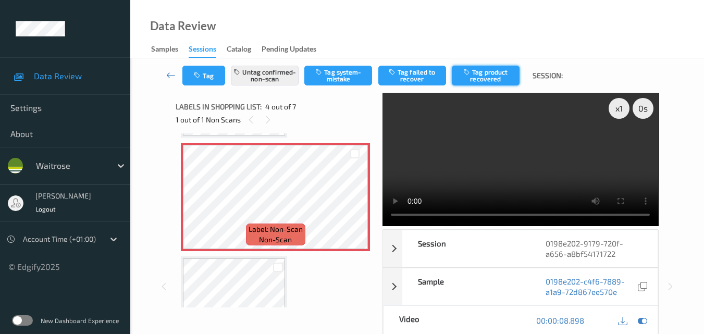
click at [491, 76] on button "Tag product recovered" at bounding box center [486, 76] width 68 height 20
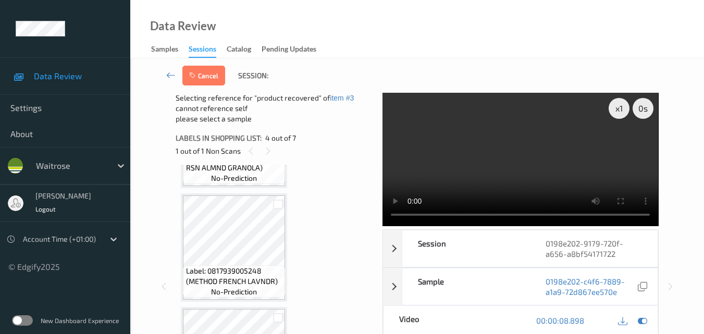
scroll to position [545, 0]
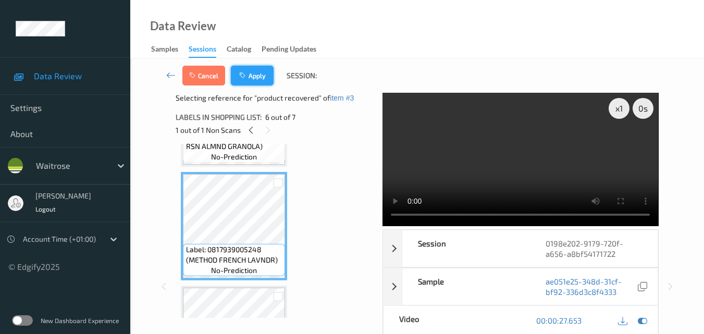
click at [251, 76] on button "Apply" at bounding box center [252, 76] width 43 height 20
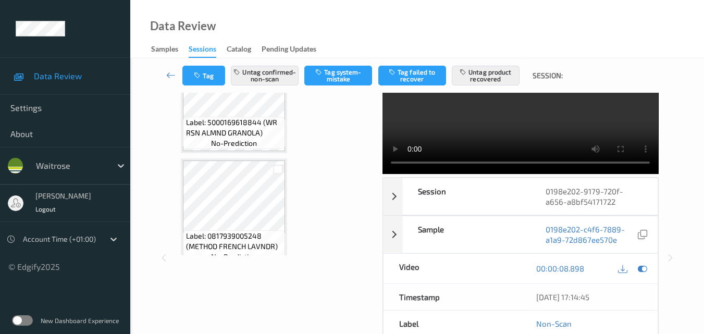
scroll to position [522, 0]
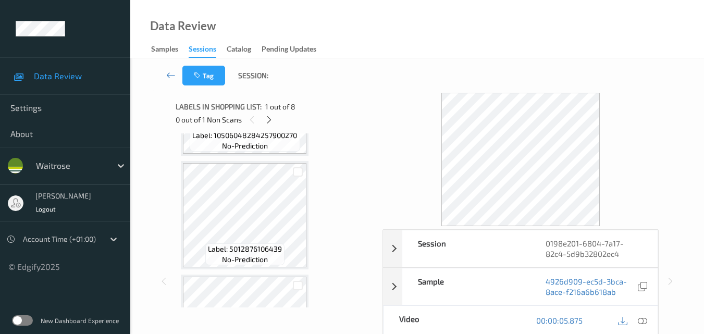
scroll to position [417, 0]
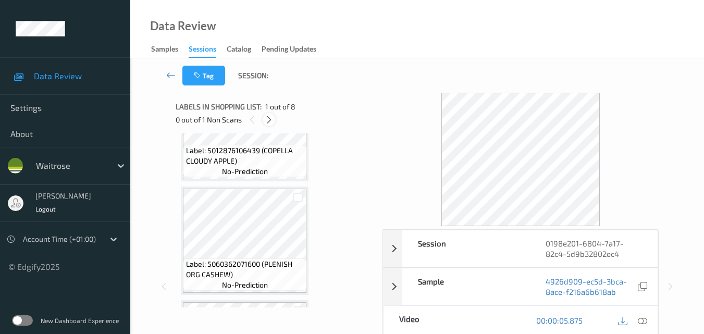
click at [271, 116] on icon at bounding box center [269, 119] width 9 height 9
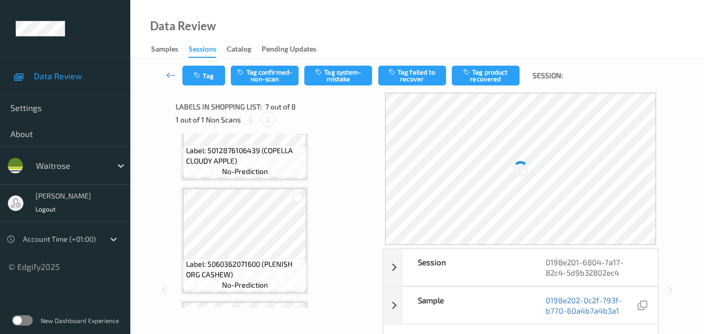
scroll to position [574, 0]
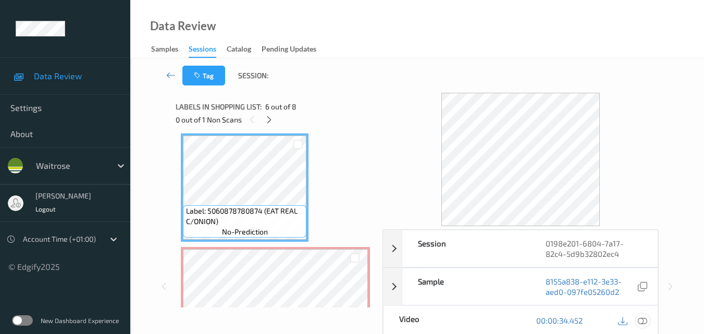
click at [645, 319] on icon at bounding box center [642, 320] width 9 height 9
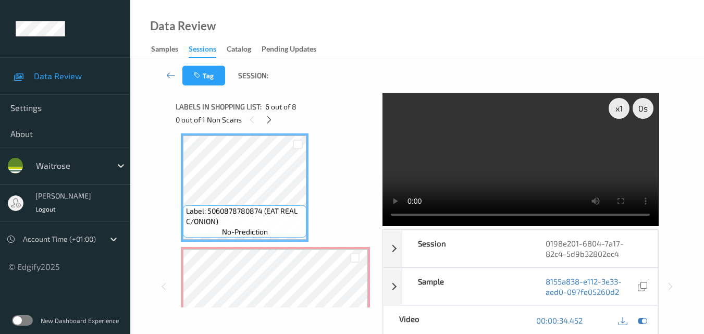
click at [527, 161] on video at bounding box center [521, 159] width 276 height 133
click at [537, 164] on video at bounding box center [521, 159] width 276 height 133
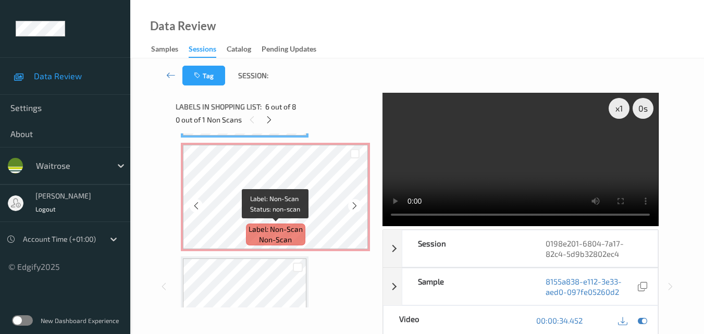
scroll to position [730, 0]
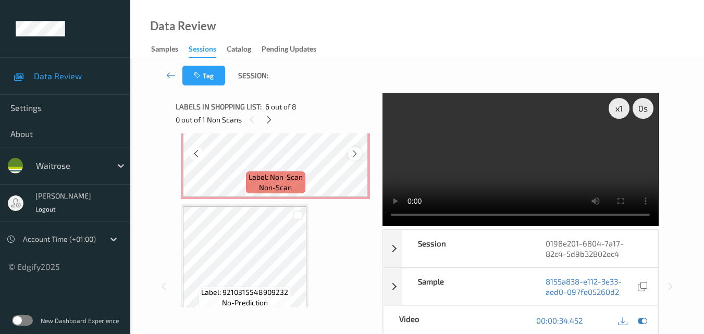
click at [356, 157] on icon at bounding box center [354, 153] width 9 height 9
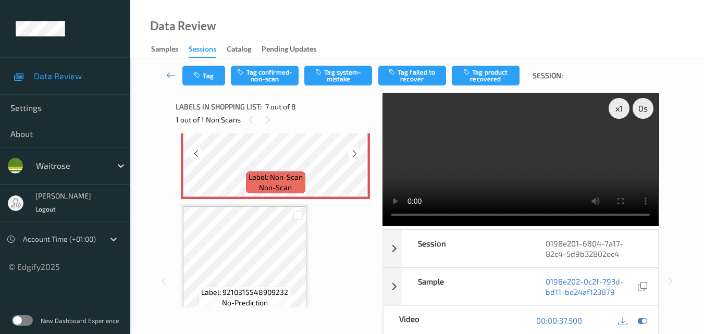
click at [356, 157] on icon at bounding box center [354, 153] width 9 height 9
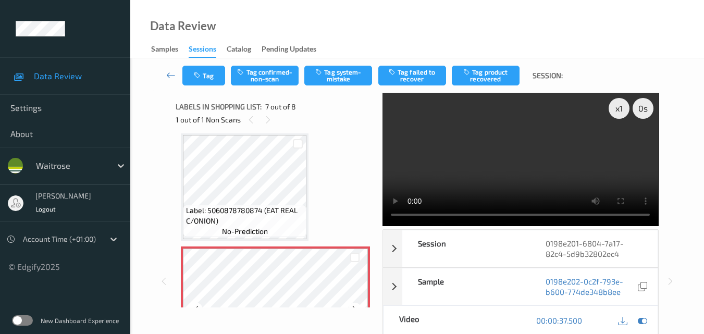
scroll to position [574, 0]
click at [551, 161] on video at bounding box center [521, 159] width 276 height 133
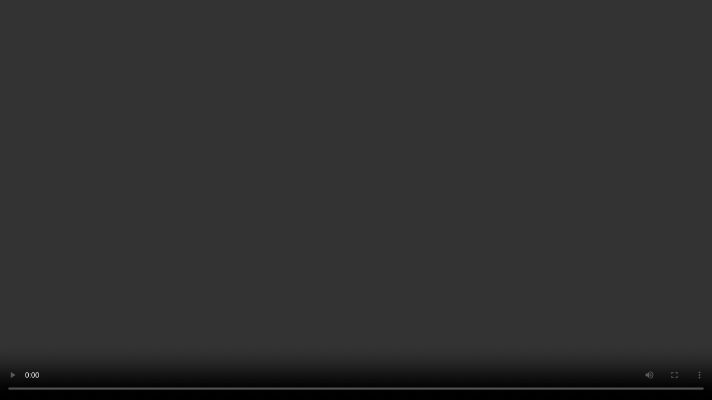
click at [430, 239] on video at bounding box center [356, 200] width 712 height 400
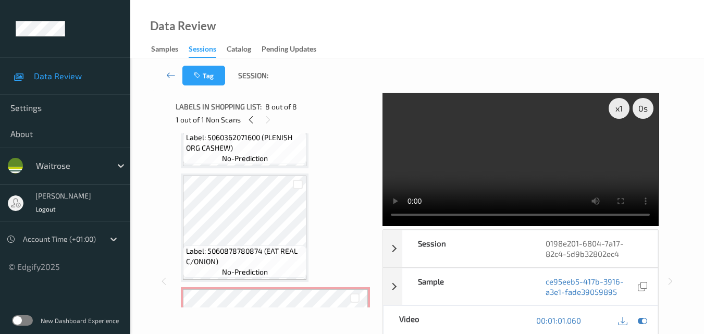
scroll to position [532, 0]
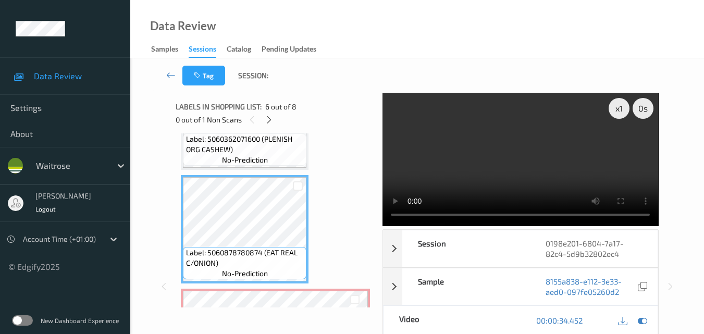
click at [546, 150] on video at bounding box center [521, 159] width 276 height 133
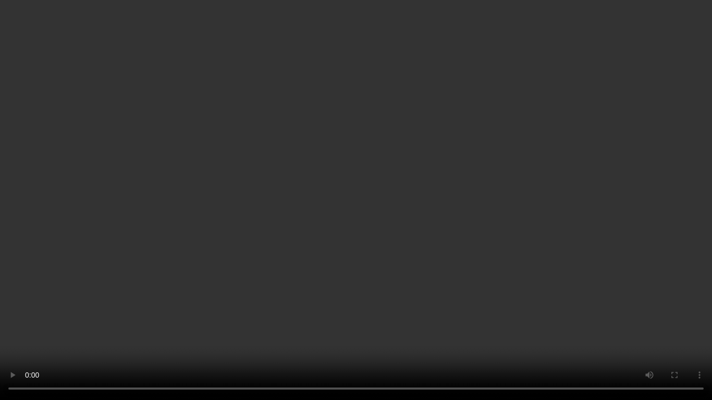
click at [407, 237] on video at bounding box center [356, 200] width 712 height 400
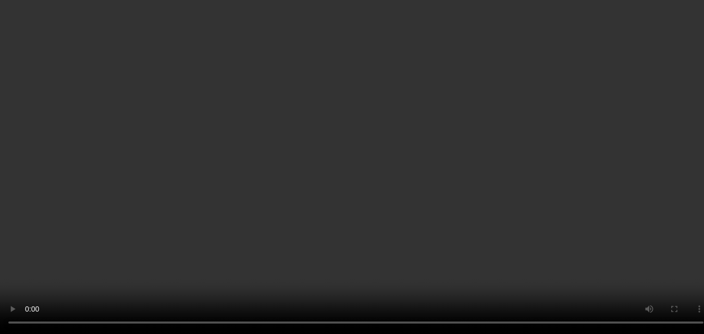
scroll to position [688, 0]
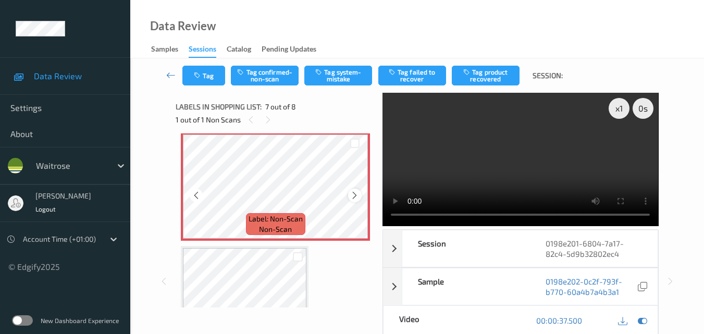
click at [352, 196] on icon at bounding box center [354, 195] width 9 height 9
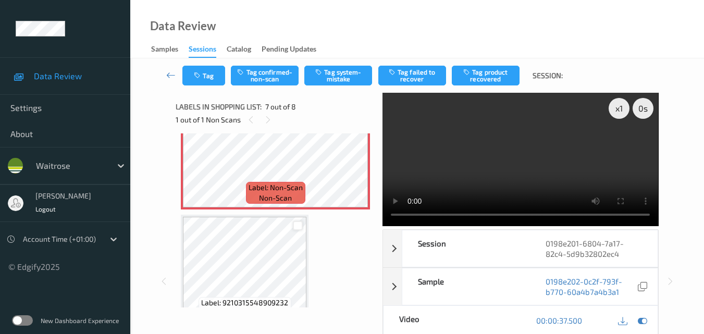
scroll to position [740, 0]
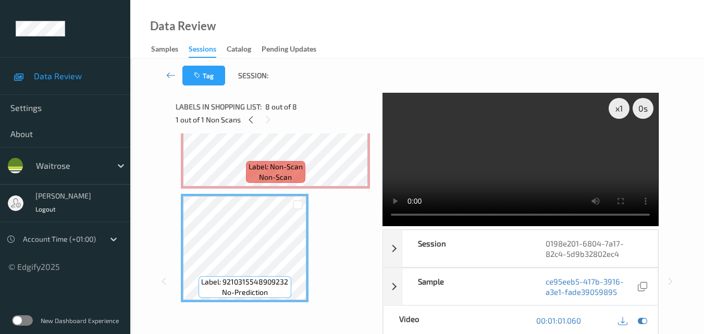
click at [513, 180] on video at bounding box center [521, 159] width 276 height 133
click at [512, 180] on video at bounding box center [521, 159] width 276 height 133
click at [569, 170] on video at bounding box center [521, 159] width 276 height 133
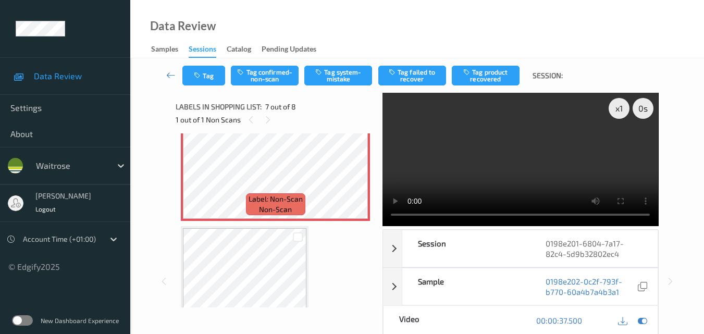
scroll to position [688, 0]
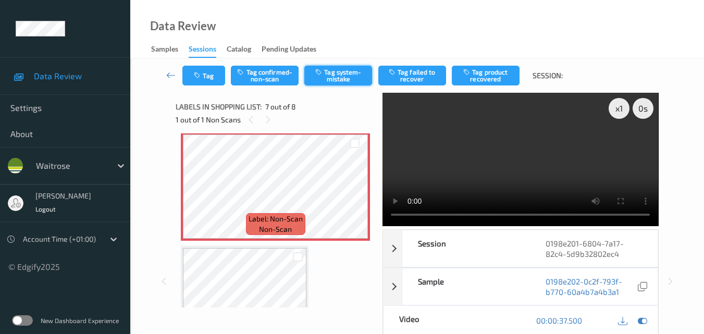
click at [343, 78] on button "Tag system-mistake" at bounding box center [339, 76] width 68 height 20
click at [355, 197] on icon at bounding box center [354, 195] width 9 height 9
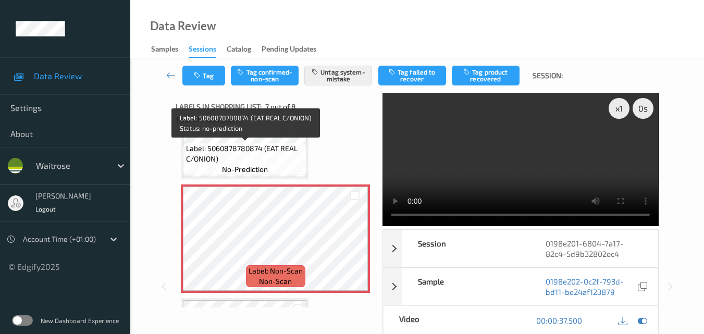
click at [295, 157] on span "Label: 5060878780874 (EAT REAL C/ONION)" at bounding box center [245, 153] width 118 height 21
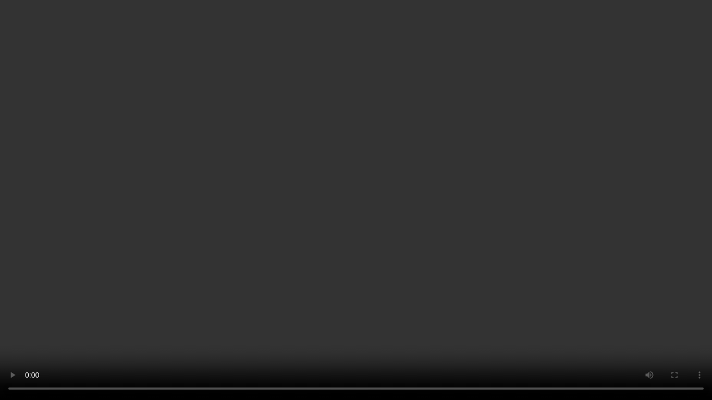
click at [336, 201] on video at bounding box center [356, 200] width 712 height 400
click at [334, 197] on video at bounding box center [356, 200] width 712 height 400
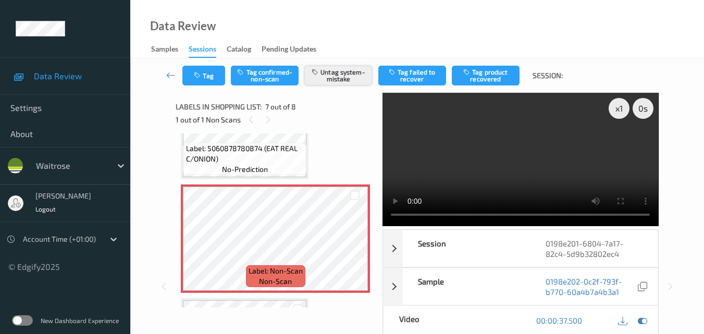
click at [328, 79] on button "Untag system-mistake" at bounding box center [339, 76] width 68 height 20
click at [274, 78] on button "Tag confirmed-non-scan" at bounding box center [265, 76] width 68 height 20
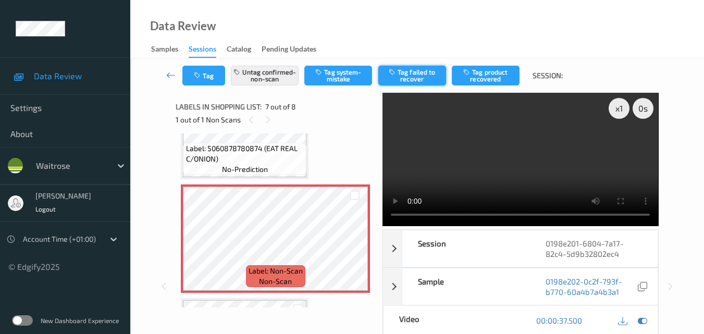
click at [421, 75] on button "Tag failed to recover" at bounding box center [413, 76] width 68 height 20
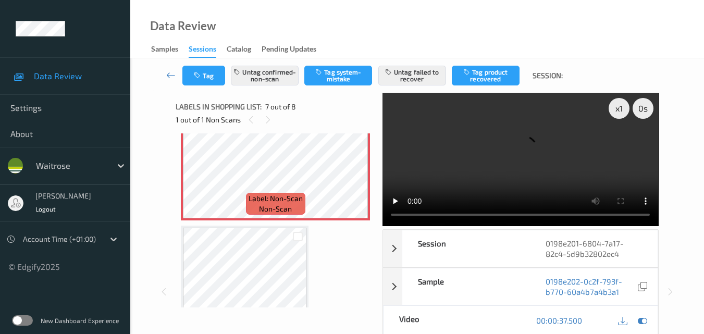
scroll to position [688, 0]
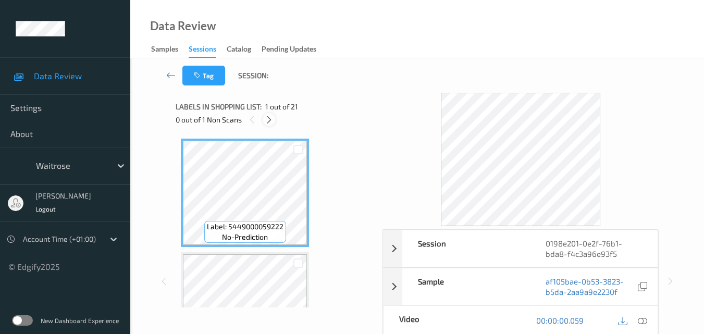
click at [270, 120] on icon at bounding box center [269, 119] width 9 height 9
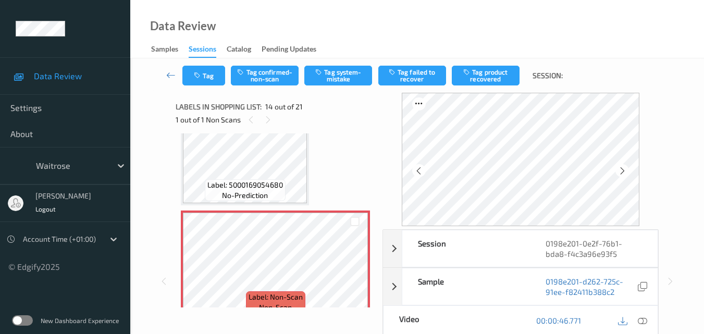
scroll to position [1474, 0]
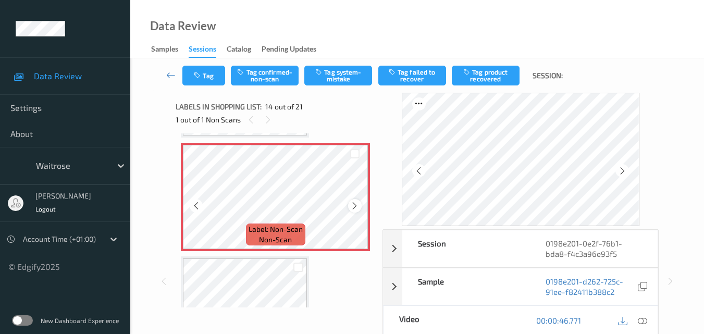
click at [353, 202] on icon at bounding box center [354, 205] width 9 height 9
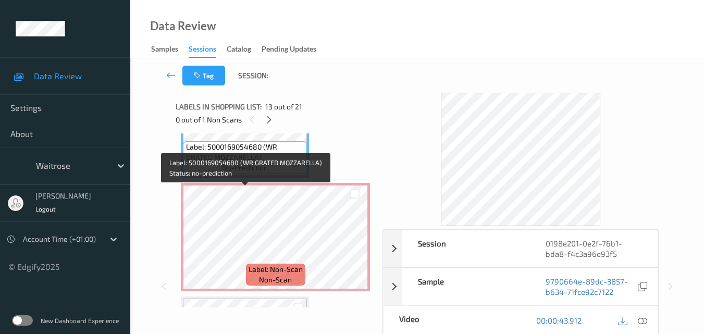
scroll to position [1463, 0]
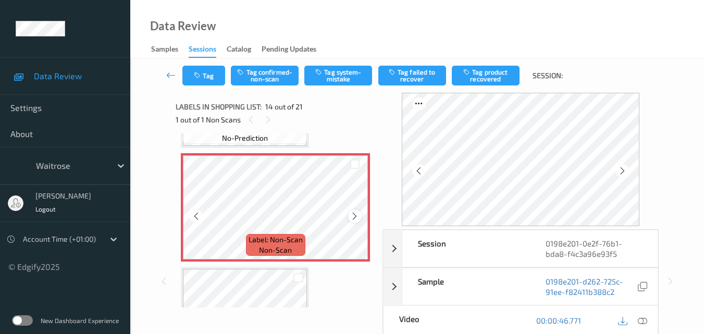
click at [358, 217] on icon at bounding box center [354, 216] width 9 height 9
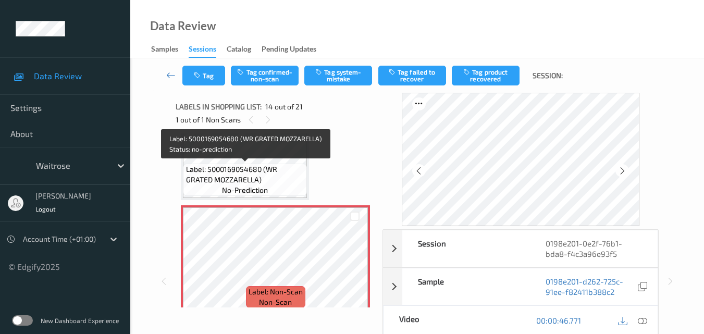
click at [262, 173] on span "Label: 5000169054680 (WR GRATED MOZZARELLA)" at bounding box center [245, 174] width 119 height 21
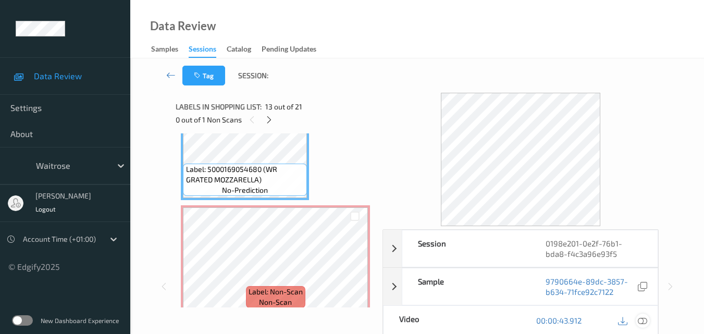
click at [643, 323] on icon at bounding box center [642, 320] width 9 height 9
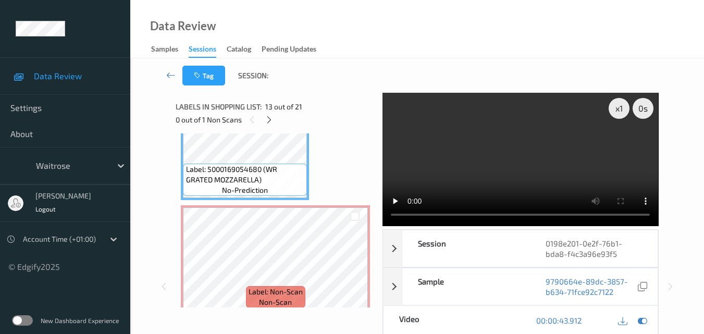
click at [548, 167] on video at bounding box center [521, 159] width 276 height 133
click at [535, 173] on video at bounding box center [521, 159] width 276 height 133
click at [530, 128] on video at bounding box center [521, 159] width 276 height 133
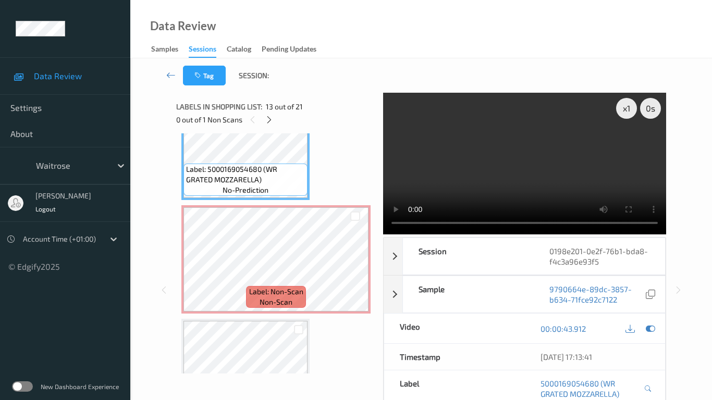
click at [447, 233] on video at bounding box center [524, 164] width 283 height 142
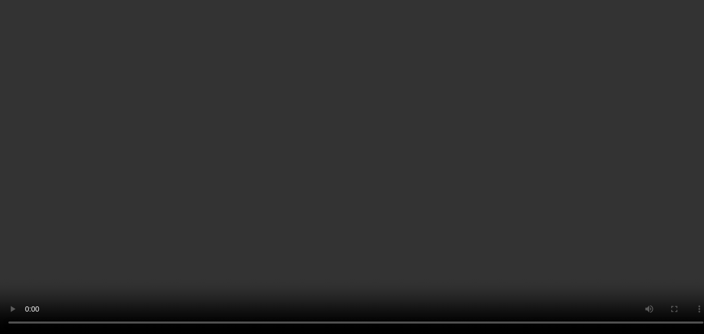
scroll to position [1515, 0]
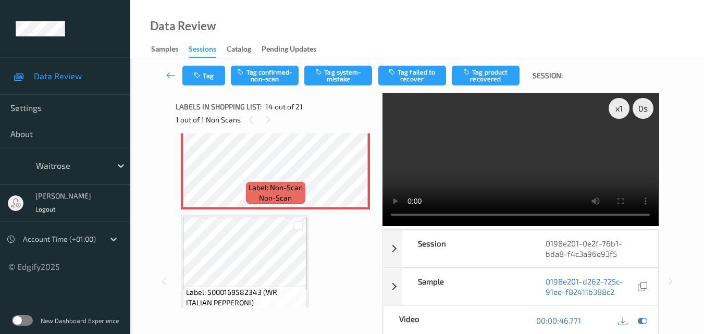
click at [546, 152] on video at bounding box center [521, 159] width 276 height 133
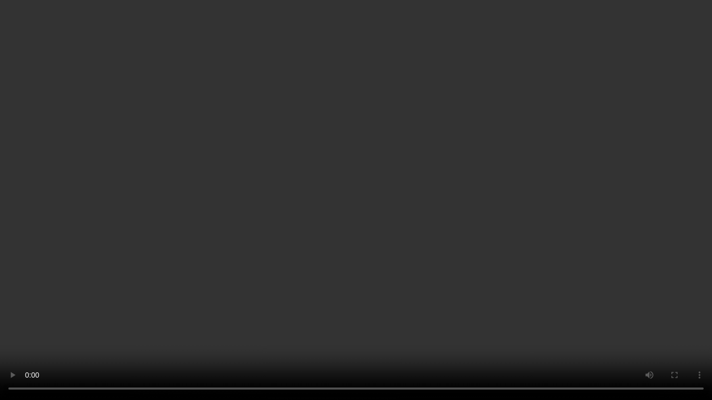
click at [298, 202] on video at bounding box center [356, 200] width 712 height 400
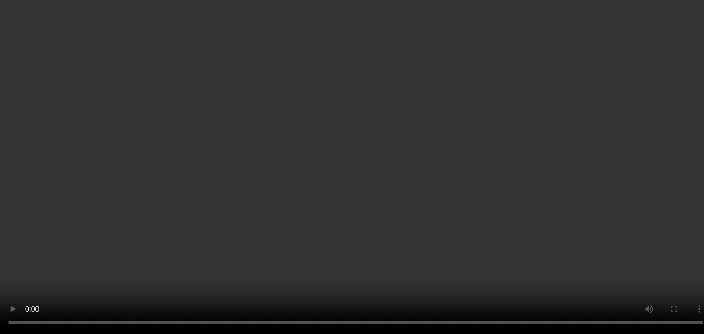
scroll to position [1463, 0]
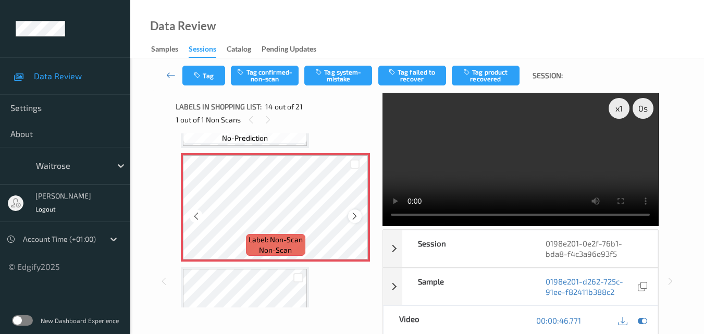
click at [356, 211] on div at bounding box center [354, 216] width 13 height 13
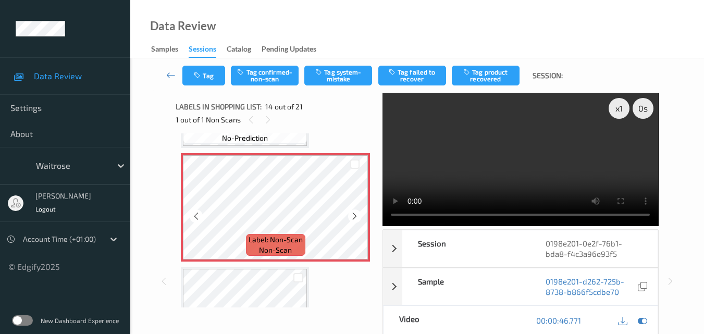
click at [356, 211] on div at bounding box center [354, 216] width 13 height 13
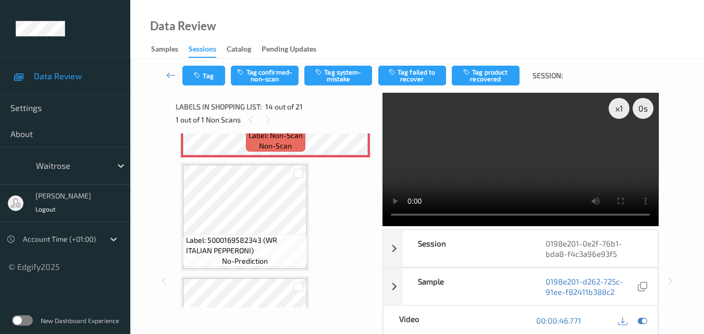
scroll to position [1515, 0]
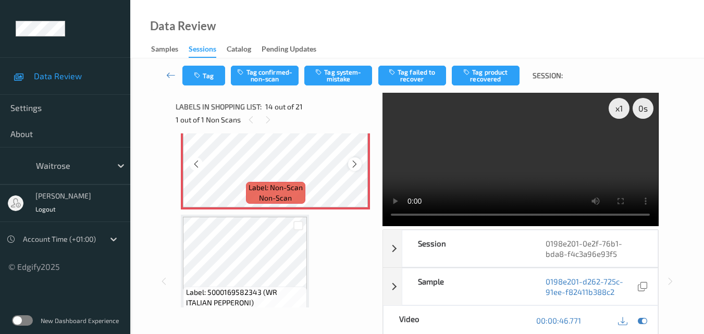
click at [357, 166] on icon at bounding box center [354, 164] width 9 height 9
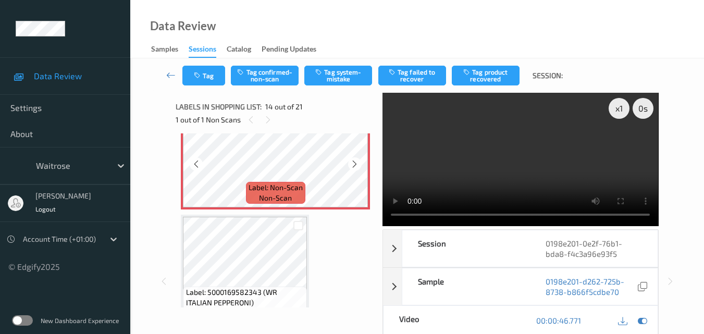
click at [357, 166] on icon at bounding box center [354, 164] width 9 height 9
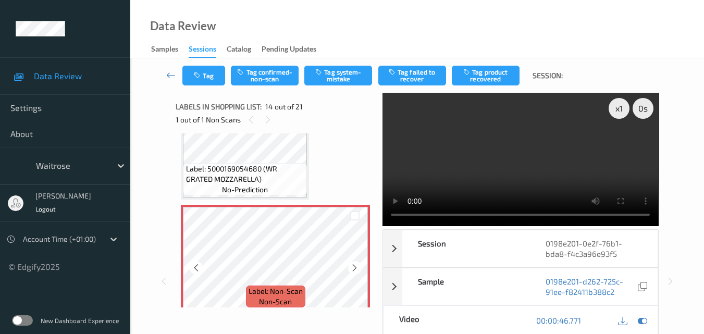
scroll to position [1411, 0]
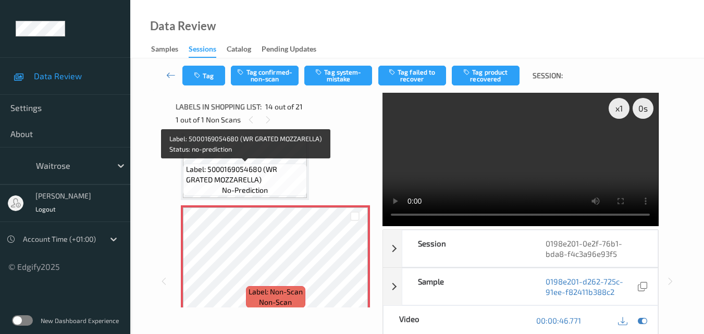
click at [278, 180] on span "Label: 5000169054680 (WR GRATED MOZZARELLA)" at bounding box center [245, 174] width 119 height 21
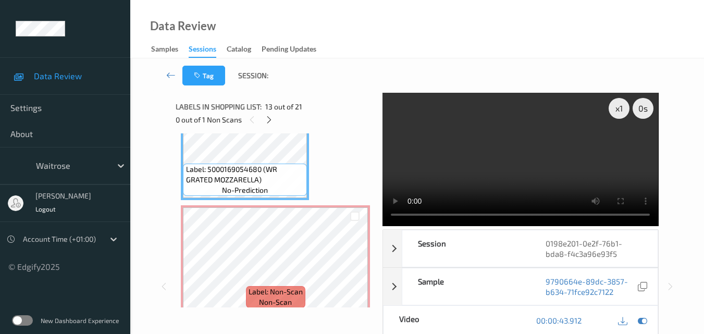
click at [551, 169] on video at bounding box center [521, 159] width 276 height 133
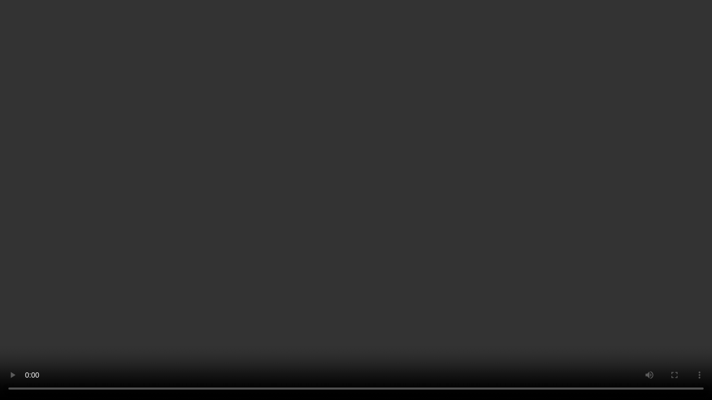
click at [489, 240] on video at bounding box center [356, 200] width 712 height 400
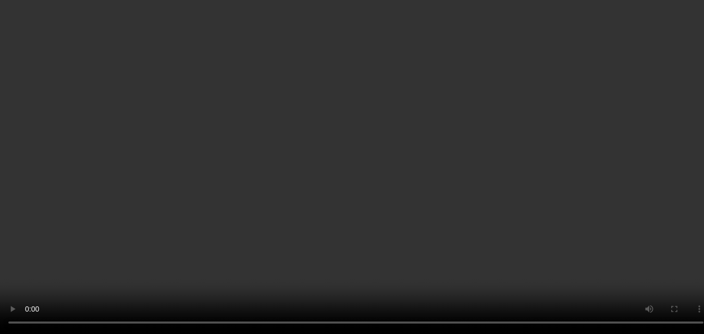
scroll to position [1620, 0]
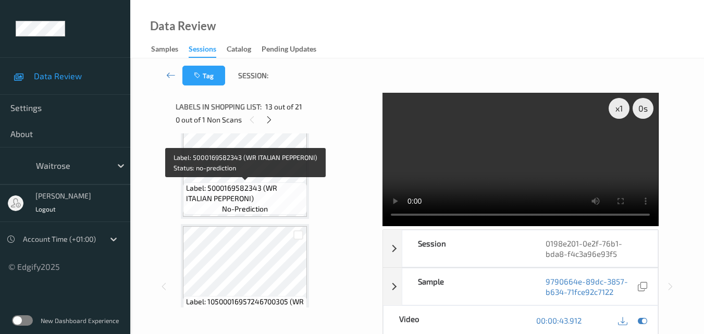
click at [252, 199] on span "Label: 5000169582343 (WR ITALIAN PEPPERONI)" at bounding box center [245, 193] width 119 height 21
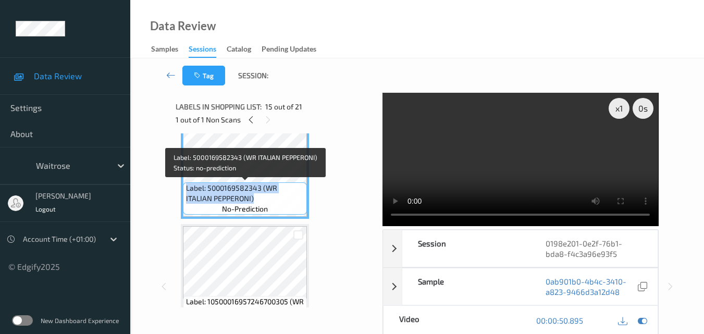
drag, startPoint x: 227, startPoint y: 198, endPoint x: 186, endPoint y: 188, distance: 42.0
click at [186, 188] on span "Label: 5000169582343 (WR ITALIAN PEPPERONI)" at bounding box center [245, 193] width 119 height 21
copy span "Label: 5000169582343 (WR ITALIAN PEPPERONI)"
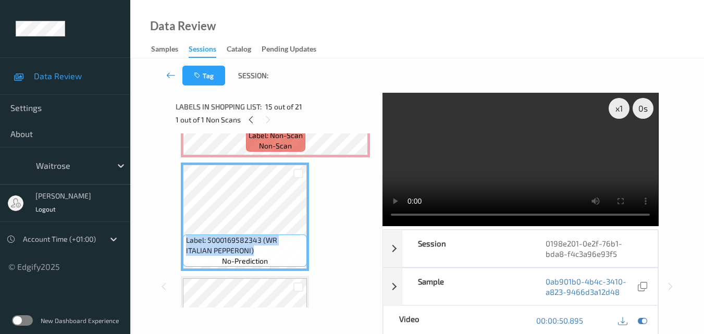
scroll to position [1515, 0]
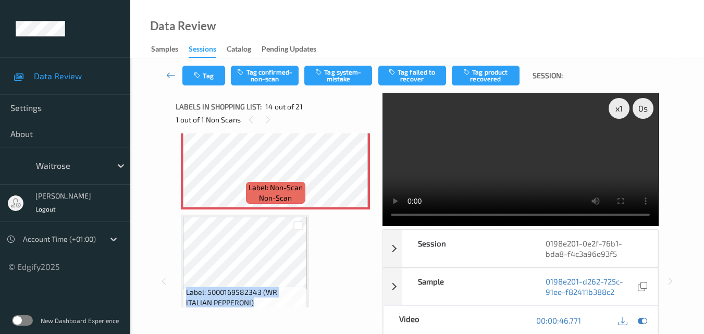
click at [505, 166] on video at bounding box center [521, 159] width 276 height 133
click at [509, 163] on video at bounding box center [521, 159] width 276 height 133
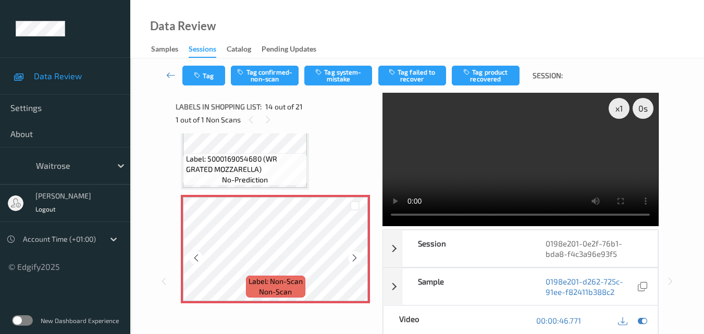
scroll to position [1359, 0]
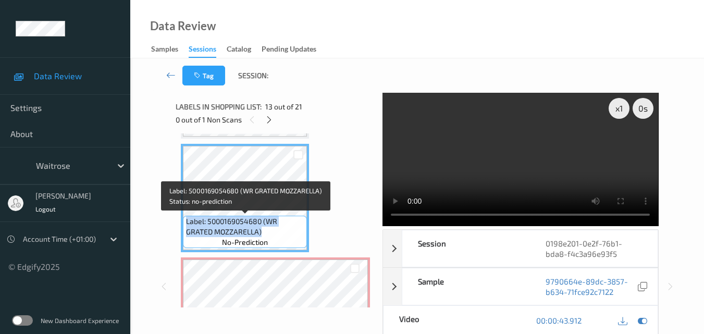
drag, startPoint x: 263, startPoint y: 229, endPoint x: 185, endPoint y: 223, distance: 78.5
click at [185, 223] on div "Label: 5000169054680 (WR GRATED MOZZARELLA) no-prediction" at bounding box center [245, 232] width 124 height 32
copy span "Label: 5000169054680 (WR GRATED MOZZARELLA)"
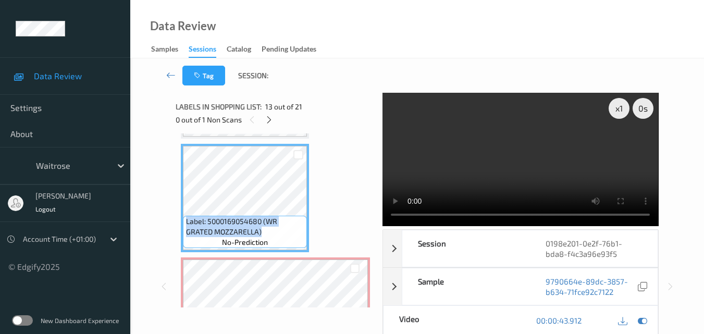
click at [516, 159] on video at bounding box center [521, 159] width 276 height 133
click at [487, 171] on video at bounding box center [521, 159] width 276 height 133
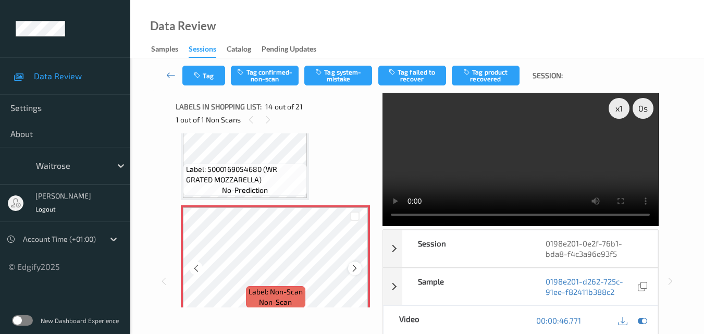
click at [356, 267] on icon at bounding box center [354, 268] width 9 height 9
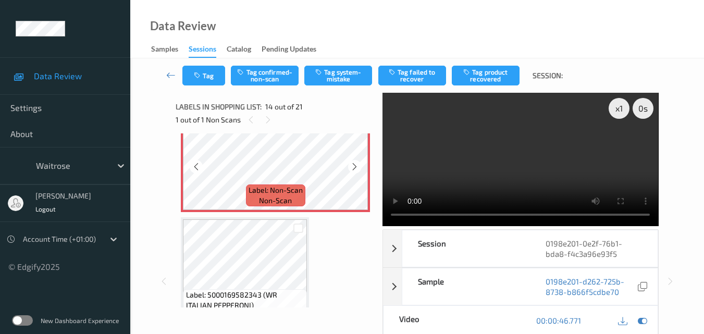
scroll to position [1515, 0]
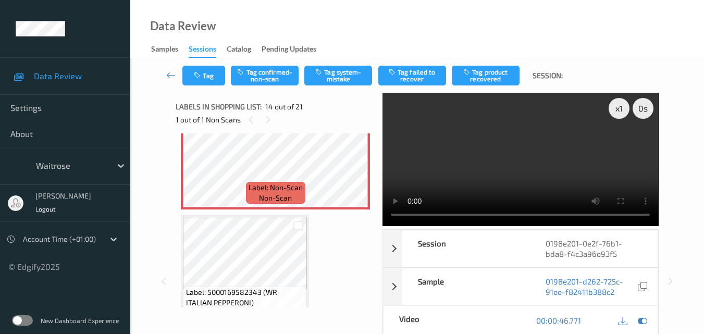
click at [478, 166] on video at bounding box center [521, 159] width 276 height 133
click at [503, 176] on video at bounding box center [521, 159] width 276 height 133
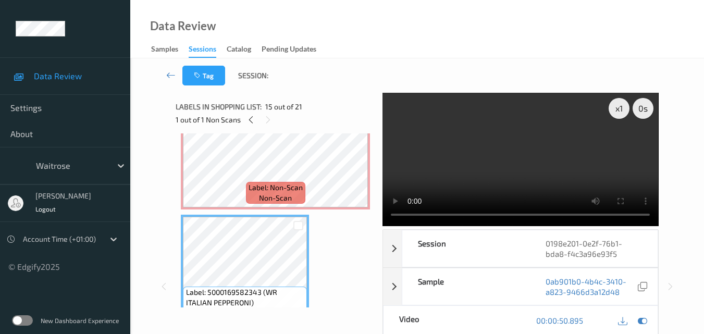
scroll to position [1463, 0]
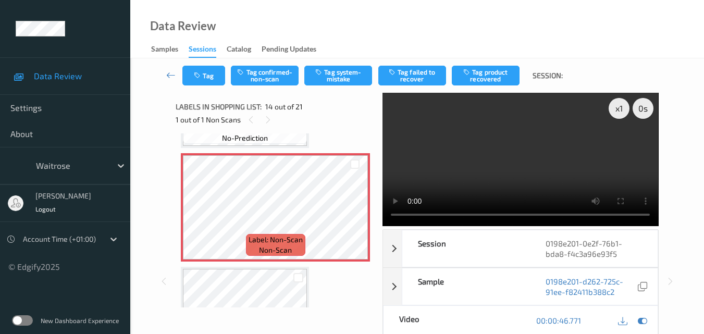
click at [512, 169] on video at bounding box center [521, 159] width 276 height 133
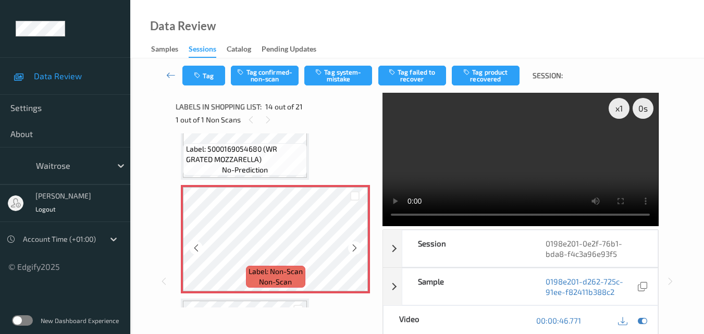
scroll to position [1411, 0]
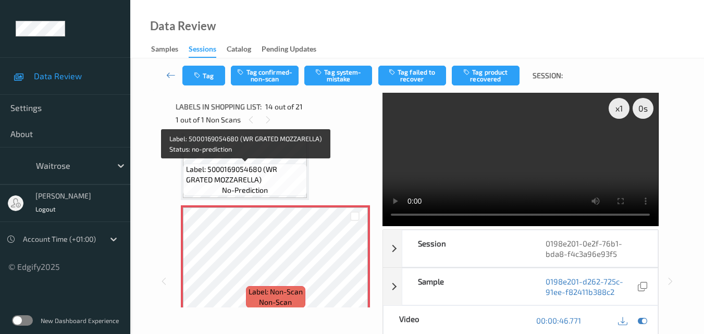
click at [266, 174] on span "Label: 5000169054680 (WR GRATED MOZZARELLA)" at bounding box center [245, 174] width 119 height 21
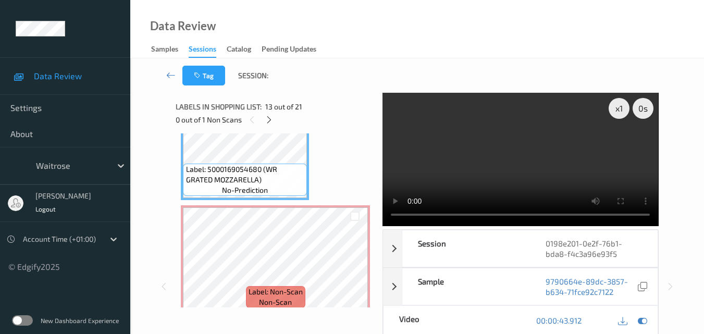
click at [522, 170] on video at bounding box center [521, 159] width 276 height 133
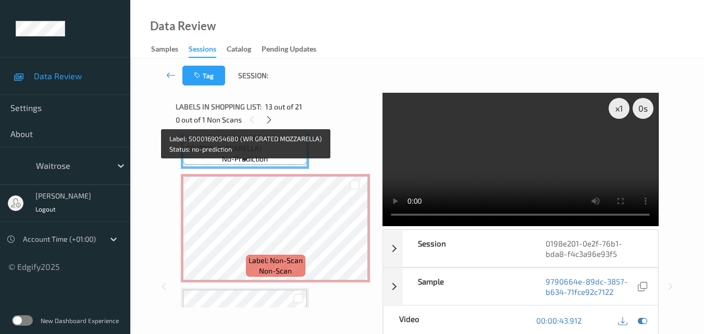
scroll to position [1463, 0]
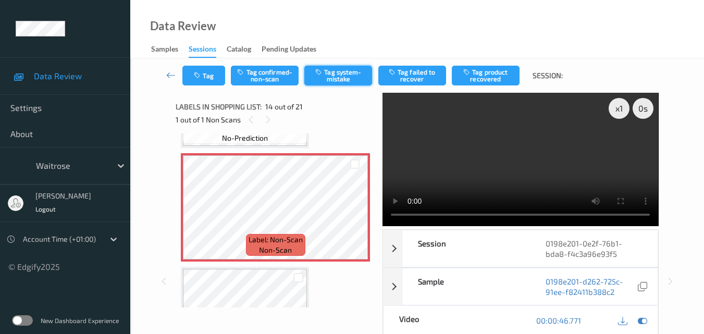
click at [345, 75] on button "Tag system-mistake" at bounding box center [339, 76] width 68 height 20
click at [482, 160] on video at bounding box center [521, 159] width 276 height 133
click at [545, 156] on video at bounding box center [521, 159] width 276 height 133
